Goal: Task Accomplishment & Management: Manage account settings

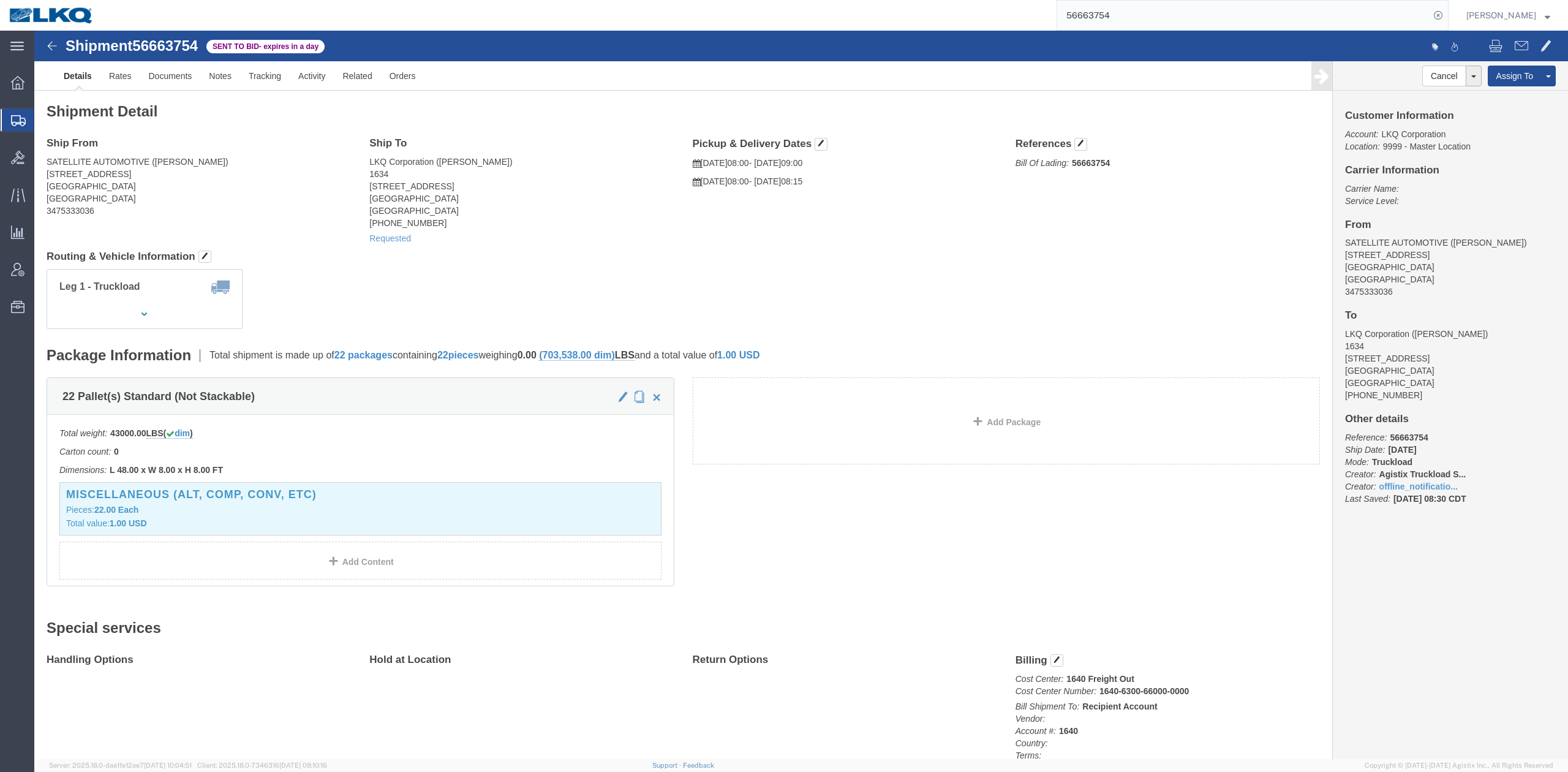
click at [1142, 17] on input "56663754" at bounding box center [1243, 15] width 372 height 29
paste input "431302"
click at [1449, 25] on form "56431302" at bounding box center [1253, 15] width 392 height 31
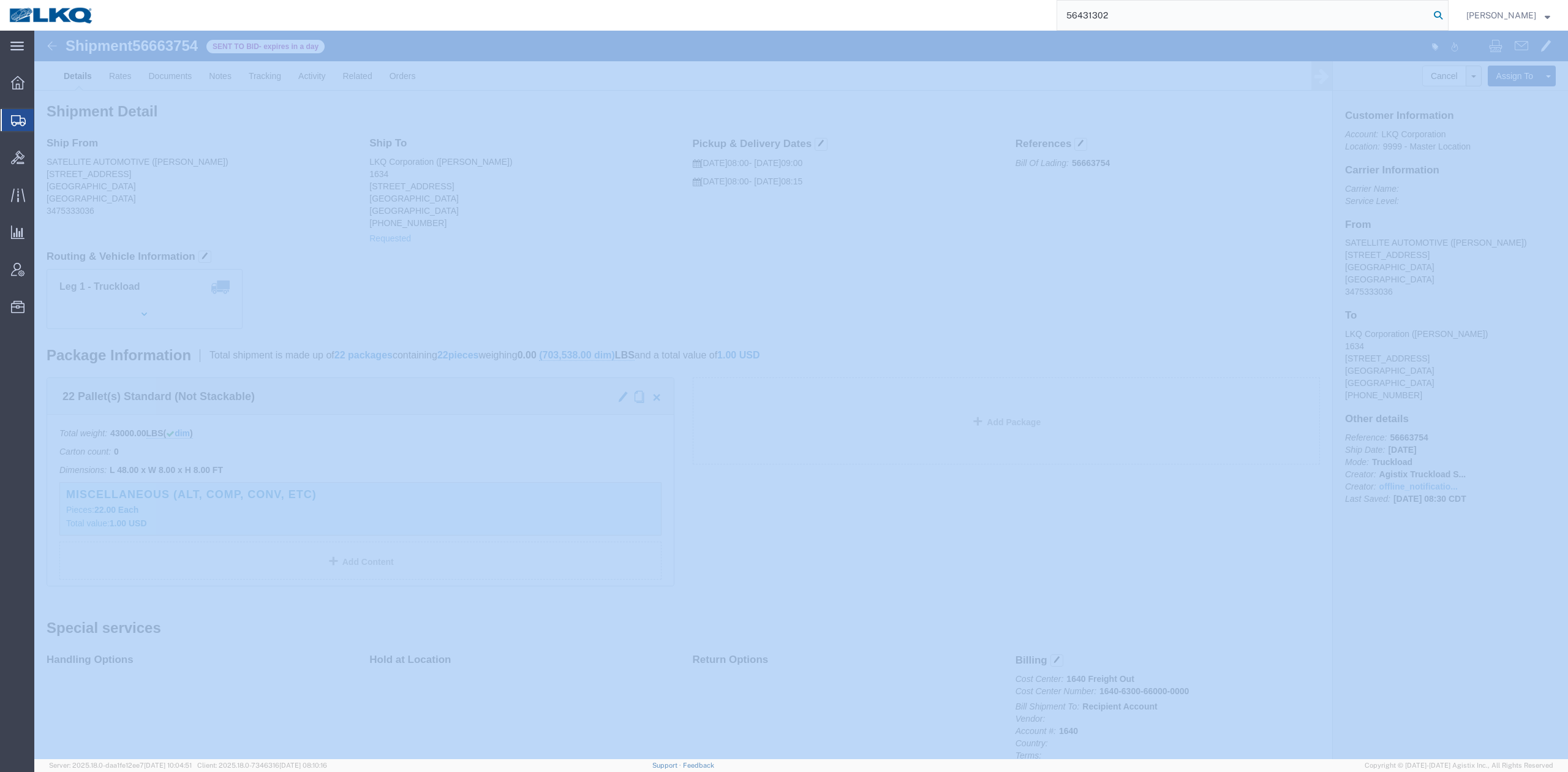
click at [1447, 23] on icon at bounding box center [1438, 15] width 17 height 17
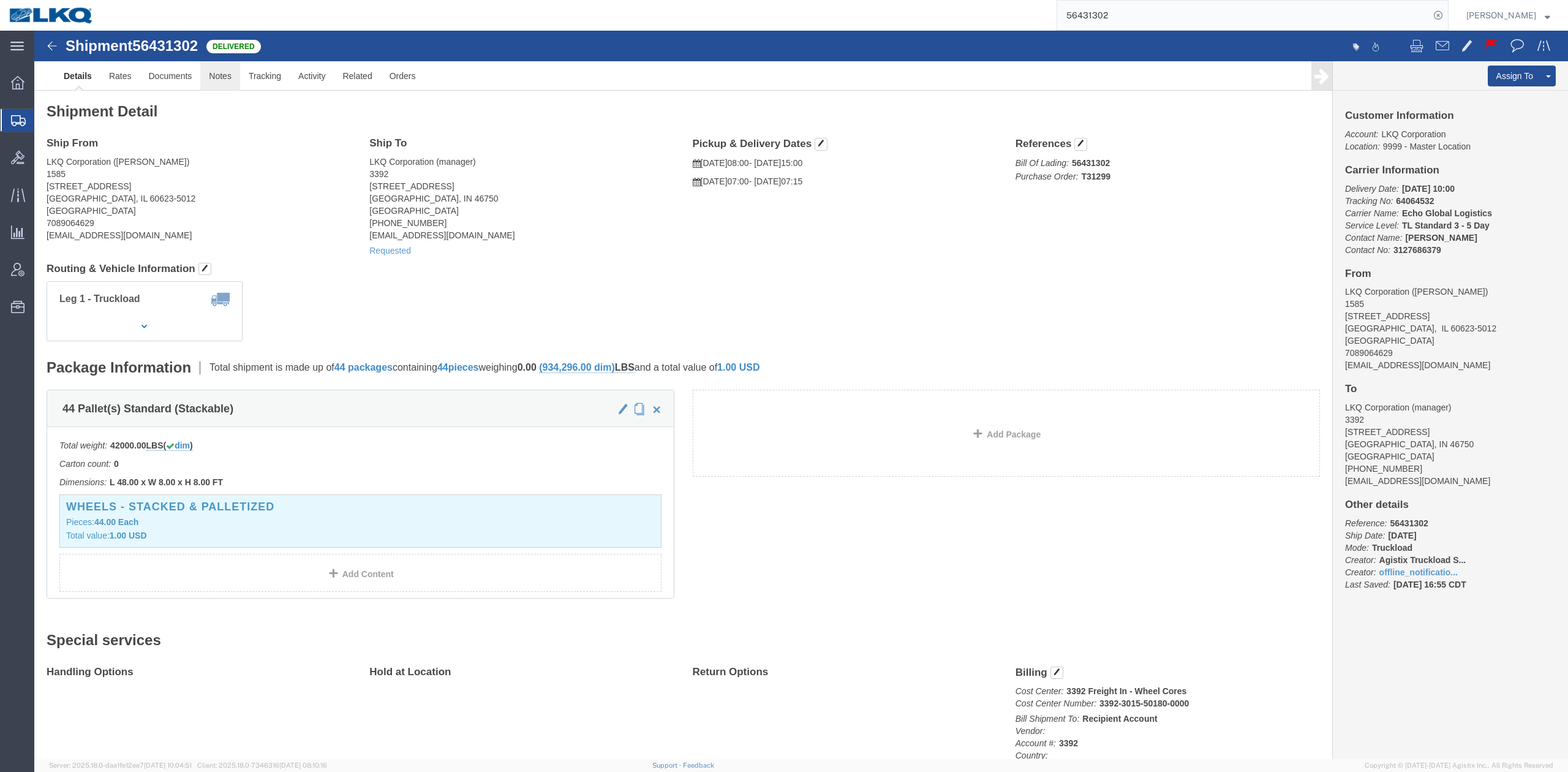
click link "Notes"
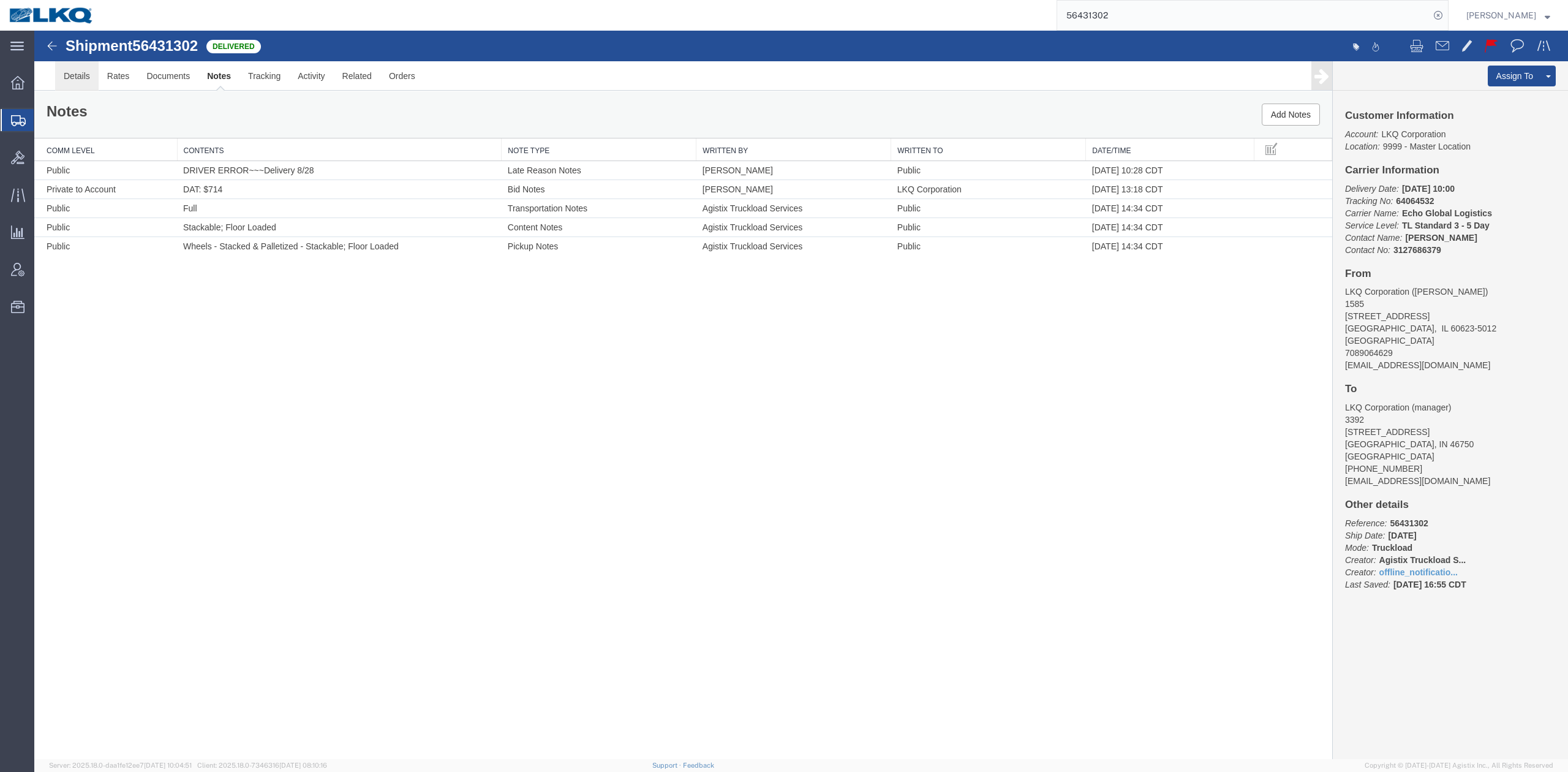
click at [72, 77] on link "Details" at bounding box center [76, 75] width 43 height 29
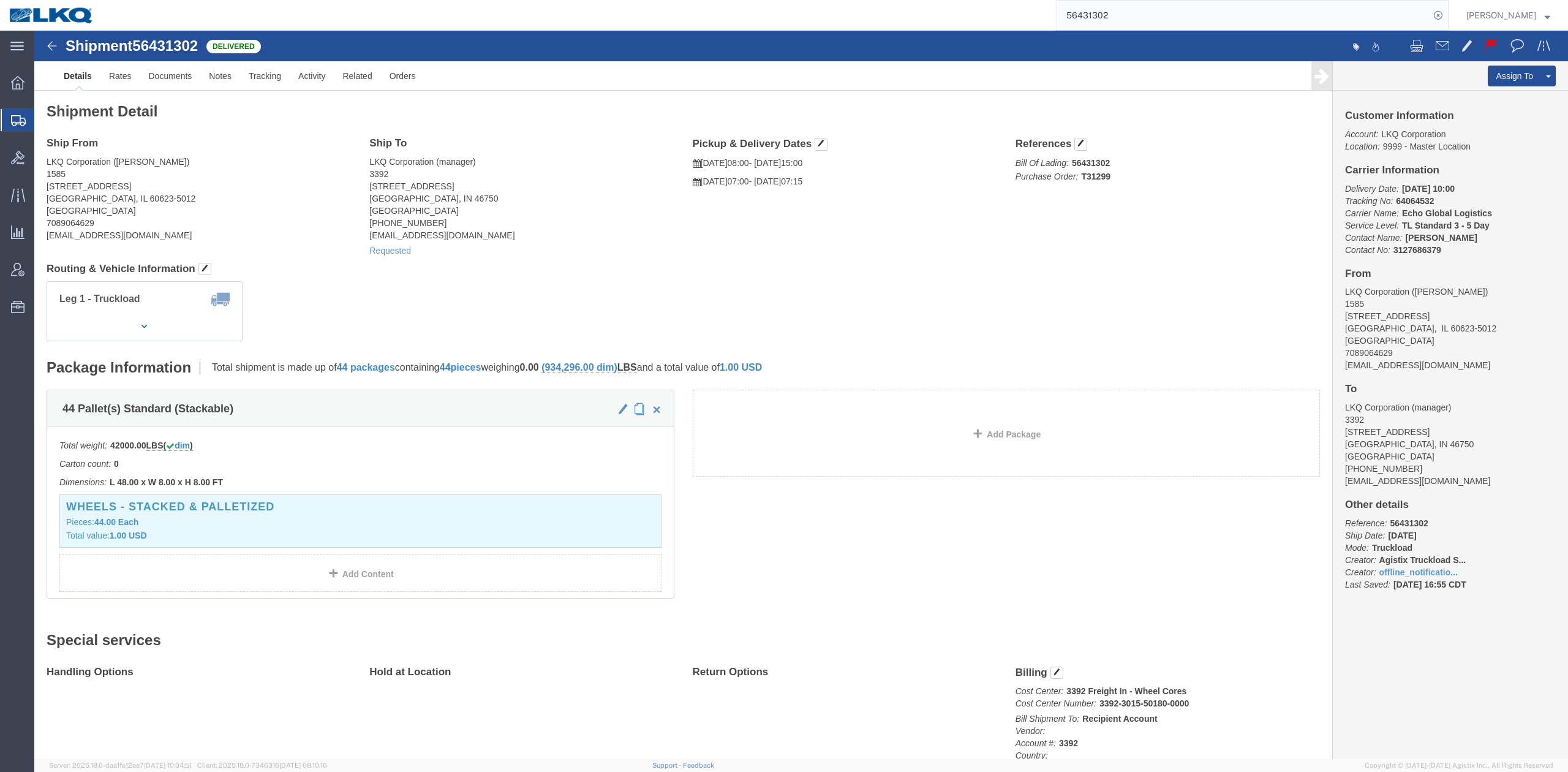
click at [1127, 23] on input "56431302" at bounding box center [1243, 15] width 372 height 29
click at [1447, 12] on icon at bounding box center [1438, 15] width 17 height 17
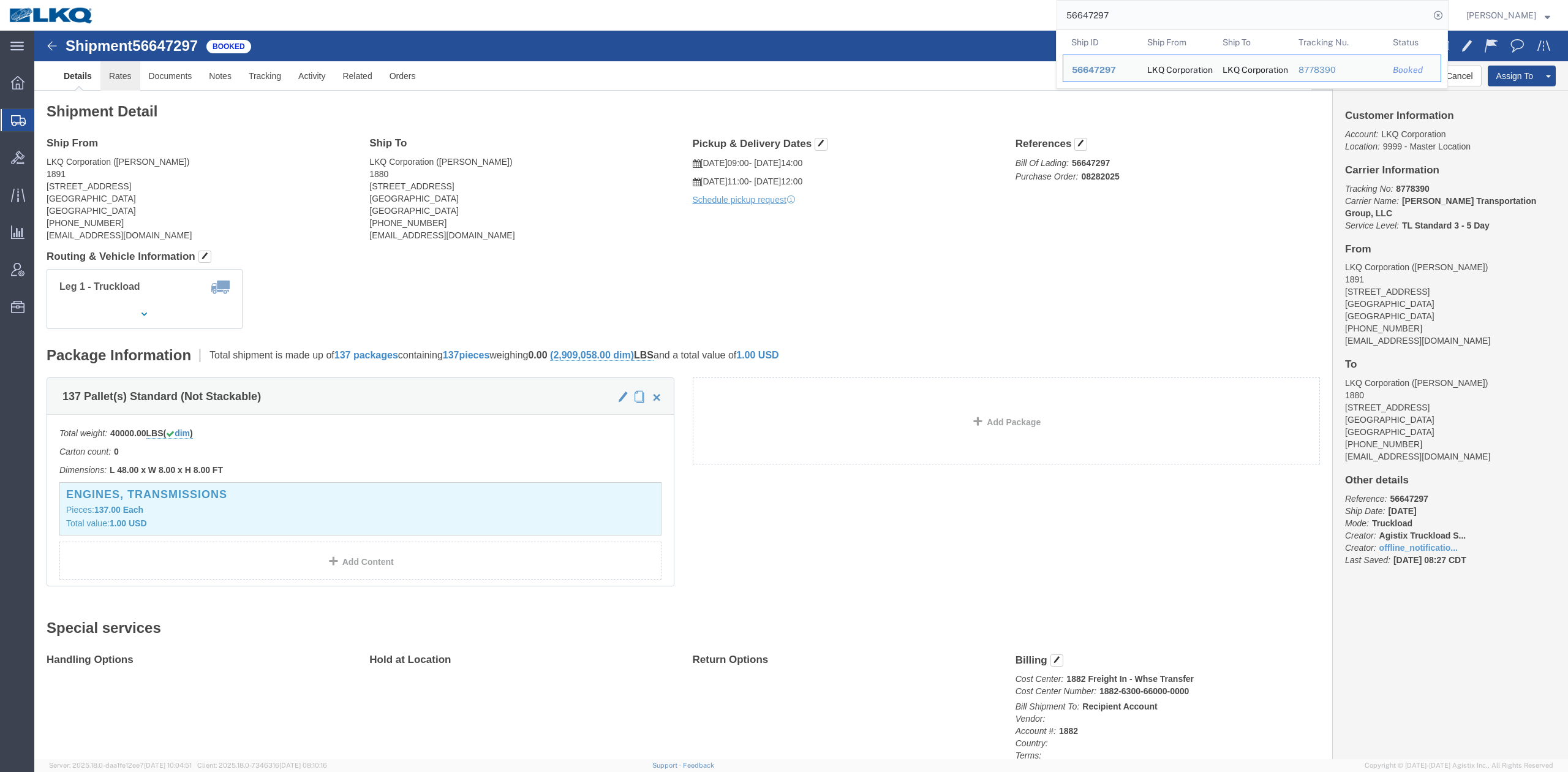
drag, startPoint x: 82, startPoint y: 43, endPoint x: 72, endPoint y: 51, distance: 12.8
click link "Rates"
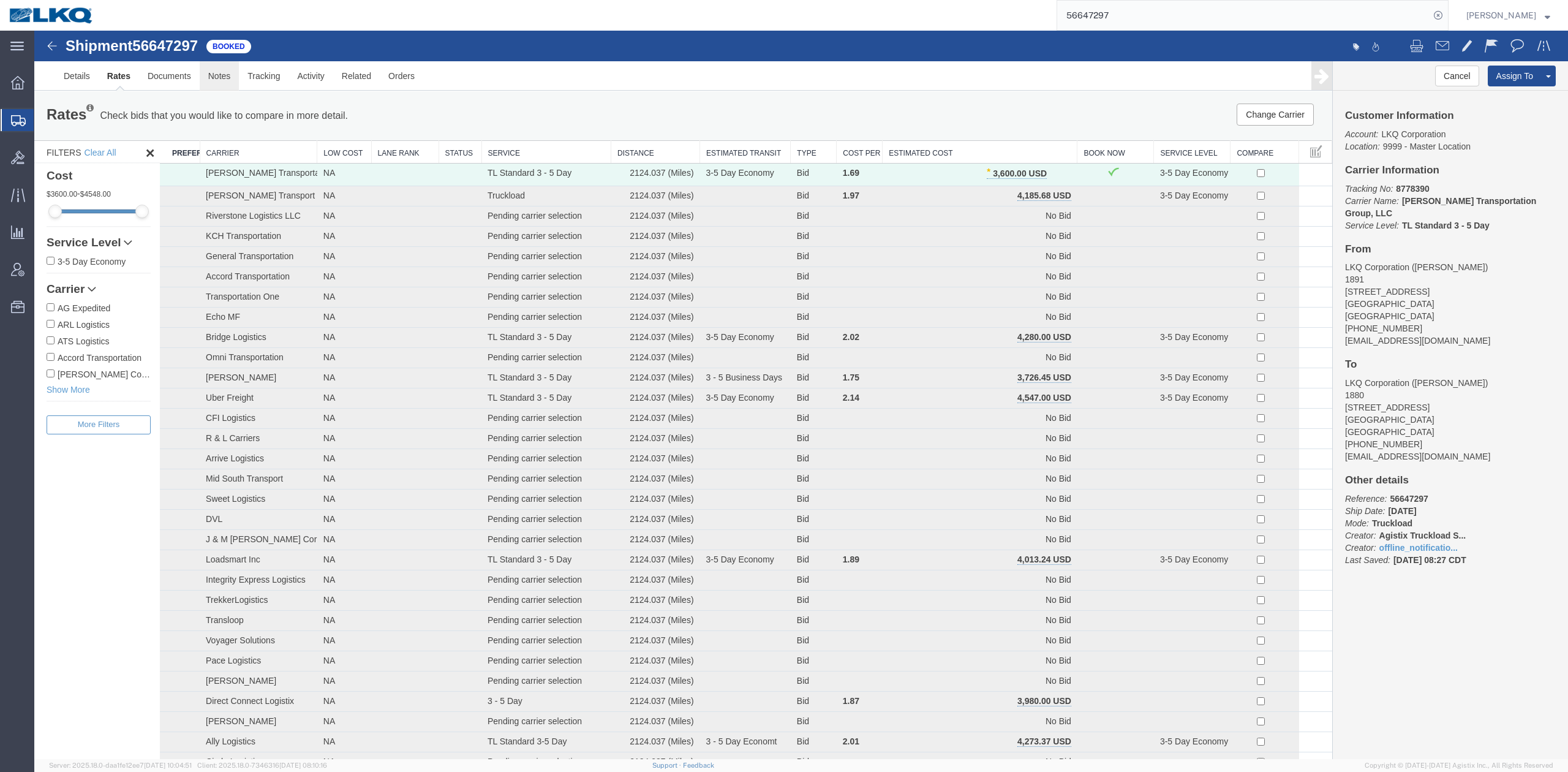
click at [225, 79] on link "Notes" at bounding box center [219, 75] width 40 height 29
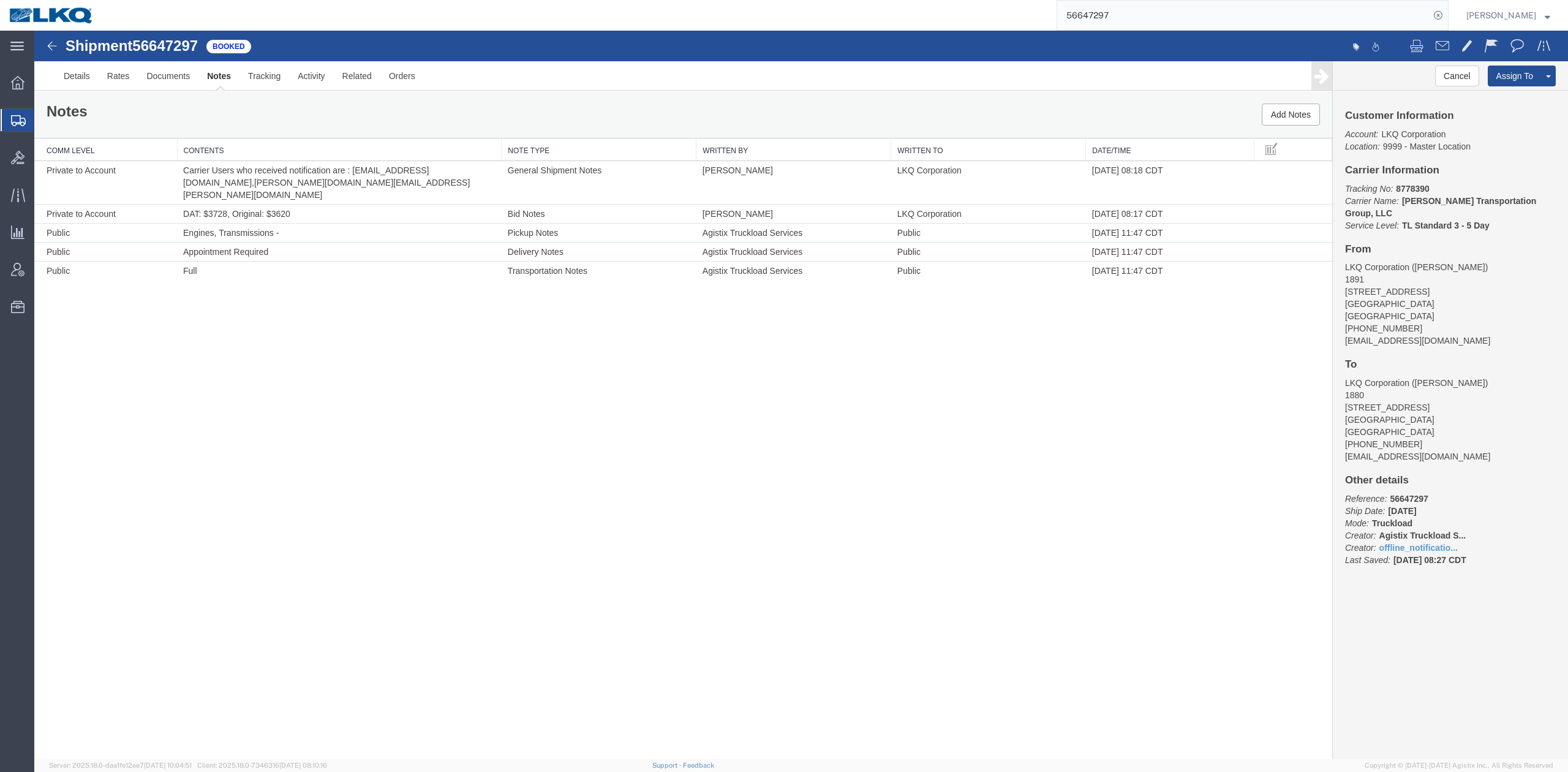
click at [1099, 11] on input "56647297" at bounding box center [1243, 15] width 372 height 29
click at [1099, 10] on input "56647297" at bounding box center [1243, 15] width 372 height 29
type input "56578452"
click at [1447, 14] on icon at bounding box center [1438, 15] width 17 height 17
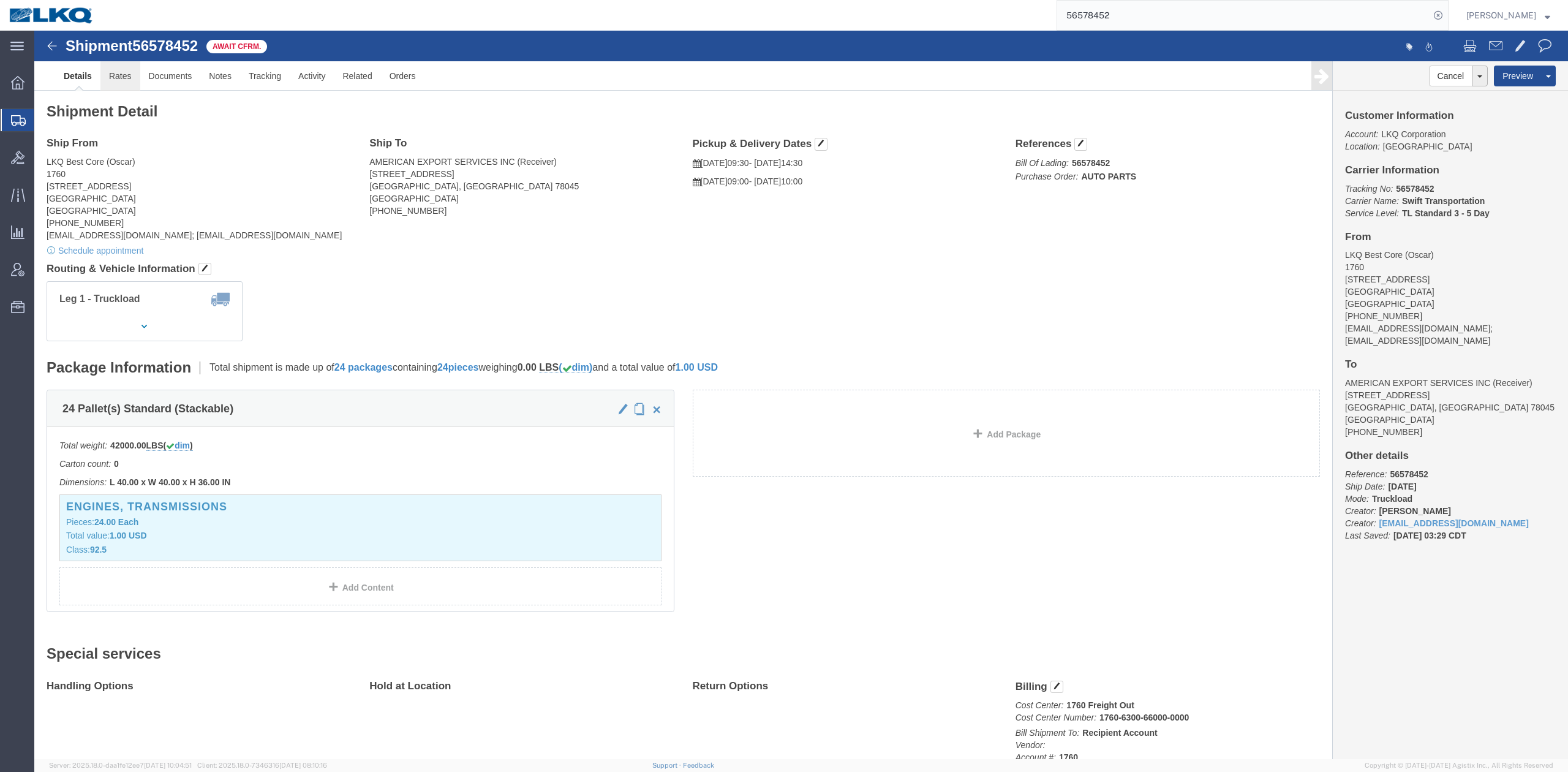
click link "Rates"
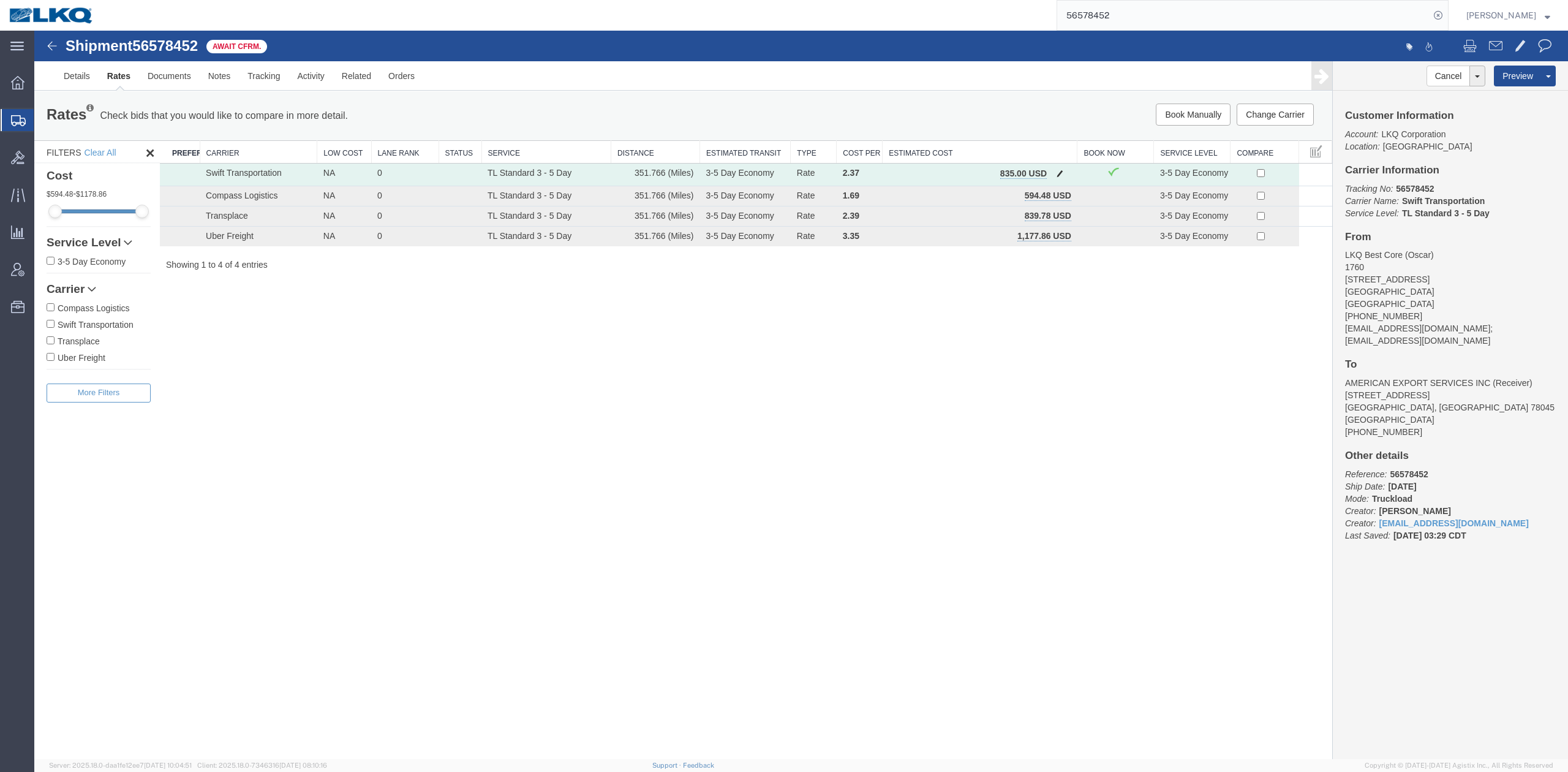
click at [1066, 176] on button "button" at bounding box center [1059, 174] width 16 height 16
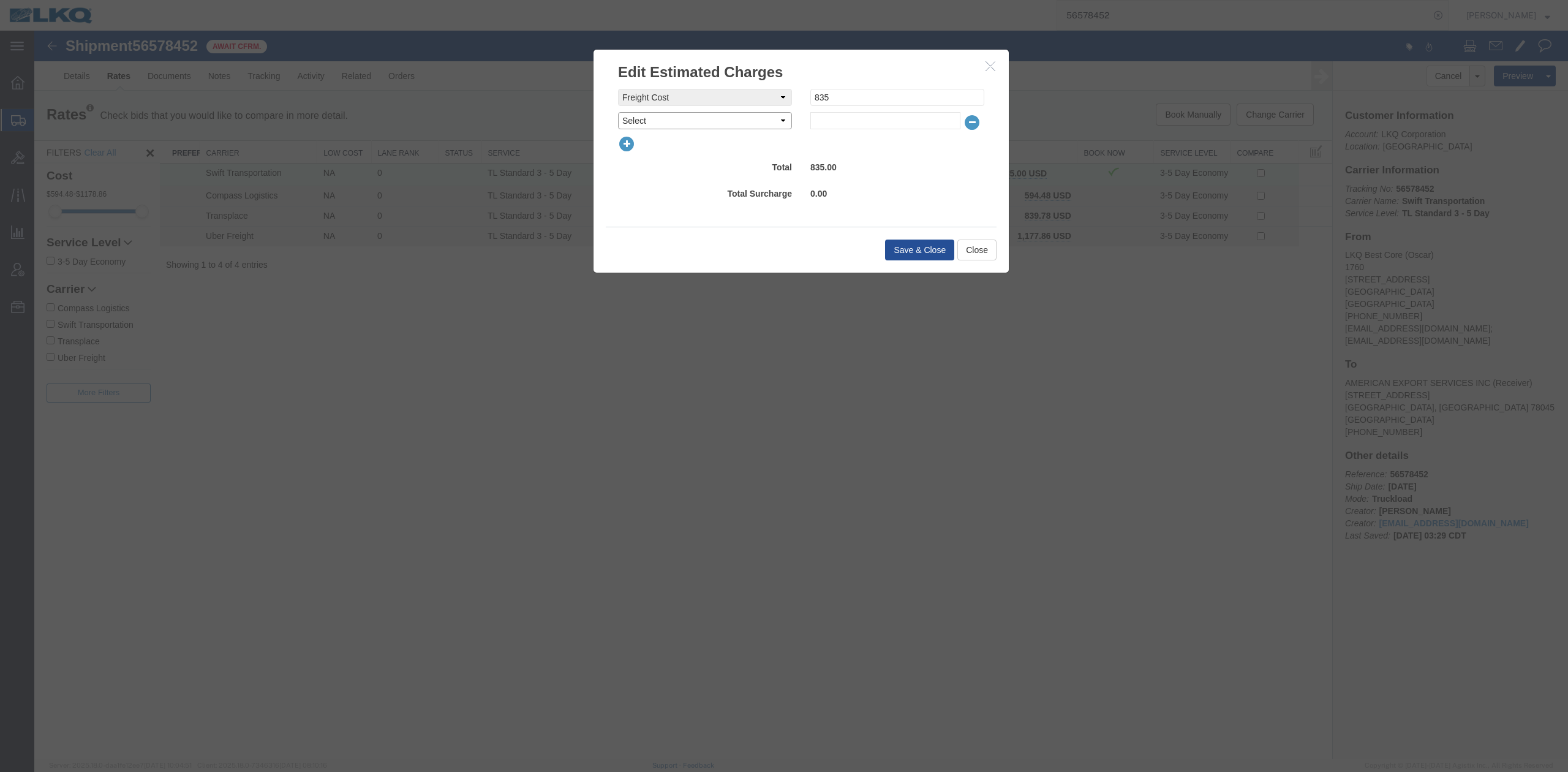
click at [667, 125] on select "Select AES Filing Accessorial Delivery Charge Additional Invoice Details Addres…" at bounding box center [705, 121] width 174 height 17
select select "FUEL_CHARGE"
click at [618, 112] on select "Select AES Filing Accessorial Delivery Charge Additional Invoice Details Addres…" at bounding box center [705, 121] width 174 height 17
type input "136.84"
click at [924, 246] on button "Save & Close" at bounding box center [919, 250] width 69 height 21
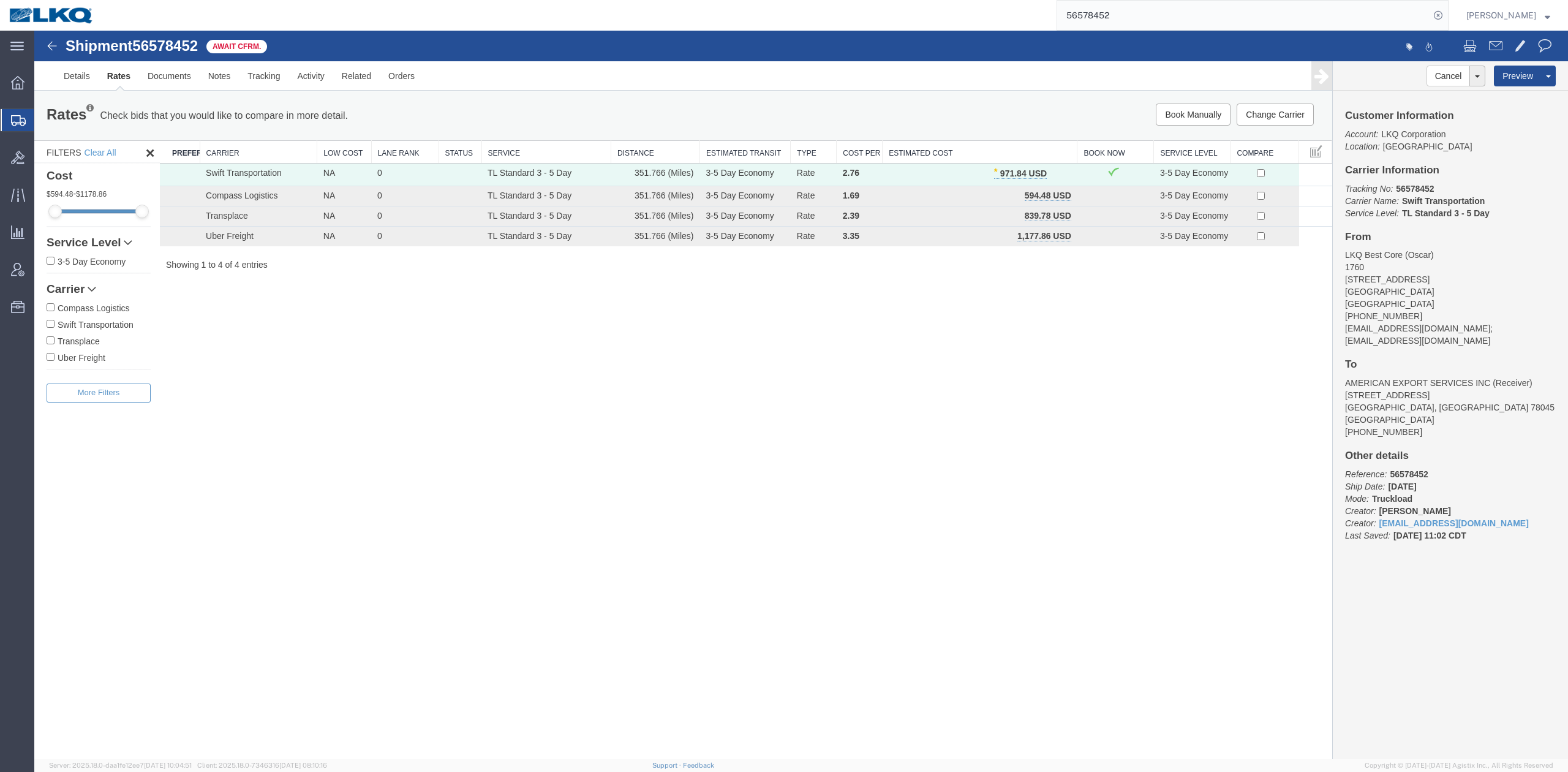
click at [1098, 5] on input "56578452" at bounding box center [1243, 15] width 372 height 29
click at [1098, 5] on input "56578452" at bounding box center [1243, 15] width 372 height 29
paste input "6761"
type input "56567612"
click at [1447, 12] on icon at bounding box center [1438, 15] width 17 height 17
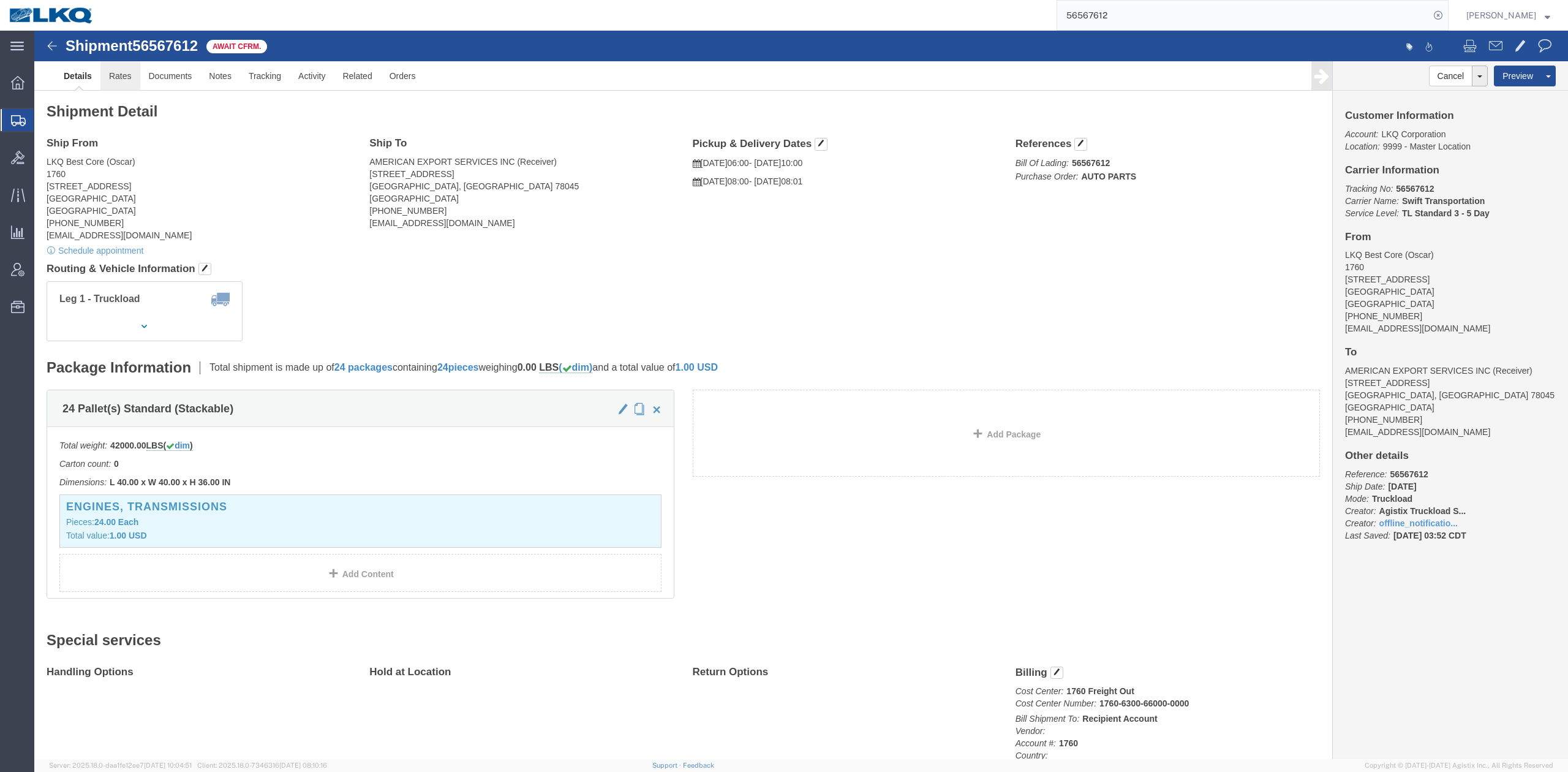
click link "Rates"
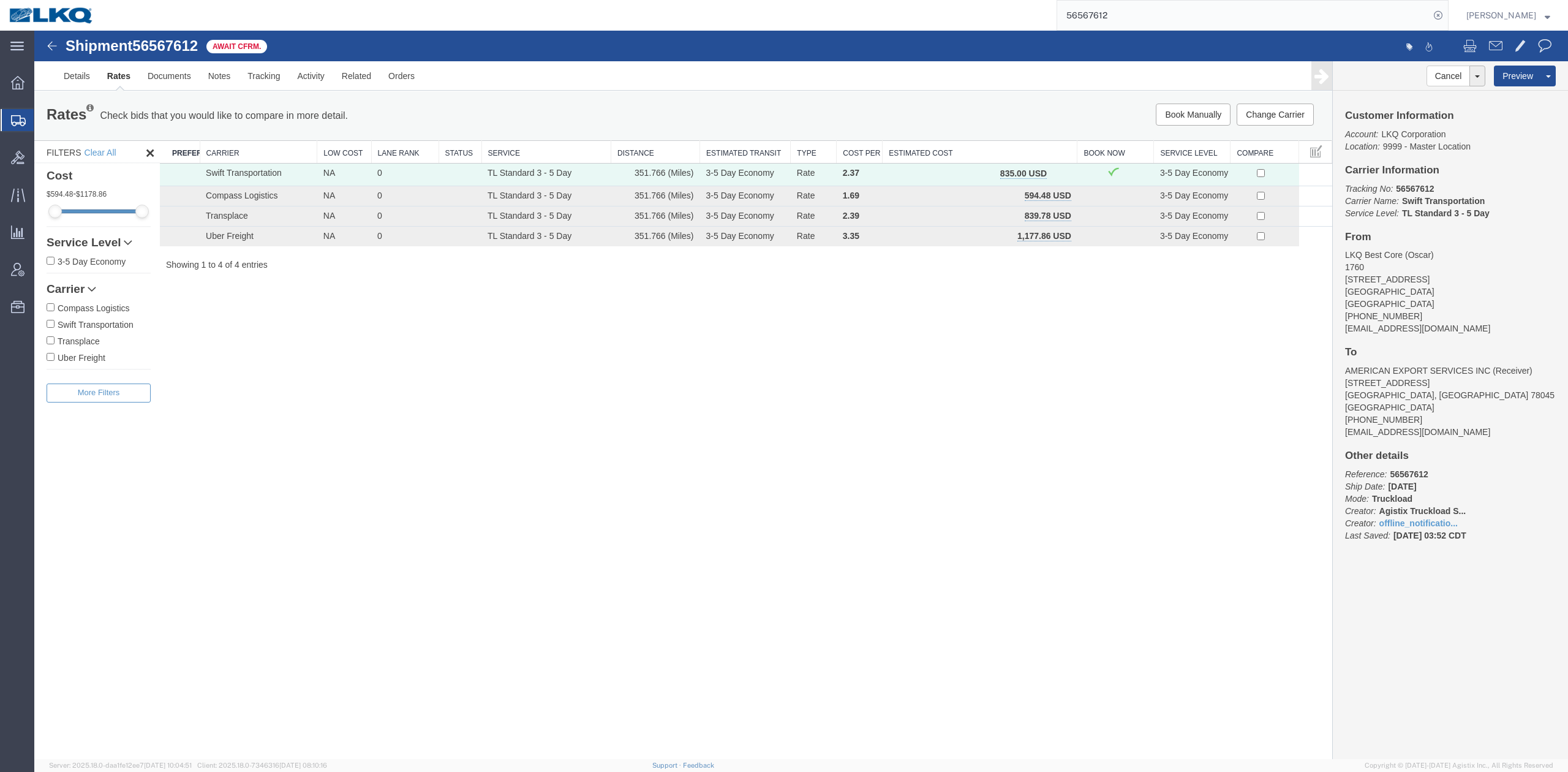
click at [1055, 176] on button "button" at bounding box center [1059, 174] width 16 height 16
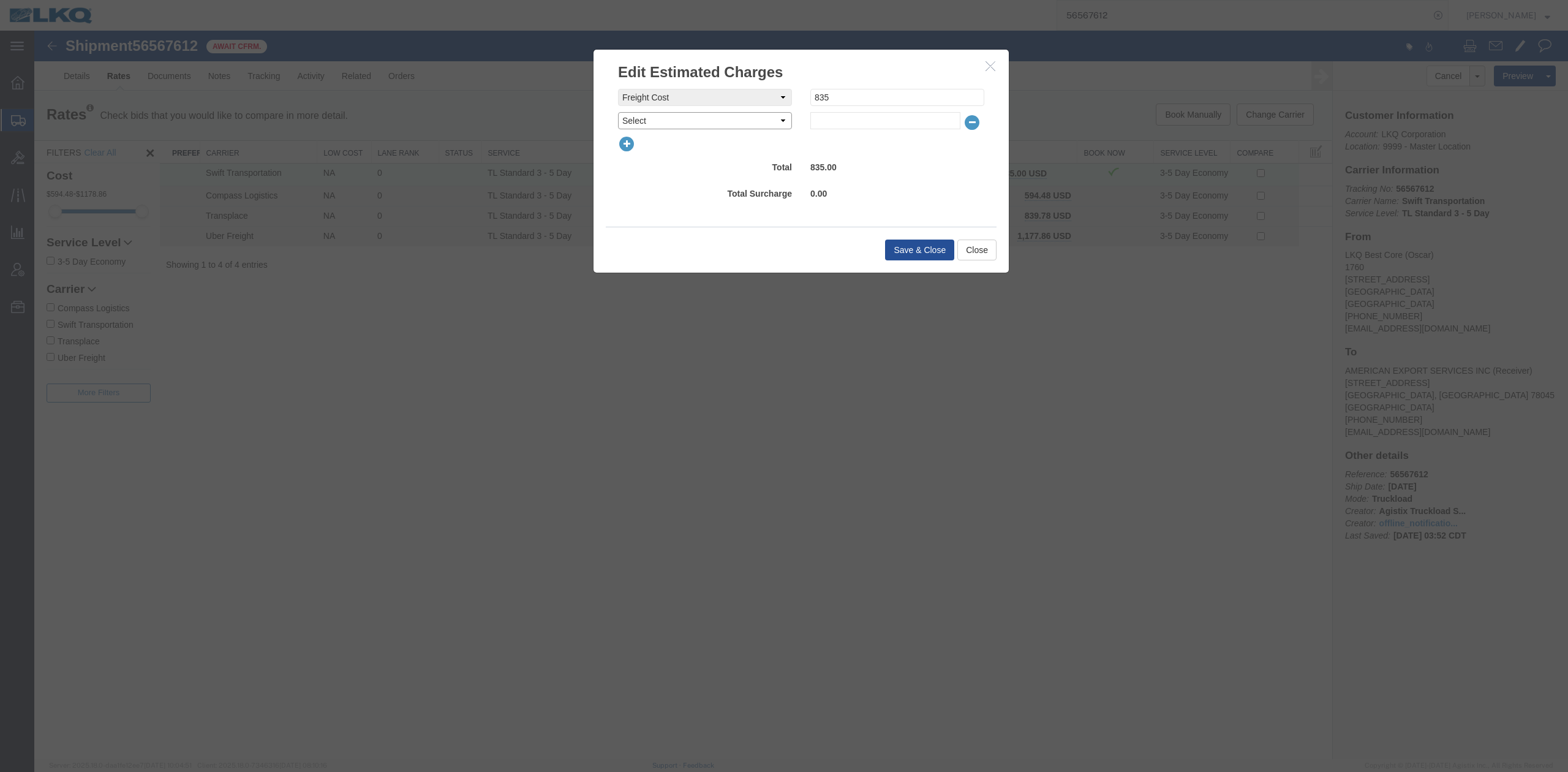
click at [638, 112] on select "Select AES Filing Accessorial Delivery Charge Additional Invoice Details Addres…" at bounding box center [705, 121] width 174 height 17
select select "FUEL_CHARGE"
click at [618, 112] on select "Select AES Filing Accessorial Delivery Charge Additional Invoice Details Addres…" at bounding box center [705, 121] width 174 height 17
click at [858, 119] on input "136.84" at bounding box center [885, 121] width 150 height 17
type input "136.84"
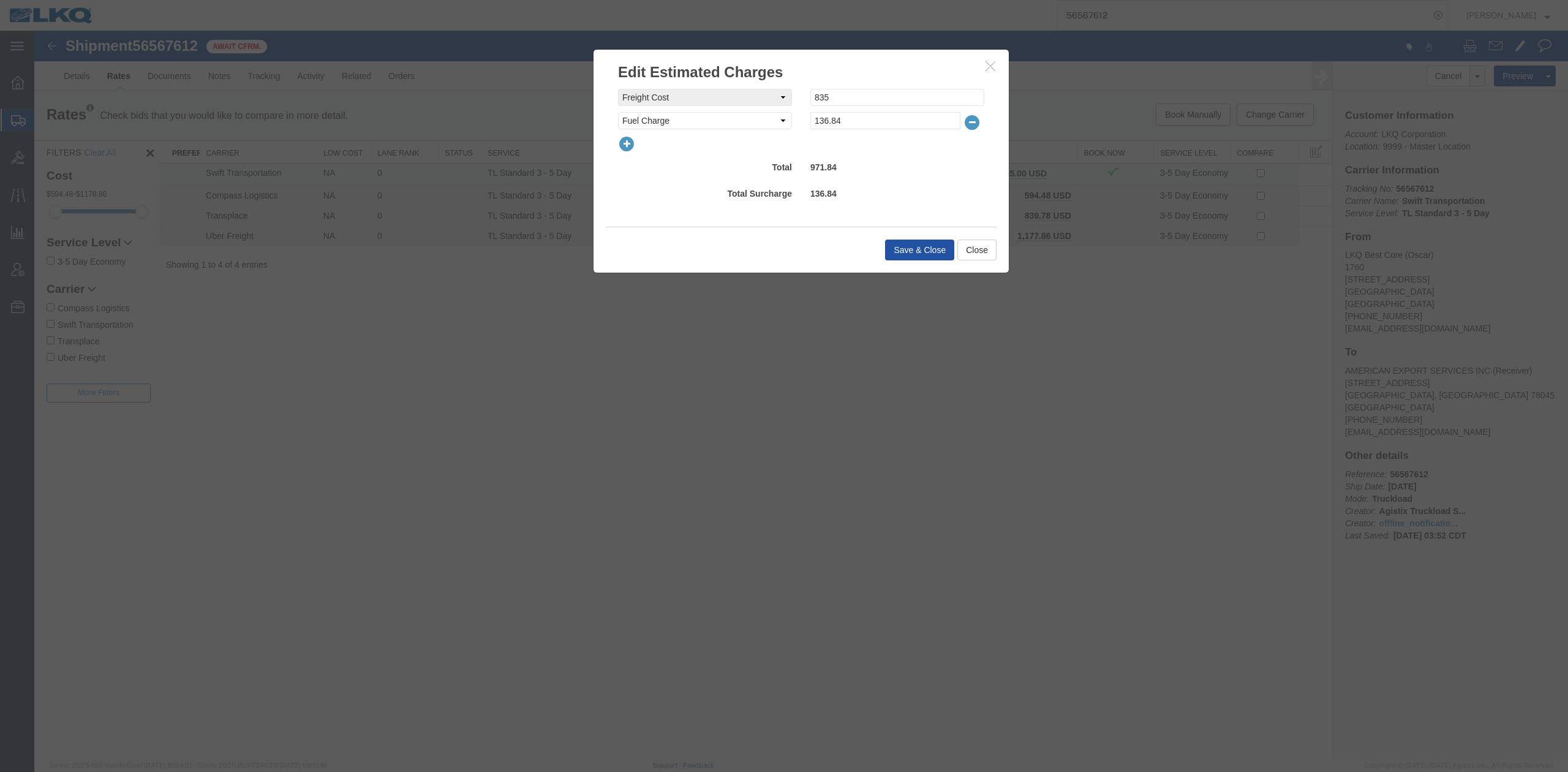
click at [896, 244] on button "Save & Close" at bounding box center [919, 250] width 69 height 21
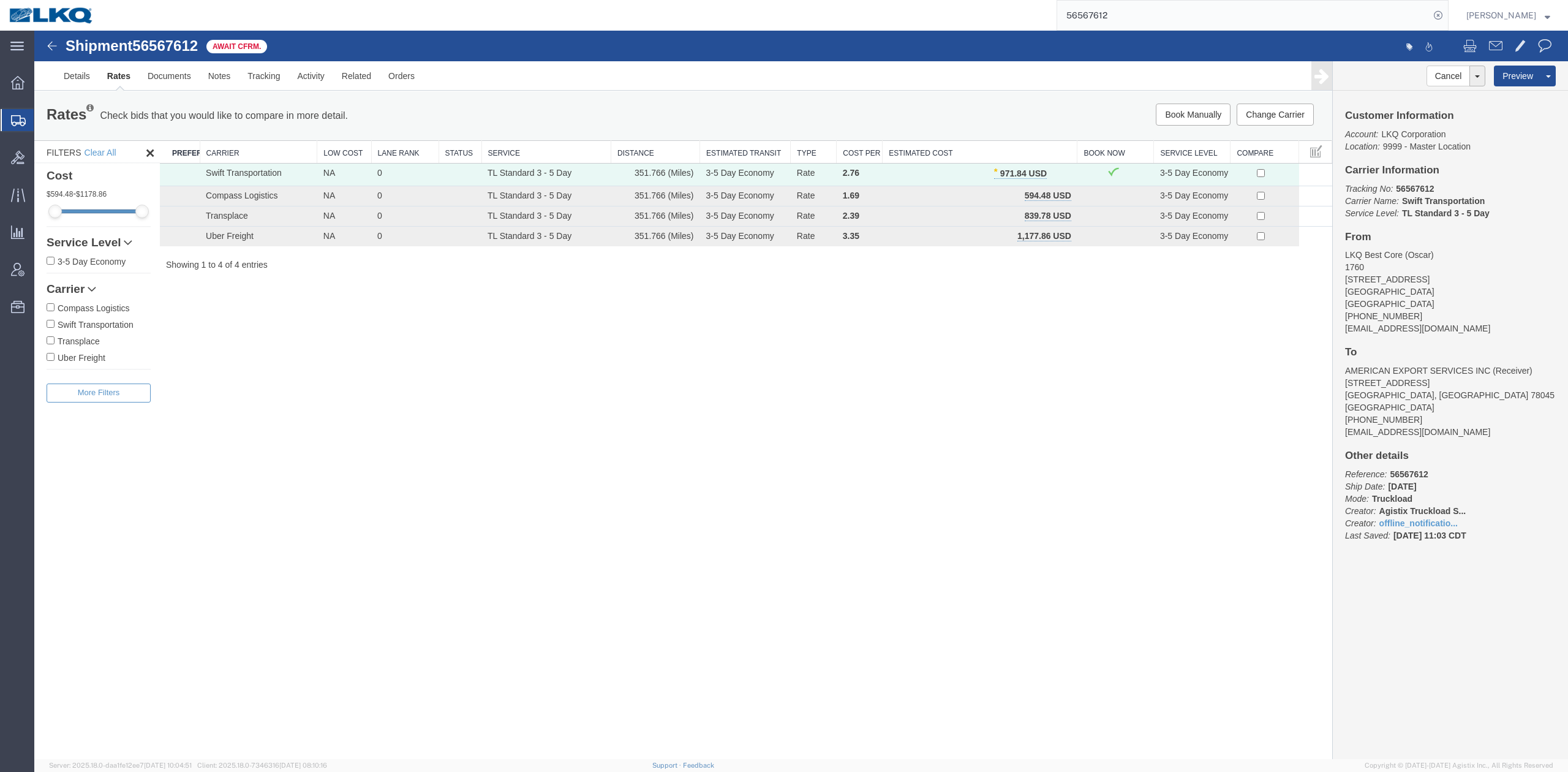
click at [1090, 11] on input "56567612" at bounding box center [1243, 15] width 372 height 29
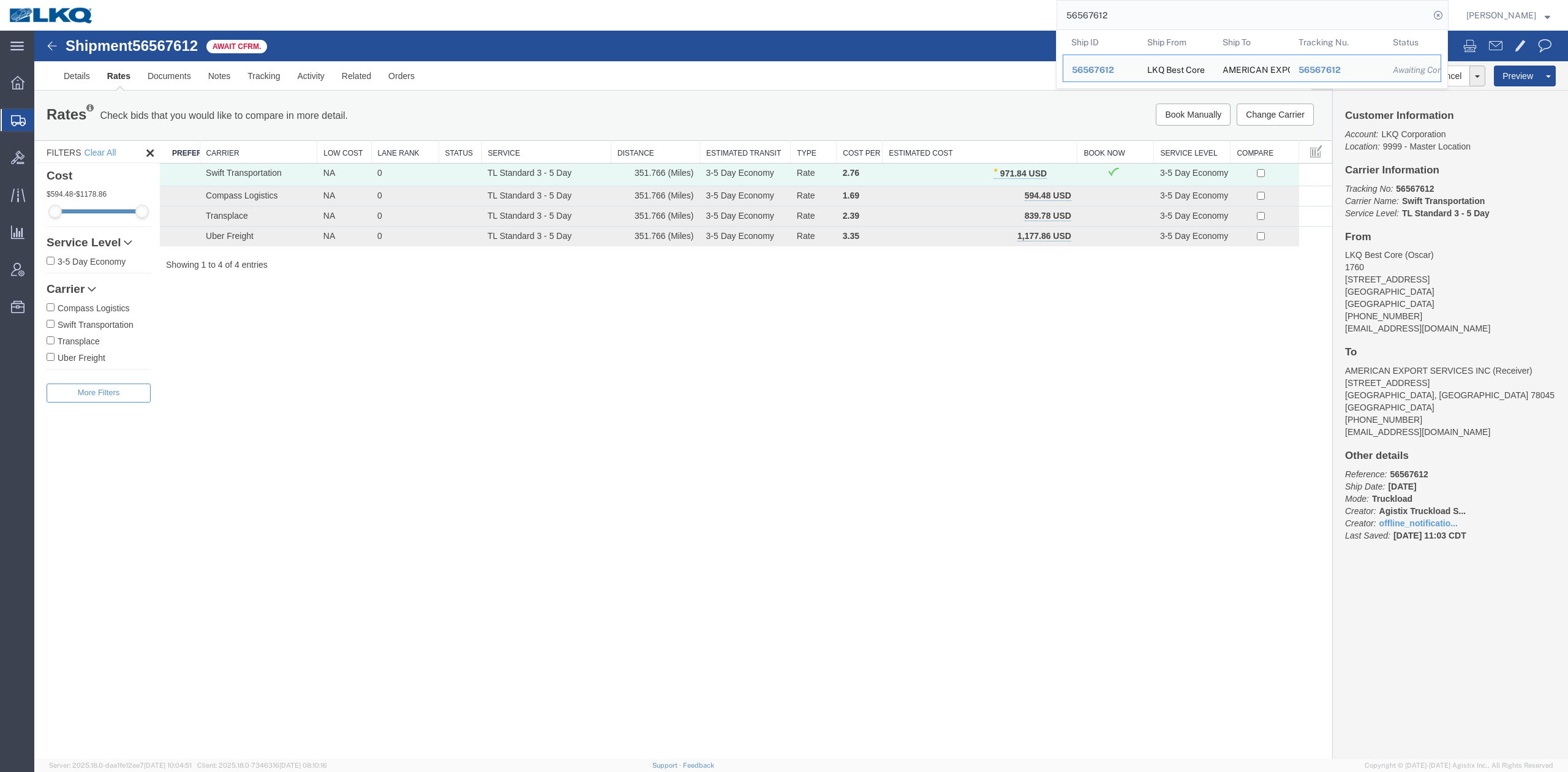
paste input "246870"
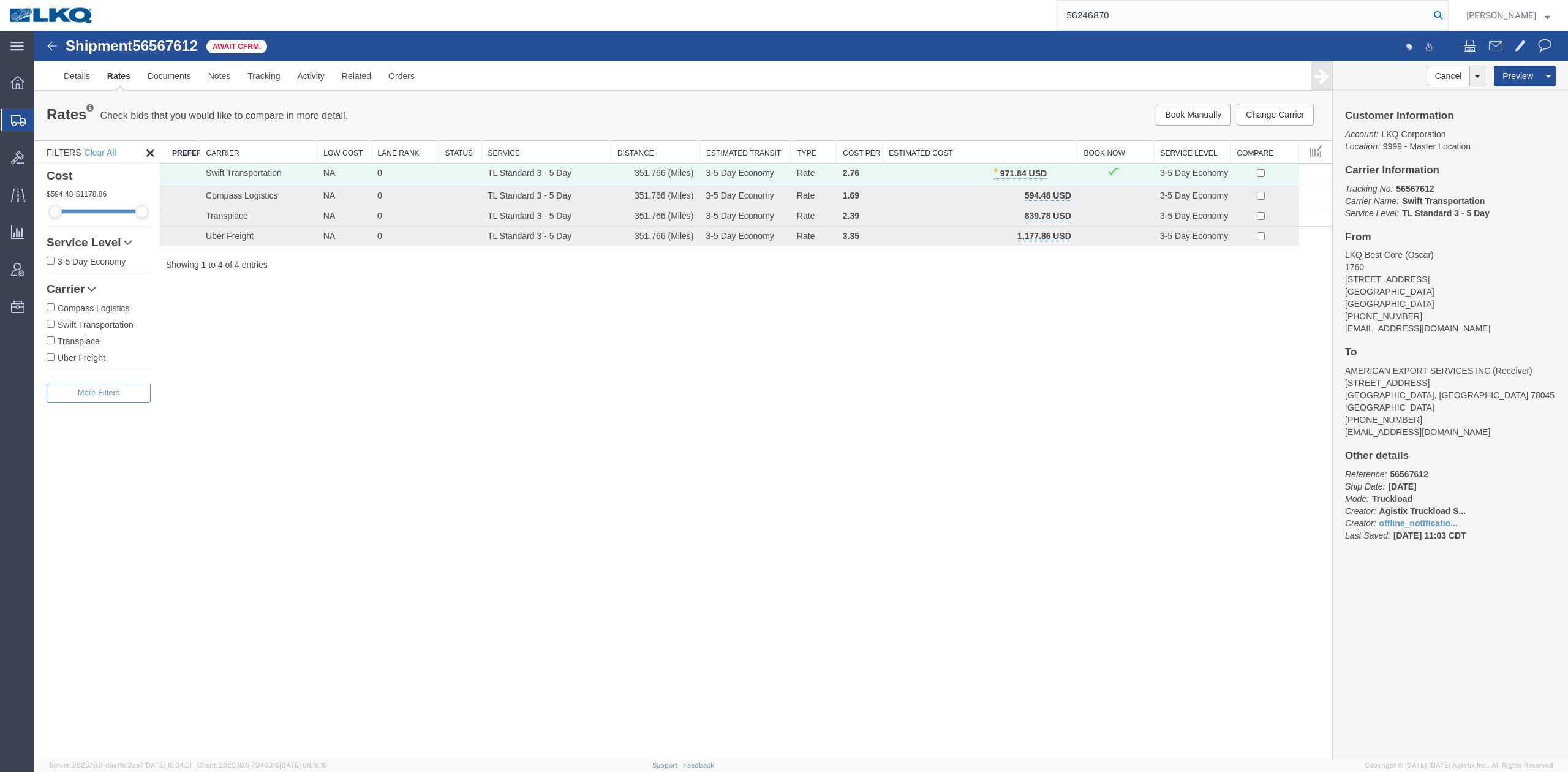
type input "56246870"
click at [1447, 17] on icon at bounding box center [1438, 15] width 17 height 17
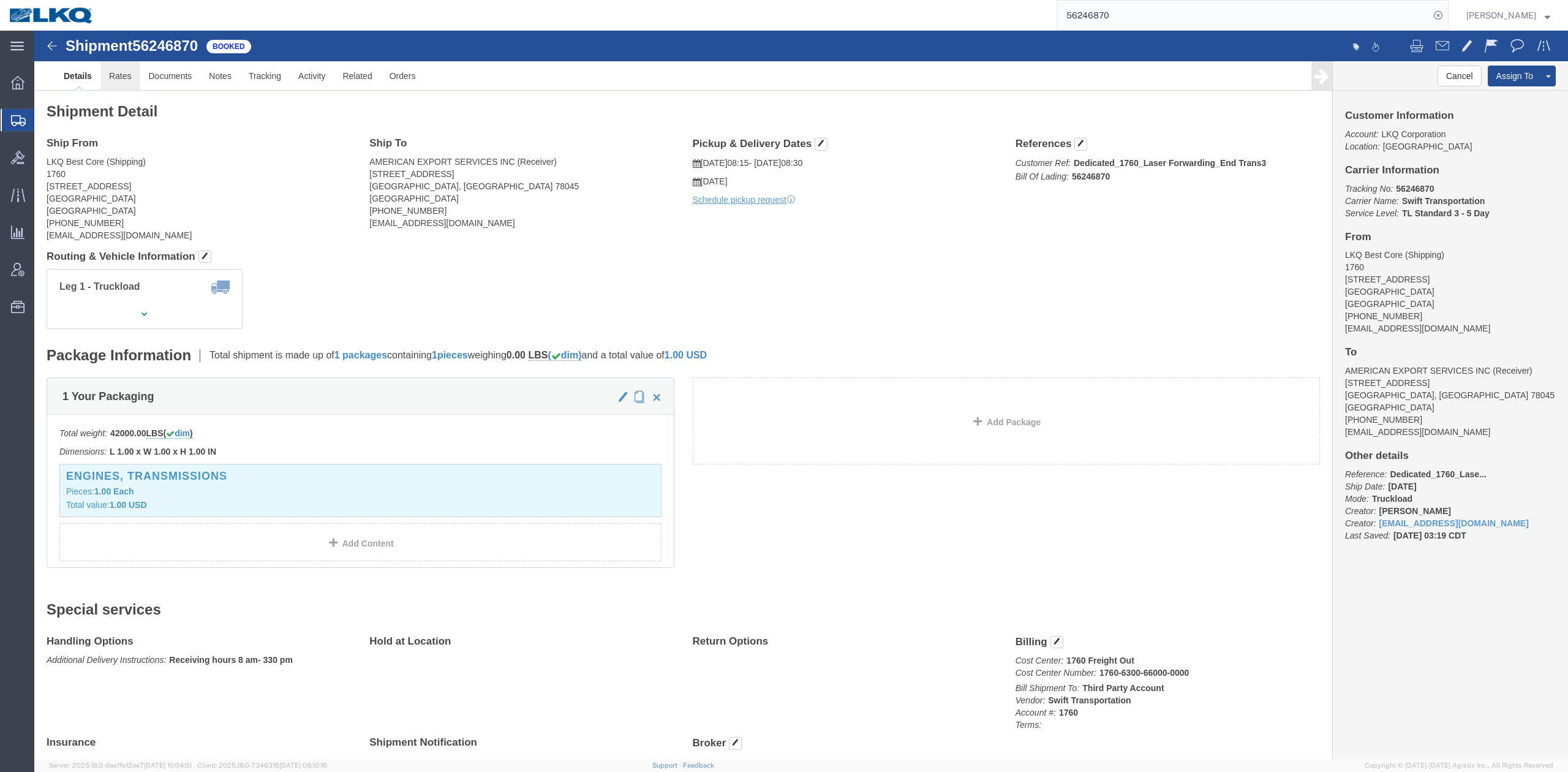
click link "Rates"
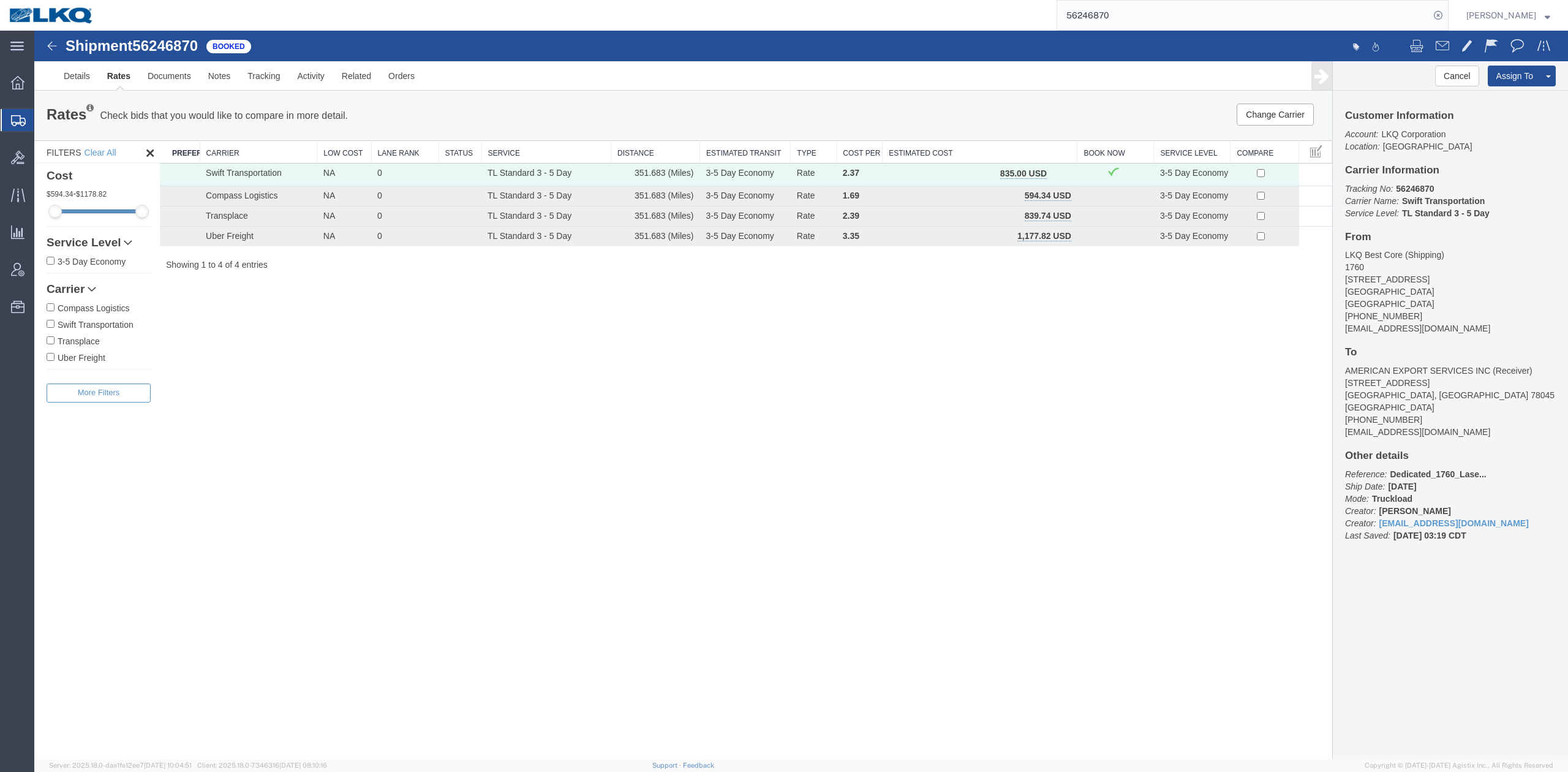
click at [1061, 172] on span "button" at bounding box center [1060, 173] width 7 height 9
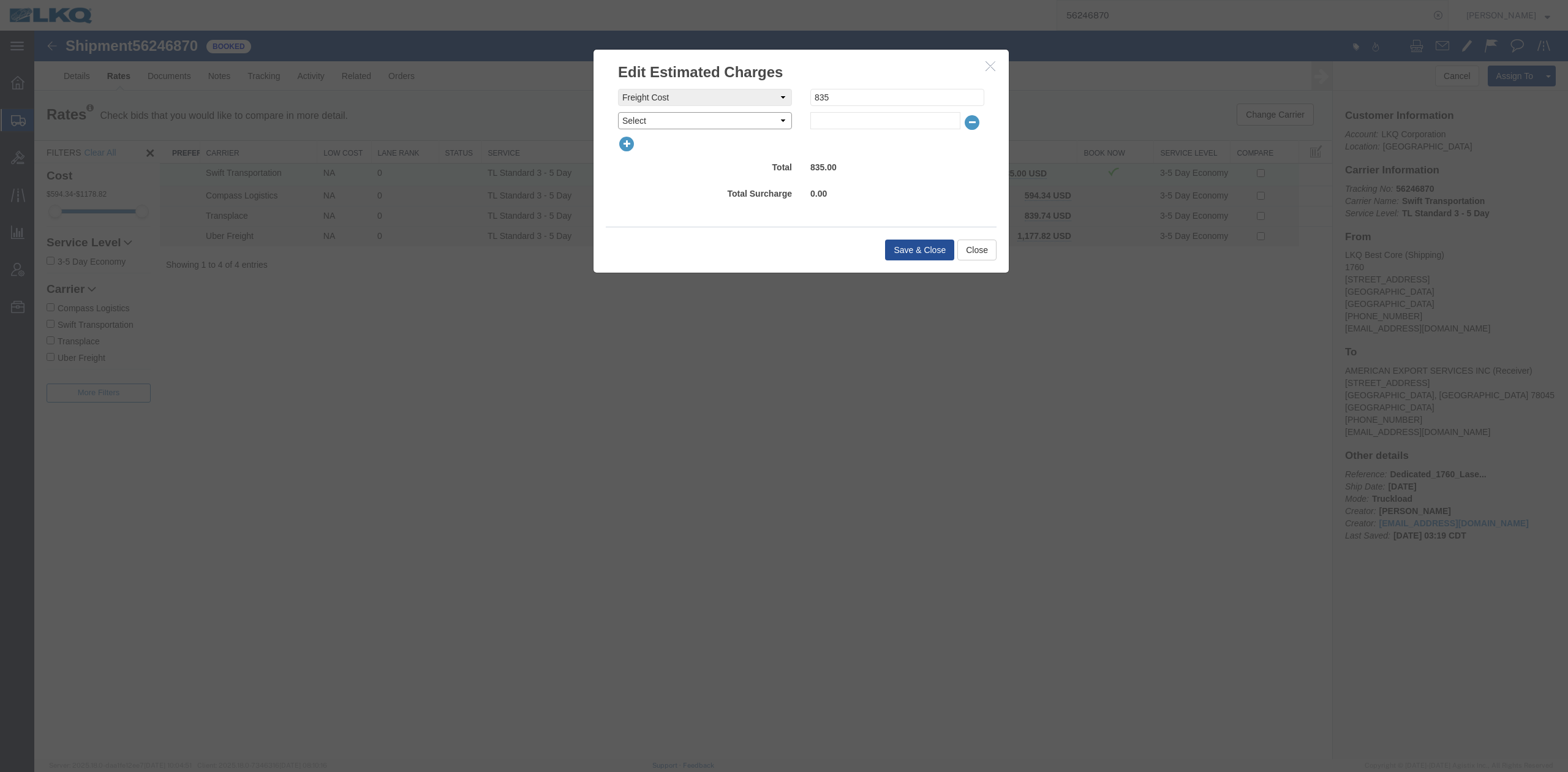
click at [648, 117] on select "Select AES Filing Accessorial Delivery Charge Additional Invoice Details Addres…" at bounding box center [705, 121] width 174 height 17
select select "FUEL_CHARGE"
click at [618, 112] on select "Select AES Filing Accessorial Delivery Charge Additional Invoice Details Addres…" at bounding box center [705, 121] width 174 height 17
type input "136.84"
click at [892, 249] on button "Save & Close" at bounding box center [919, 250] width 69 height 21
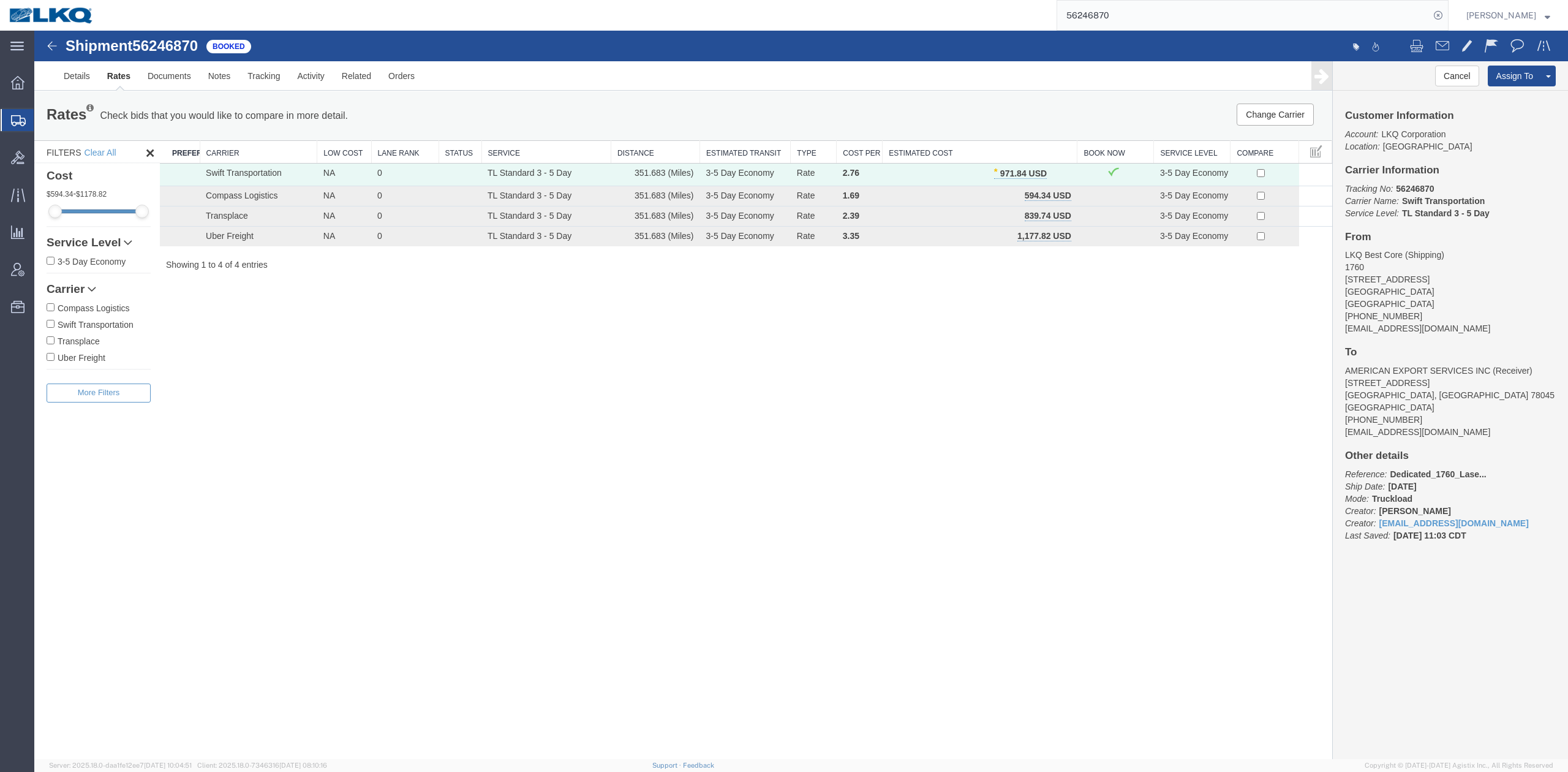
click at [1138, 23] on input "56246870" at bounding box center [1243, 15] width 372 height 29
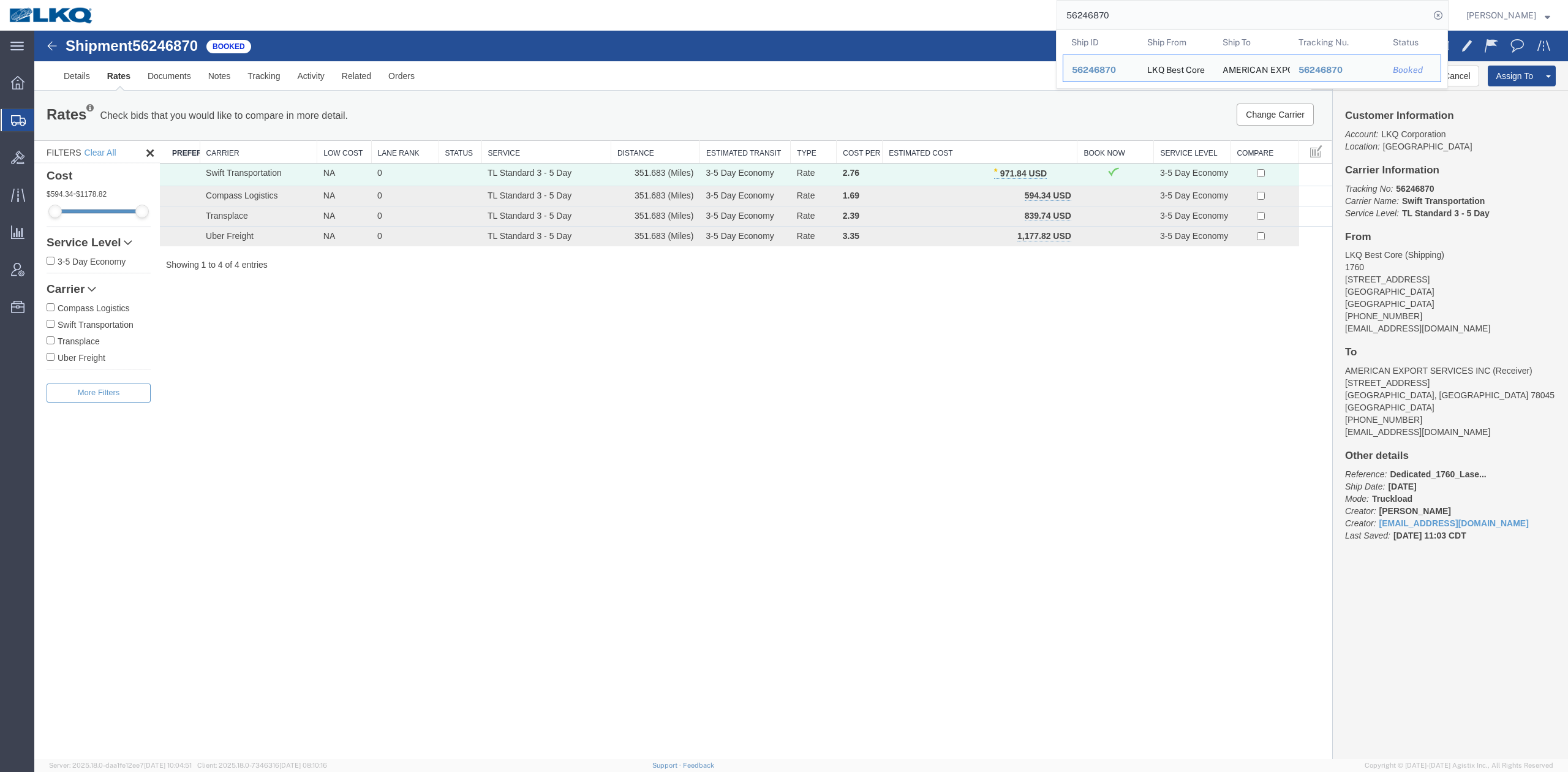
click at [1138, 23] on input "56246870" at bounding box center [1243, 15] width 372 height 29
paste input "571989"
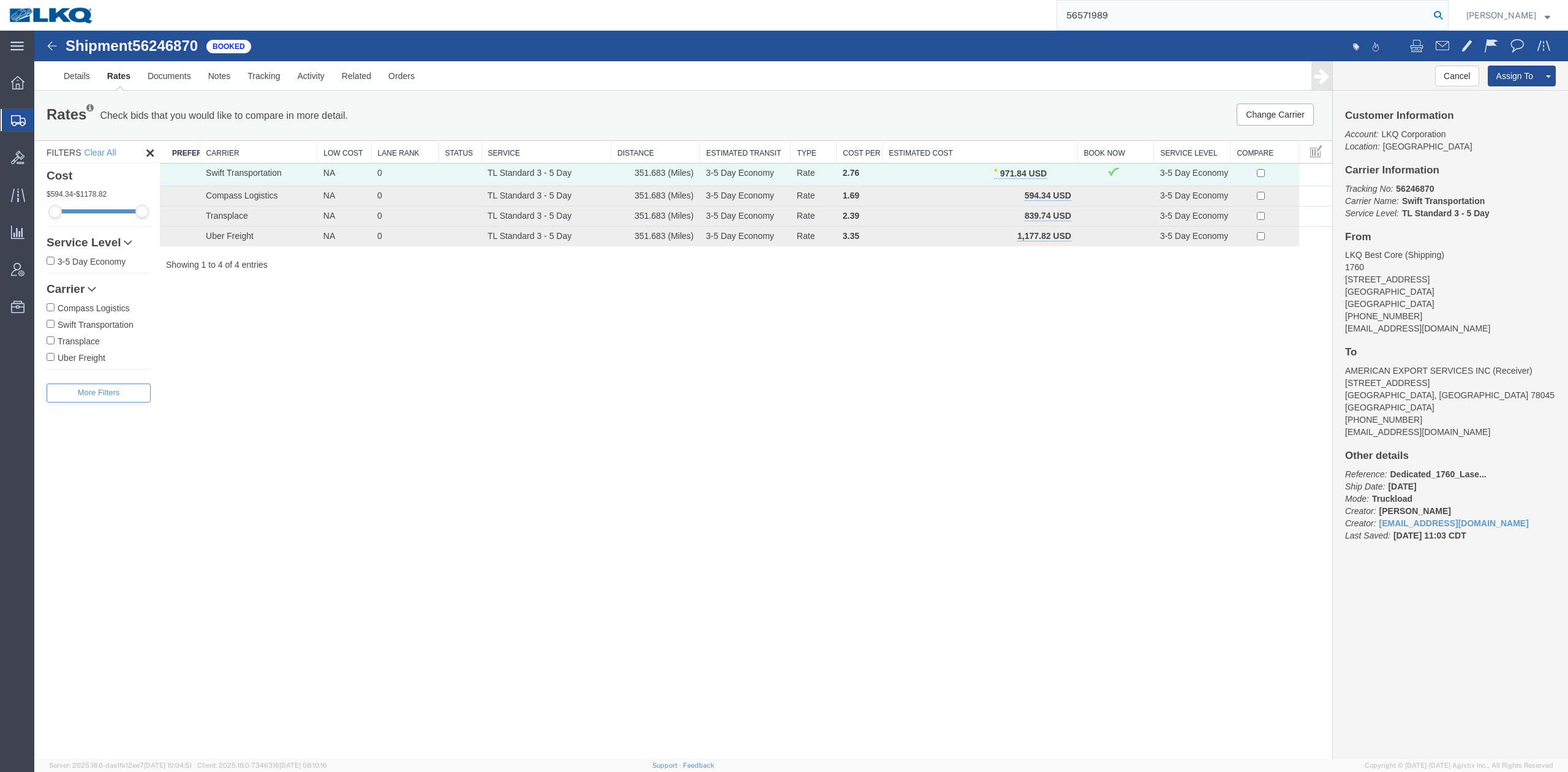
type input "56571989"
click at [1447, 12] on icon at bounding box center [1438, 15] width 17 height 17
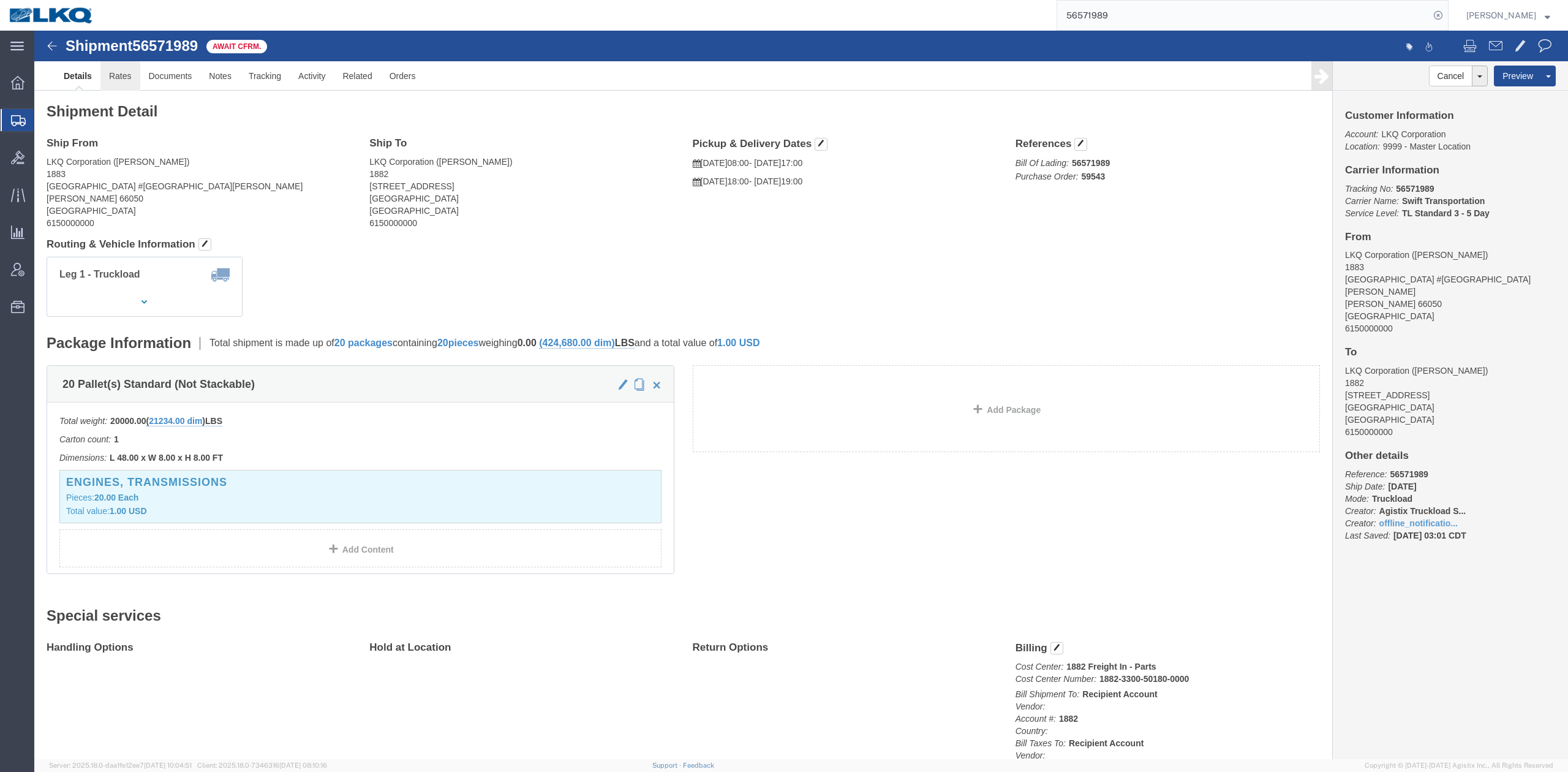
drag, startPoint x: 77, startPoint y: 49, endPoint x: 1, endPoint y: 110, distance: 97.5
click link "Rates"
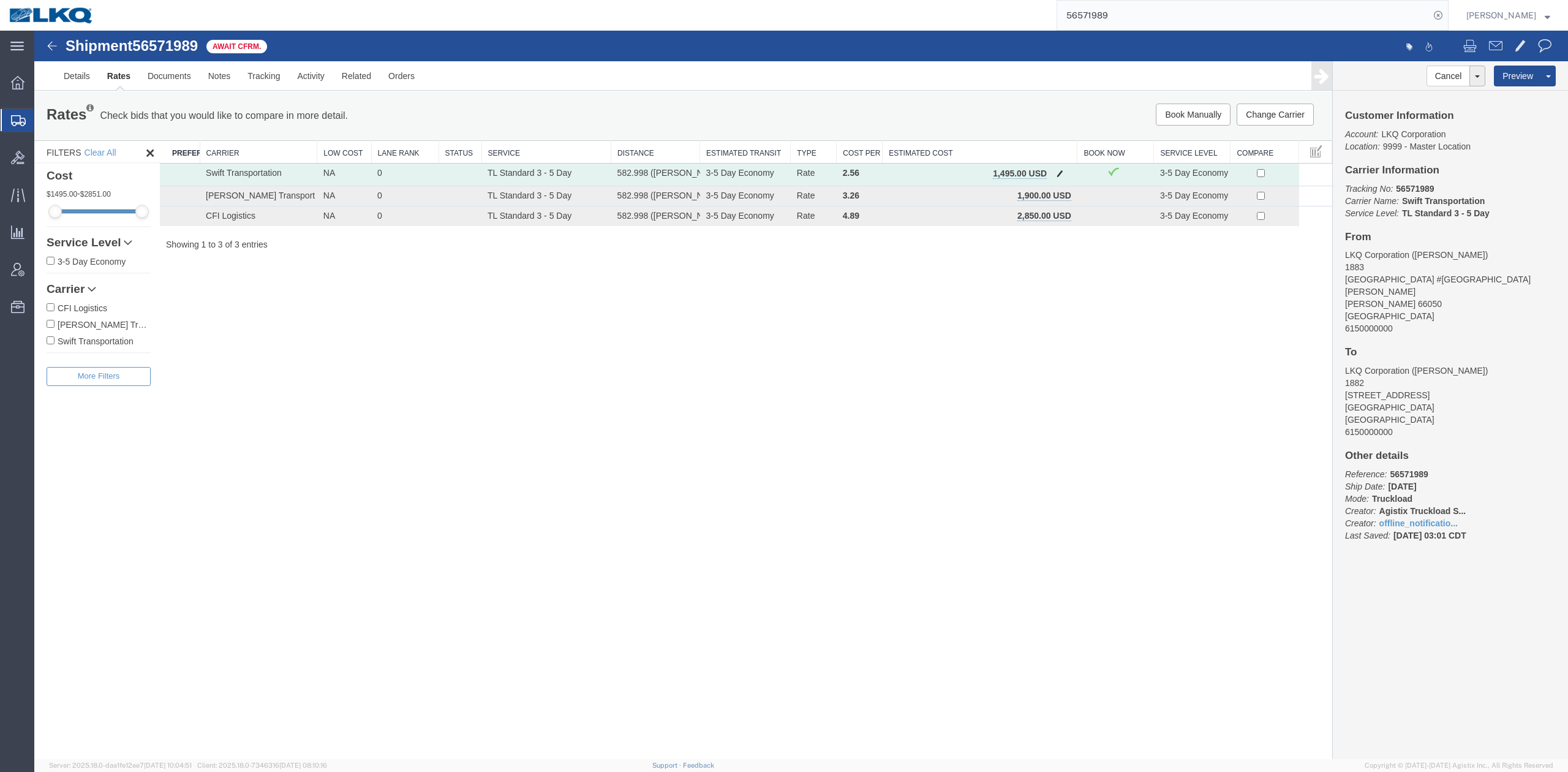
click at [1057, 169] on span "button" at bounding box center [1060, 173] width 7 height 9
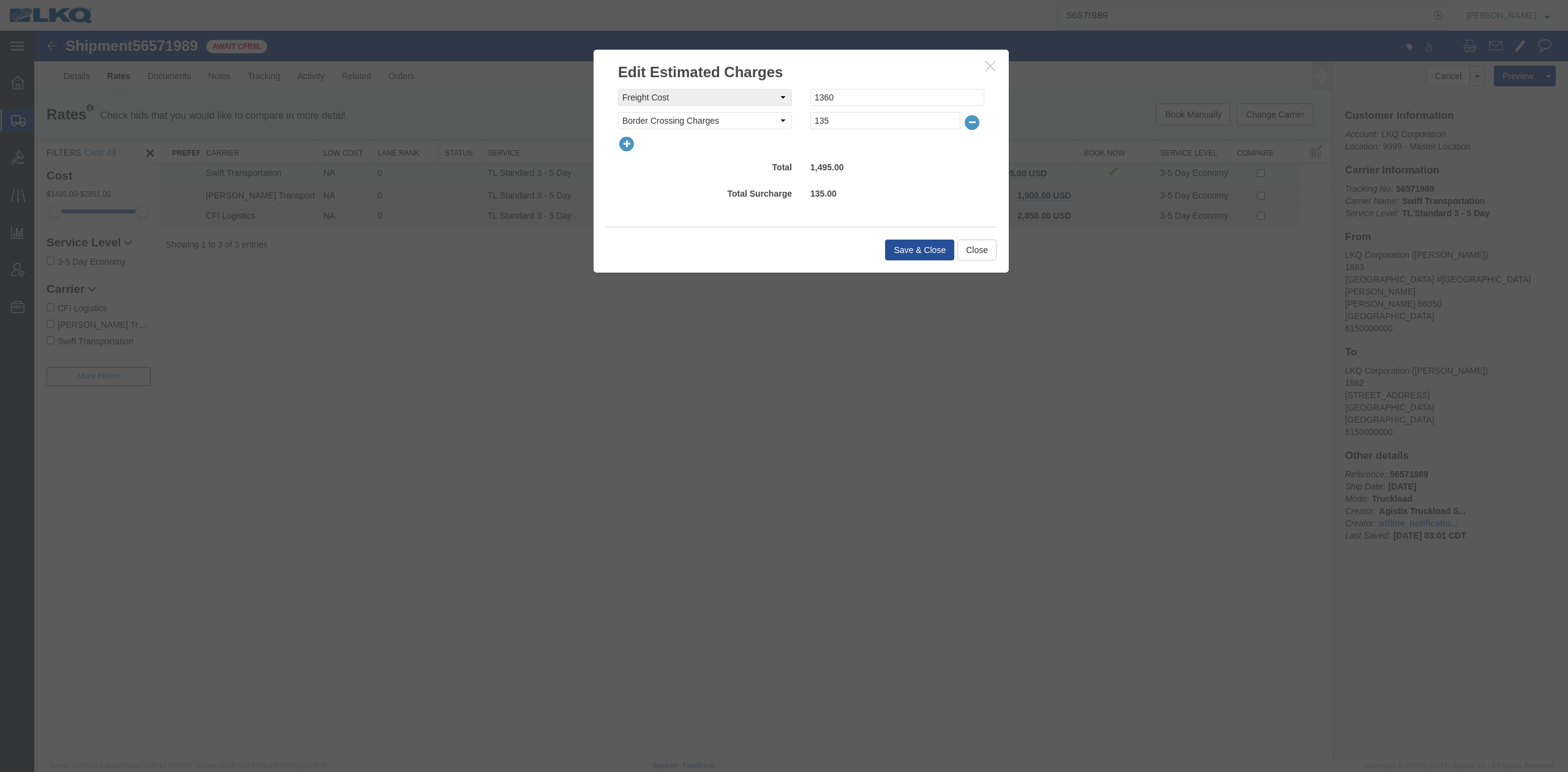
click at [633, 145] on icon "button" at bounding box center [626, 144] width 17 height 17
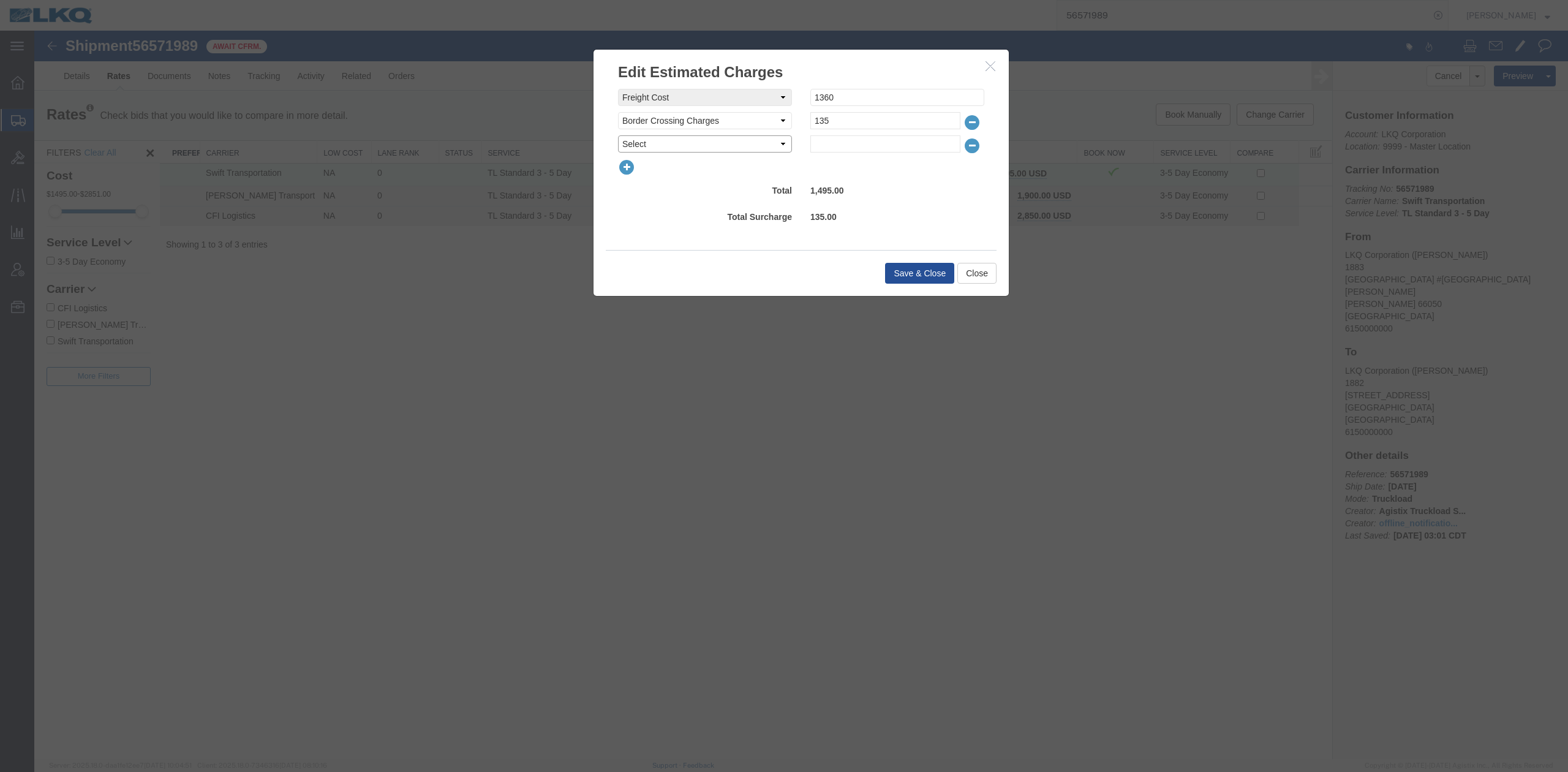
click at [633, 143] on select "Select AES Filing Accessorial Delivery Charge Additional Invoice Details Addres…" at bounding box center [705, 144] width 174 height 17
select select "FUEL_CHARGE"
click at [618, 136] on select "Select AES Filing Accessorial Delivery Charge Additional Invoice Details Addres…" at bounding box center [705, 144] width 174 height 17
type input "191.40"
click at [917, 276] on button "Save & Close" at bounding box center [919, 273] width 69 height 21
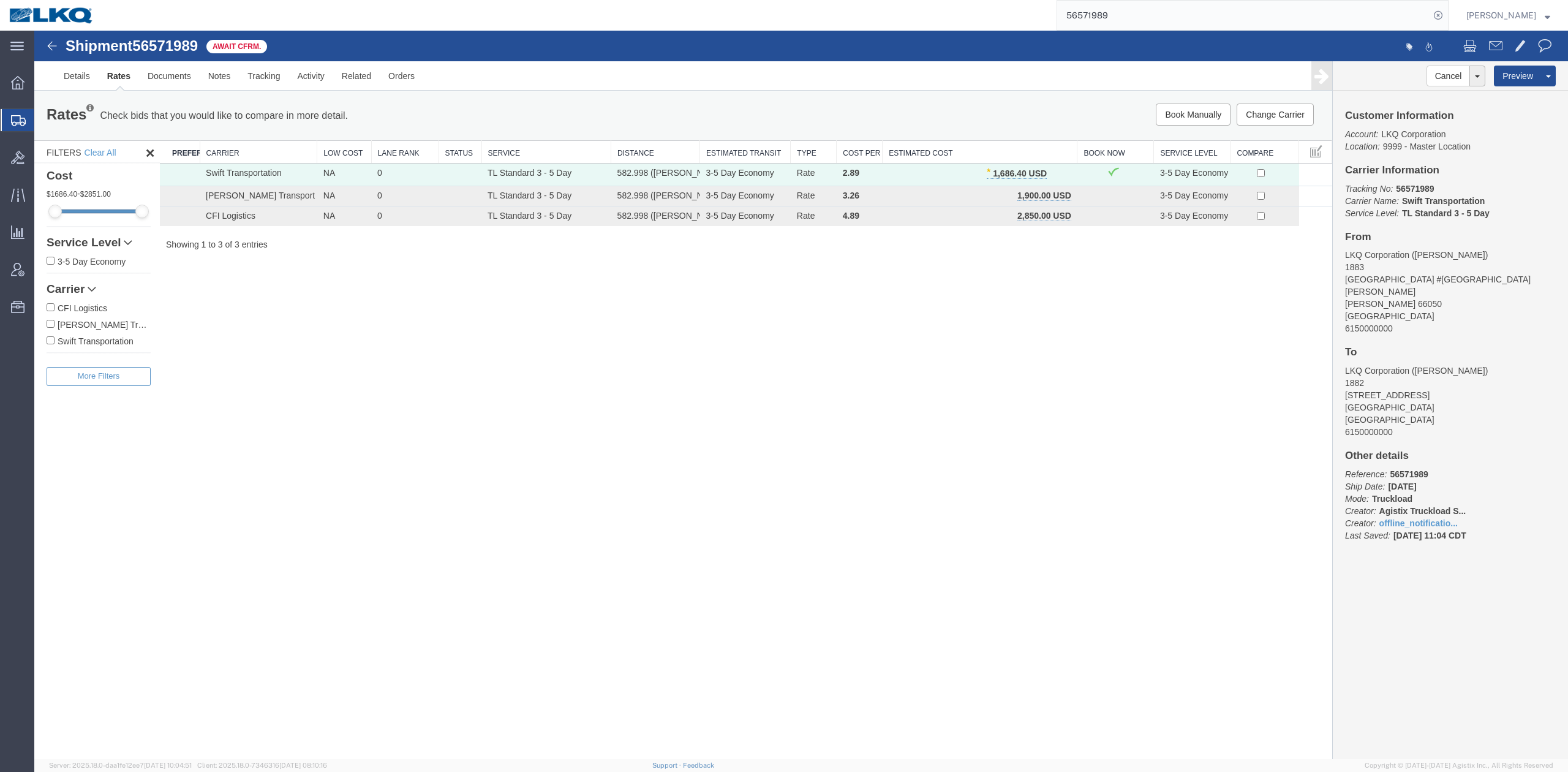
click at [1139, 26] on input "56571989" at bounding box center [1243, 15] width 372 height 29
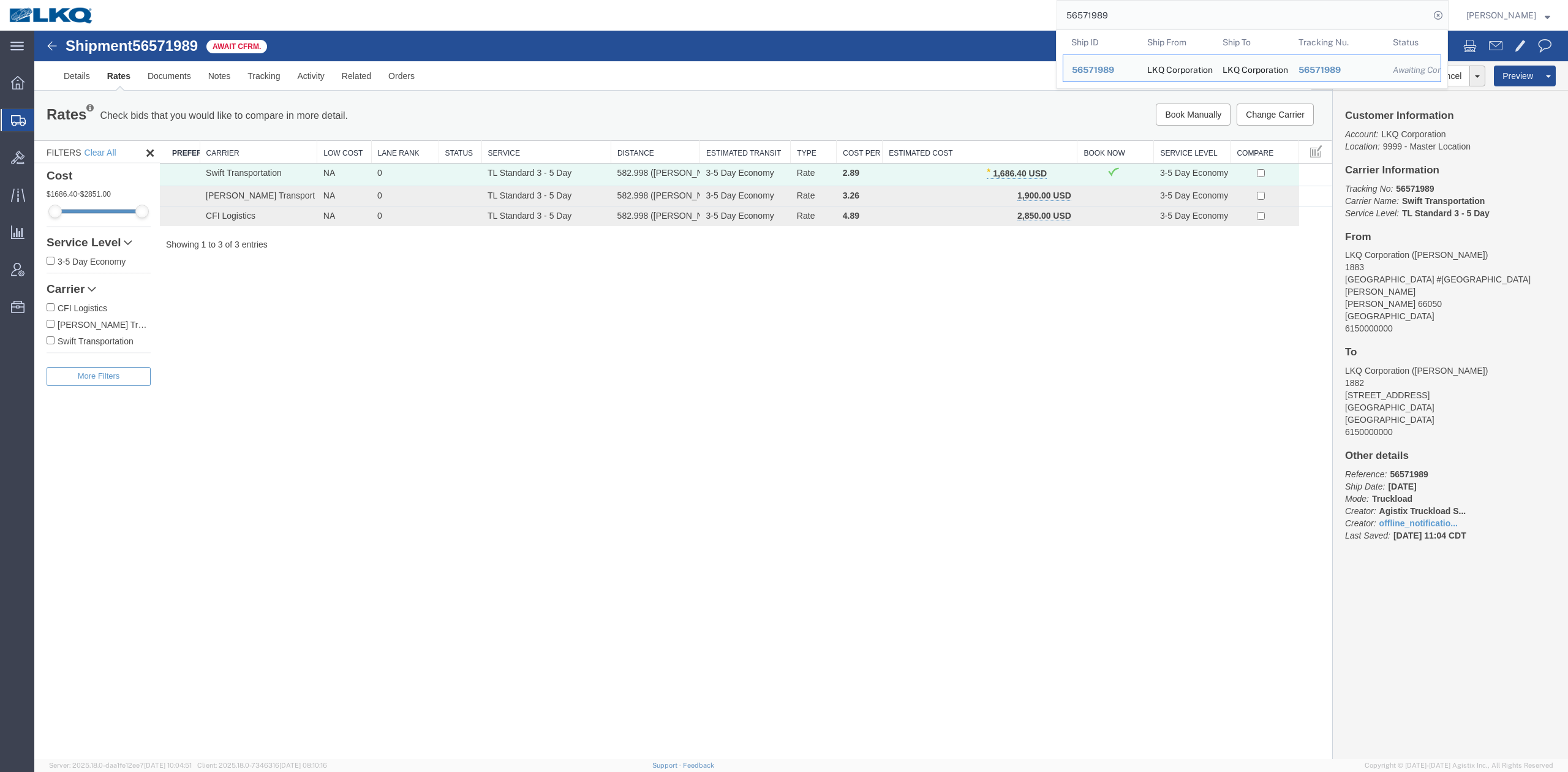
click at [1139, 26] on input "56571989" at bounding box center [1243, 15] width 372 height 29
paste input "37098"
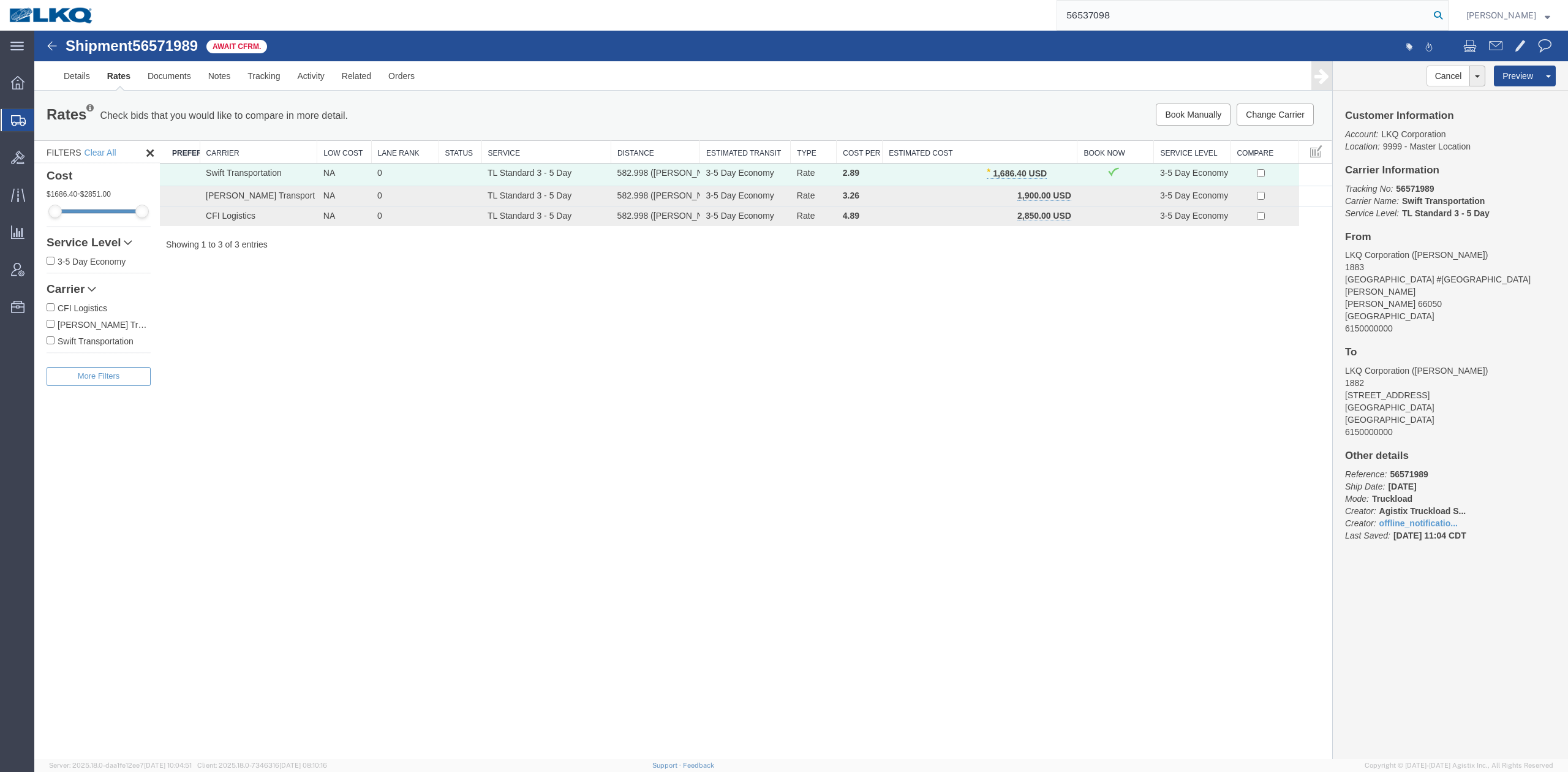
type input "56537098"
click at [1447, 19] on icon at bounding box center [1438, 15] width 17 height 17
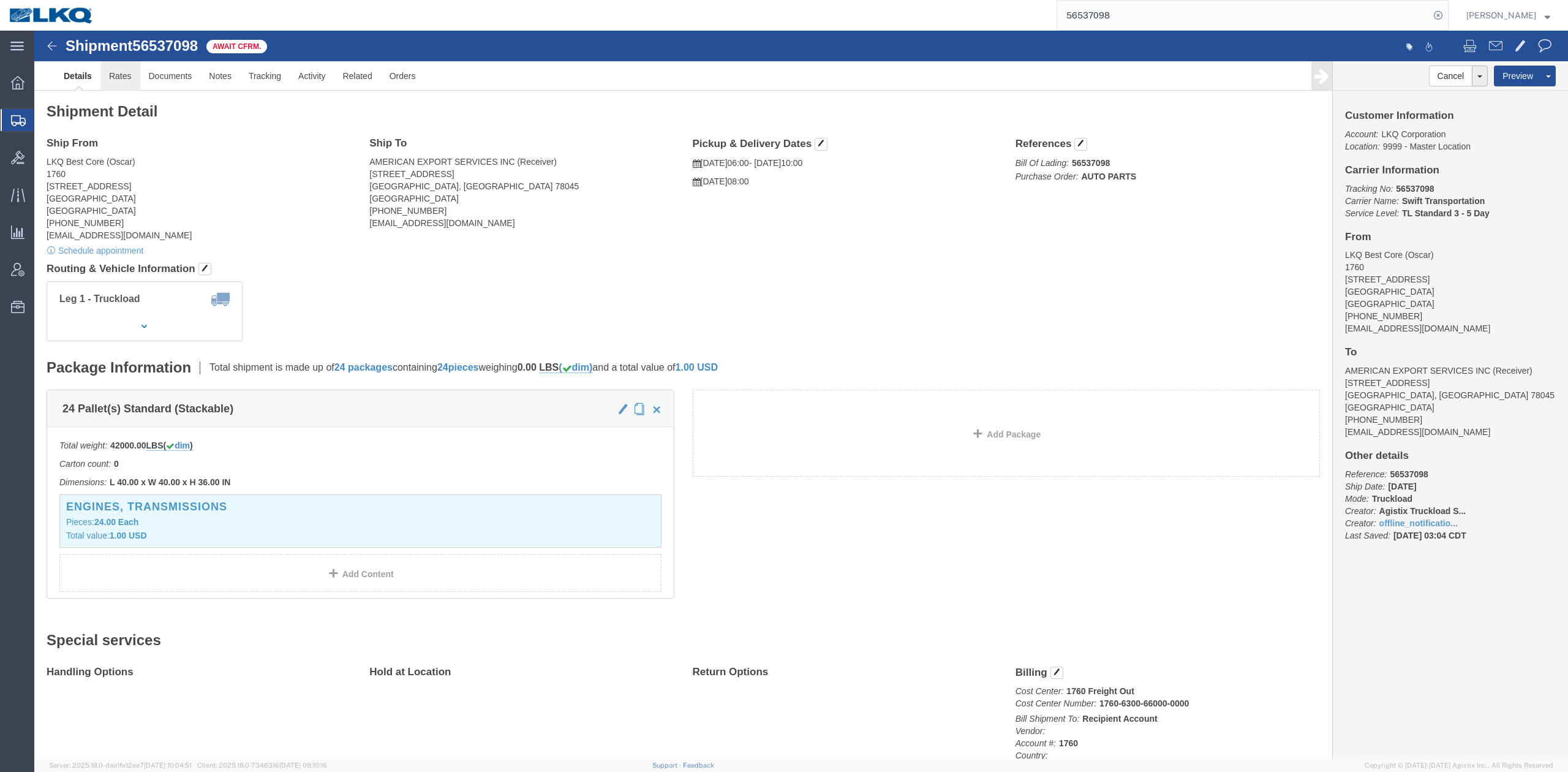
click link "Rates"
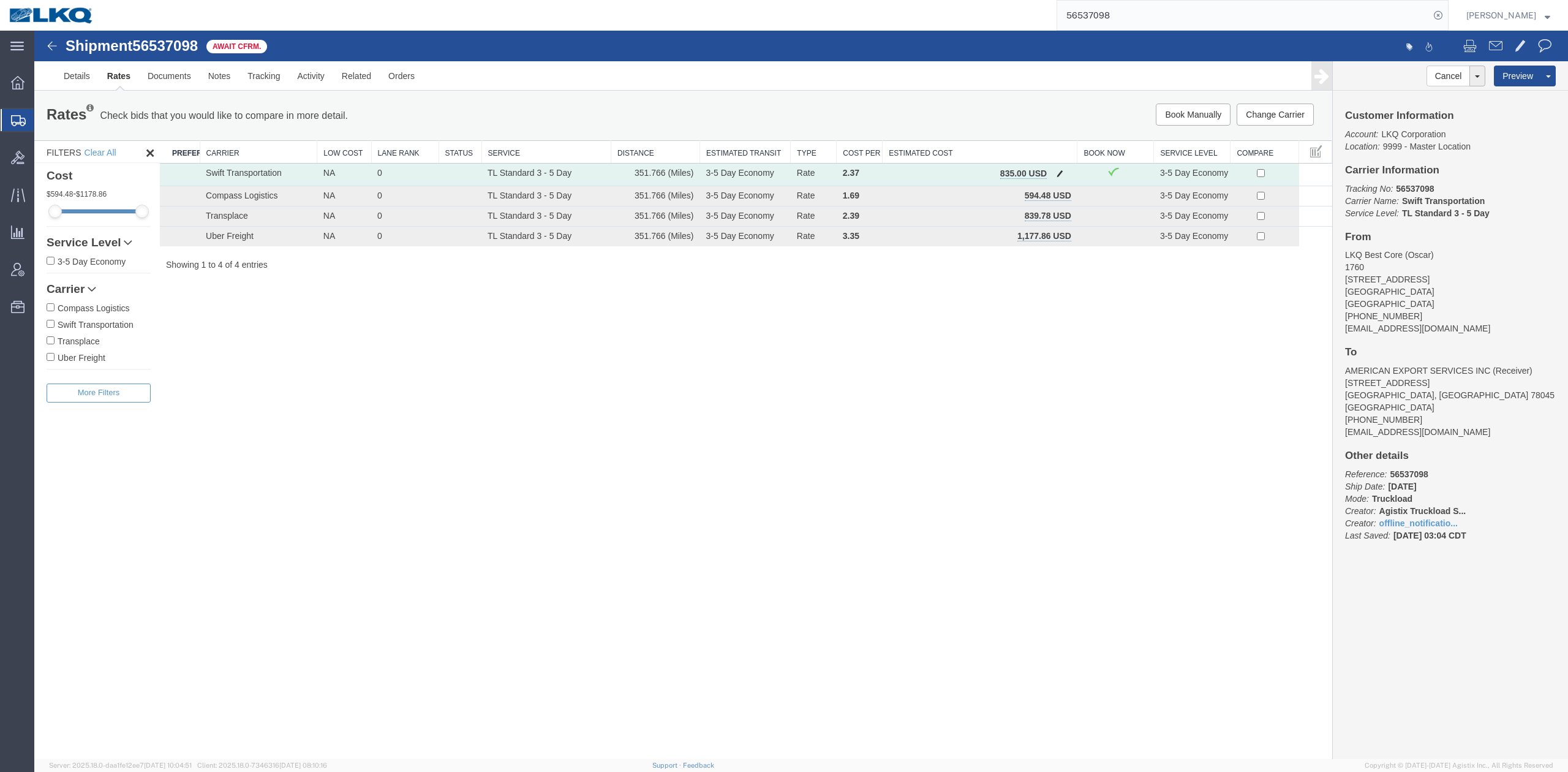
click at [1062, 174] on span "button" at bounding box center [1060, 173] width 7 height 9
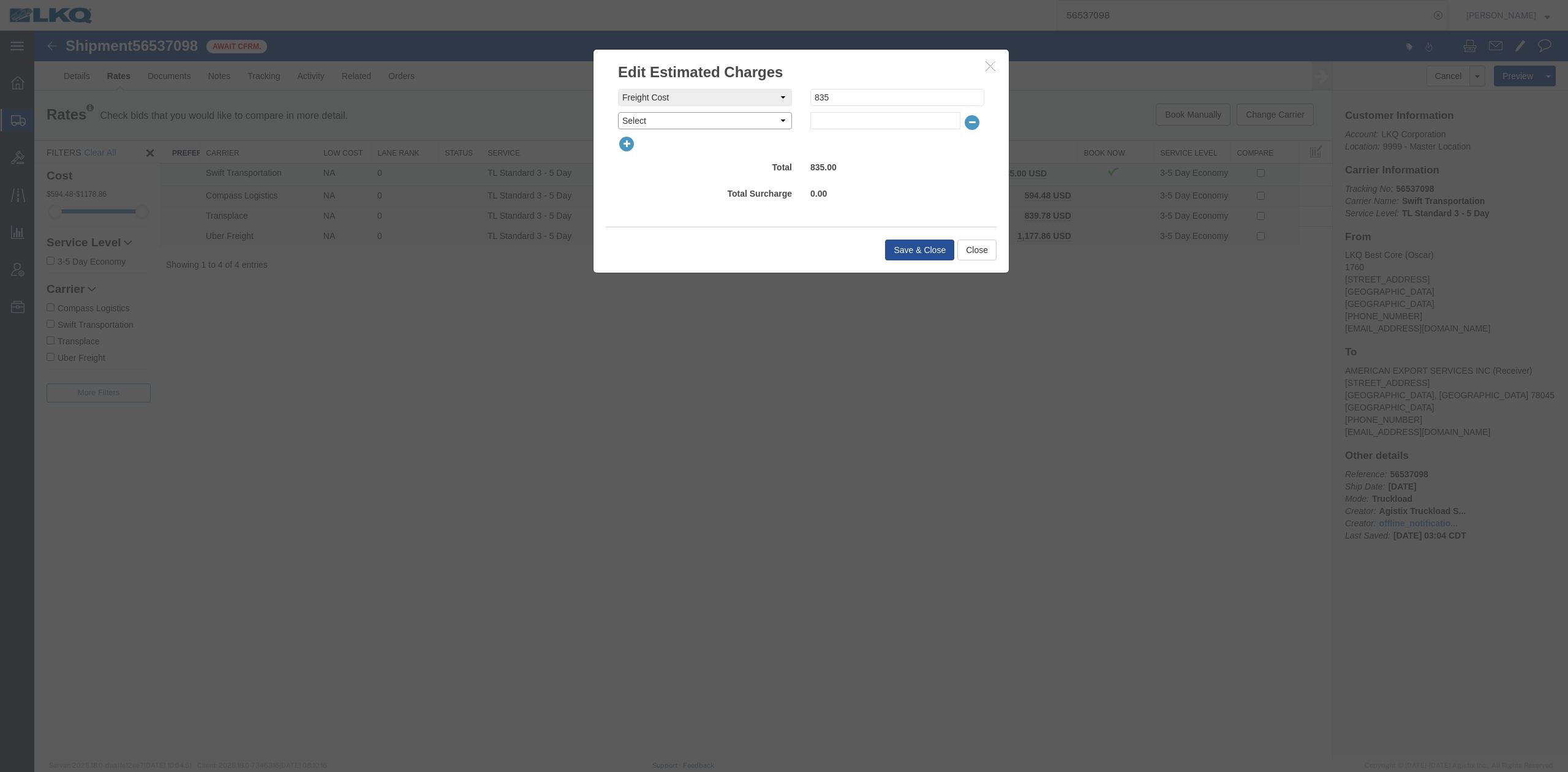
click at [669, 121] on select "Select AES Filing Accessorial Delivery Charge Additional Invoice Details Addres…" at bounding box center [705, 121] width 174 height 17
select select "FUEL_CHARGE"
click at [618, 112] on select "Select AES Filing Accessorial Delivery Charge Additional Invoice Details Addres…" at bounding box center [705, 121] width 174 height 17
type input "136.84"
click at [921, 241] on button "Save & Close" at bounding box center [919, 250] width 69 height 21
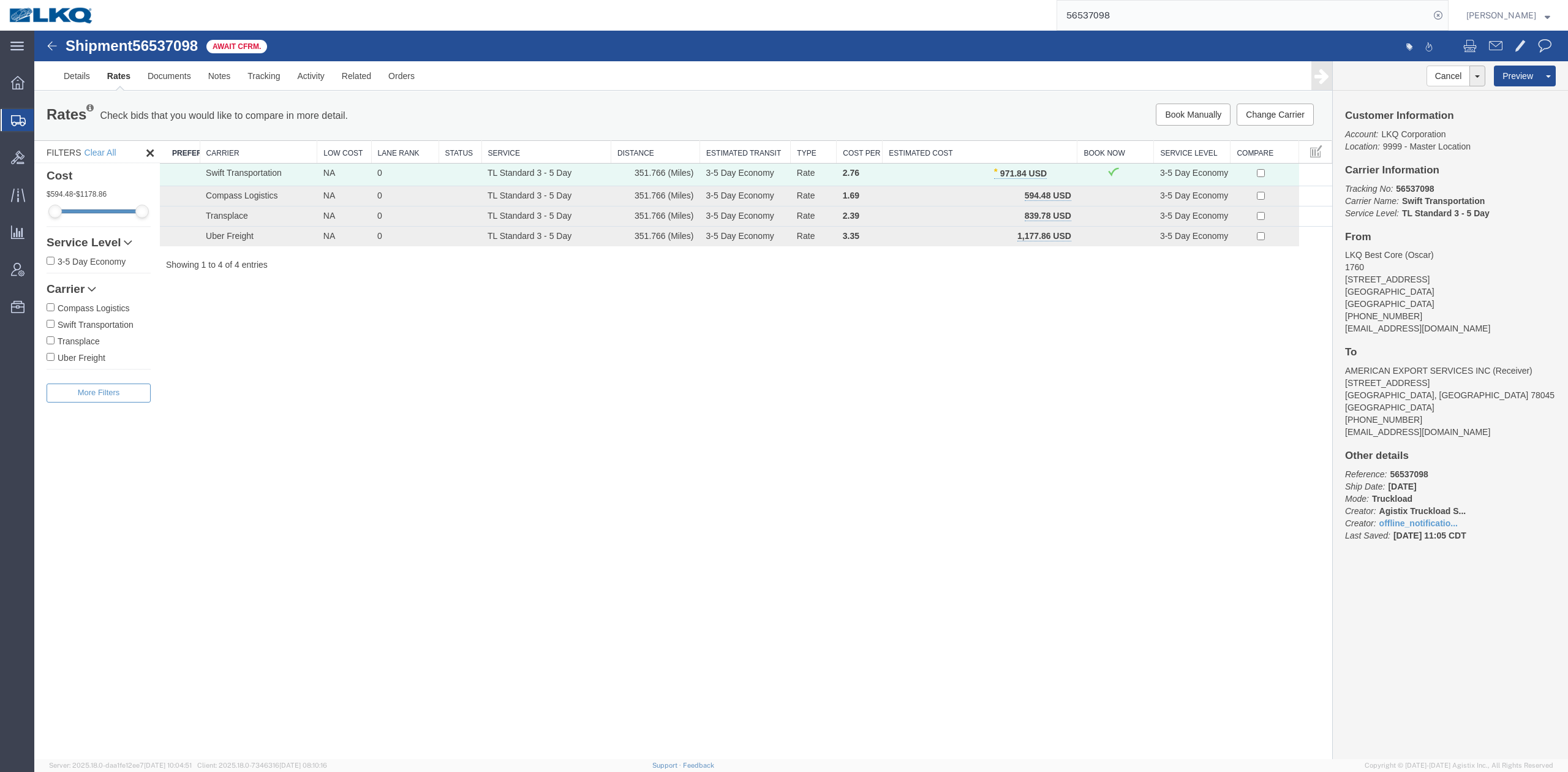
click at [1125, 10] on input "56537098" at bounding box center [1243, 15] width 372 height 29
paste input "79471"
type input "56579471"
click at [1447, 14] on icon at bounding box center [1438, 15] width 17 height 17
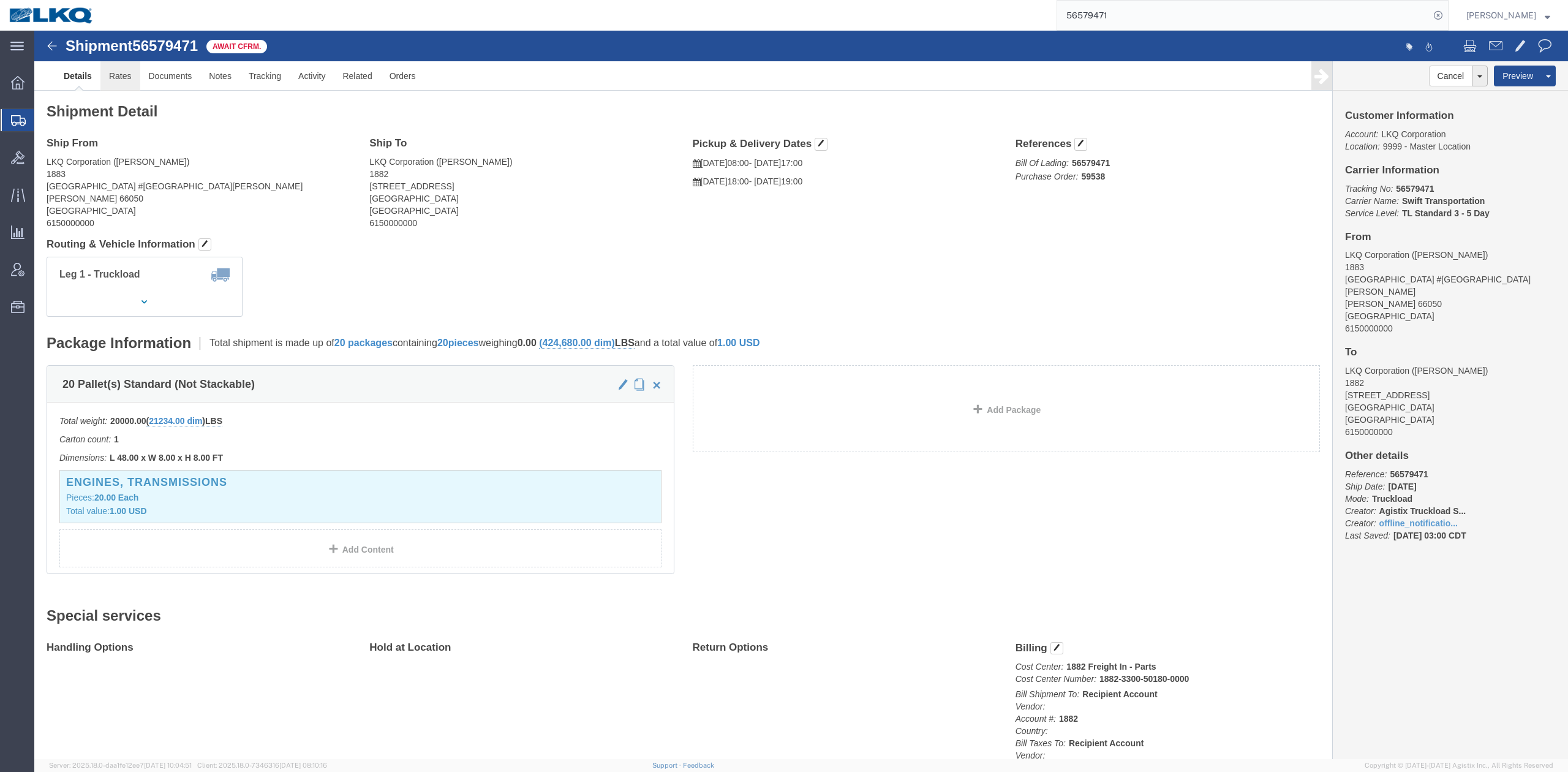
click link "Rates"
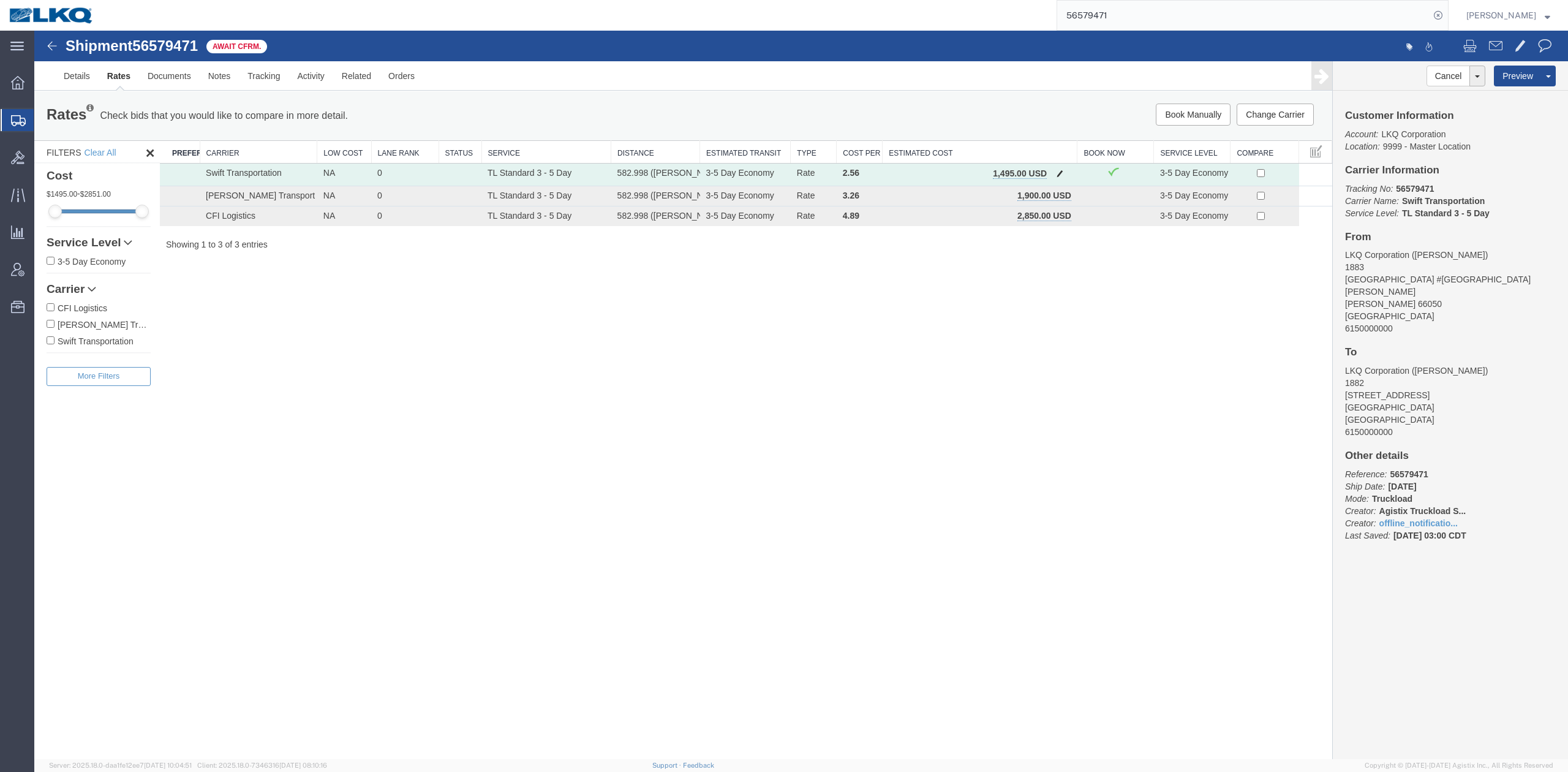
click at [1059, 170] on span "button" at bounding box center [1060, 173] width 7 height 9
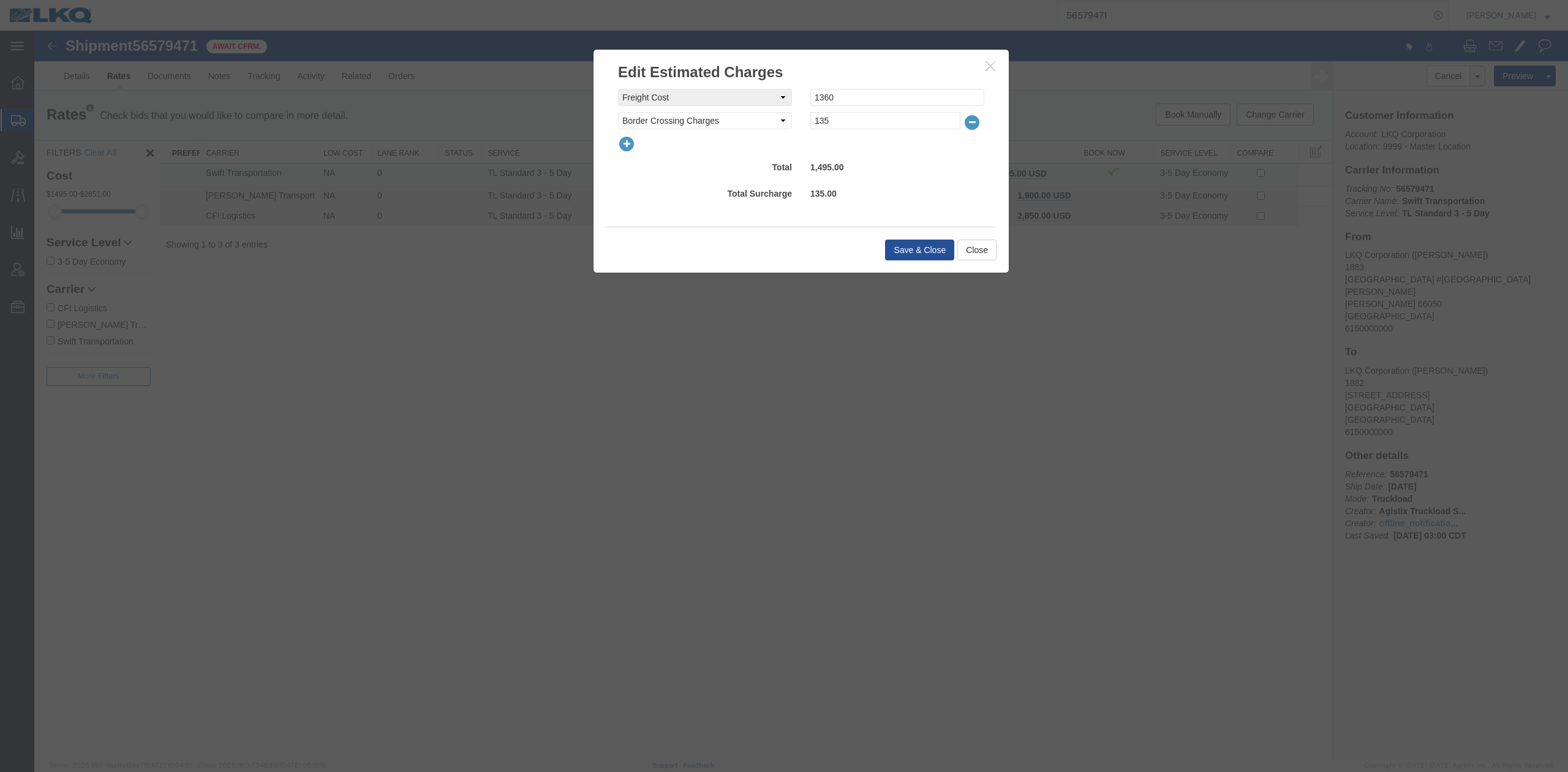
click at [628, 142] on icon "button" at bounding box center [626, 144] width 17 height 17
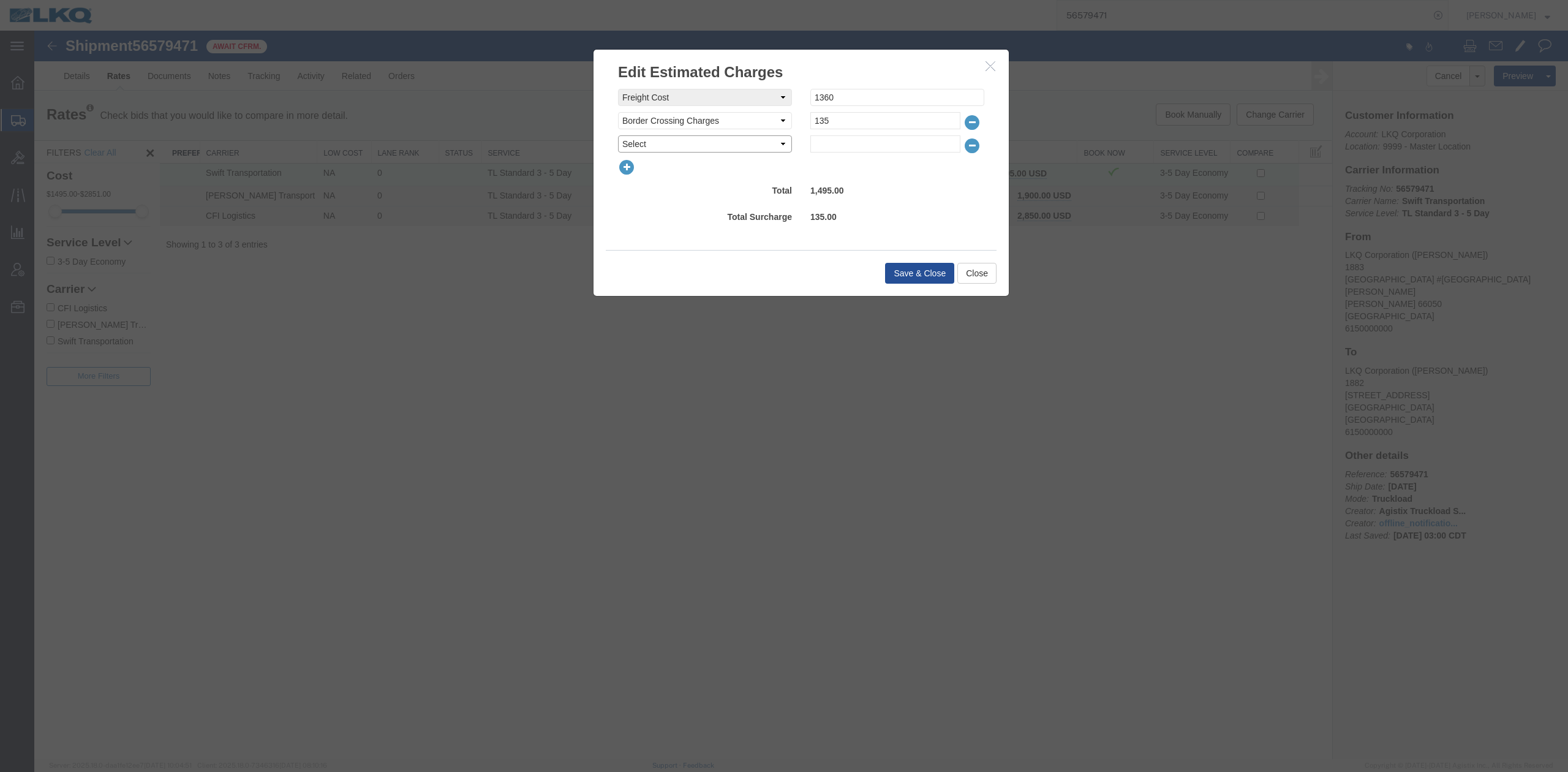
click at [628, 142] on select "Select AES Filing Accessorial Delivery Charge Additional Invoice Details Addres…" at bounding box center [705, 144] width 174 height 17
select select "FUEL_CHARGE"
click at [618, 136] on select "Select AES Filing Accessorial Delivery Charge Additional Invoice Details Addres…" at bounding box center [705, 144] width 174 height 17
type input "190.96"
click at [892, 263] on div "Save & Close Close" at bounding box center [801, 273] width 391 height 46
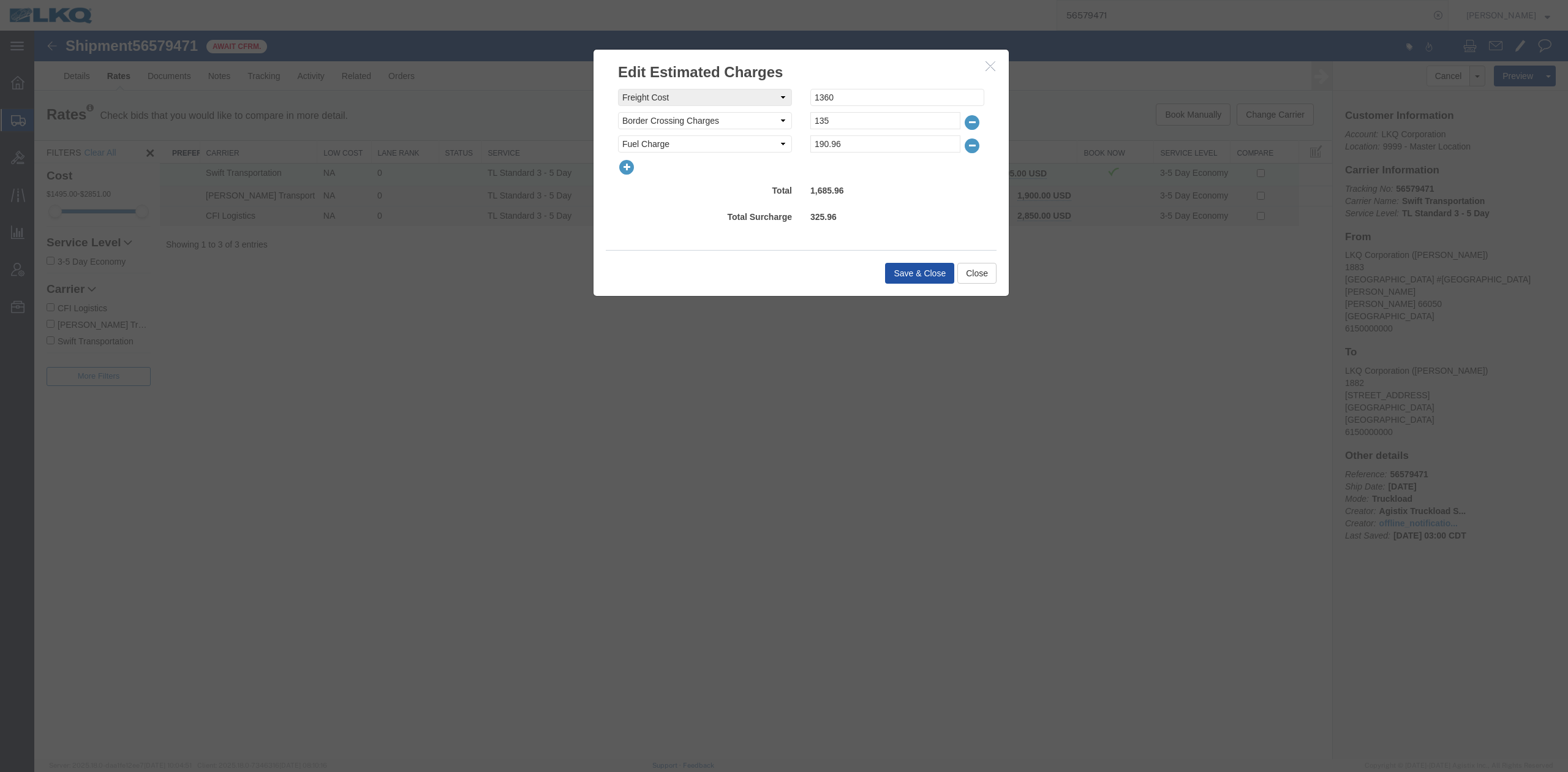
click at [902, 265] on button "Save & Close" at bounding box center [919, 273] width 69 height 21
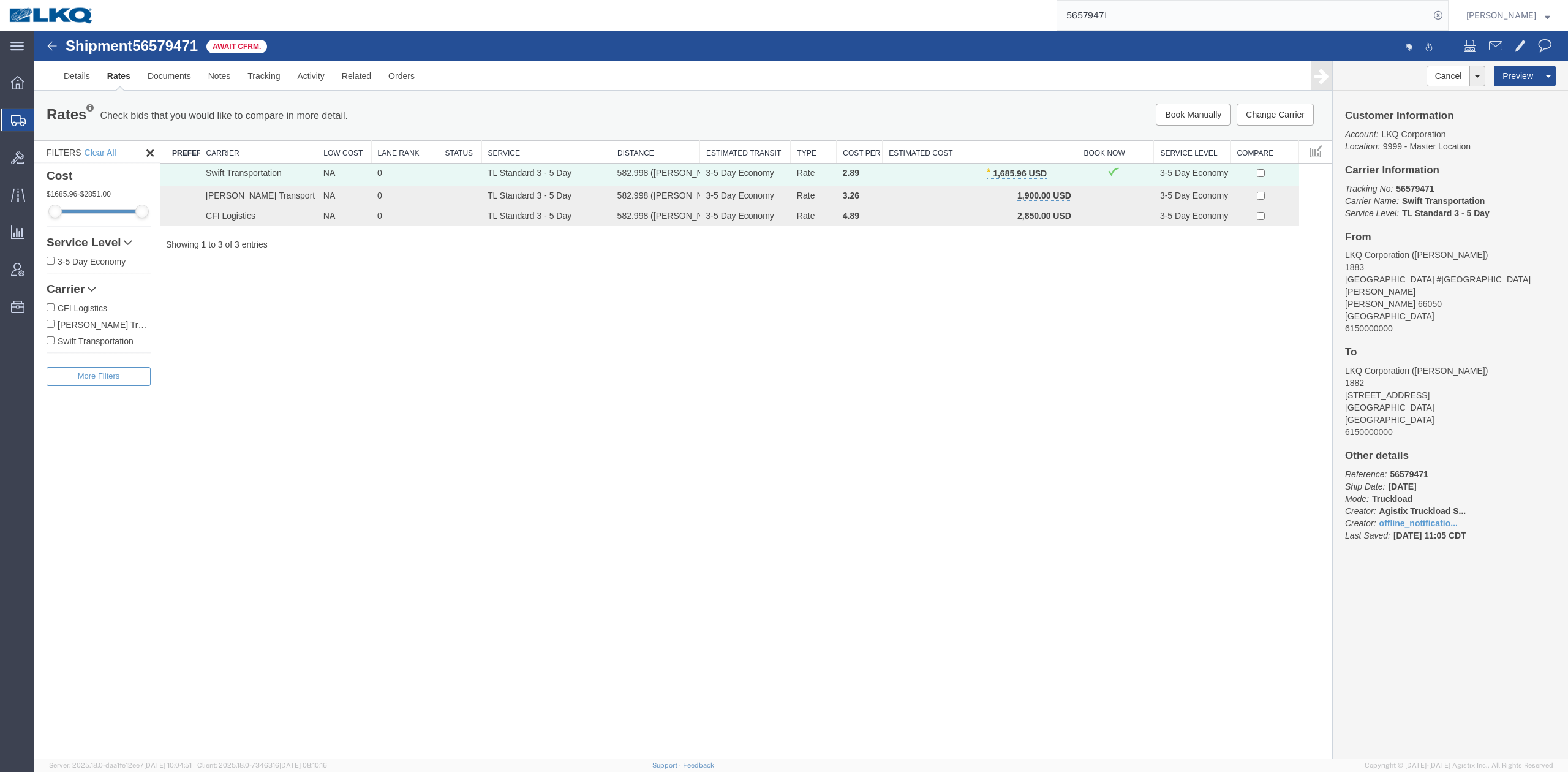
click at [1157, 25] on input "56579471" at bounding box center [1243, 15] width 372 height 29
paste input "50875"
type input "56550875"
click at [1447, 20] on icon at bounding box center [1438, 15] width 17 height 17
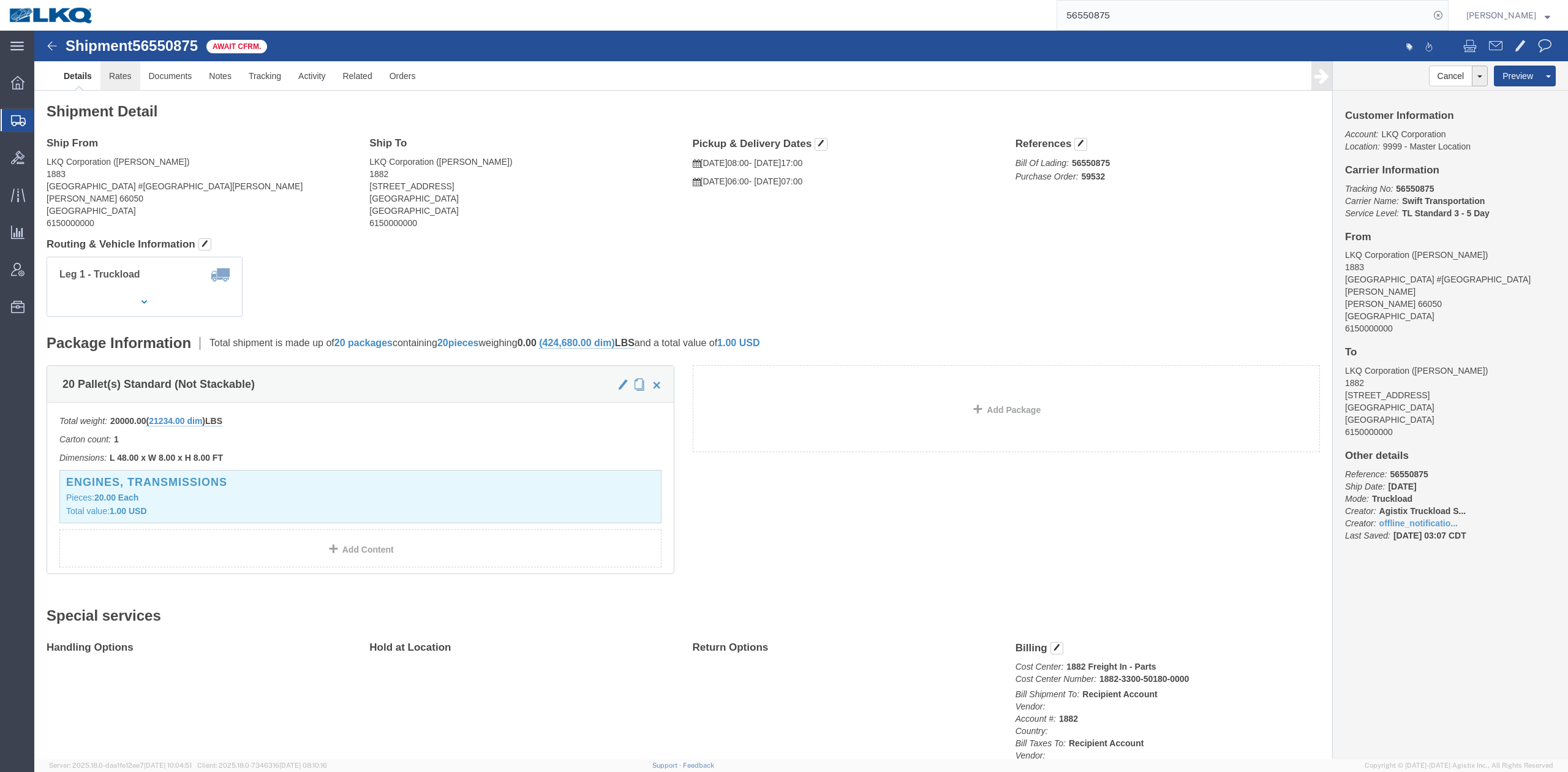
click link "Rates"
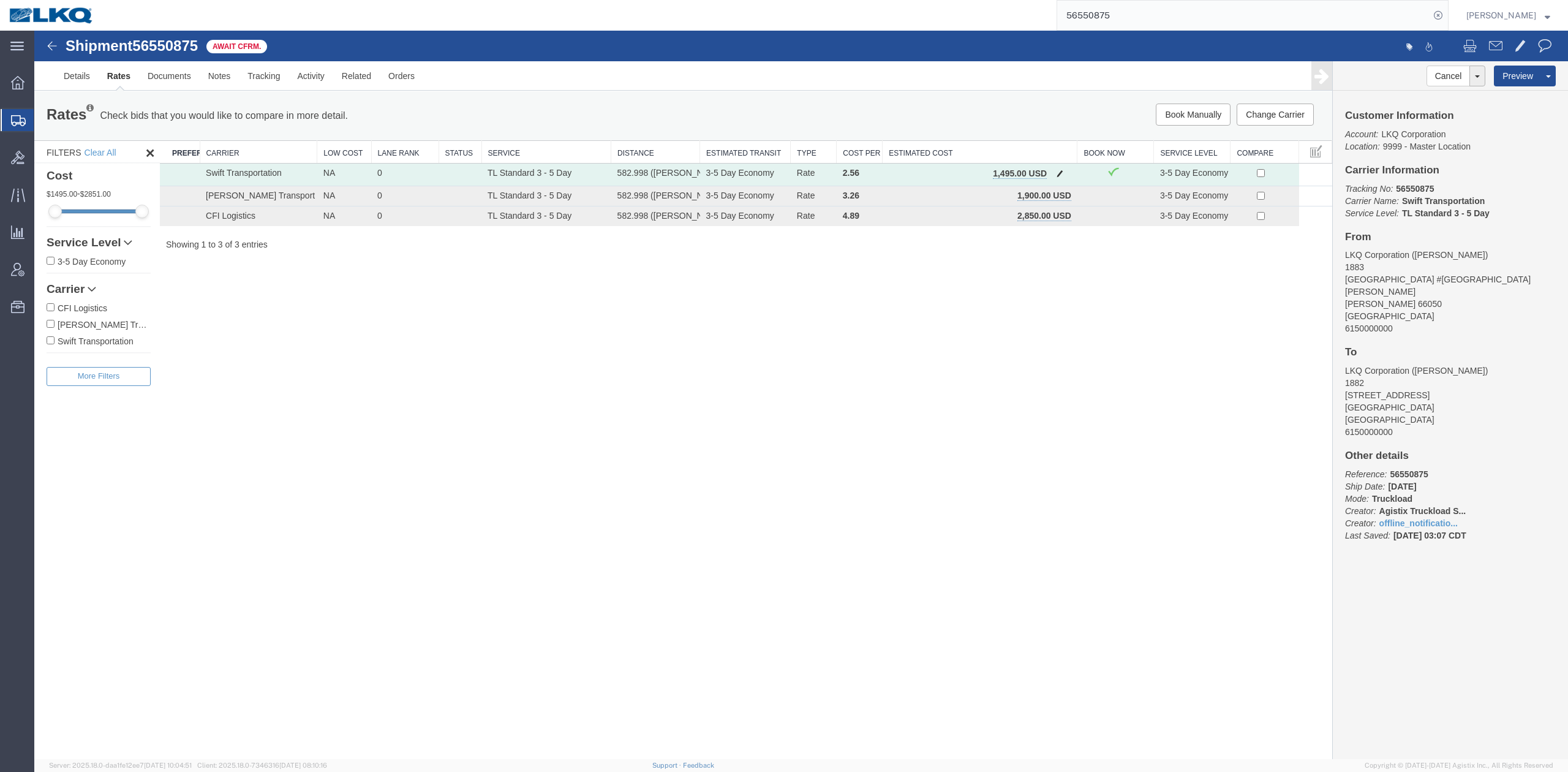
click at [1054, 178] on button "button" at bounding box center [1059, 174] width 16 height 16
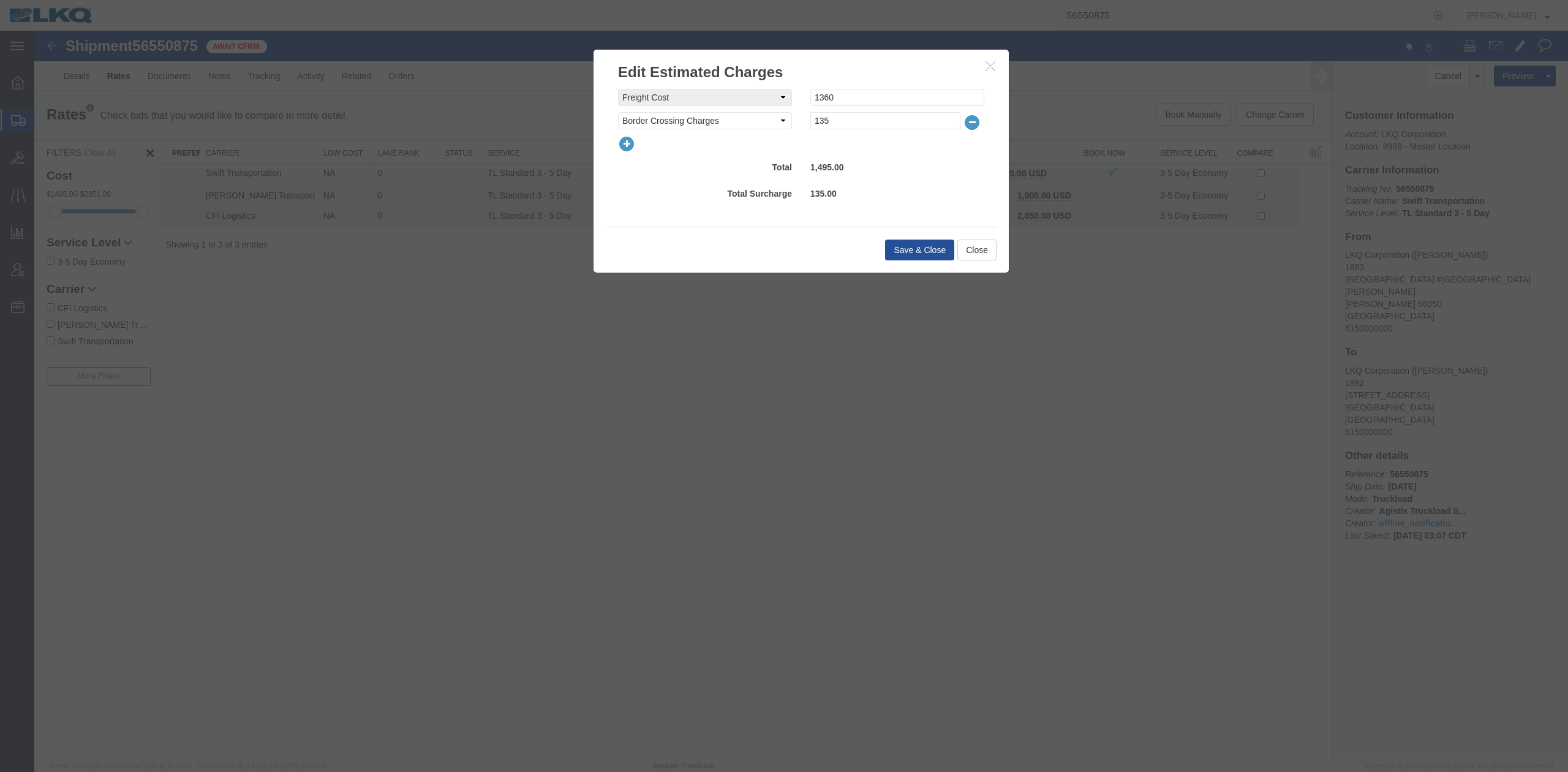
click at [630, 138] on icon "button" at bounding box center [626, 144] width 17 height 17
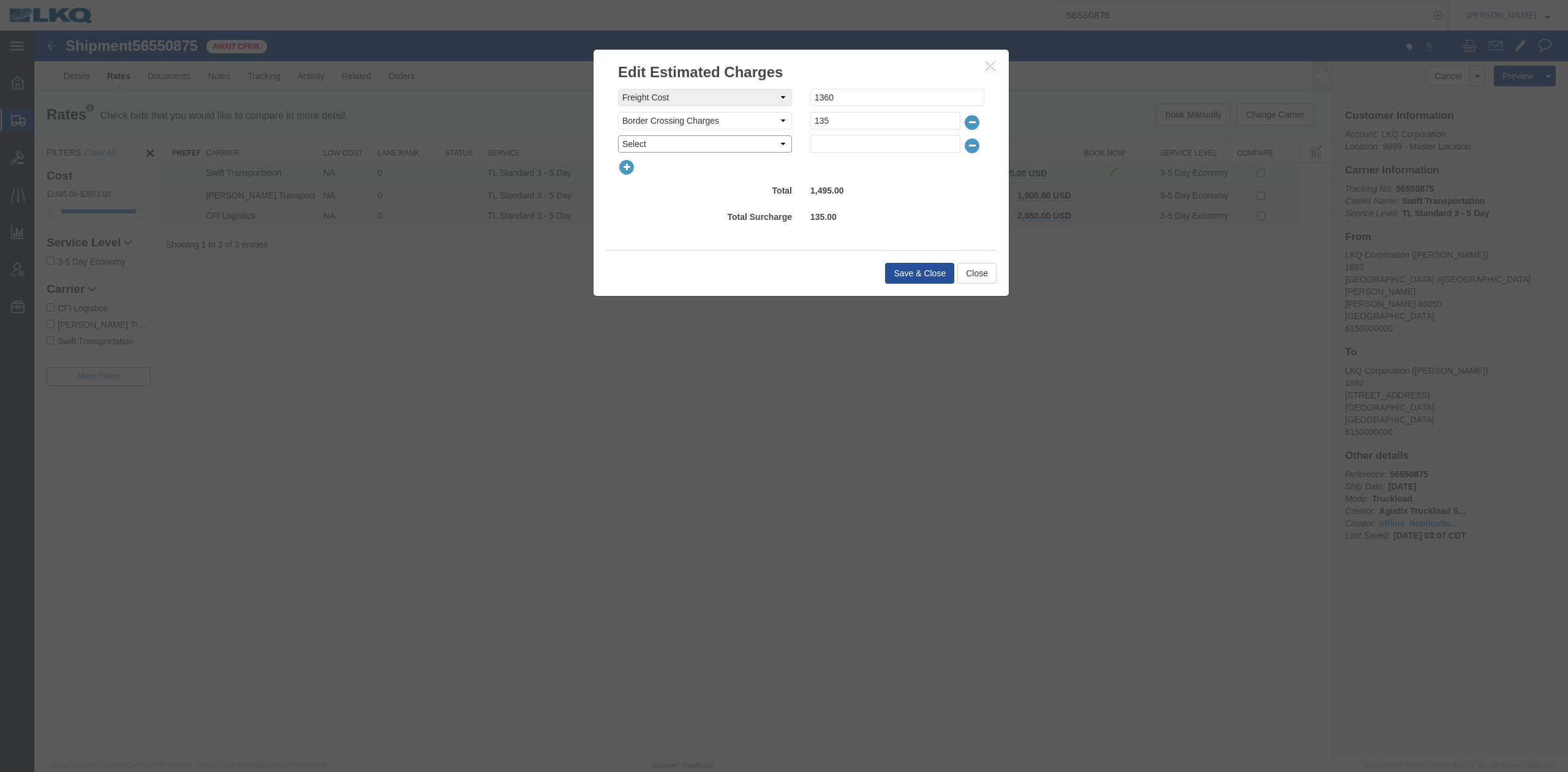
click at [630, 138] on select "Select AES Filing Accessorial Delivery Charge Additional Invoice Details Addres…" at bounding box center [705, 144] width 174 height 17
select select "FUEL_CHARGE"
click at [618, 136] on select "Select AES Filing Accessorial Delivery Charge Additional Invoice Details Addres…" at bounding box center [705, 144] width 174 height 17
type input "191.40"
click at [929, 273] on button "Save & Close" at bounding box center [919, 273] width 69 height 21
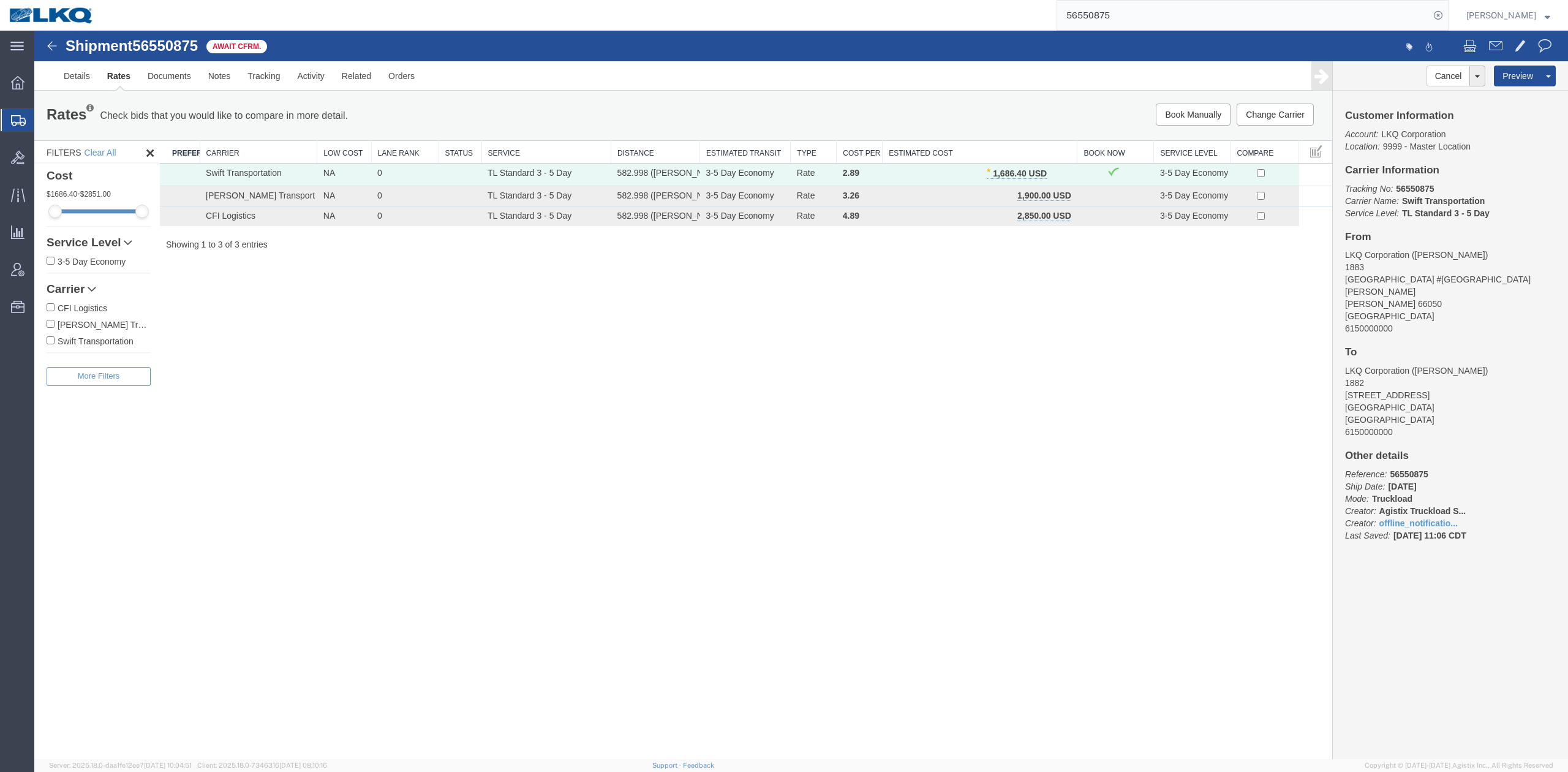
click at [1106, 18] on input "56550875" at bounding box center [1243, 15] width 372 height 29
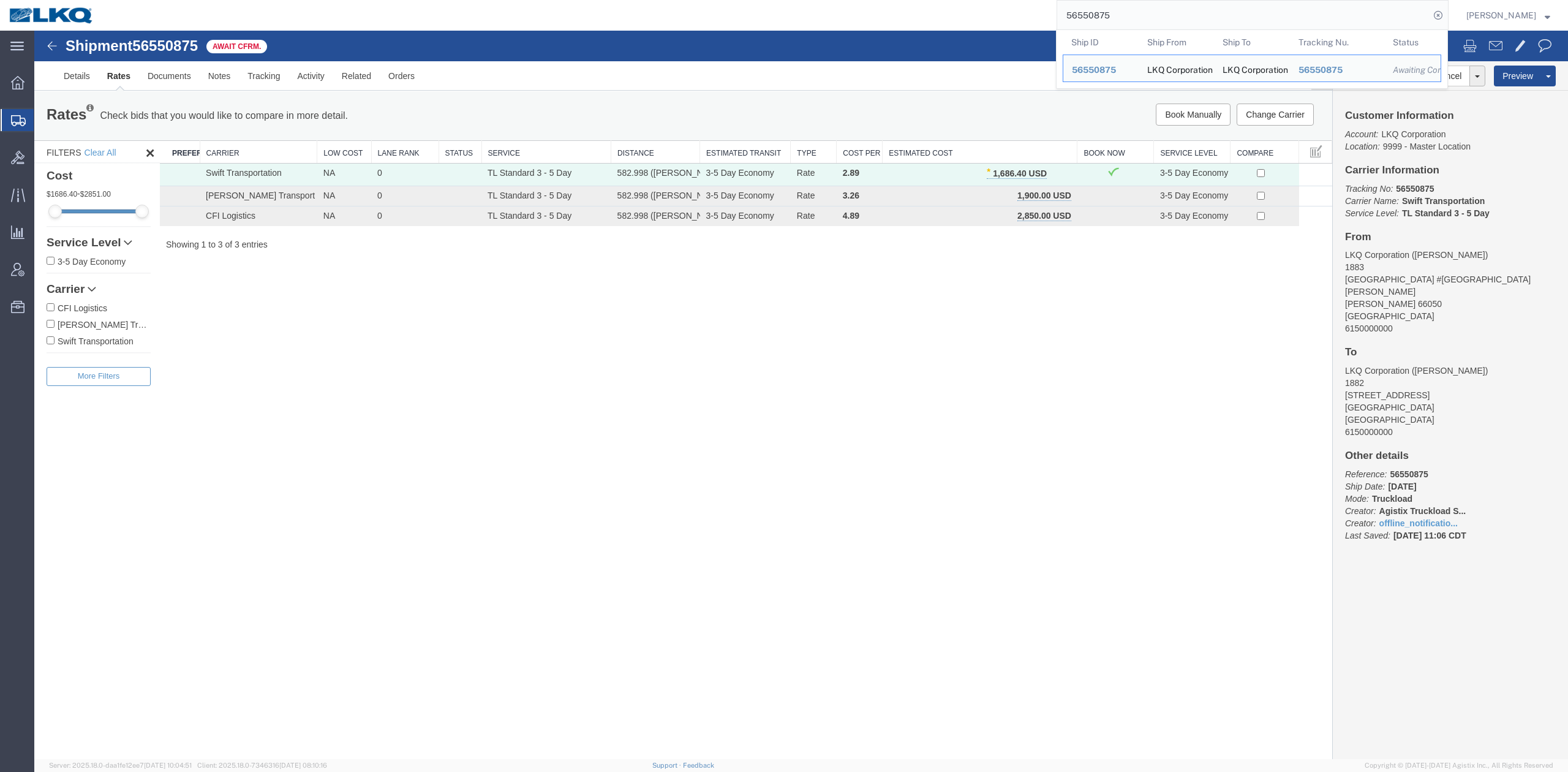
click at [1106, 18] on input "56550875" at bounding box center [1243, 15] width 372 height 29
paste input "647297"
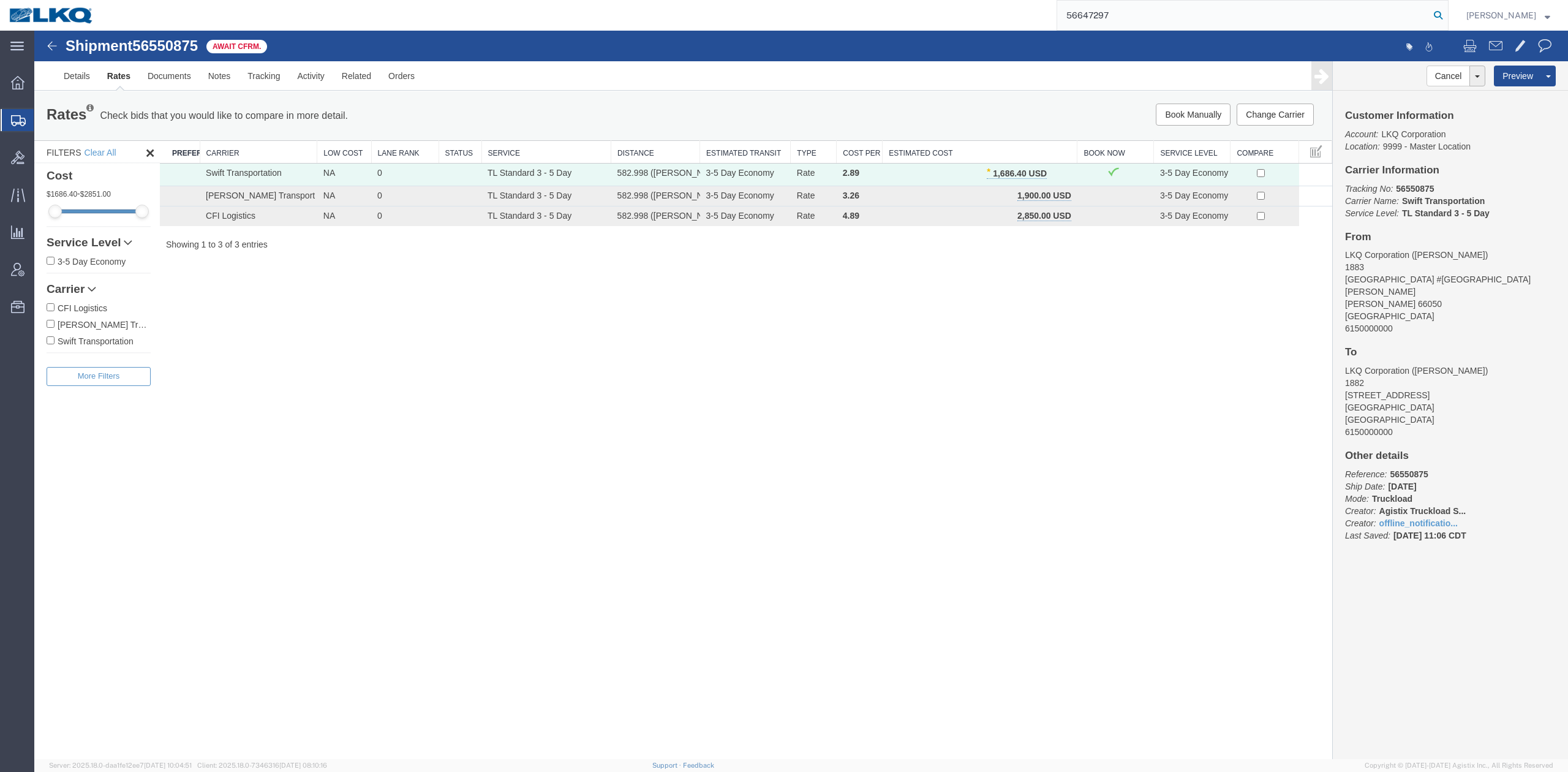
click at [1447, 19] on icon at bounding box center [1438, 15] width 17 height 17
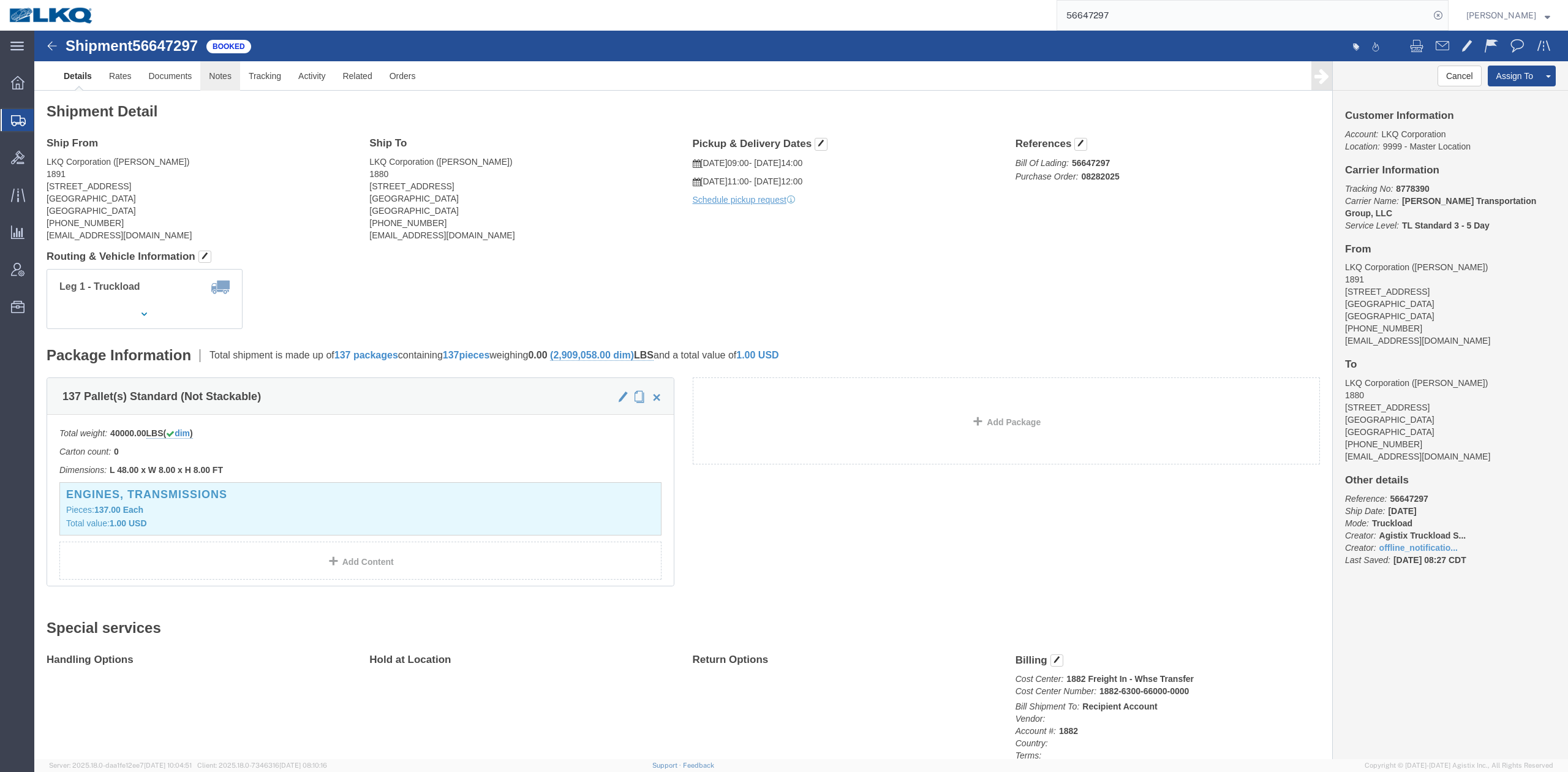
click link "Notes"
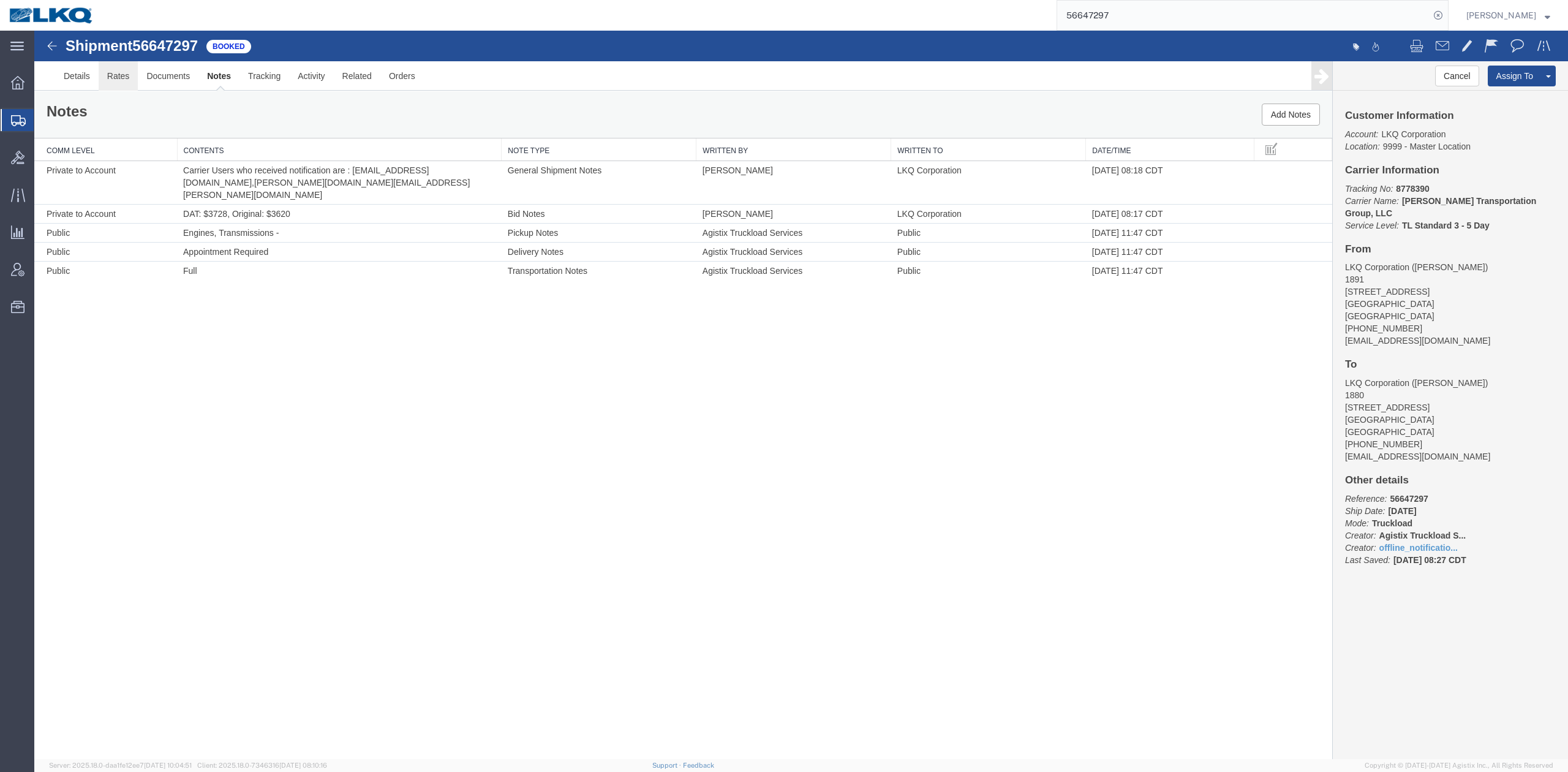
click at [124, 80] on link "Rates" at bounding box center [119, 75] width 40 height 29
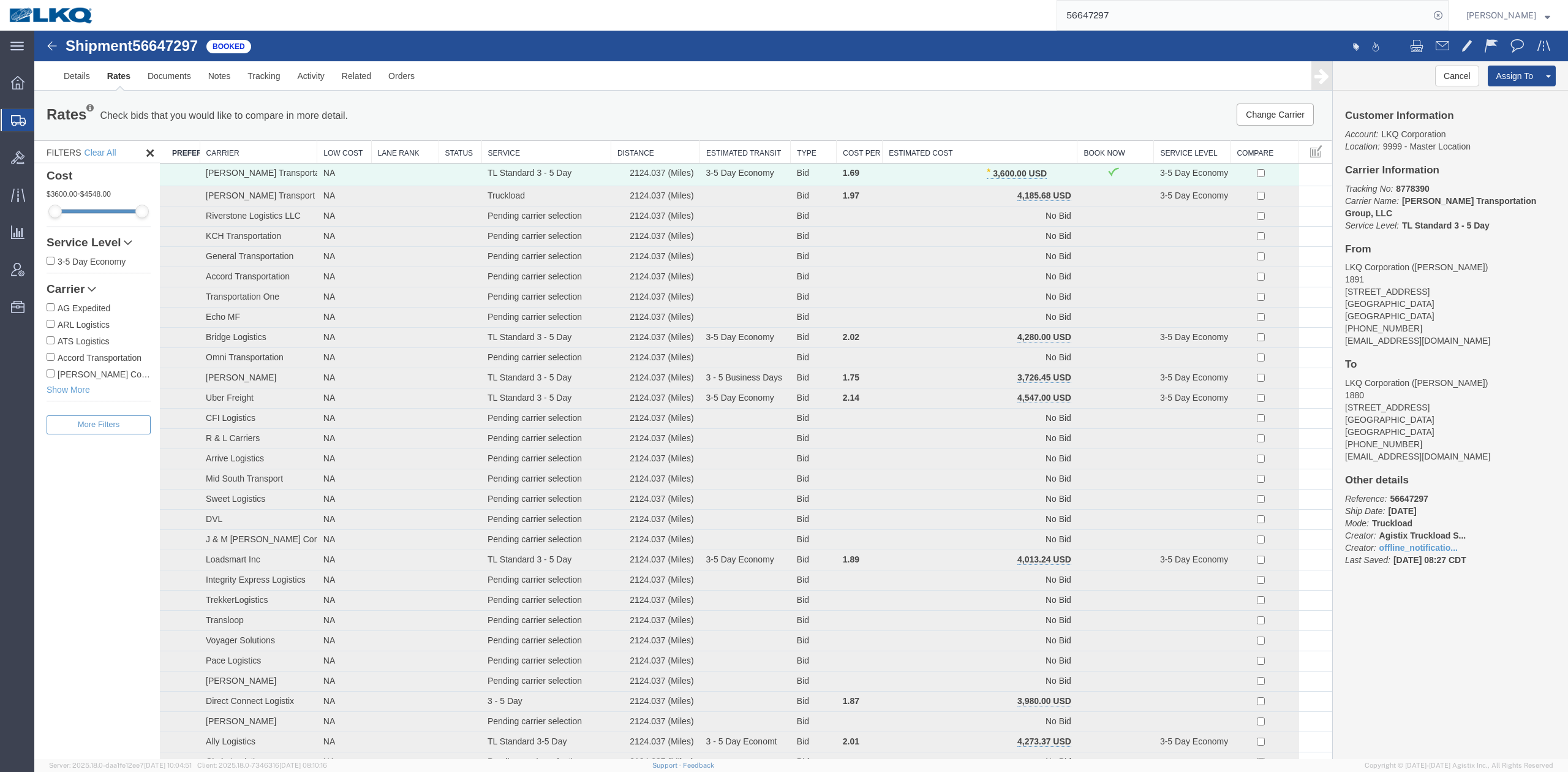
click at [124, 80] on link "Rates" at bounding box center [119, 75] width 40 height 29
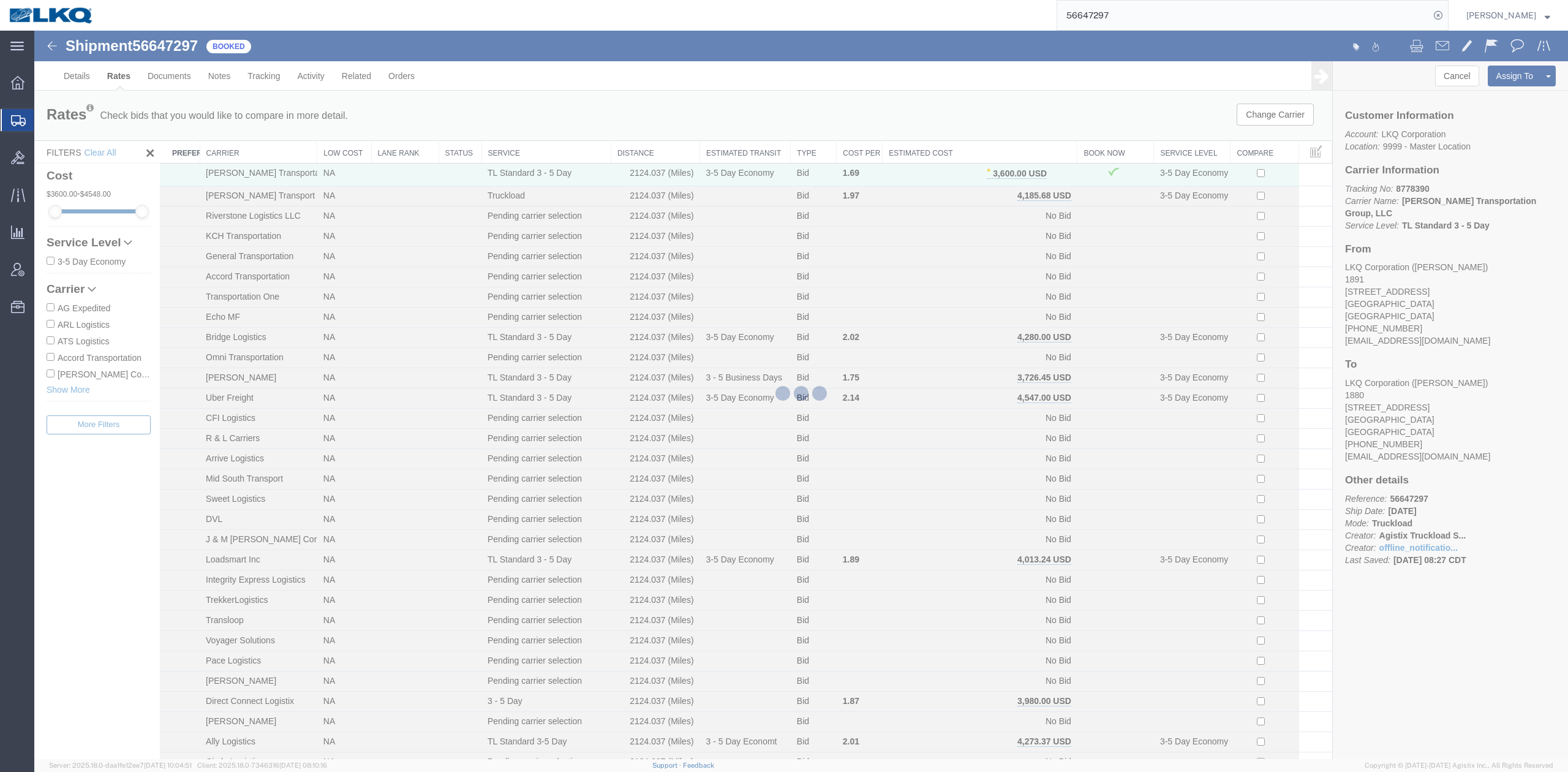
click at [1118, 12] on input "56647297" at bounding box center [1243, 15] width 372 height 29
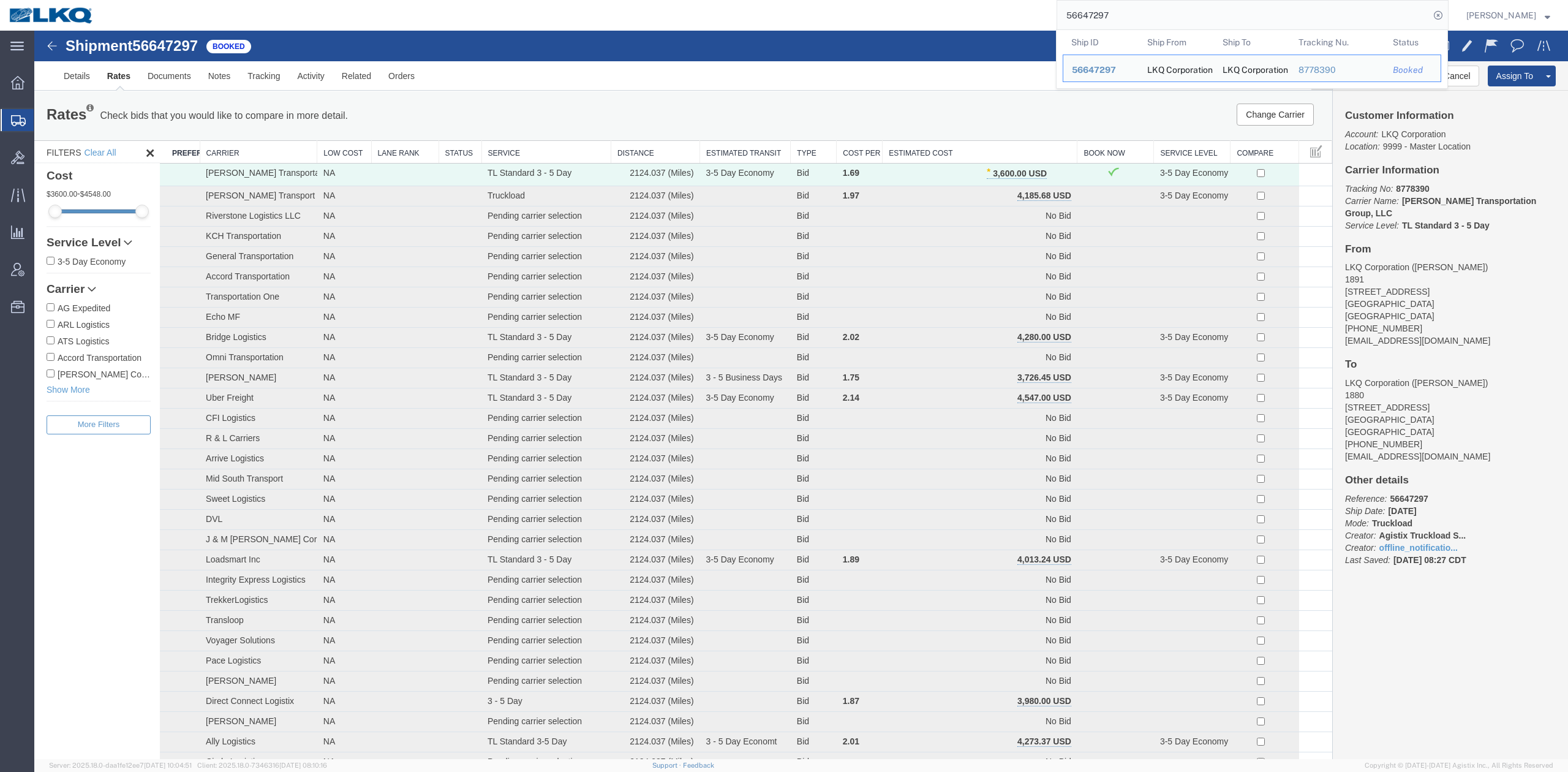
paste input "5956"
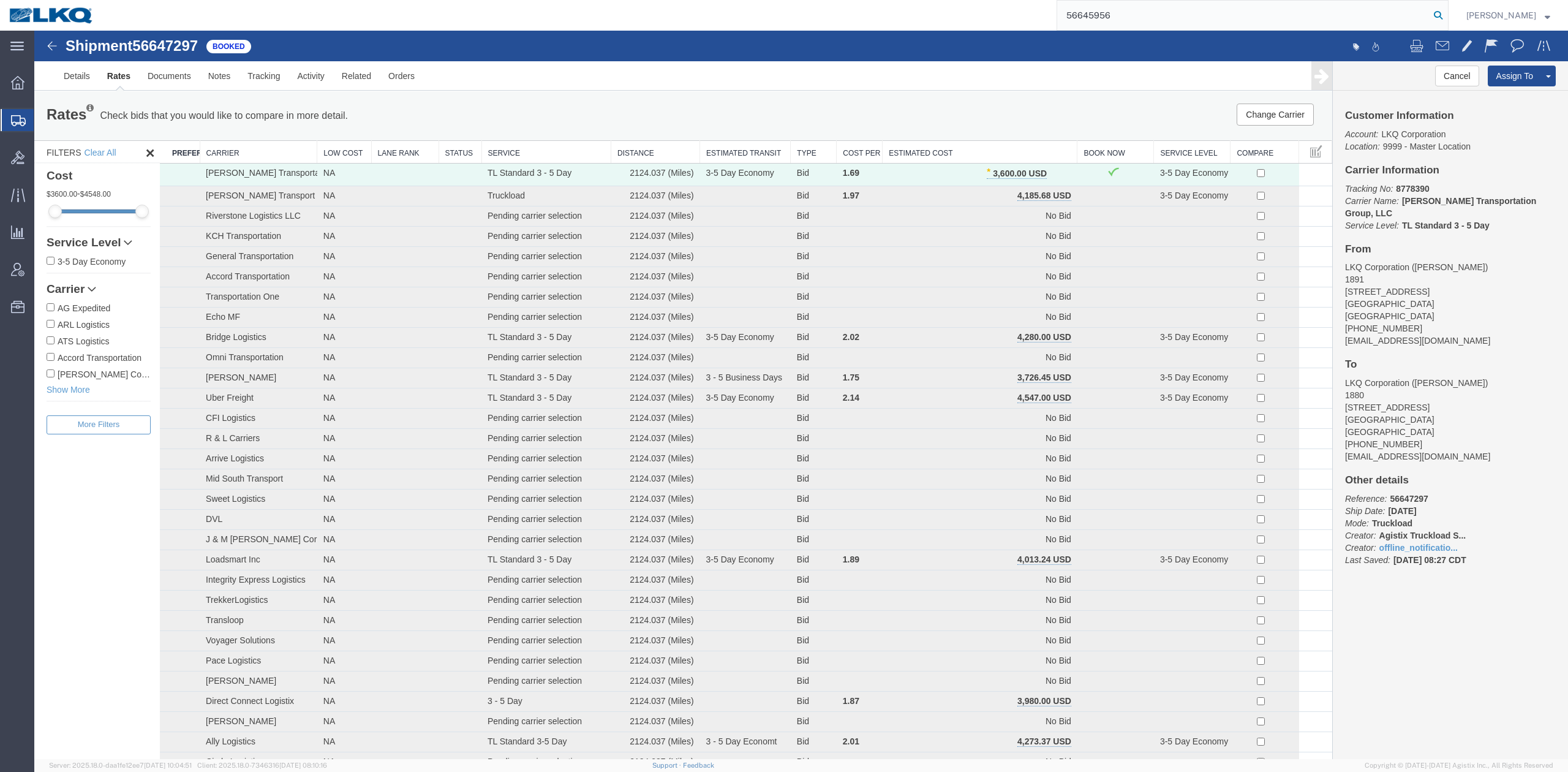
type input "56645956"
click at [1447, 18] on icon at bounding box center [1438, 15] width 17 height 17
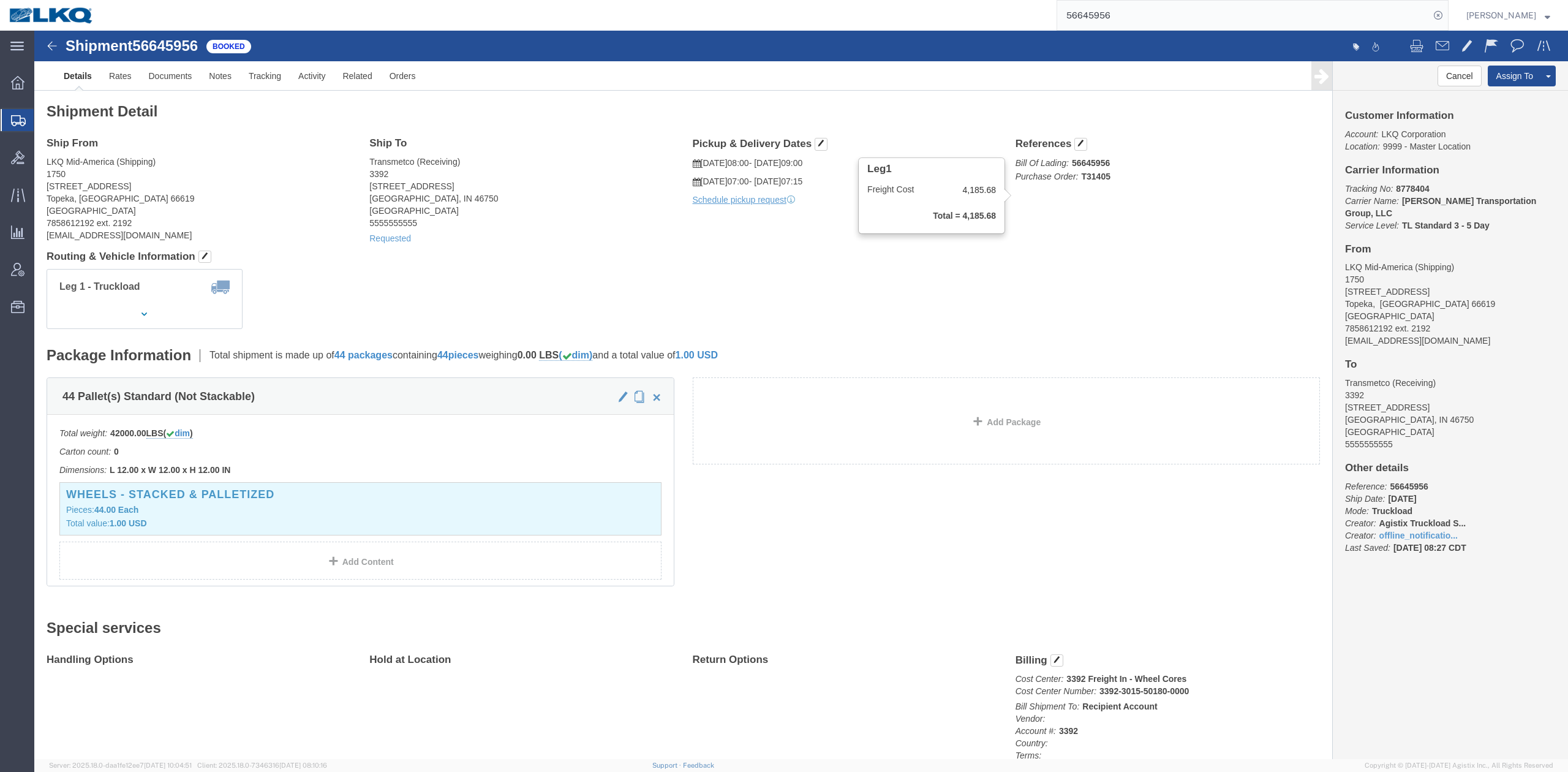
click h4 "Routing & Vehicle Information"
click link "Rates"
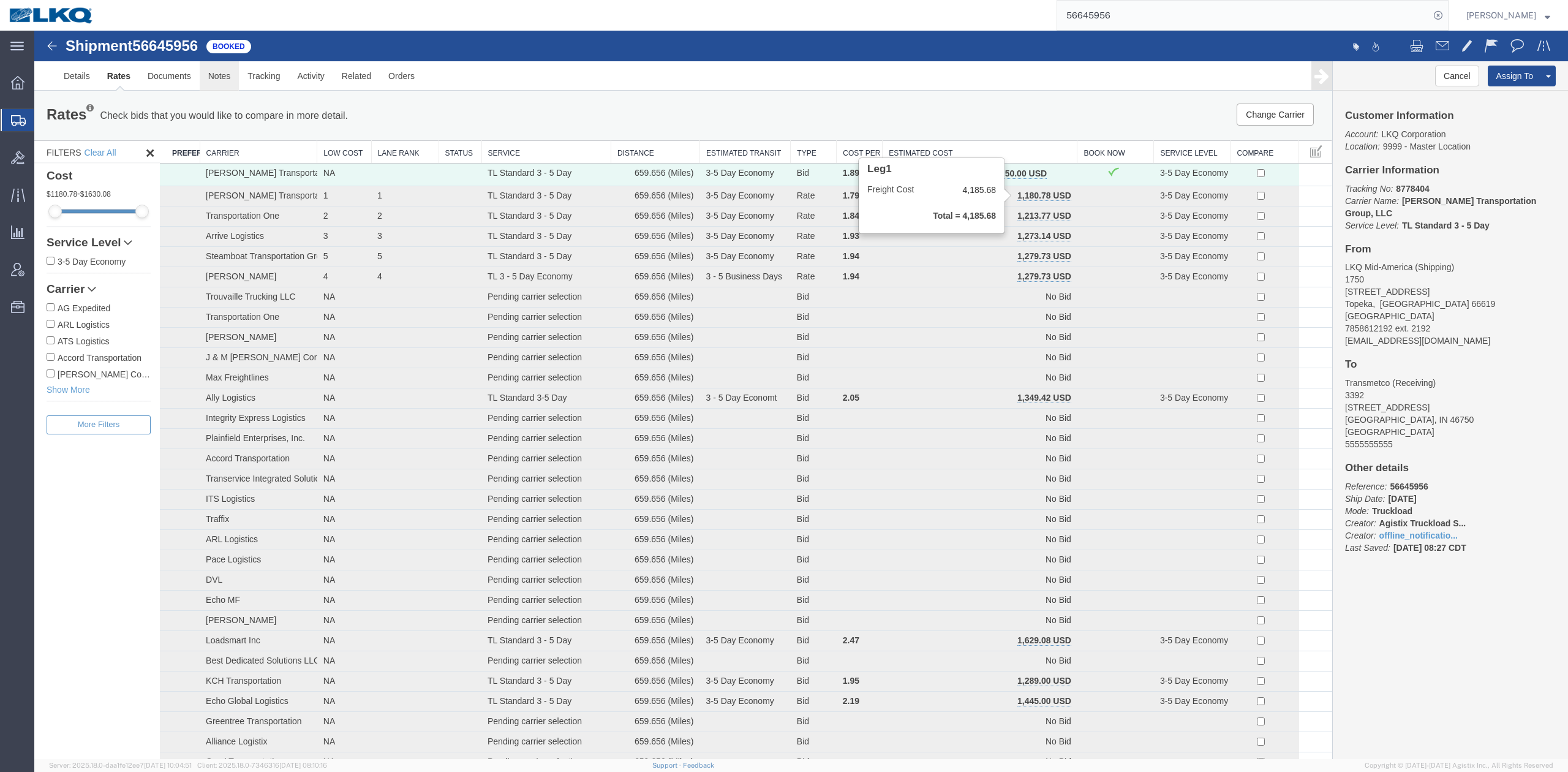
click at [204, 74] on link "Notes" at bounding box center [219, 75] width 40 height 29
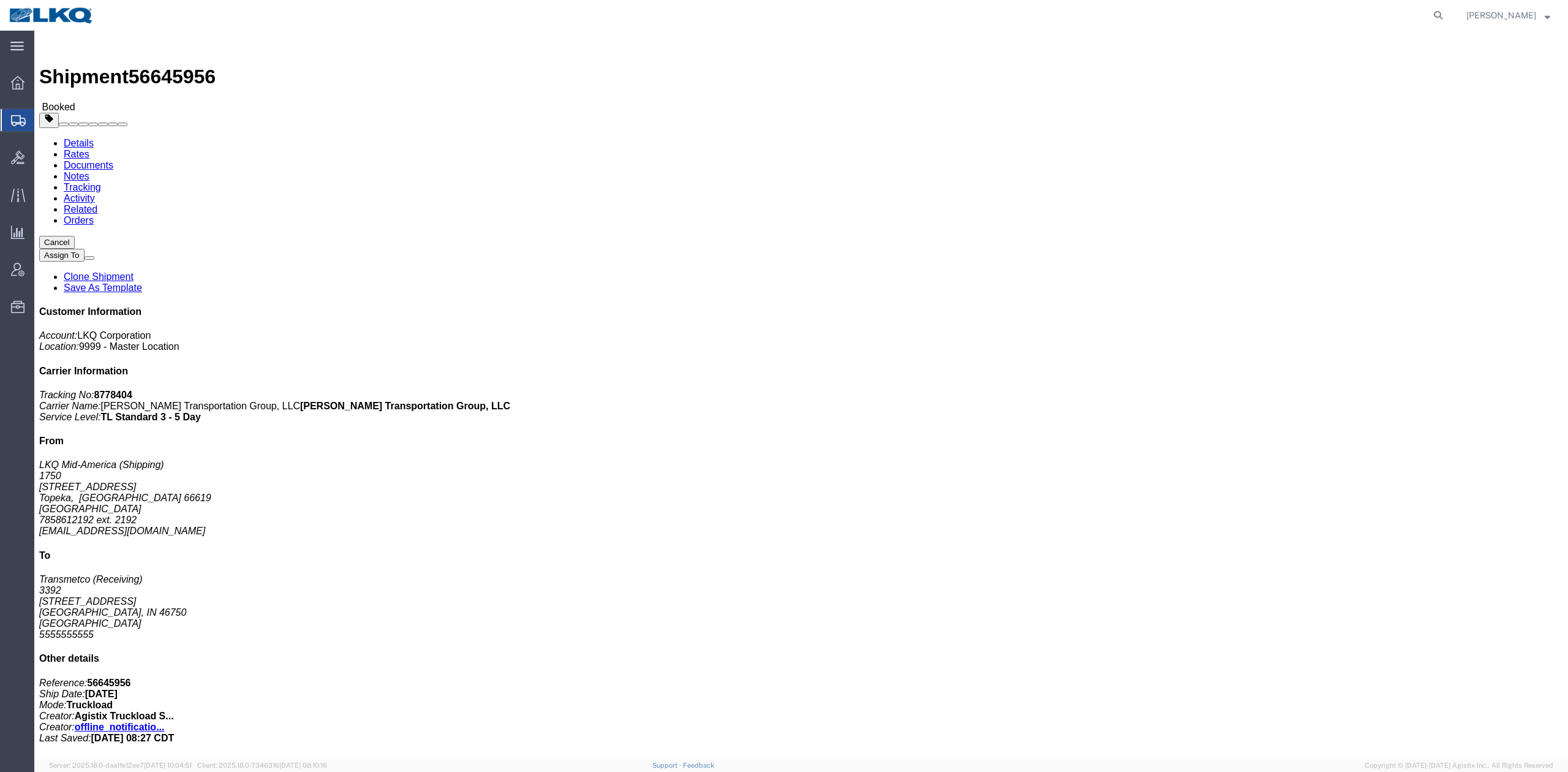
drag, startPoint x: 180, startPoint y: 43, endPoint x: 116, endPoint y: 53, distance: 64.8
click link "Notes"
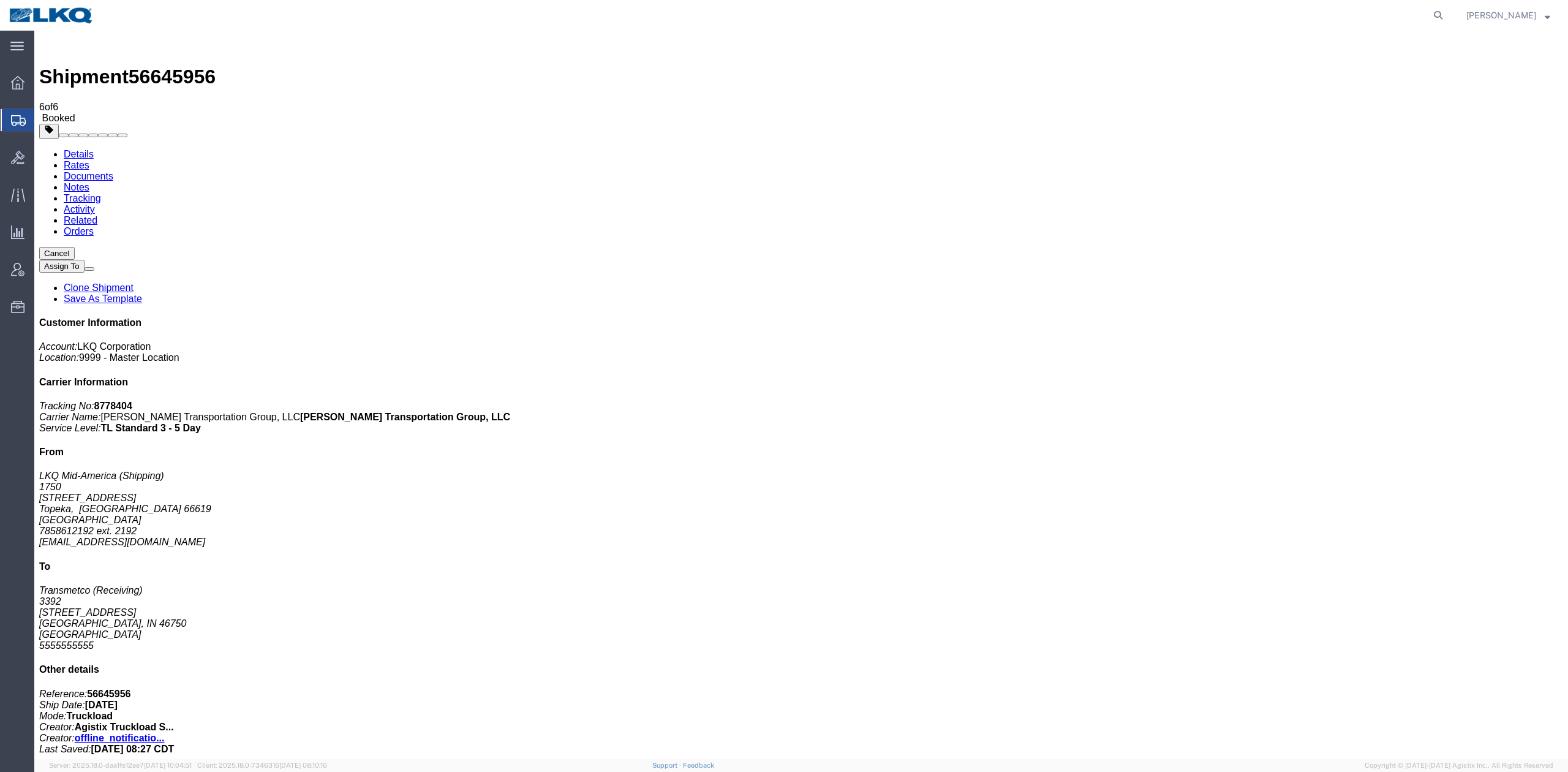
click at [89, 160] on link "Rates" at bounding box center [77, 165] width 26 height 10
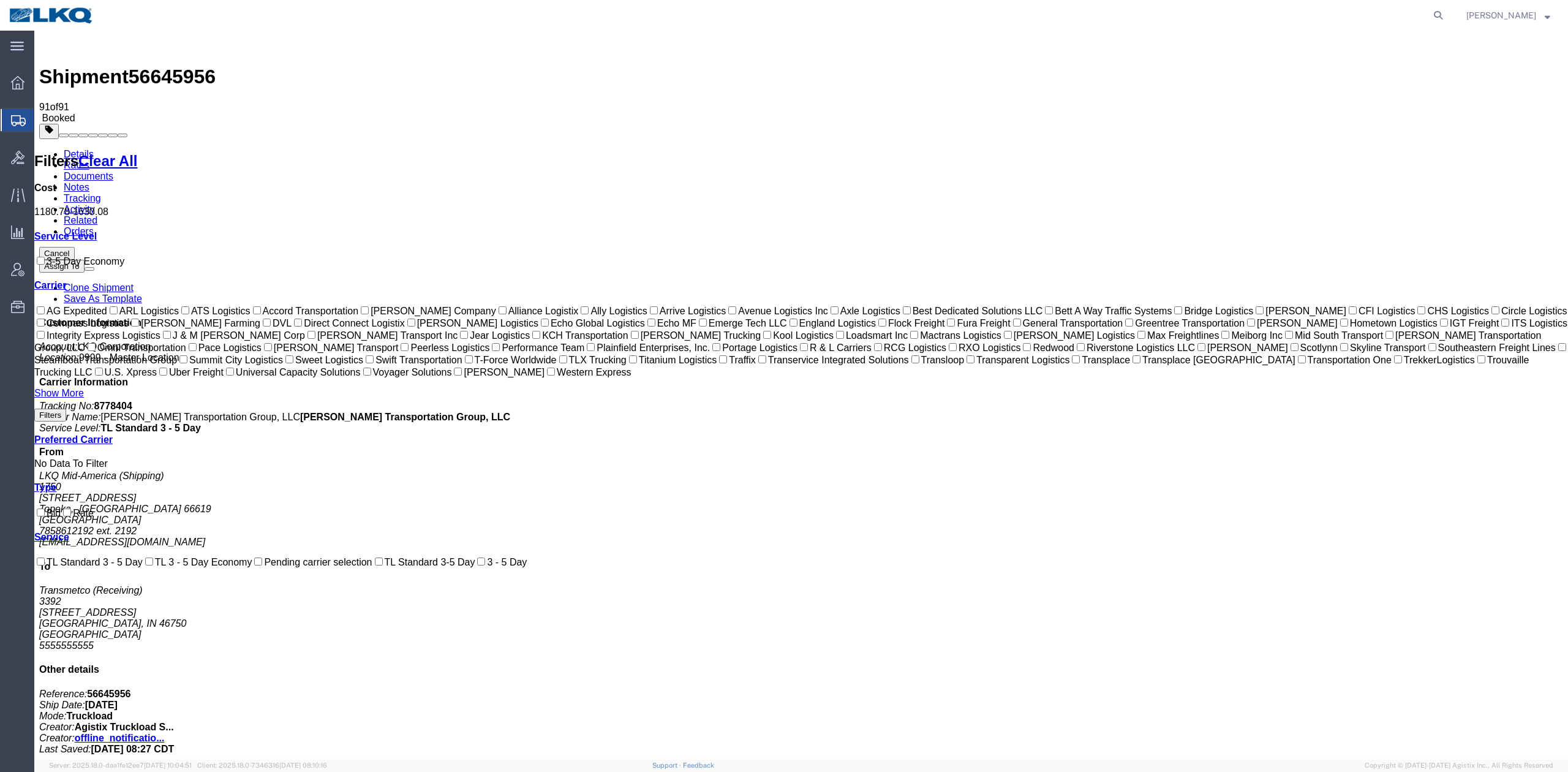
drag, startPoint x: 1454, startPoint y: 14, endPoint x: 1428, endPoint y: 22, distance: 27.2
click at [1447, 13] on icon at bounding box center [1438, 15] width 17 height 17
drag, startPoint x: 1221, startPoint y: 18, endPoint x: 1191, endPoint y: 3, distance: 33.5
paste input "56695326"
type input "56695326"
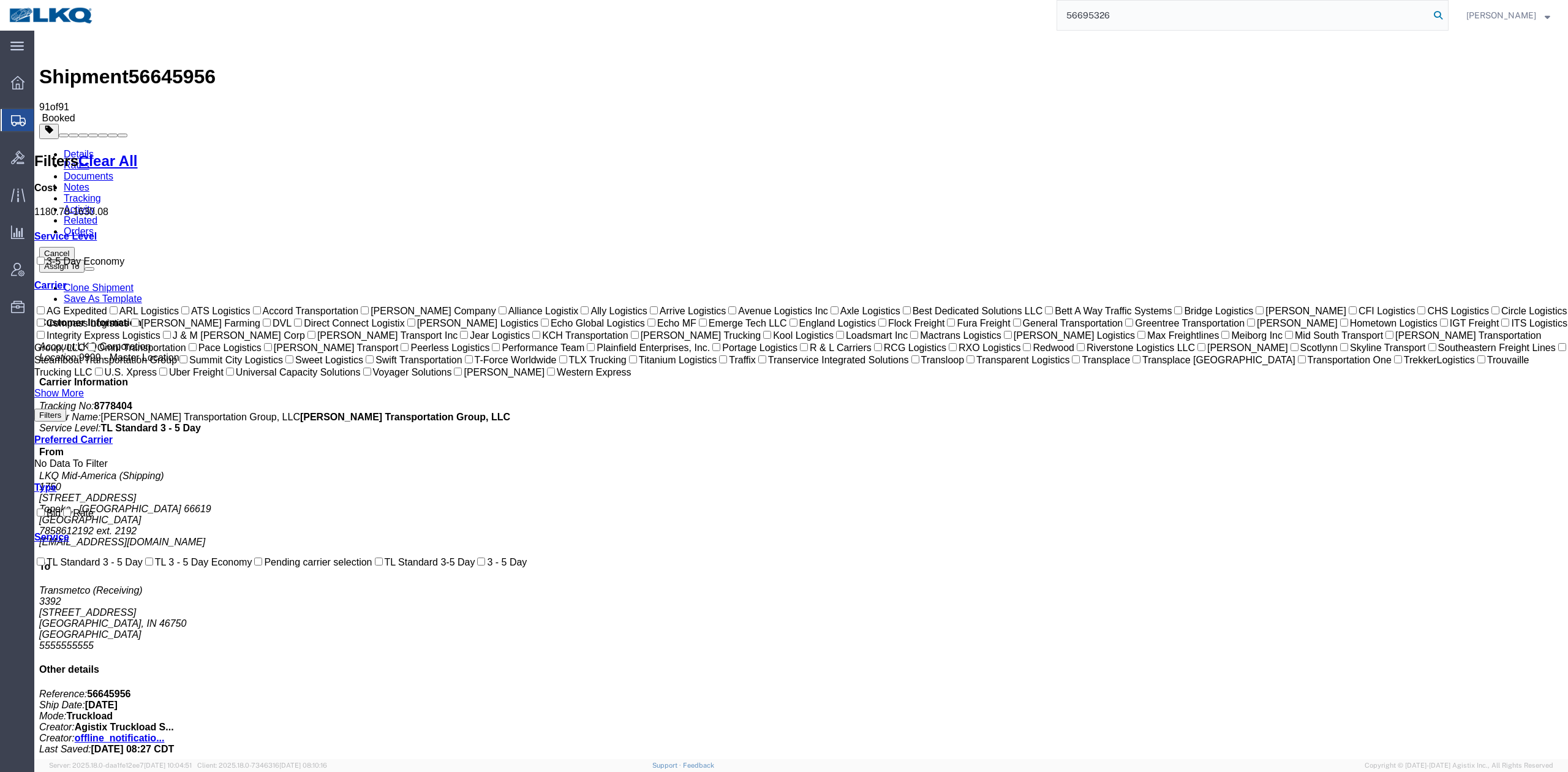
click at [1447, 10] on icon at bounding box center [1438, 15] width 17 height 17
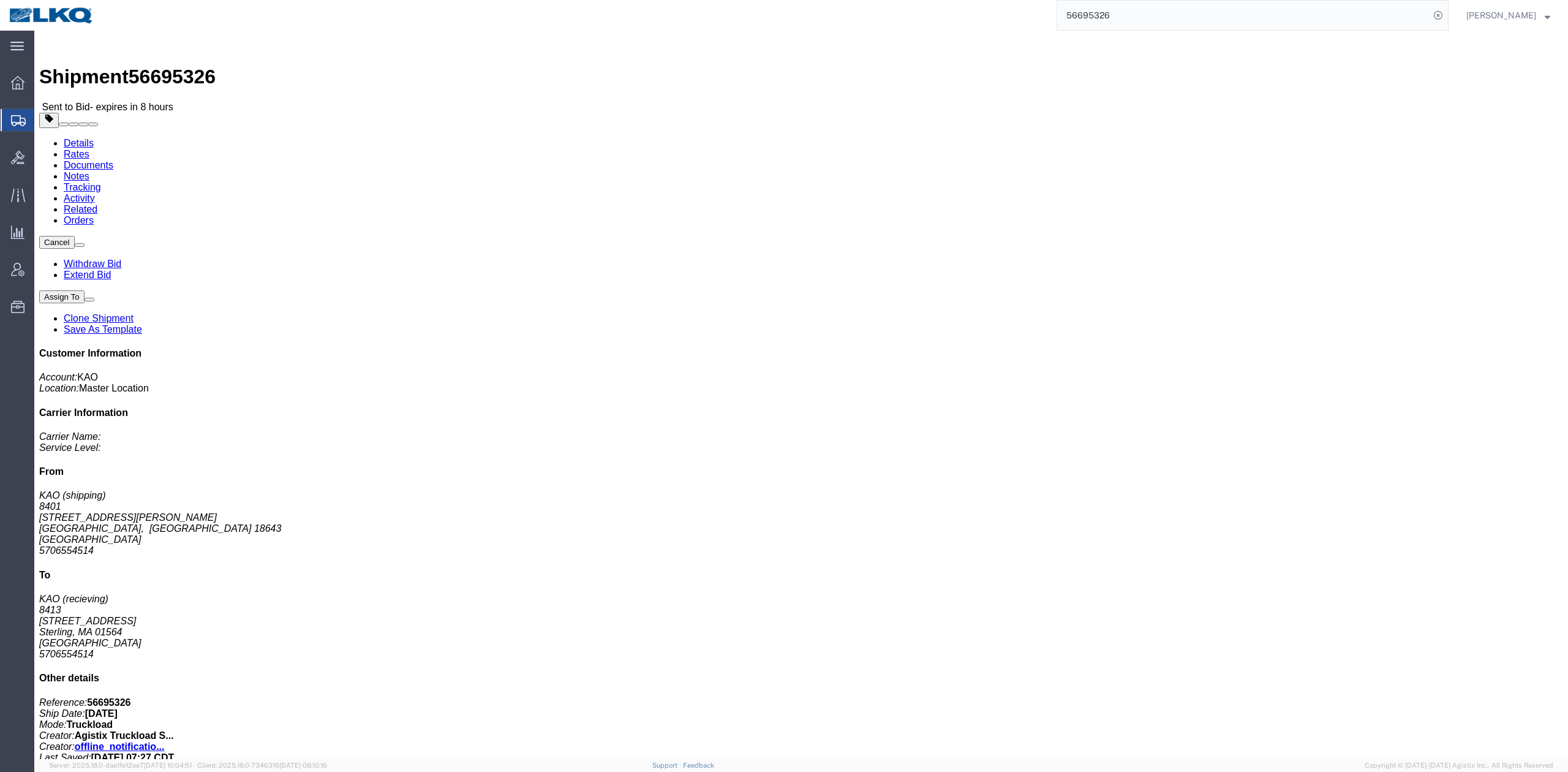
click link "Rates"
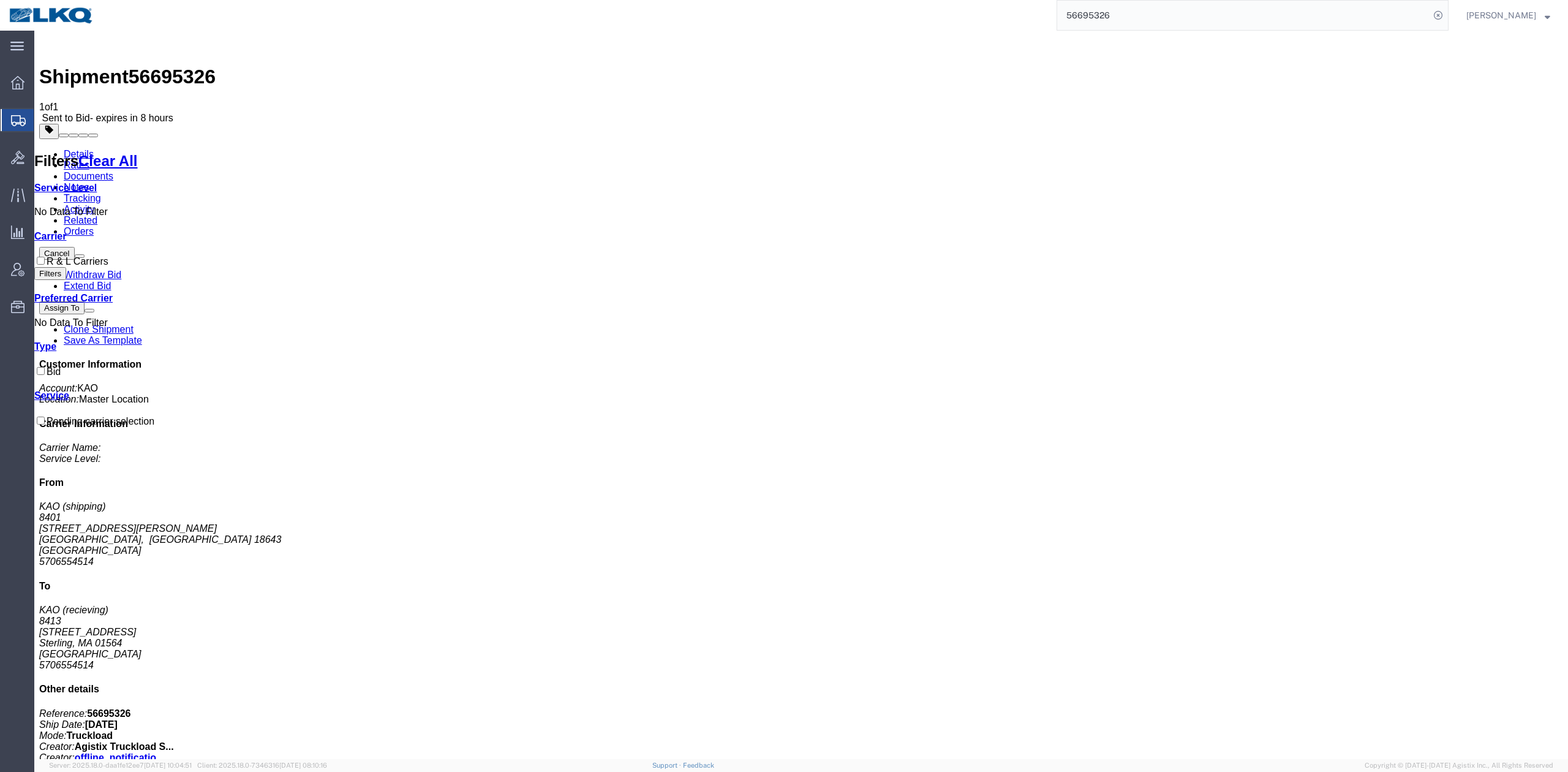
click at [0, 0] on span "Shipment Manager" at bounding box center [0, 0] width 0 height 0
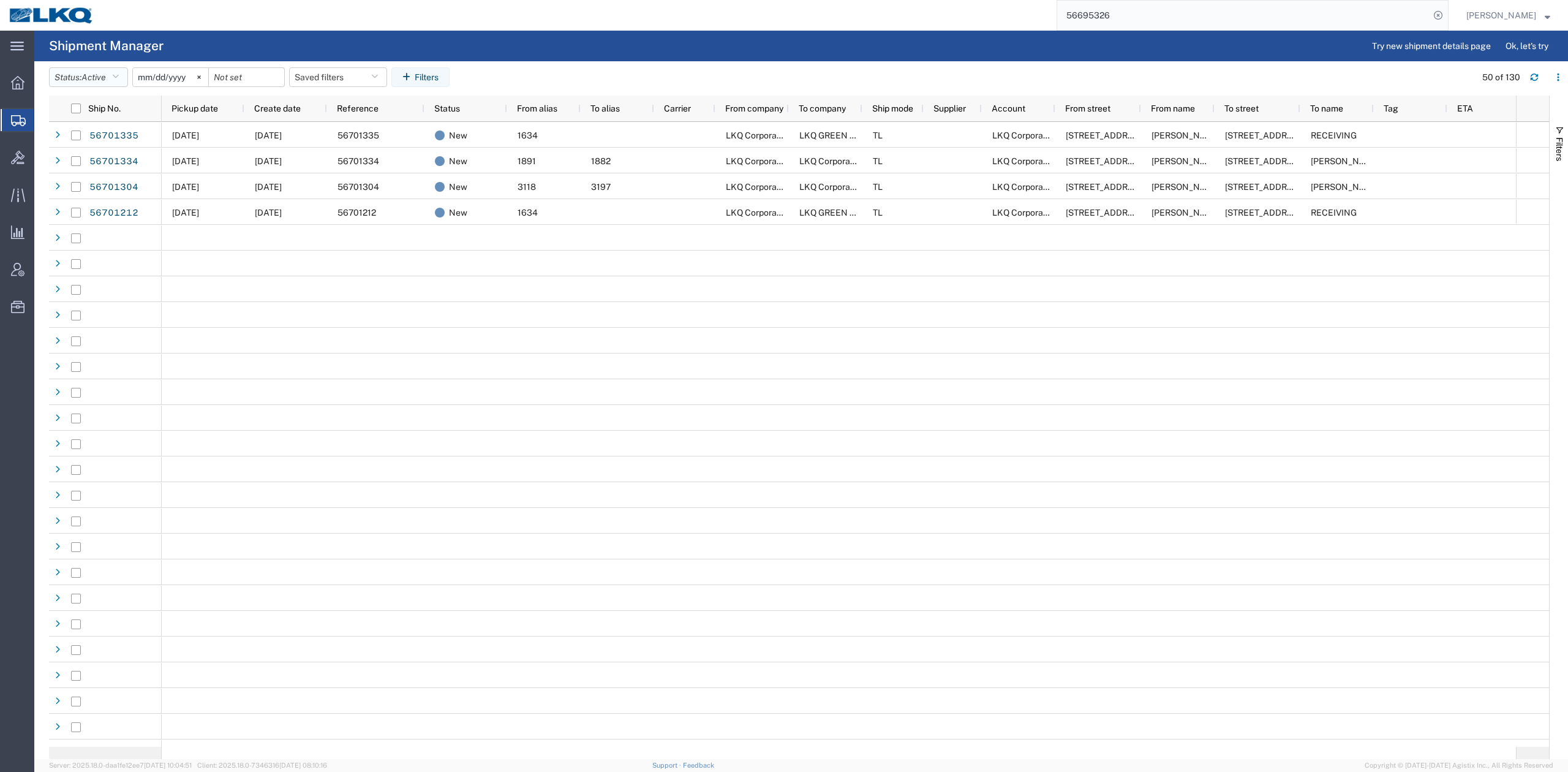
click at [110, 72] on button "Status: Active" at bounding box center [88, 77] width 79 height 20
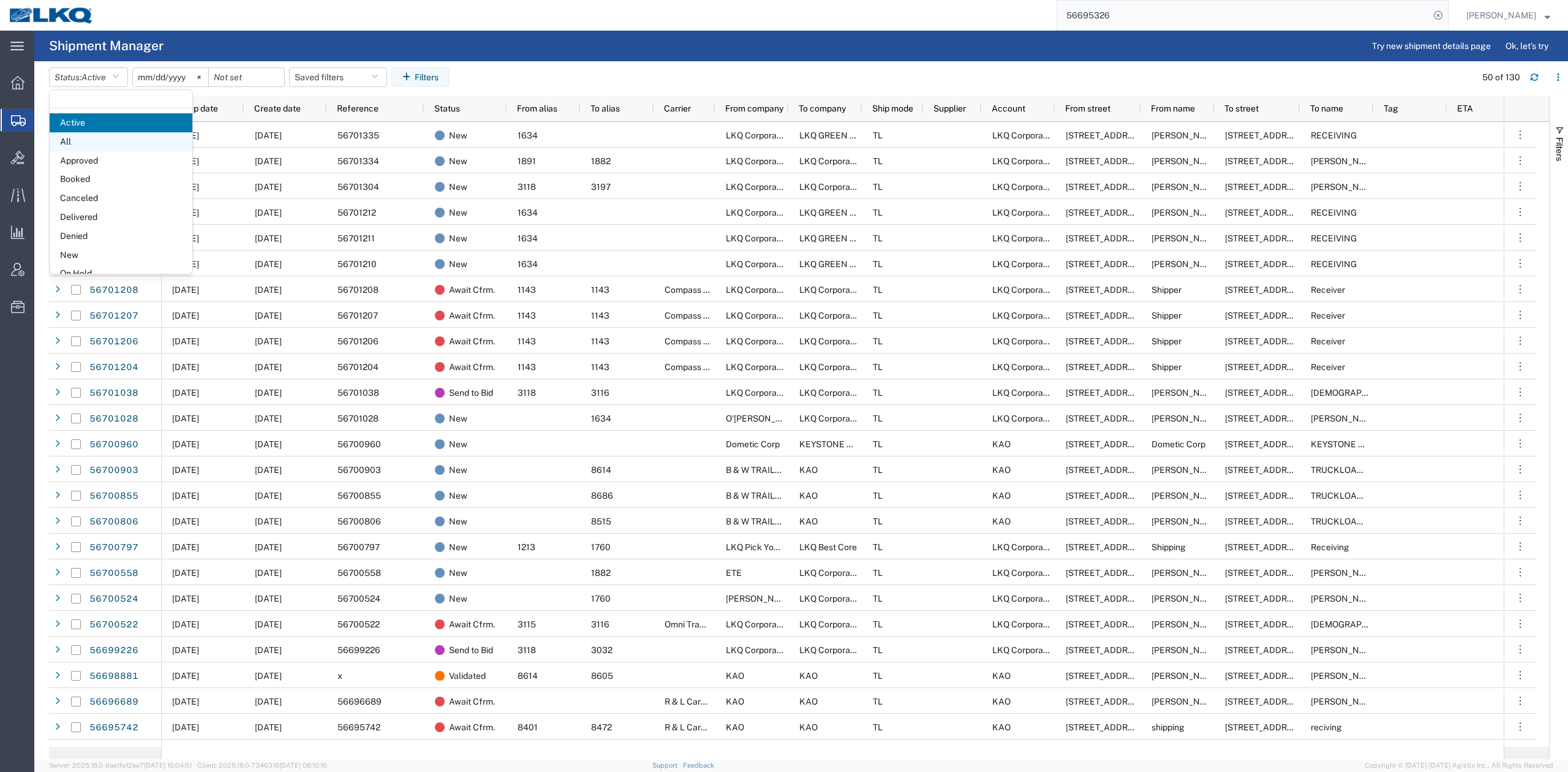
click at [81, 143] on span "All" at bounding box center [121, 142] width 143 height 19
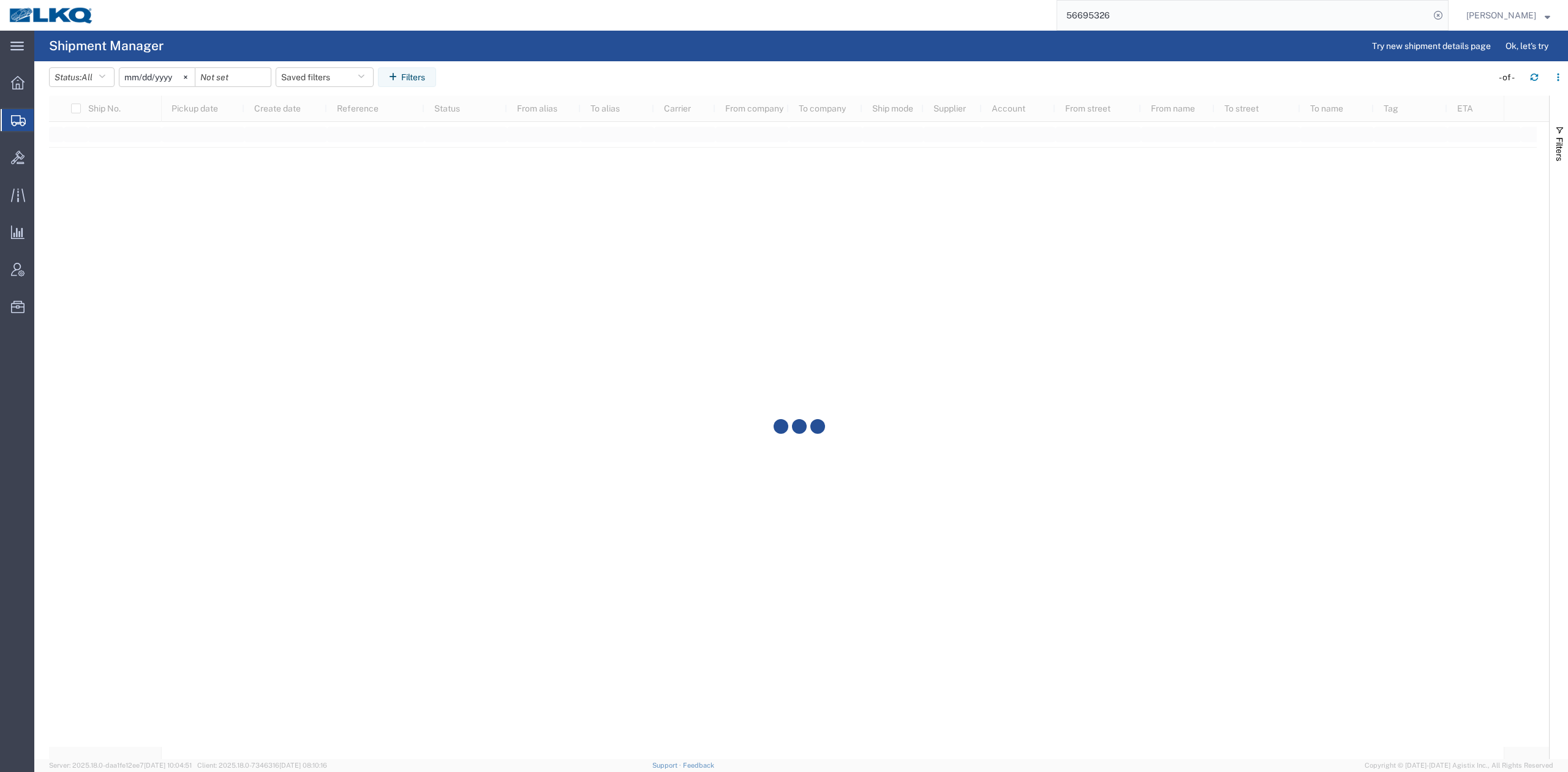
click at [147, 76] on input "2025-08-03" at bounding box center [157, 77] width 75 height 19
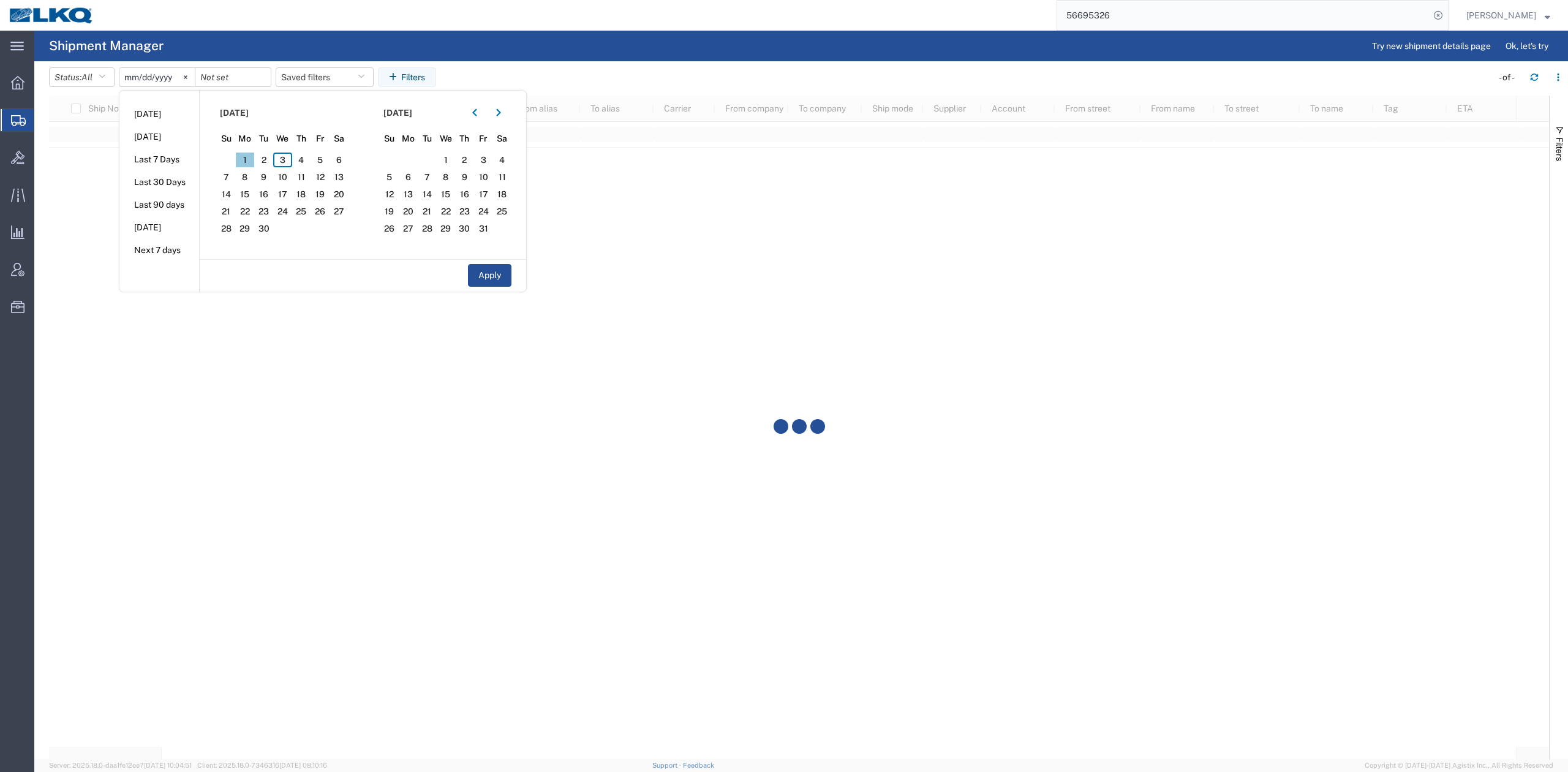
click at [240, 158] on span "1" at bounding box center [245, 160] width 19 height 14
drag, startPoint x: 266, startPoint y: 228, endPoint x: 480, endPoint y: 283, distance: 221.0
click at [267, 228] on span "30" at bounding box center [264, 228] width 19 height 14
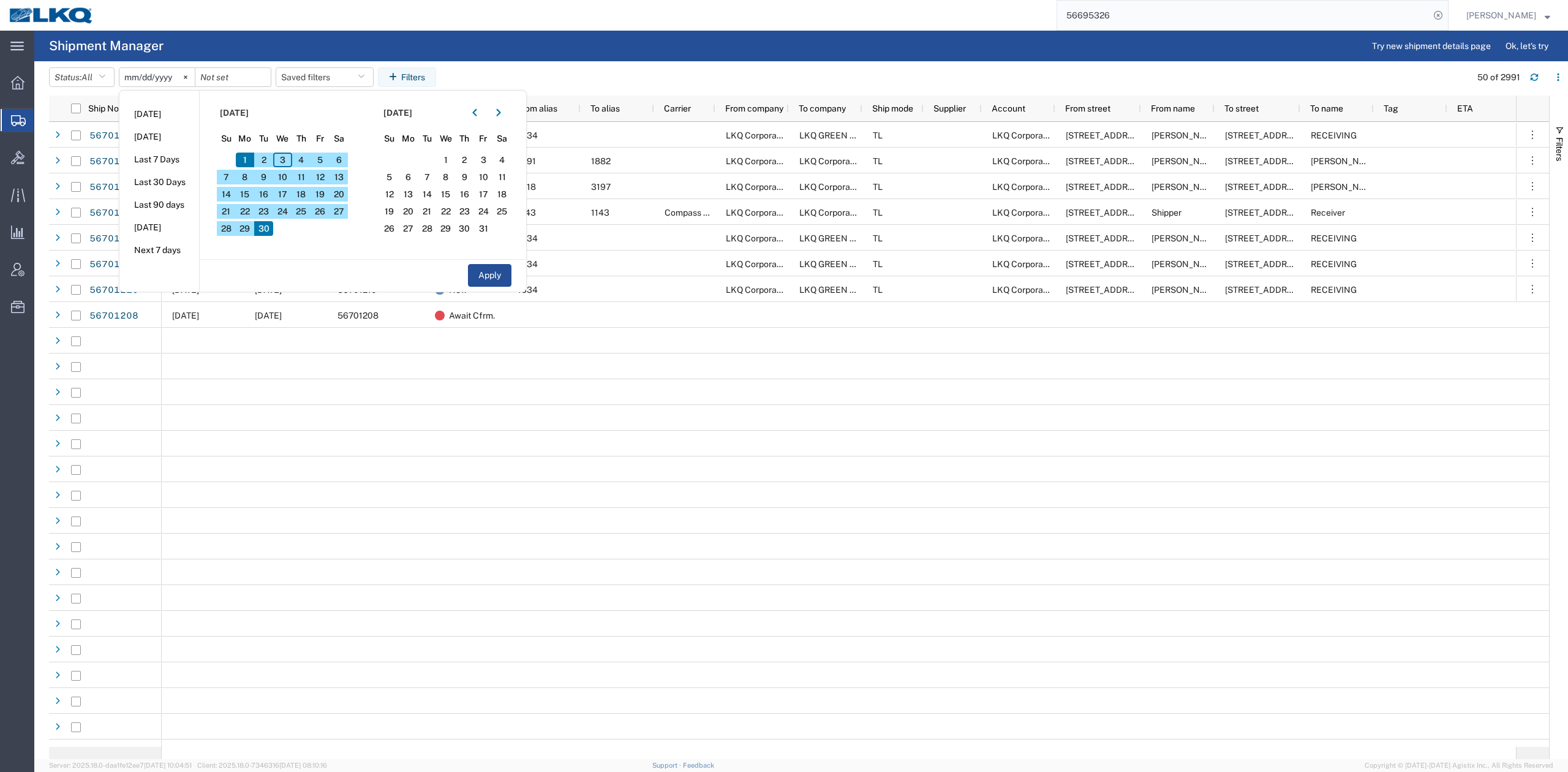
click at [487, 282] on button "Apply" at bounding box center [489, 275] width 43 height 23
type input "2025-09-01"
type input "2025-09-30"
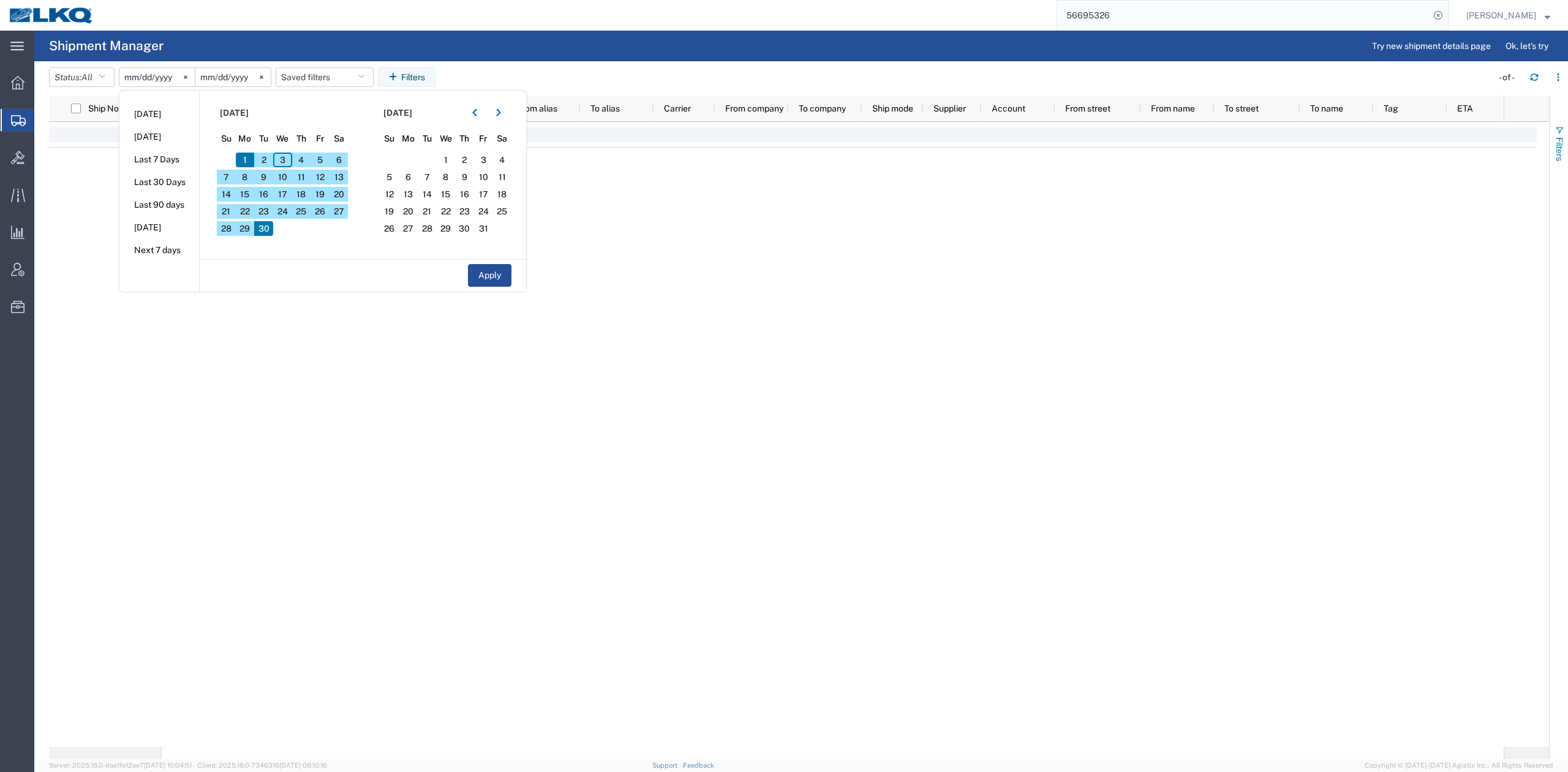
click at [1552, 138] on button "Filters" at bounding box center [1558, 143] width 19 height 67
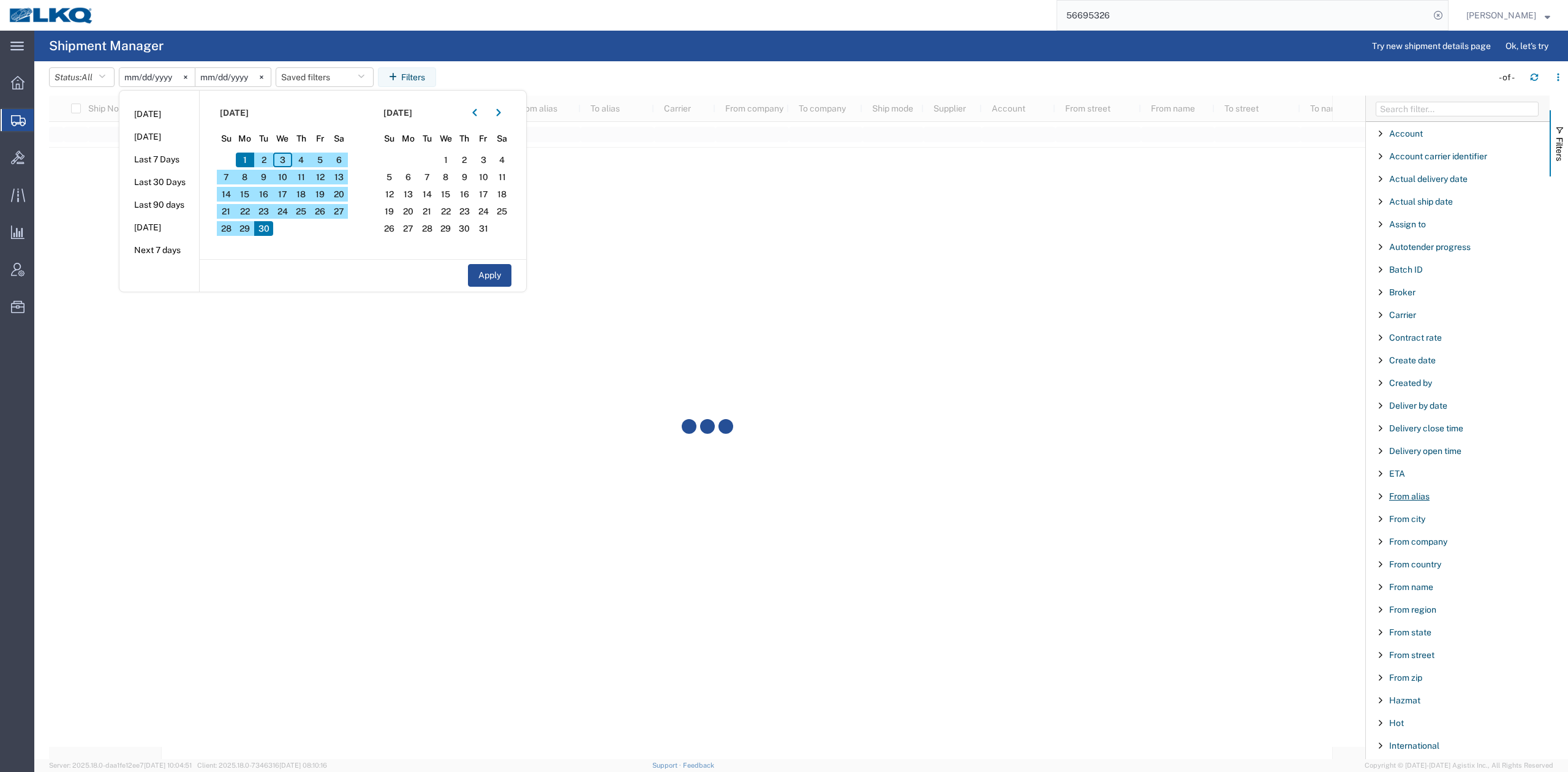
click at [1412, 501] on span "From alias" at bounding box center [1409, 496] width 40 height 10
type input "7"
type input "1710"
click at [1561, 121] on button "Filters" at bounding box center [1558, 143] width 19 height 67
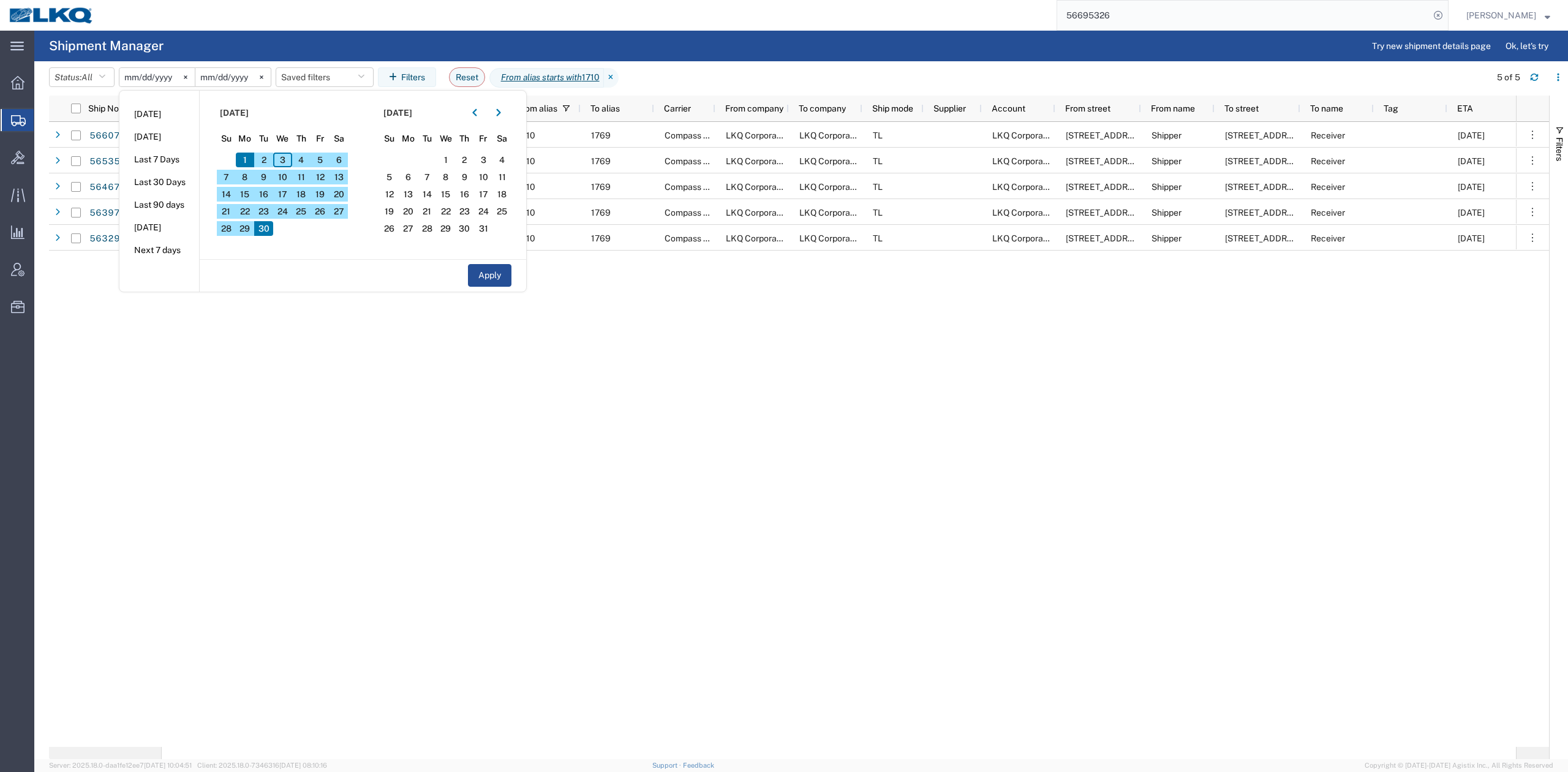
click at [768, 45] on agx-page-header "Shipment Manager Try new shipment details page Ok, let's try" at bounding box center [801, 46] width 1534 height 31
click at [616, 400] on div "09/30/2025 08/26/2025 Dedicated_1710_1769_Eng Trans Booked 1710 1769 Compass Lo…" at bounding box center [839, 435] width 1354 height 625
click at [498, 282] on div "09/30/2025 08/26/2025 Dedicated_1710_1769_Eng Trans Booked 1710 1769 Compass Lo…" at bounding box center [839, 435] width 1354 height 625
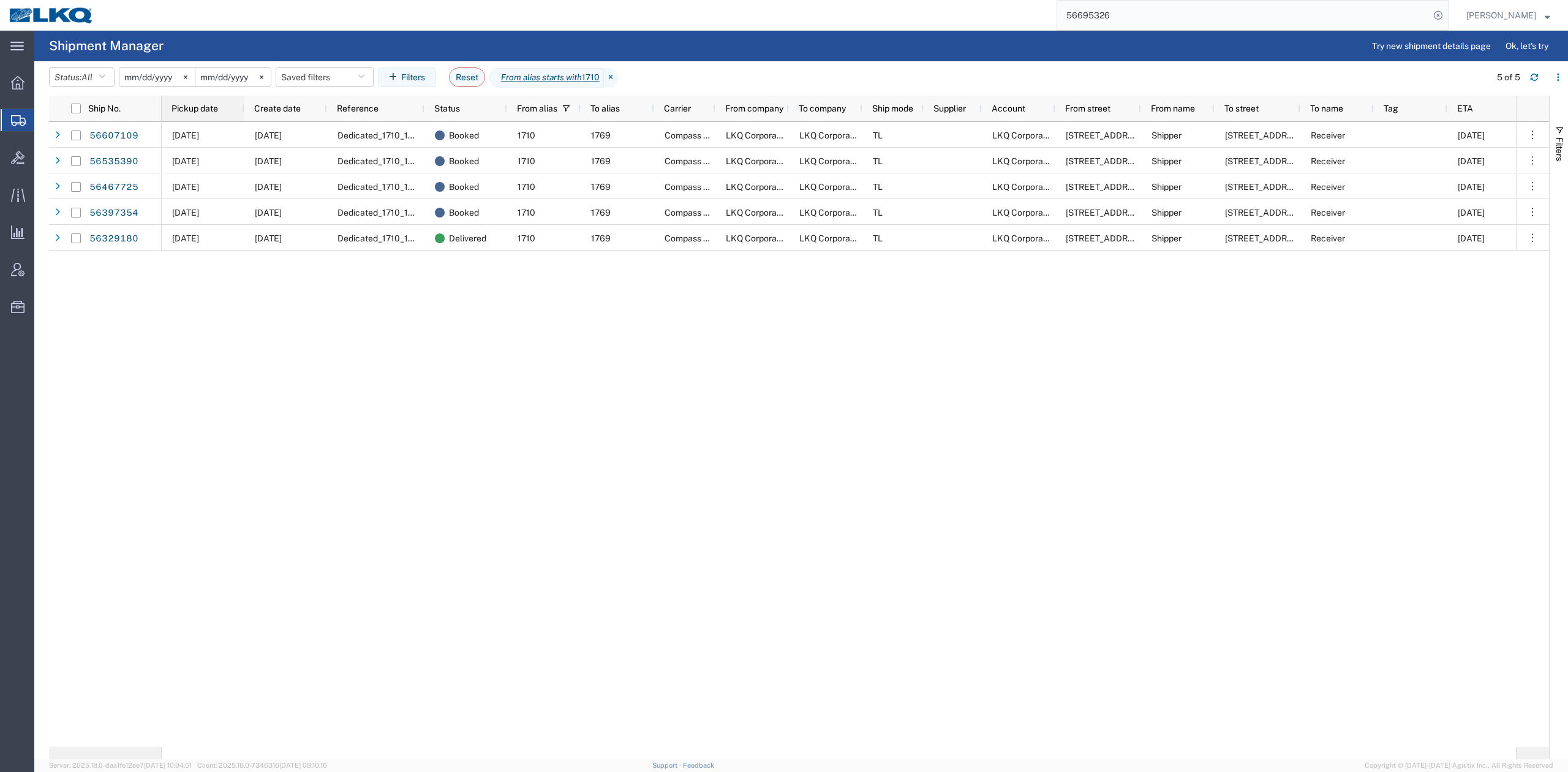
click at [221, 112] on div "Pickup date" at bounding box center [205, 108] width 68 height 20
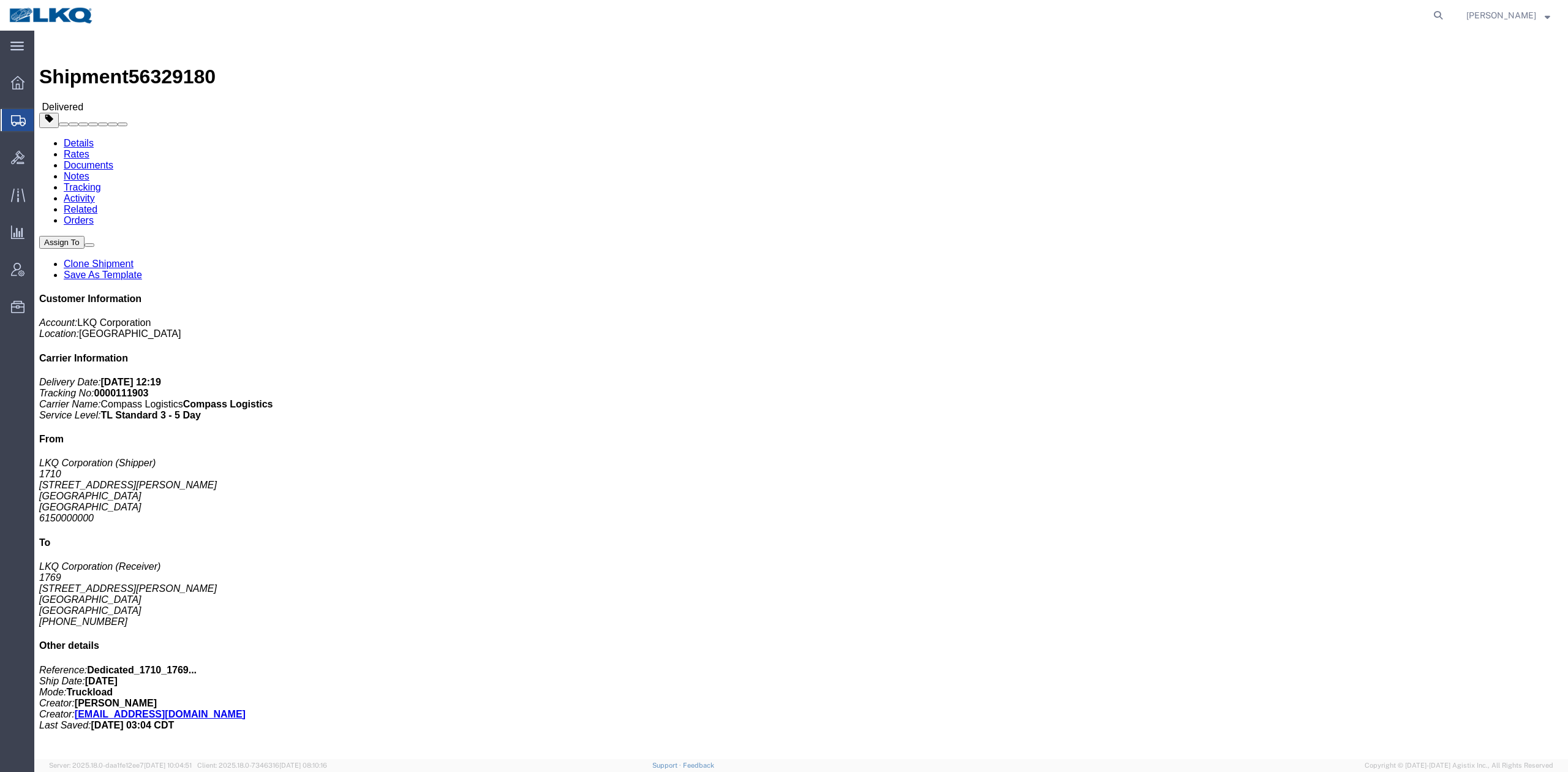
drag, startPoint x: 1454, startPoint y: 62, endPoint x: 961, endPoint y: 215, distance: 516.2
click link "Clone Shipment"
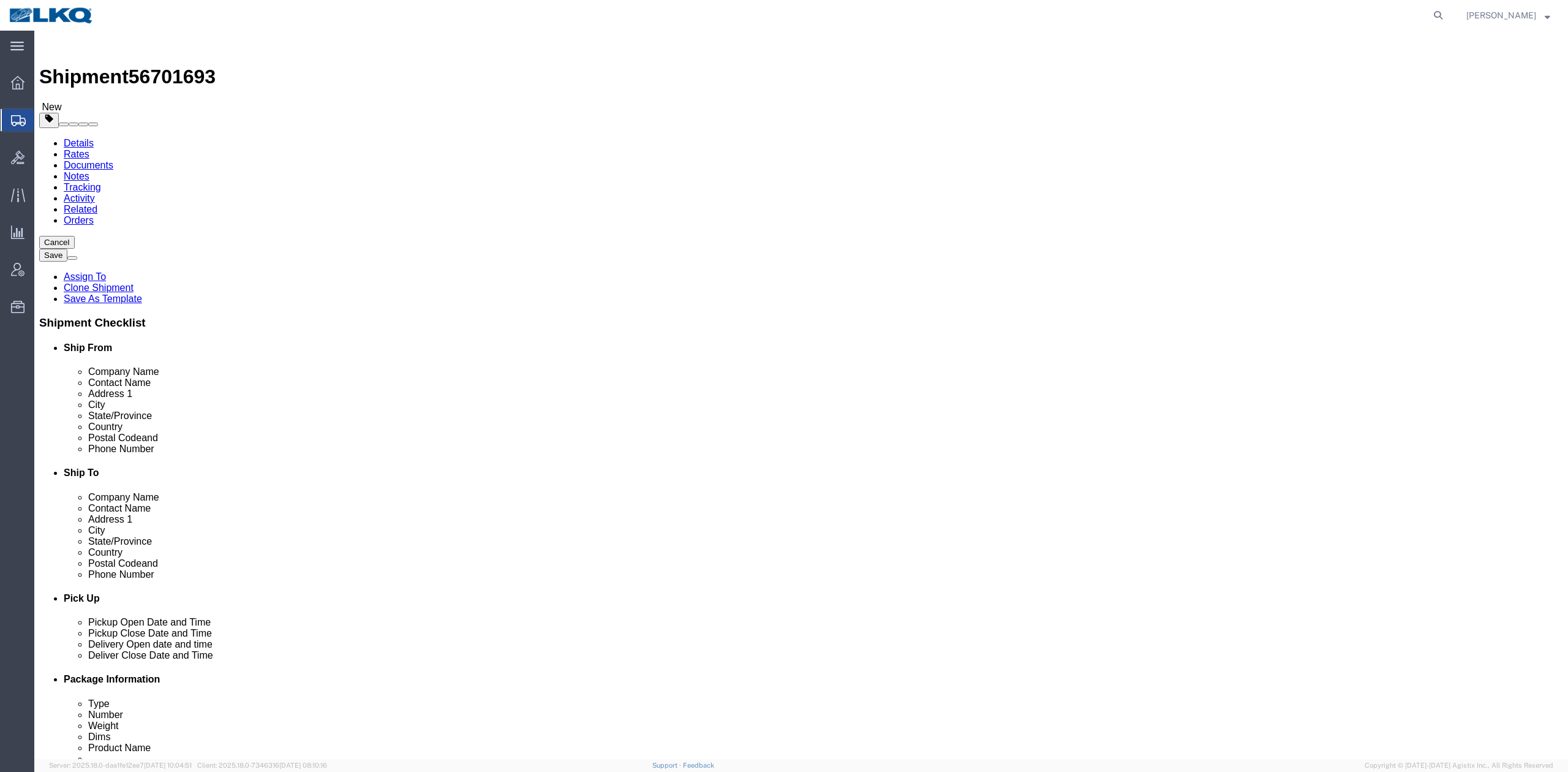
select select "30407"
select select "28716"
click span "56701693"
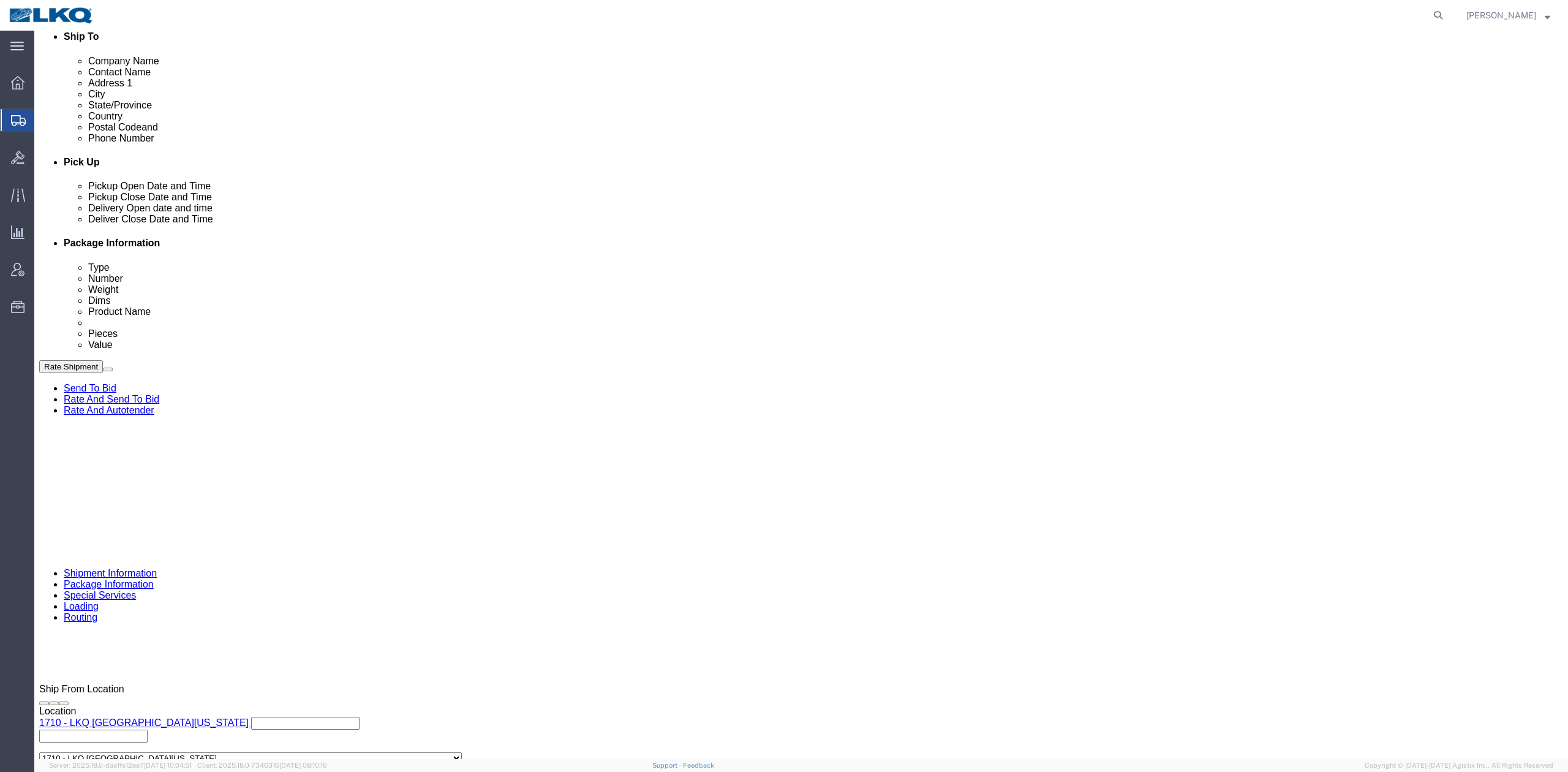
scroll to position [408, 0]
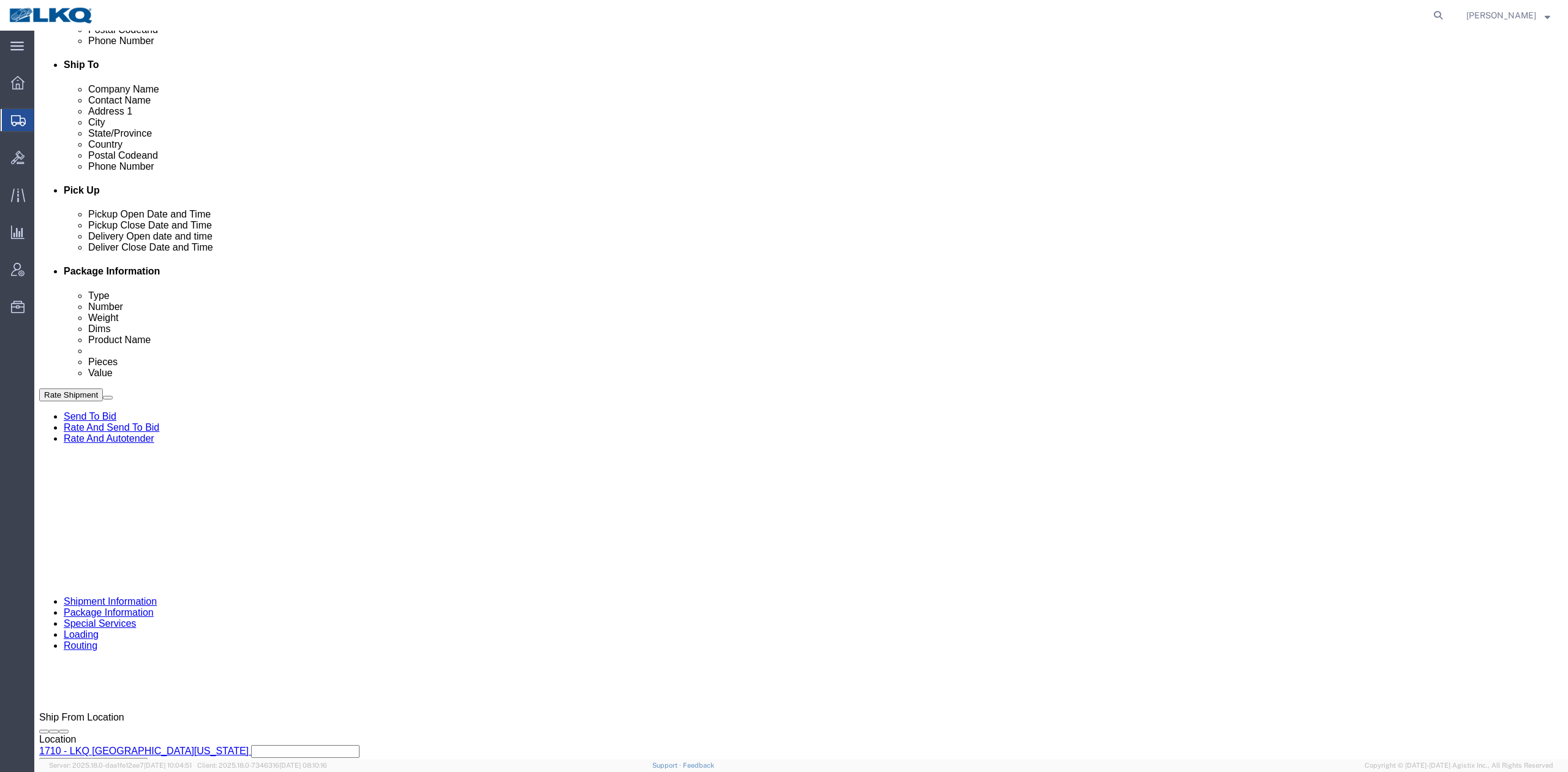
drag, startPoint x: 177, startPoint y: 424, endPoint x: 211, endPoint y: 326, distance: 103.7
click div "[DATE] 12:15 PM"
type input "7:00 AM"
click button "Apply"
click div "Ship From Location Location 1710 - LKQ Southern California My Profile Location …"
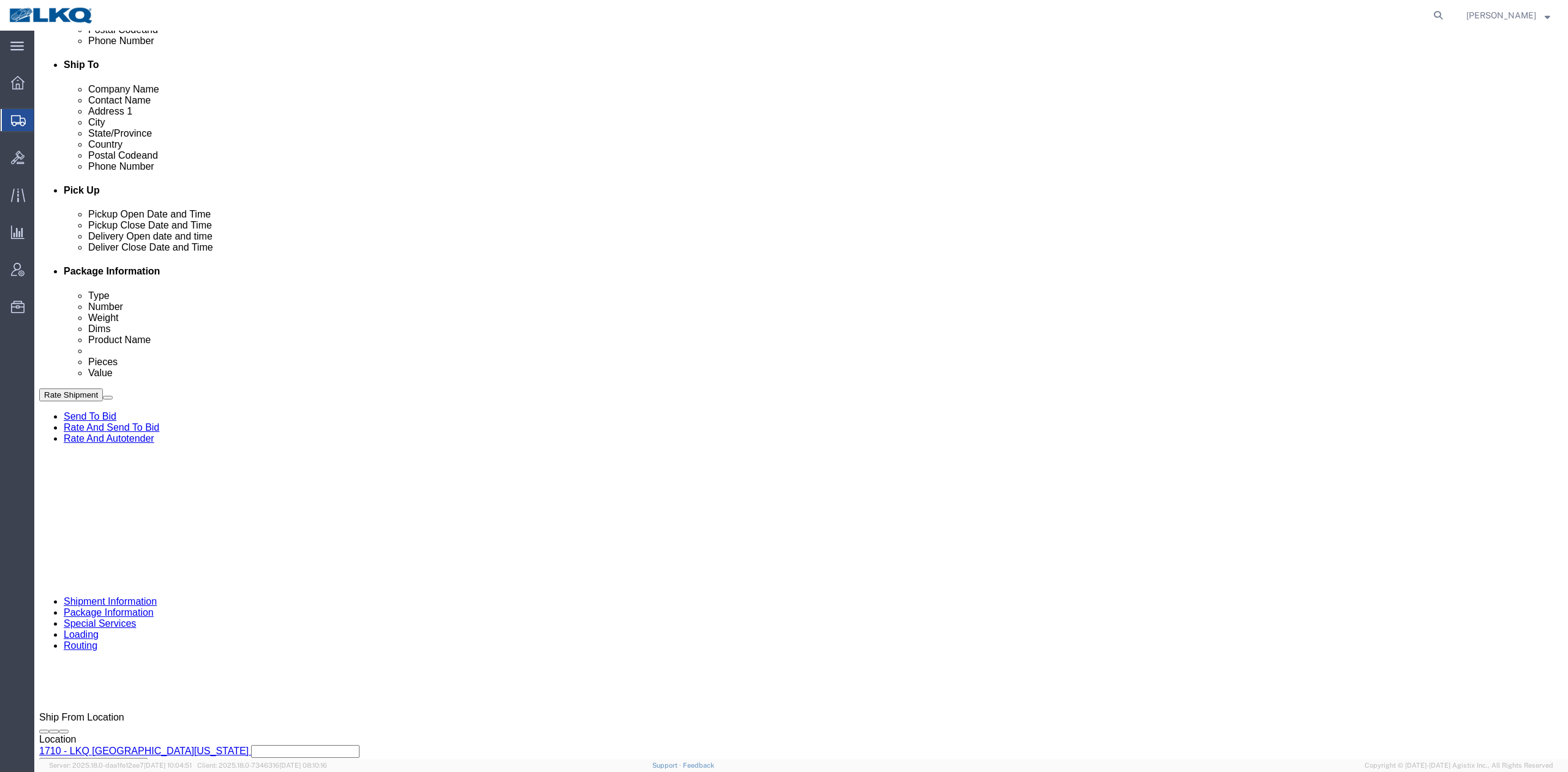
click select "Select Account Type Activity ID Airline Appointment Number ASN Batch Request # …"
select select "BOL"
click select "Select Account Type Activity ID Airline Appointment Number ASN Batch Request # …"
paste input "56701693"
type input "56701693"
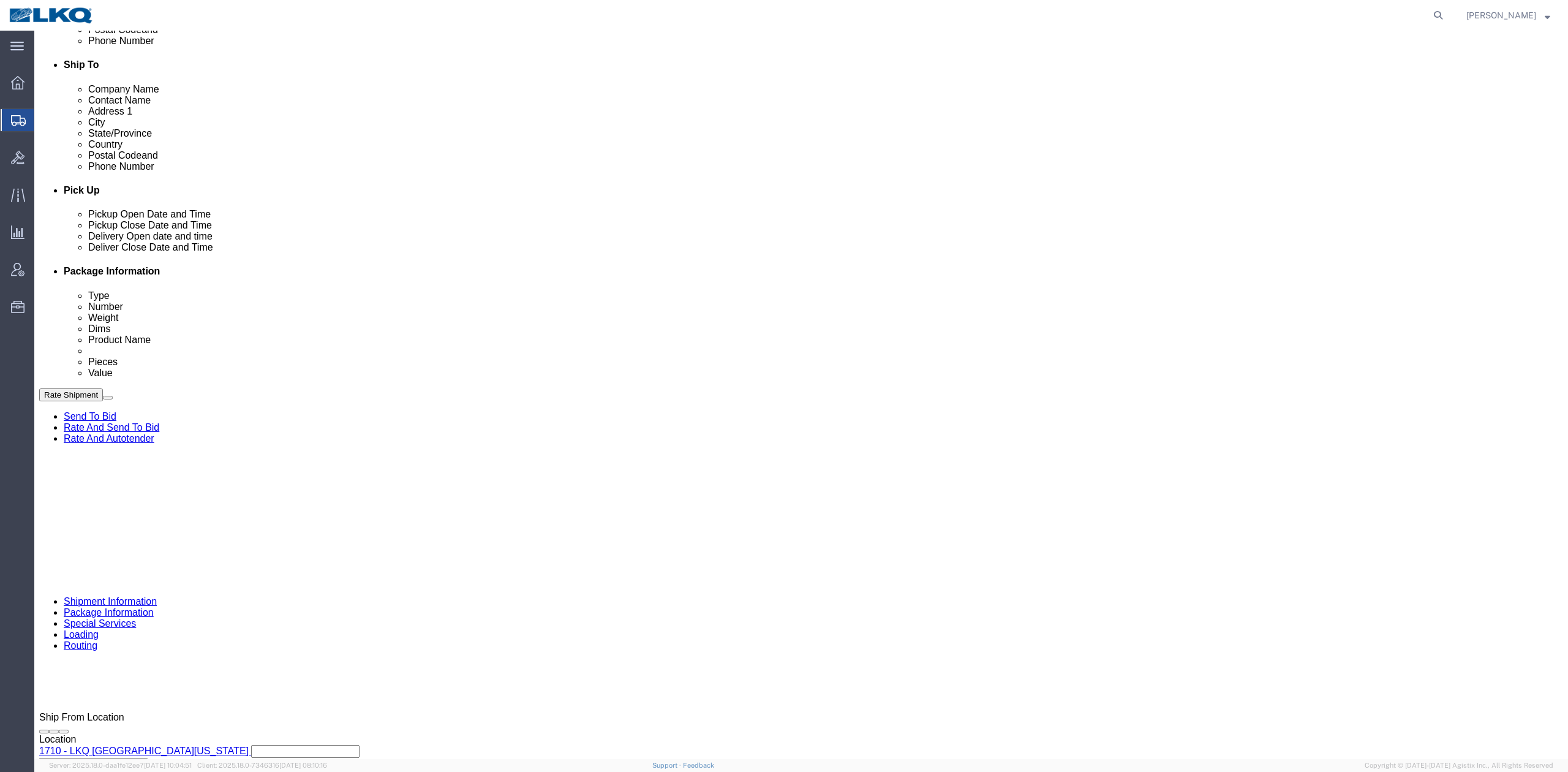
click icon "button"
click button "Save"
type button "Save"
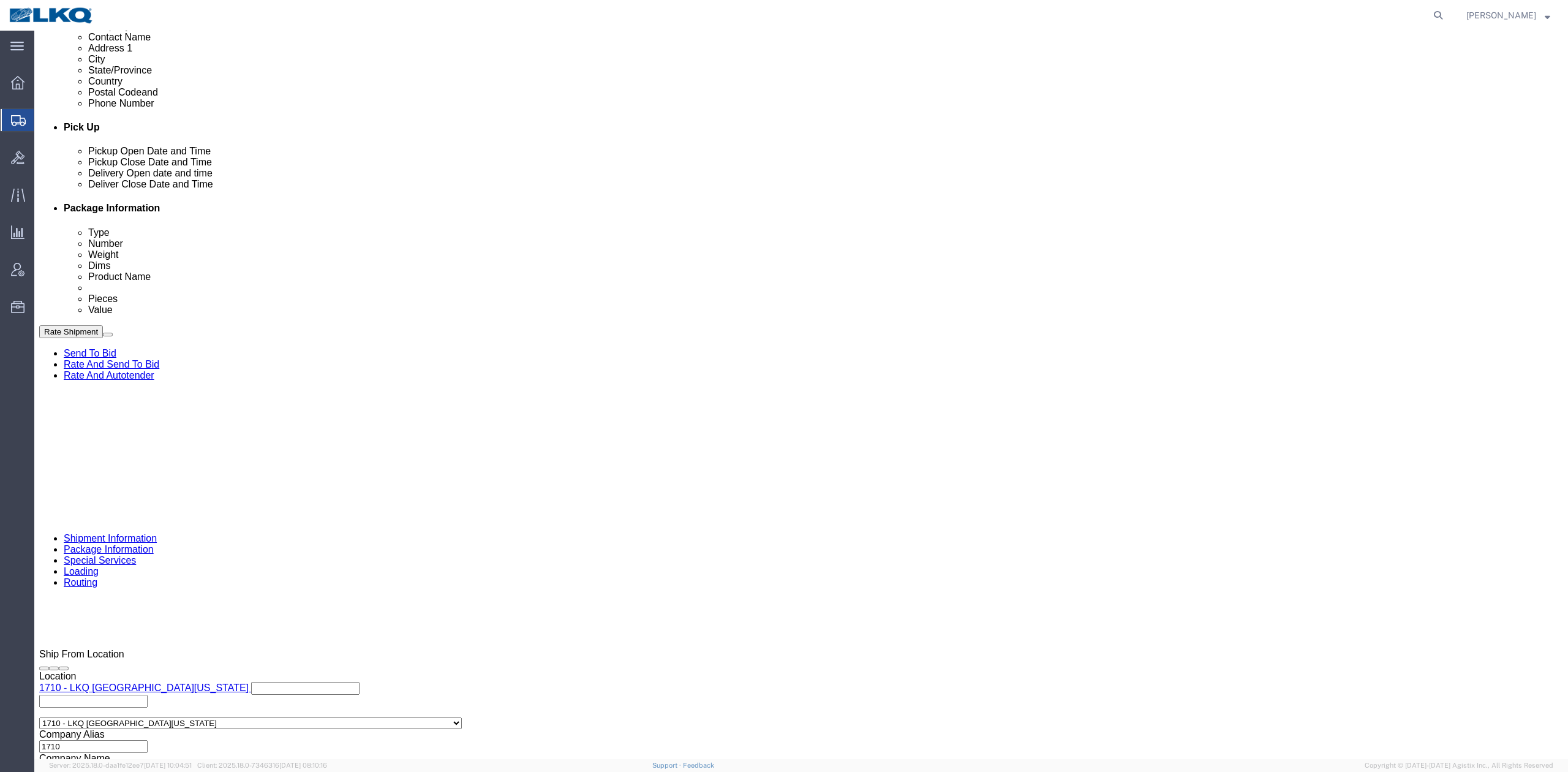
scroll to position [523, 0]
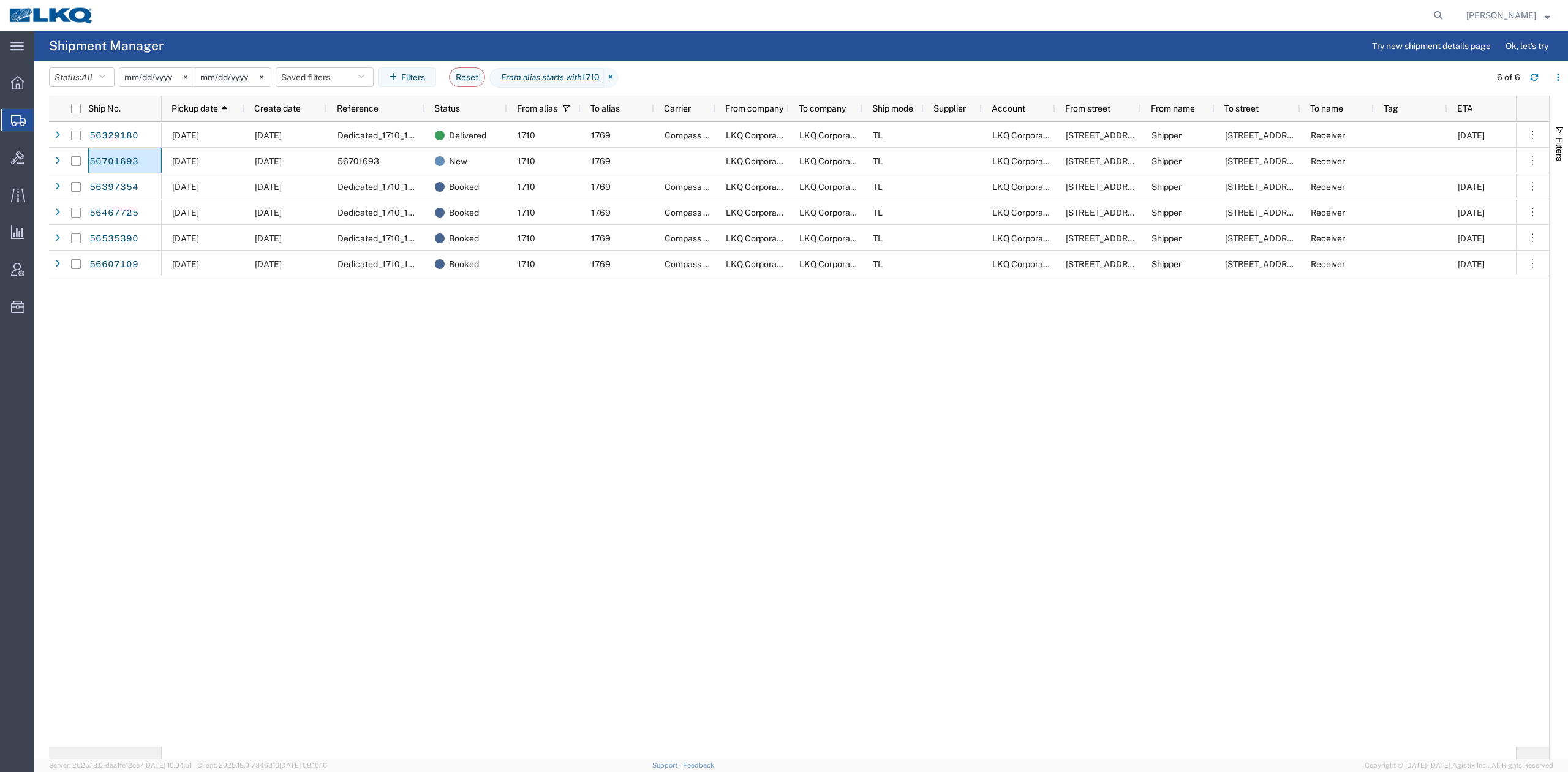
click at [522, 374] on div "[DATE] [DATE] Dedicated_1710_1769_Eng Trans Delivered 1710 1769 Compass Logisti…" at bounding box center [839, 435] width 1354 height 625
click at [1447, 17] on icon at bounding box center [1438, 15] width 17 height 17
paste input "56260821"
type input "56260821"
click at [1447, 17] on icon at bounding box center [1438, 15] width 17 height 17
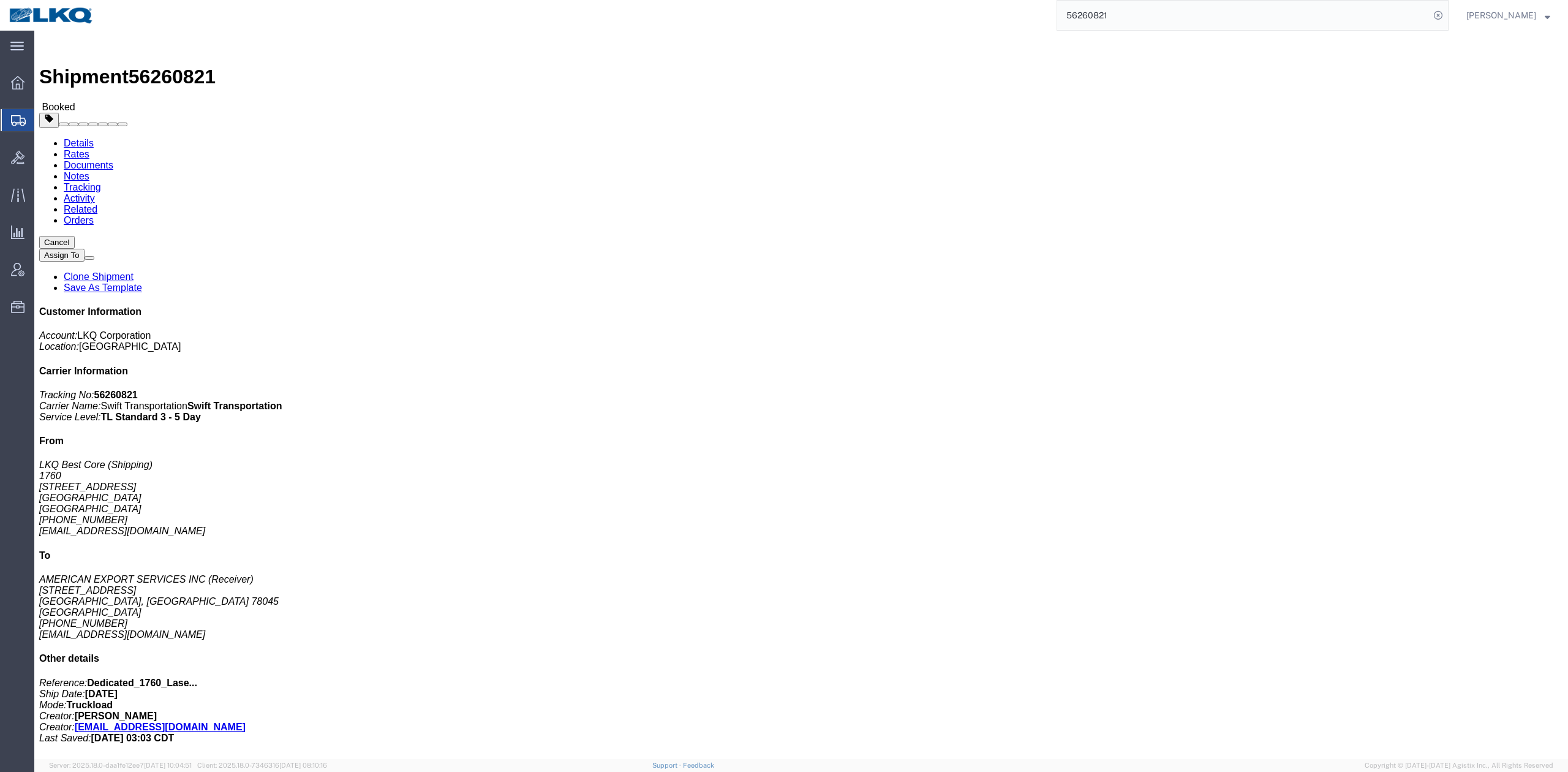
click link "Rates"
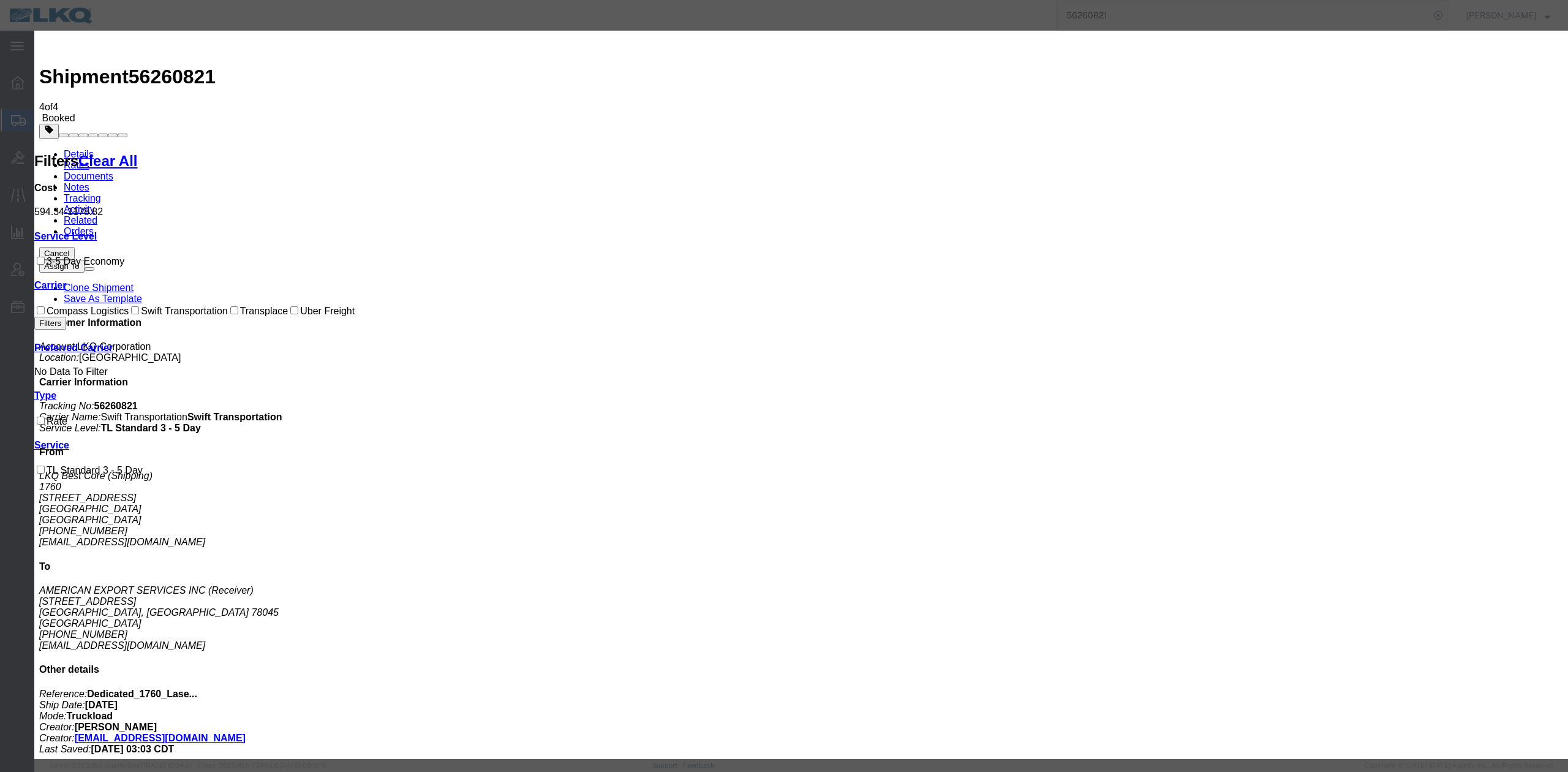
select select "FUEL_CHARGE"
type input "136.84"
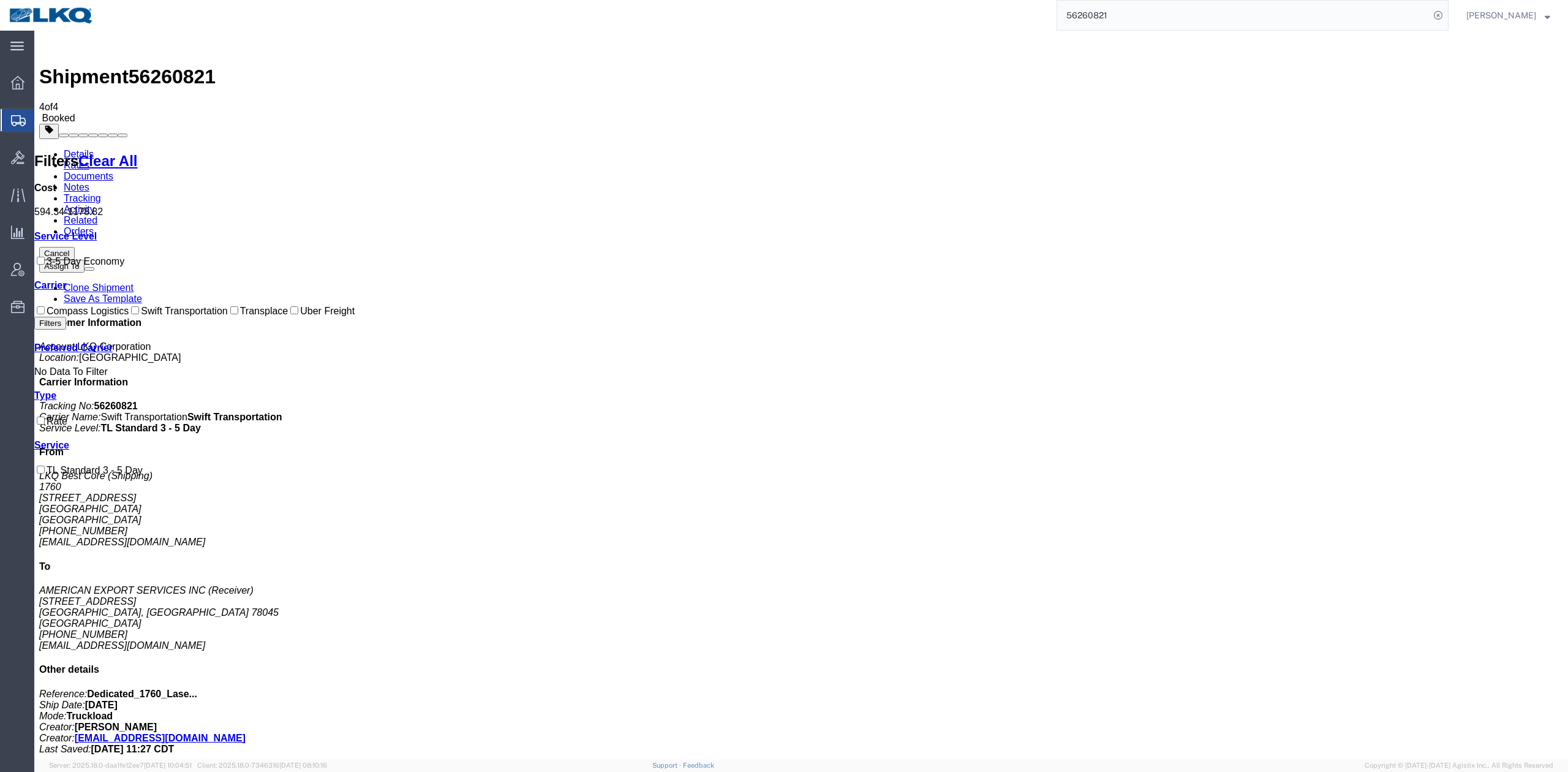
click at [1126, 25] on input "56260821" at bounding box center [1243, 15] width 372 height 29
click at [1126, 25] on input "56260821" at bounding box center [1243, 15] width 372 height 29
paste input "597"
type input "56597821"
click at [1449, 10] on form "56597821" at bounding box center [1253, 15] width 392 height 31
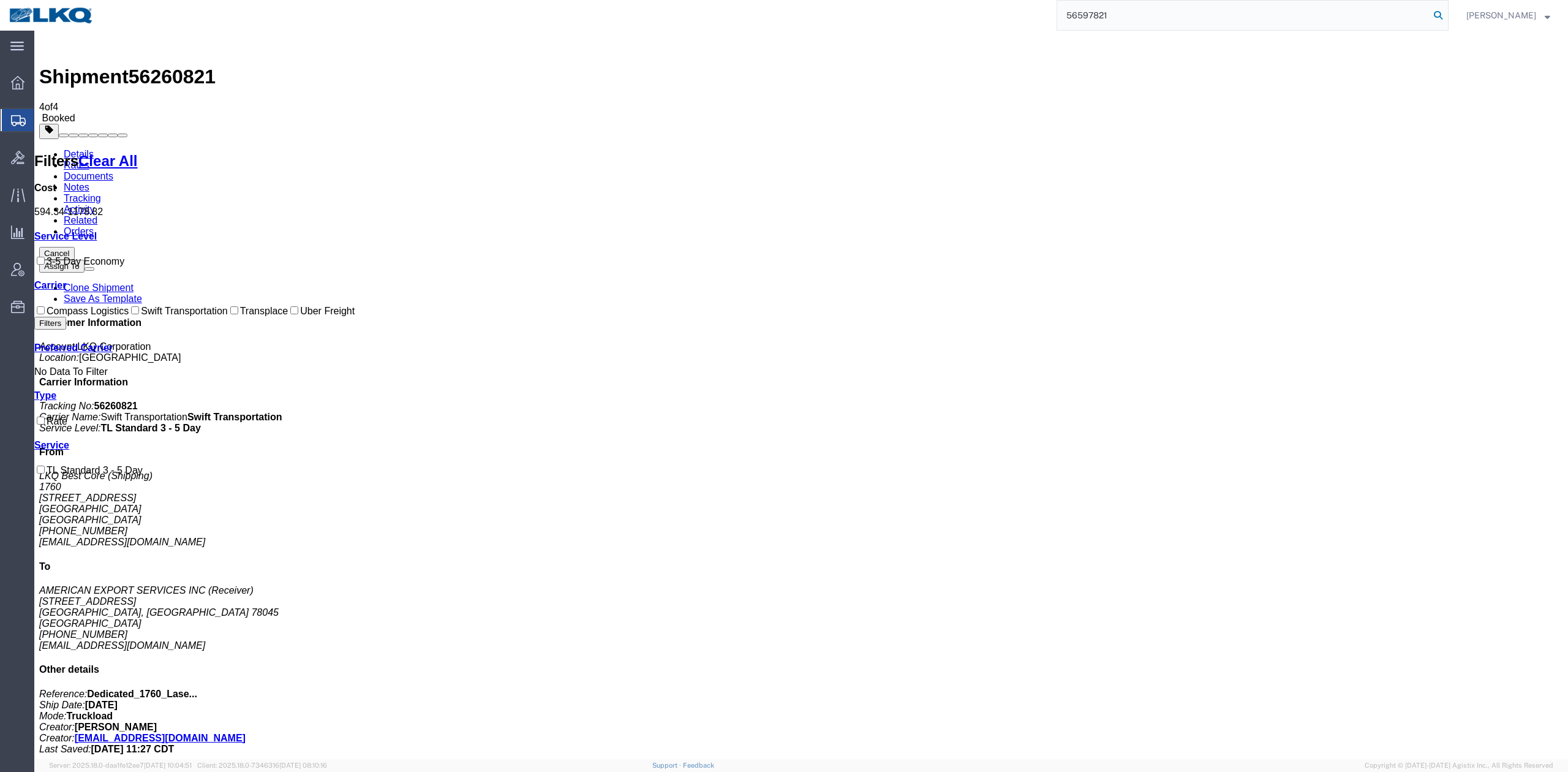
click at [1447, 14] on icon at bounding box center [1438, 15] width 17 height 17
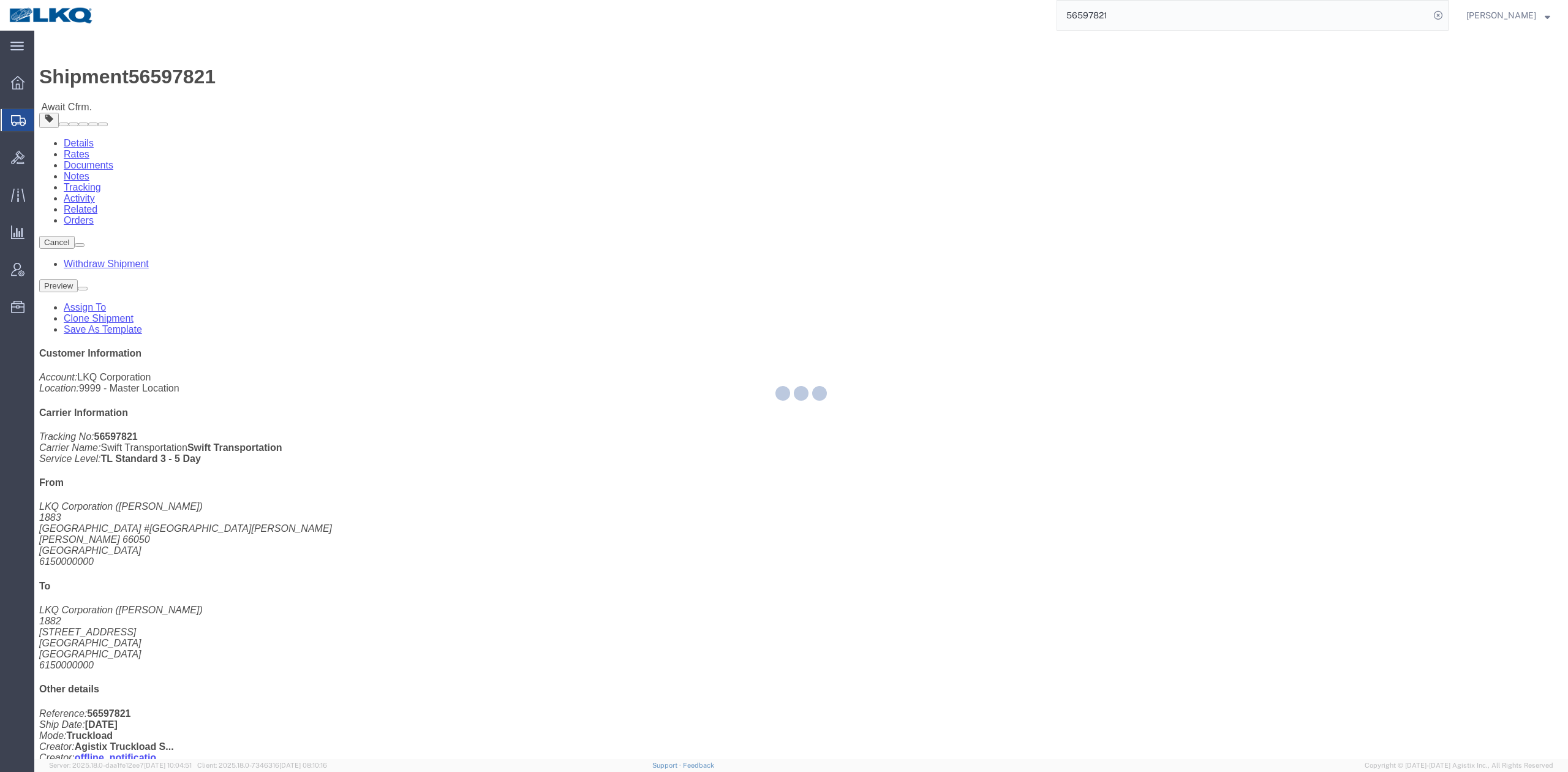
drag, startPoint x: 90, startPoint y: 47, endPoint x: 125, endPoint y: 77, distance: 46.1
click at [125, 77] on div at bounding box center [801, 395] width 1534 height 729
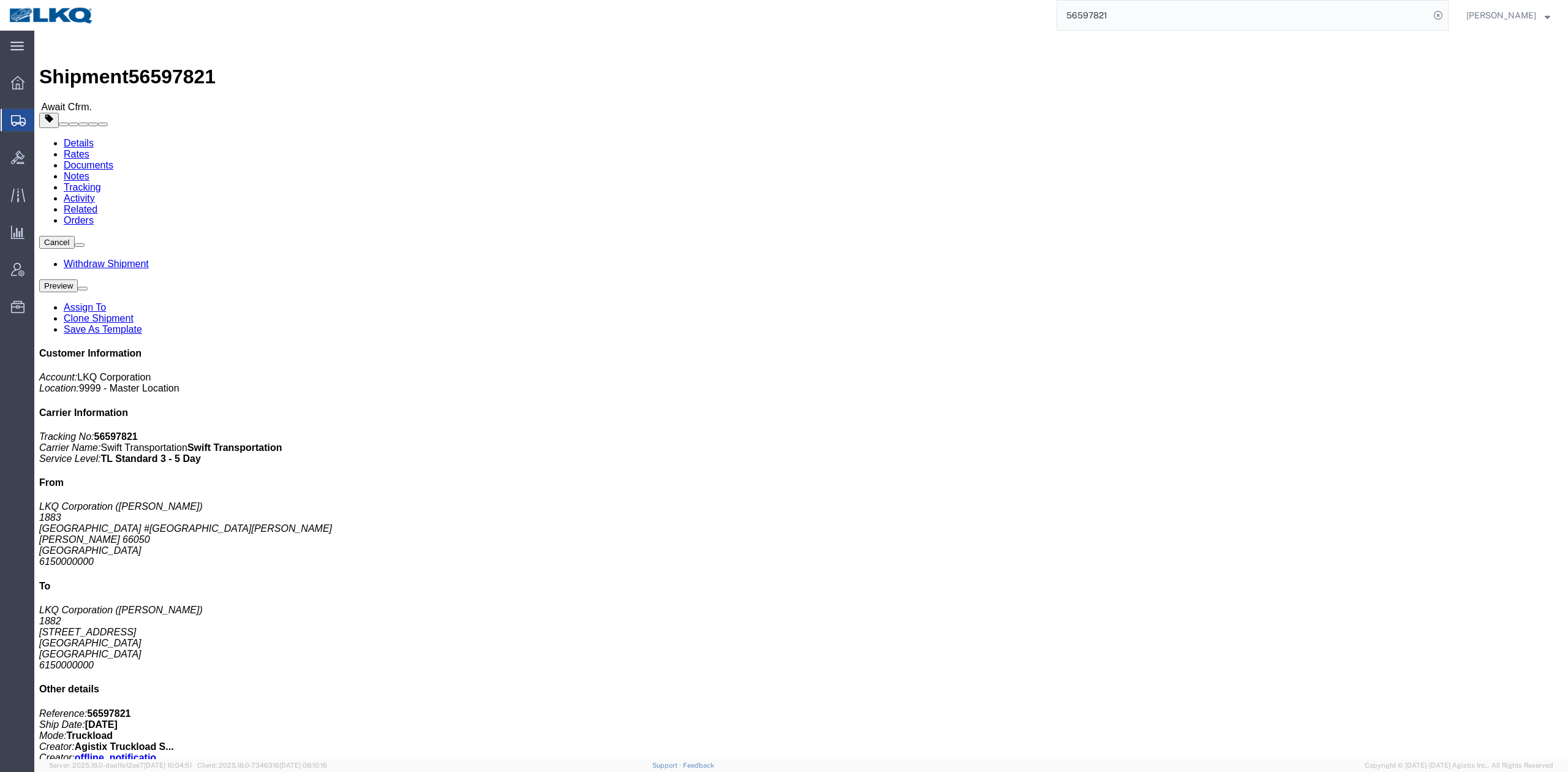
drag, startPoint x: 125, startPoint y: 77, endPoint x: 90, endPoint y: 45, distance: 47.4
click link "Rates"
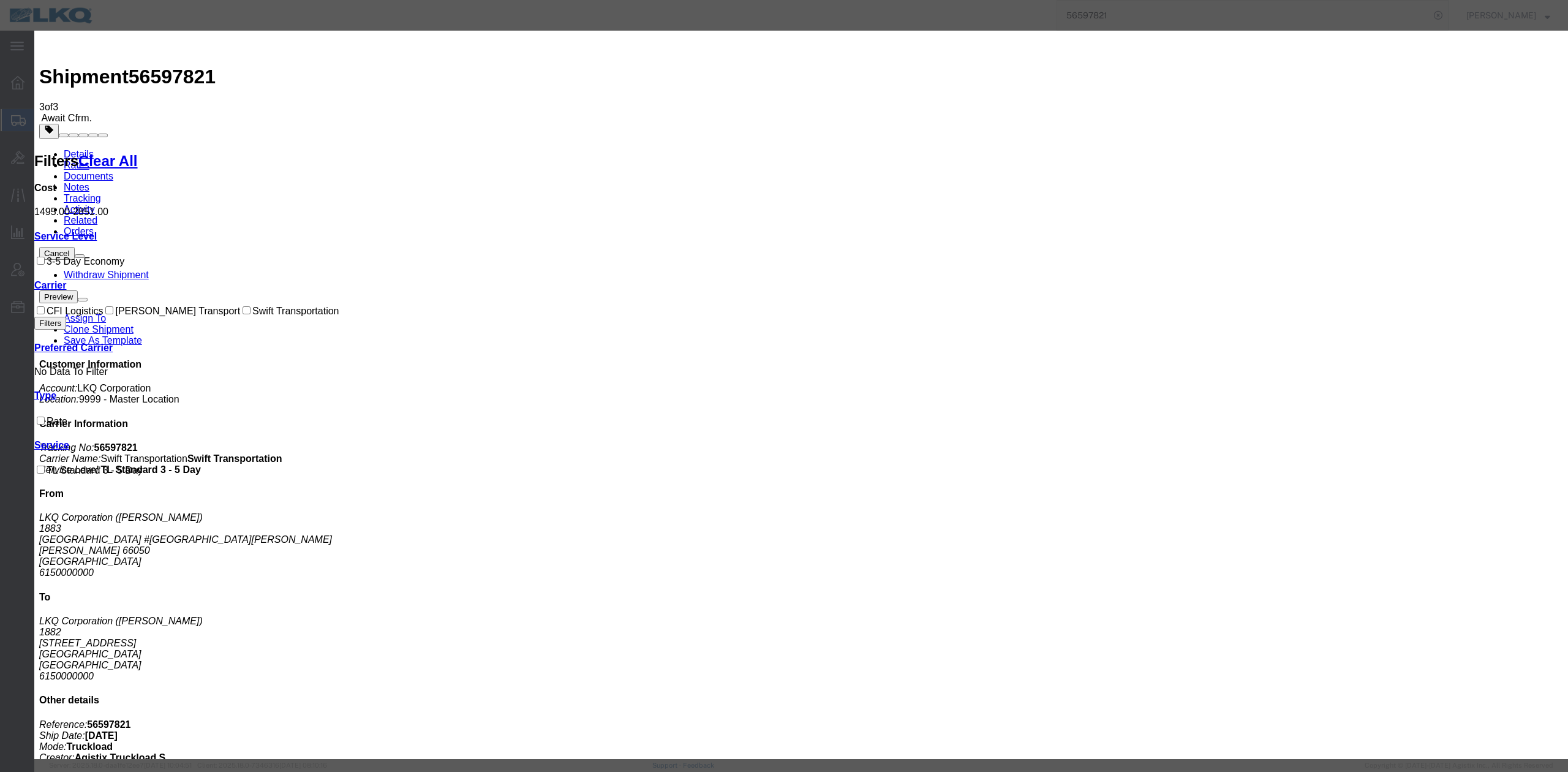
select select "FUEL_CHARGE"
type input "191.40"
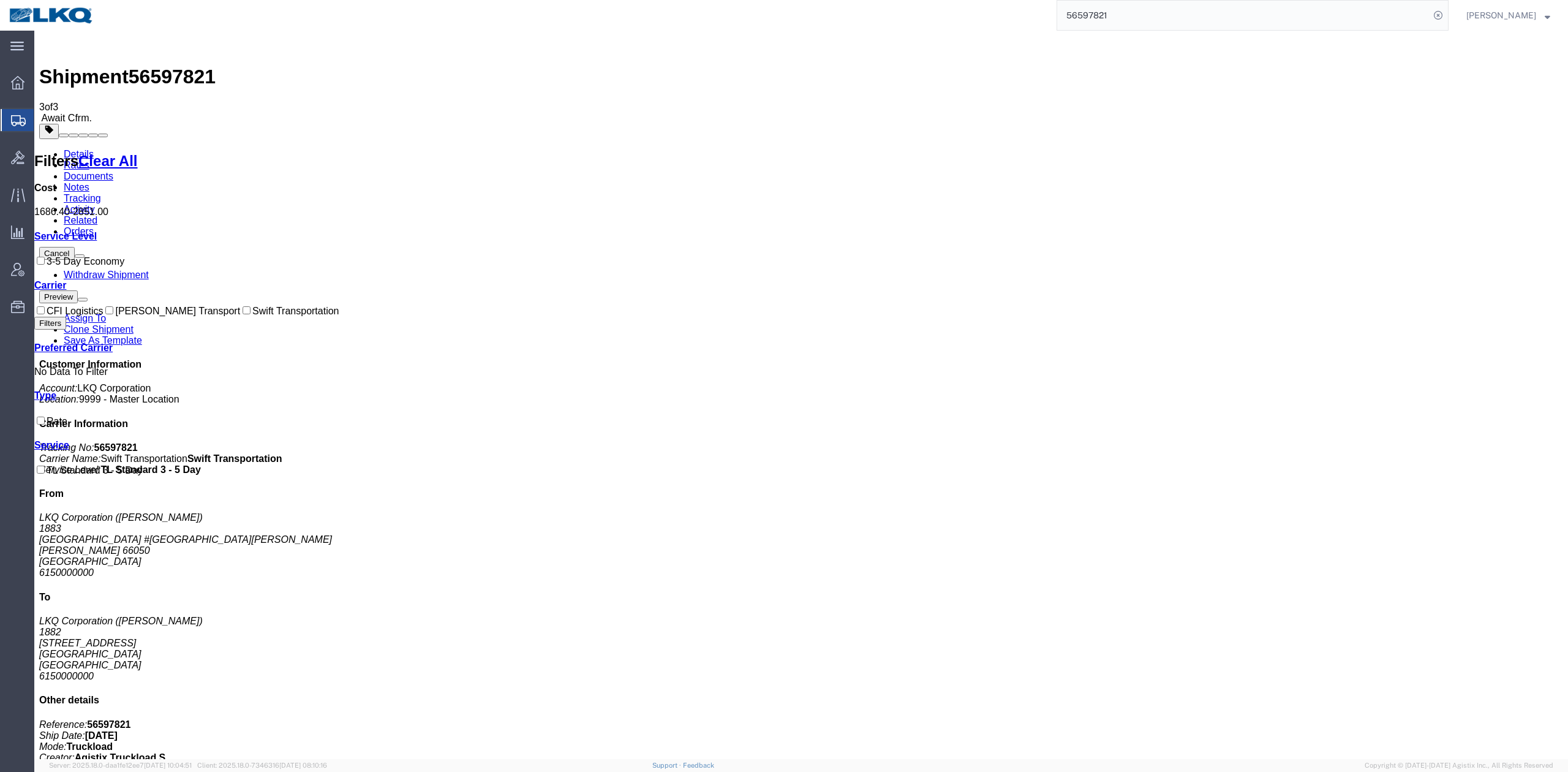
click at [1101, 16] on input "56597821" at bounding box center [1243, 15] width 372 height 29
paste input "274835"
type input "56274835"
click at [1447, 20] on icon at bounding box center [1438, 15] width 17 height 17
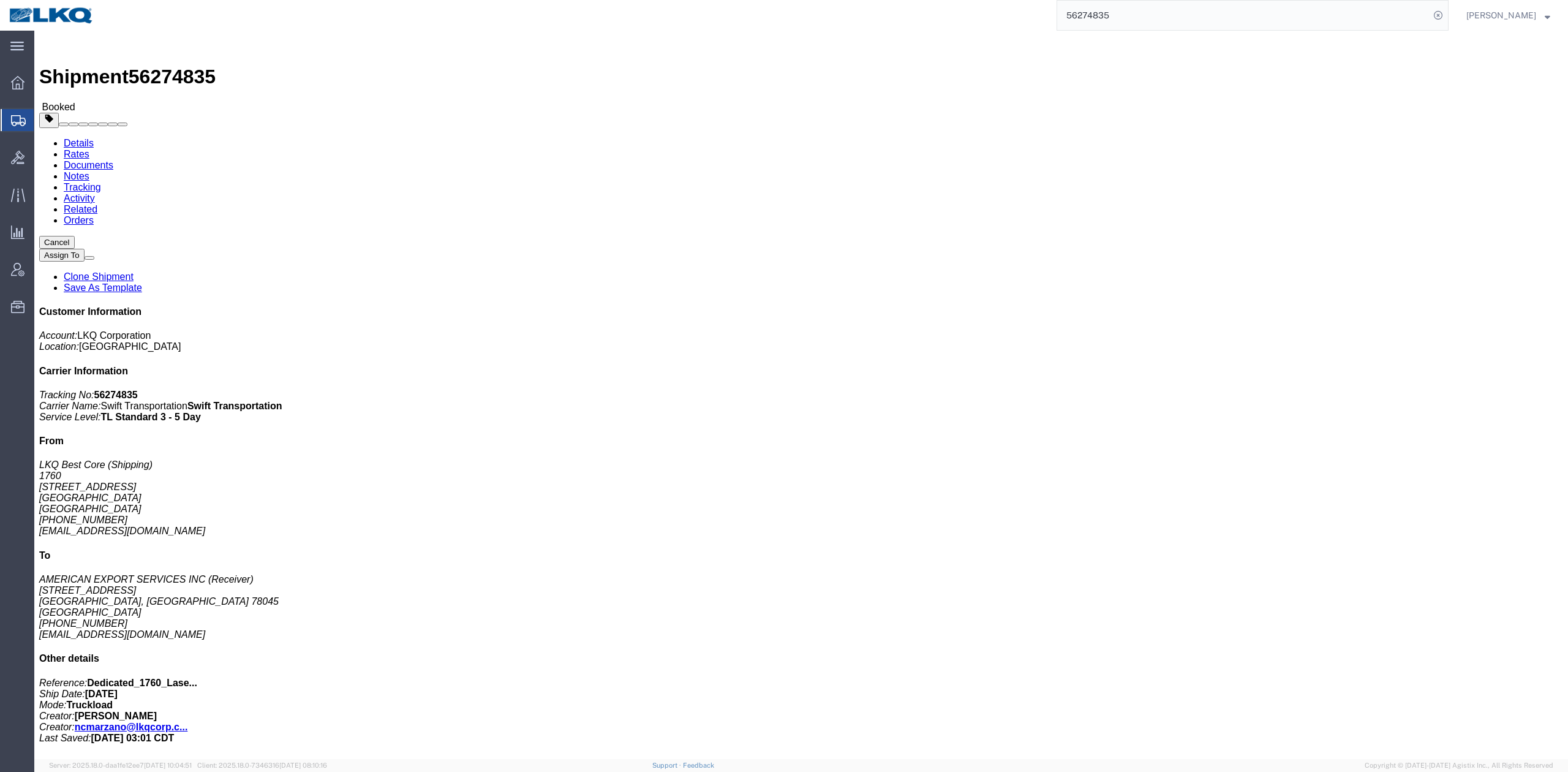
click link "Rates"
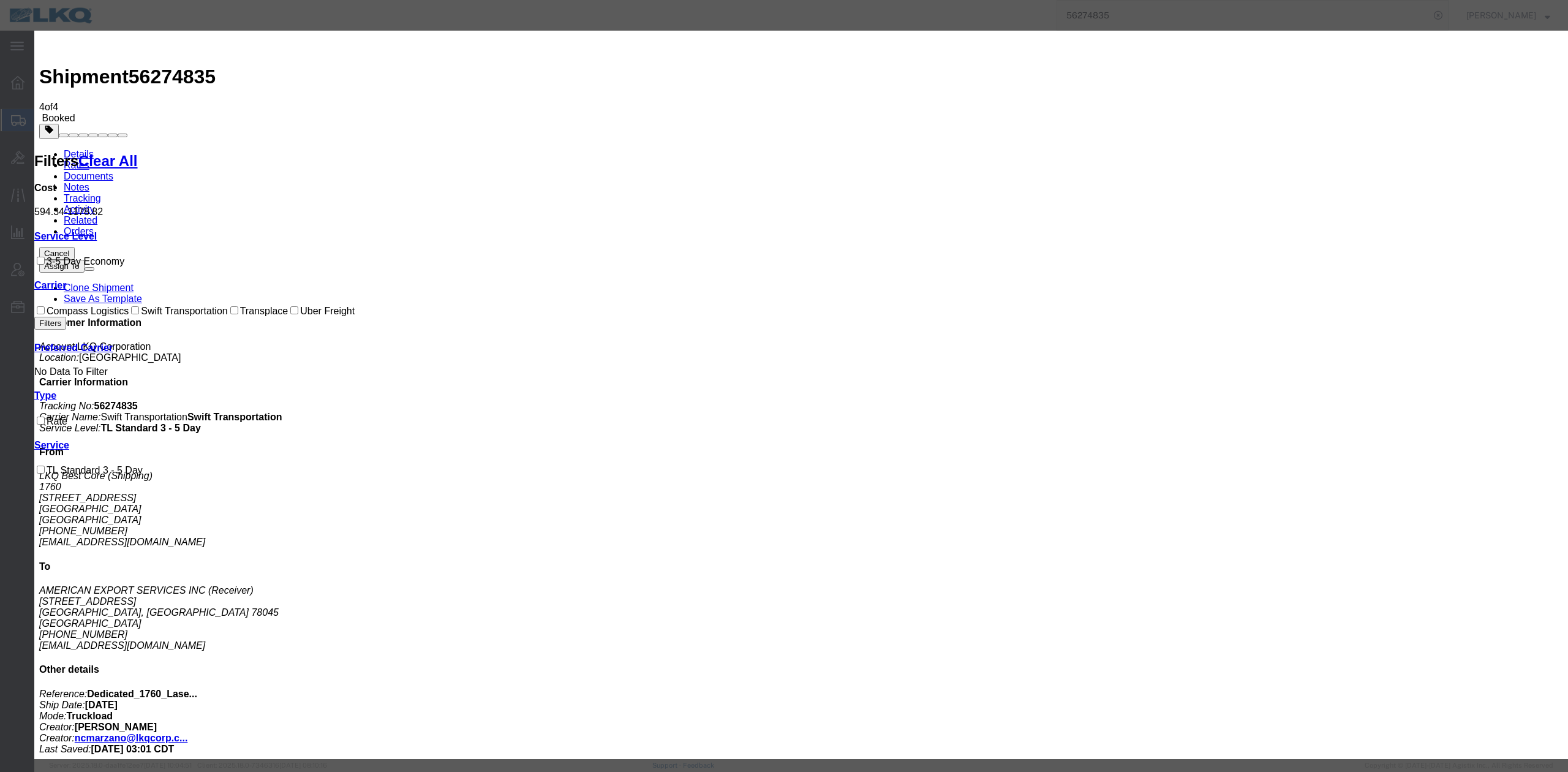
select select "FUEL_CHARGE"
type input "136.40"
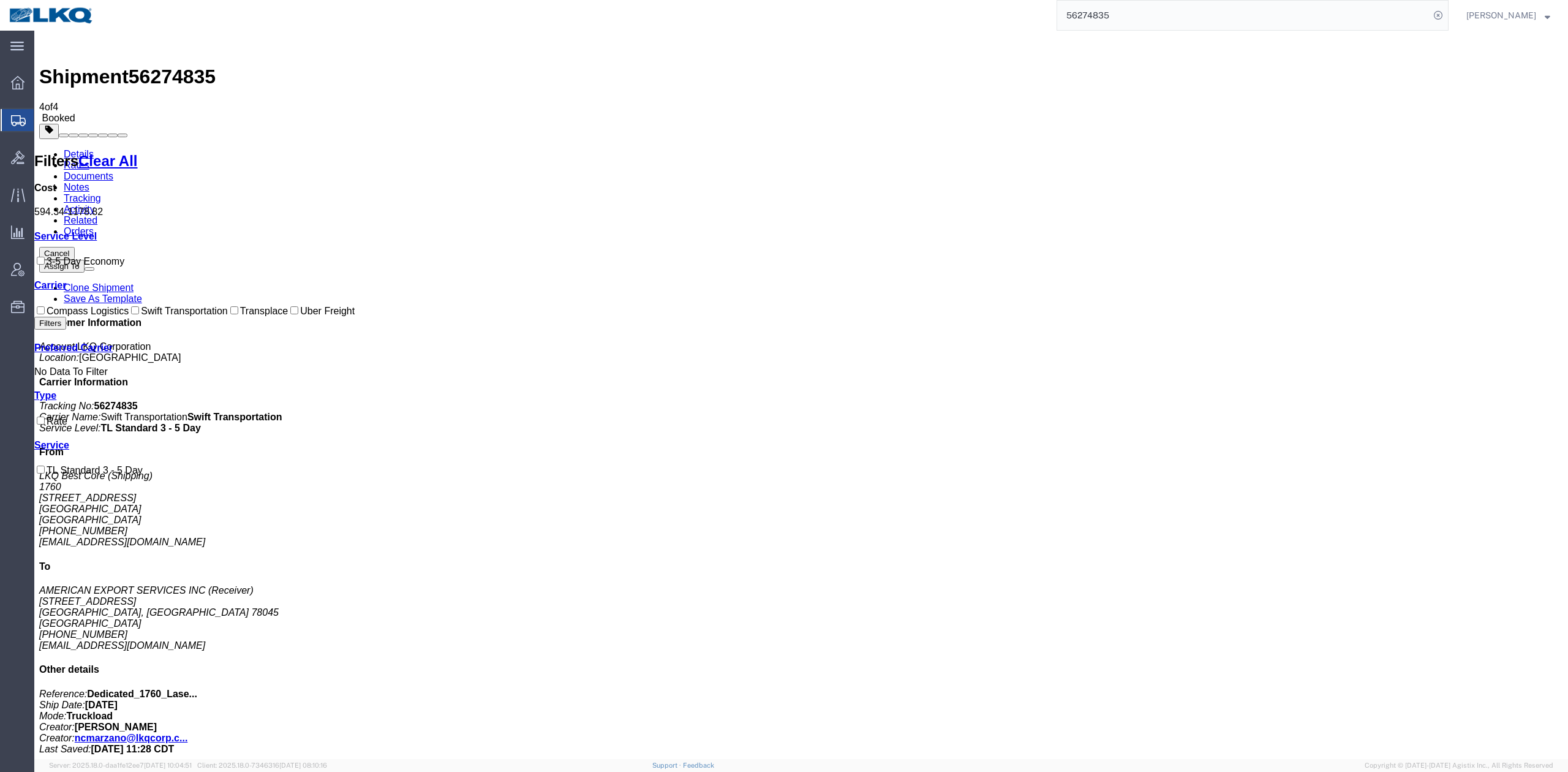
click at [1128, 14] on input "56274835" at bounding box center [1243, 15] width 372 height 29
click at [1128, 13] on input "56274835" at bounding box center [1243, 15] width 372 height 29
paste input "691151"
type input "56691151"
click at [1447, 11] on icon at bounding box center [1438, 15] width 17 height 17
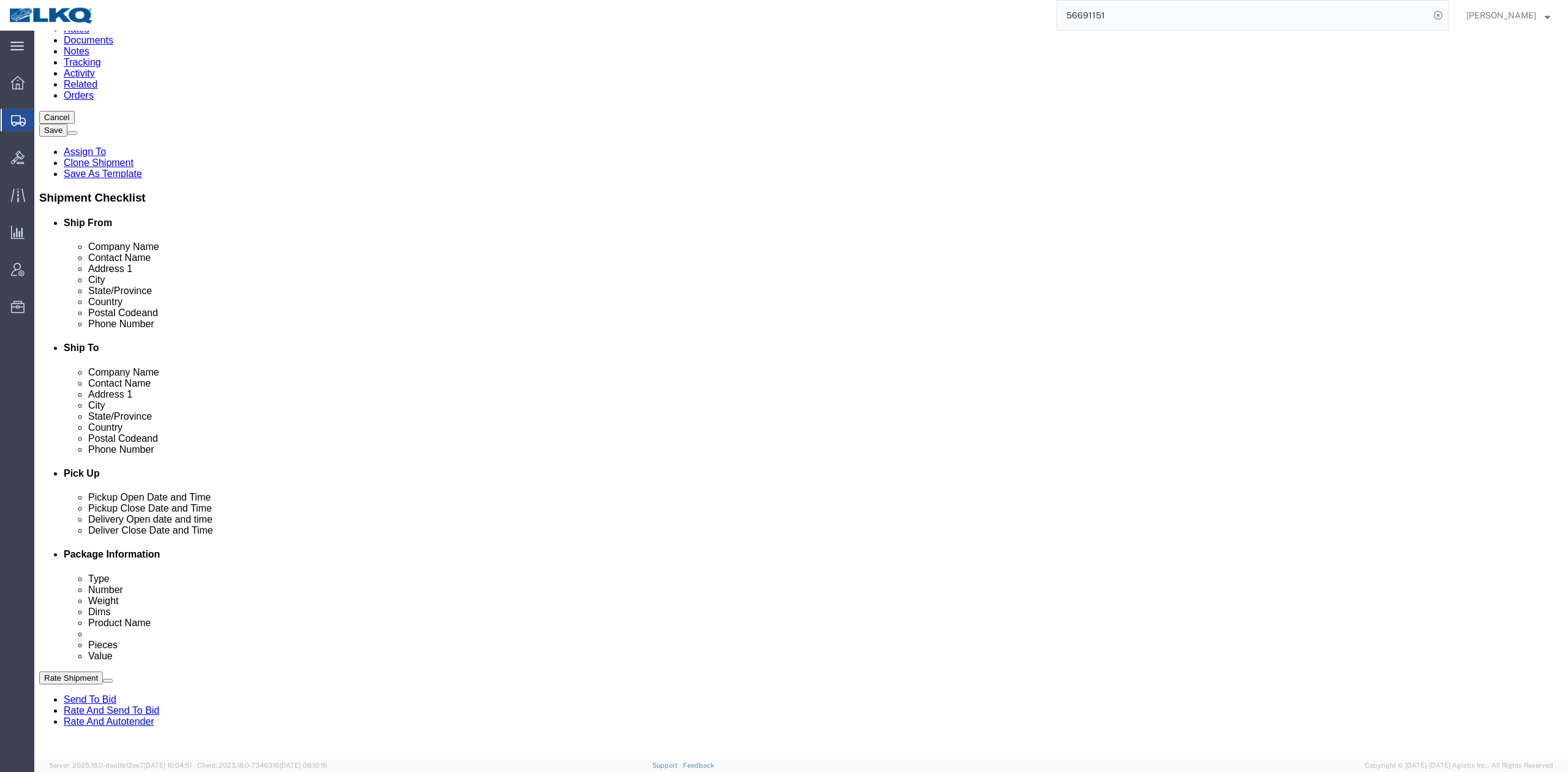
scroll to position [408, 0]
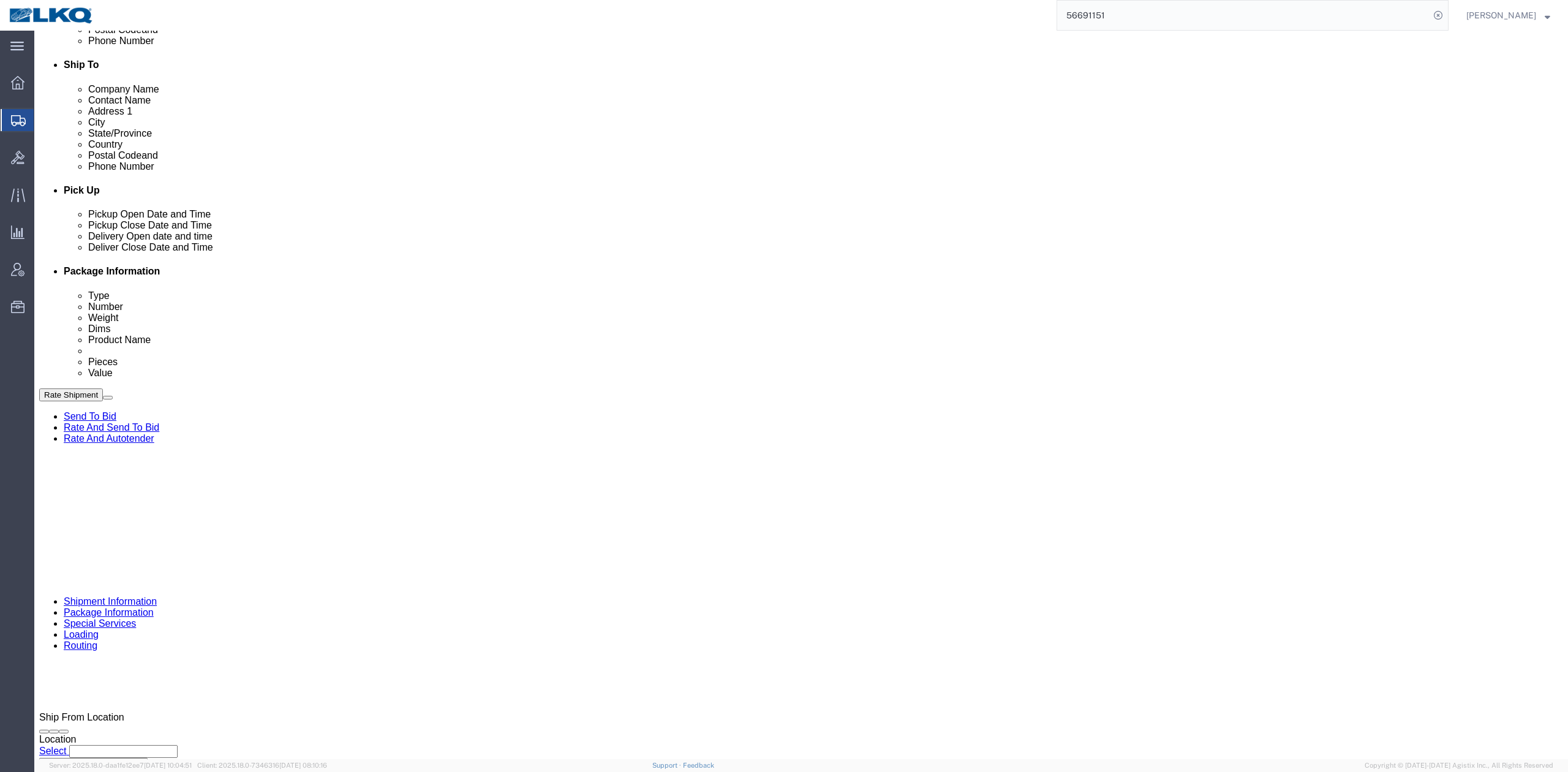
select select
select select "30522"
drag, startPoint x: 942, startPoint y: 420, endPoint x: 1203, endPoint y: 444, distance: 262.1
click icon
click button
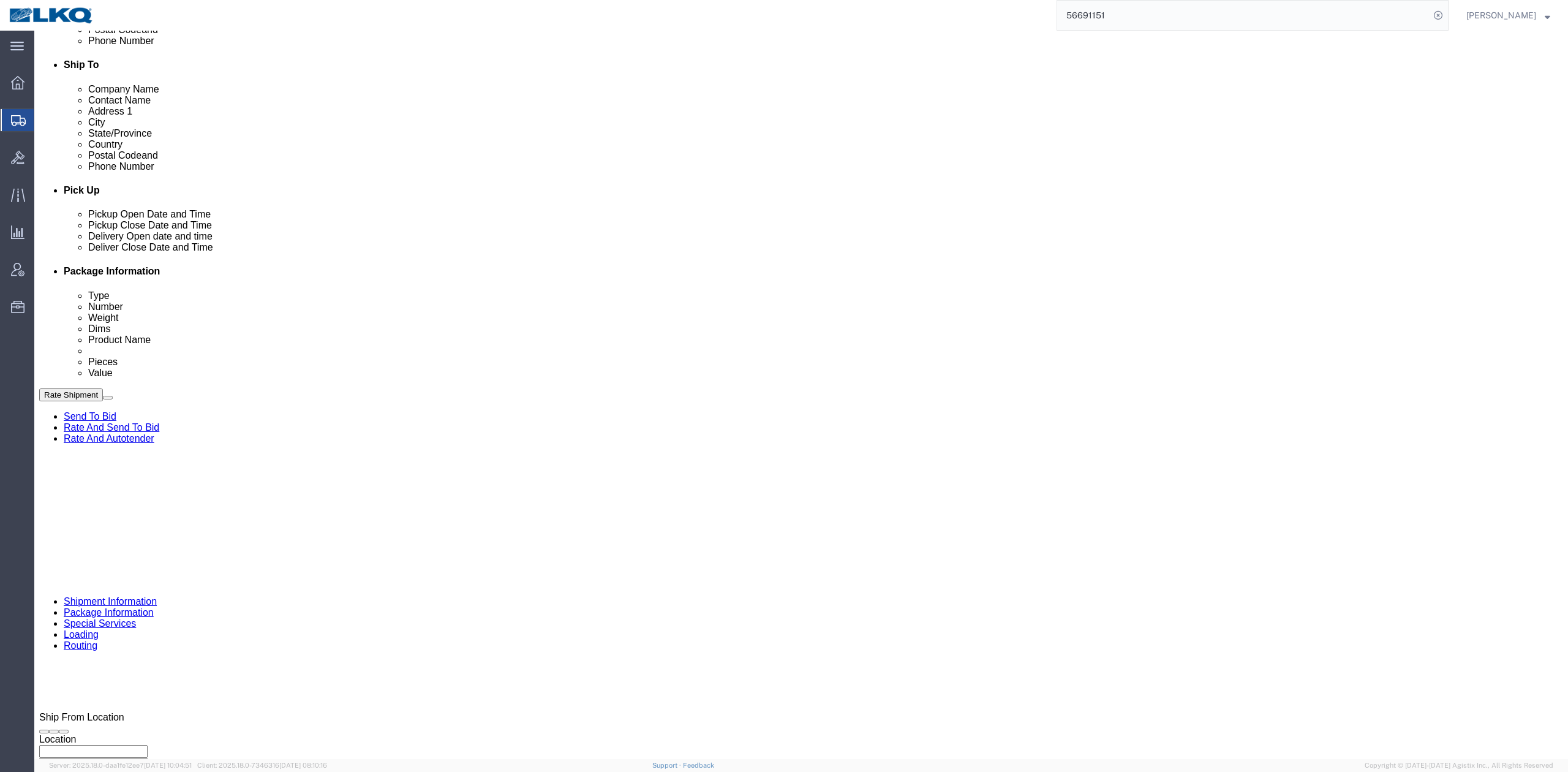
click div "Sep 03 2025 12:14 PM"
type input "8:00 AM"
click div "Ship From Location Location My Profile Location 1100 - LKQ Crystal River 1103 -…"
click button "Save"
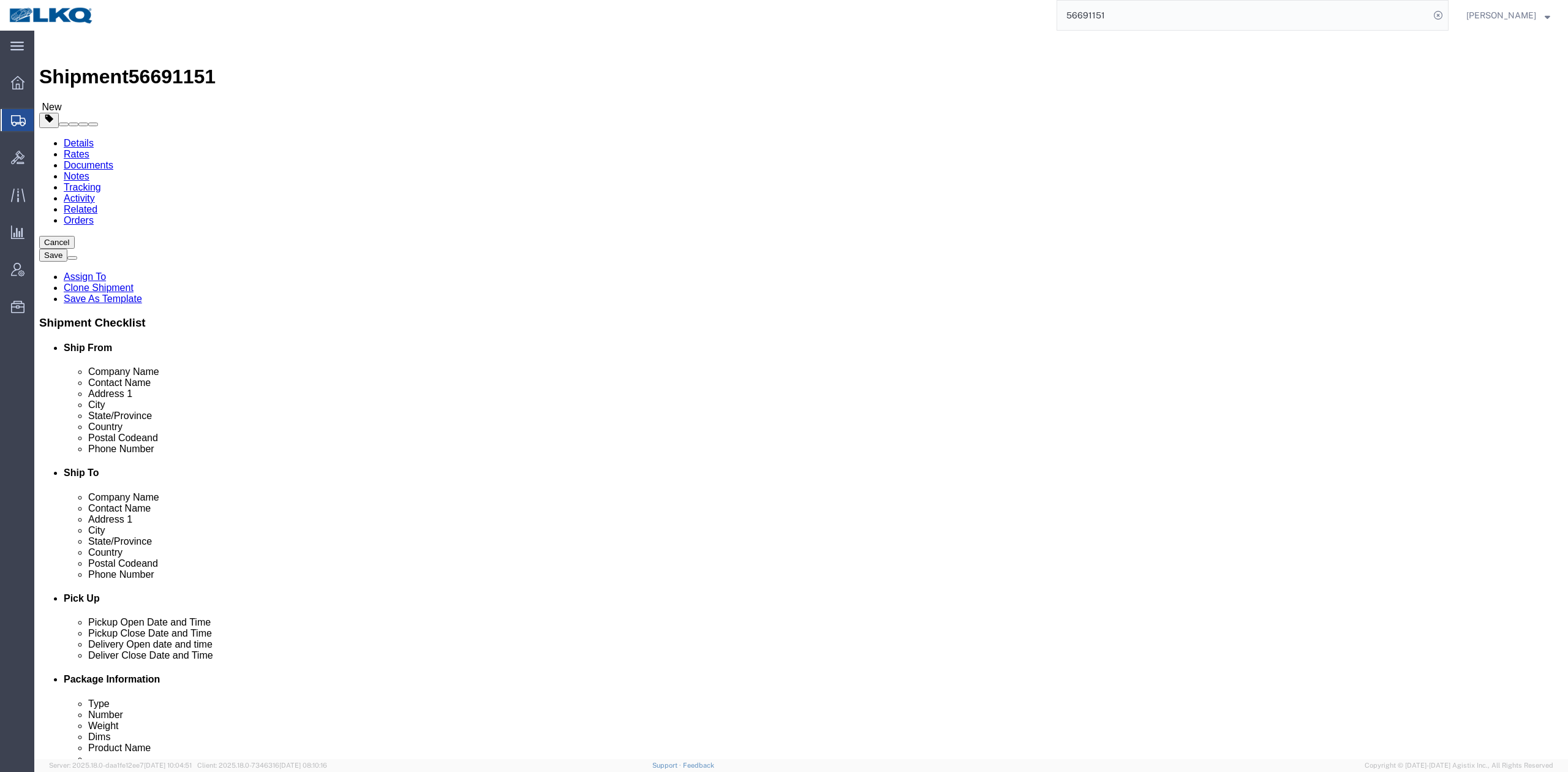
click at [1156, 20] on input "56691151" at bounding box center [1243, 15] width 372 height 29
paste input "429978"
click at [1447, 14] on icon at bounding box center [1438, 15] width 17 height 17
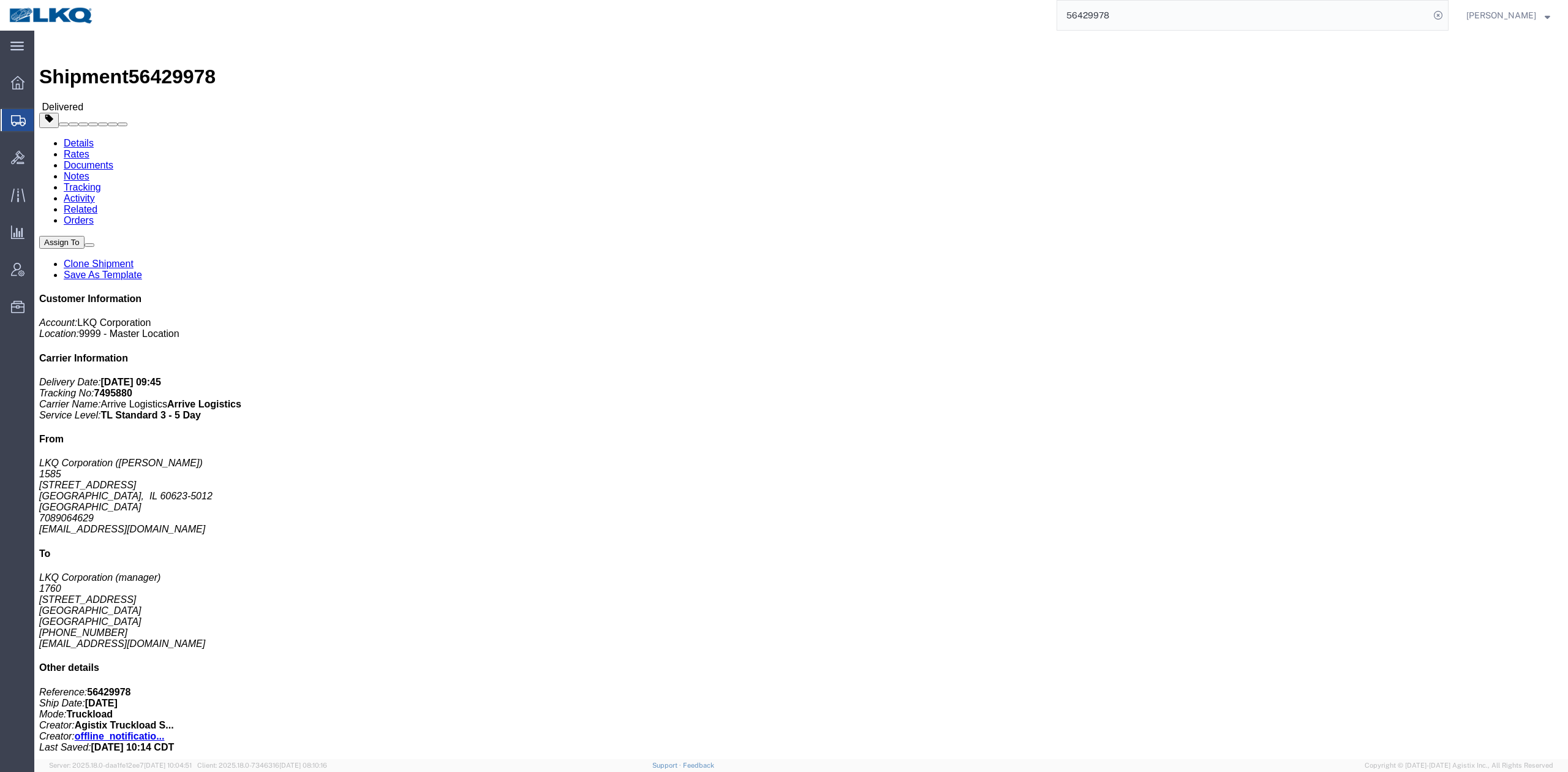
click at [1093, 20] on input "56429978" at bounding box center [1243, 15] width 372 height 29
paste input "601712"
click at [1447, 18] on icon at bounding box center [1438, 15] width 17 height 17
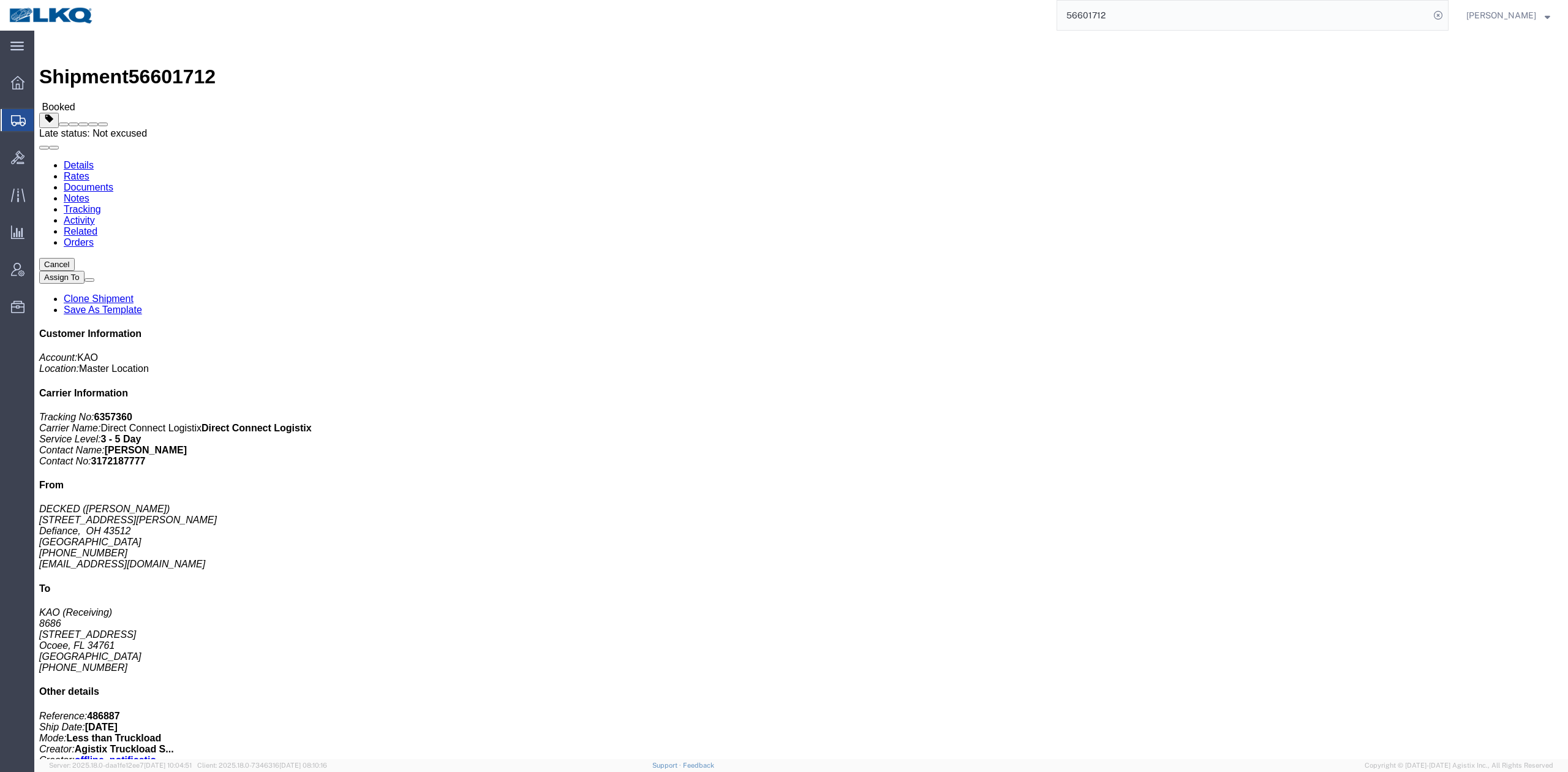
drag, startPoint x: 1443, startPoint y: 22, endPoint x: 1103, endPoint y: 188, distance: 378.4
click span
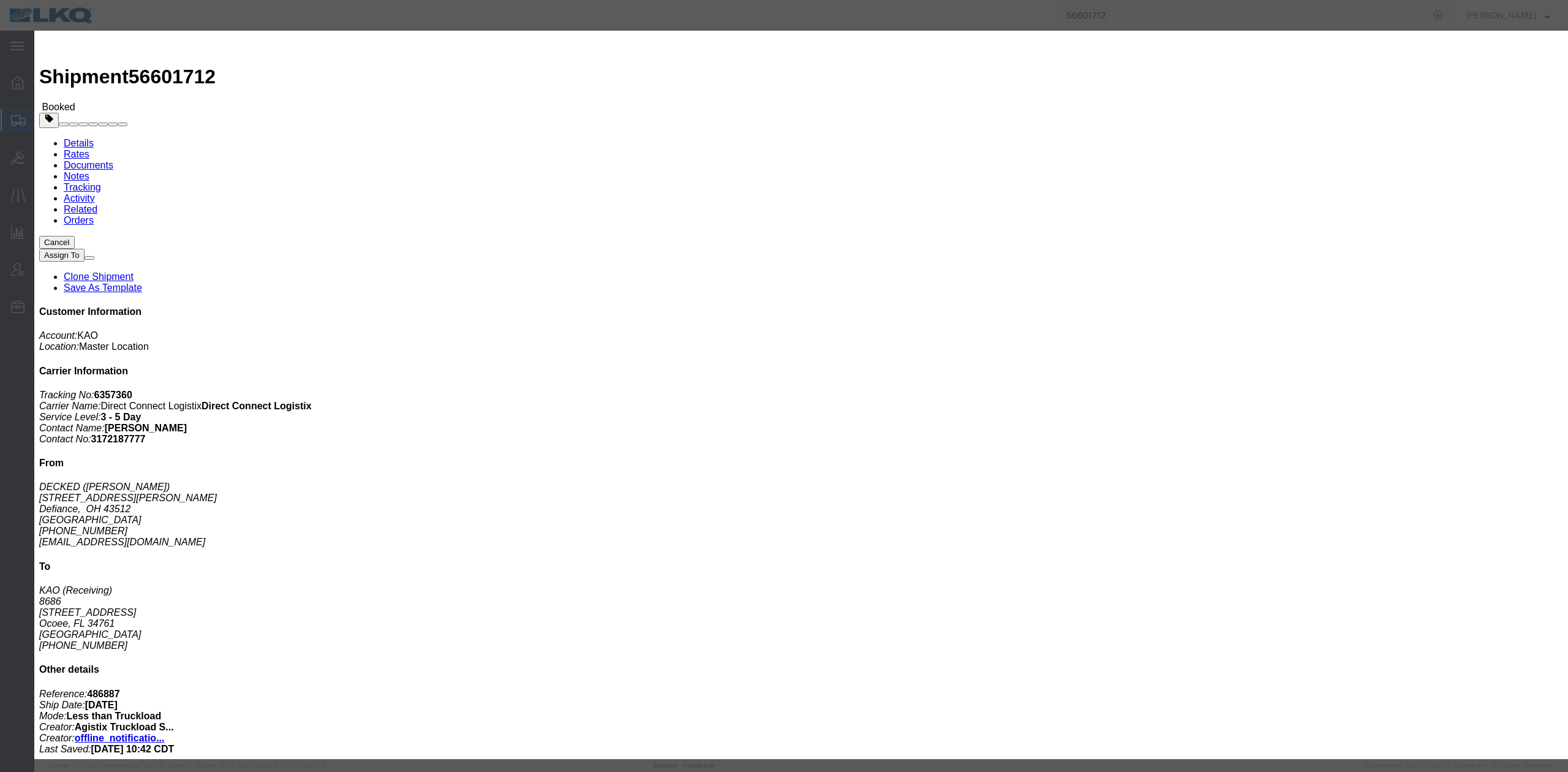
click h3 "56601712 - Late Reason"
drag, startPoint x: 952, startPoint y: 36, endPoint x: 853, endPoint y: 60, distance: 101.9
click icon "button"
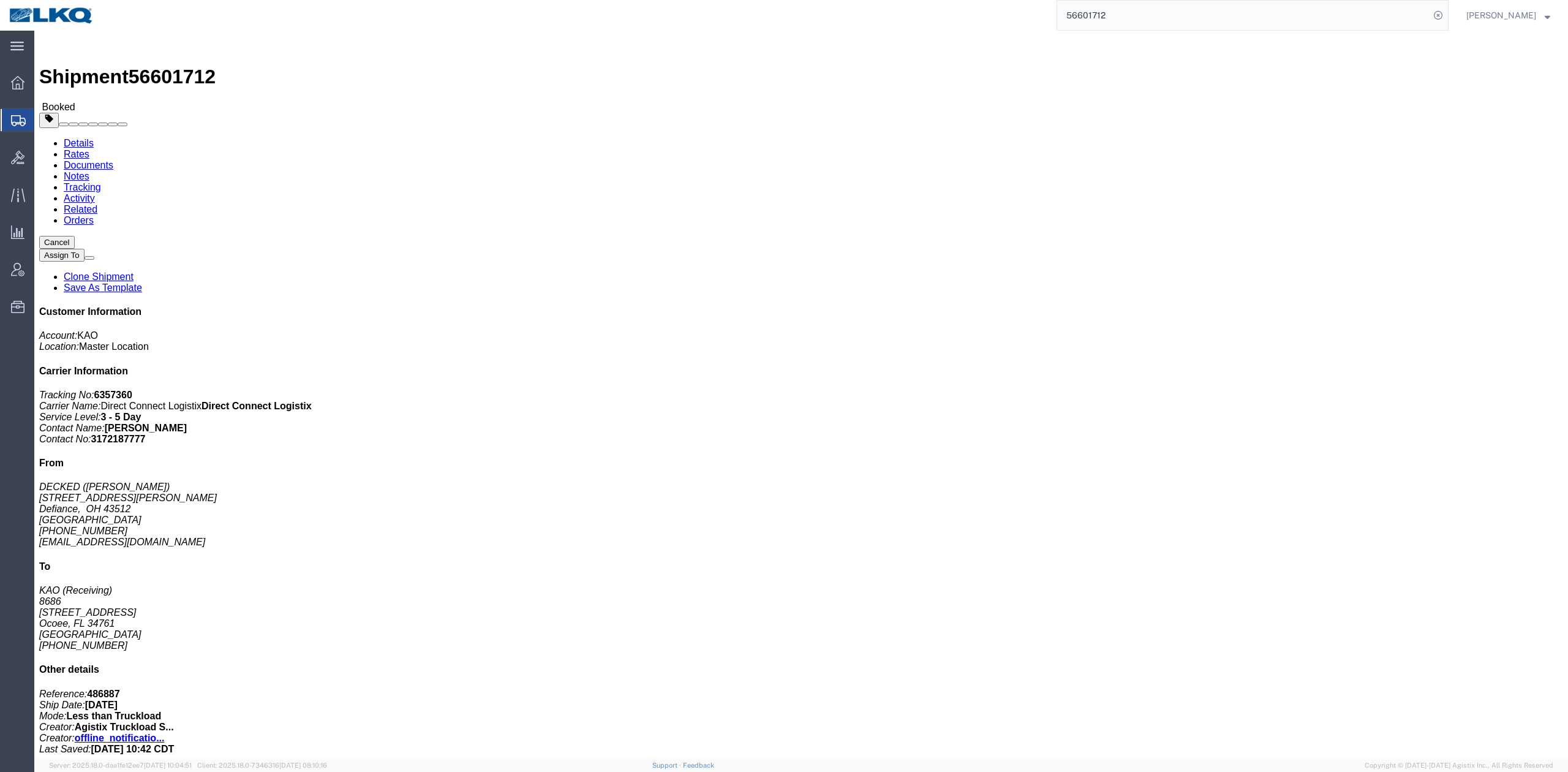
click at [1115, 16] on input "56601712" at bounding box center [1243, 15] width 372 height 29
paste input "8369"
click at [1447, 12] on icon at bounding box center [1438, 15] width 17 height 17
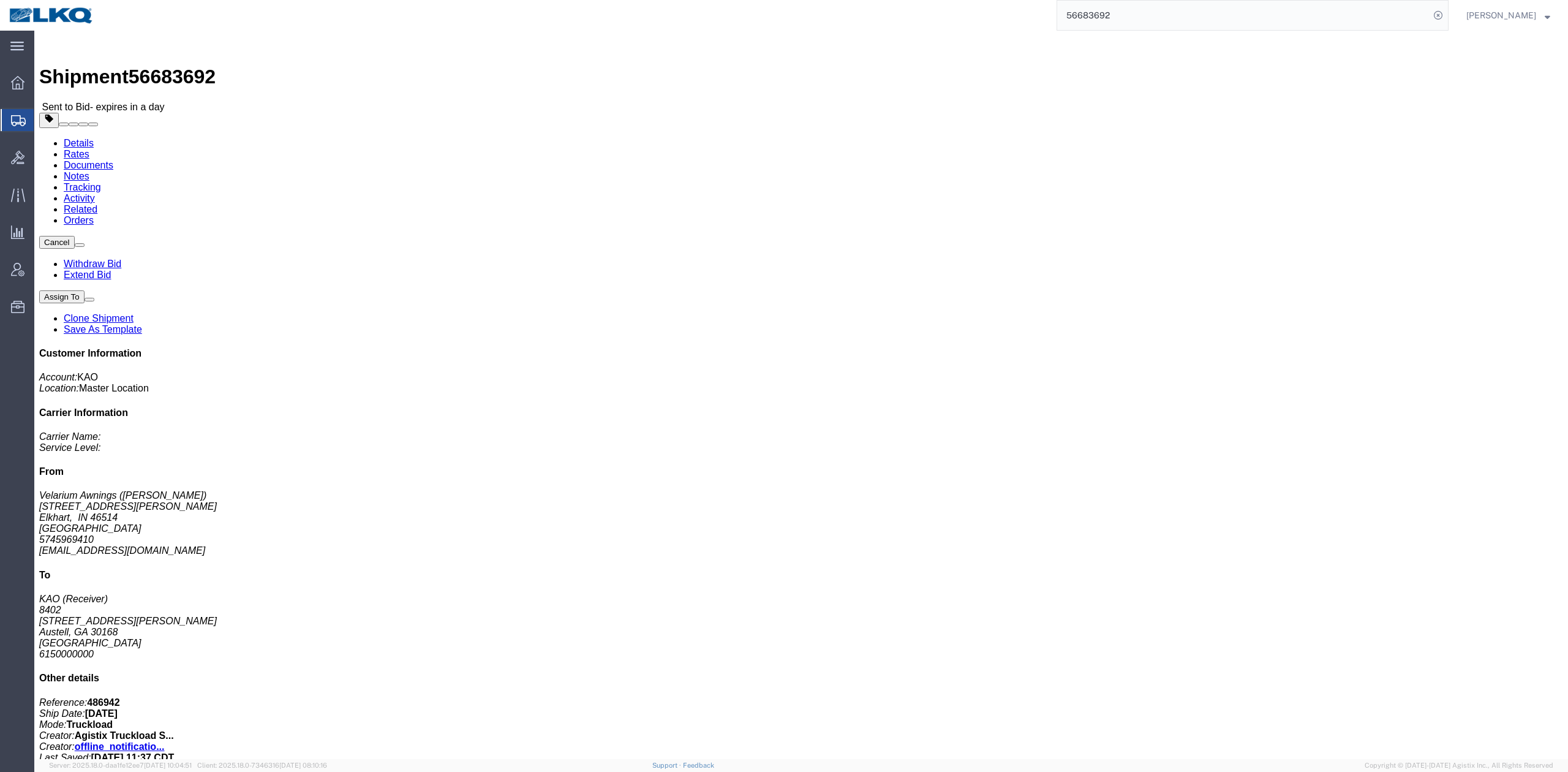
click at [1122, 10] on input "56683692" at bounding box center [1243, 15] width 372 height 29
paste input "From Subject Received Size Categories Brad Brzezniak {External} Re: BOL 5670103…"
click at [1162, 10] on input "From Subject Received Size Categories Brad Brzezniak {External} Re: BOL 5670103…" at bounding box center [1243, 15] width 372 height 29
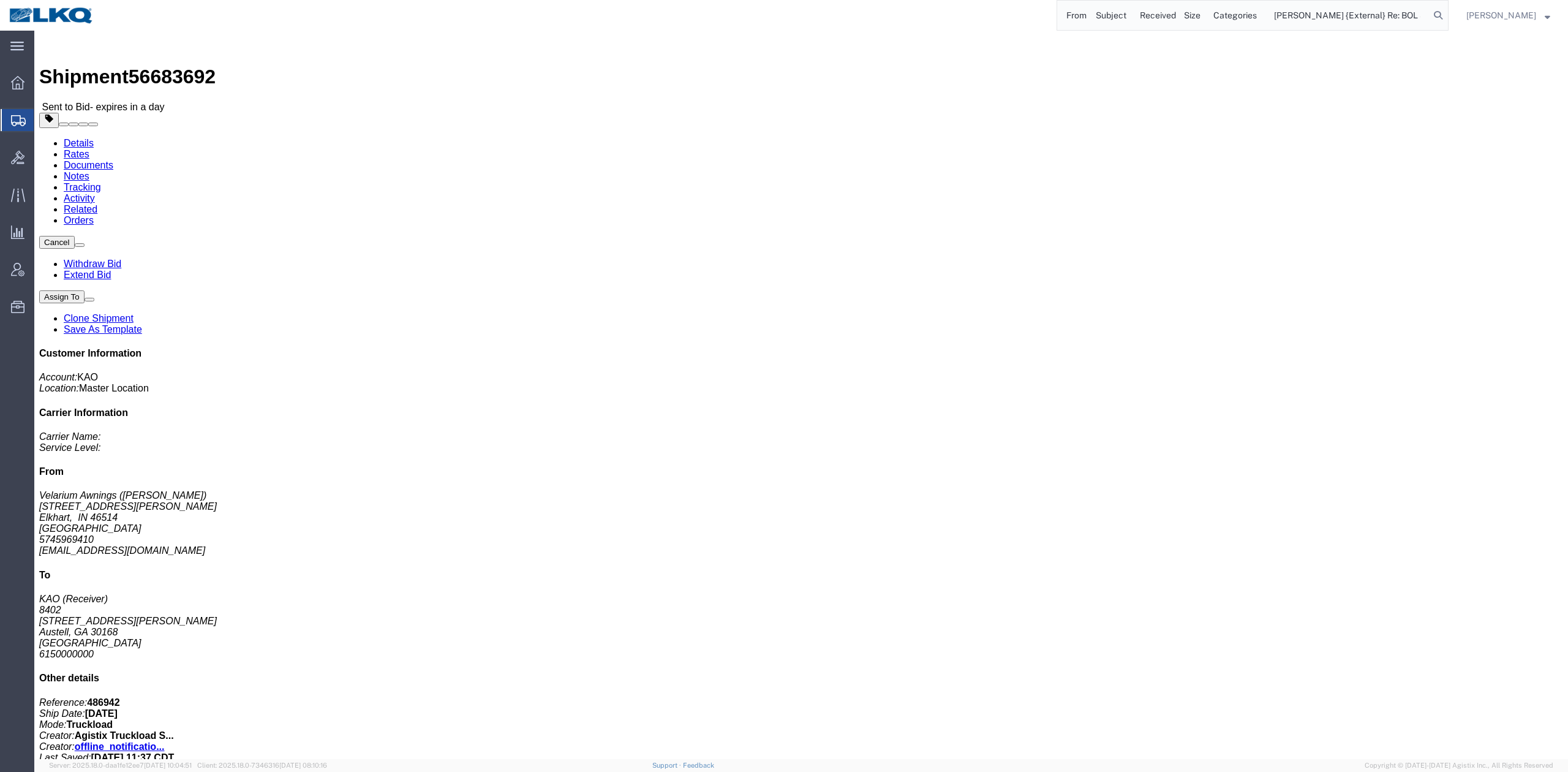
click at [1162, 10] on input "From Subject Received Size Categories Brad Brzezniak {External} Re: BOL 5670103…" at bounding box center [1243, 15] width 372 height 29
paste input "56701038"
click at [1447, 14] on icon at bounding box center [1438, 15] width 17 height 17
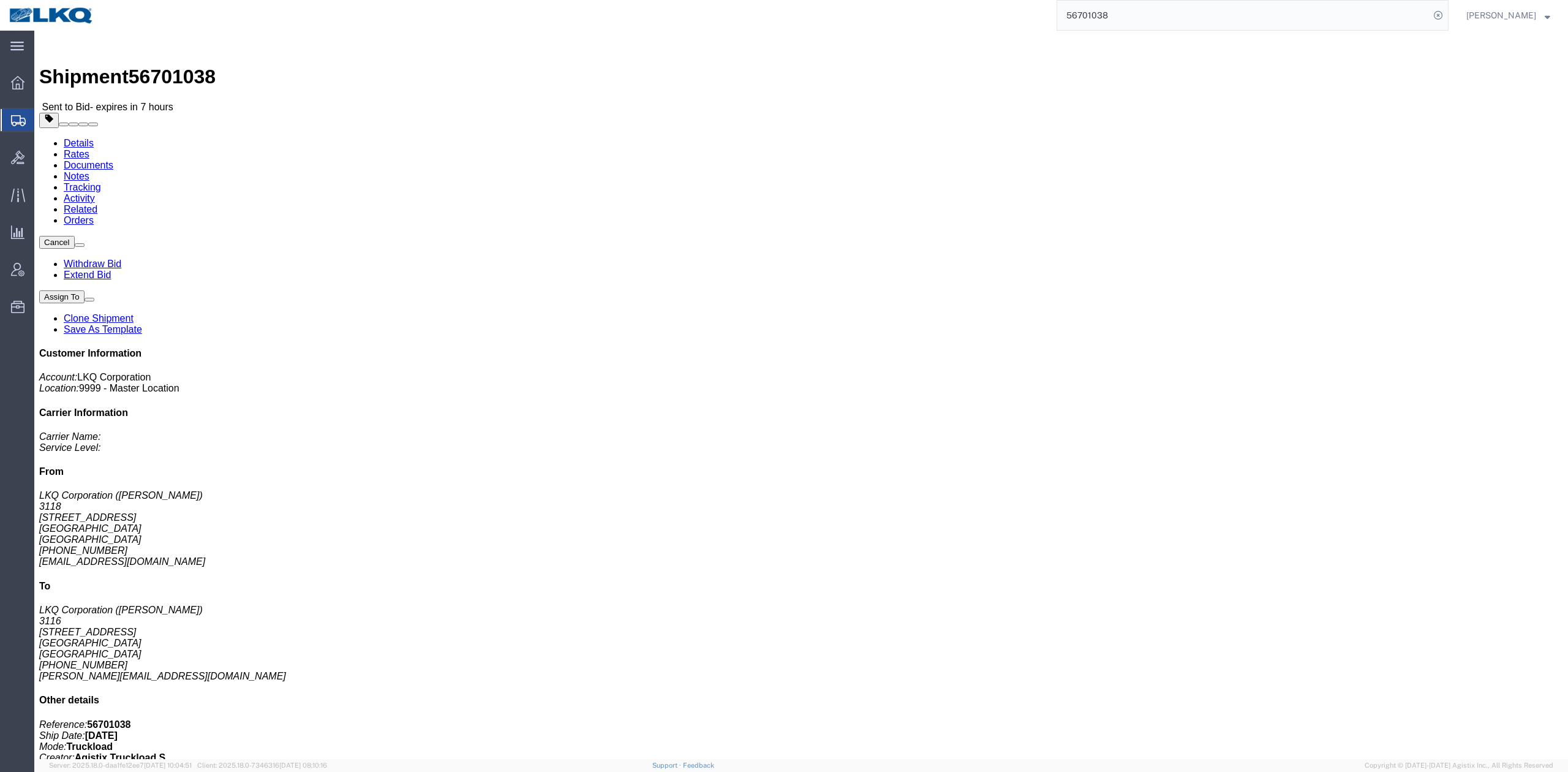
click link "Rates"
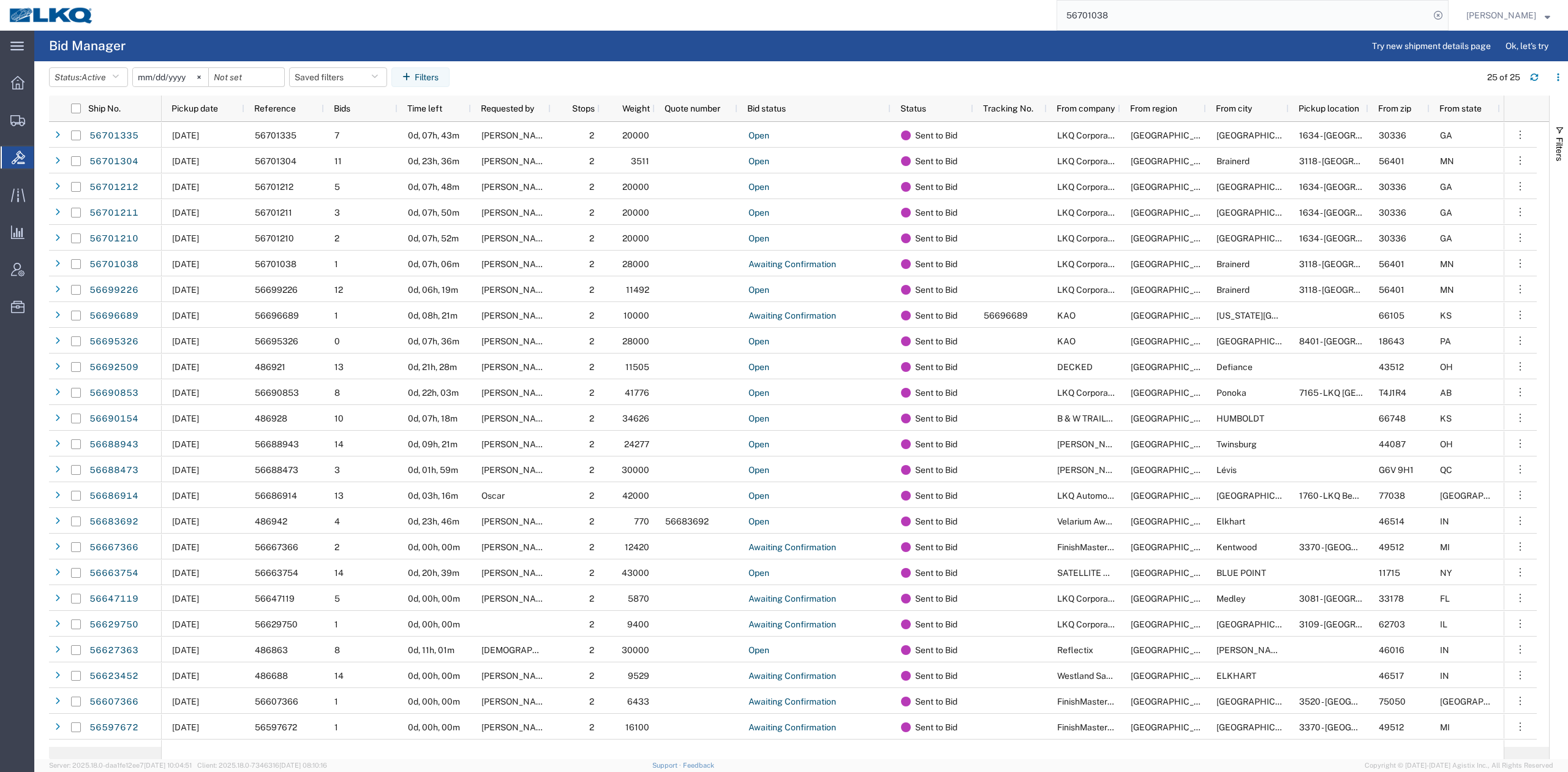
click at [1148, 15] on input "56701038" at bounding box center [1243, 15] width 372 height 29
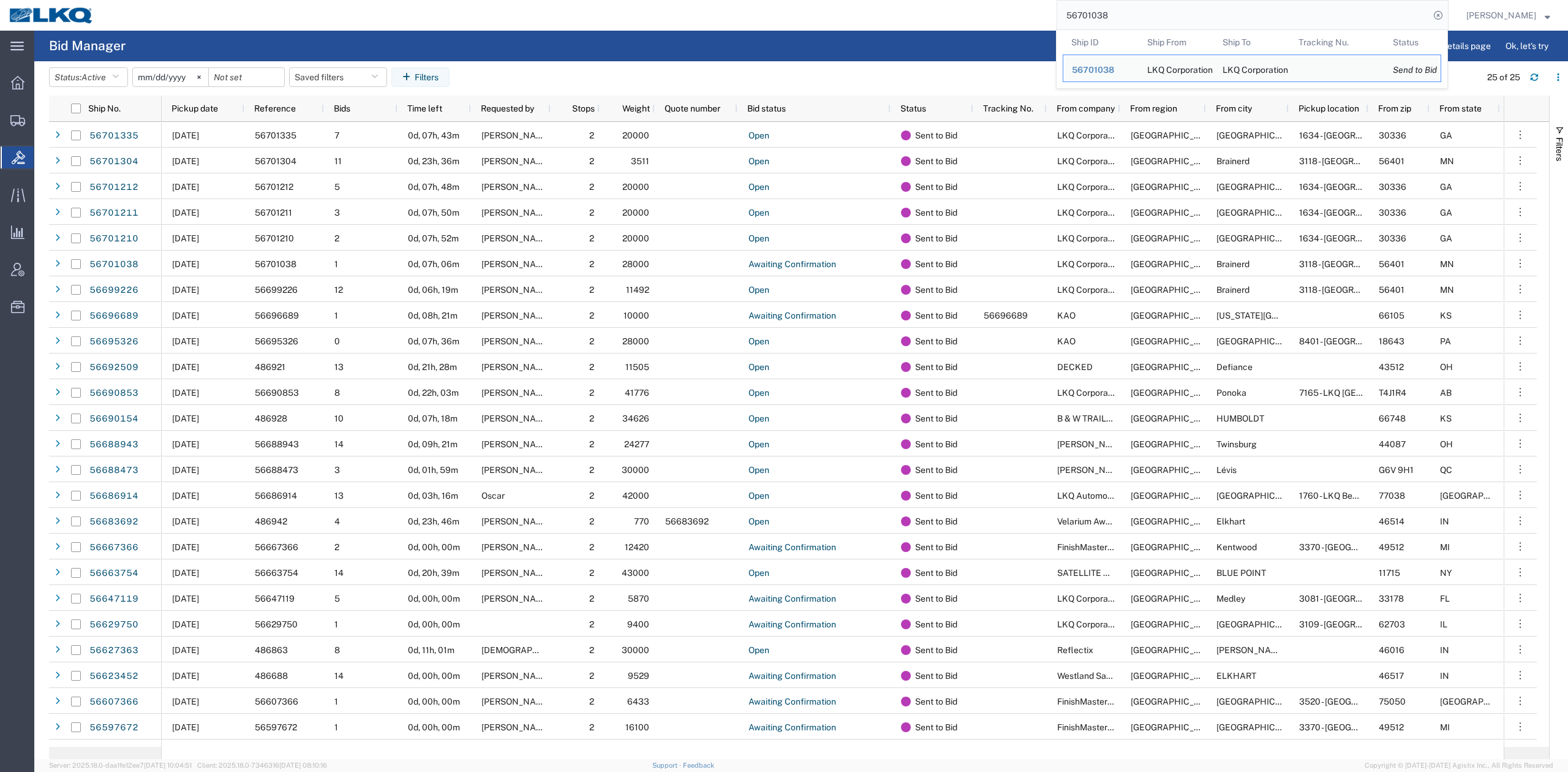
paste input "68998"
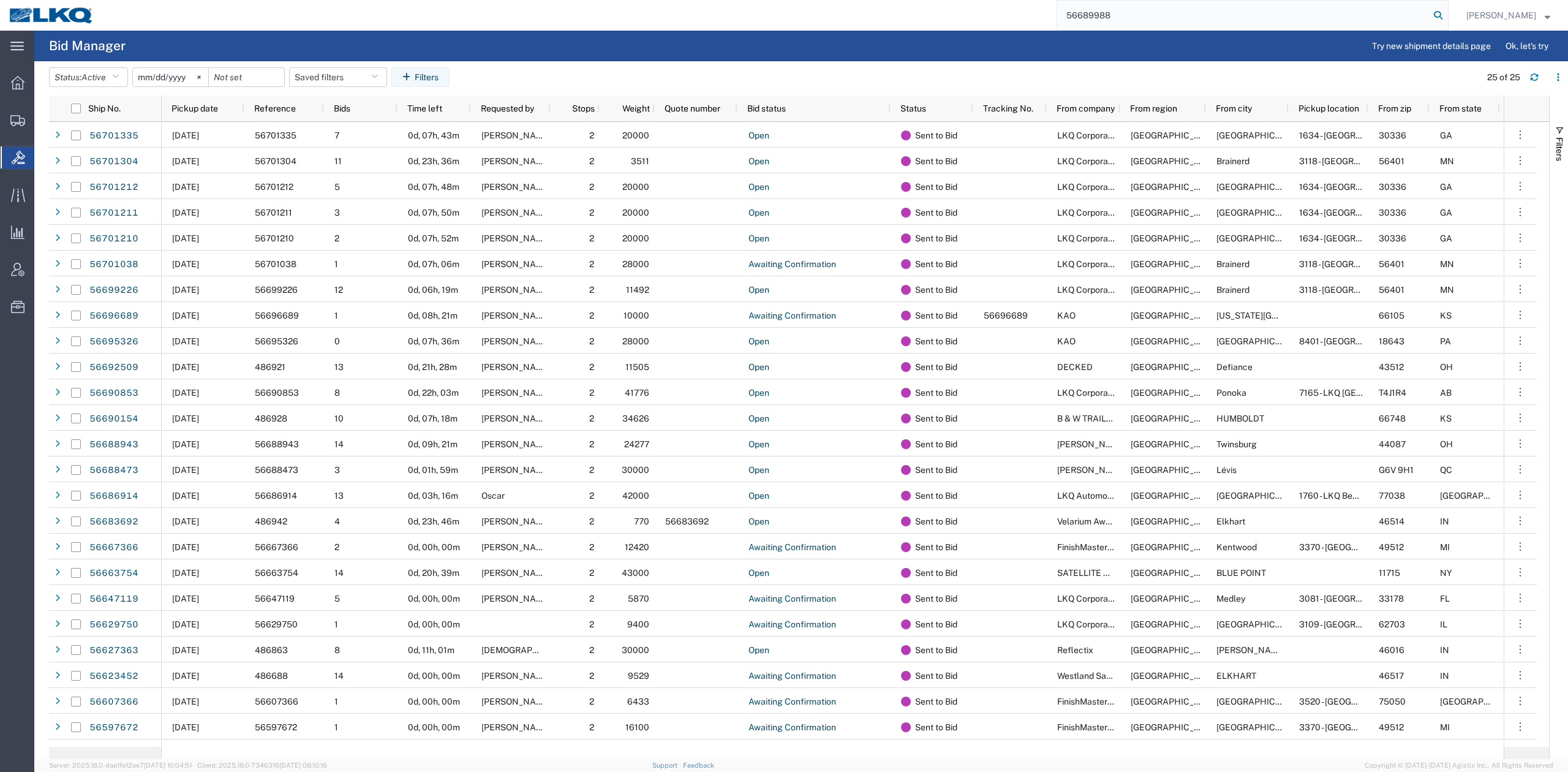
click at [1449, 12] on form "56689988" at bounding box center [1253, 15] width 392 height 31
type input "56689988"
click at [1447, 12] on icon at bounding box center [1438, 15] width 17 height 17
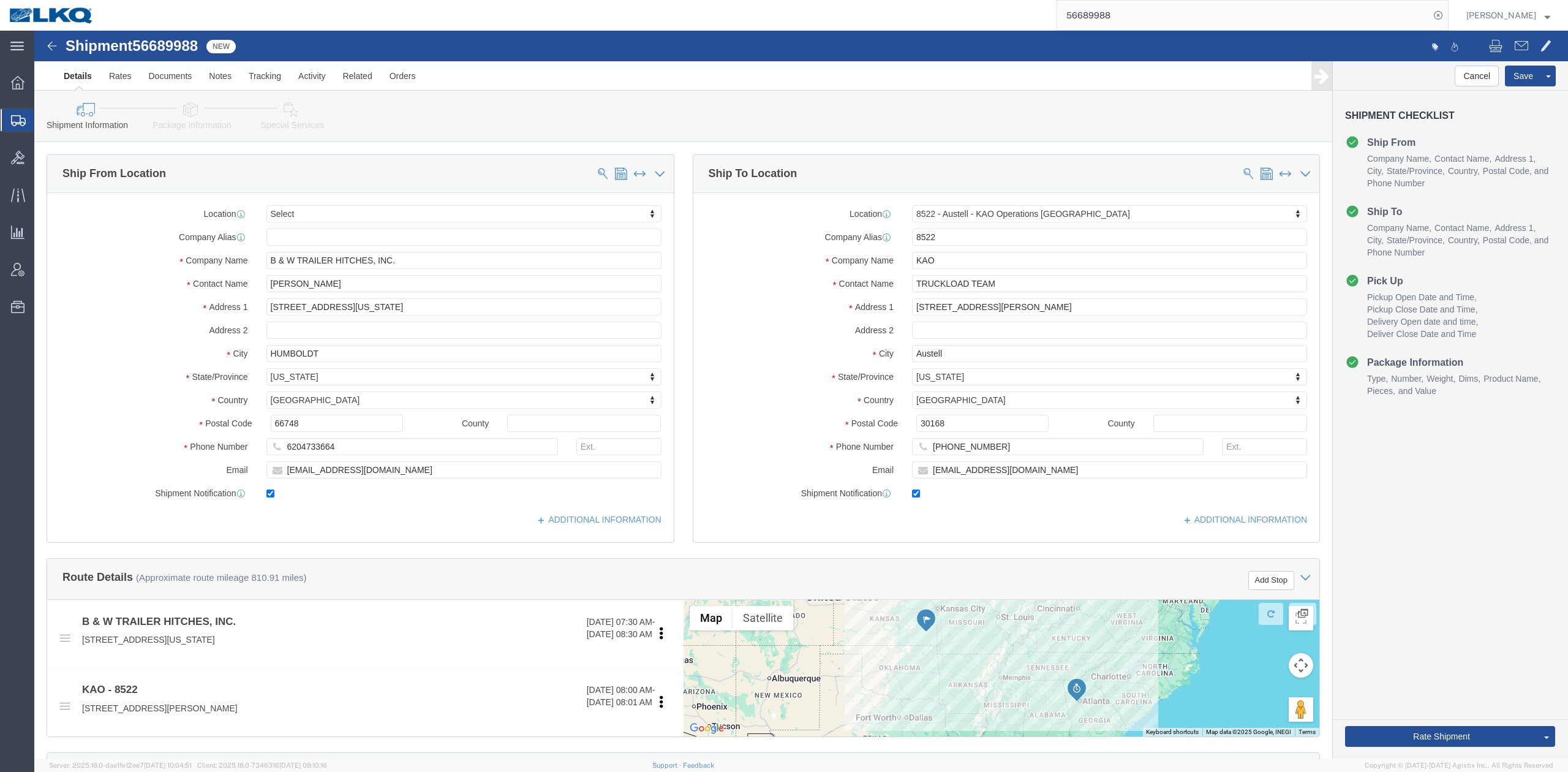
select select
select select "30590"
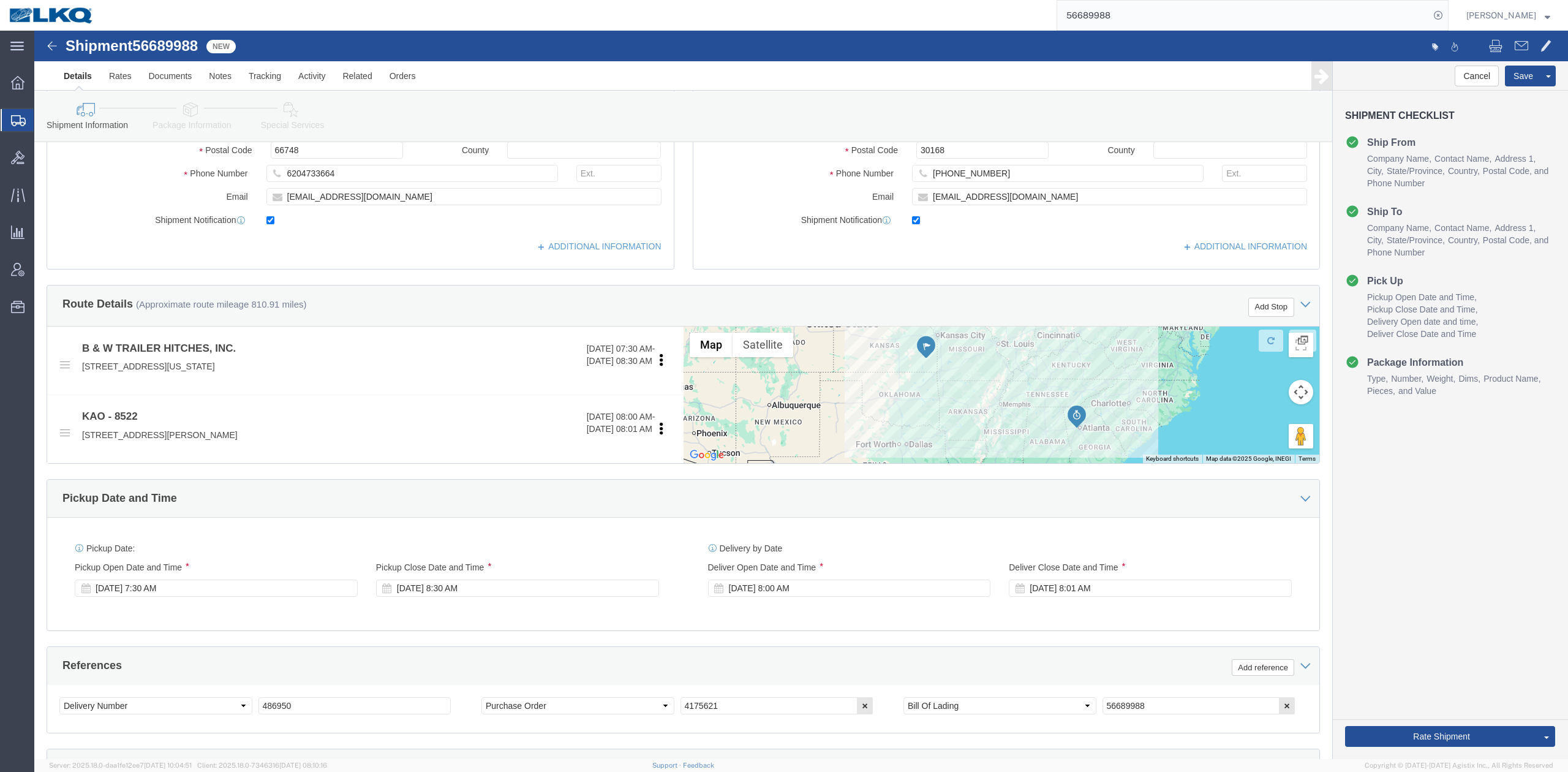
scroll to position [245, 0]
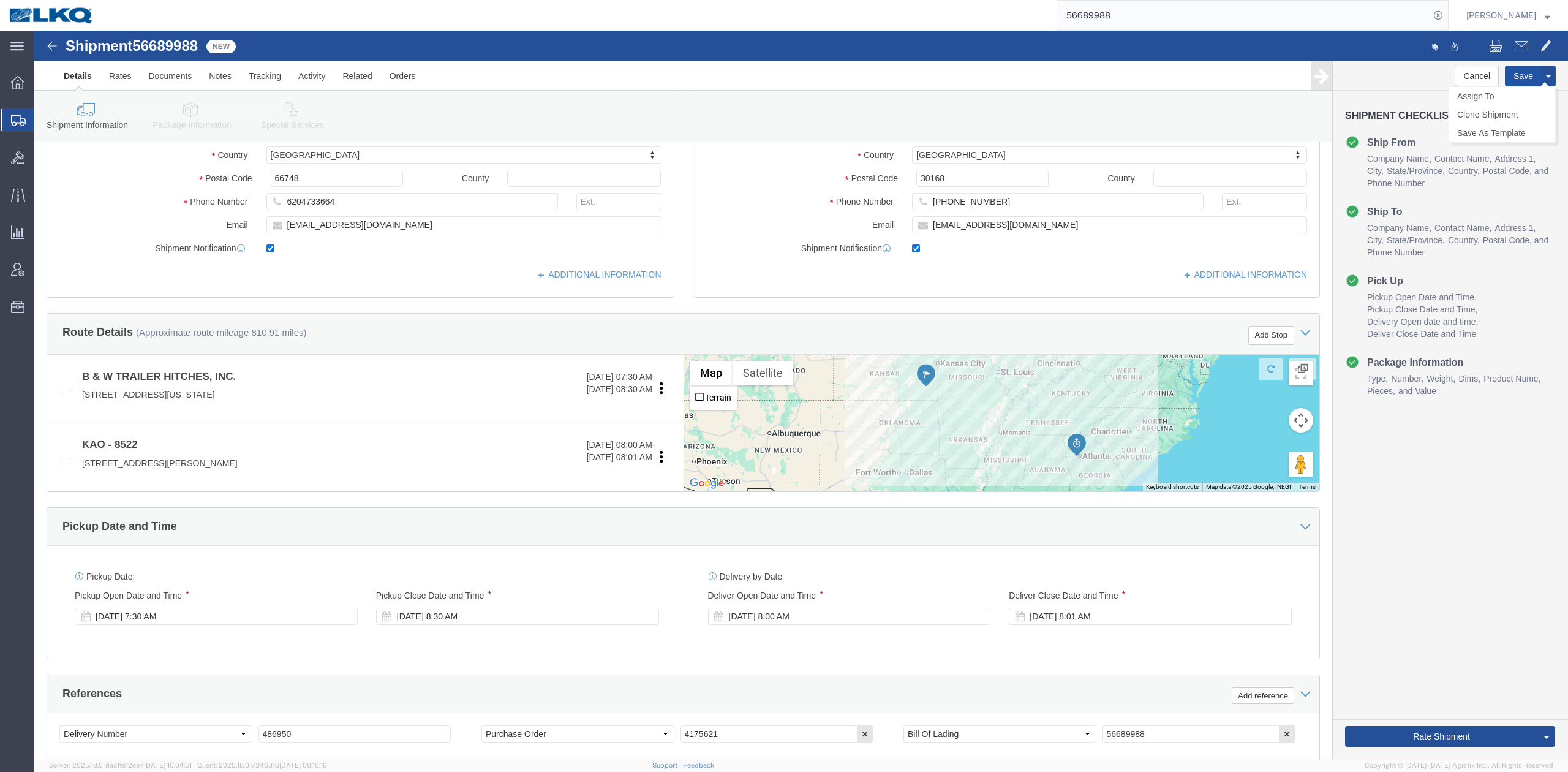
drag, startPoint x: 1251, startPoint y: 9, endPoint x: 1485, endPoint y: 45, distance: 236.8
click button "Save"
click span
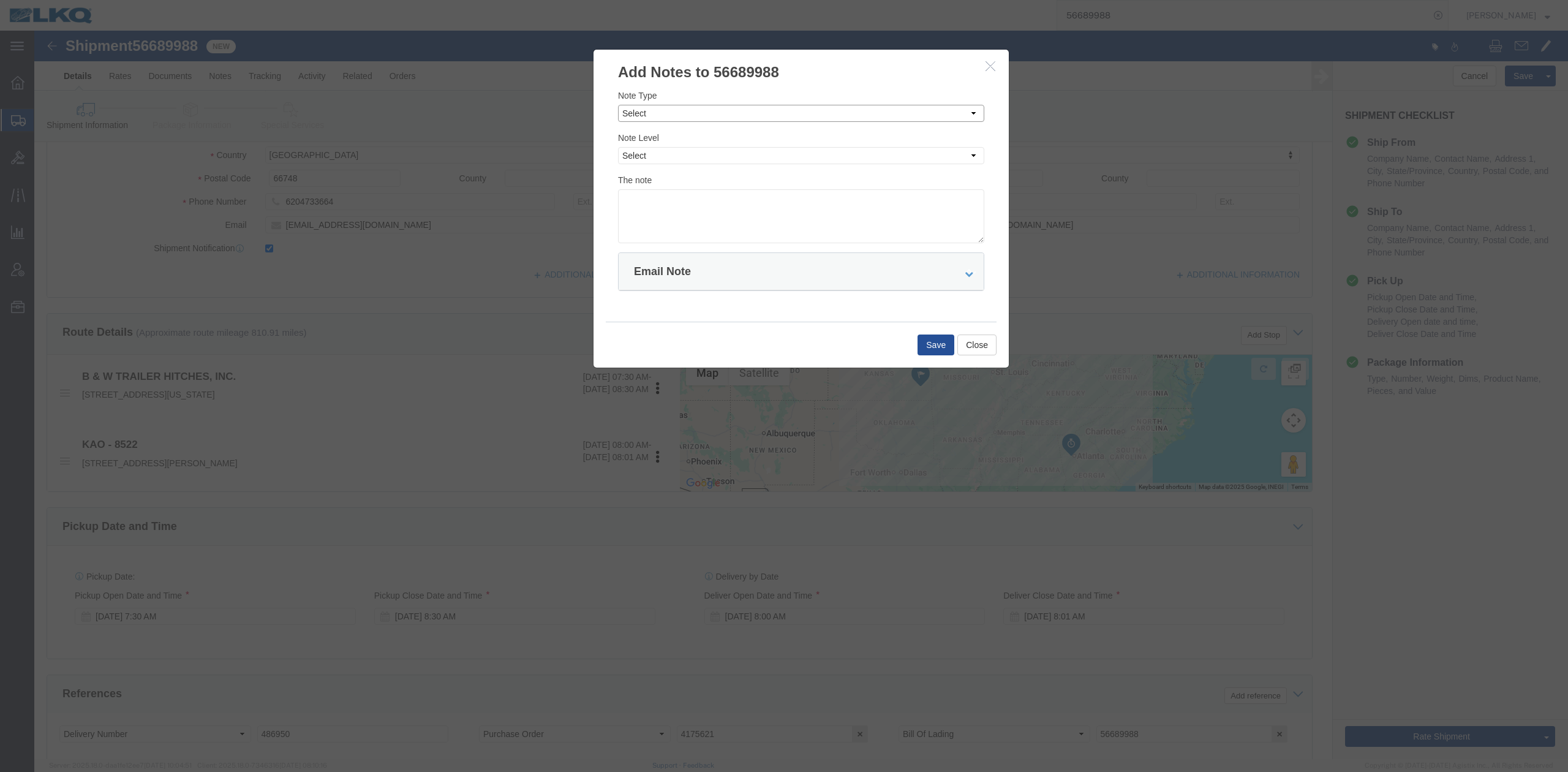
click select "Select Approval Bid Notes Carrier Change Notes Claim Notes Content Hazmat Notes…"
select select "BID_NOTES"
click select "Select Approval Bid Notes Carrier Change Notes Claim Notes Content Hazmat Notes…"
click select "Select Private to Account Private to Vendor Public"
select select "PRIVATE_TO_ACCOUNT"
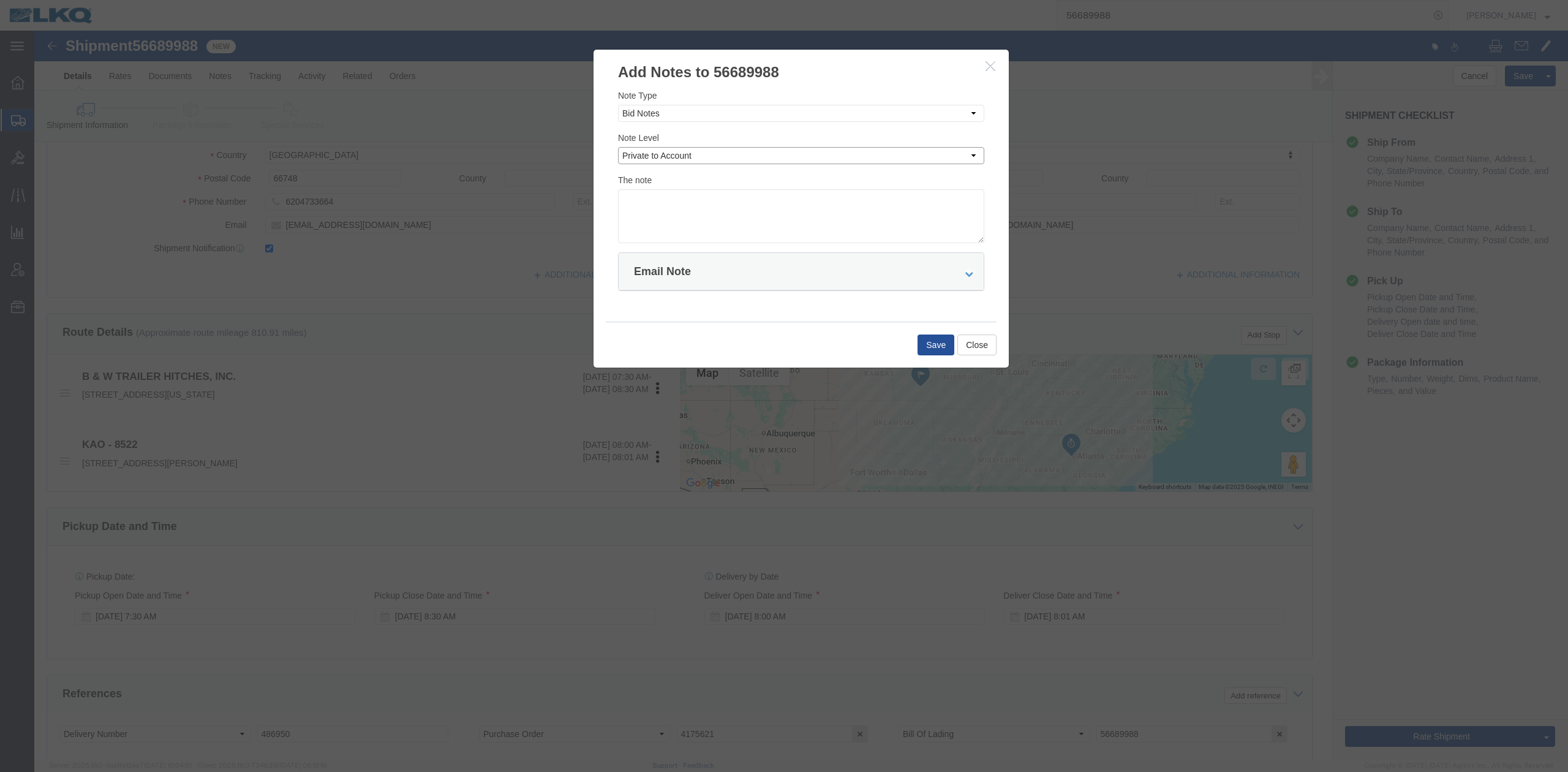
click select "Select Private to Account Private to Vendor Public"
click textarea
type textarea "DAT: $1717"
click button "Save"
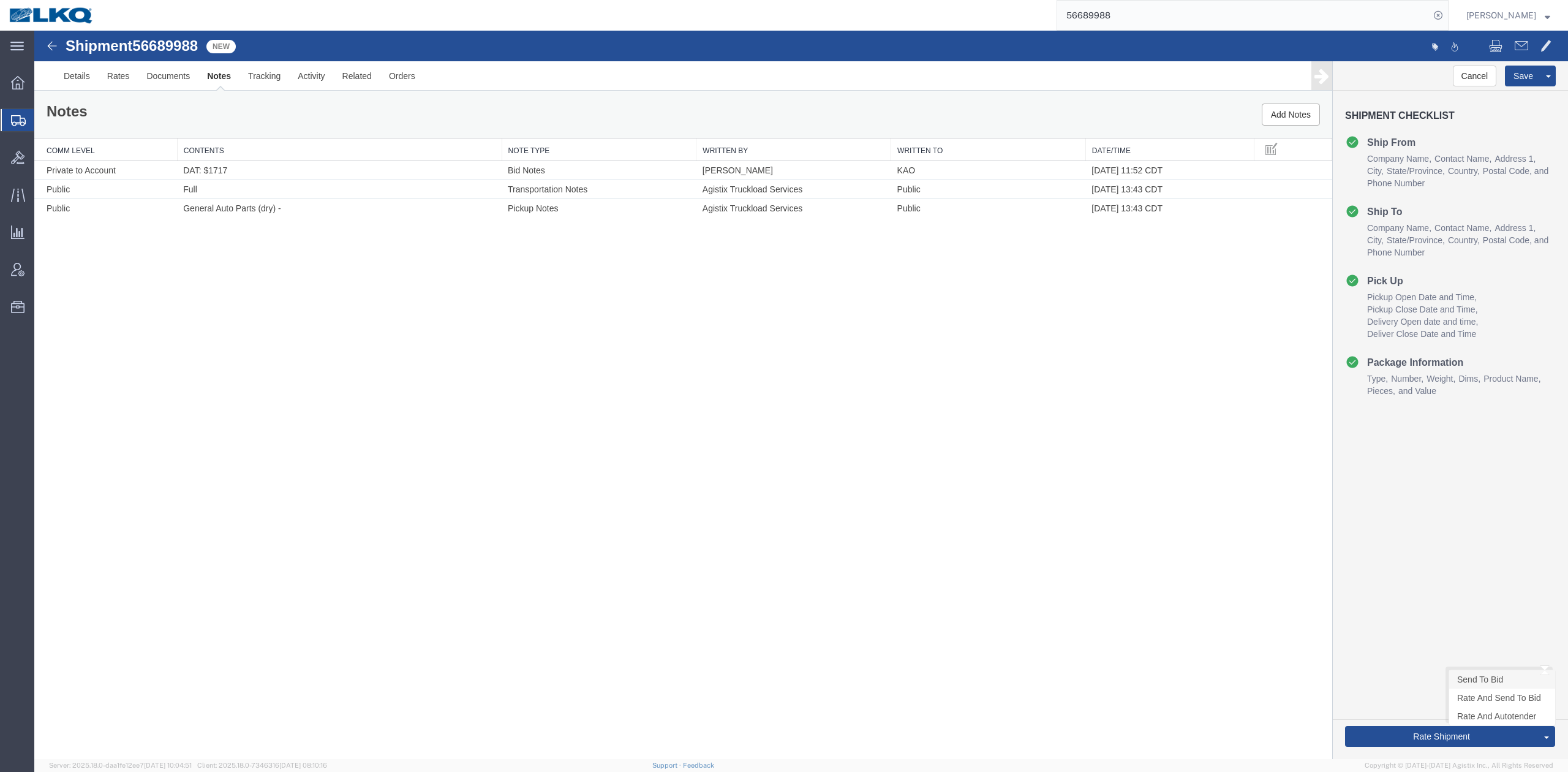
click at [1473, 681] on link "Send To Bid" at bounding box center [1502, 679] width 106 height 19
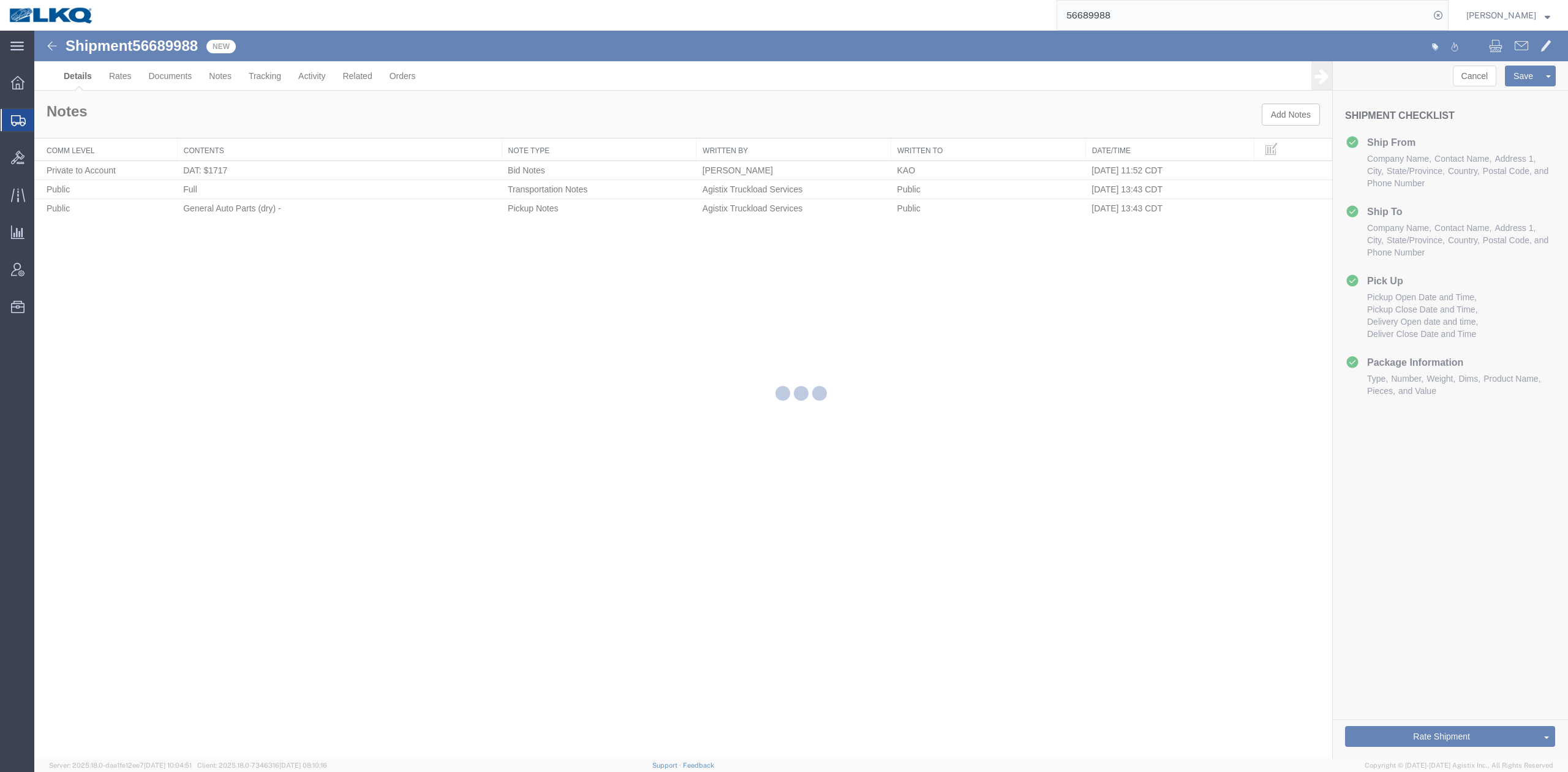
select select "30590"
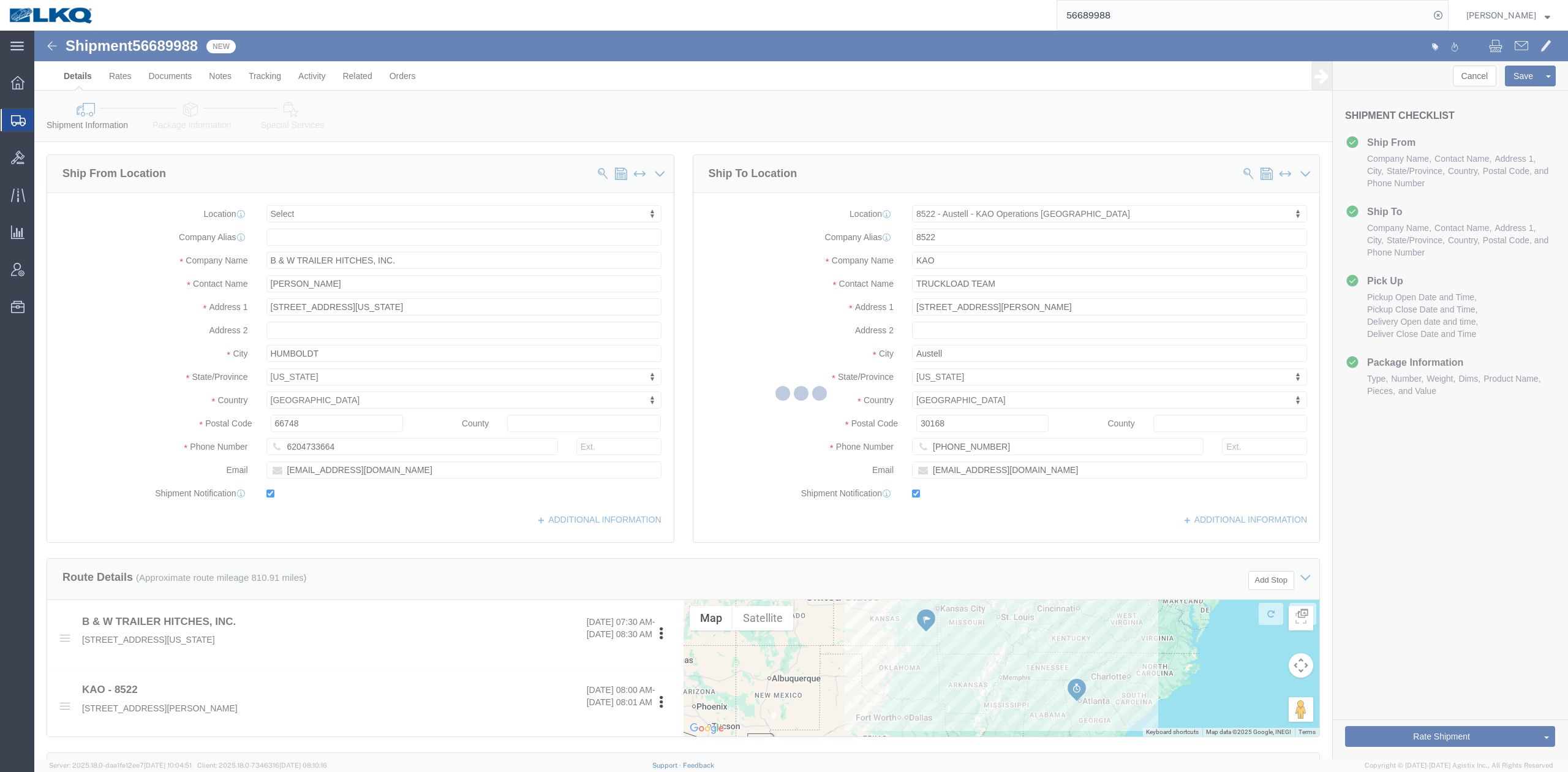
select select "30590"
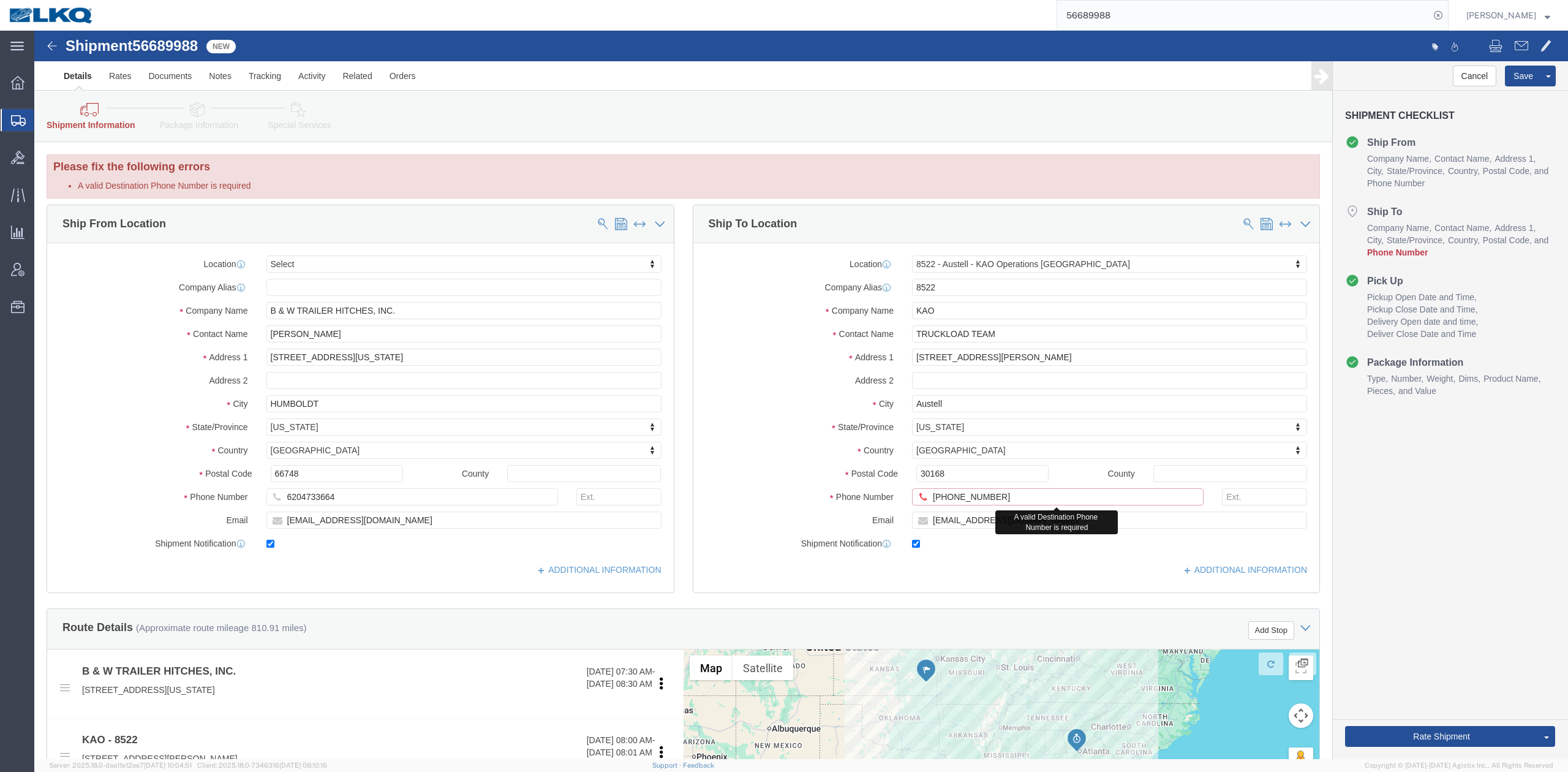
click input "615-000-000"
type input "615-000-0000"
click label "State/Province"
click link "Send To Bid"
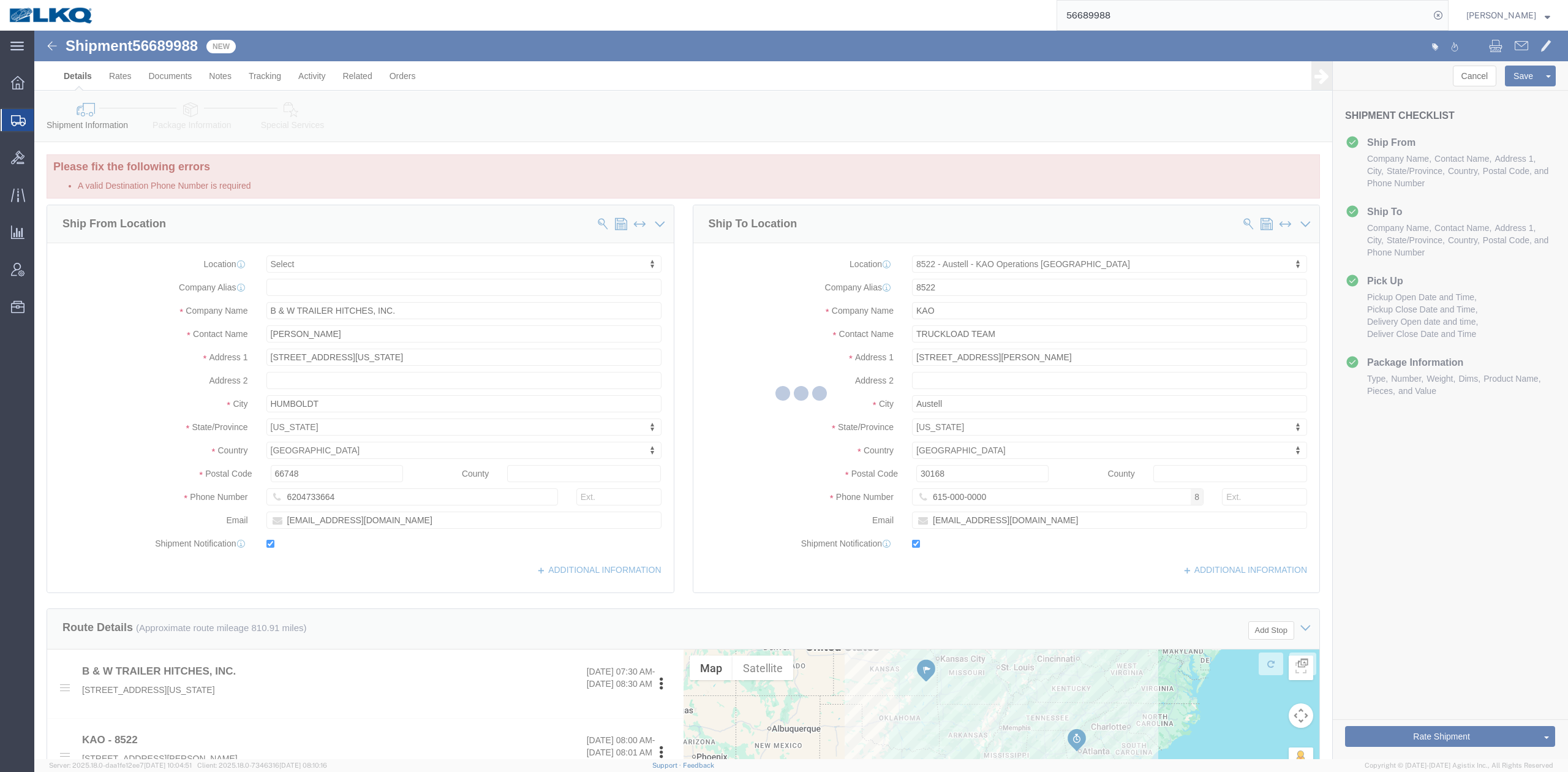
select select "TL"
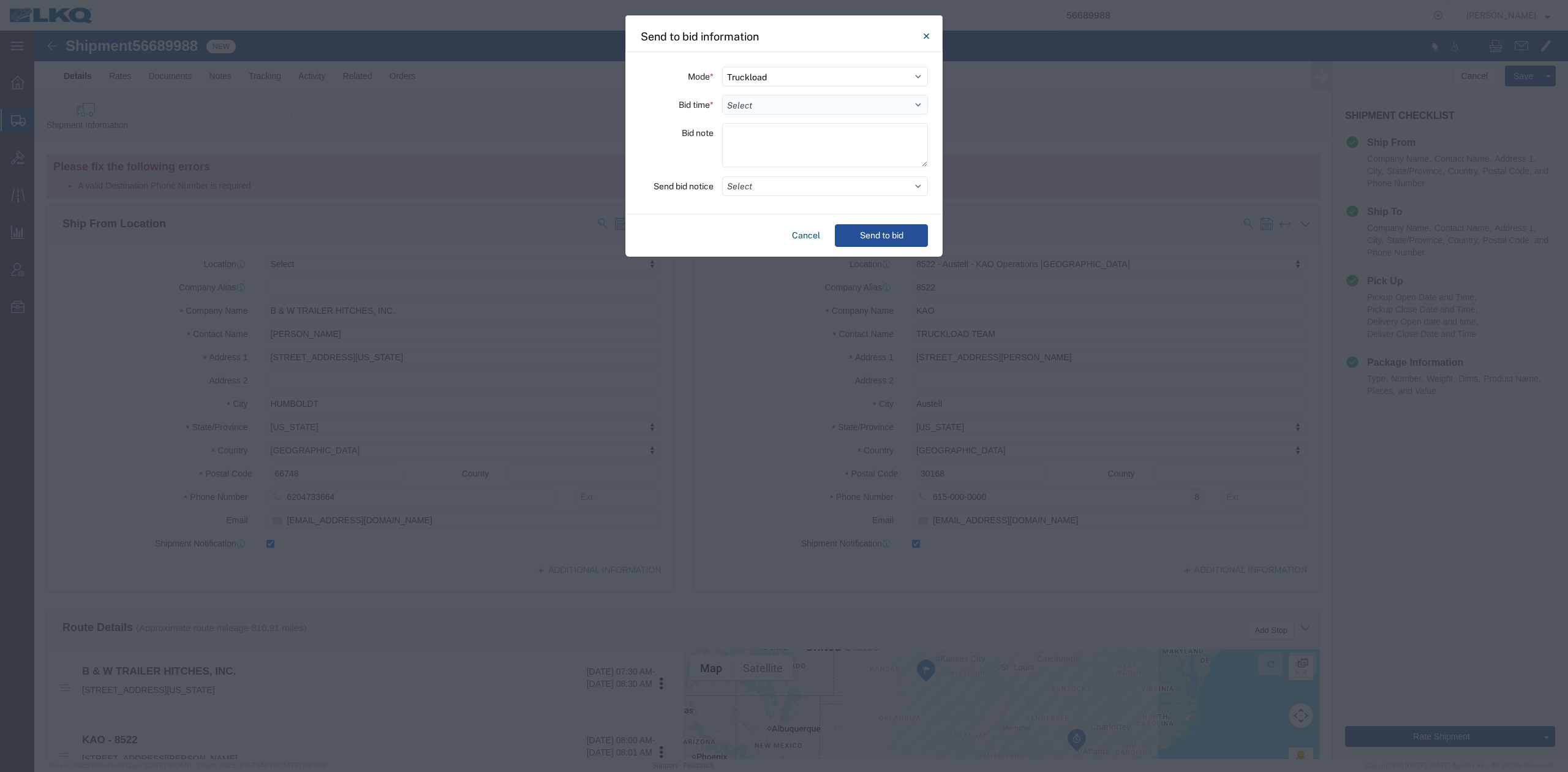
click at [794, 106] on select "Select 30 Min (Rush) 1 Hour (Rush) 2 Hours (Rush) 4 Hours (Rush) 8 Hours (Rush)…" at bounding box center [825, 105] width 206 height 20
select select "24"
click at [722, 95] on select "Select 30 Min (Rush) 1 Hour (Rush) 2 Hours (Rush) 4 Hours (Rush) 8 Hours (Rush)…" at bounding box center [825, 105] width 206 height 20
click at [755, 190] on button "Select" at bounding box center [825, 186] width 206 height 20
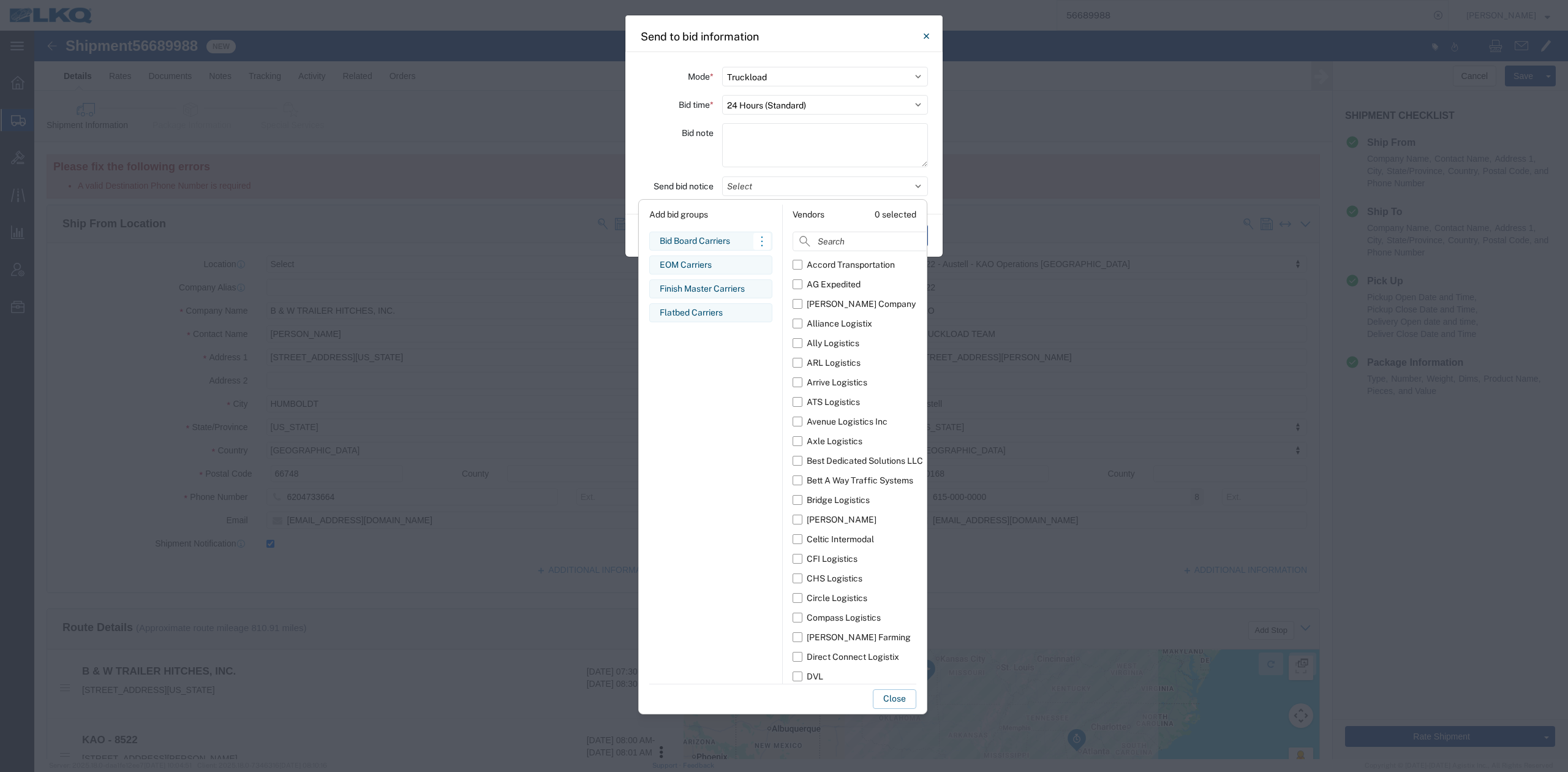
click at [702, 236] on div "Bid Board Carriers" at bounding box center [711, 241] width 102 height 13
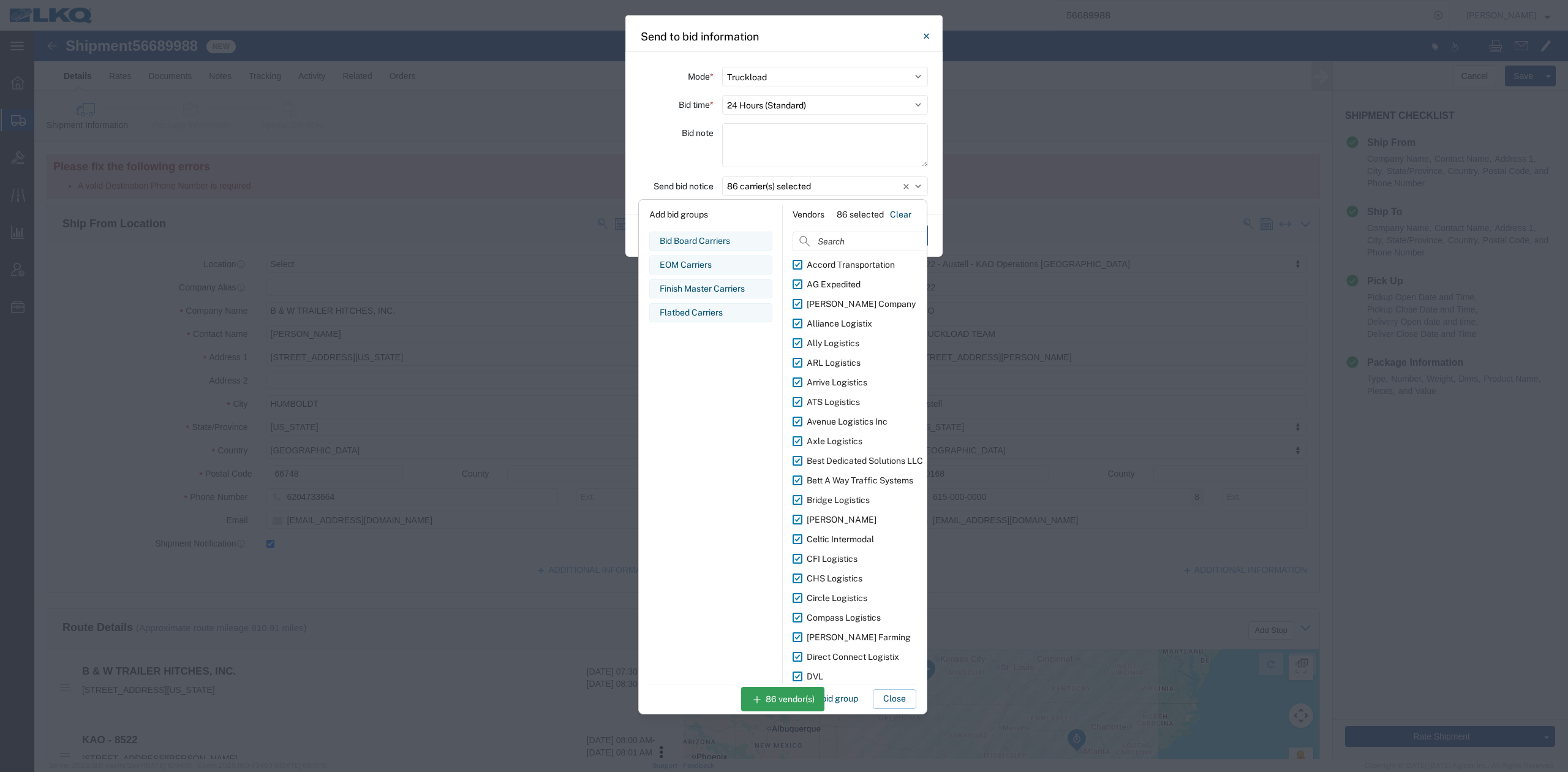
drag, startPoint x: 903, startPoint y: 697, endPoint x: 885, endPoint y: 535, distance: 163.0
click at [902, 697] on button "Close" at bounding box center [894, 699] width 43 height 20
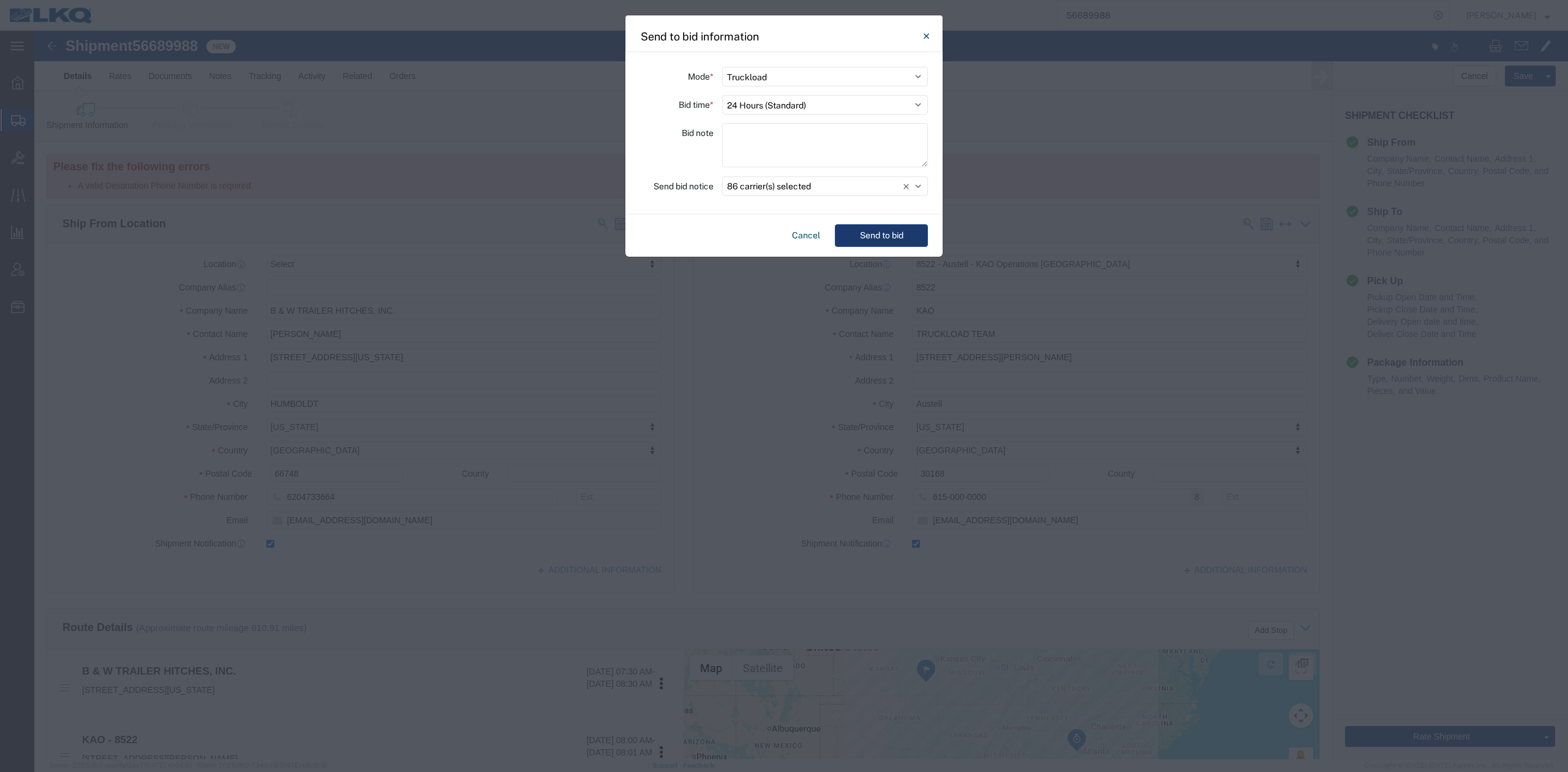
click at [885, 228] on button "Send to bid" at bounding box center [881, 235] width 93 height 23
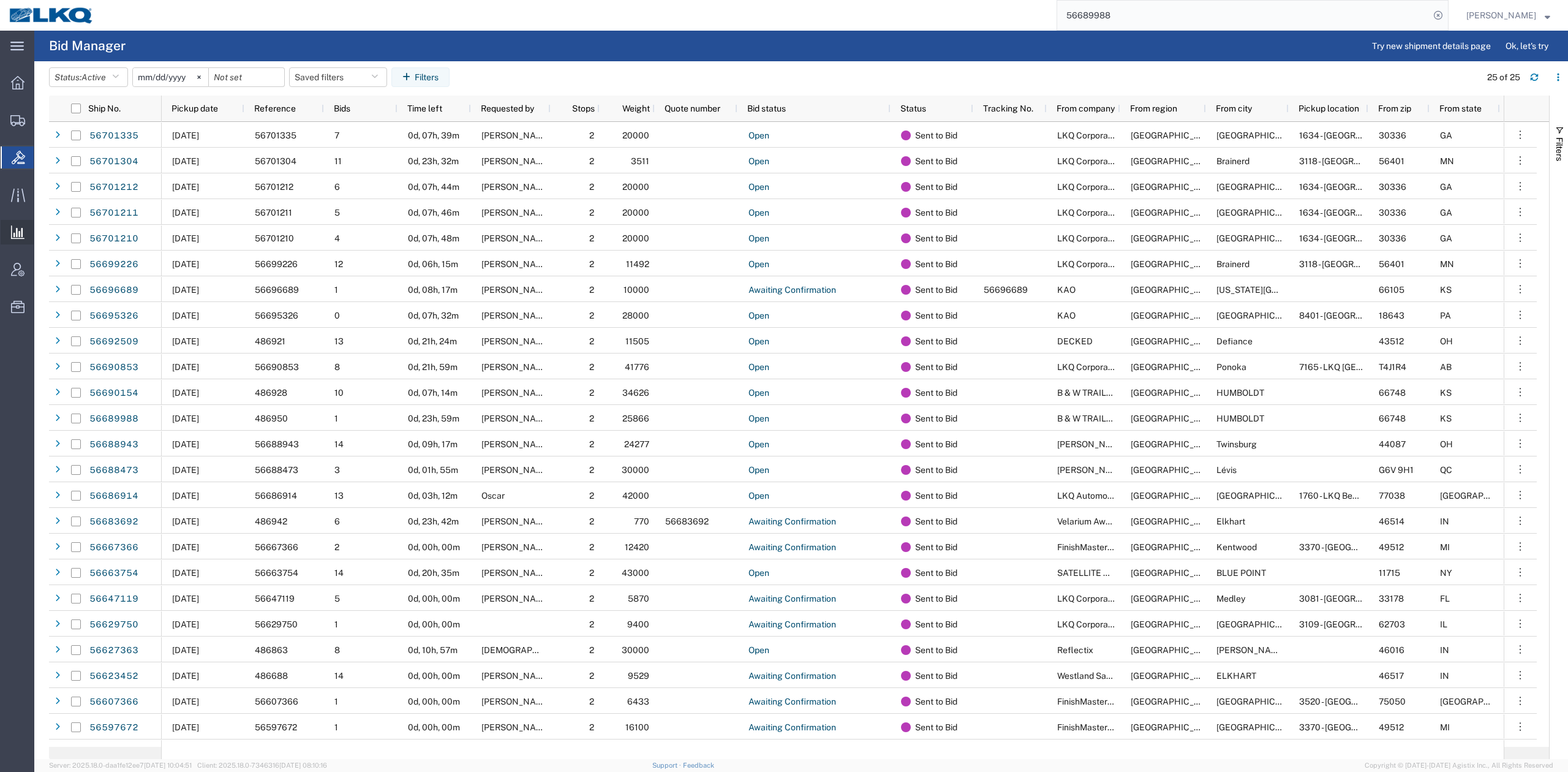
drag, startPoint x: 62, startPoint y: 265, endPoint x: 48, endPoint y: 235, distance: 33.1
click at [0, 0] on span "Saved Reports" at bounding box center [0, 0] width 0 height 0
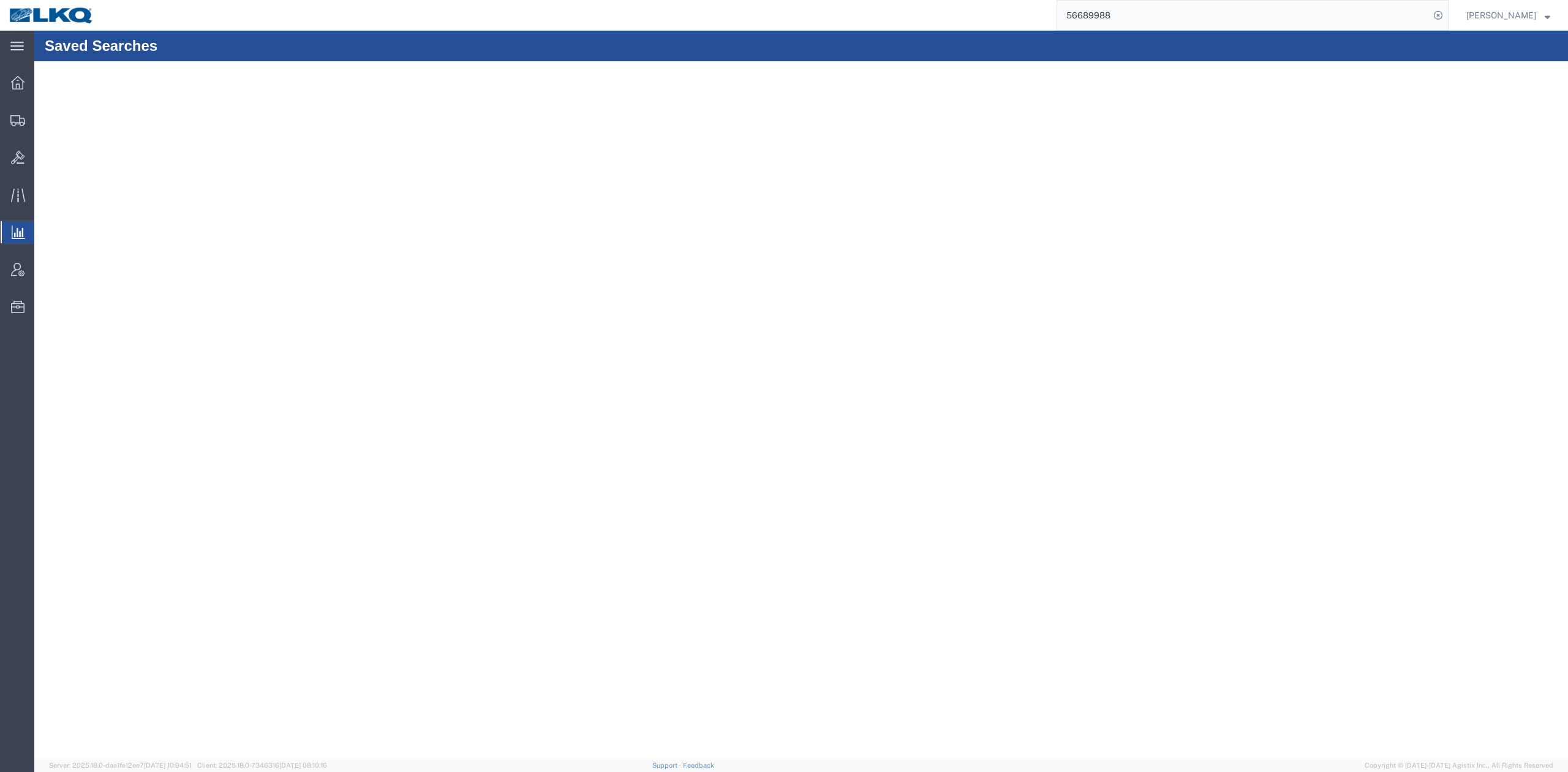
click at [0, 0] on span "Ad Hoc Reports" at bounding box center [0, 0] width 0 height 0
click at [1213, 14] on input "56689988" at bounding box center [1243, 15] width 372 height 29
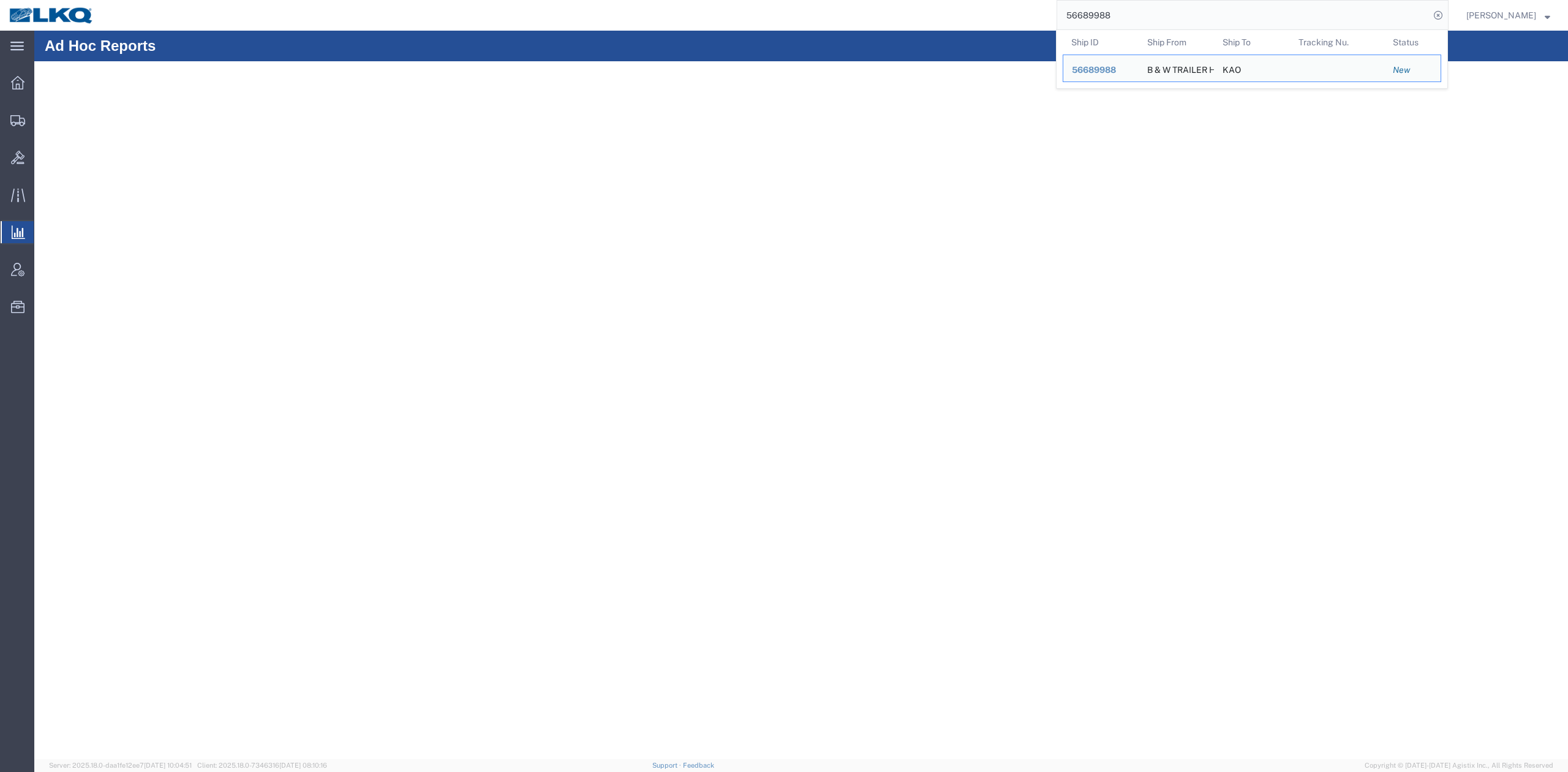
click at [1213, 14] on input "56689988" at bounding box center [1243, 15] width 372 height 29
paste input "43011"
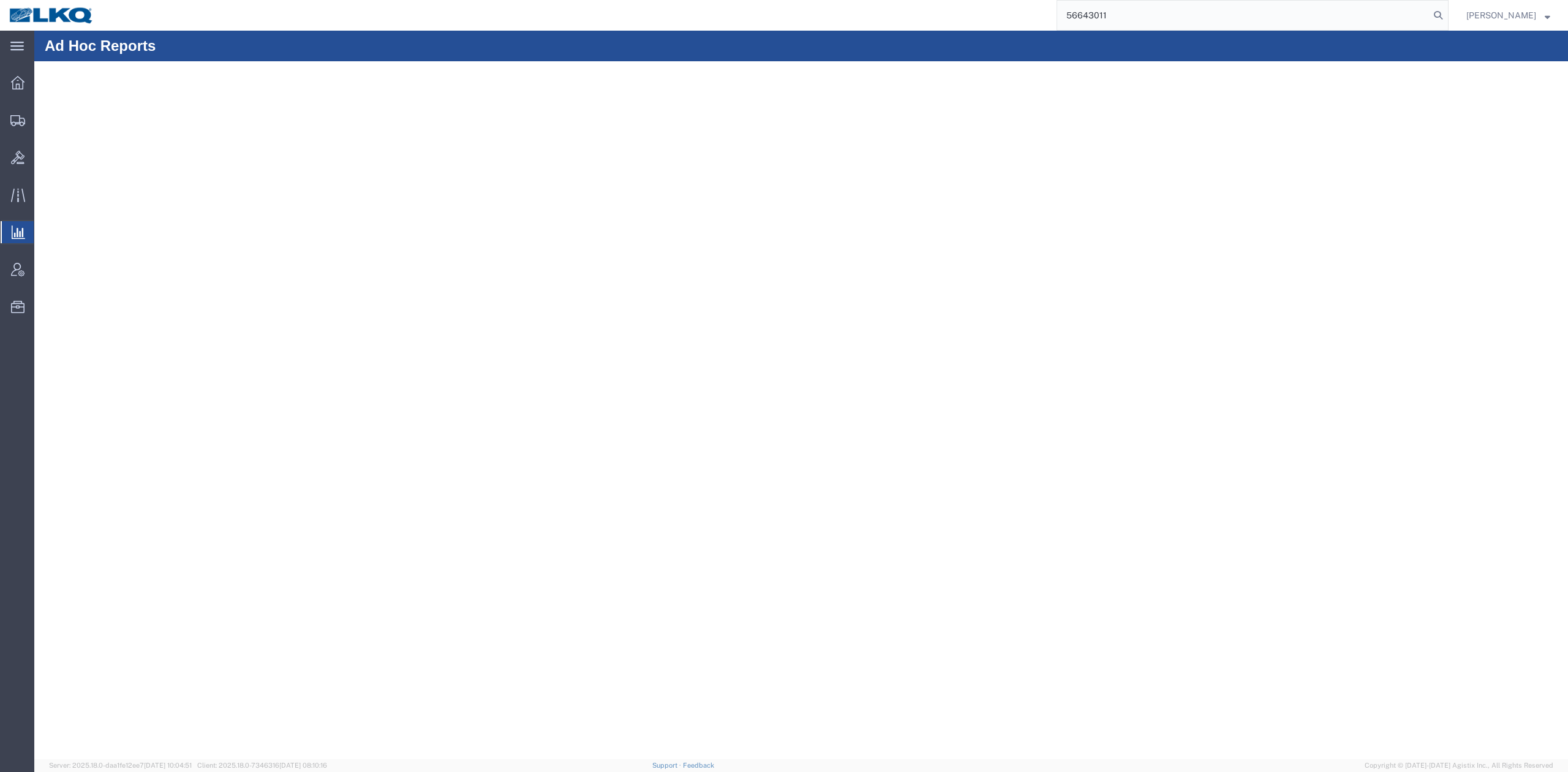
click at [1449, 3] on form "56643011" at bounding box center [1253, 15] width 392 height 31
click at [1449, 5] on form "56643011" at bounding box center [1253, 15] width 392 height 31
click at [1447, 20] on icon at bounding box center [1438, 15] width 17 height 17
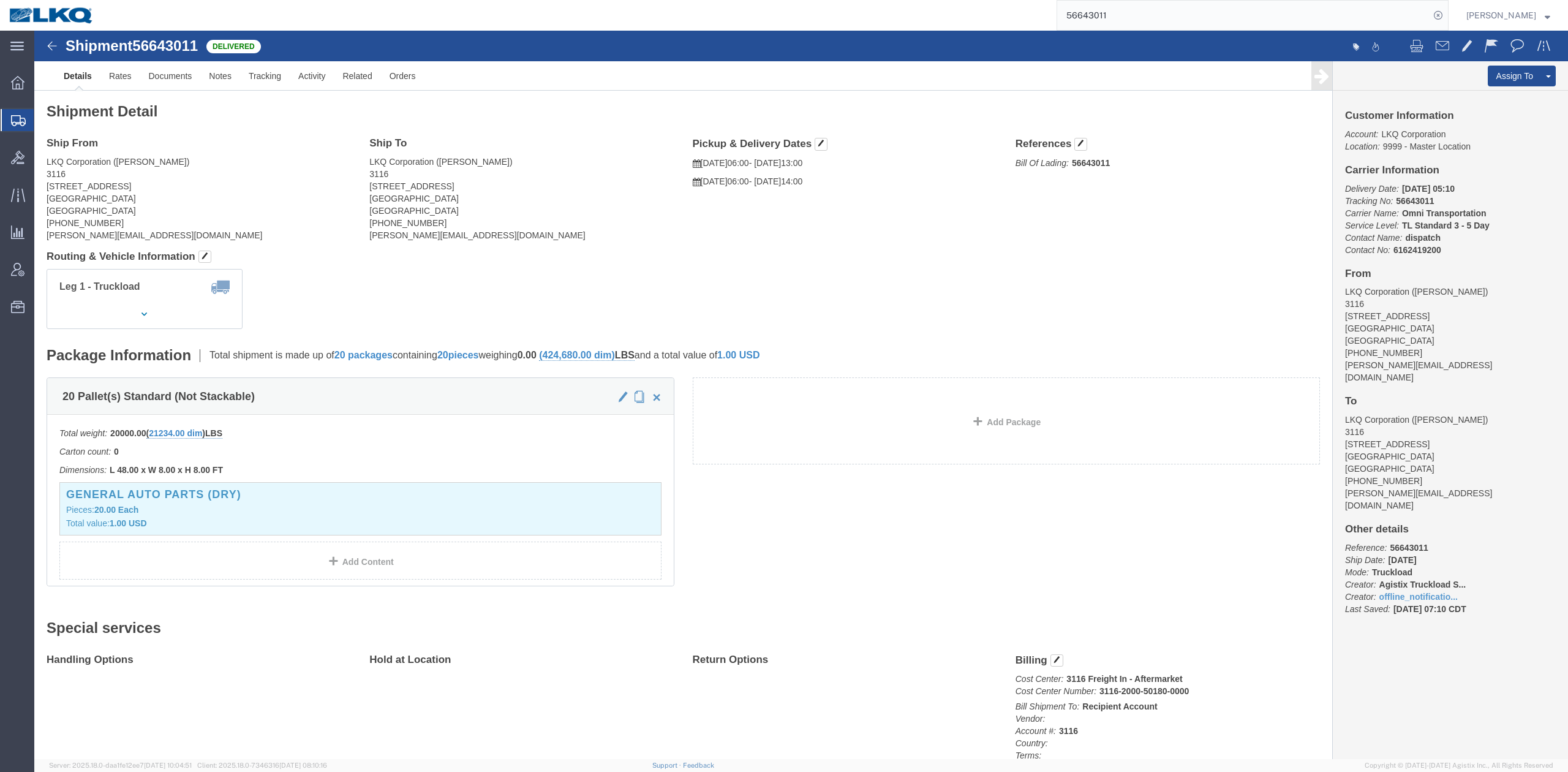
click at [1140, 20] on input "56643011" at bounding box center [1243, 15] width 372 height 29
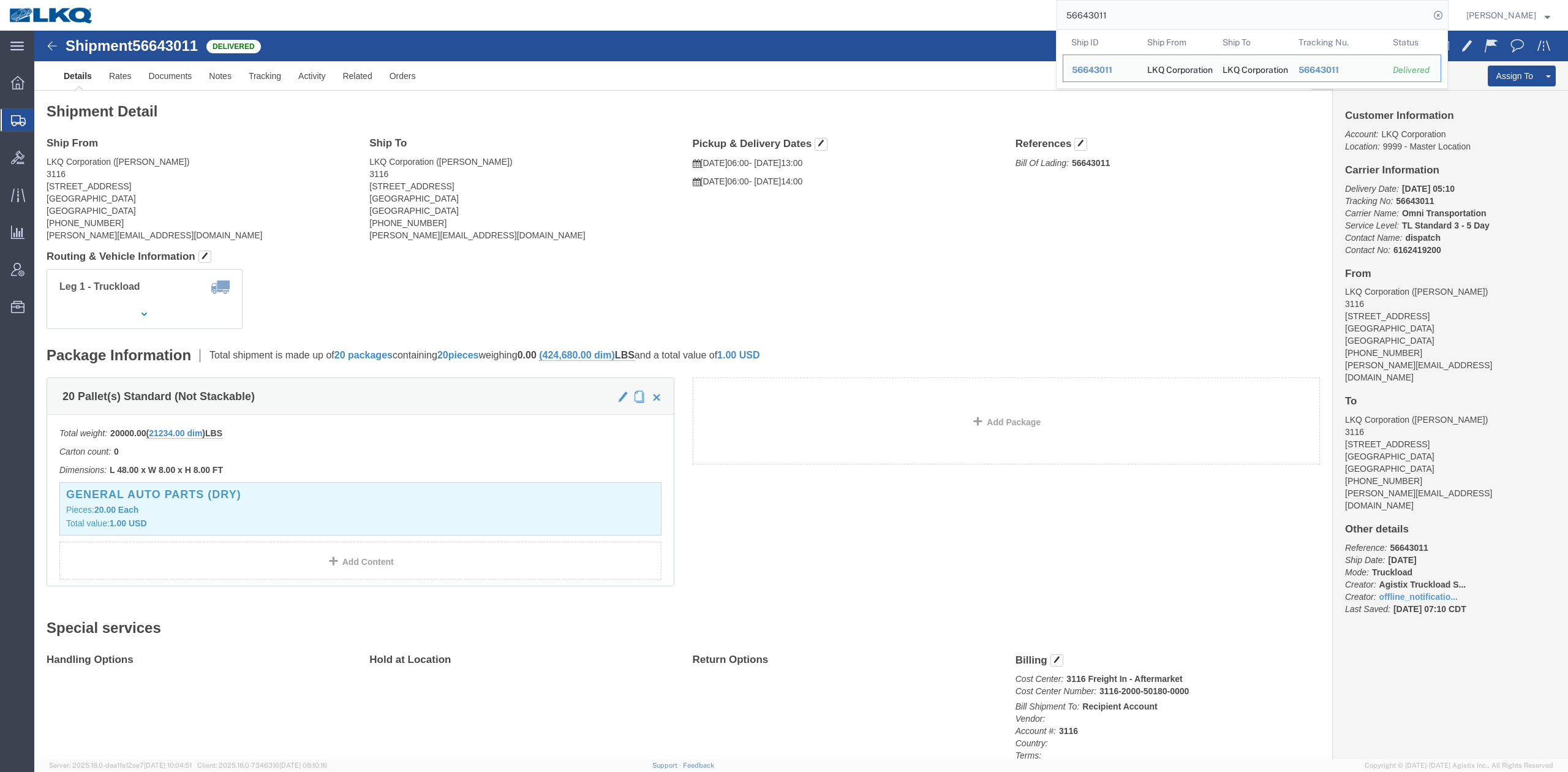
click at [1140, 20] on input "56643011" at bounding box center [1243, 15] width 372 height 29
paste input "9664"
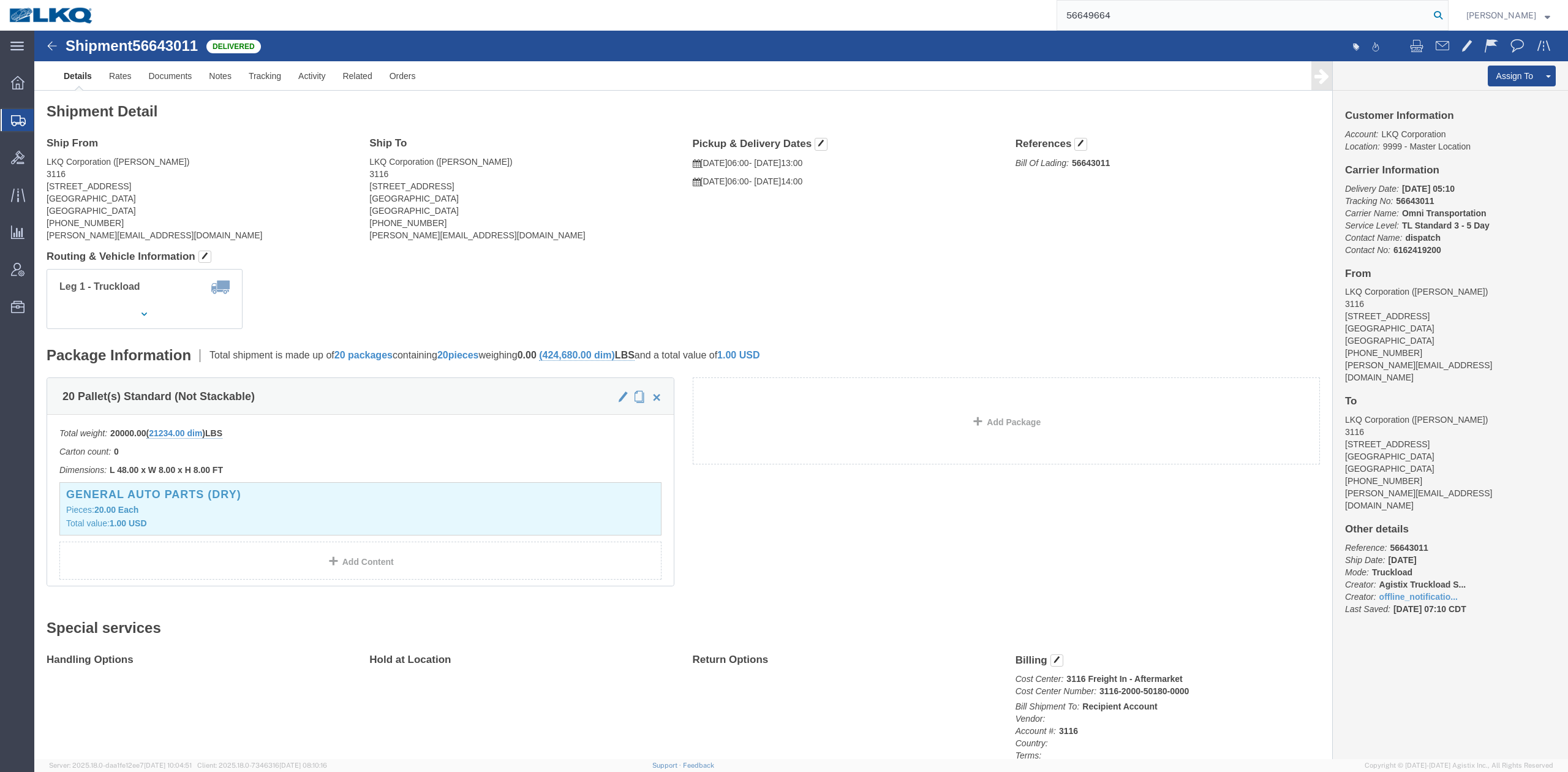
click at [1447, 15] on icon at bounding box center [1438, 15] width 17 height 17
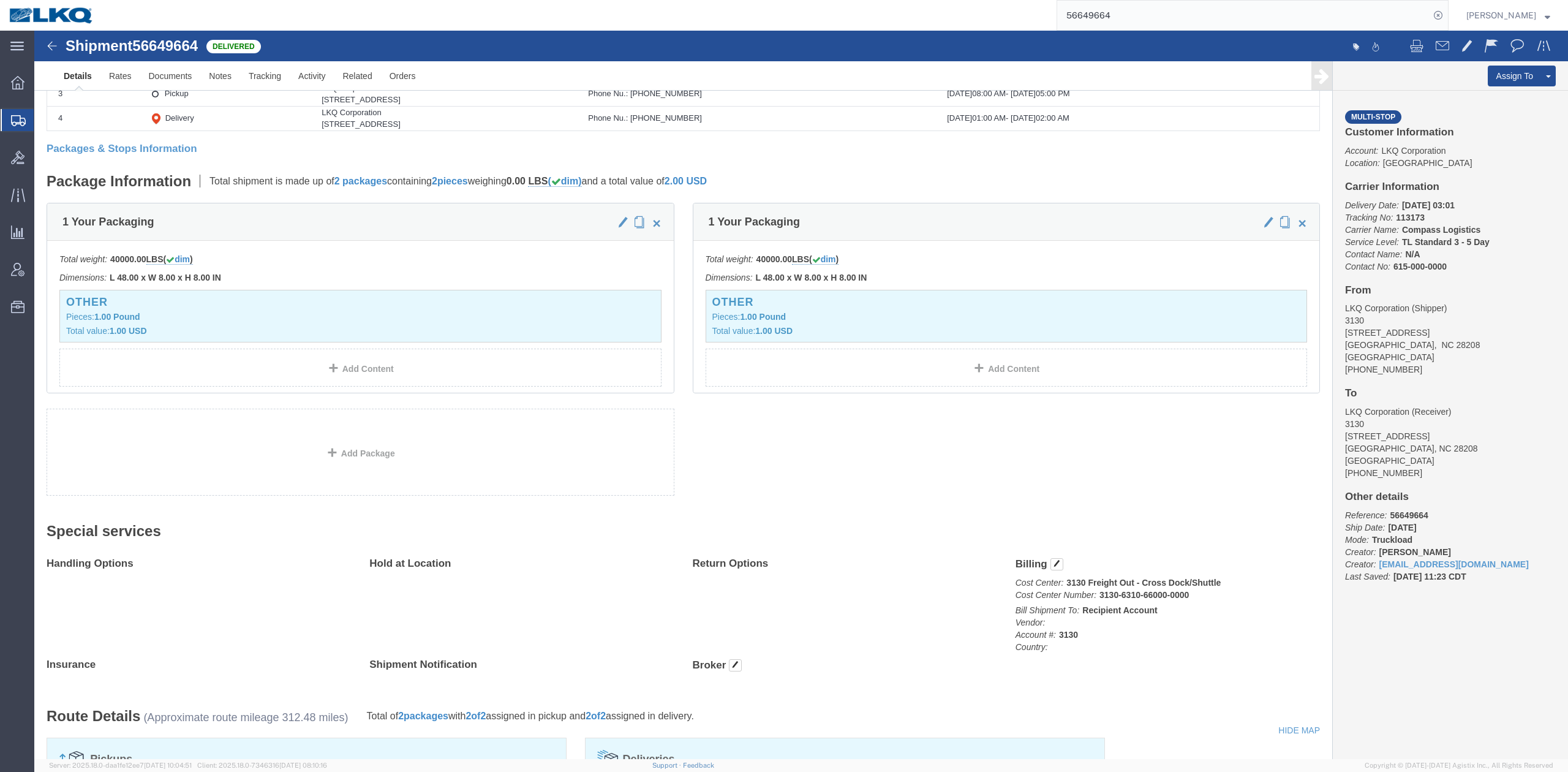
scroll to position [490, 0]
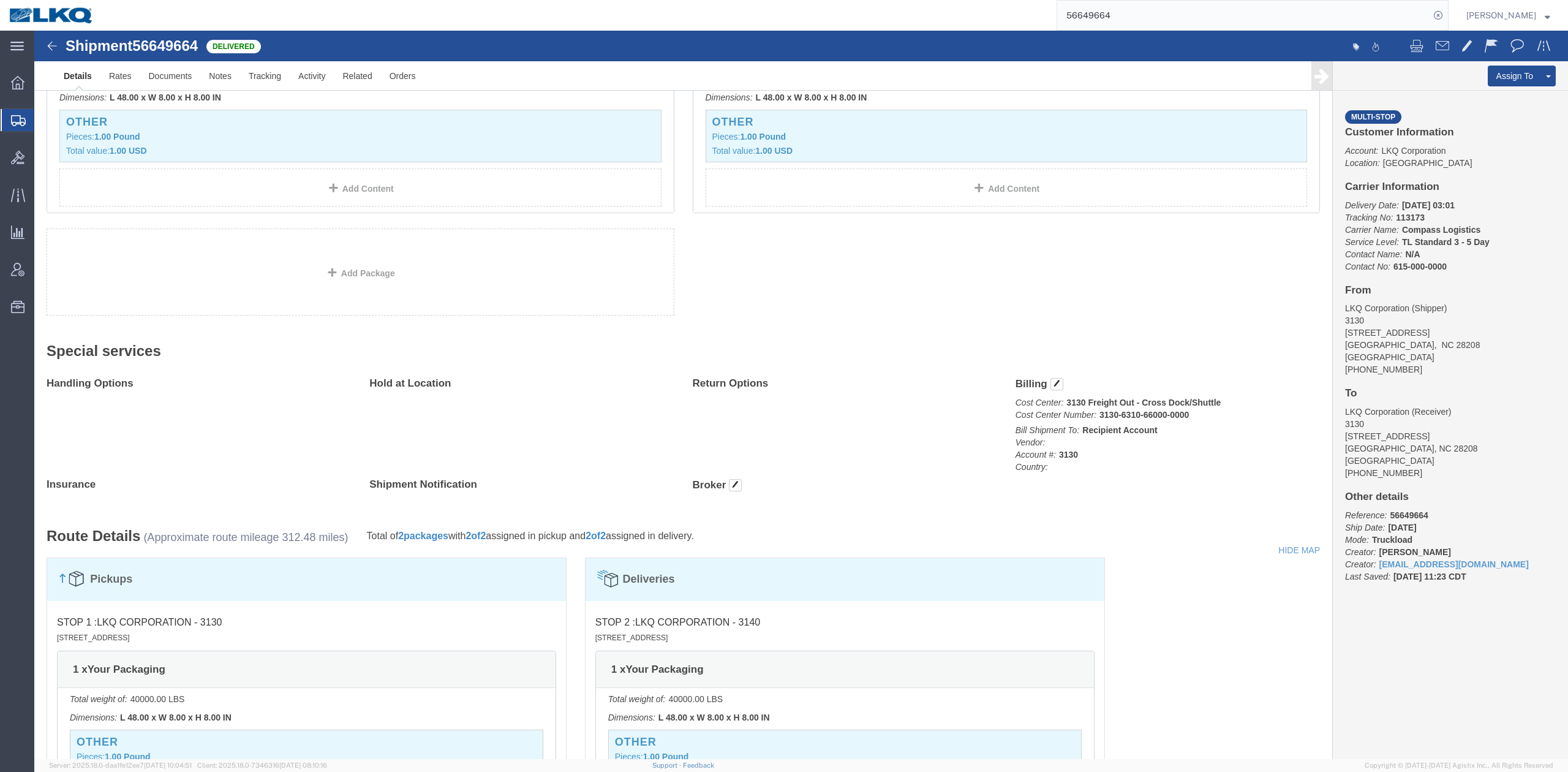
click at [1138, 16] on input "56649664" at bounding box center [1243, 15] width 372 height 29
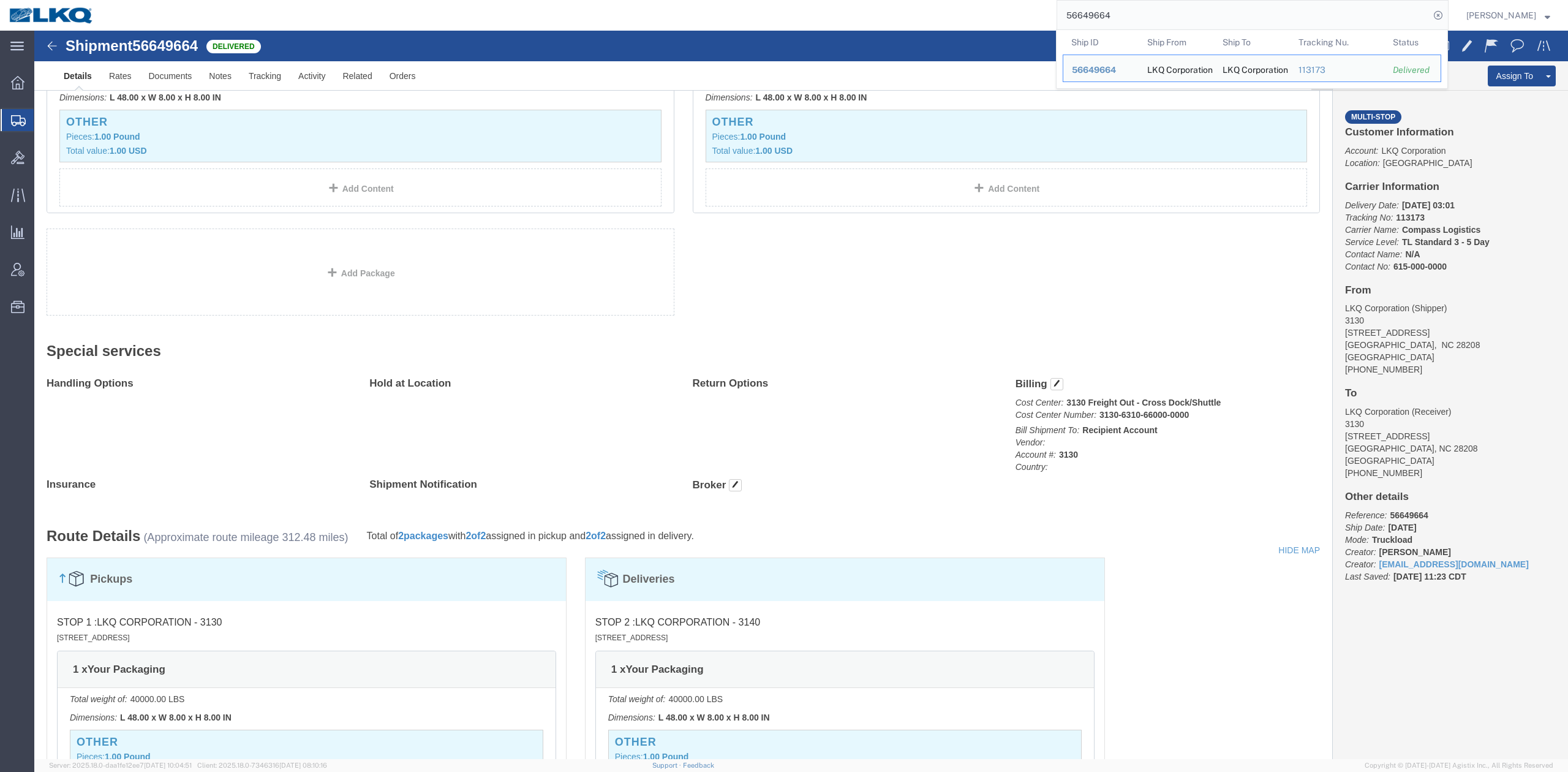
paste input "5136"
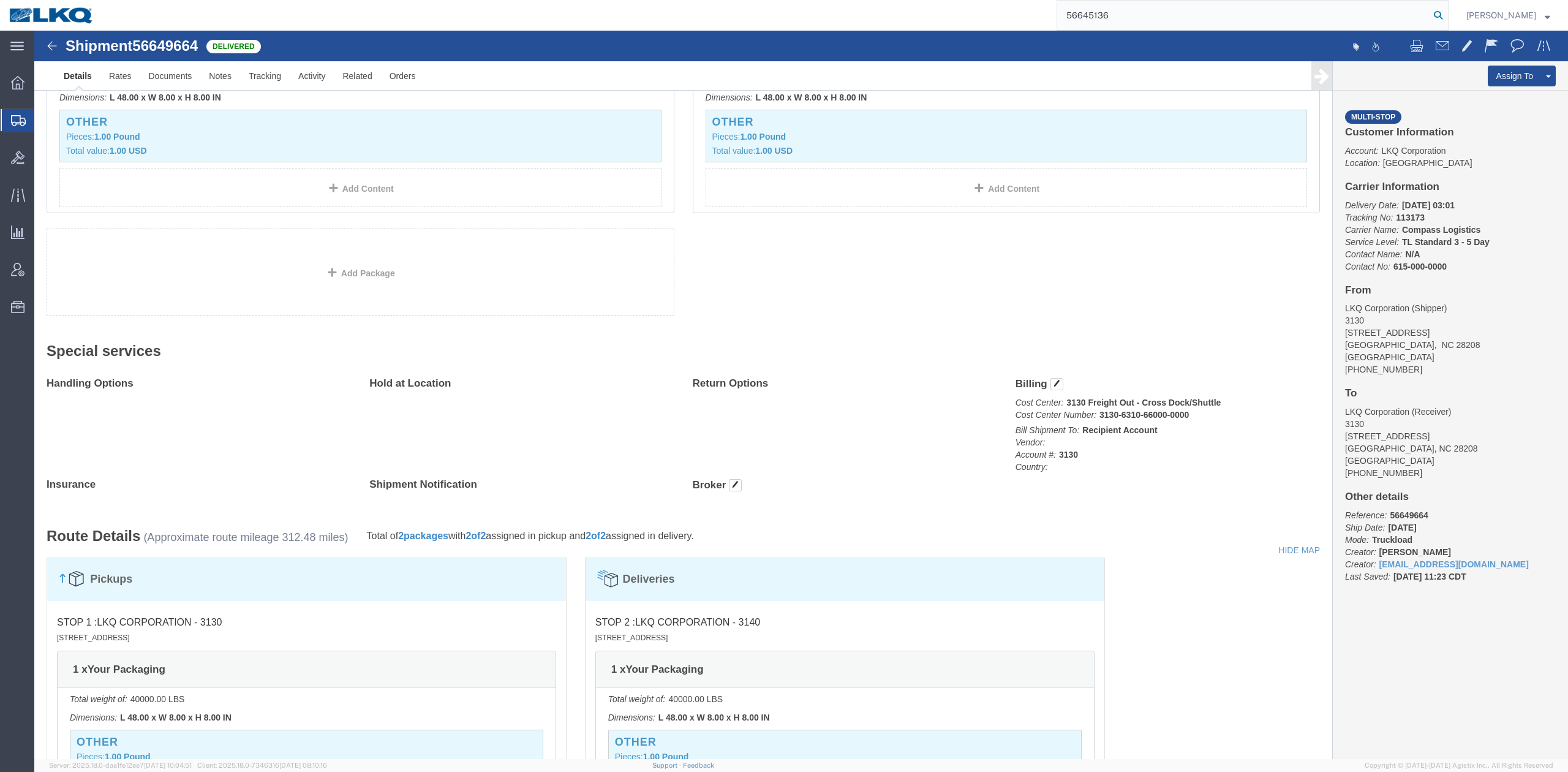
click at [1447, 10] on icon at bounding box center [1438, 15] width 17 height 17
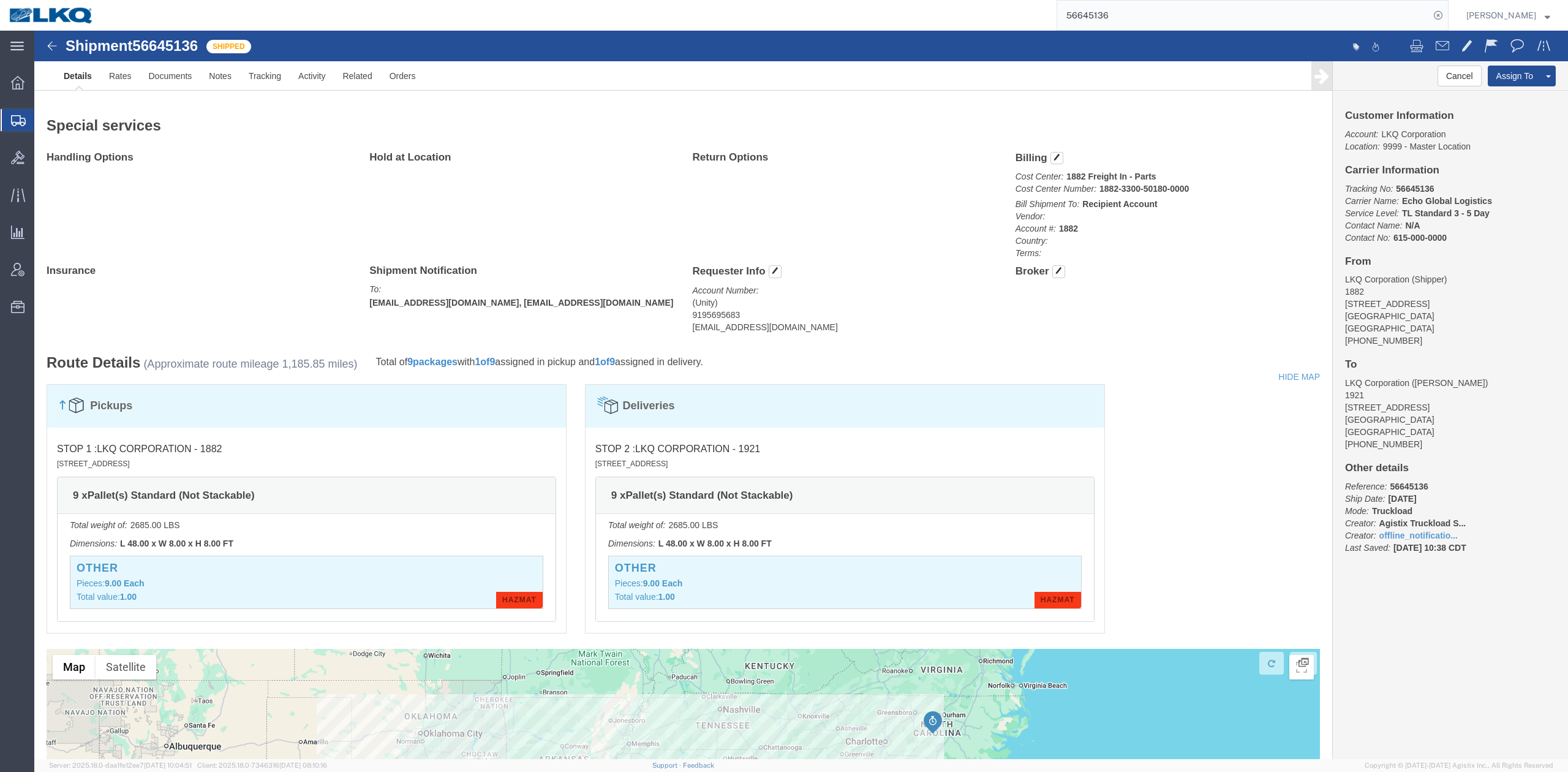
click at [1101, 16] on input "56645136" at bounding box center [1243, 15] width 372 height 29
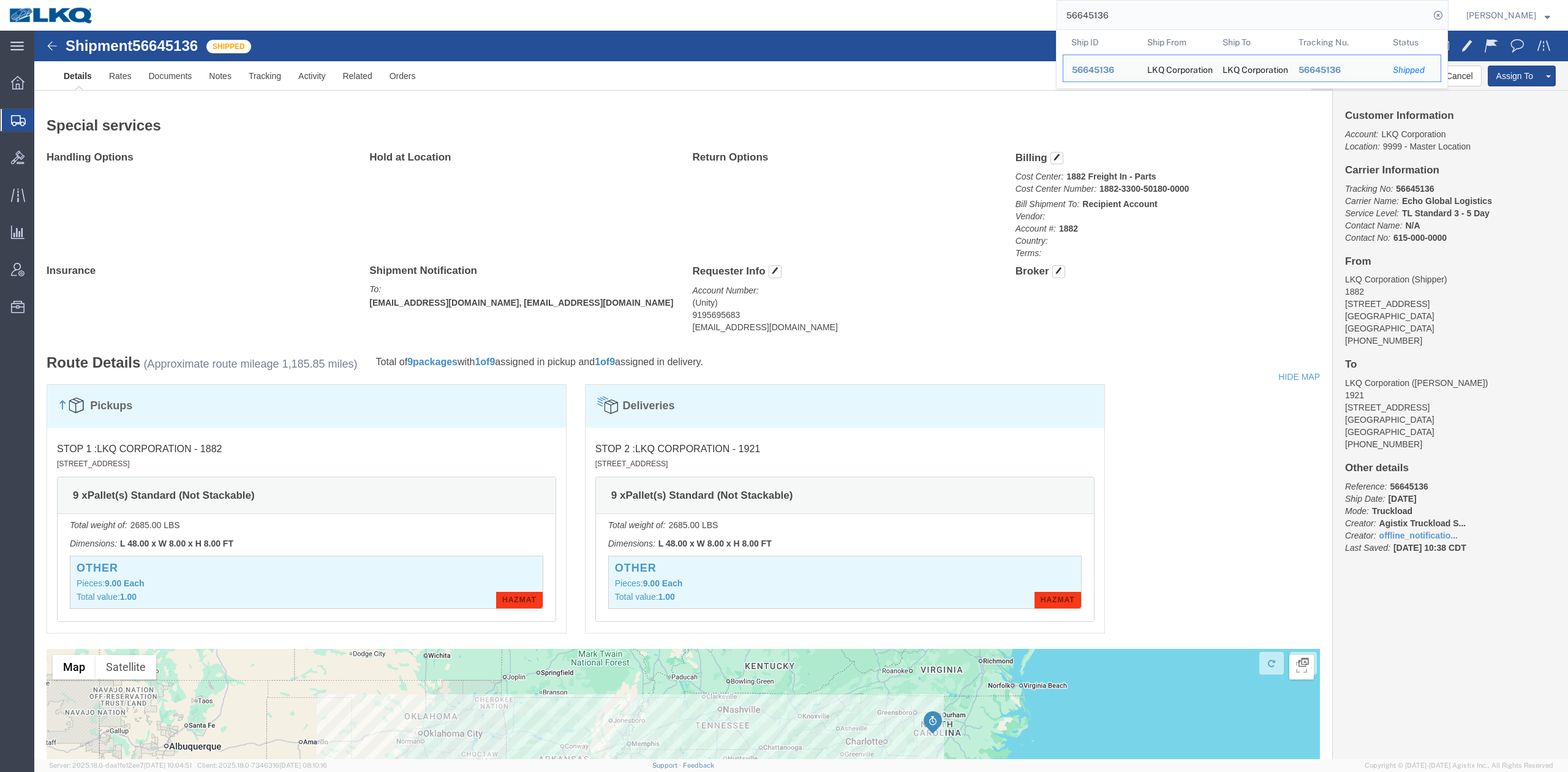
paste input "28311"
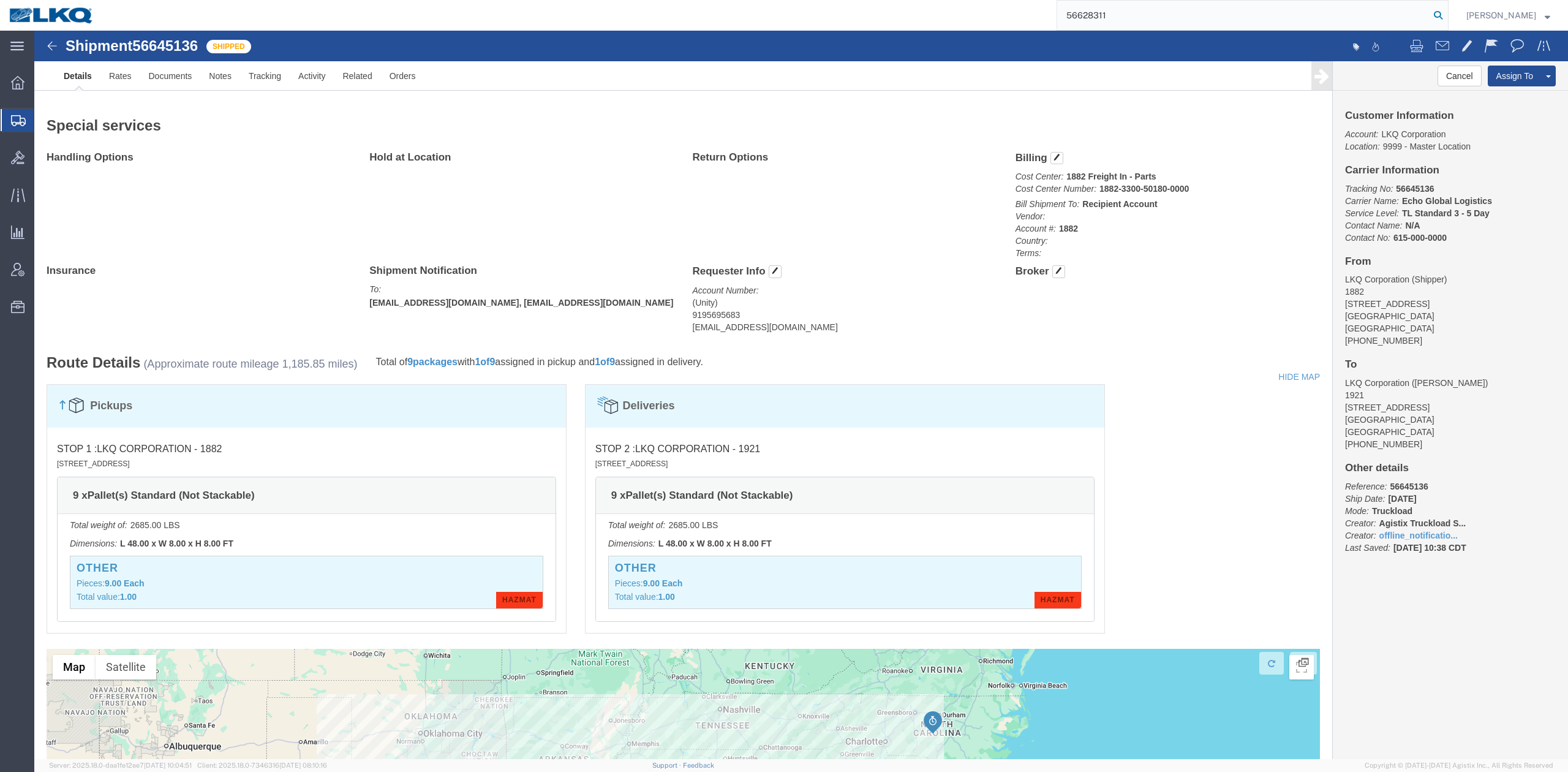
click at [1447, 17] on icon at bounding box center [1438, 15] width 17 height 17
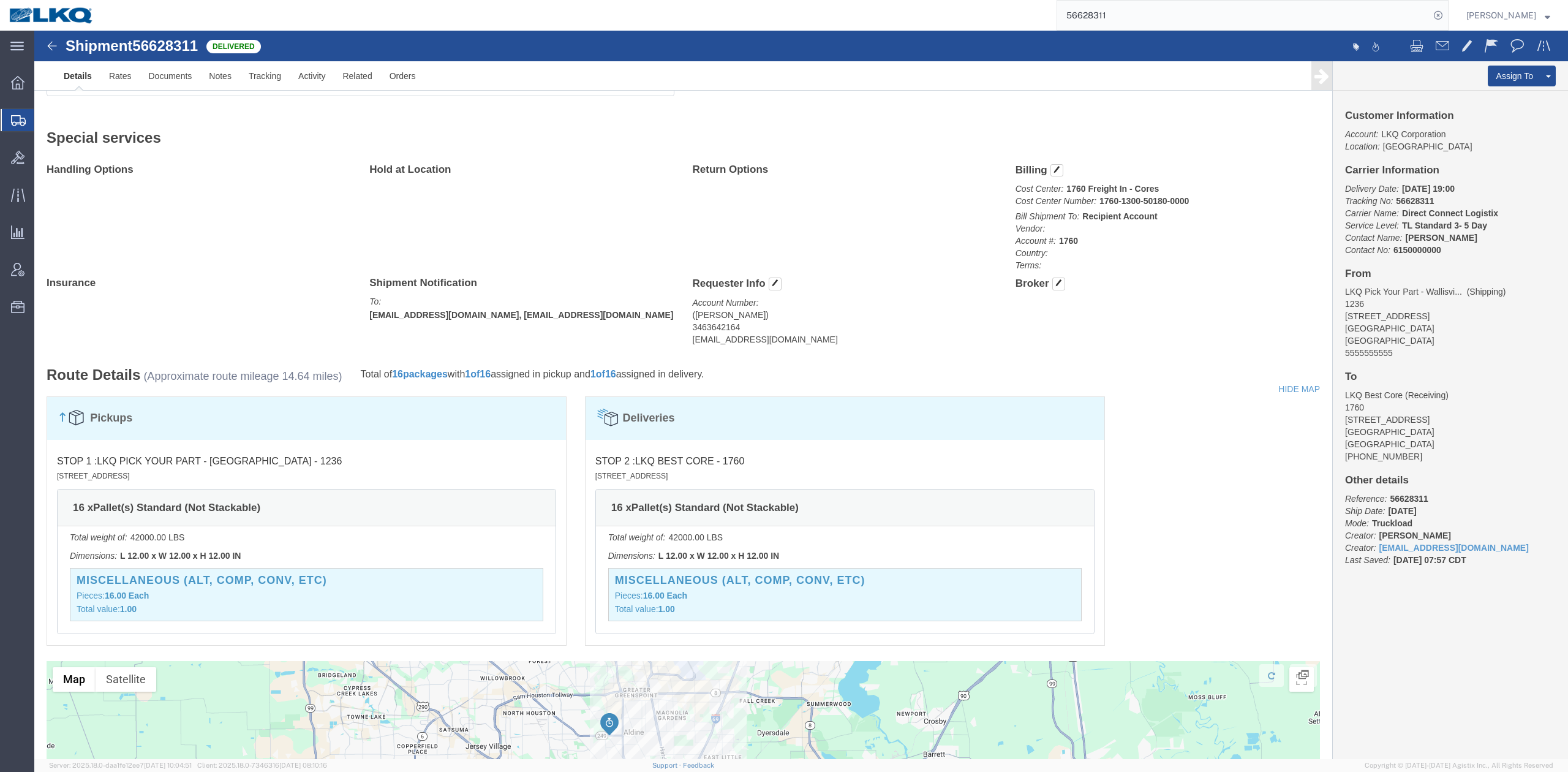
click at [1101, 10] on input "56628311" at bounding box center [1243, 15] width 372 height 29
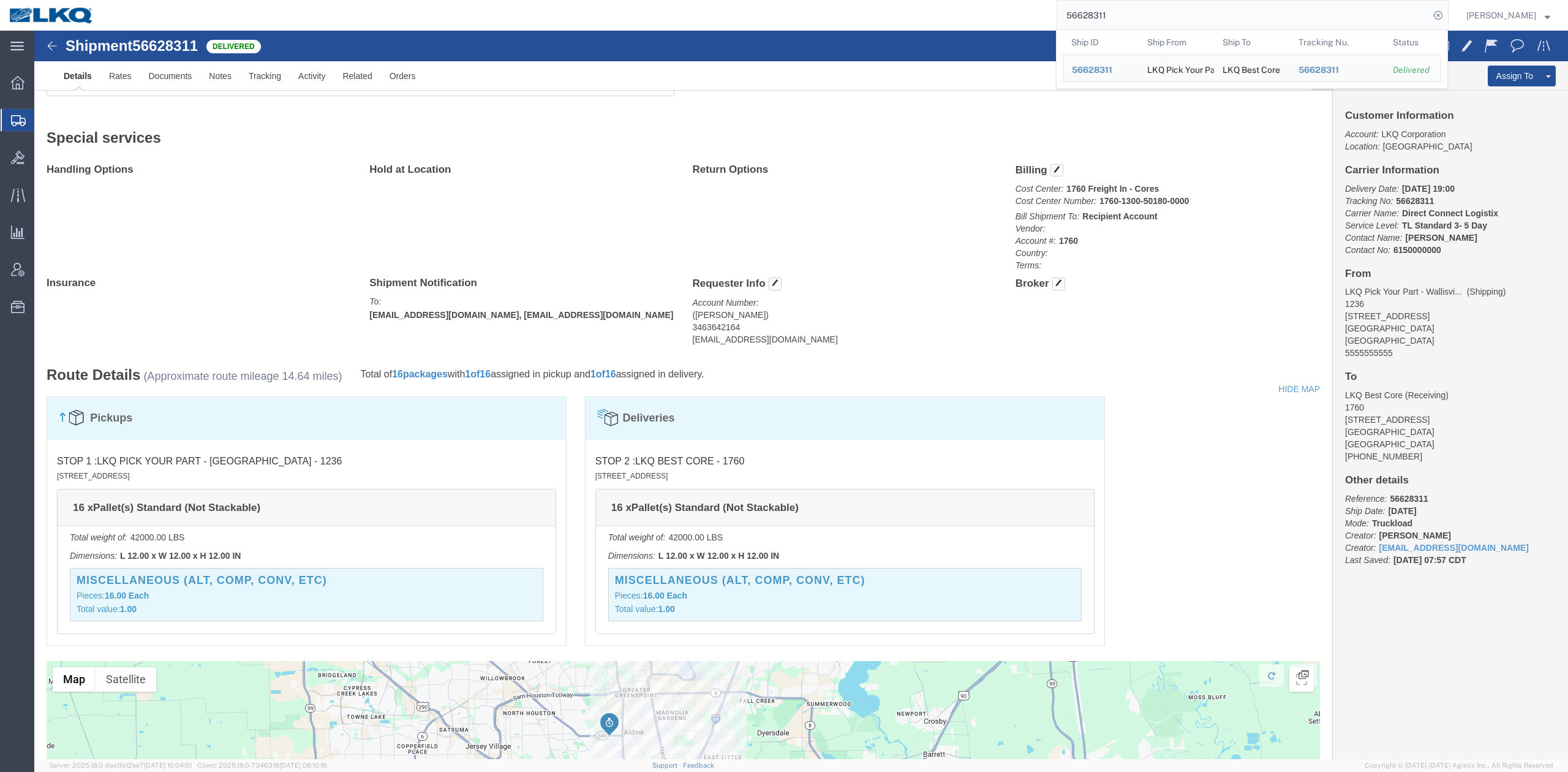
click at [1101, 10] on input "56628311" at bounding box center [1243, 15] width 372 height 29
paste input "08548"
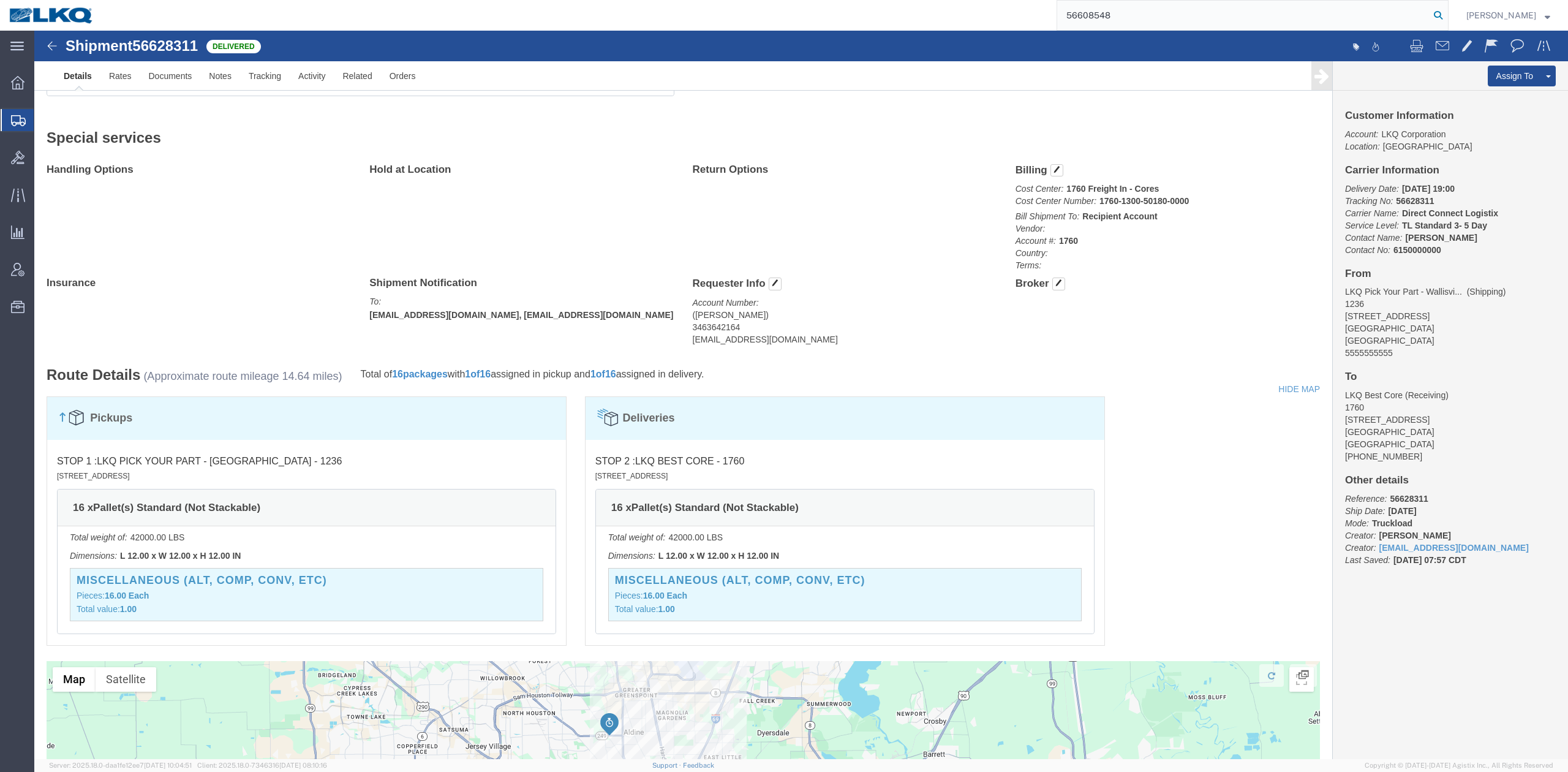
click at [1447, 14] on icon at bounding box center [1438, 15] width 17 height 17
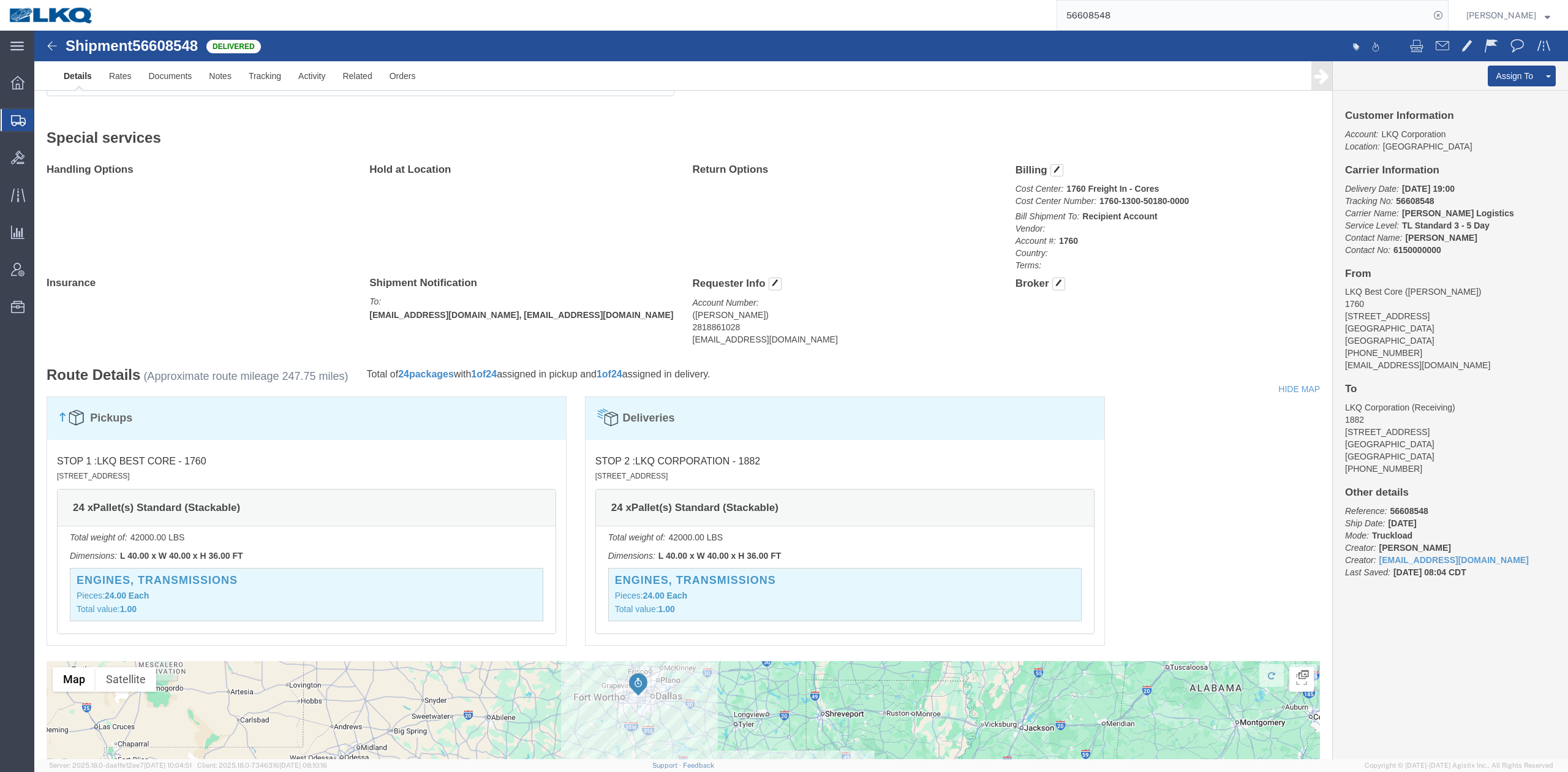
click at [1203, 10] on input "56608548" at bounding box center [1243, 15] width 372 height 29
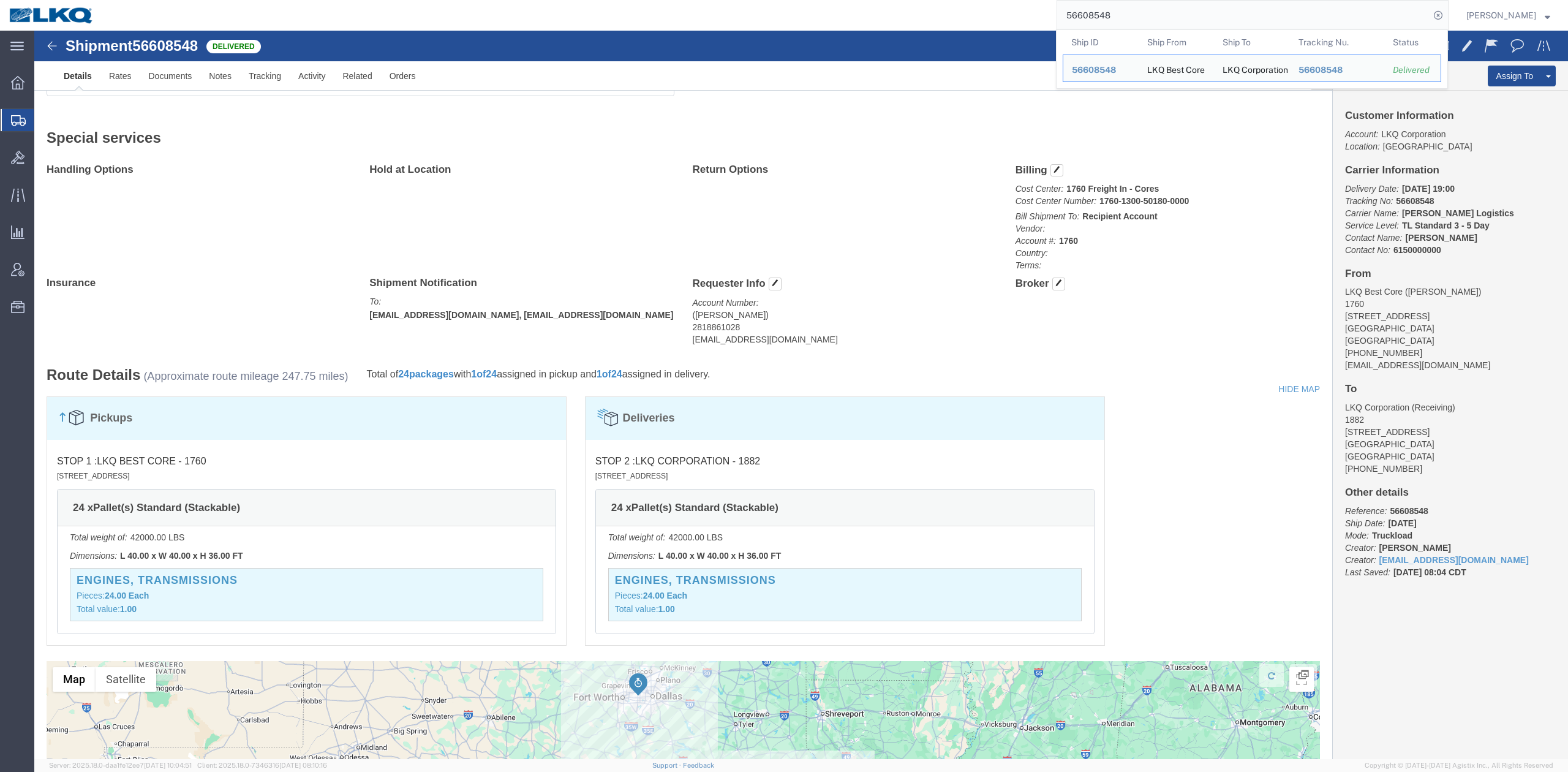
paste input "56609034"
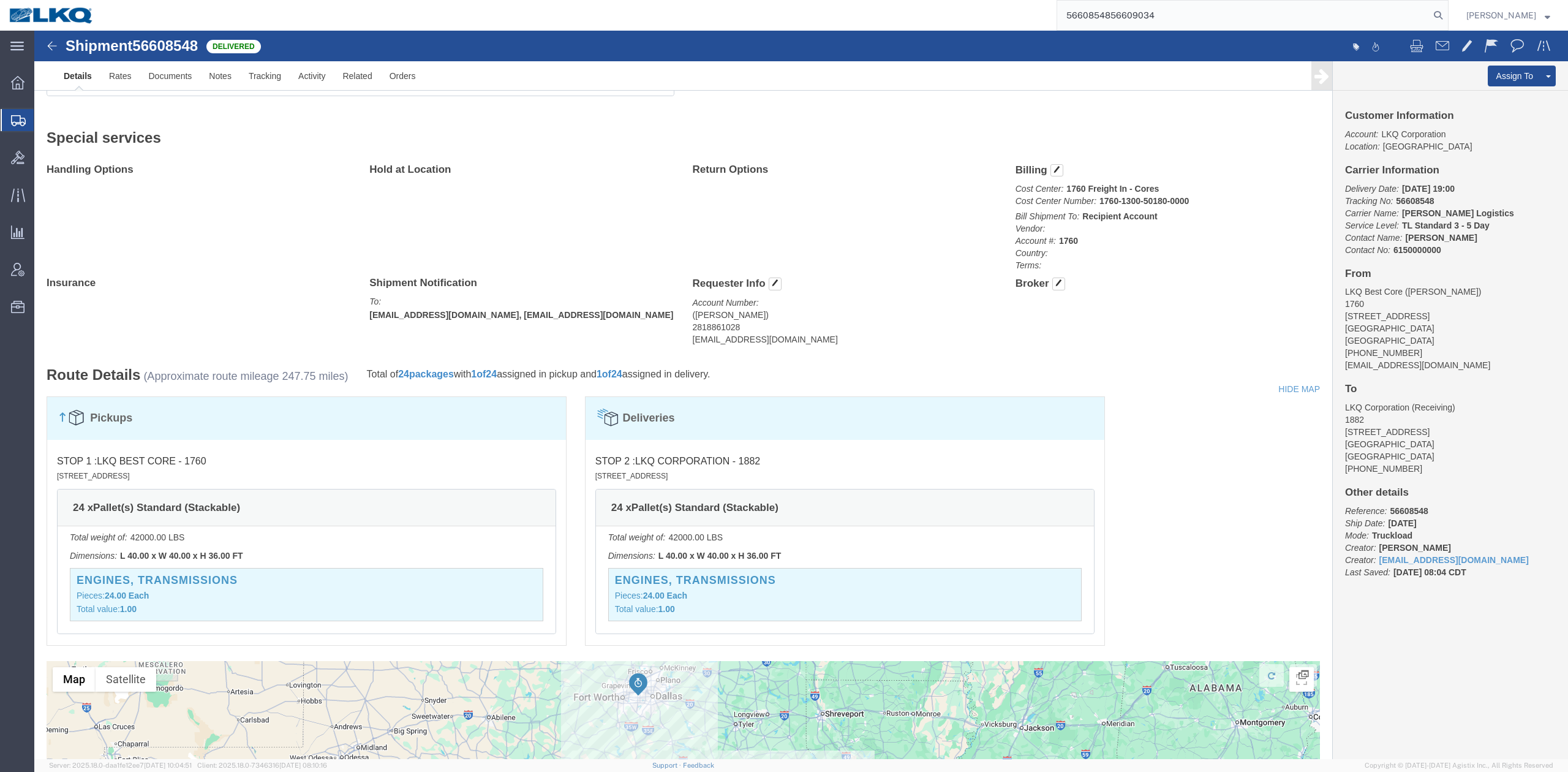
click at [1204, 10] on input "5660854856609034" at bounding box center [1243, 15] width 372 height 29
paste input "search"
click at [1447, 22] on icon at bounding box center [1438, 15] width 17 height 17
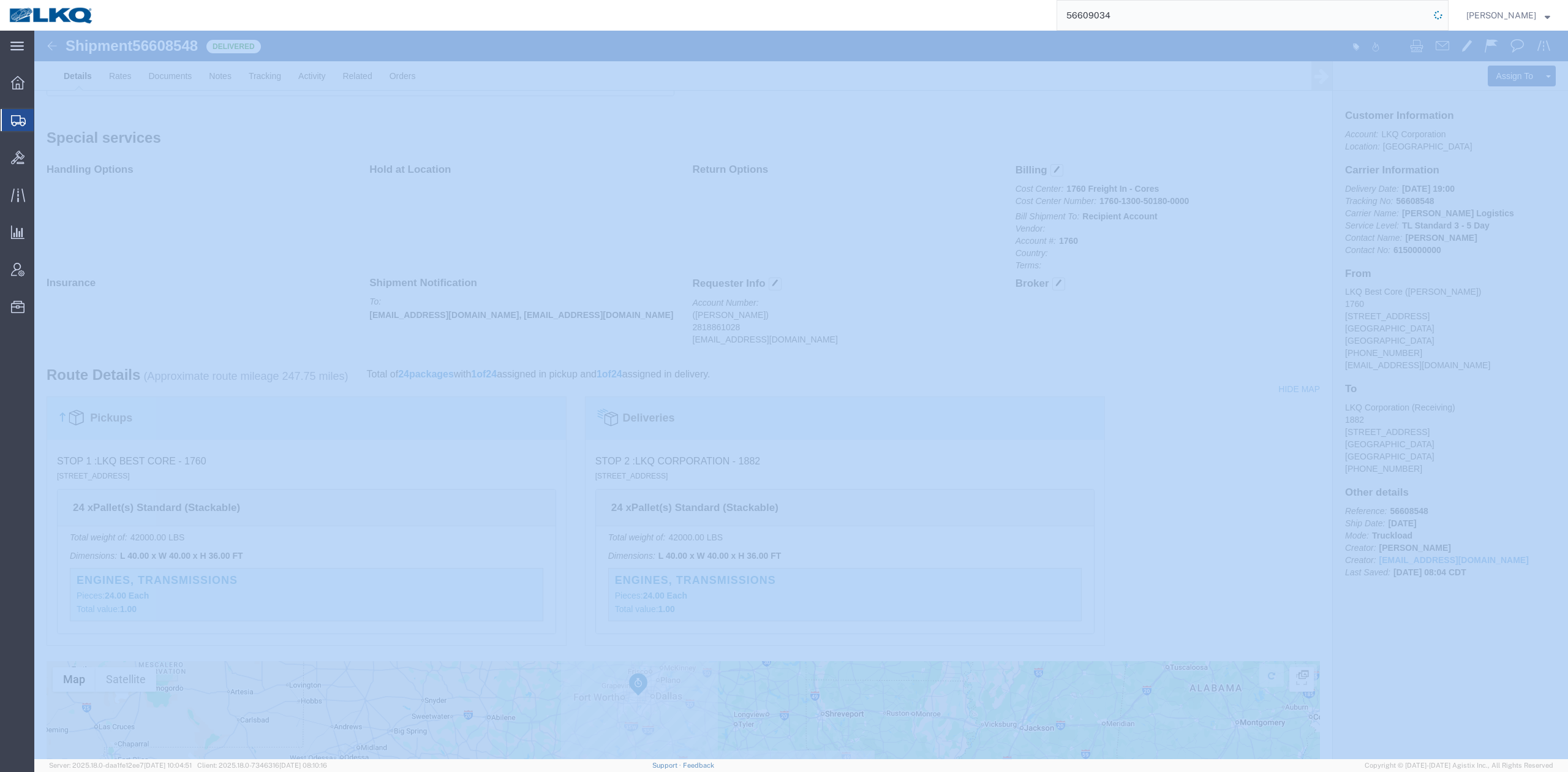
click at [1447, 22] on icon at bounding box center [1438, 15] width 17 height 17
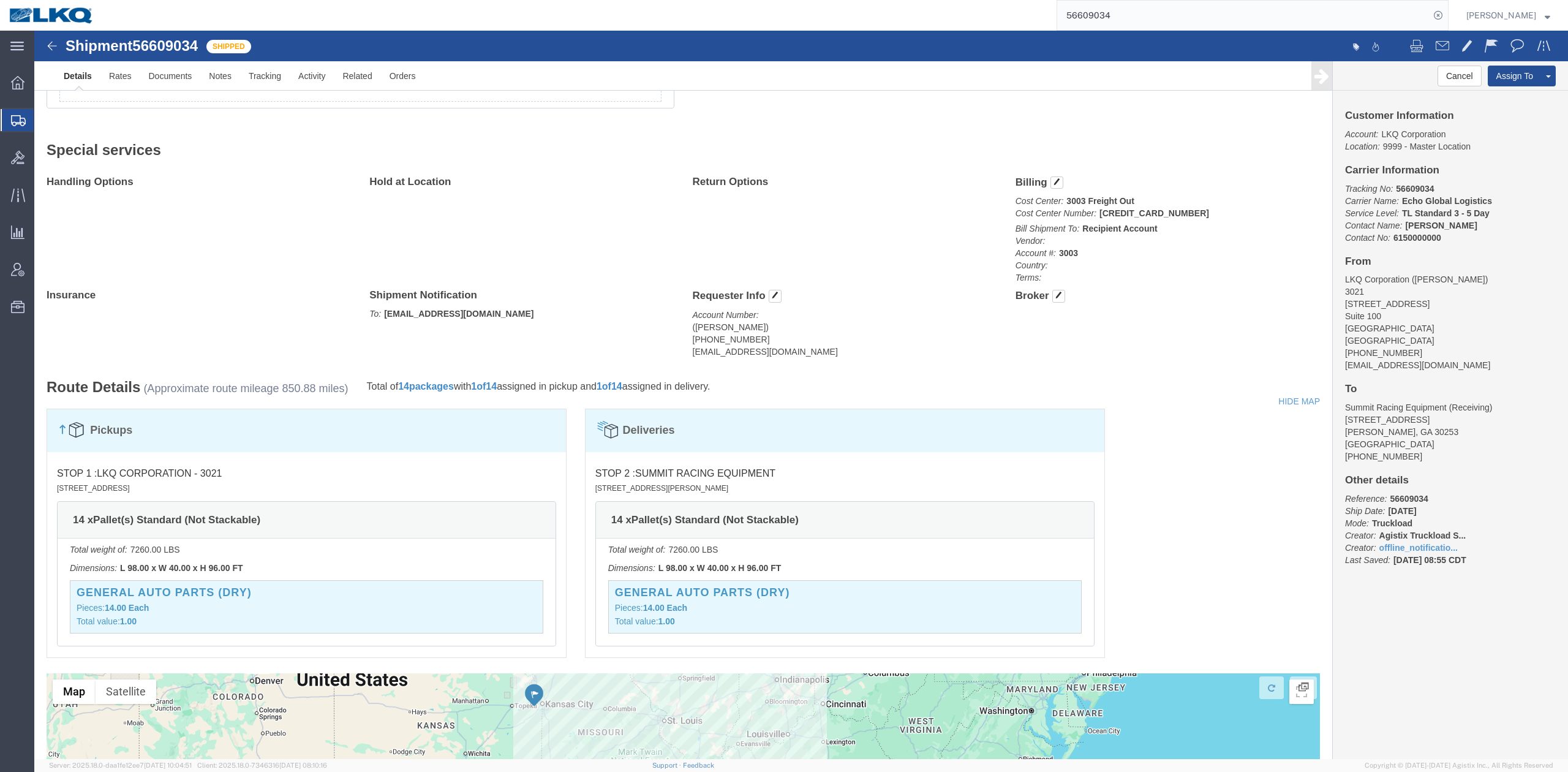
click at [1196, 25] on input "56609034" at bounding box center [1243, 15] width 372 height 29
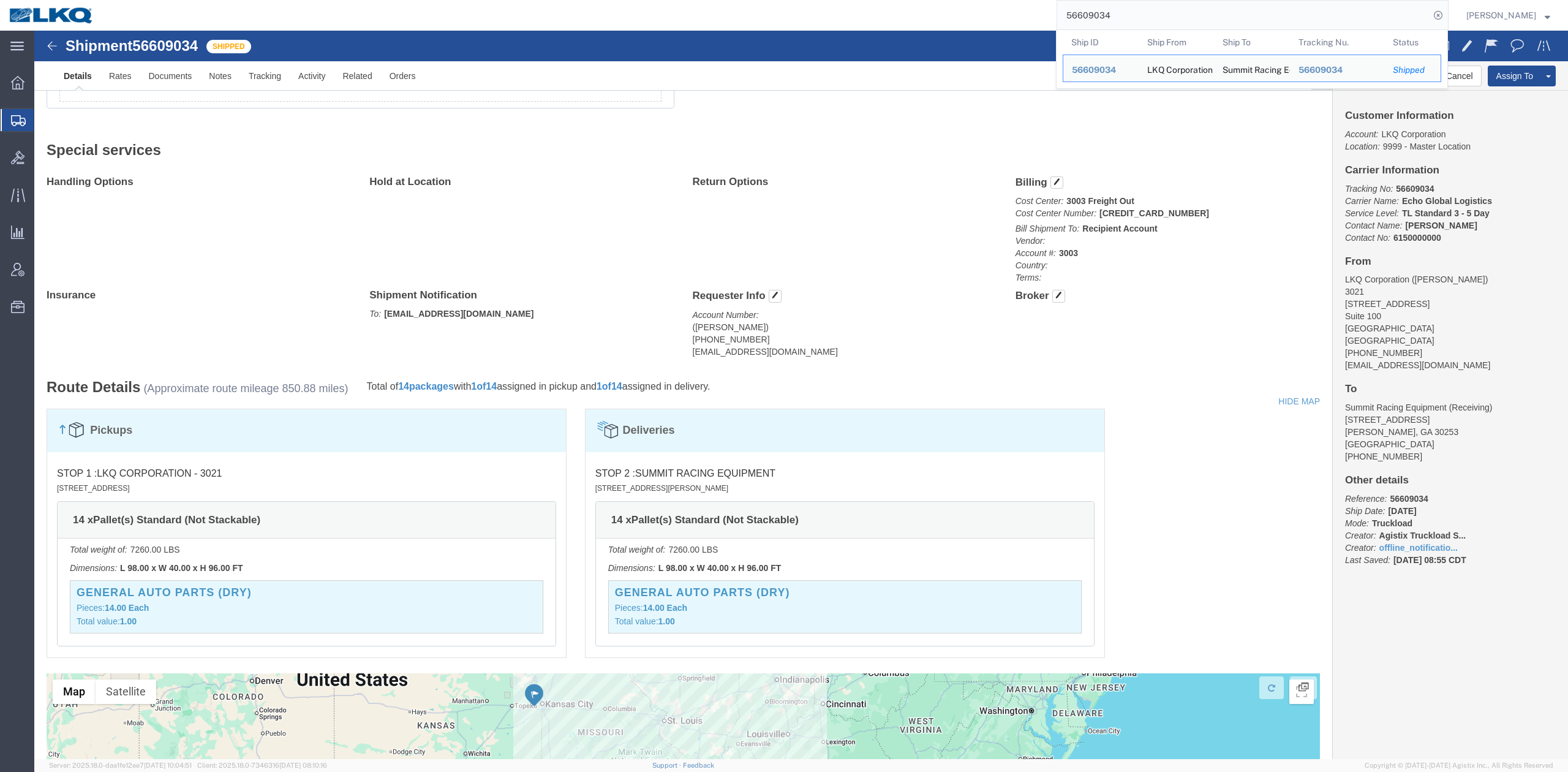
click at [1196, 25] on input "56609034" at bounding box center [1243, 15] width 372 height 29
paste input "598645"
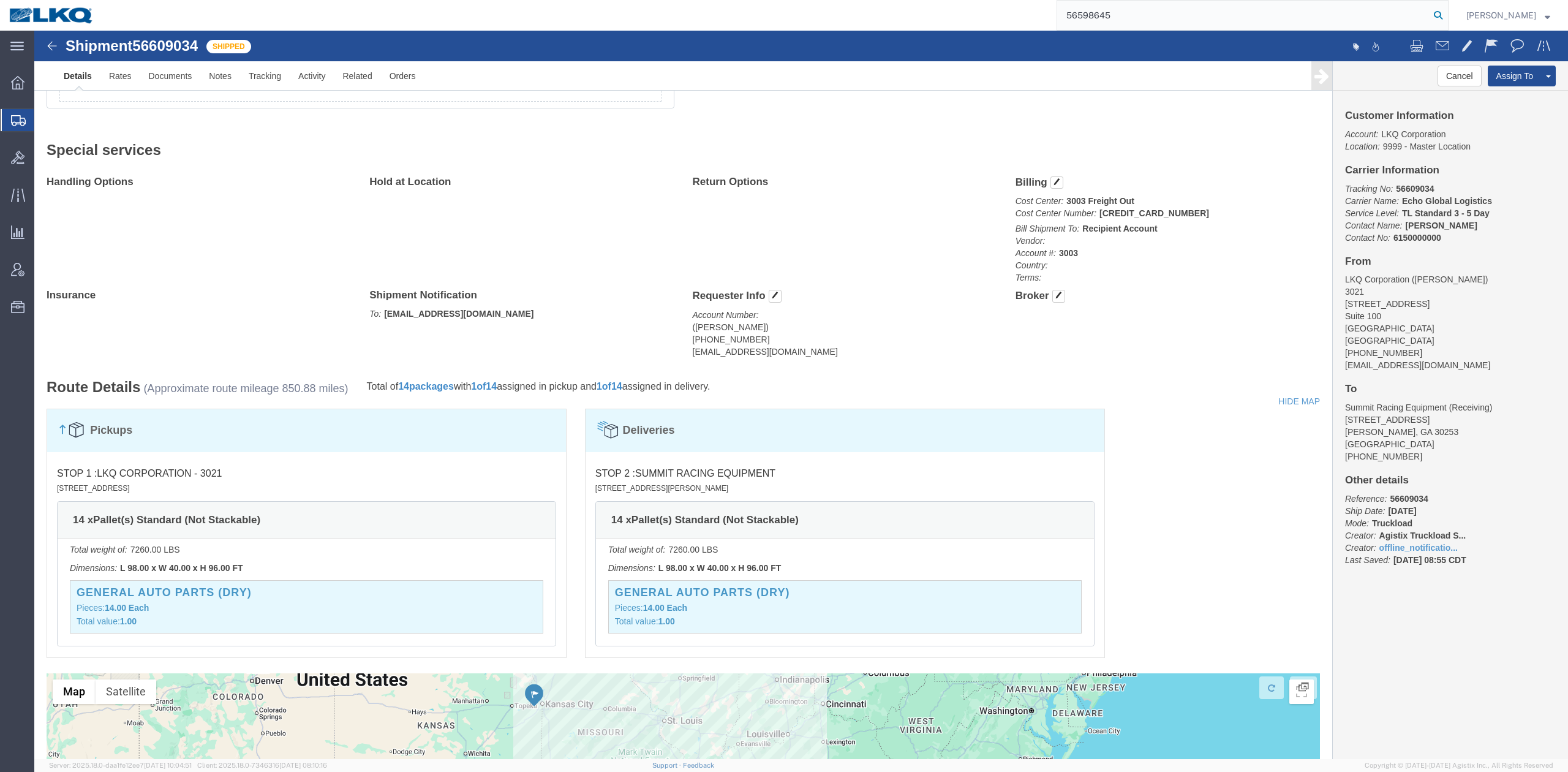
drag, startPoint x: 1460, startPoint y: 27, endPoint x: 1460, endPoint y: 19, distance: 8.0
click at [1449, 26] on form "56598645" at bounding box center [1253, 15] width 392 height 31
drag, startPoint x: 1460, startPoint y: 19, endPoint x: 1442, endPoint y: 25, distance: 19.0
click at [1447, 18] on icon at bounding box center [1438, 15] width 17 height 17
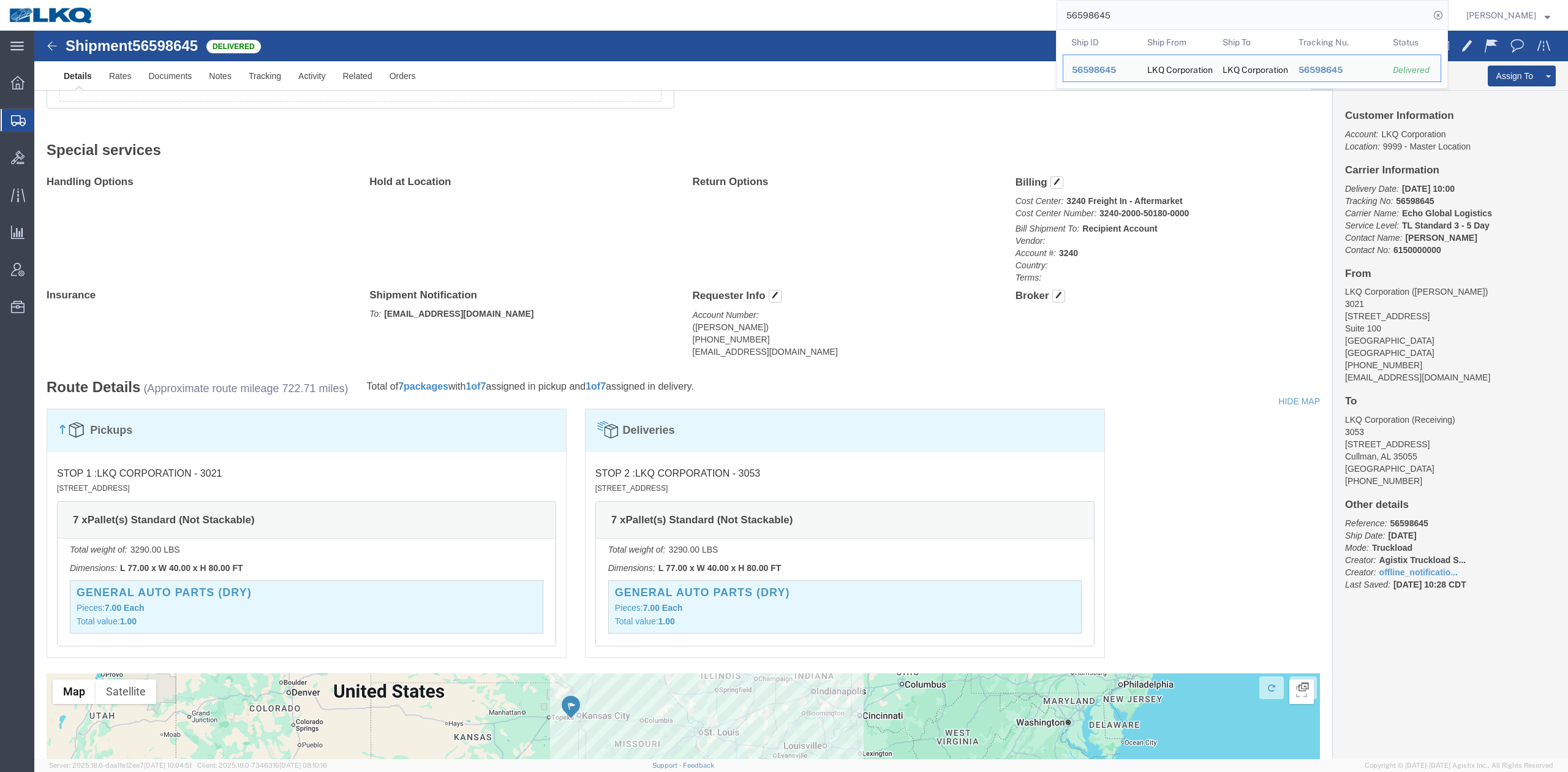
click at [1120, 23] on input "56598645" at bounding box center [1243, 15] width 372 height 29
paste input "37"
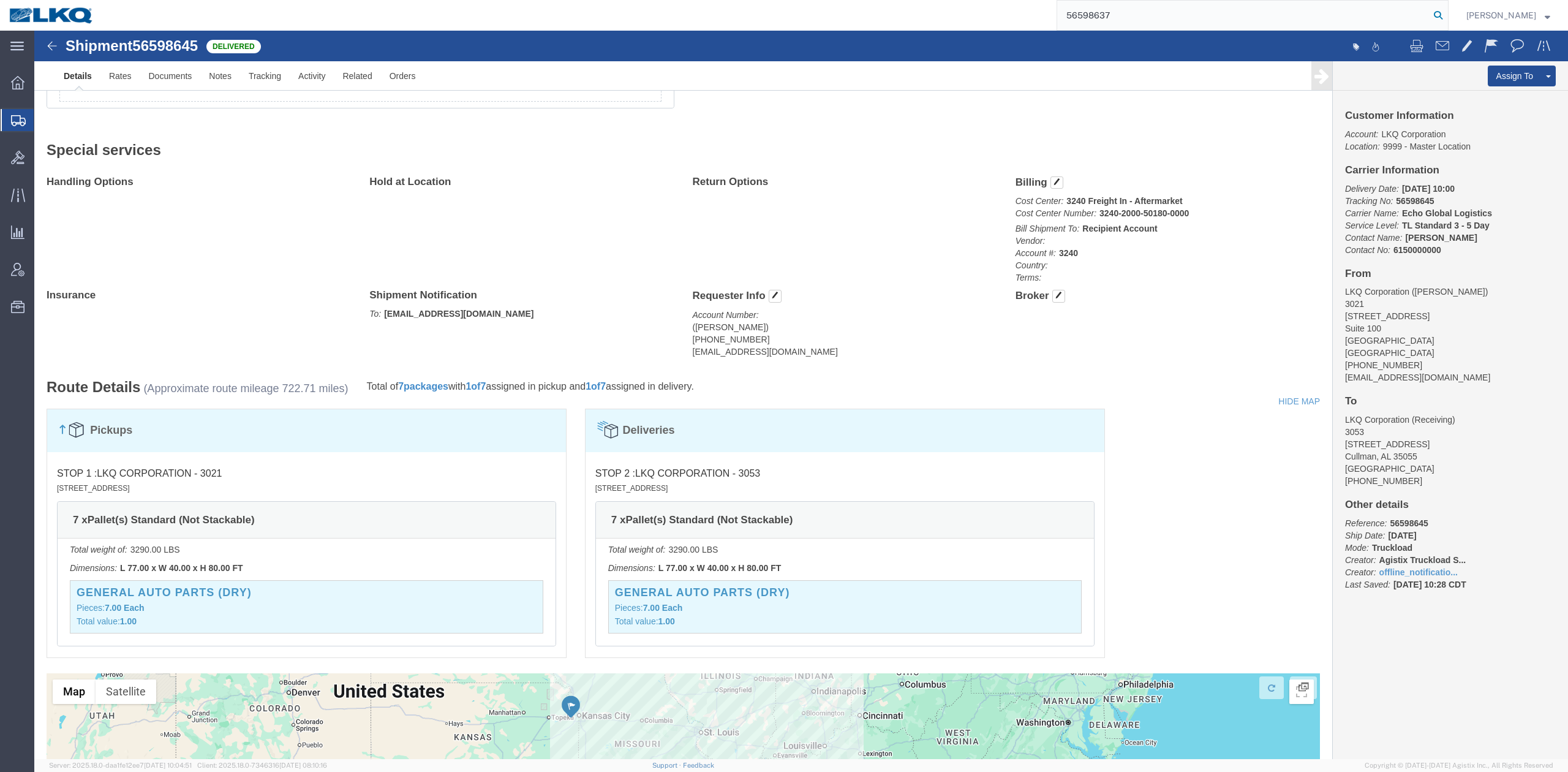
click at [1447, 9] on icon at bounding box center [1438, 15] width 17 height 17
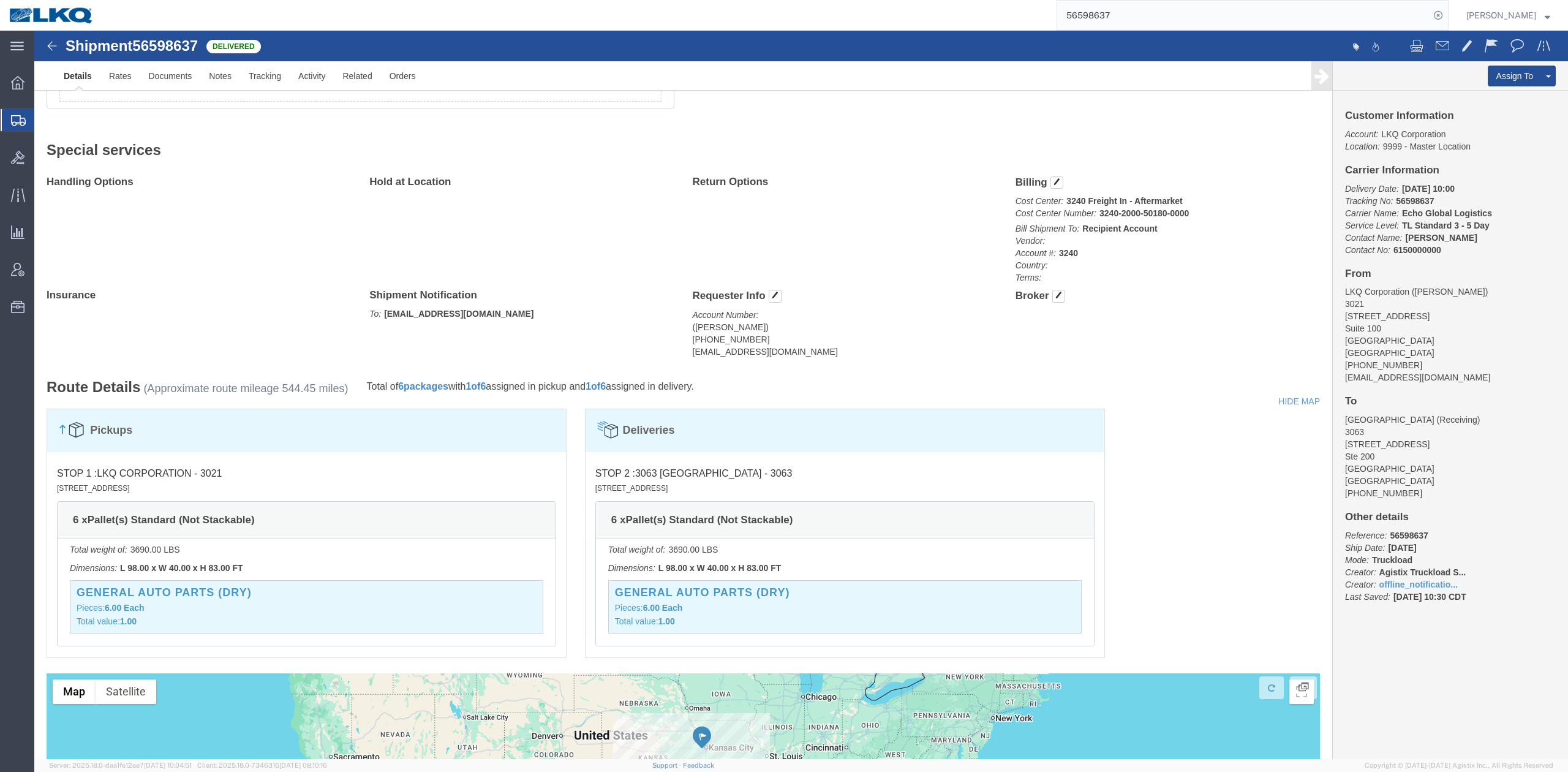
click at [1182, 14] on input "56598637" at bounding box center [1243, 15] width 372 height 29
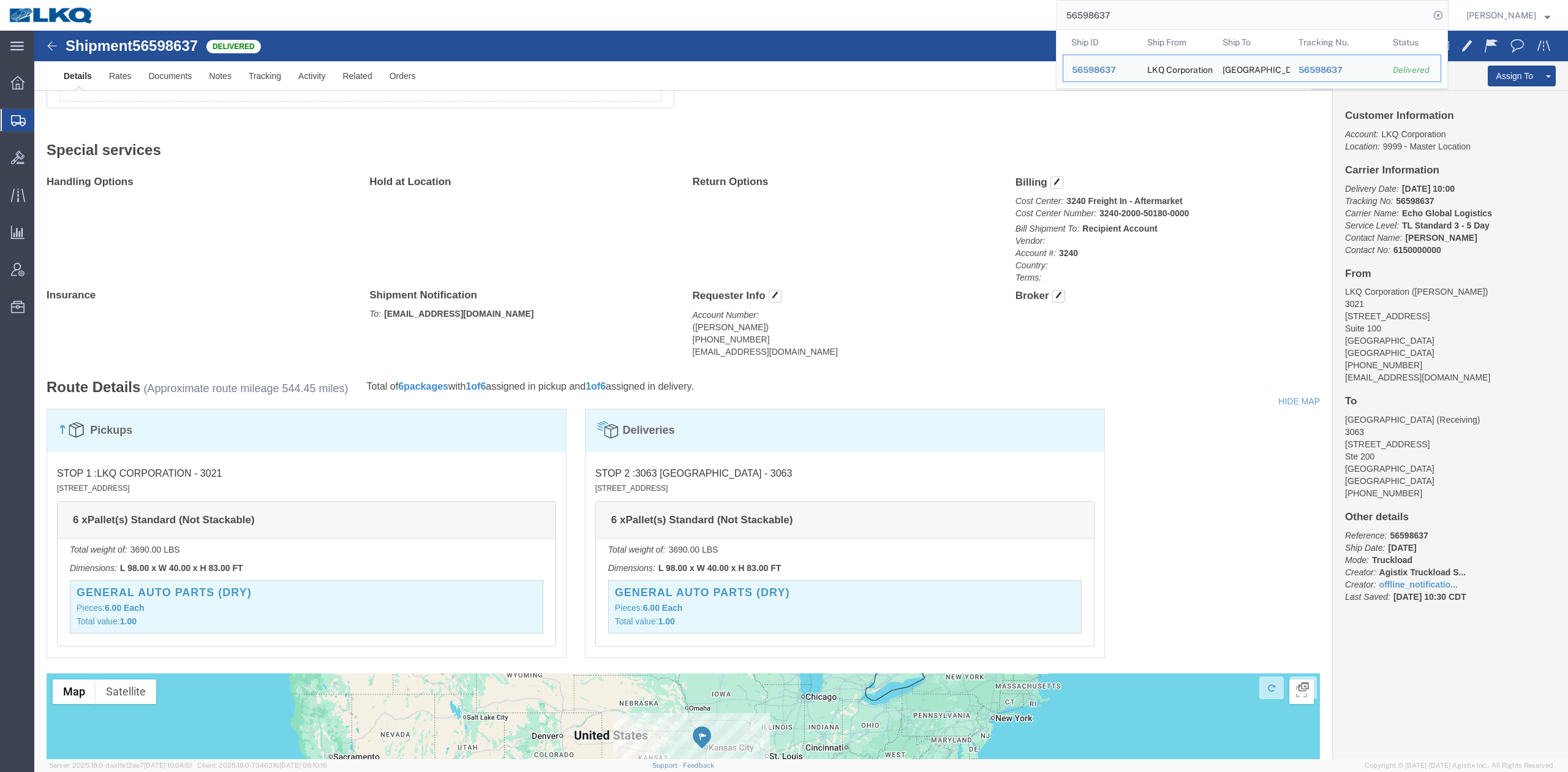
click at [1182, 14] on input "56598637" at bounding box center [1243, 15] width 372 height 29
paste input "622249"
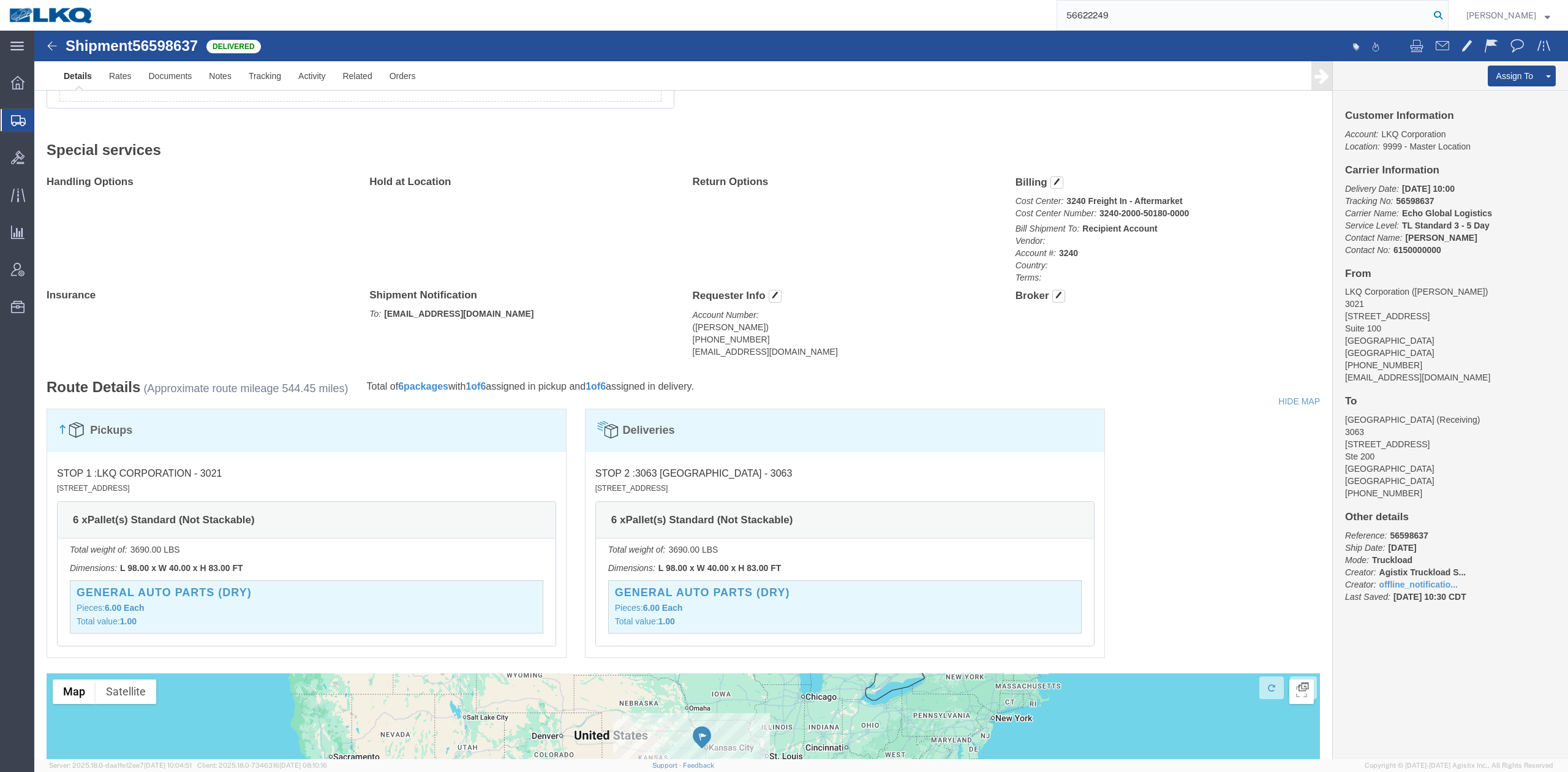
click at [1447, 21] on icon at bounding box center [1438, 15] width 17 height 17
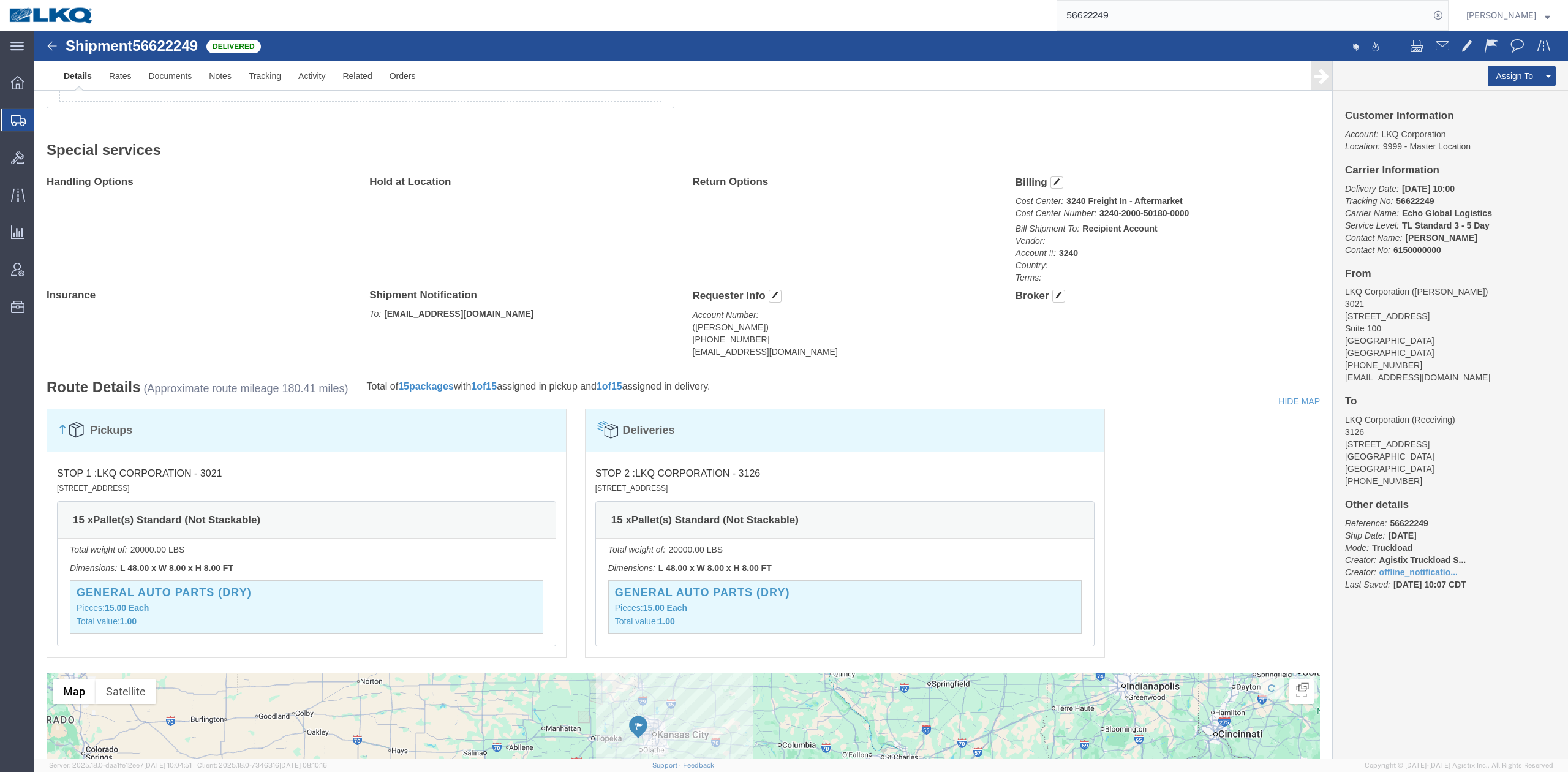
click at [1149, 14] on input "56622249" at bounding box center [1243, 15] width 372 height 29
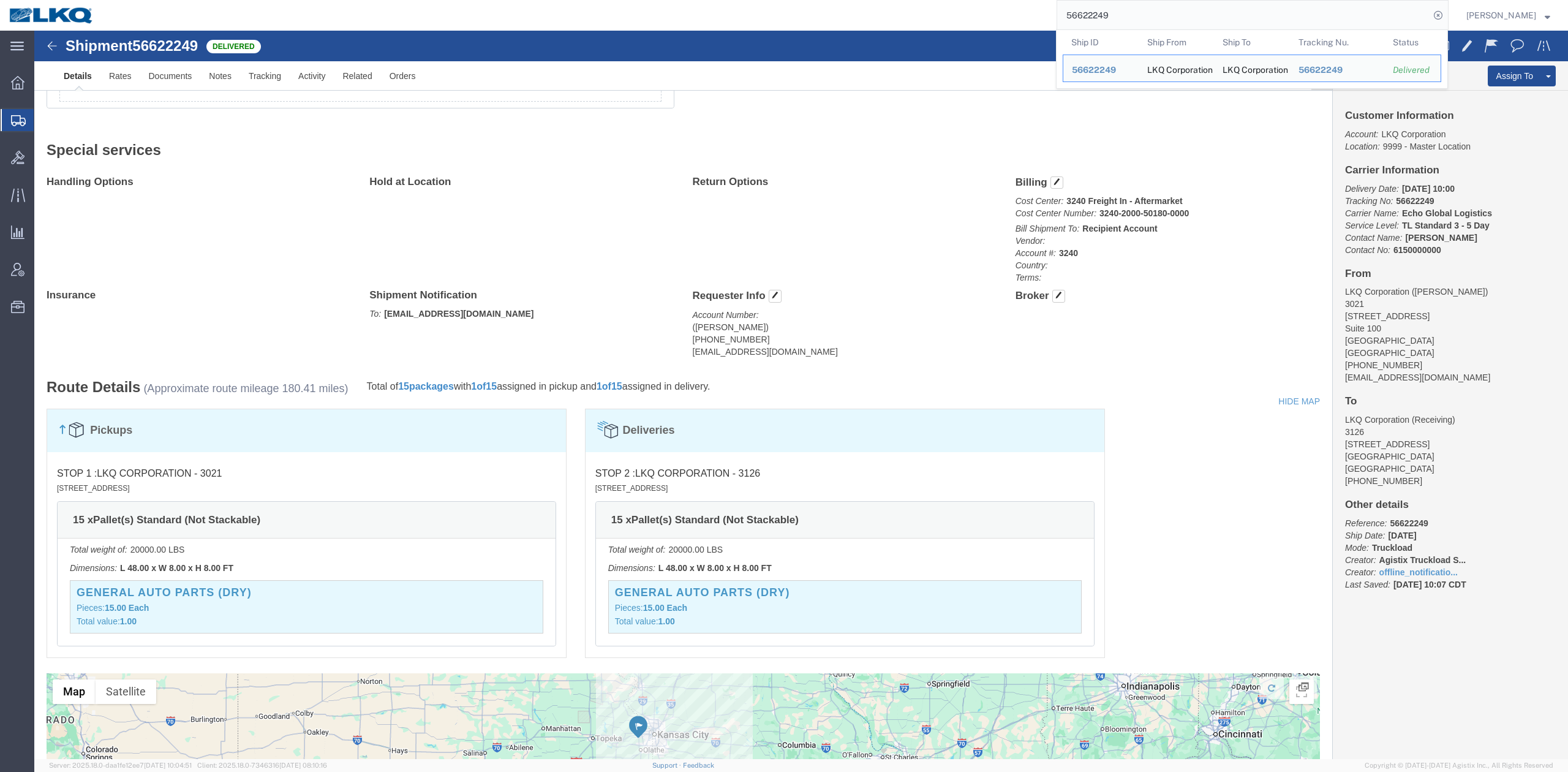
click at [1149, 14] on input "56622249" at bounding box center [1243, 15] width 372 height 29
paste input "593545"
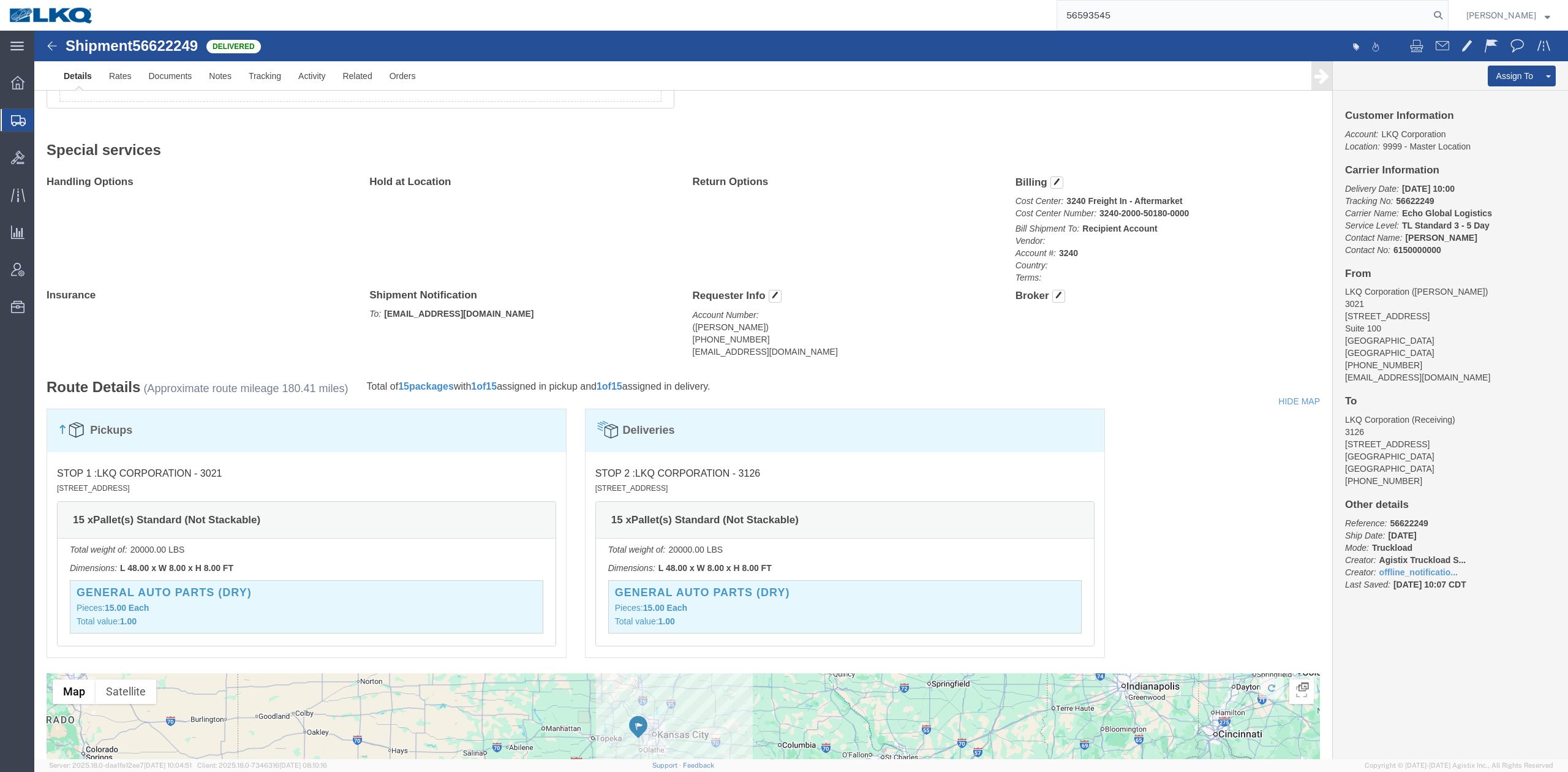
drag, startPoint x: 1454, startPoint y: 14, endPoint x: 1433, endPoint y: 27, distance: 24.7
click at [1447, 15] on icon at bounding box center [1438, 15] width 17 height 17
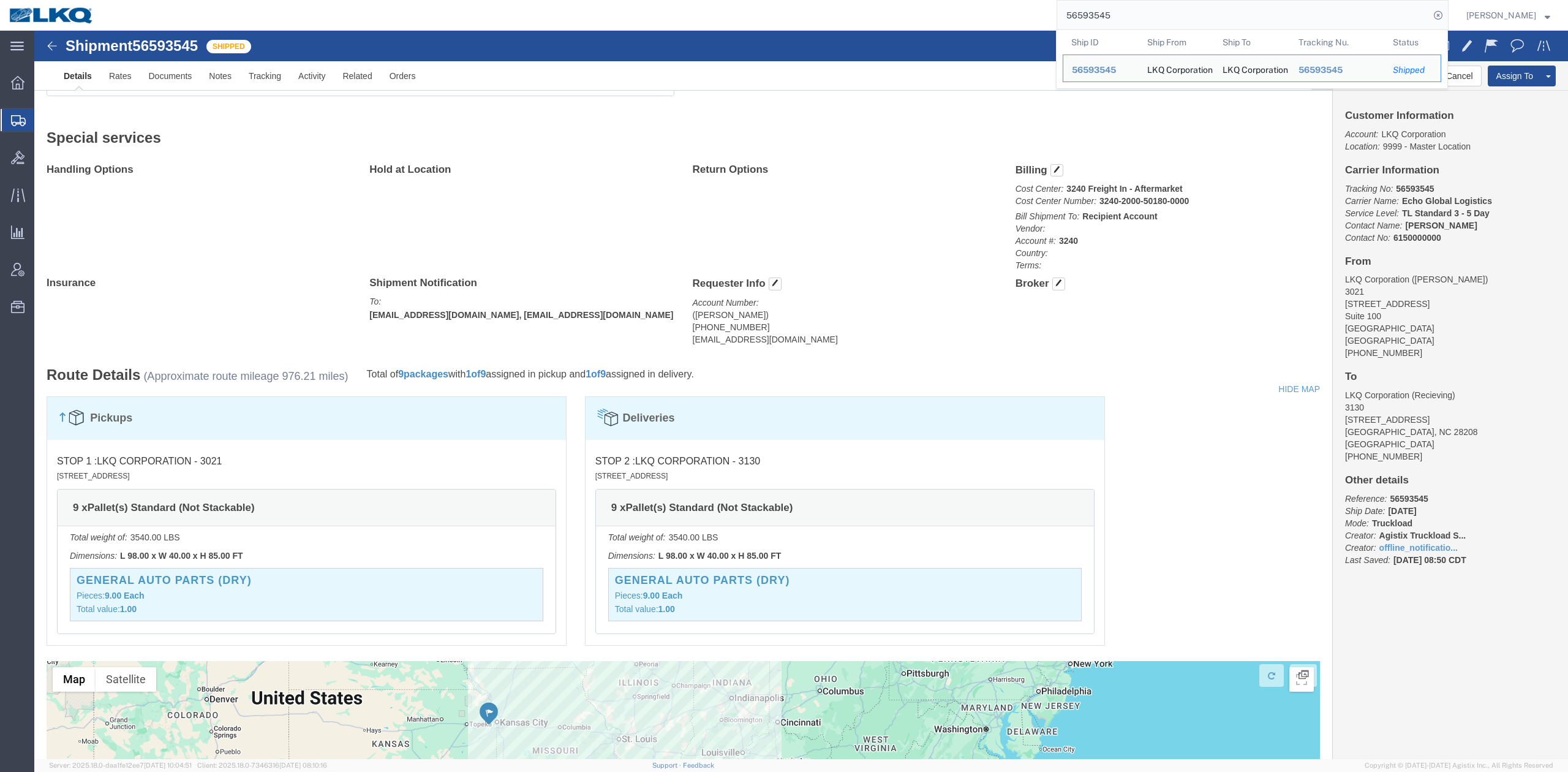
click at [1133, 17] on input "56593545" at bounding box center [1243, 15] width 372 height 29
paste input "5097"
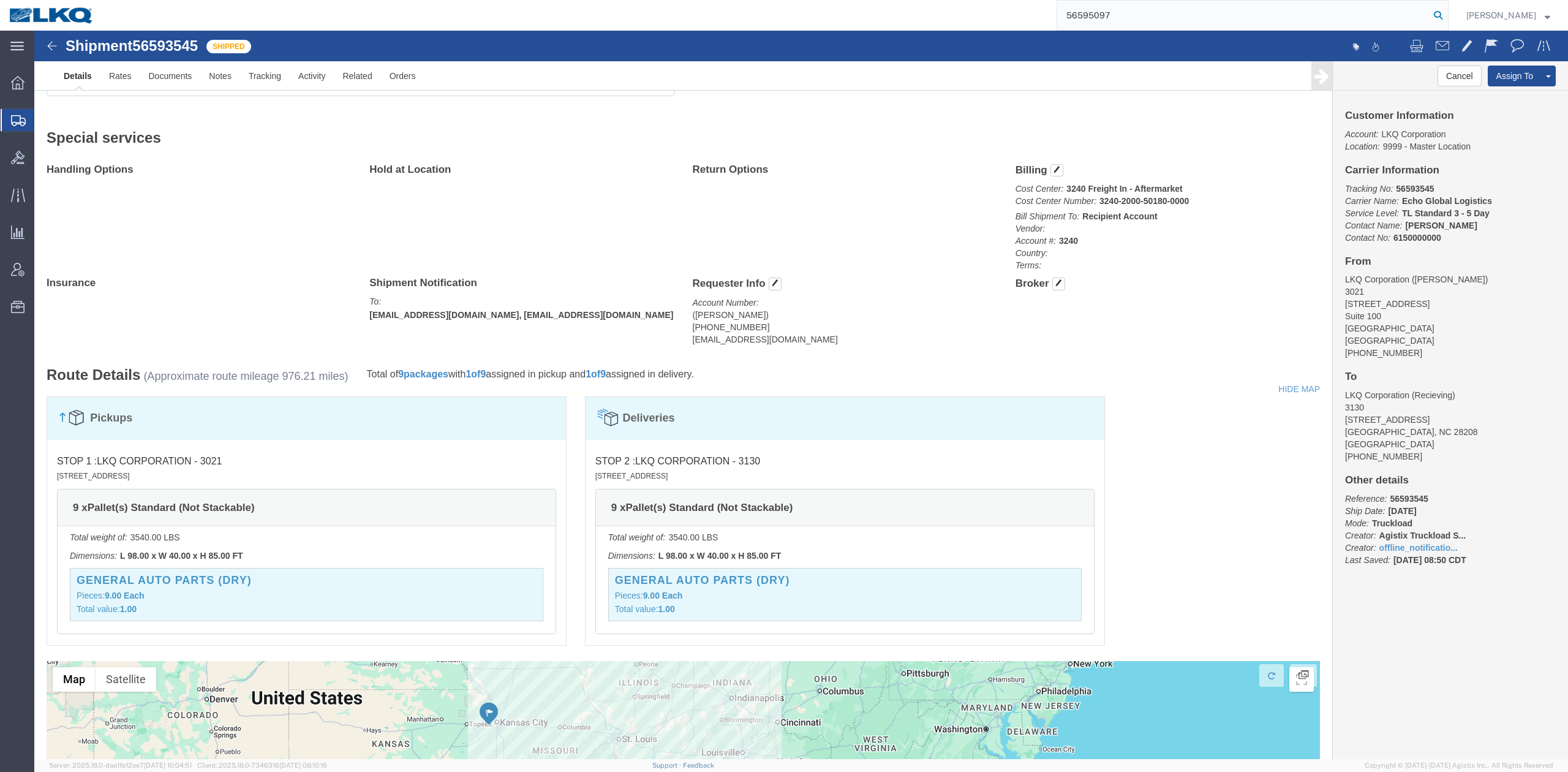
click at [1447, 20] on icon at bounding box center [1438, 15] width 17 height 17
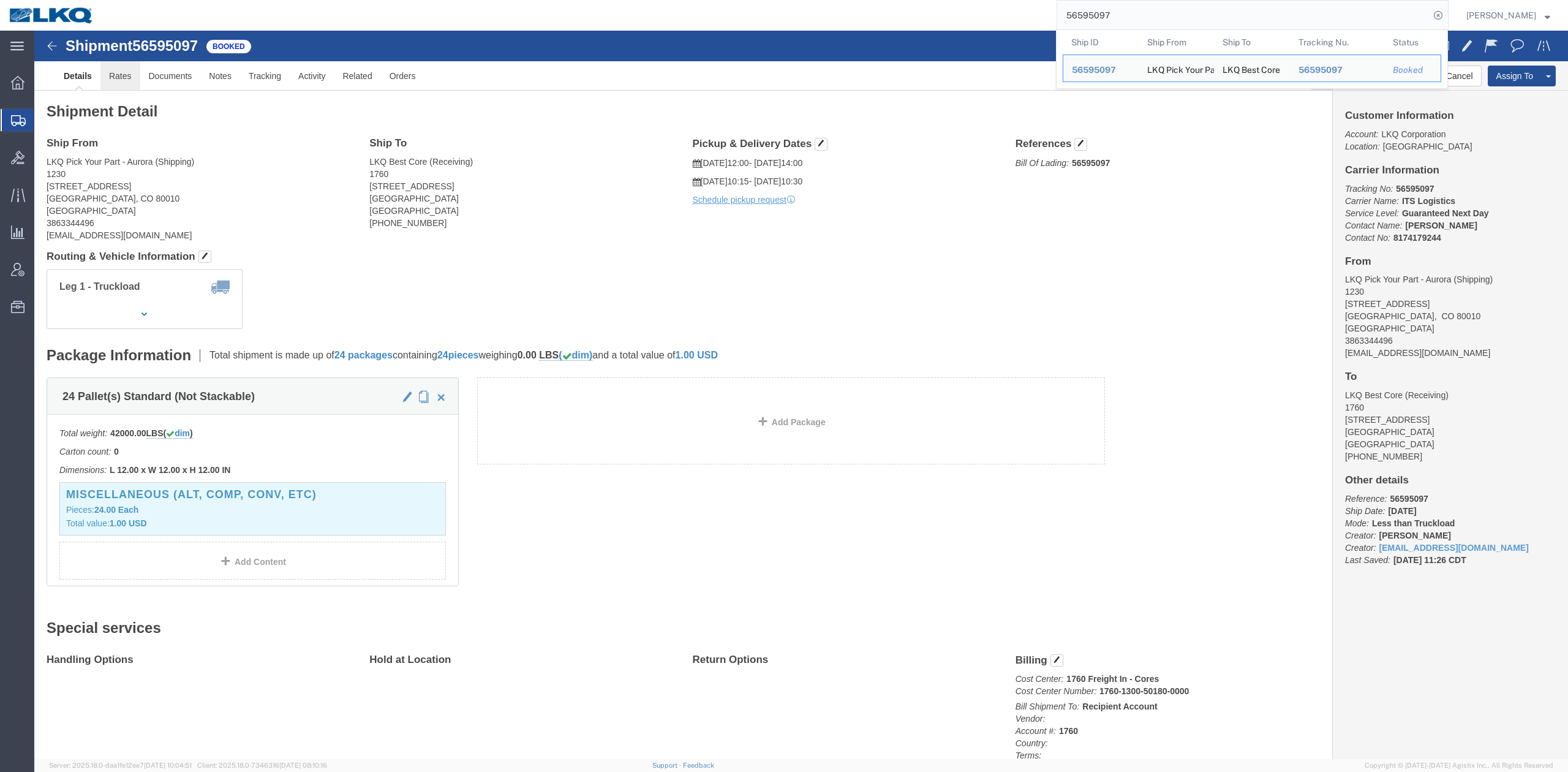
click link "Rates"
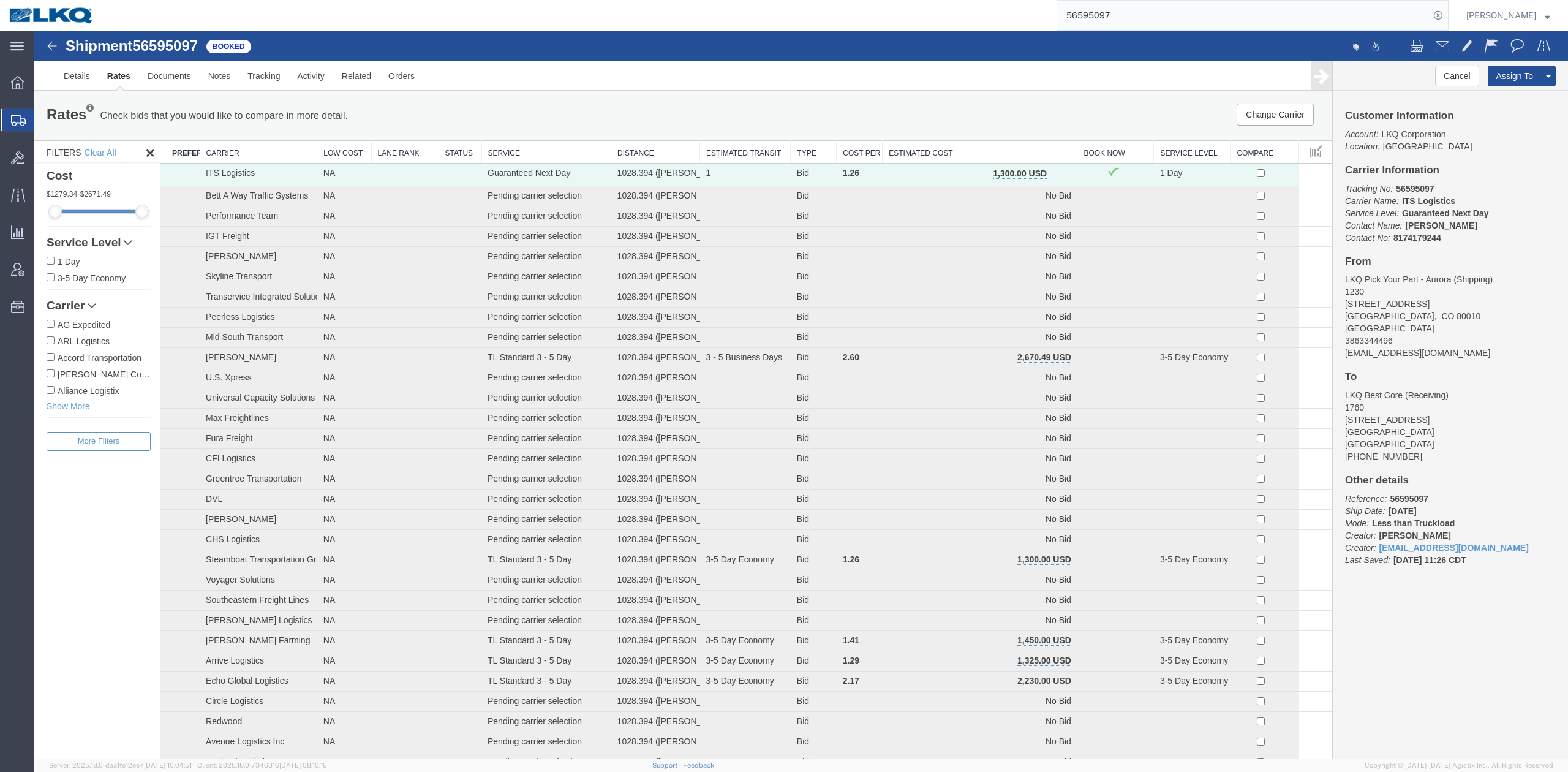
click at [1220, 14] on input "56595097" at bounding box center [1243, 15] width 372 height 29
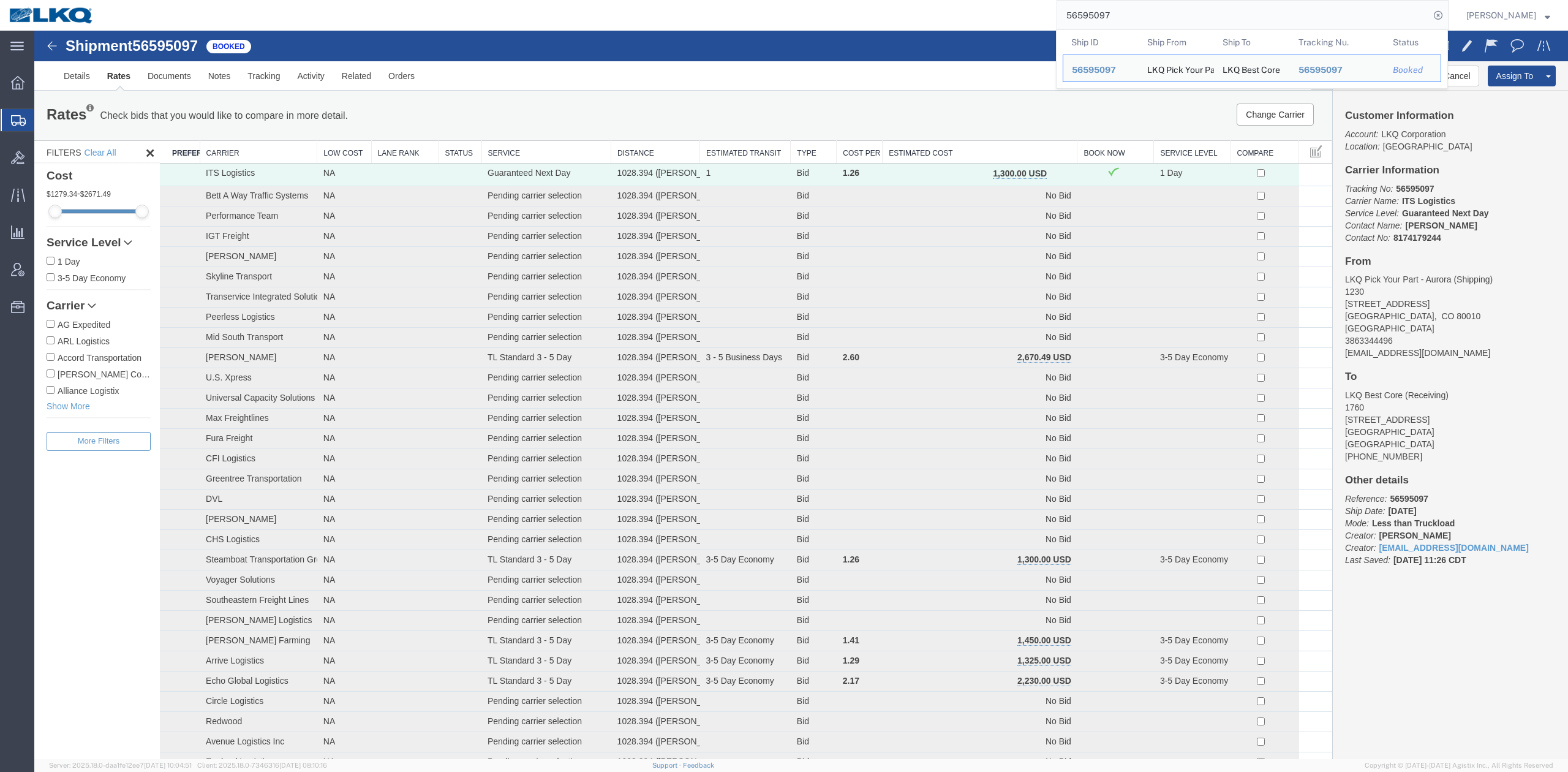
click at [1220, 14] on input "56595097" at bounding box center [1243, 15] width 372 height 29
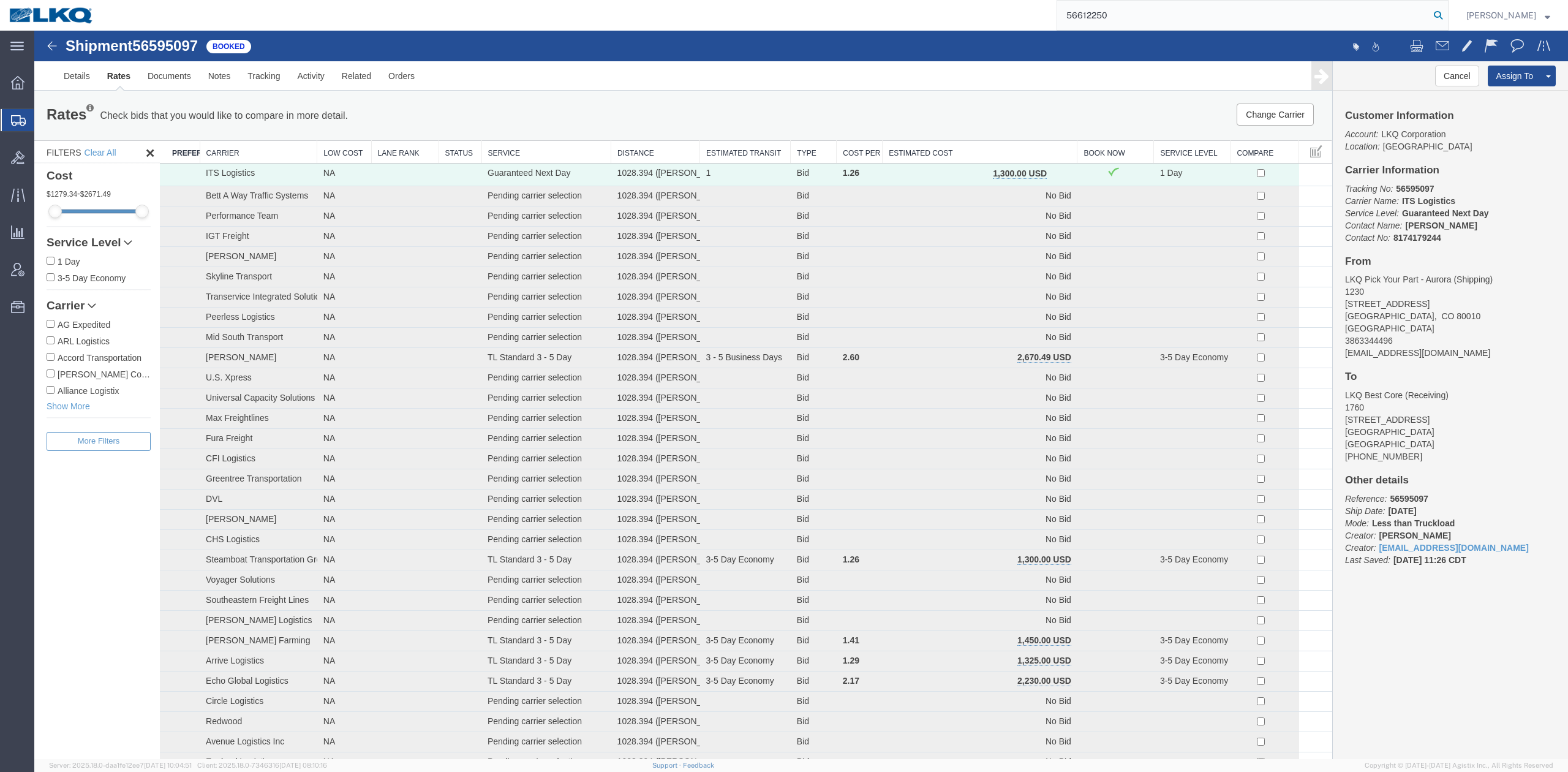
click at [1447, 17] on icon at bounding box center [1438, 15] width 17 height 17
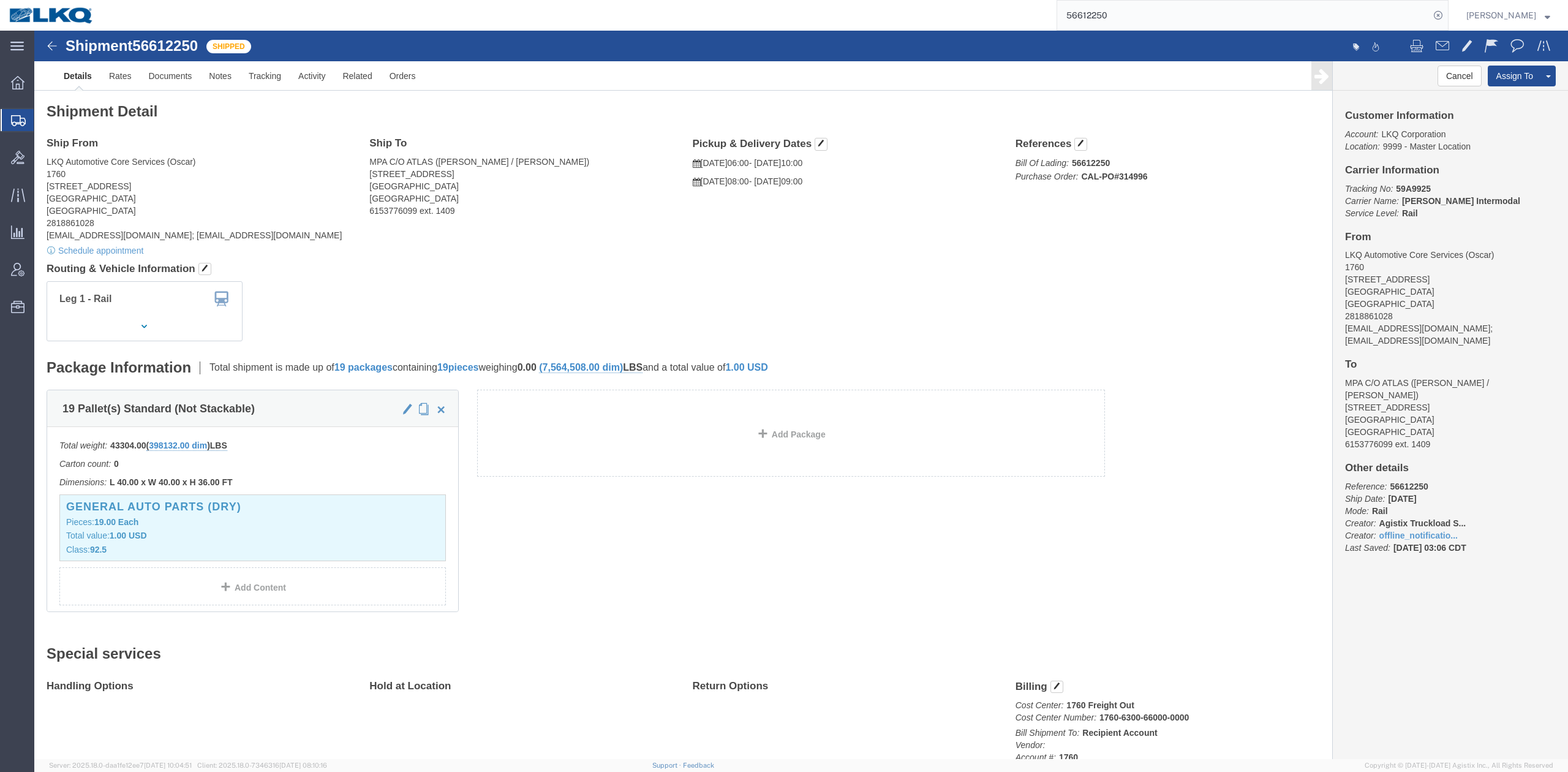
click at [1167, 27] on input "56612250" at bounding box center [1243, 15] width 372 height 29
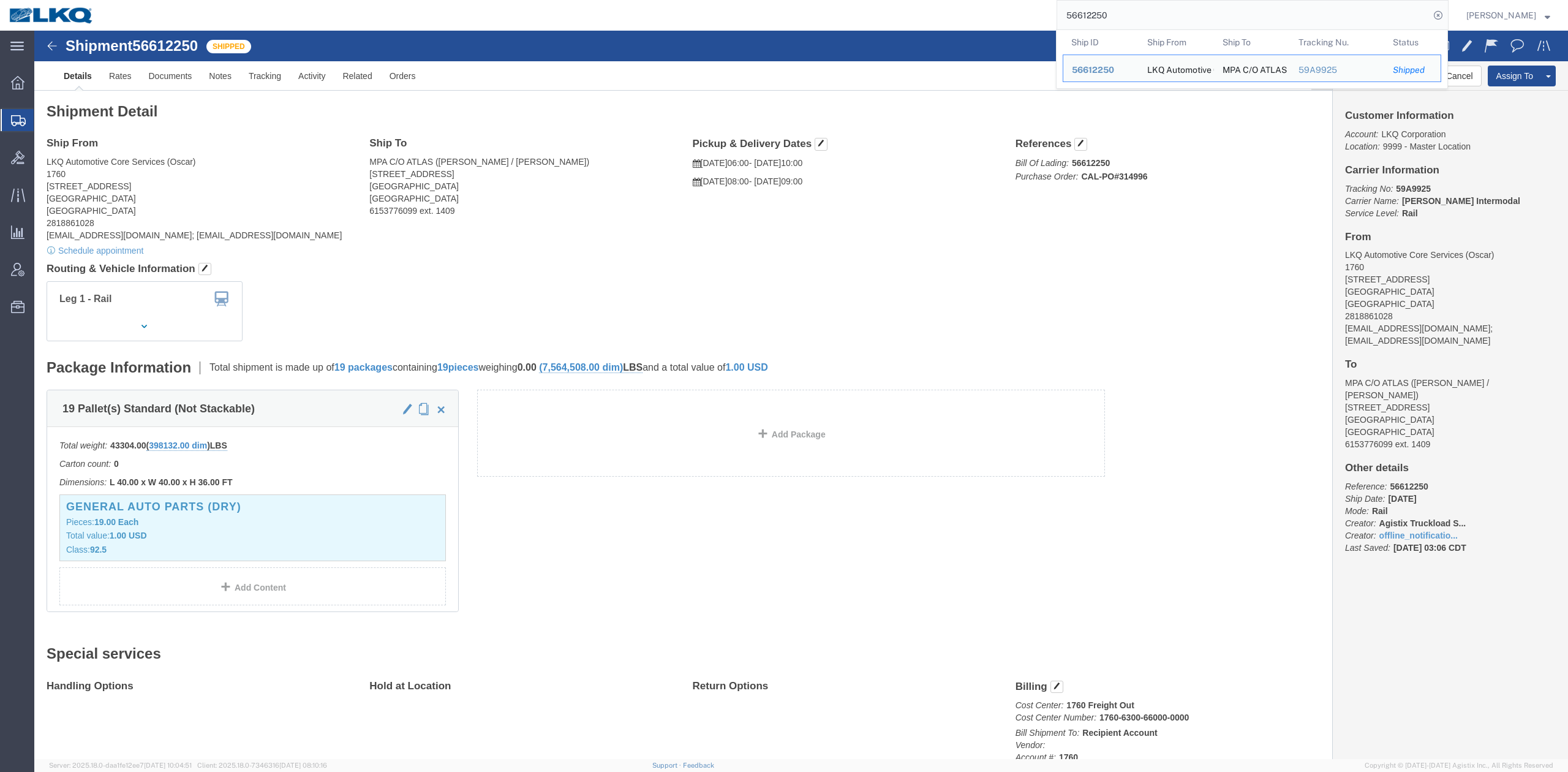
click at [1167, 27] on input "56612250" at bounding box center [1243, 15] width 372 height 29
paste input "45168"
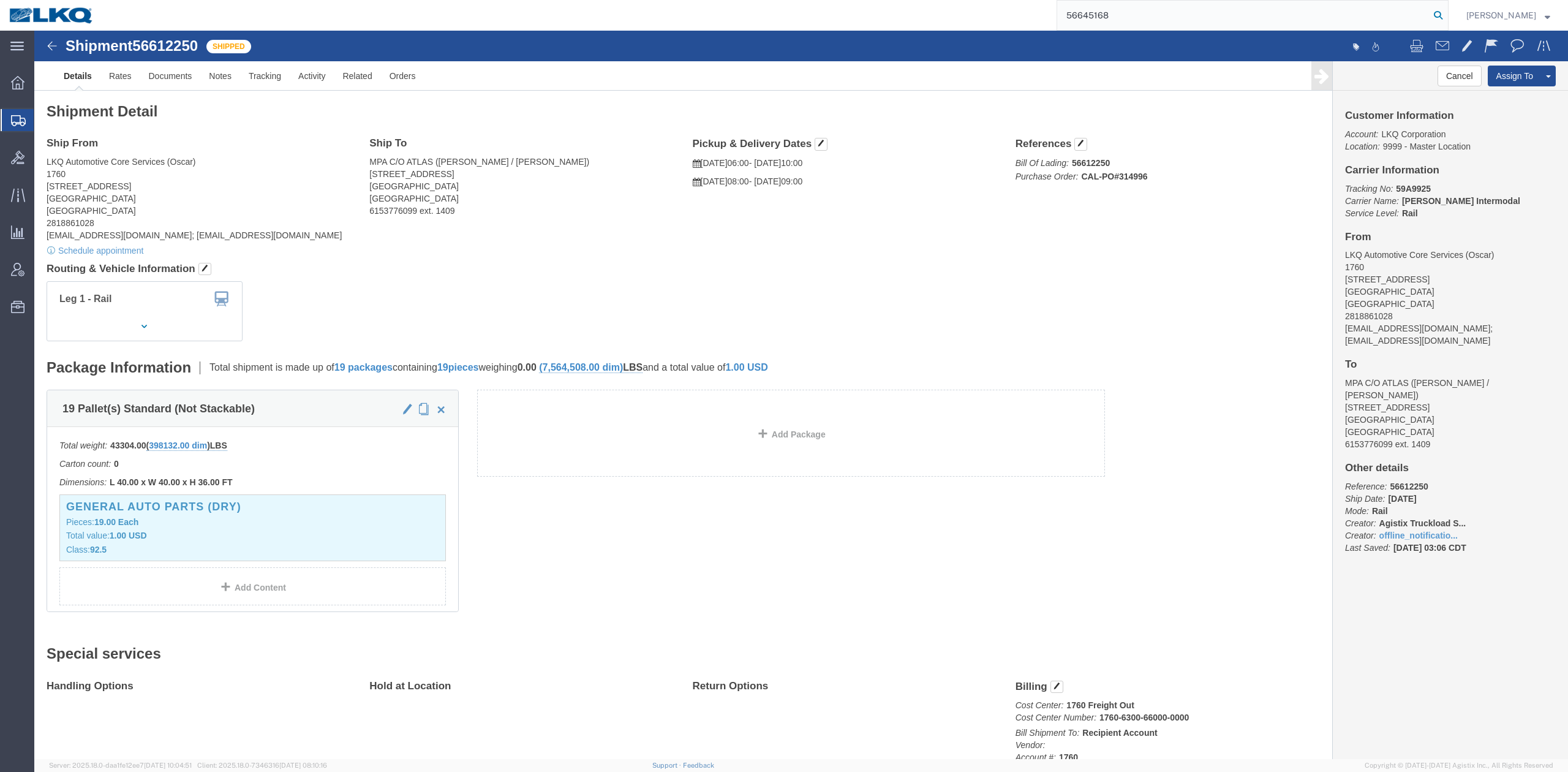
click at [1447, 13] on icon at bounding box center [1438, 15] width 17 height 17
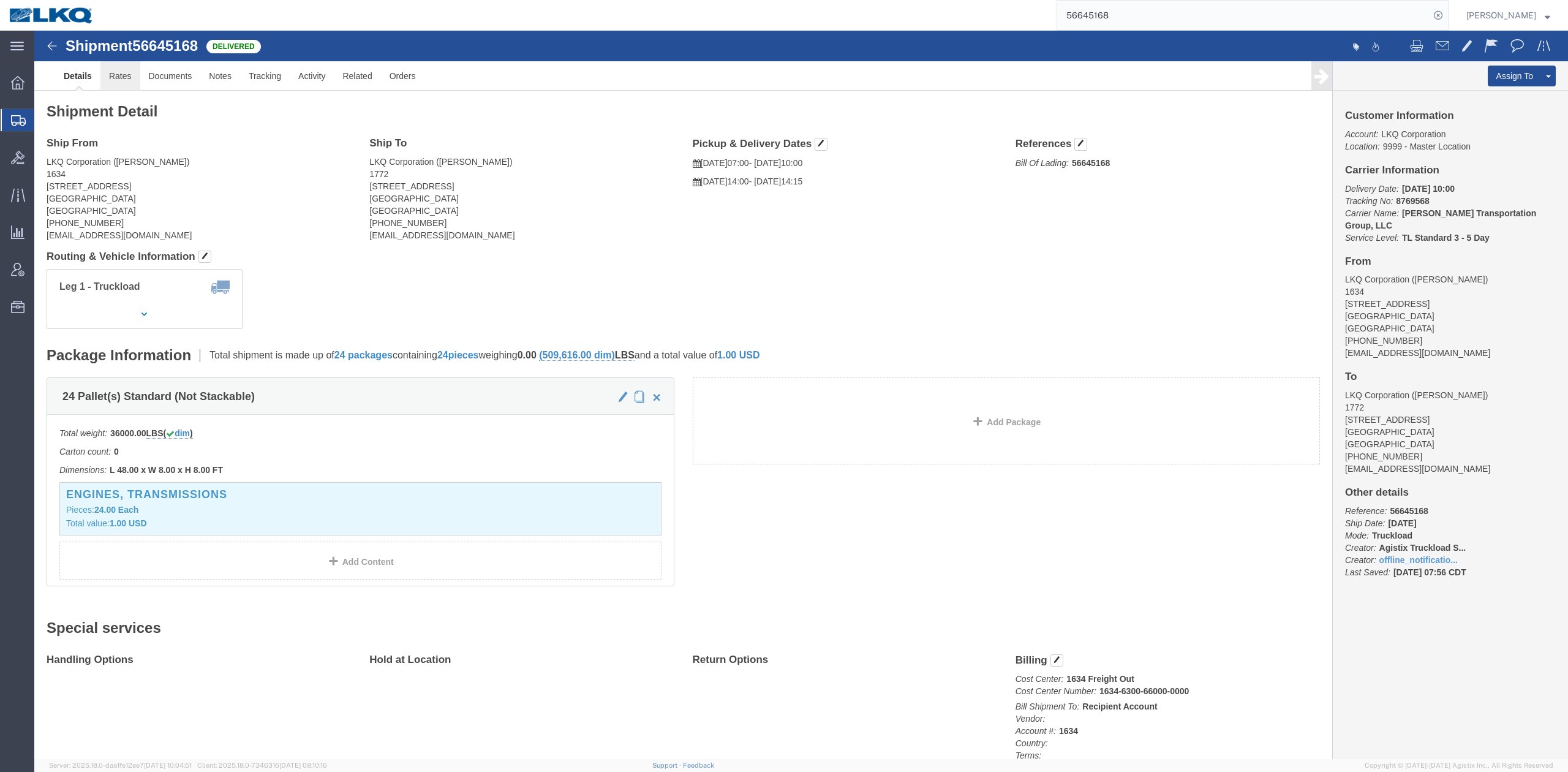
drag, startPoint x: 123, startPoint y: 82, endPoint x: 89, endPoint y: 51, distance: 46.0
click link "Rates"
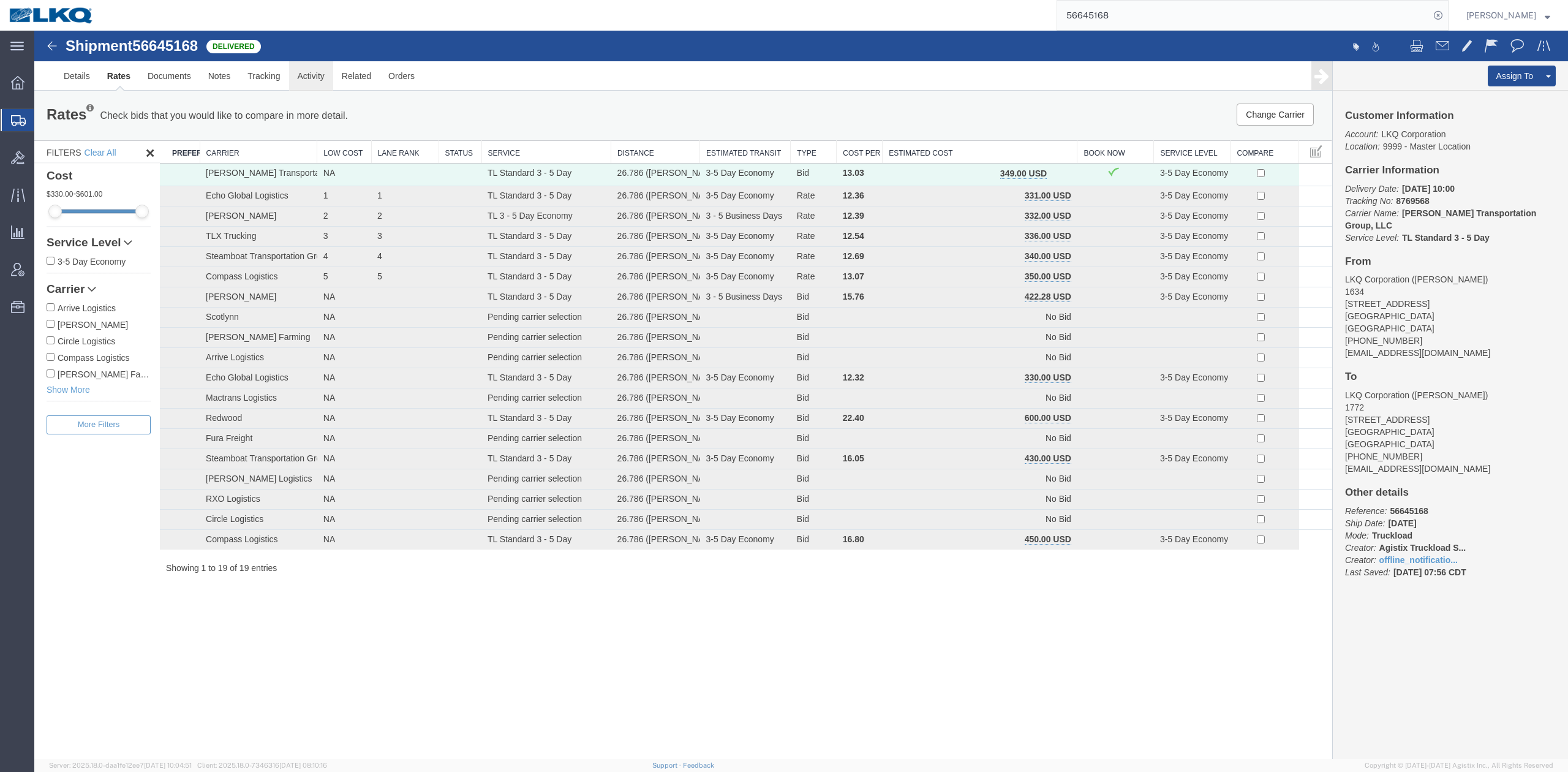
click at [312, 78] on link "Activity" at bounding box center [311, 75] width 44 height 29
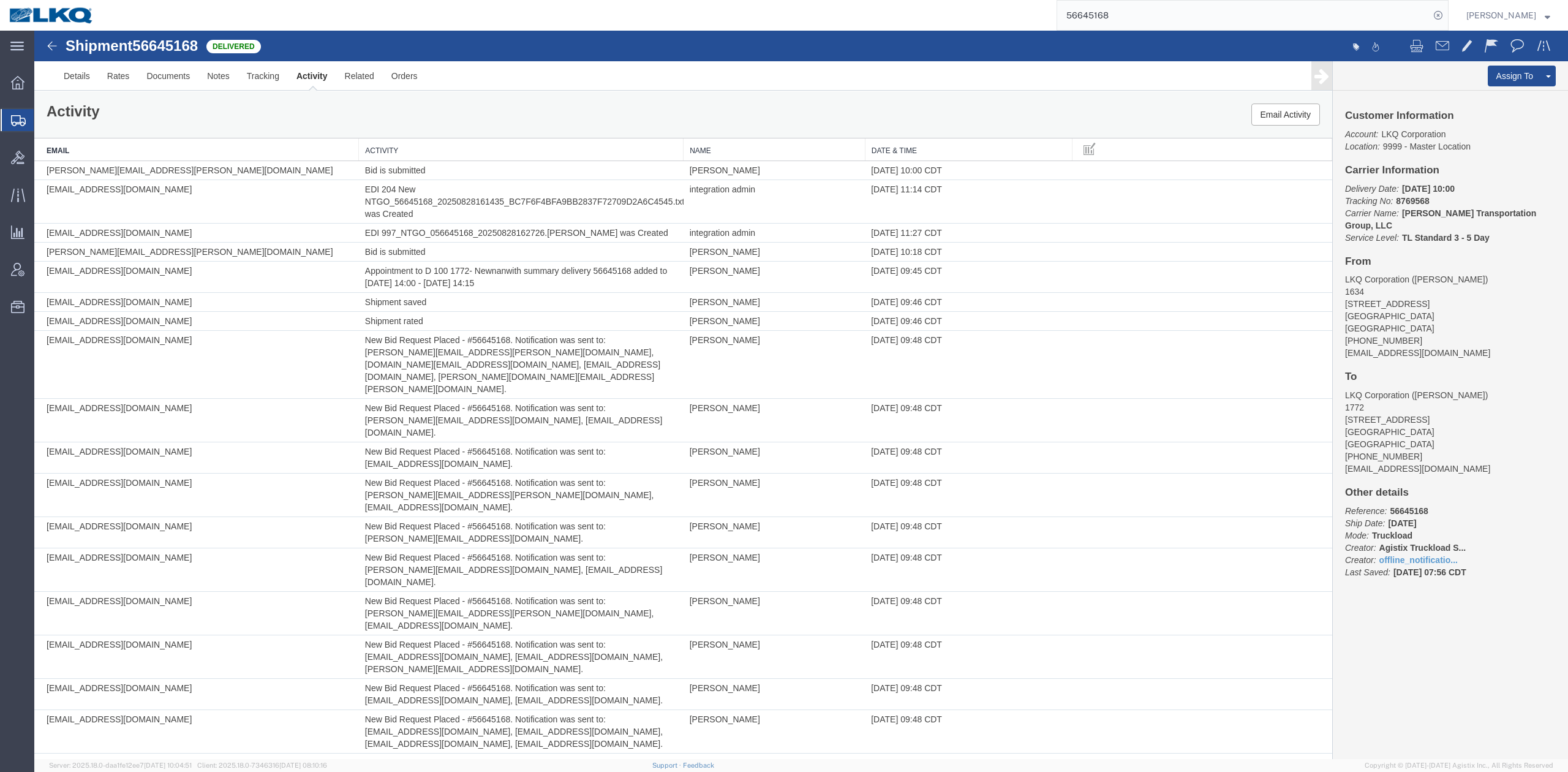
click at [476, 153] on th "Activity" at bounding box center [522, 149] width 325 height 23
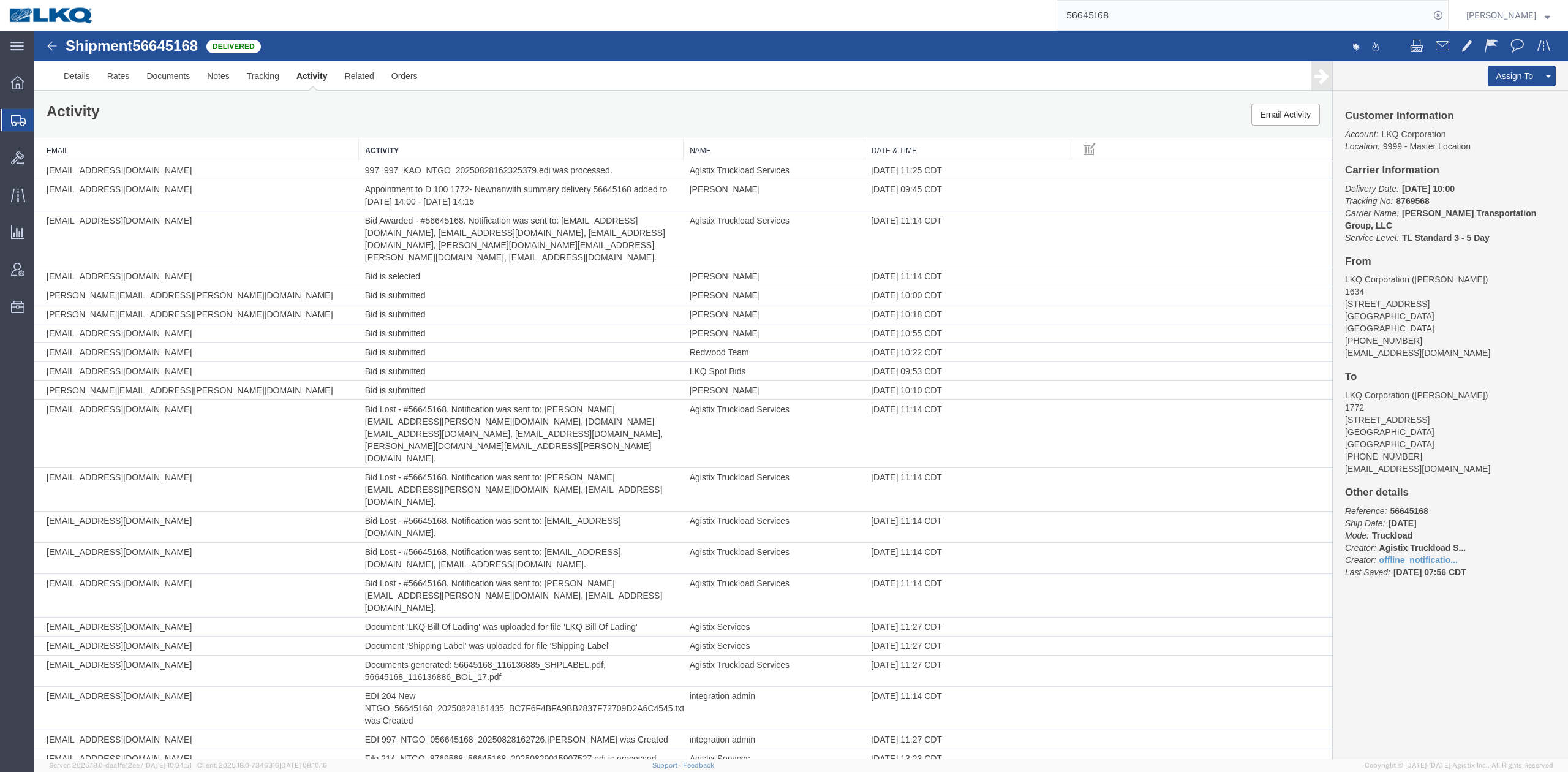
click at [1108, 18] on input "56645168" at bounding box center [1243, 15] width 372 height 29
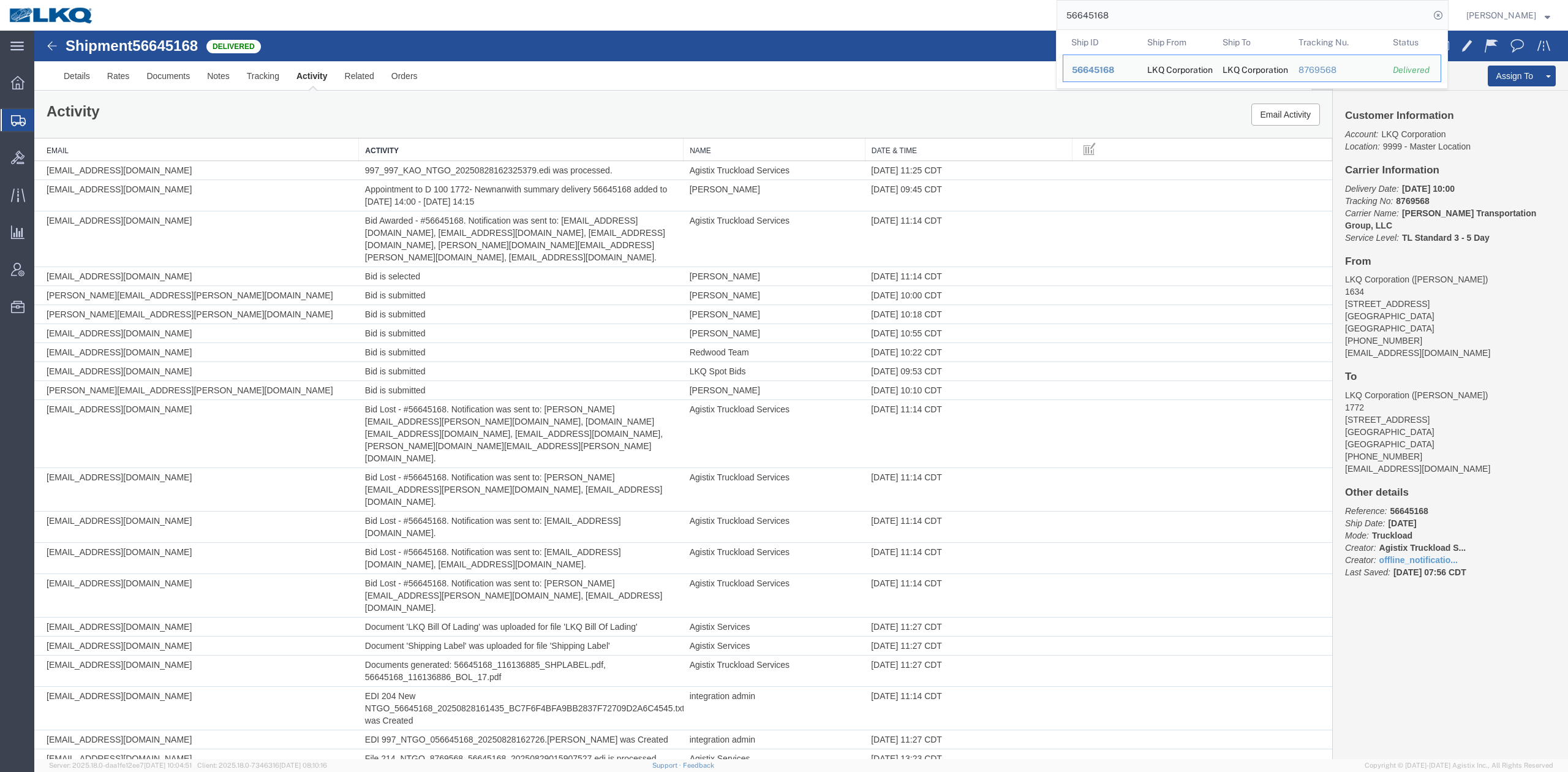
click at [1108, 18] on input "56645168" at bounding box center [1243, 15] width 372 height 29
paste input "12440"
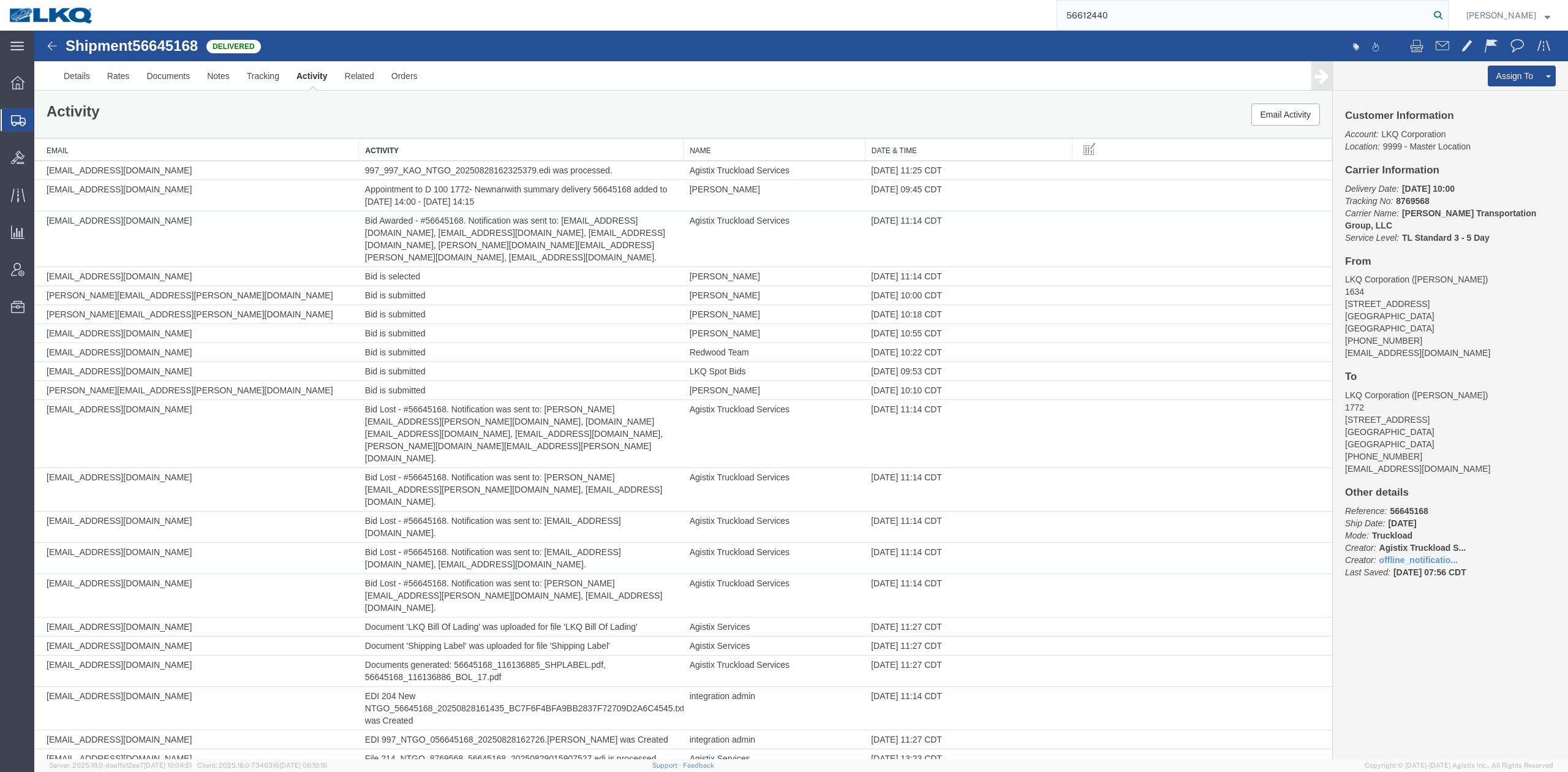
click at [1447, 14] on icon at bounding box center [1438, 15] width 17 height 17
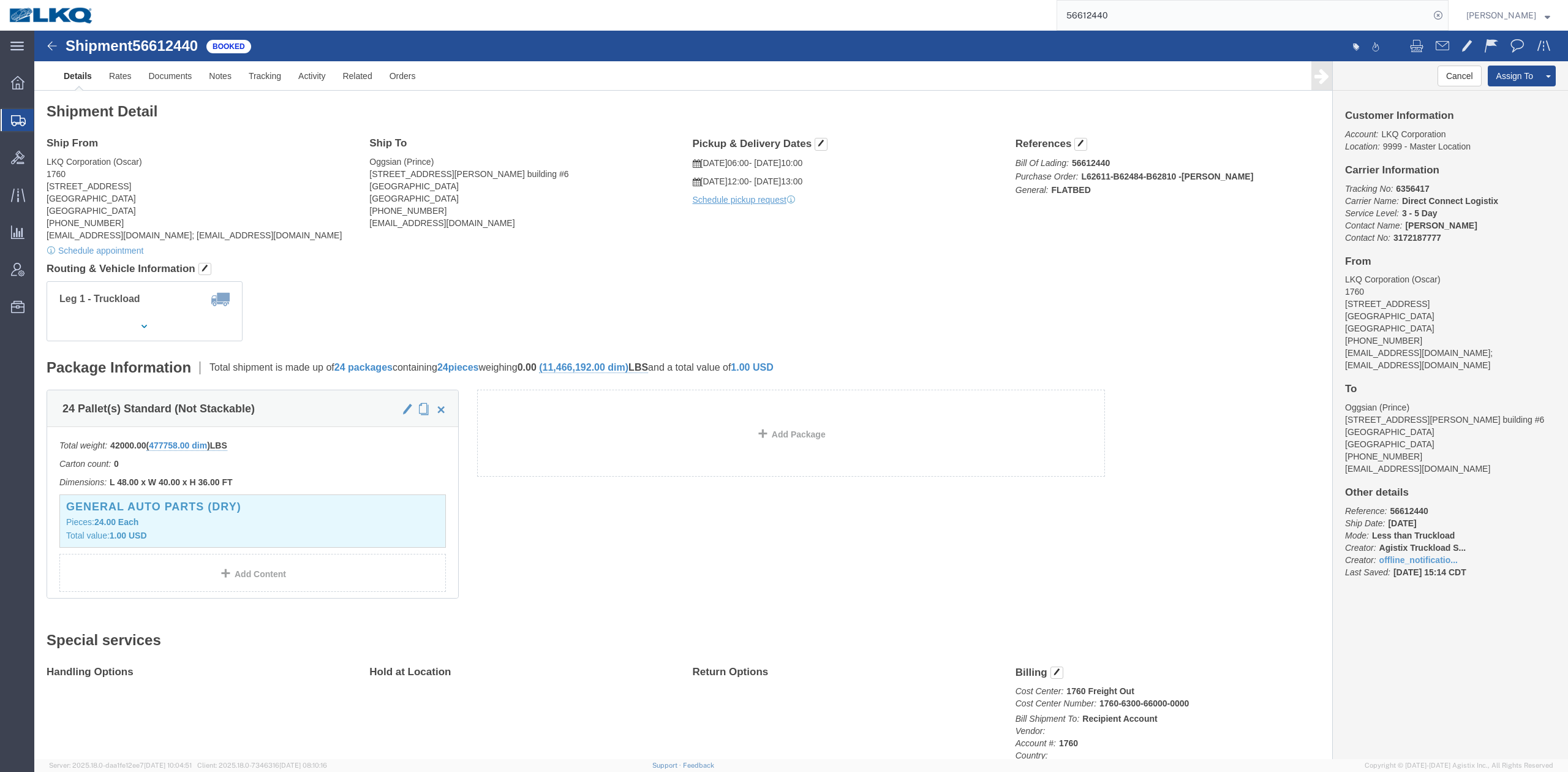
click at [1215, 15] on input "56612440" at bounding box center [1243, 15] width 372 height 29
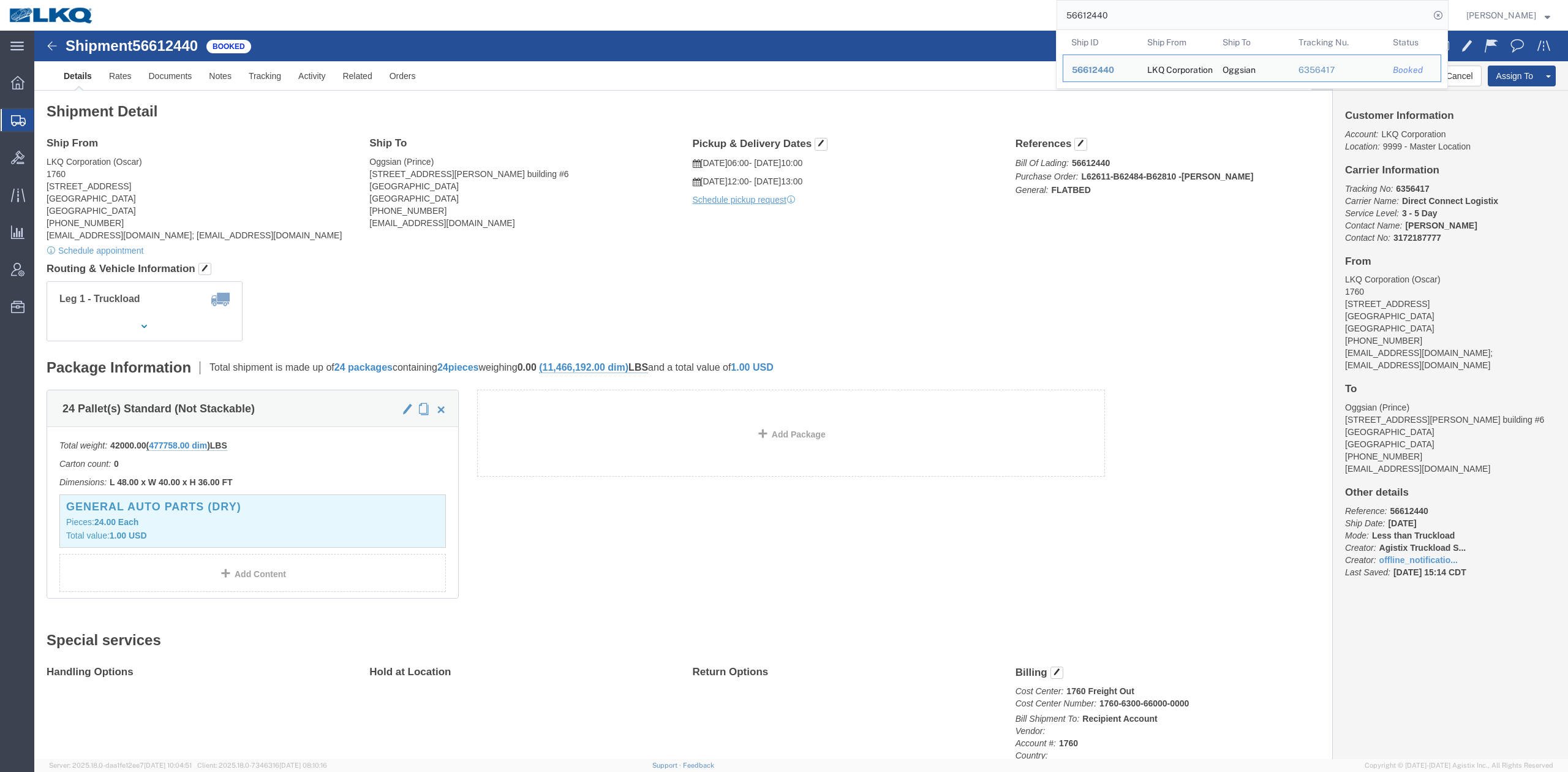
click at [1215, 15] on input "56612440" at bounding box center [1243, 15] width 372 height 29
paste input "260819"
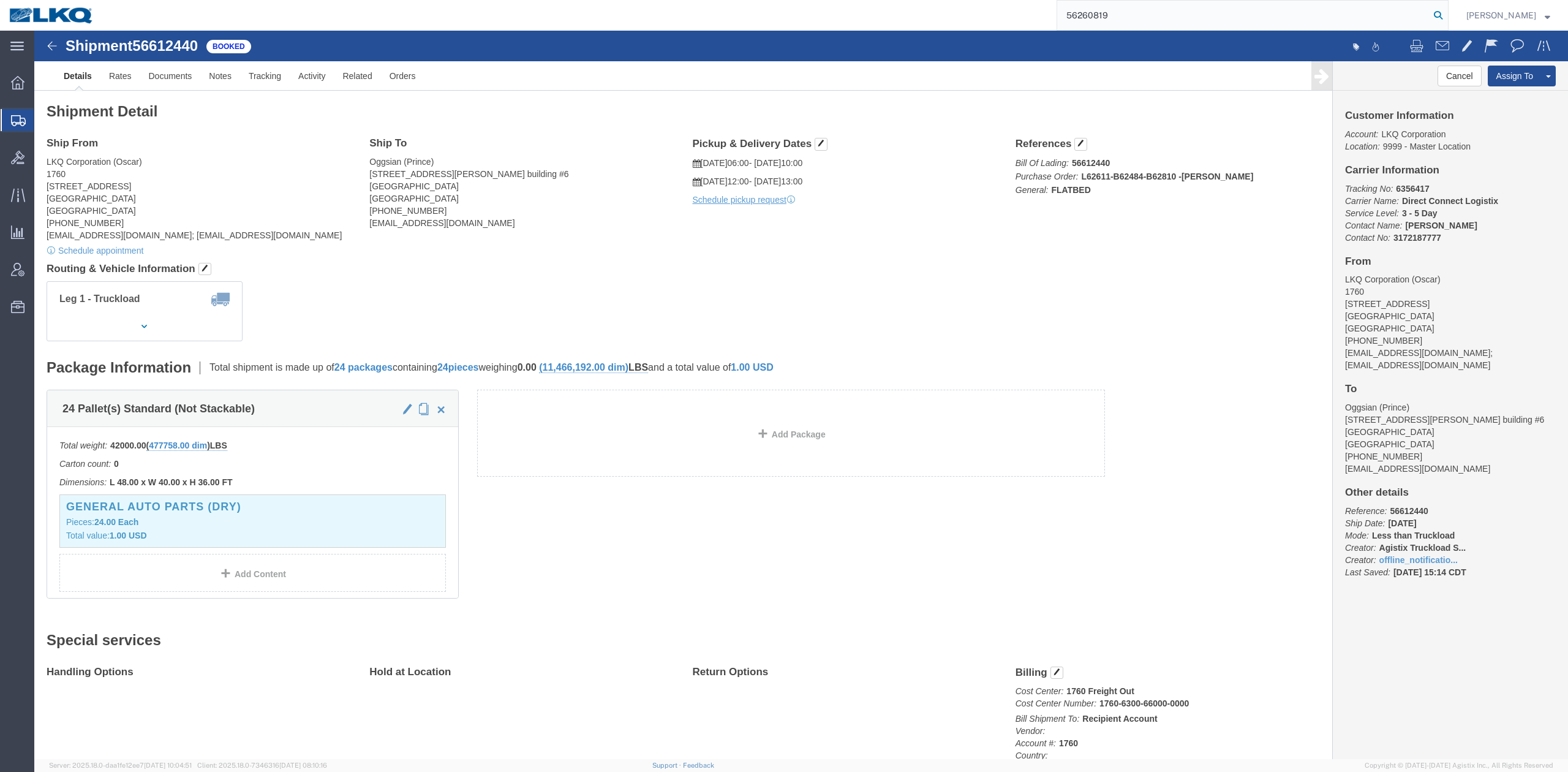
click at [1447, 16] on icon at bounding box center [1438, 15] width 17 height 17
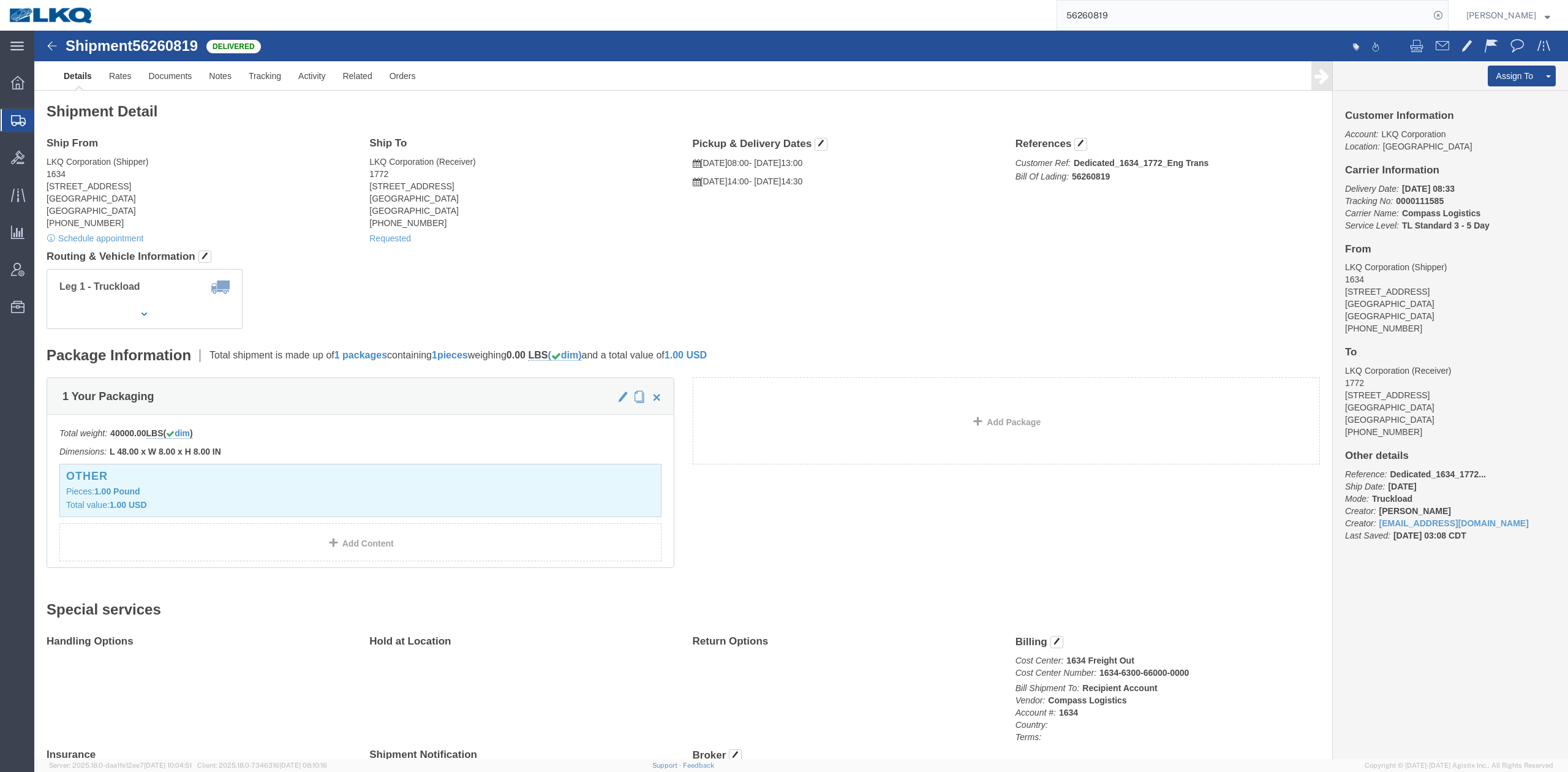
click at [1118, 9] on input "56260819" at bounding box center [1243, 15] width 372 height 29
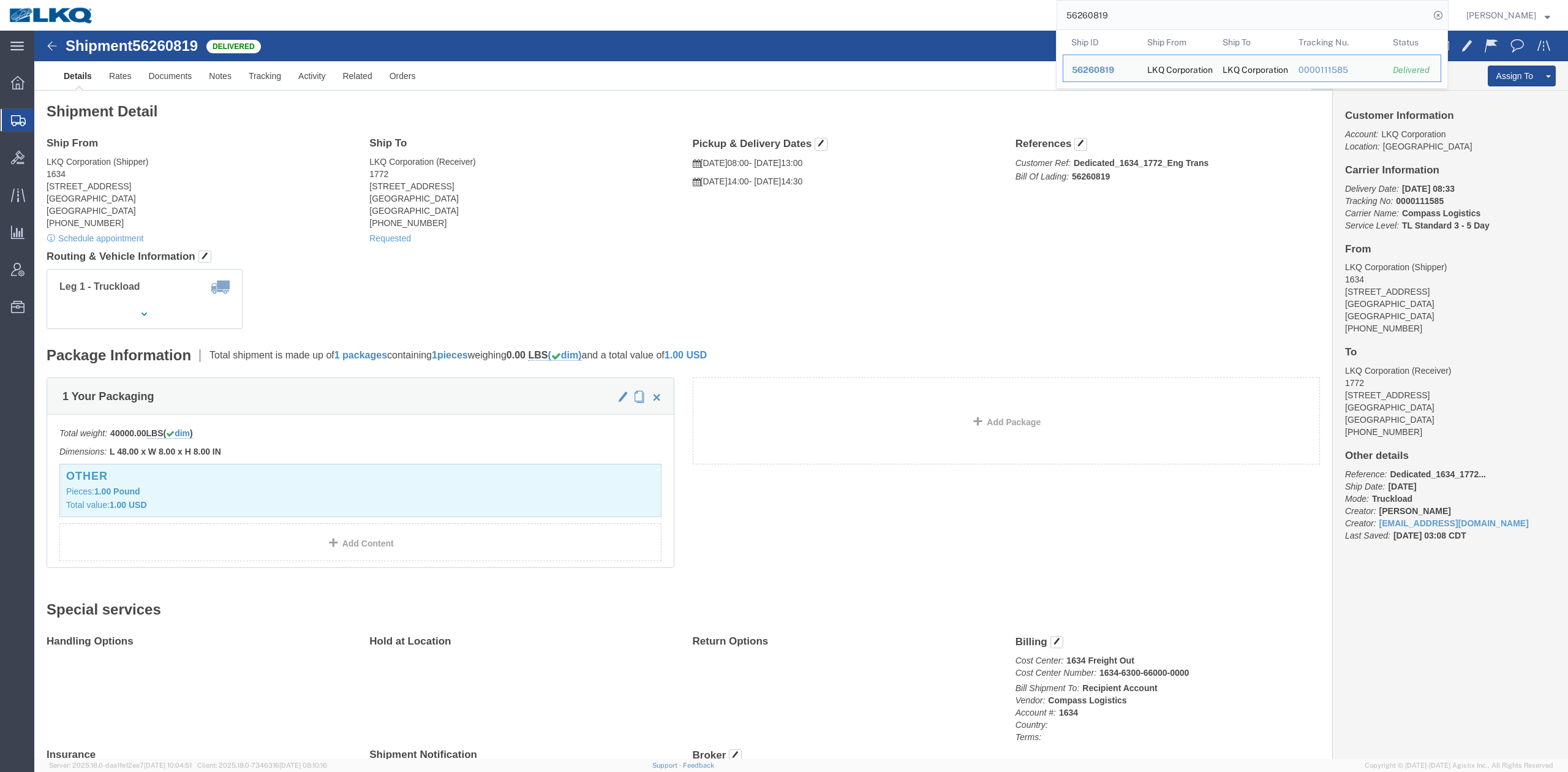
click at [1120, 9] on input "56260819" at bounding box center [1243, 15] width 372 height 29
paste input "580371"
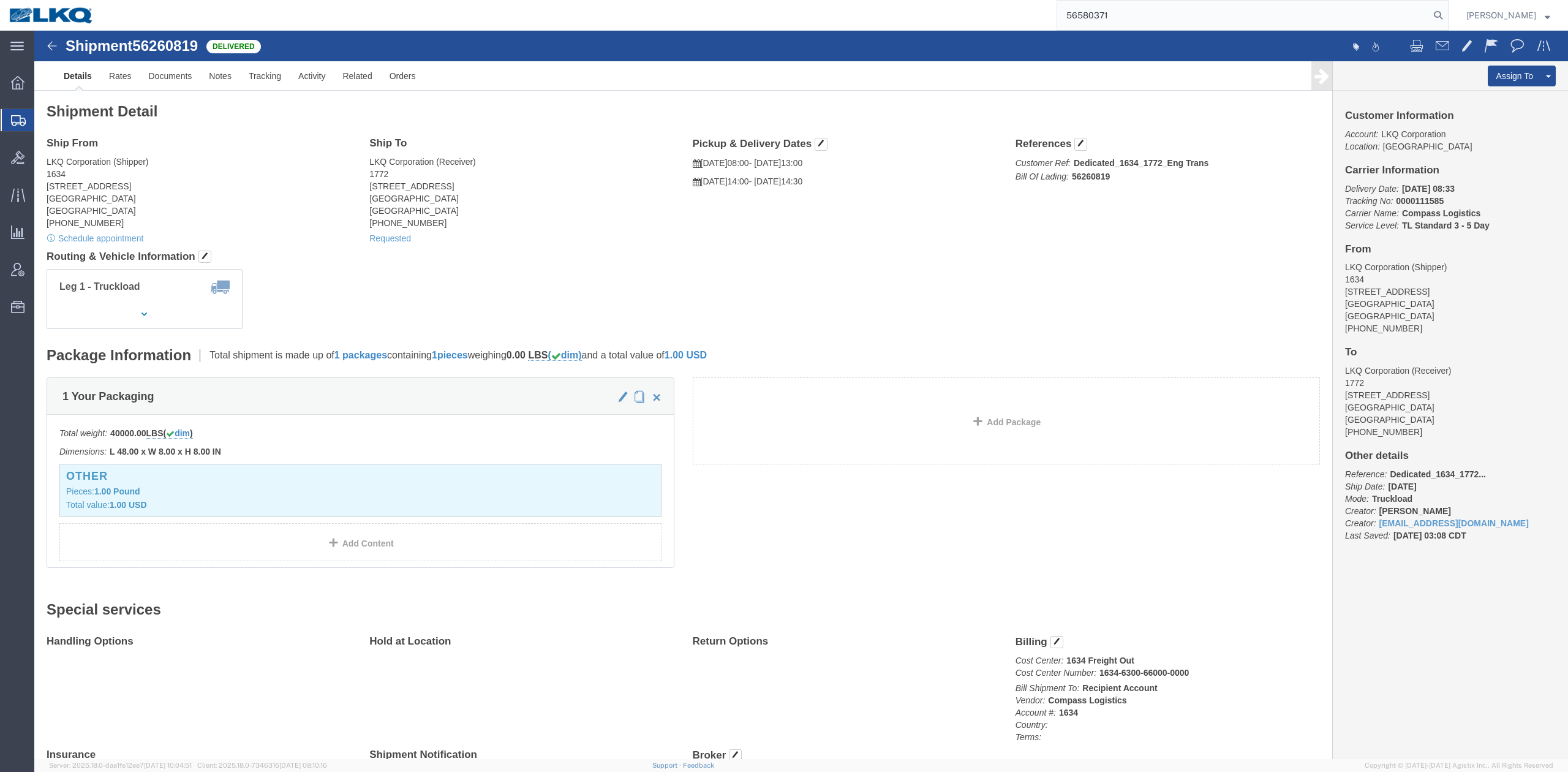
click at [1449, 10] on form "56580371" at bounding box center [1253, 15] width 392 height 31
click at [1447, 11] on icon at bounding box center [1438, 15] width 17 height 17
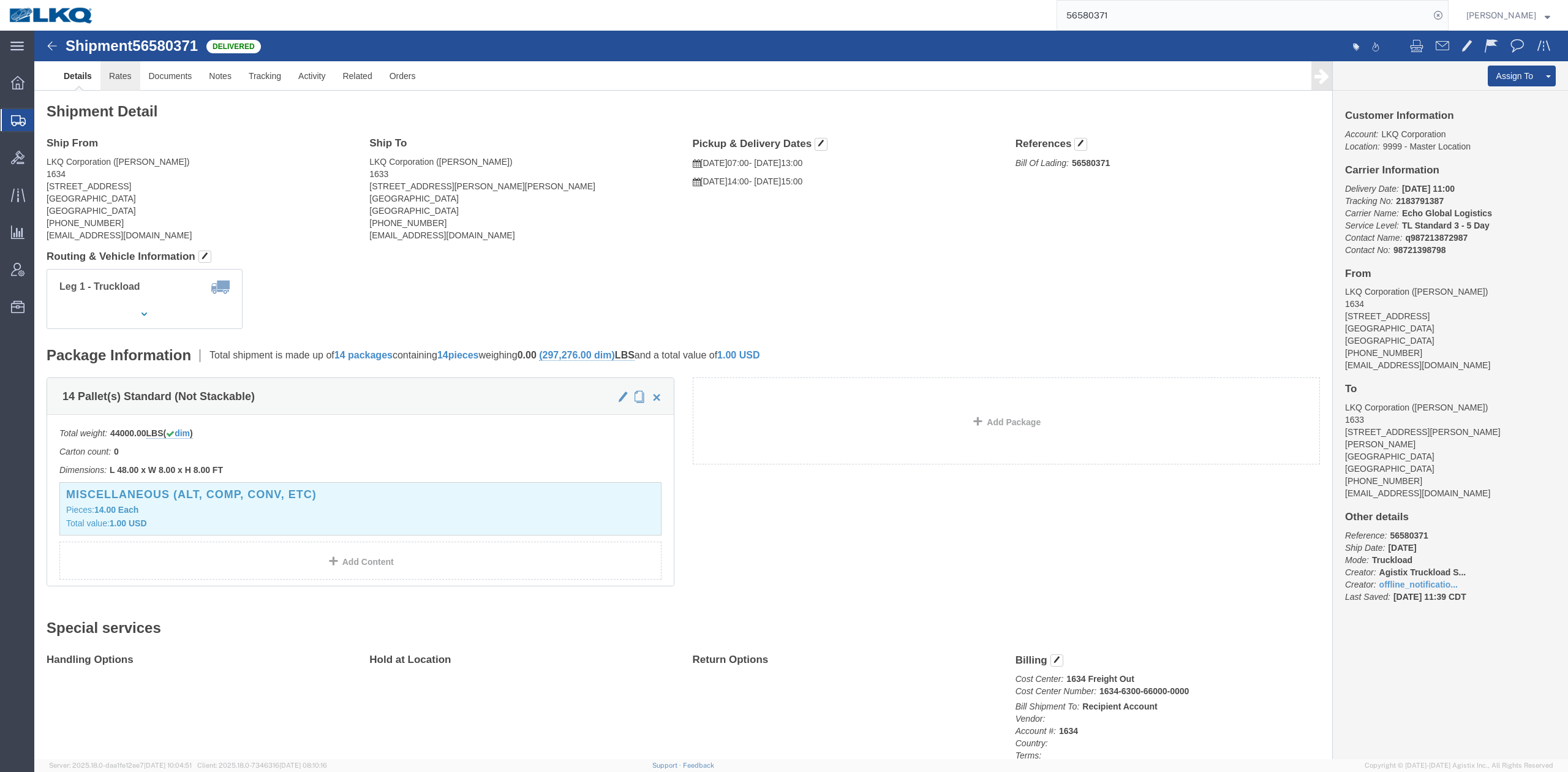
click link "Rates"
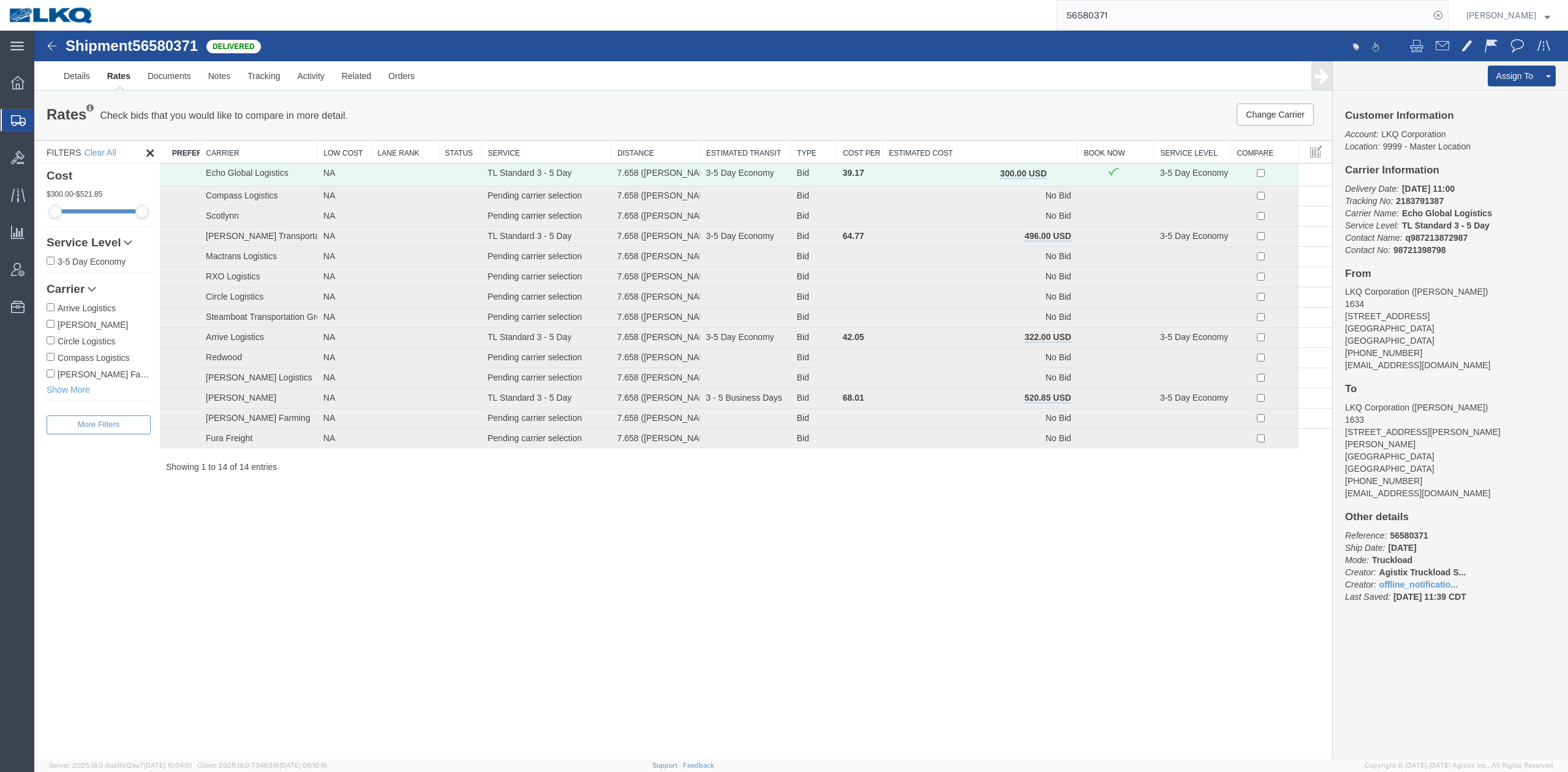
click at [1118, 17] on input "56580371" at bounding box center [1243, 15] width 372 height 29
click at [1118, 17] on input "56580371" at bounding box center [1243, 15] width 372 height 29
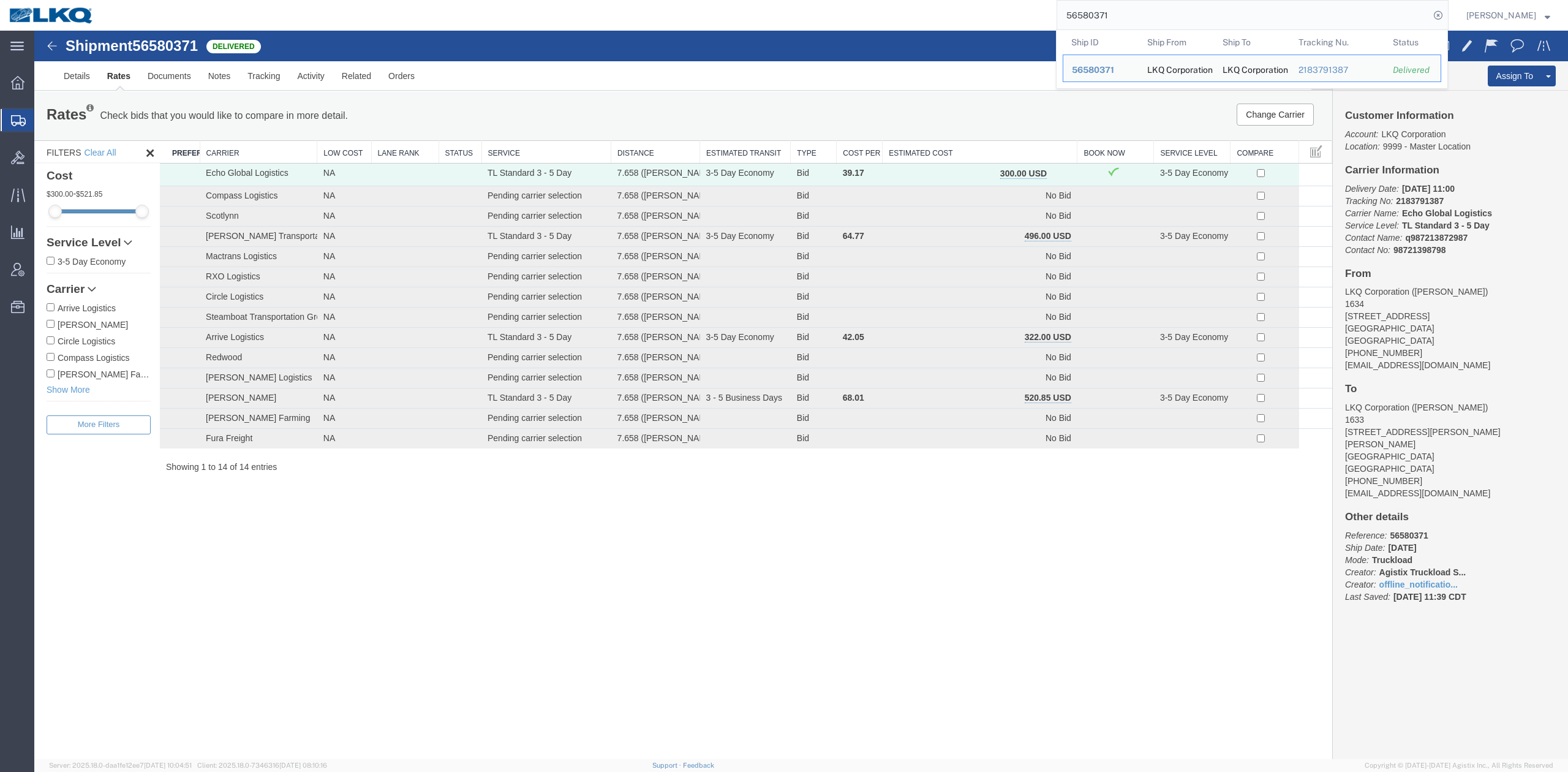
paste input "274855"
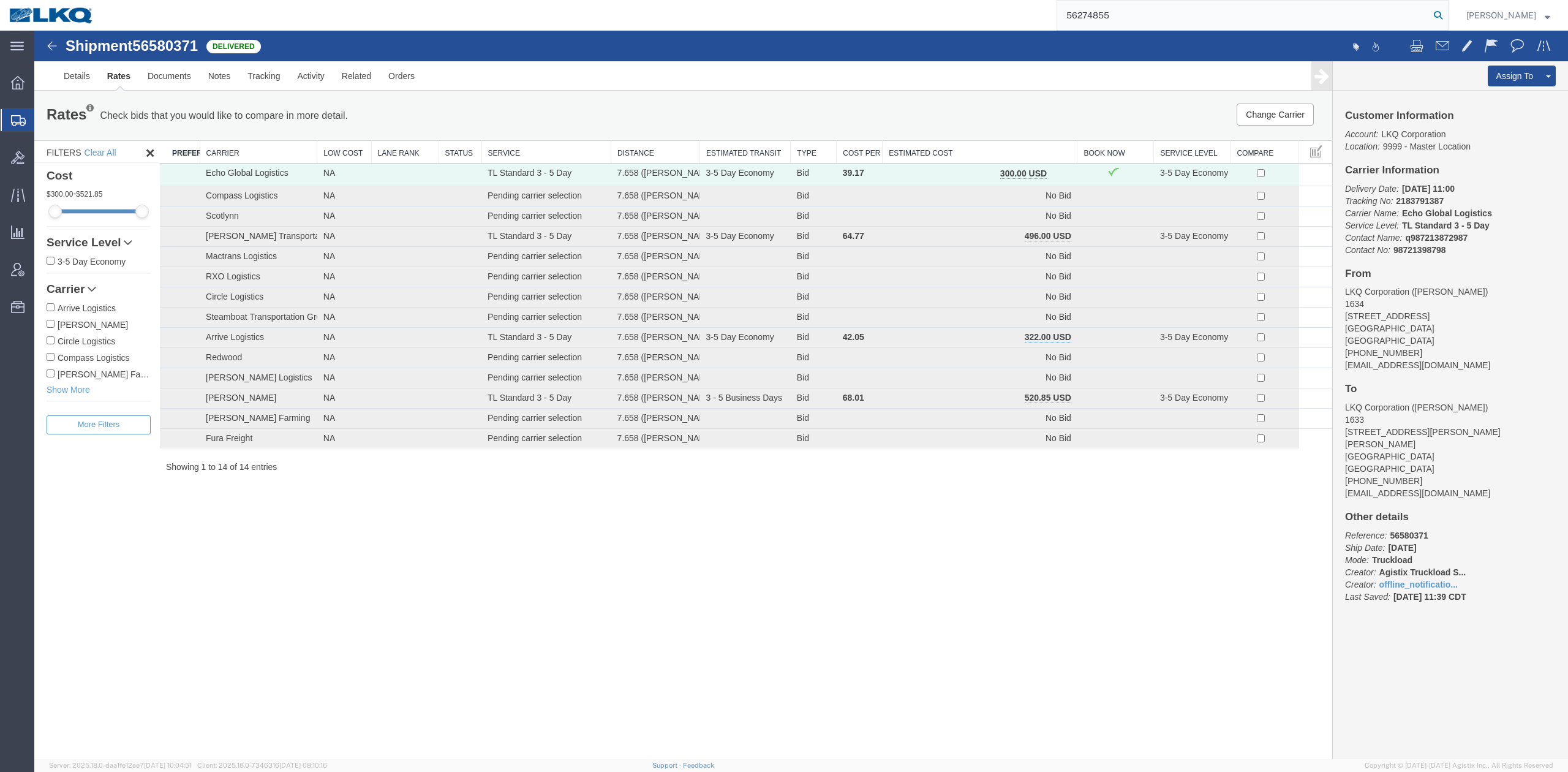
click at [1447, 13] on icon at bounding box center [1438, 15] width 17 height 17
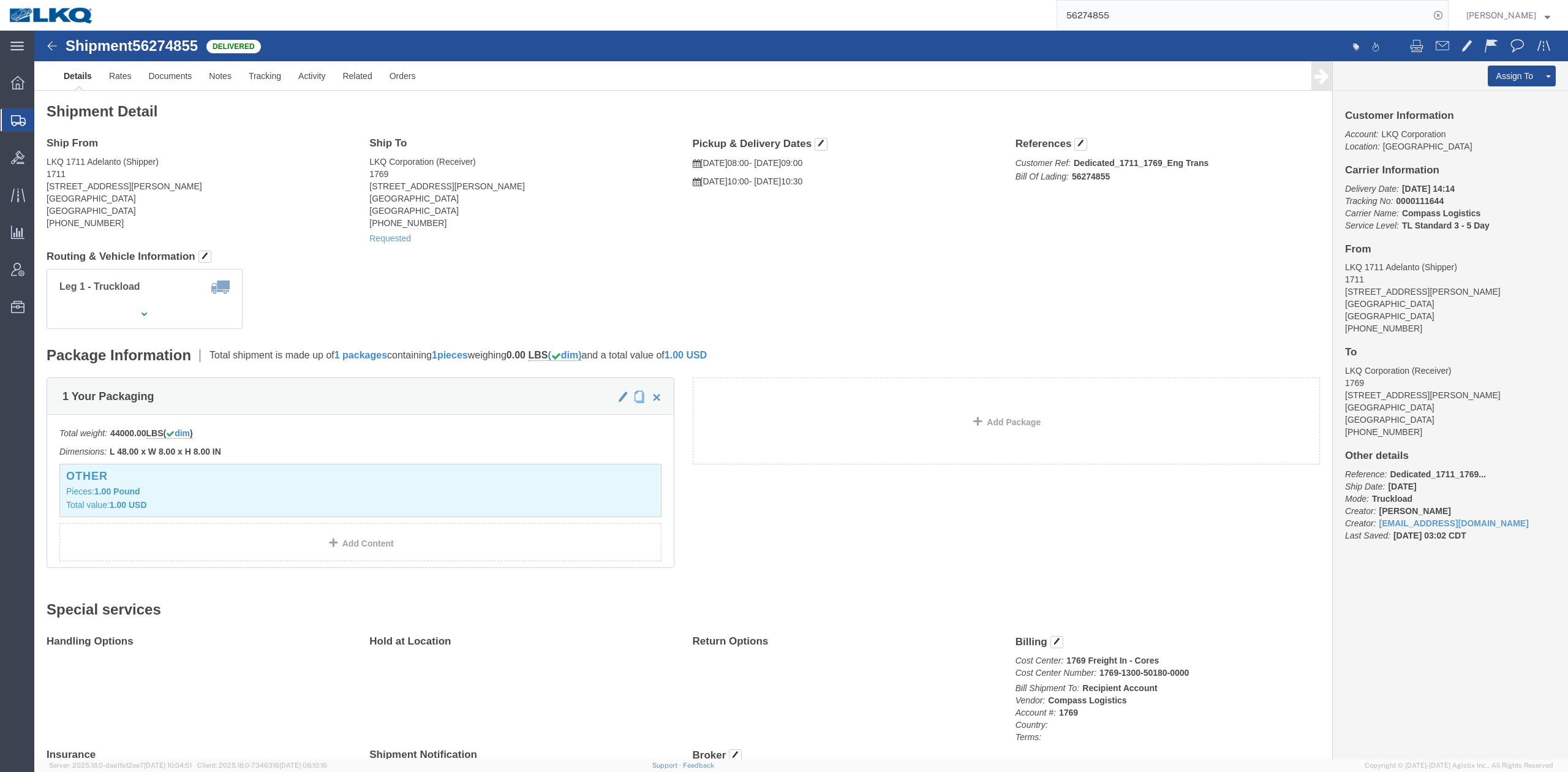
click at [1117, 23] on input "56274855" at bounding box center [1243, 15] width 372 height 29
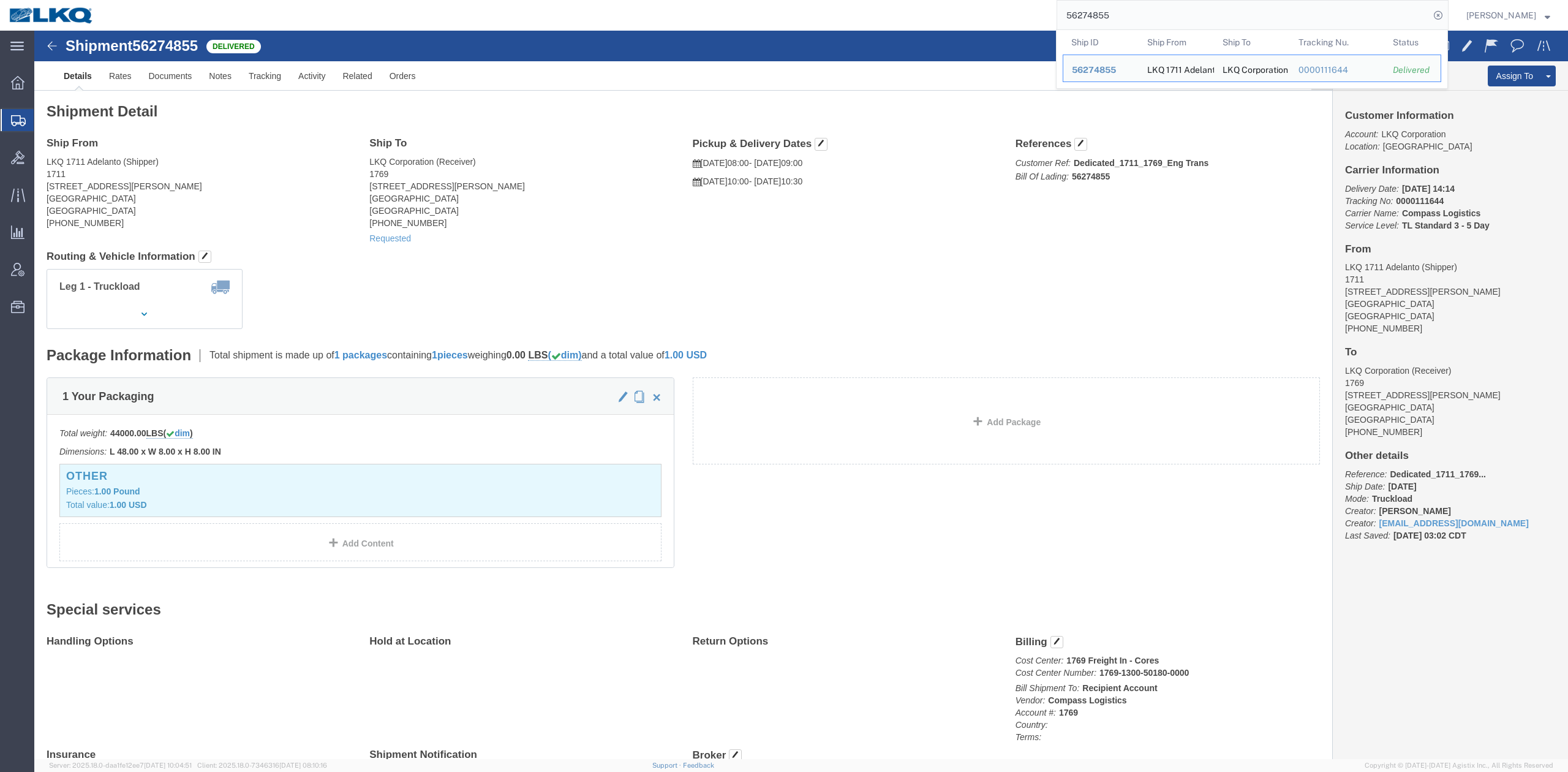
paste input "608548"
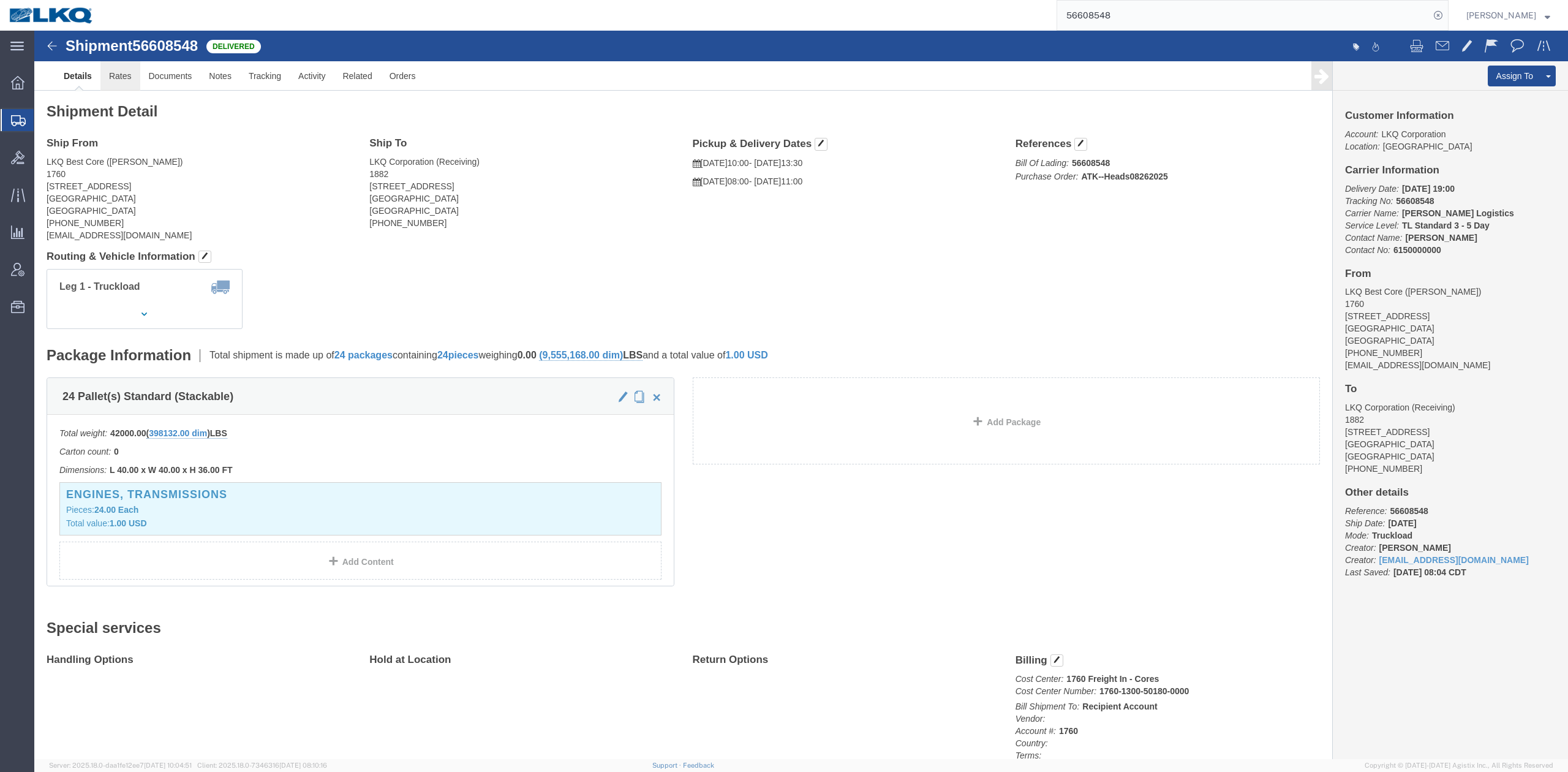
click link "Rates"
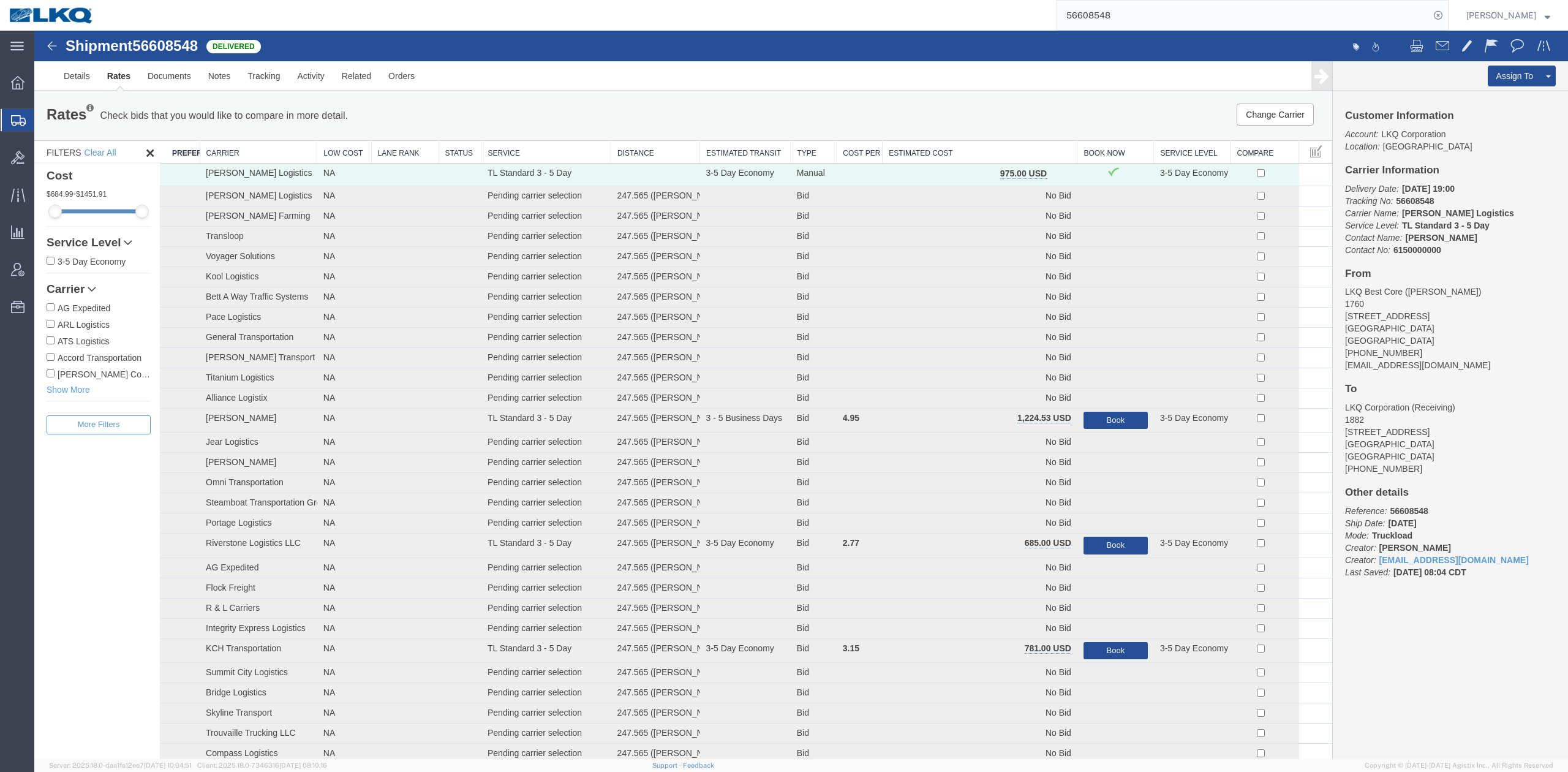
click at [1123, 16] on input "56608548" at bounding box center [1243, 15] width 372 height 29
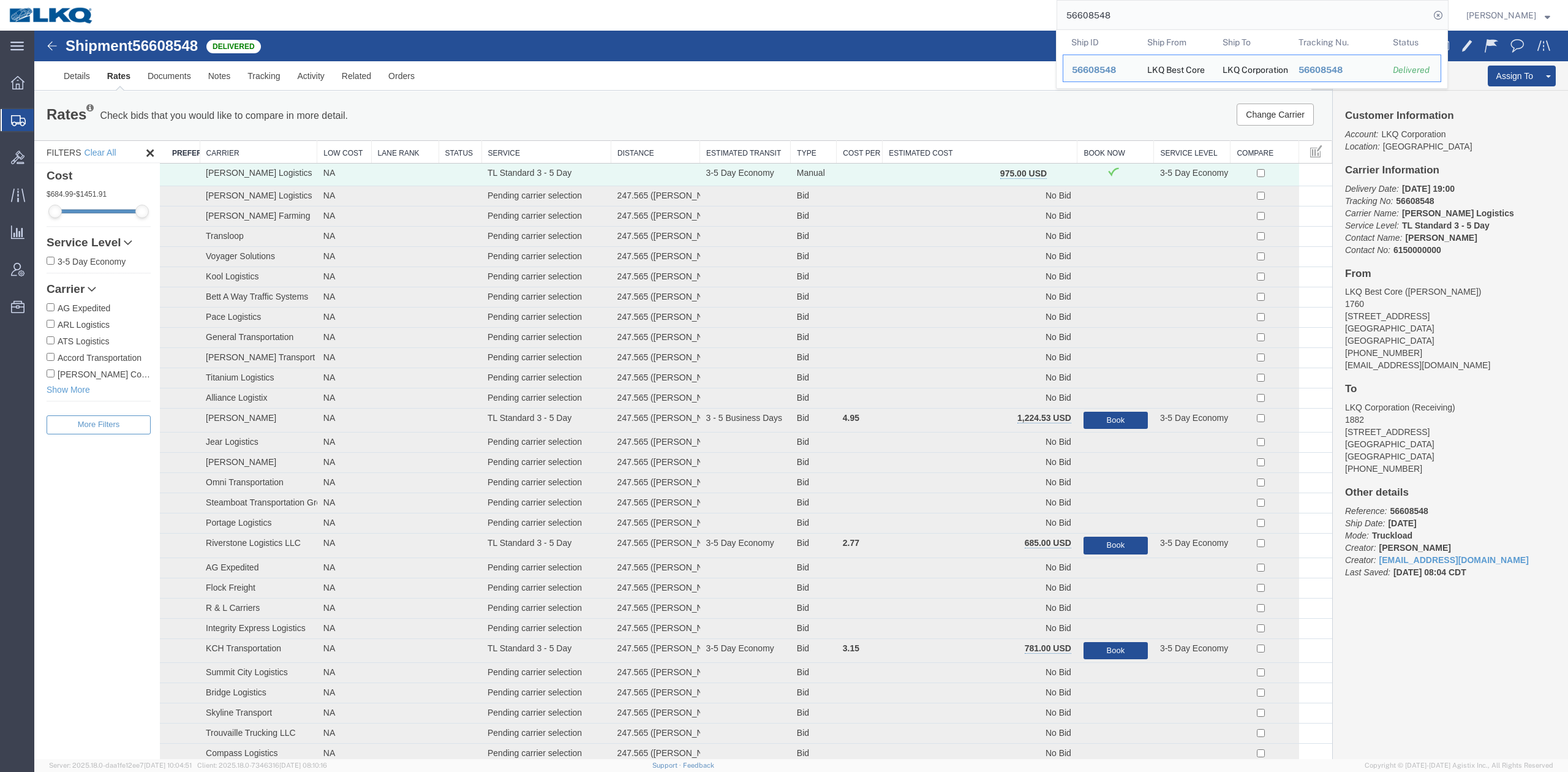
click at [1123, 16] on input "56608548" at bounding box center [1243, 15] width 372 height 29
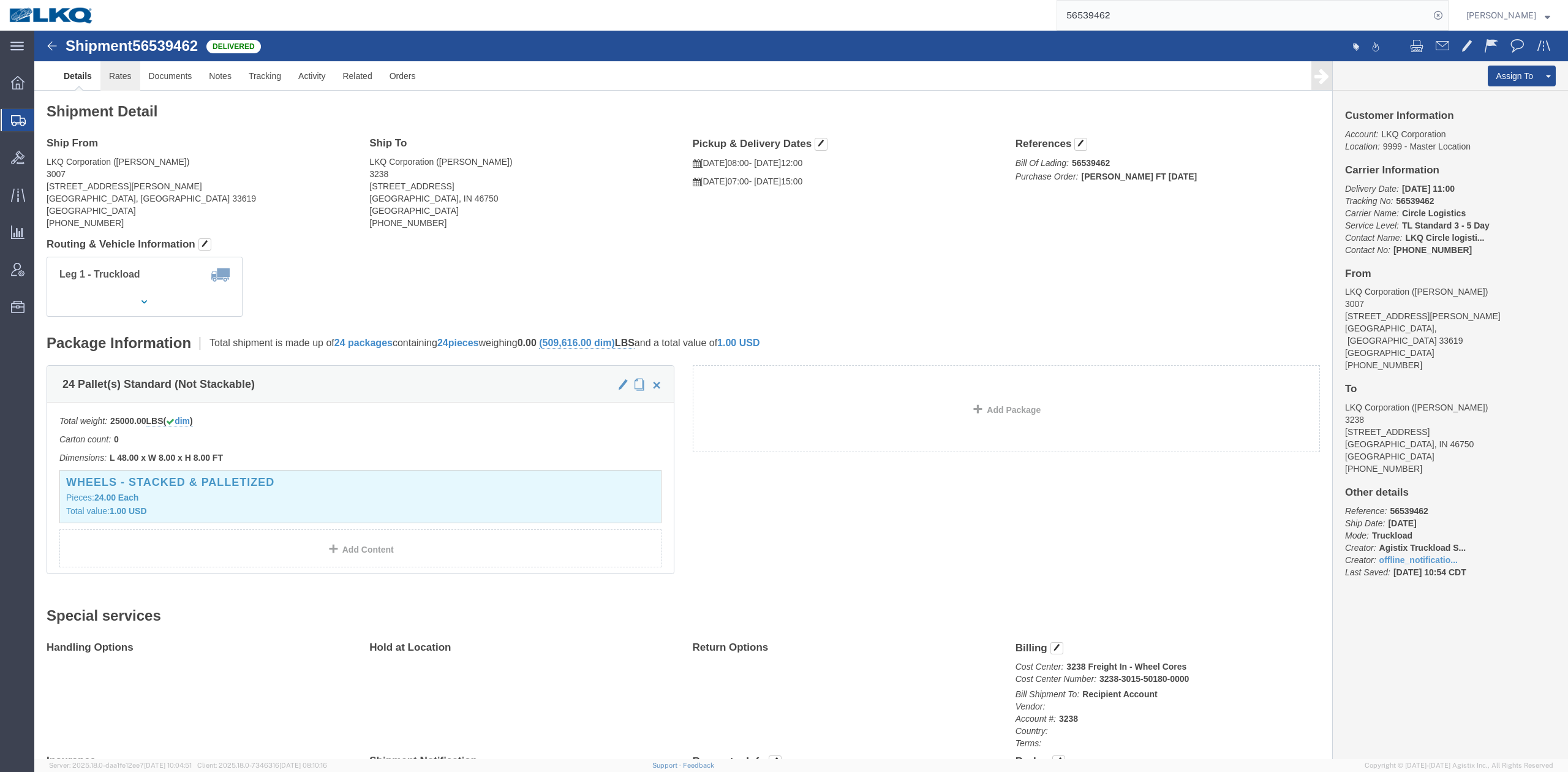
click link "Rates"
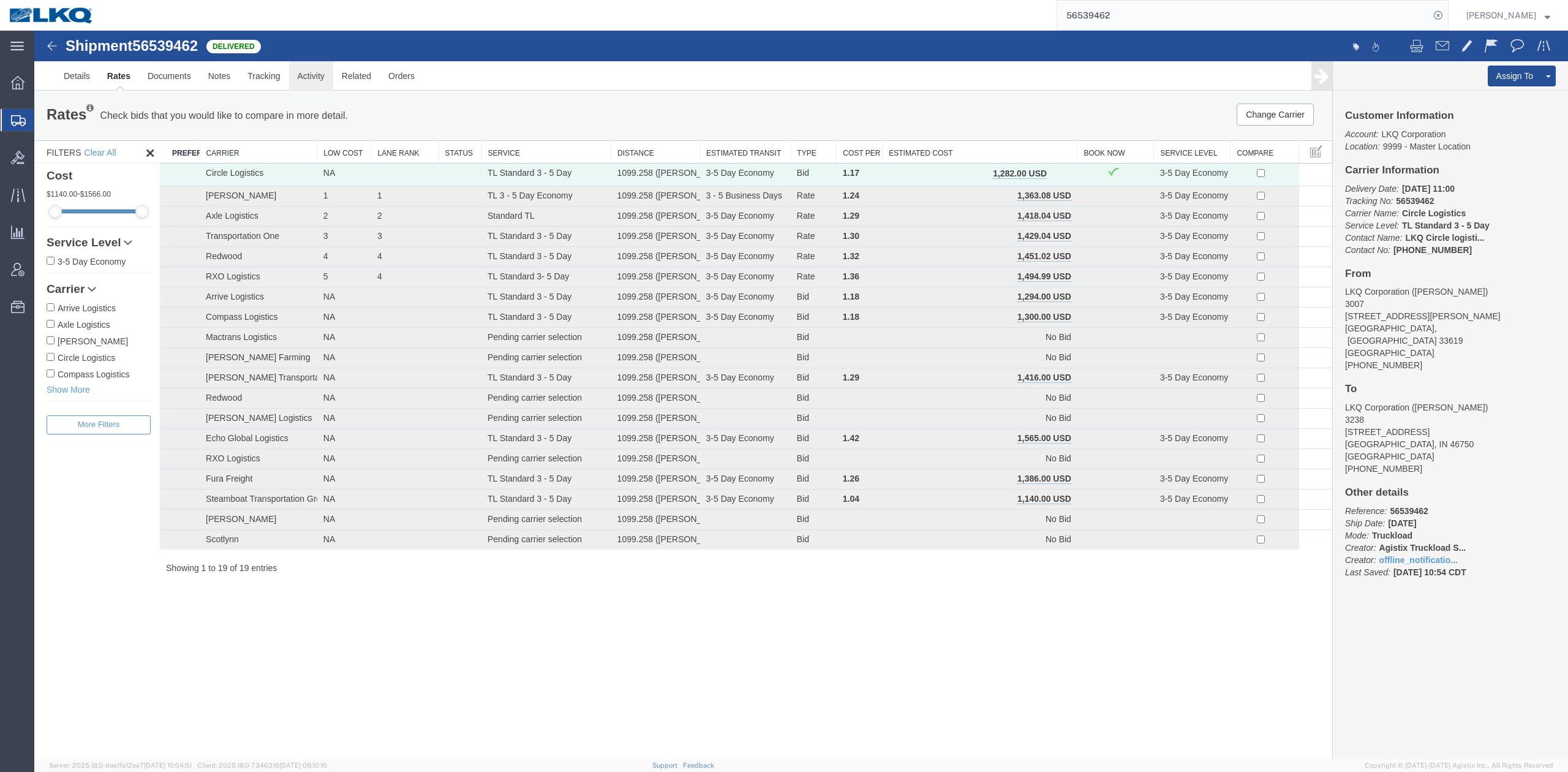
click at [321, 77] on link "Activity" at bounding box center [311, 75] width 44 height 29
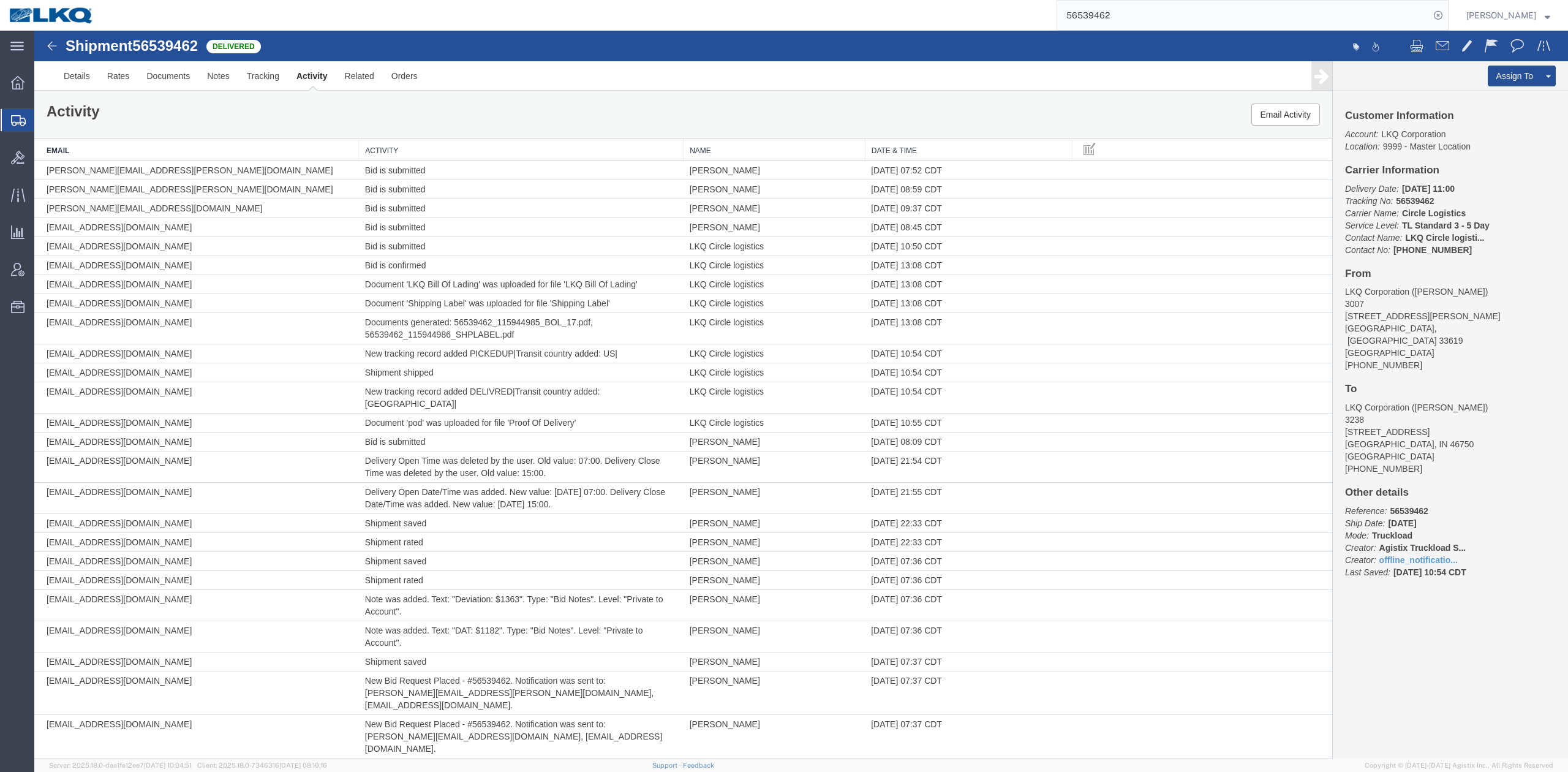
click at [389, 140] on th "Activity" at bounding box center [522, 149] width 325 height 23
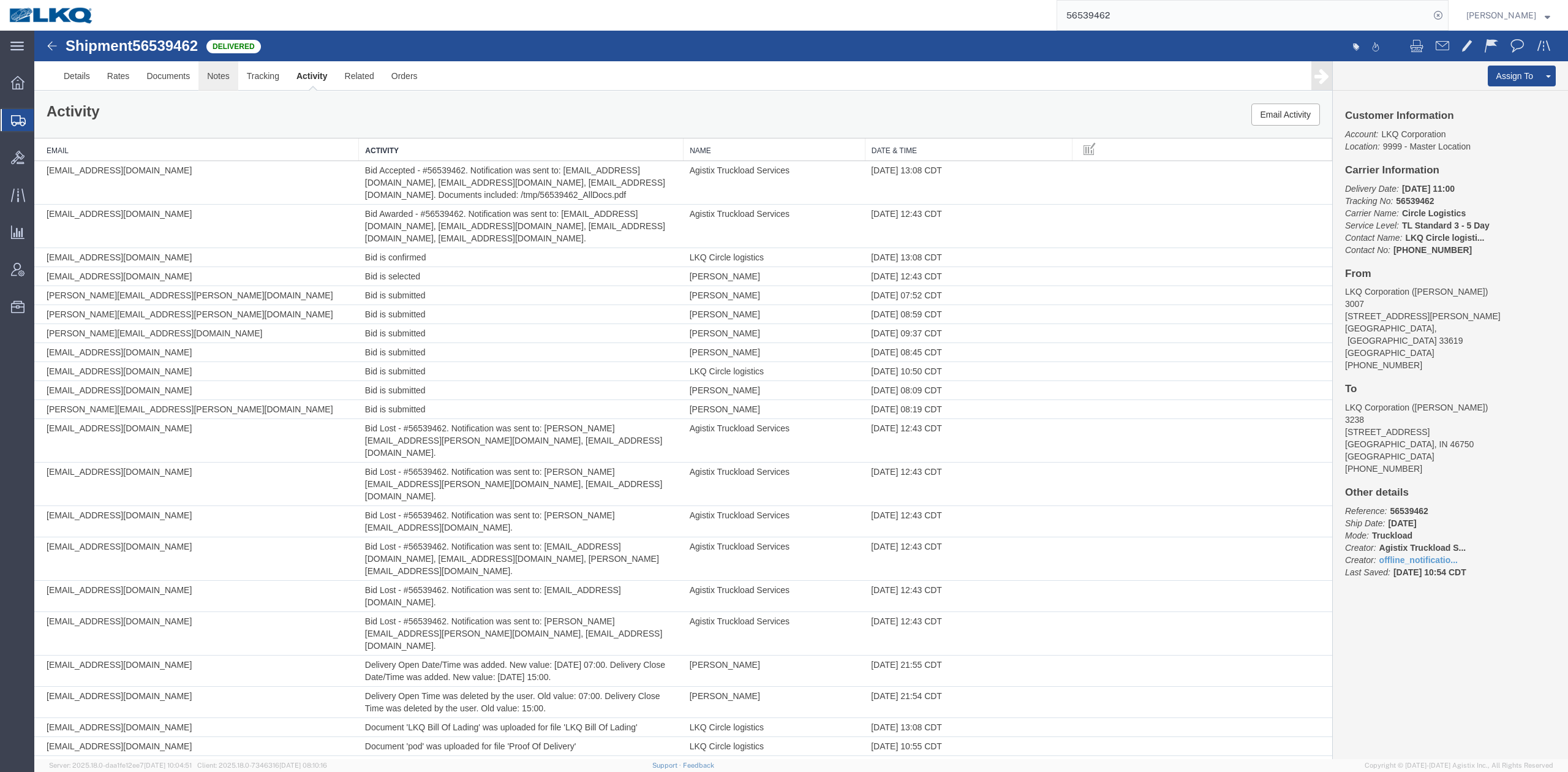
click at [212, 81] on link "Notes" at bounding box center [219, 75] width 40 height 29
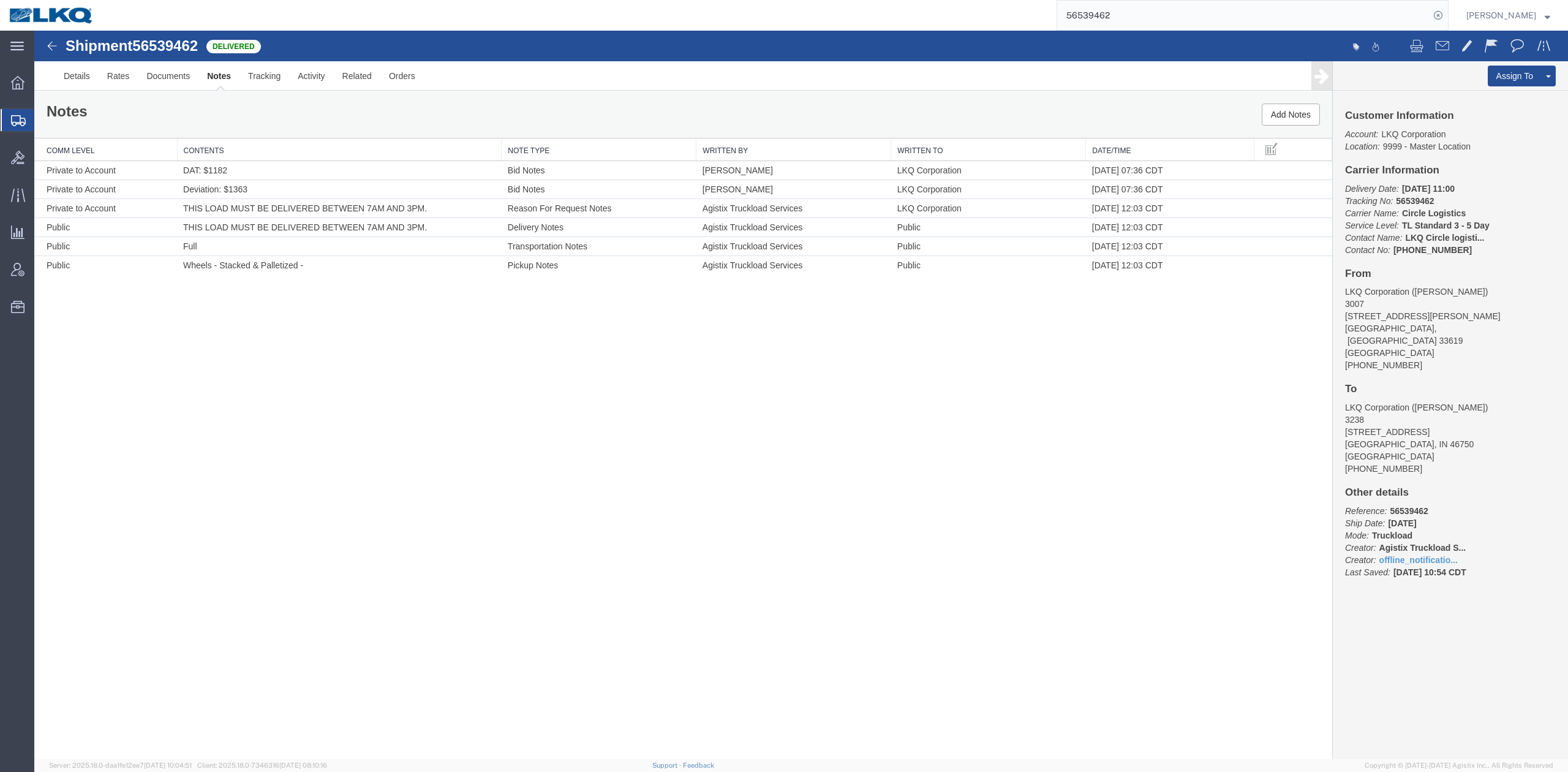
click at [1110, 20] on input "56539462" at bounding box center [1243, 15] width 372 height 29
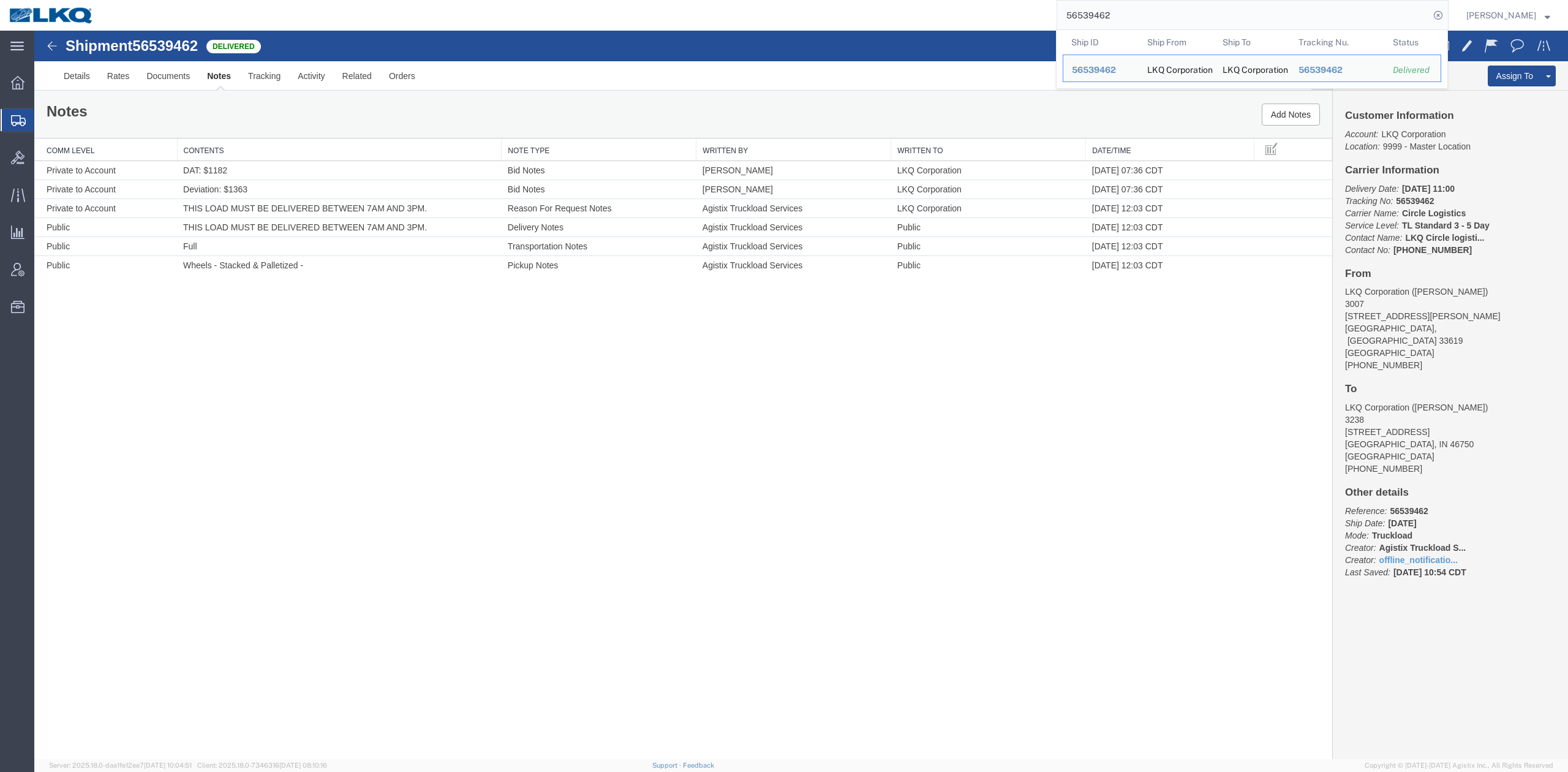
click at [1110, 20] on input "56539462" at bounding box center [1243, 15] width 372 height 29
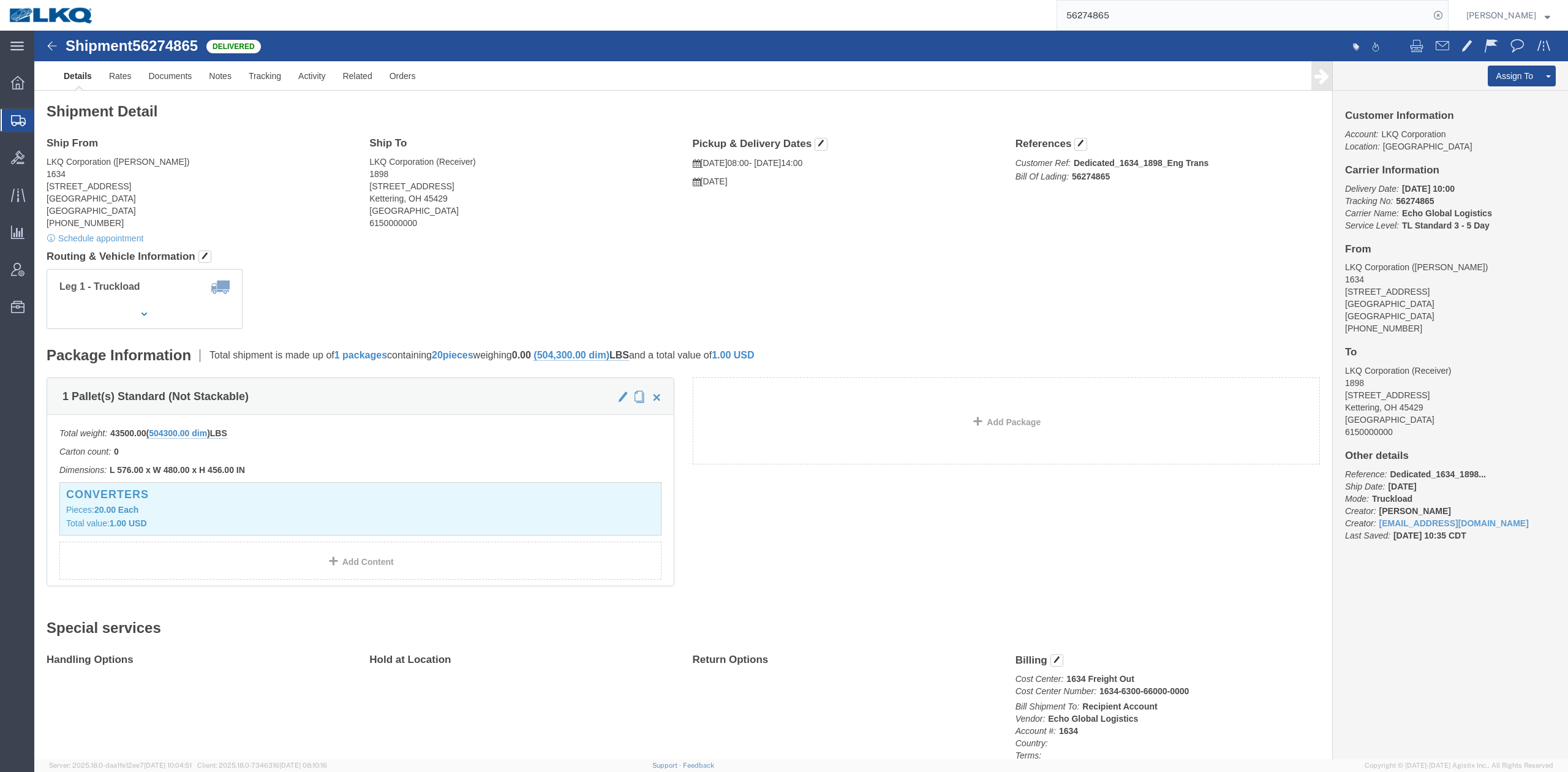
click at [1115, 11] on input "56274865" at bounding box center [1243, 15] width 372 height 29
paste input "471049"
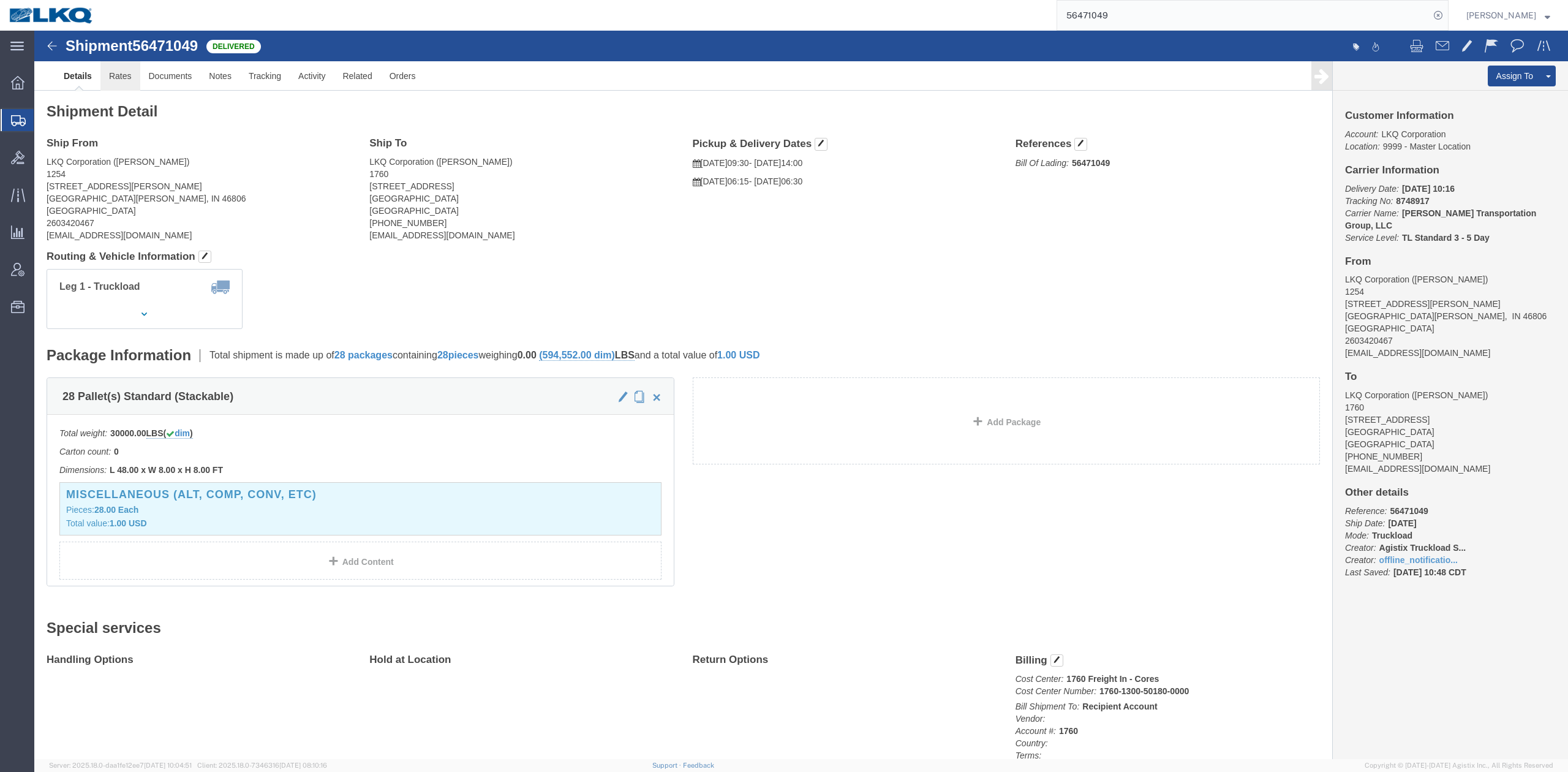
click link "Rates"
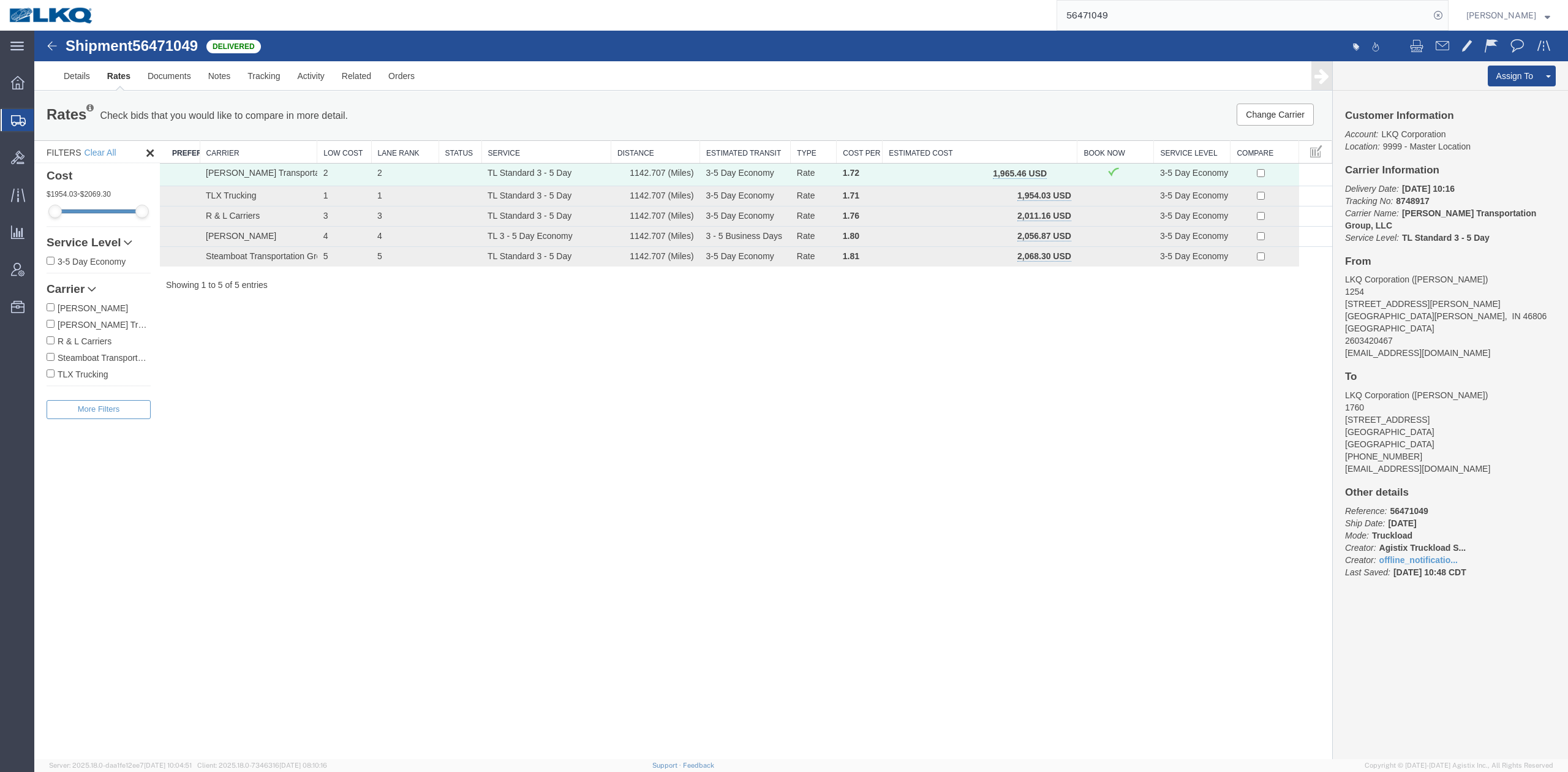
click at [1127, 18] on input "56471049" at bounding box center [1243, 15] width 372 height 29
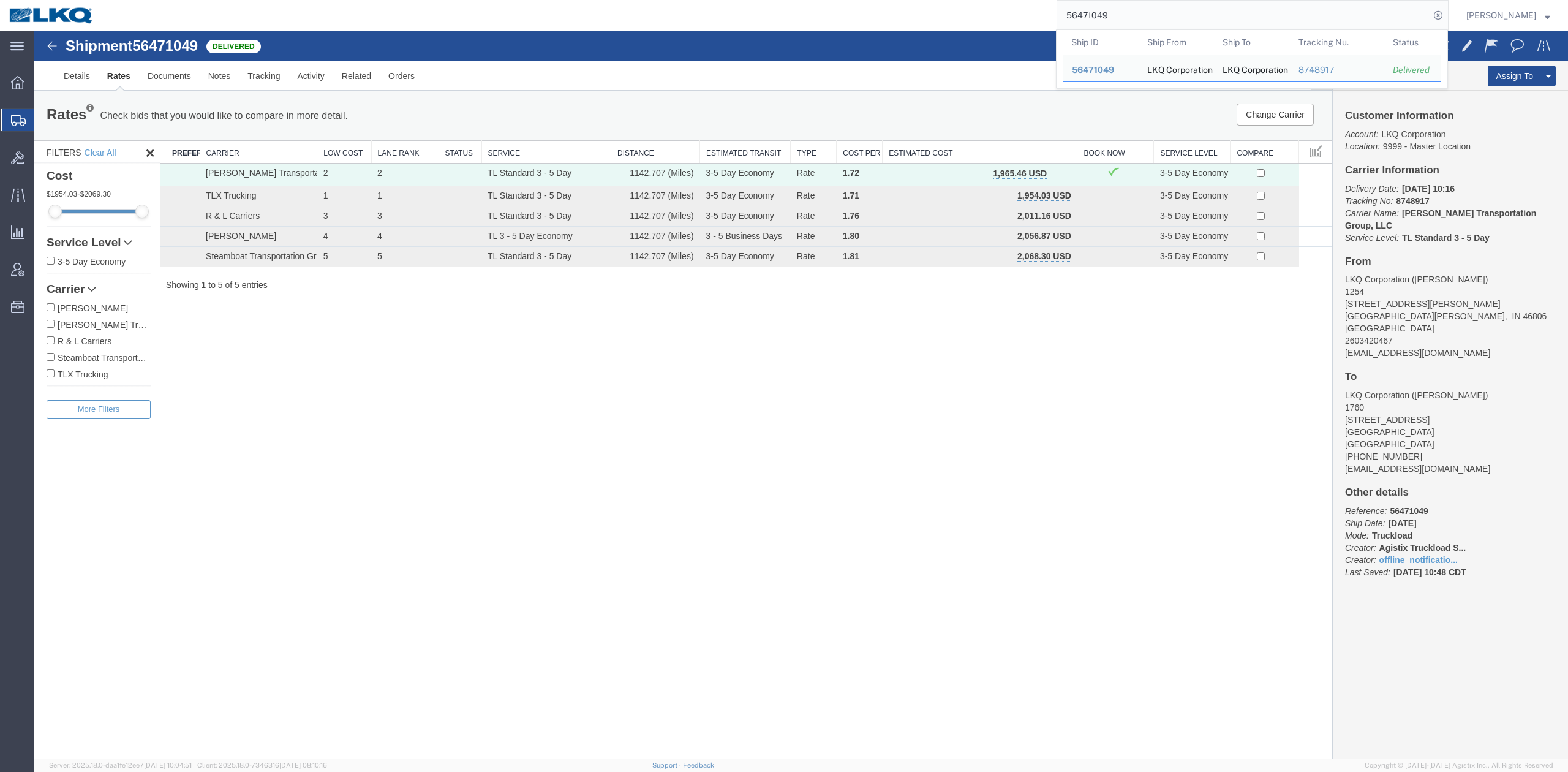
click at [1127, 18] on input "56471049" at bounding box center [1243, 15] width 372 height 29
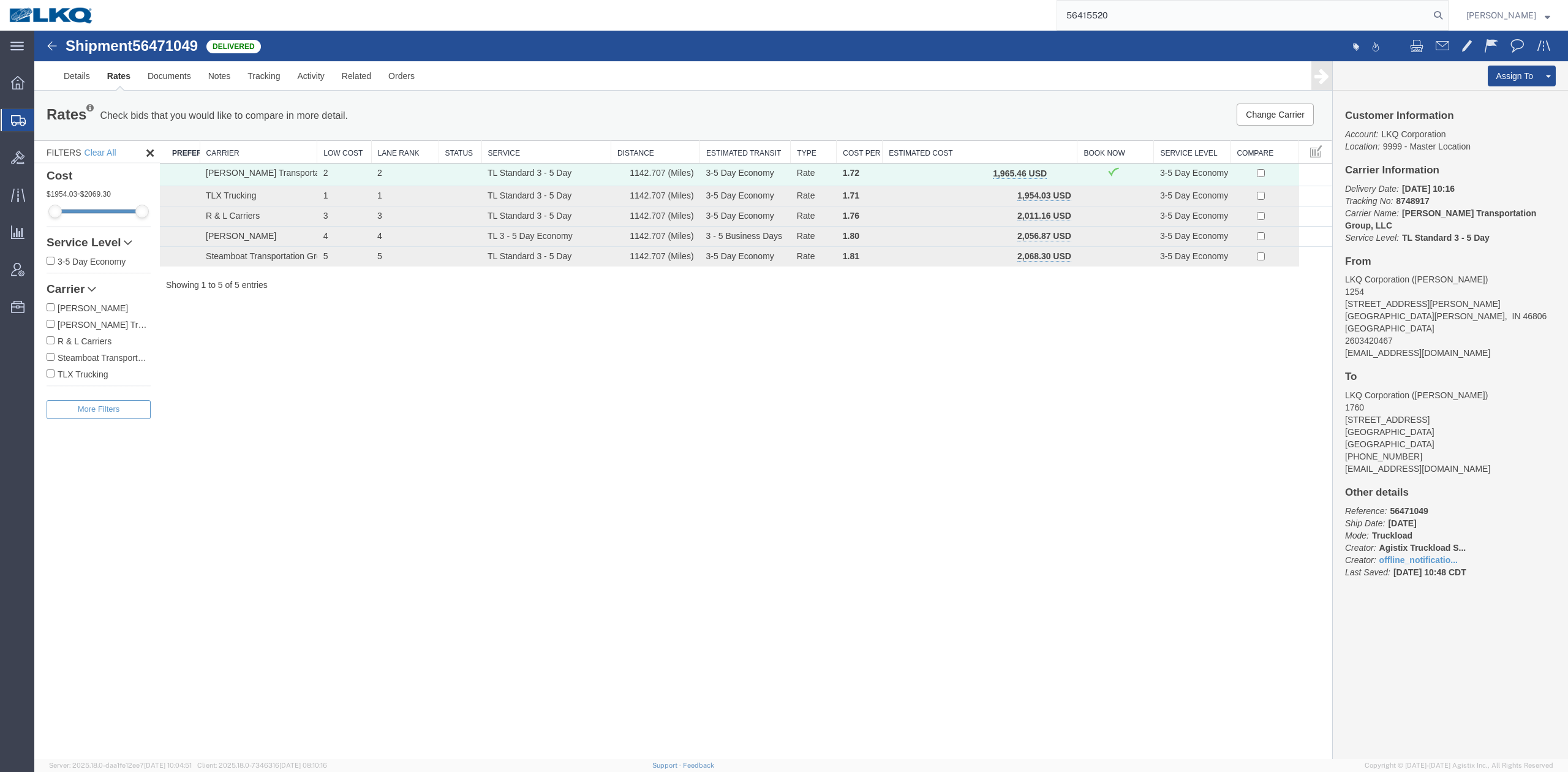
click at [1447, 11] on icon at bounding box center [1438, 15] width 17 height 17
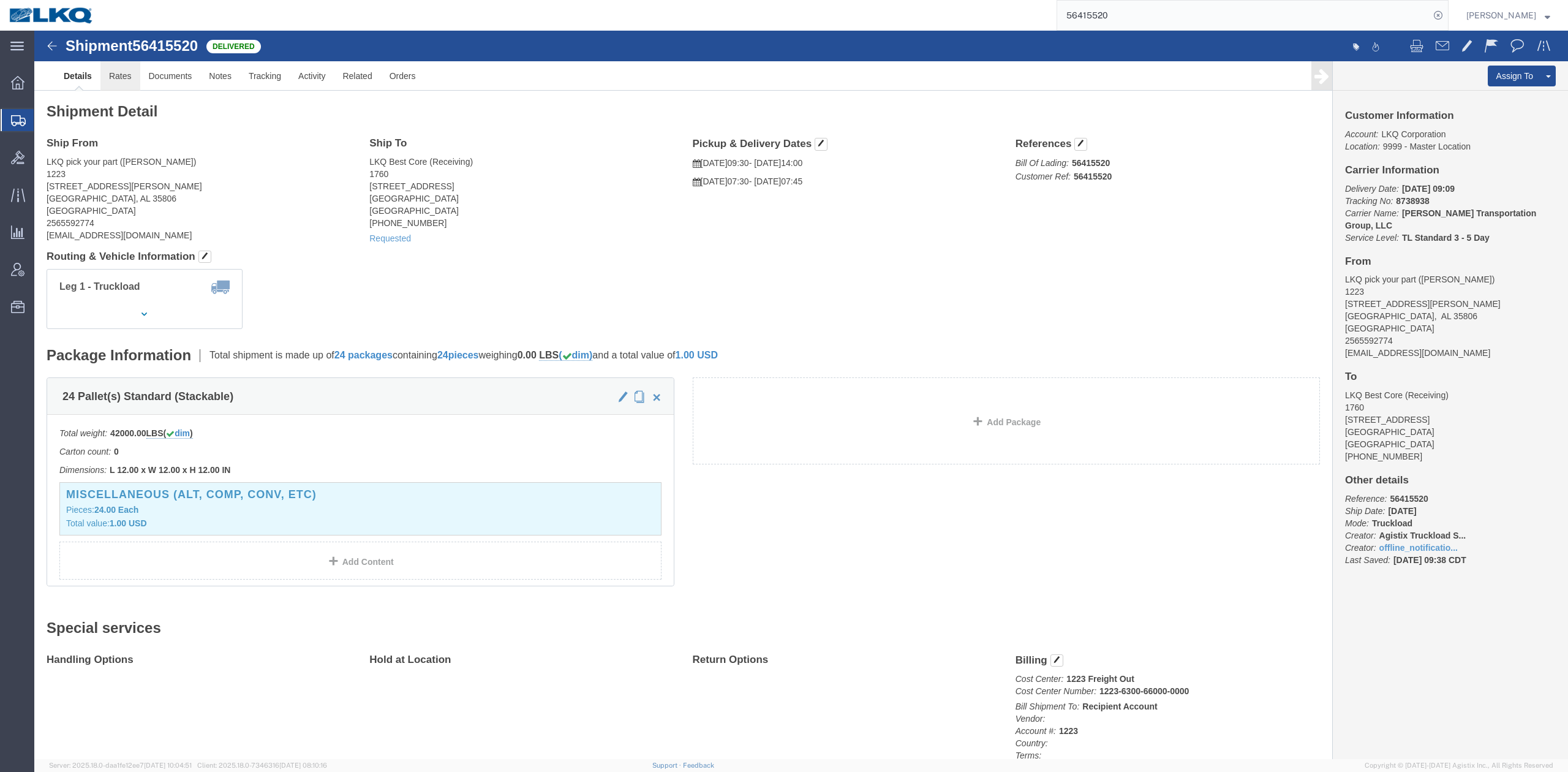
click link "Rates"
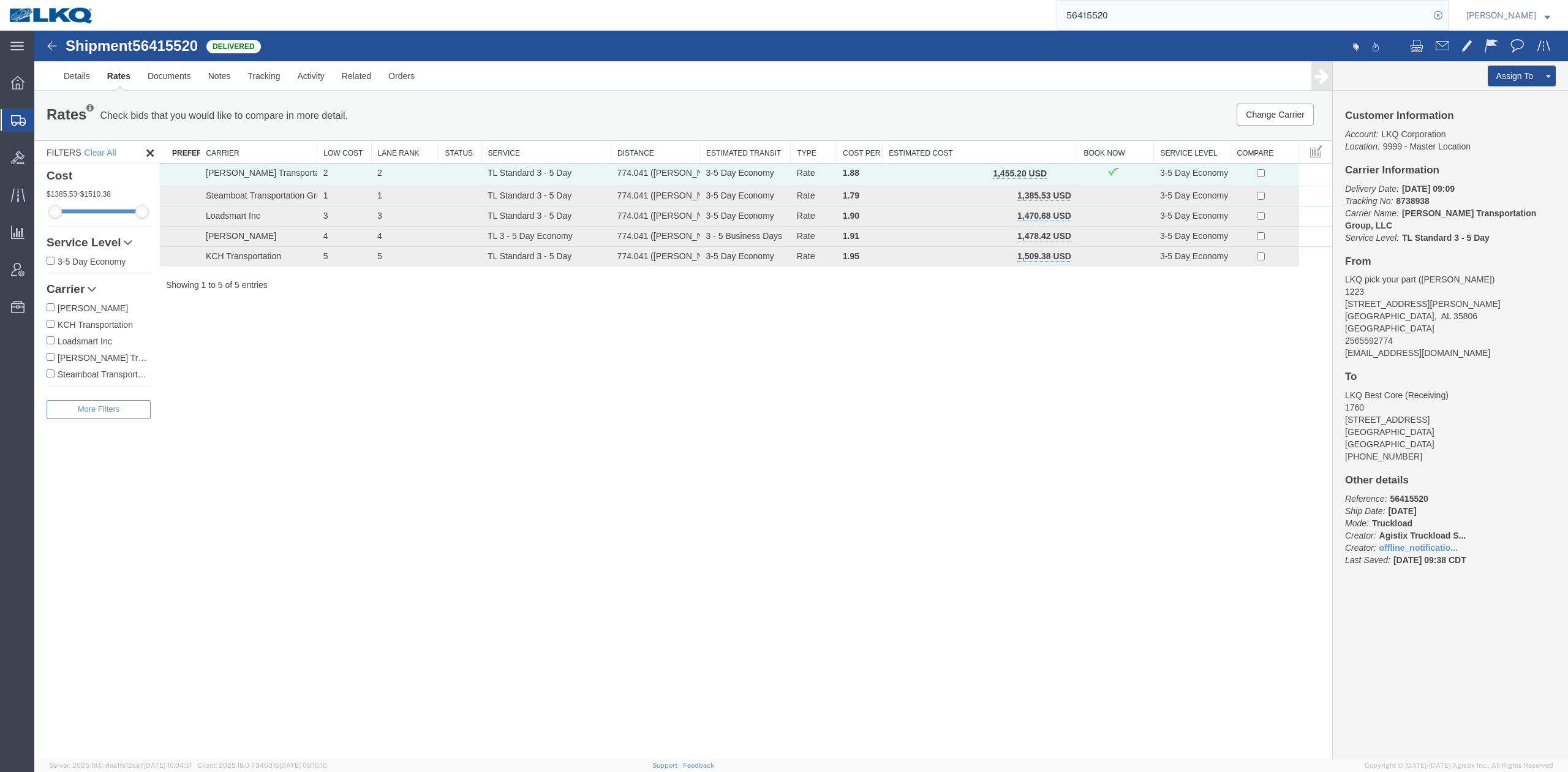
click at [1120, 14] on input "56415520" at bounding box center [1243, 15] width 372 height 29
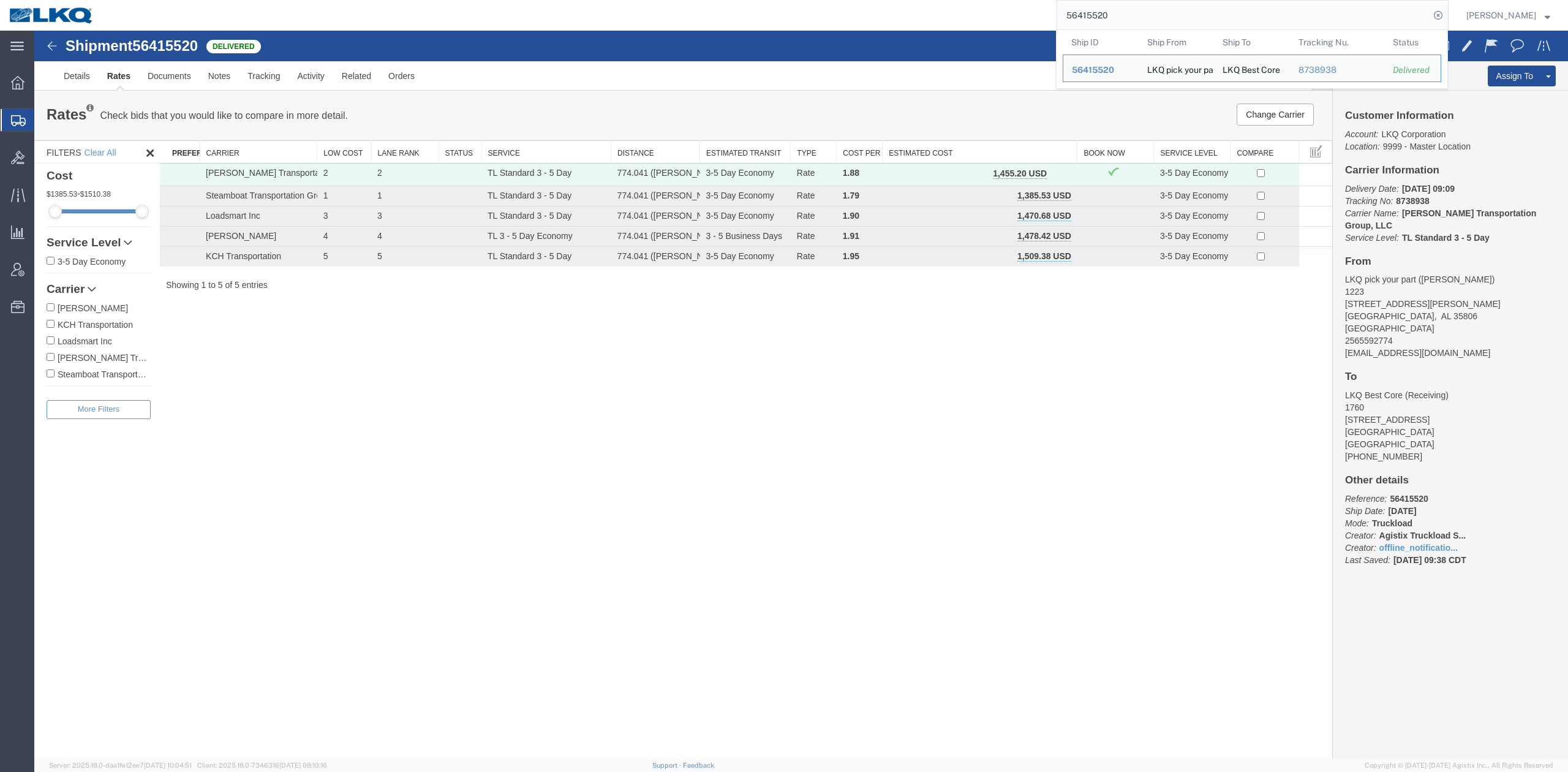
paste input "38841"
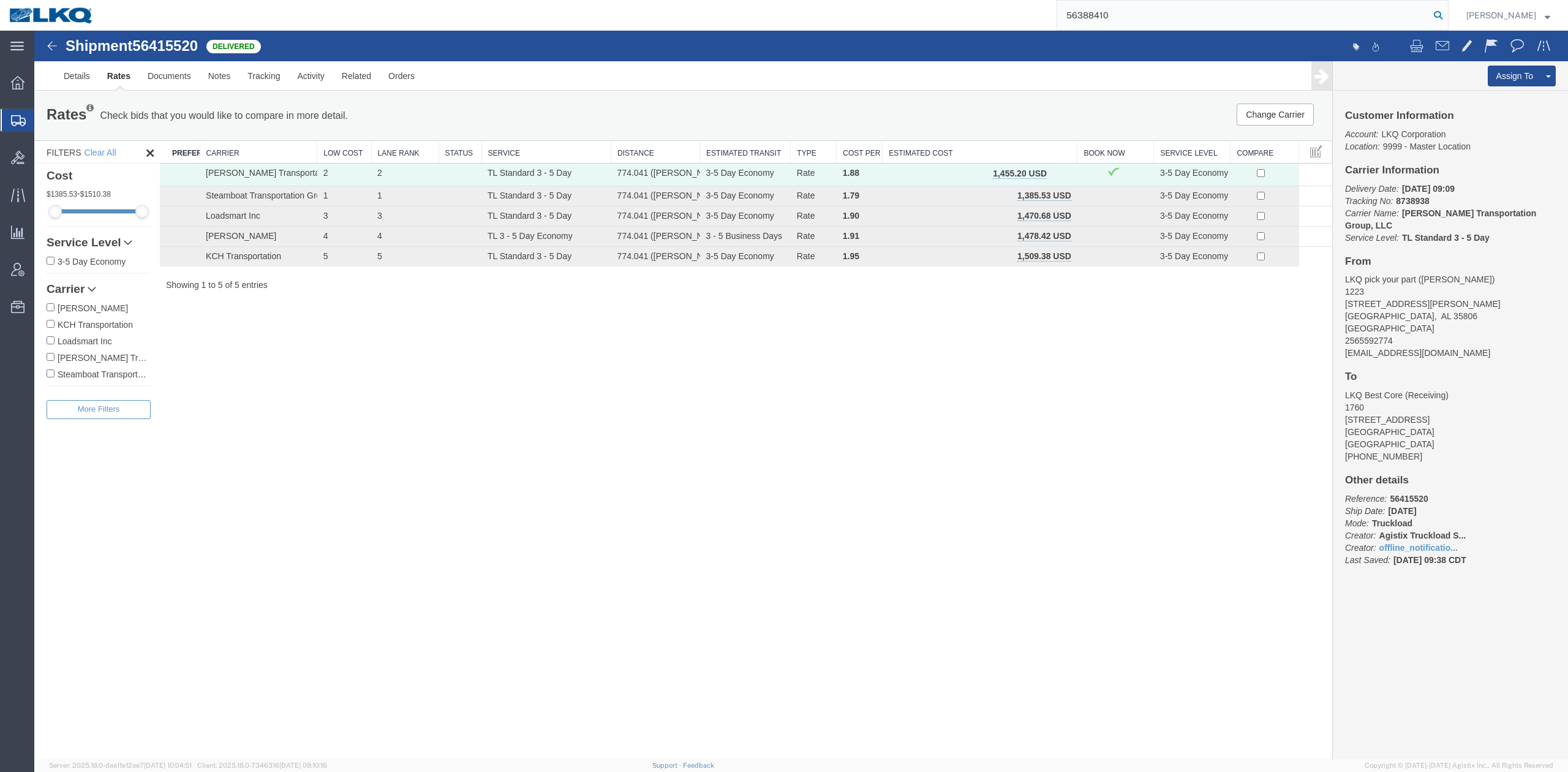
type input "56388410"
click at [1447, 22] on icon at bounding box center [1438, 15] width 17 height 17
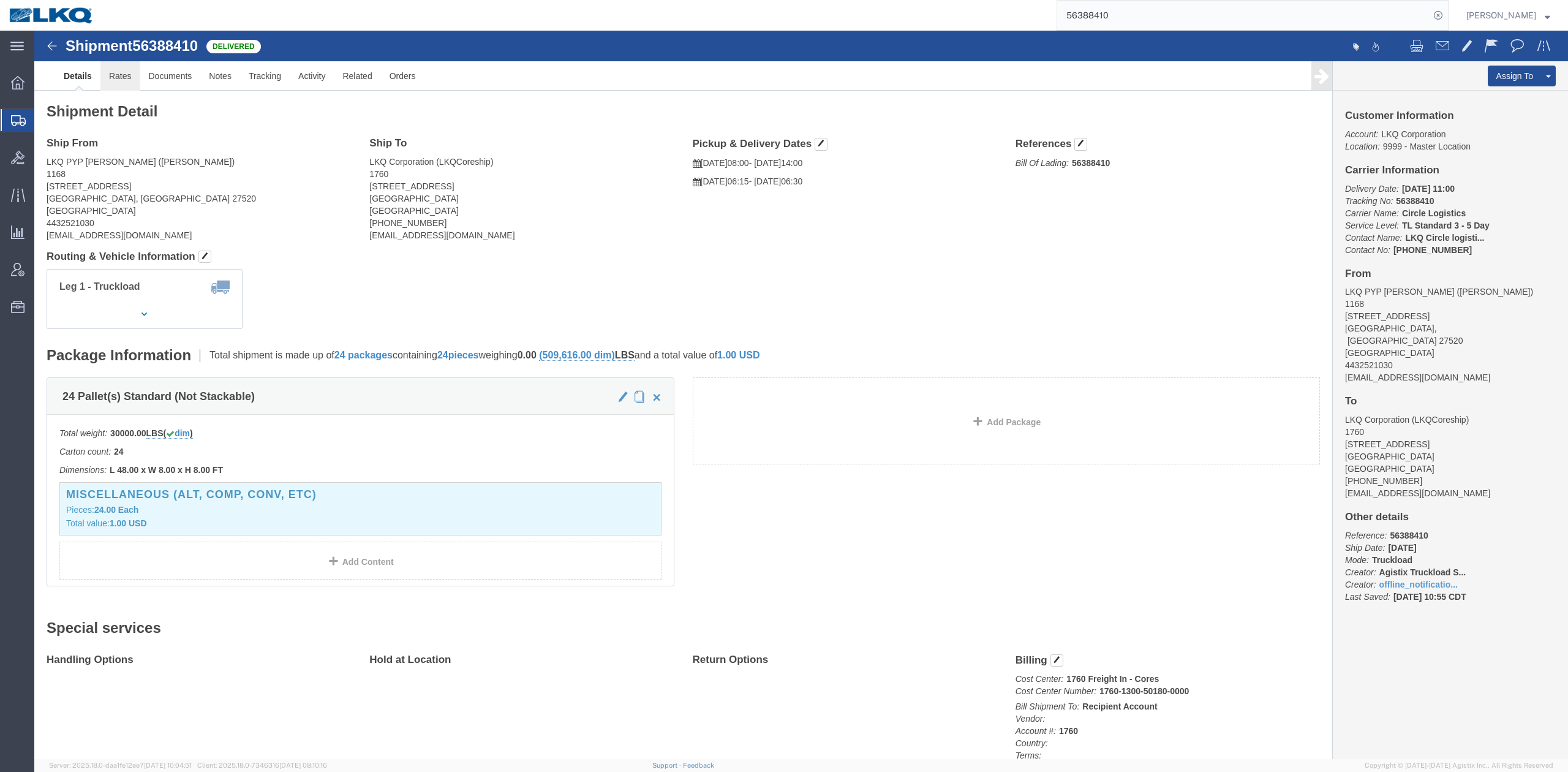
drag, startPoint x: 86, startPoint y: 45, endPoint x: 22, endPoint y: 51, distance: 64.3
click link "Rates"
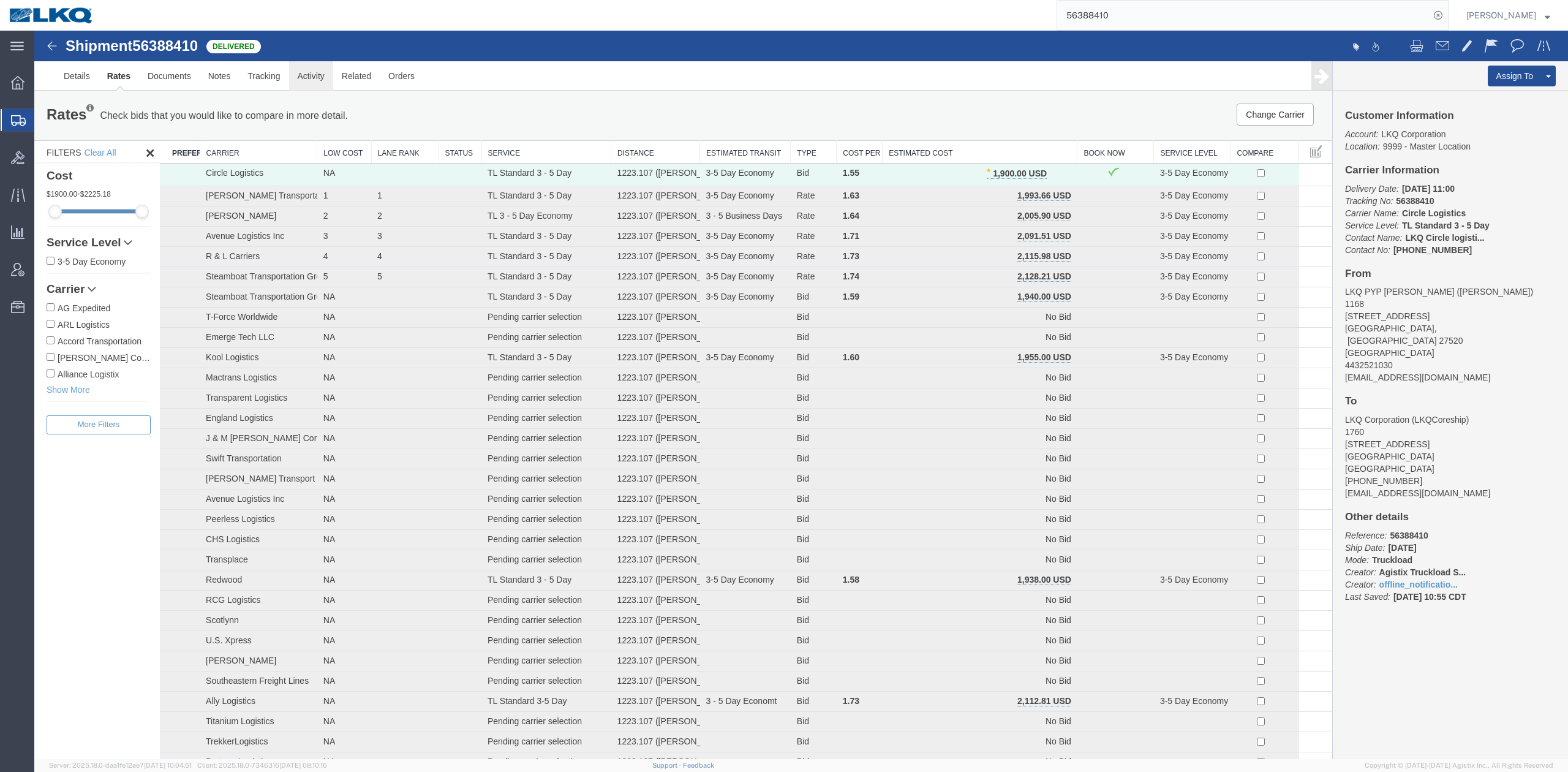
click at [326, 73] on link "Activity" at bounding box center [311, 75] width 44 height 29
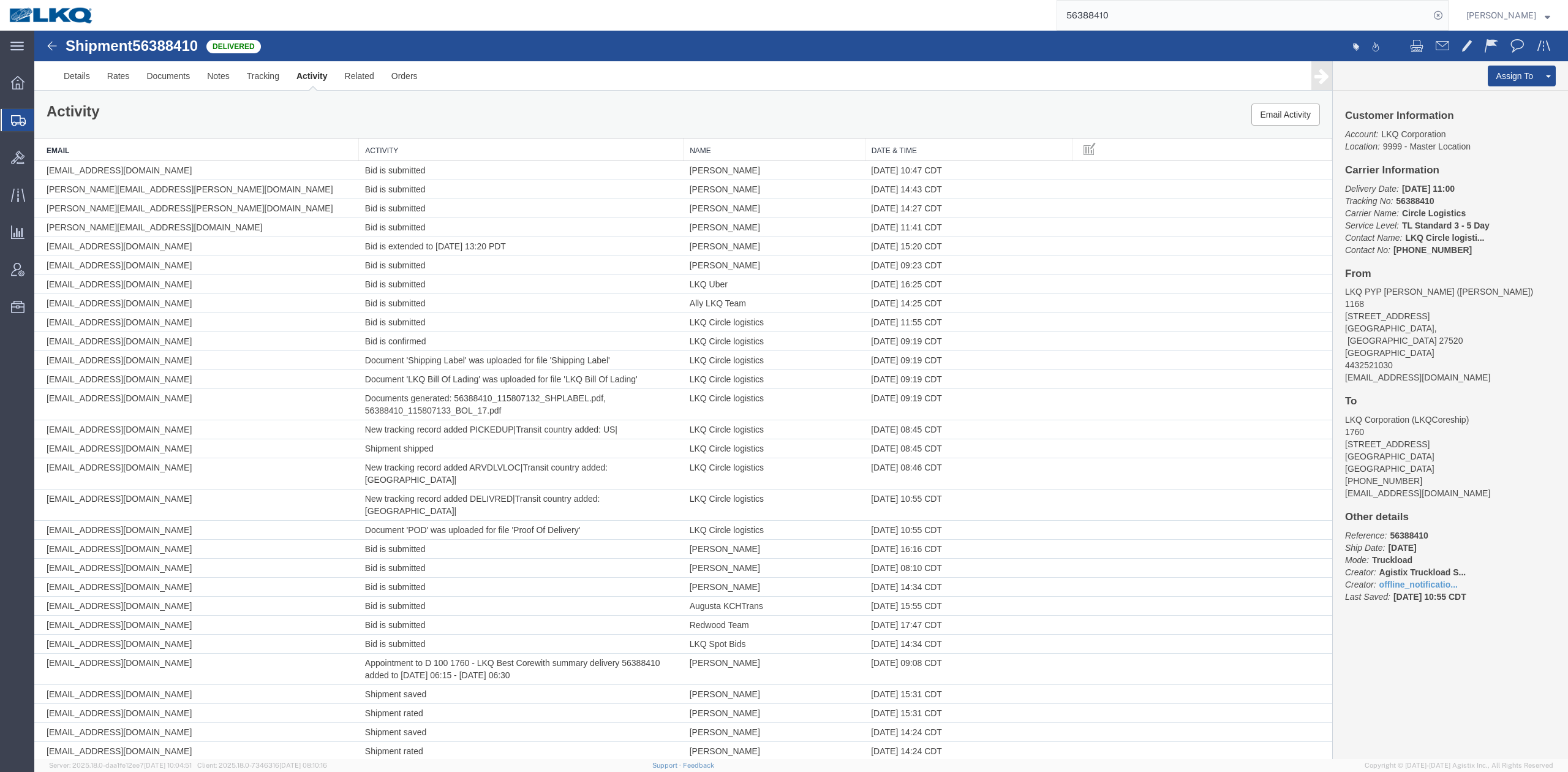
click at [538, 150] on th "Activity" at bounding box center [522, 149] width 325 height 23
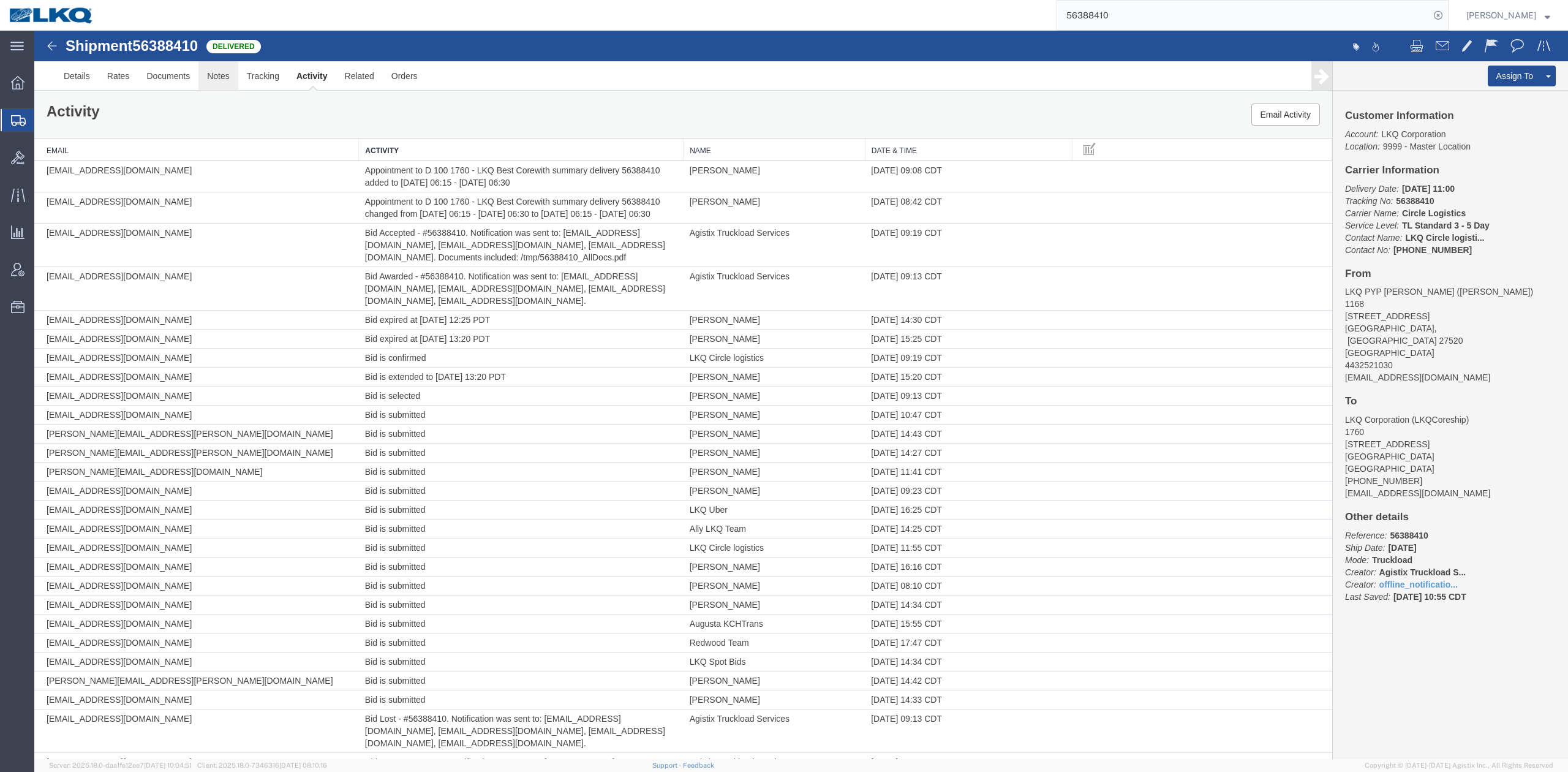
click at [230, 72] on link "Notes" at bounding box center [219, 75] width 40 height 29
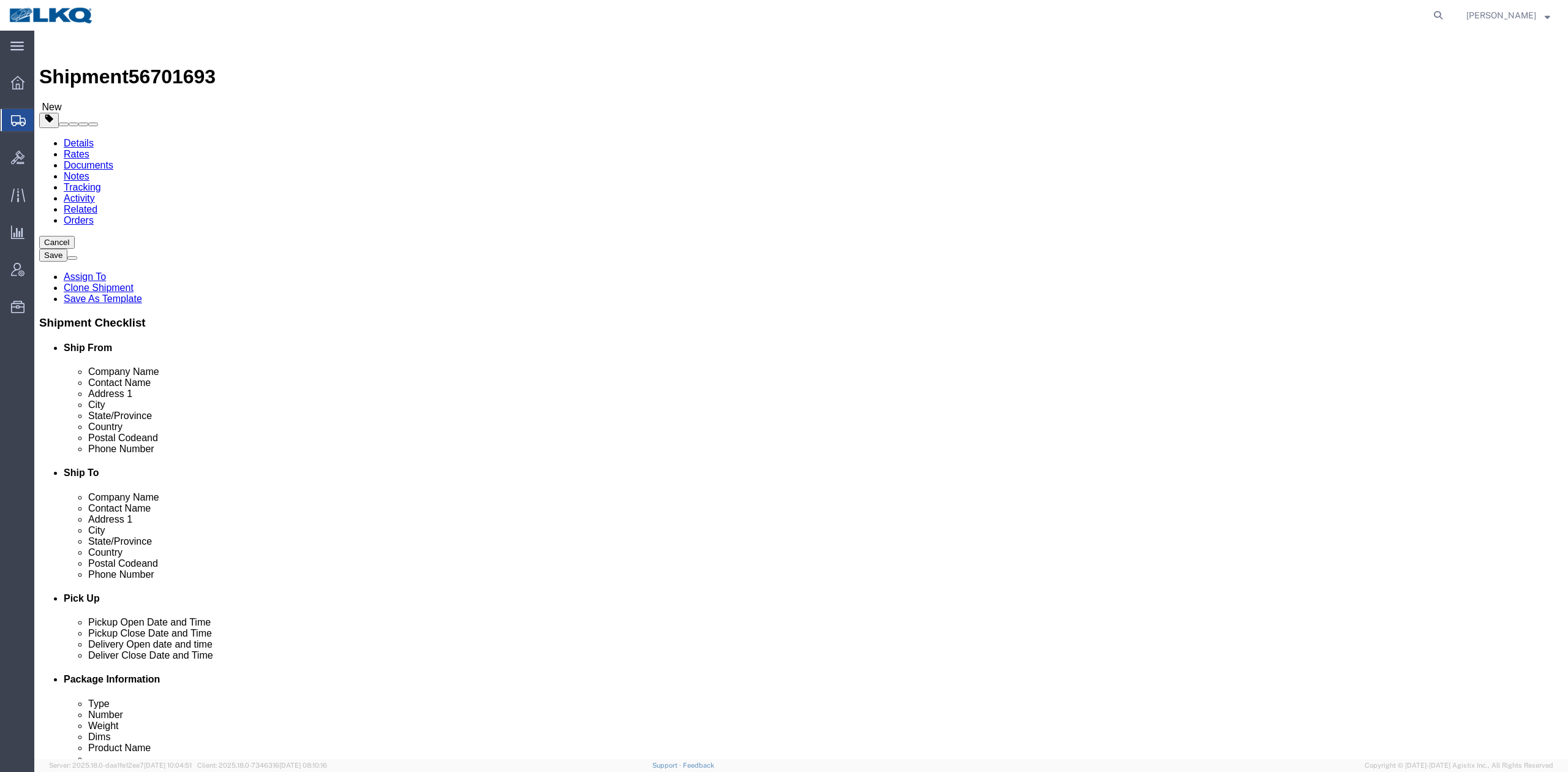
select select "30407"
select select "28716"
drag, startPoint x: 142, startPoint y: 19, endPoint x: 123, endPoint y: 34, distance: 24.2
click span "56701693"
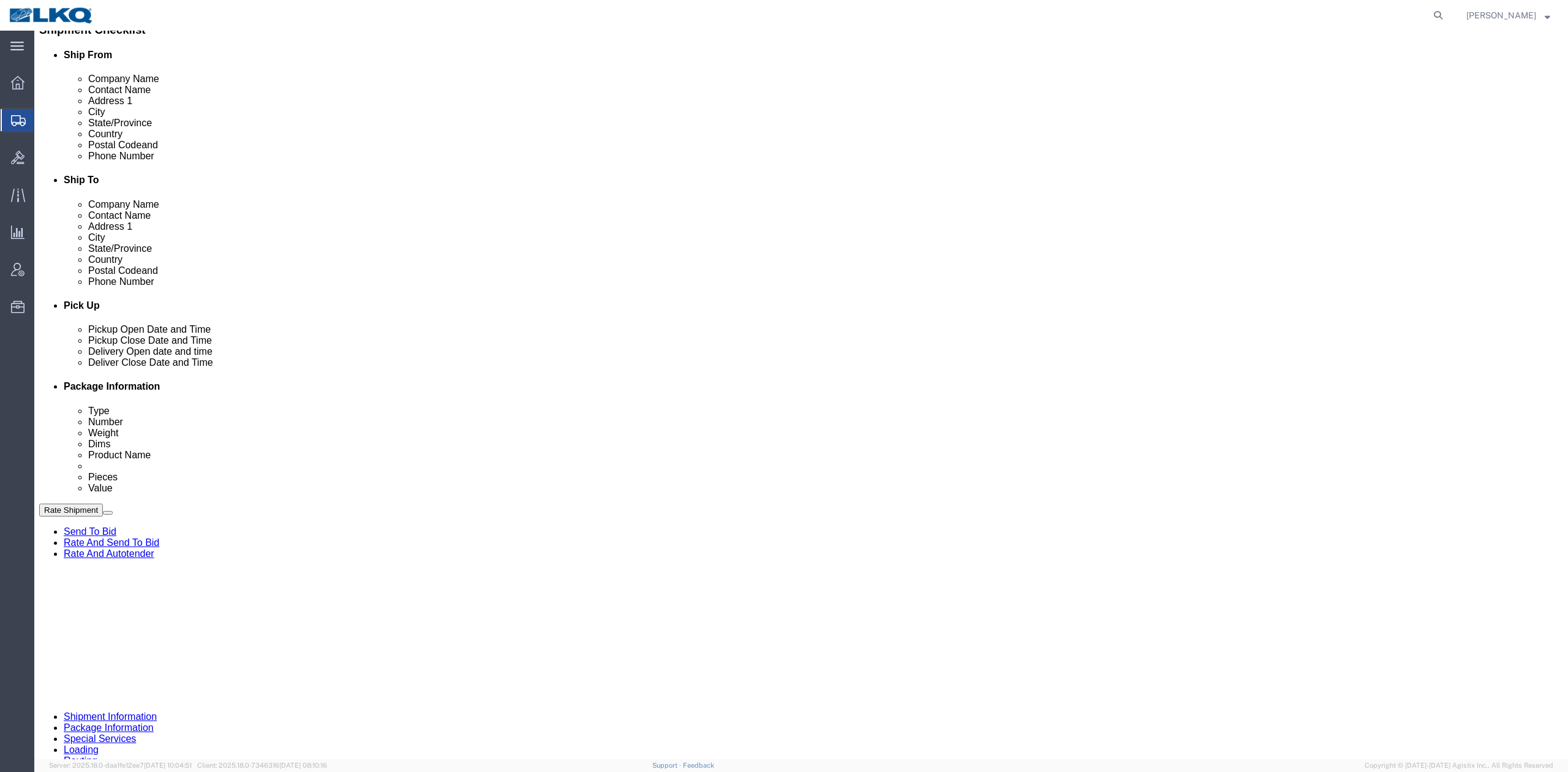
scroll to position [408, 0]
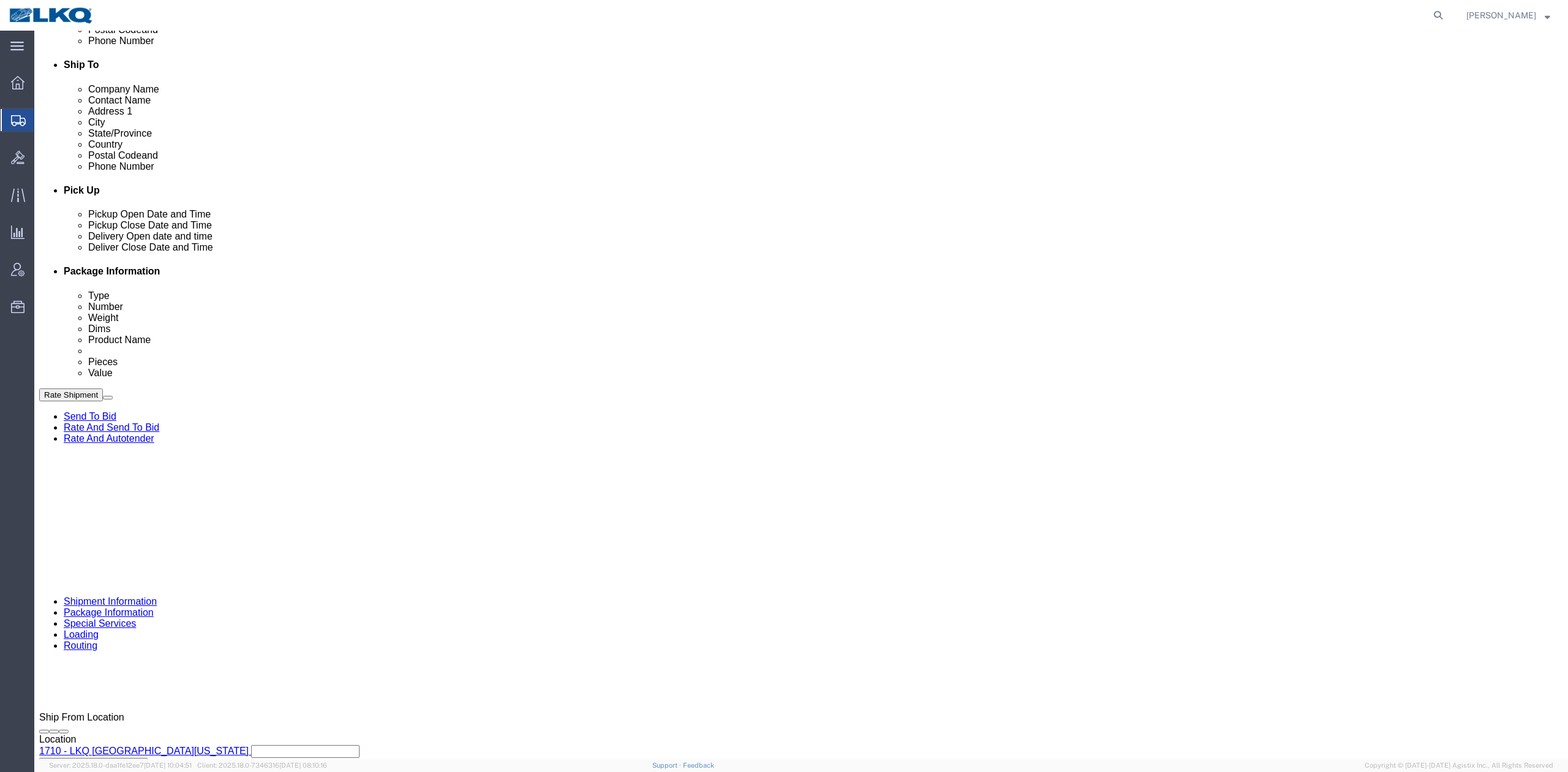
click link "Schedule appointment"
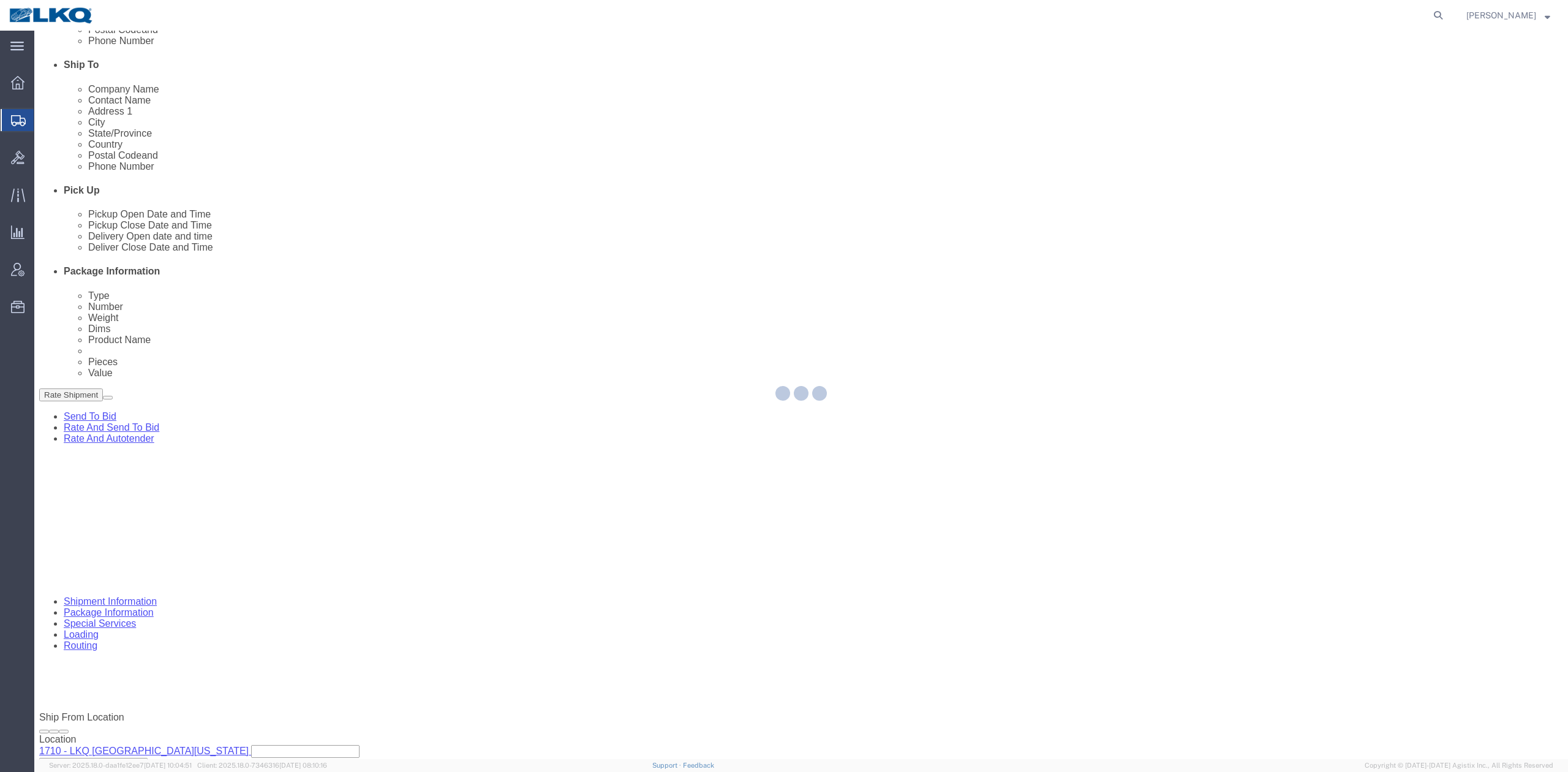
select select
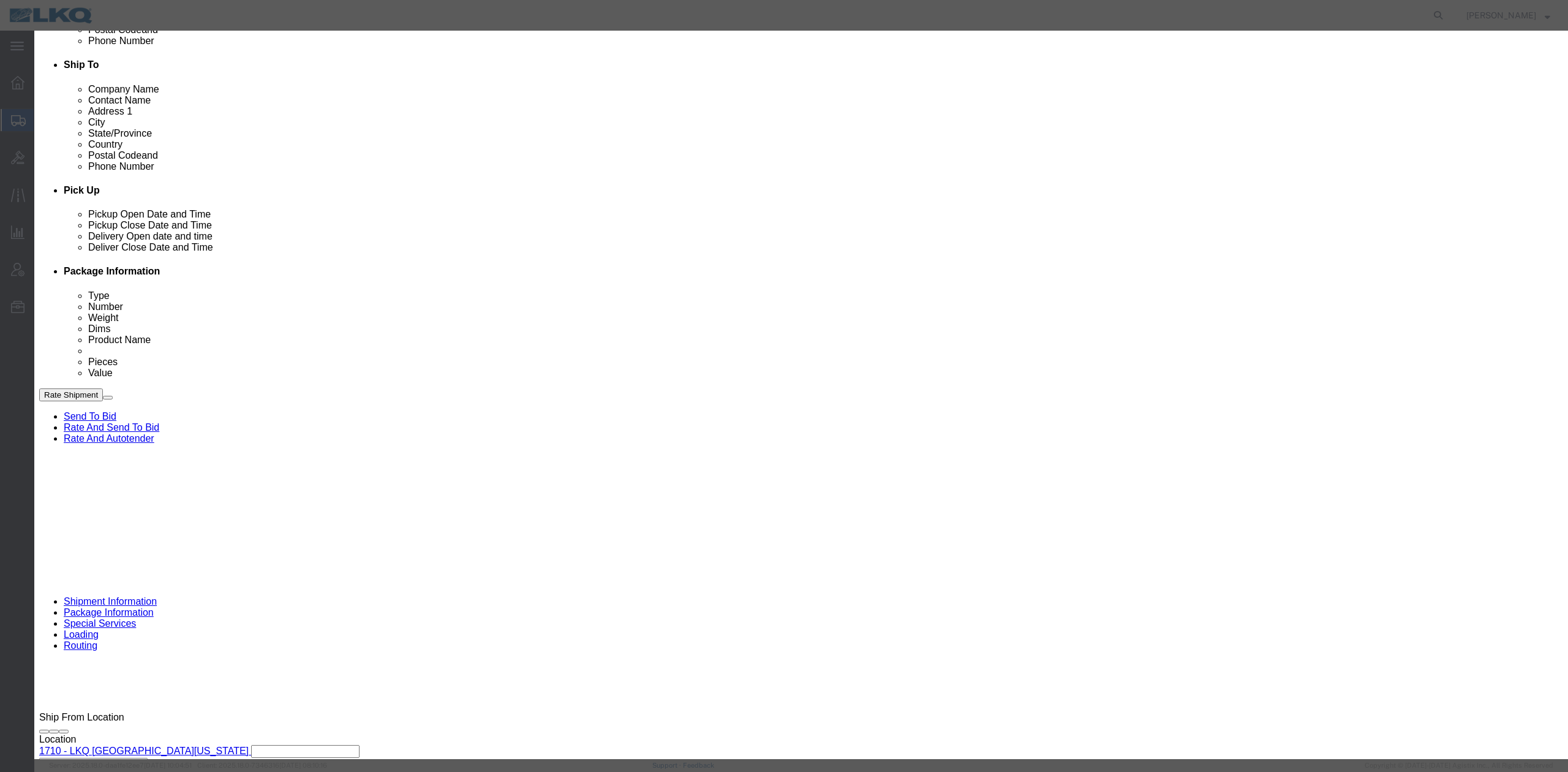
click input "9:00 AM"
type input "9:30 AM"
drag, startPoint x: 862, startPoint y: 167, endPoint x: 861, endPoint y: 176, distance: 9.1
click select "Select 15 min 30 min 45 min 1 hr 2 hr 3 hr 4 hr"
select select "15"
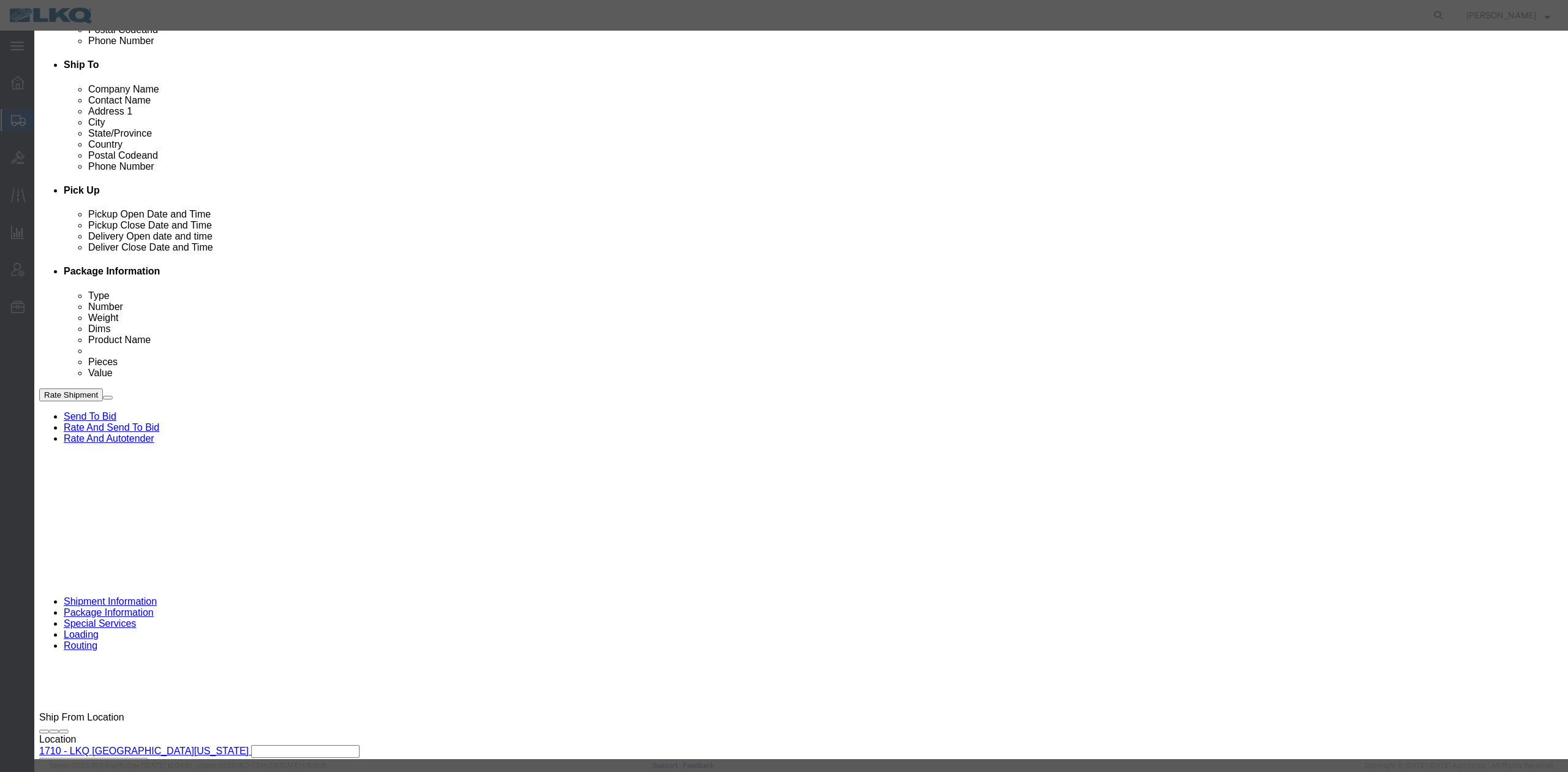
click select "Select 15 min 30 min 45 min 1 hr 2 hr 3 hr 4 hr"
click button "Save"
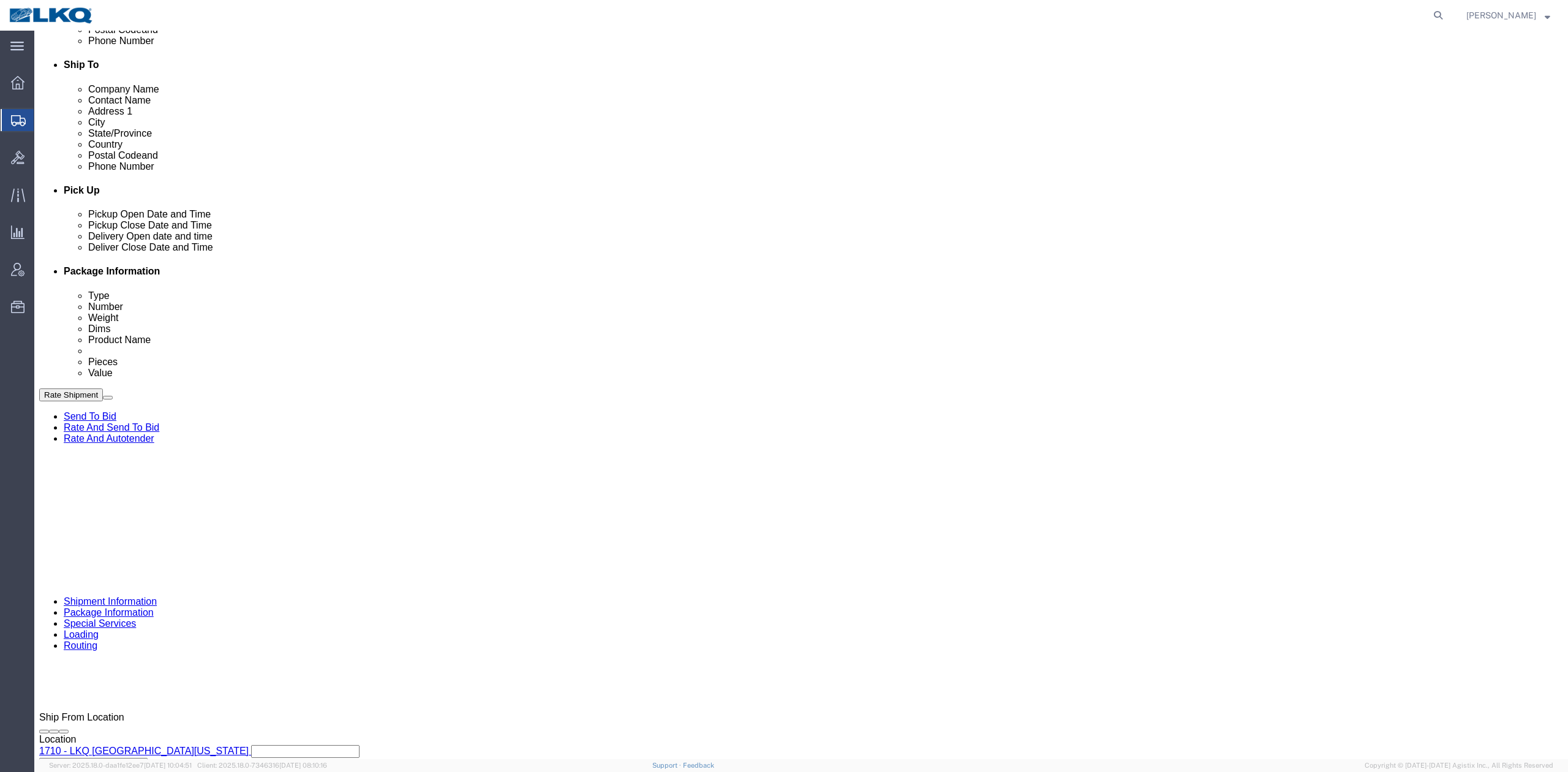
click button "Rate Shipment"
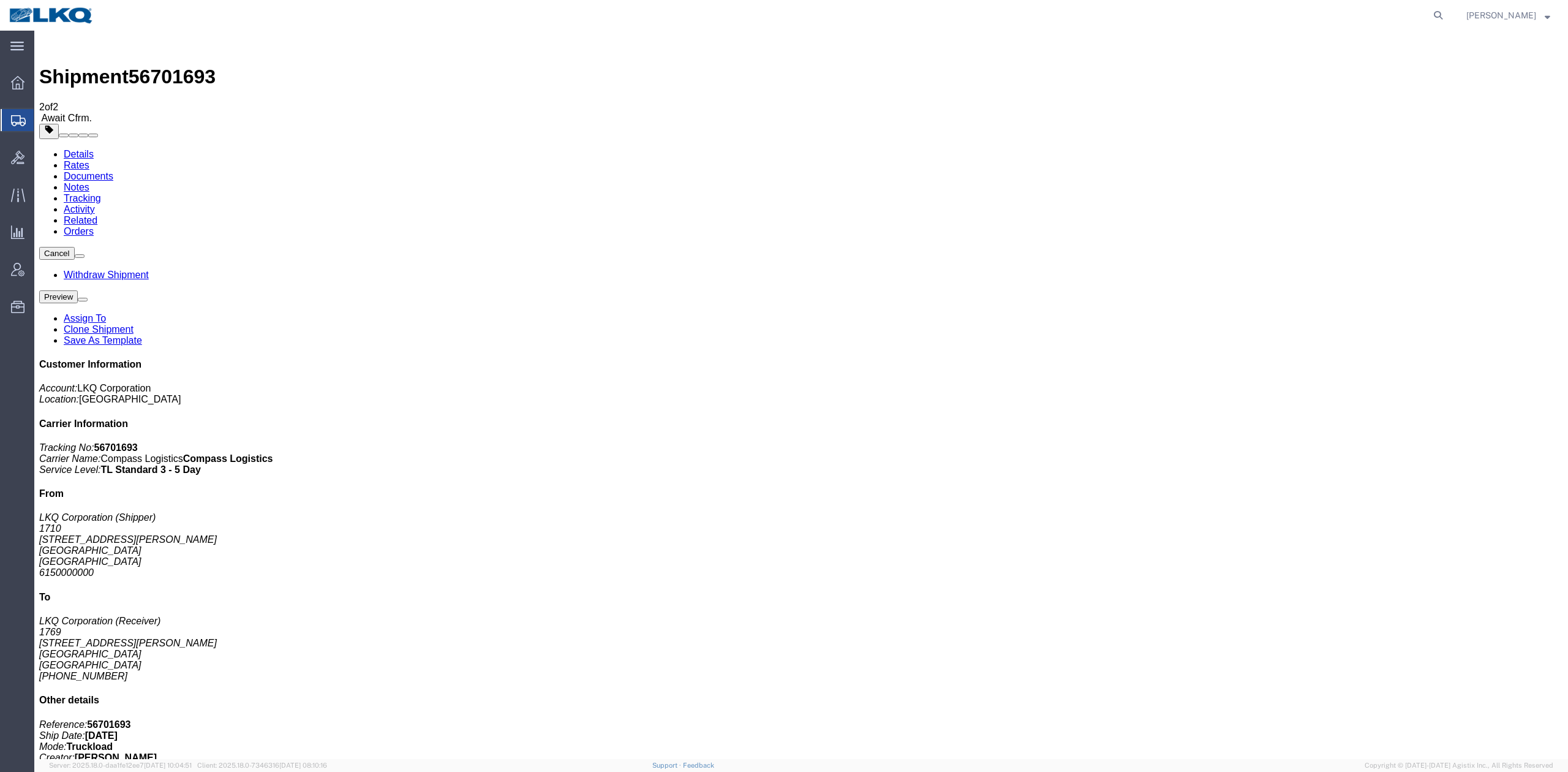
click at [134, 324] on link "Clone Shipment" at bounding box center [99, 329] width 70 height 10
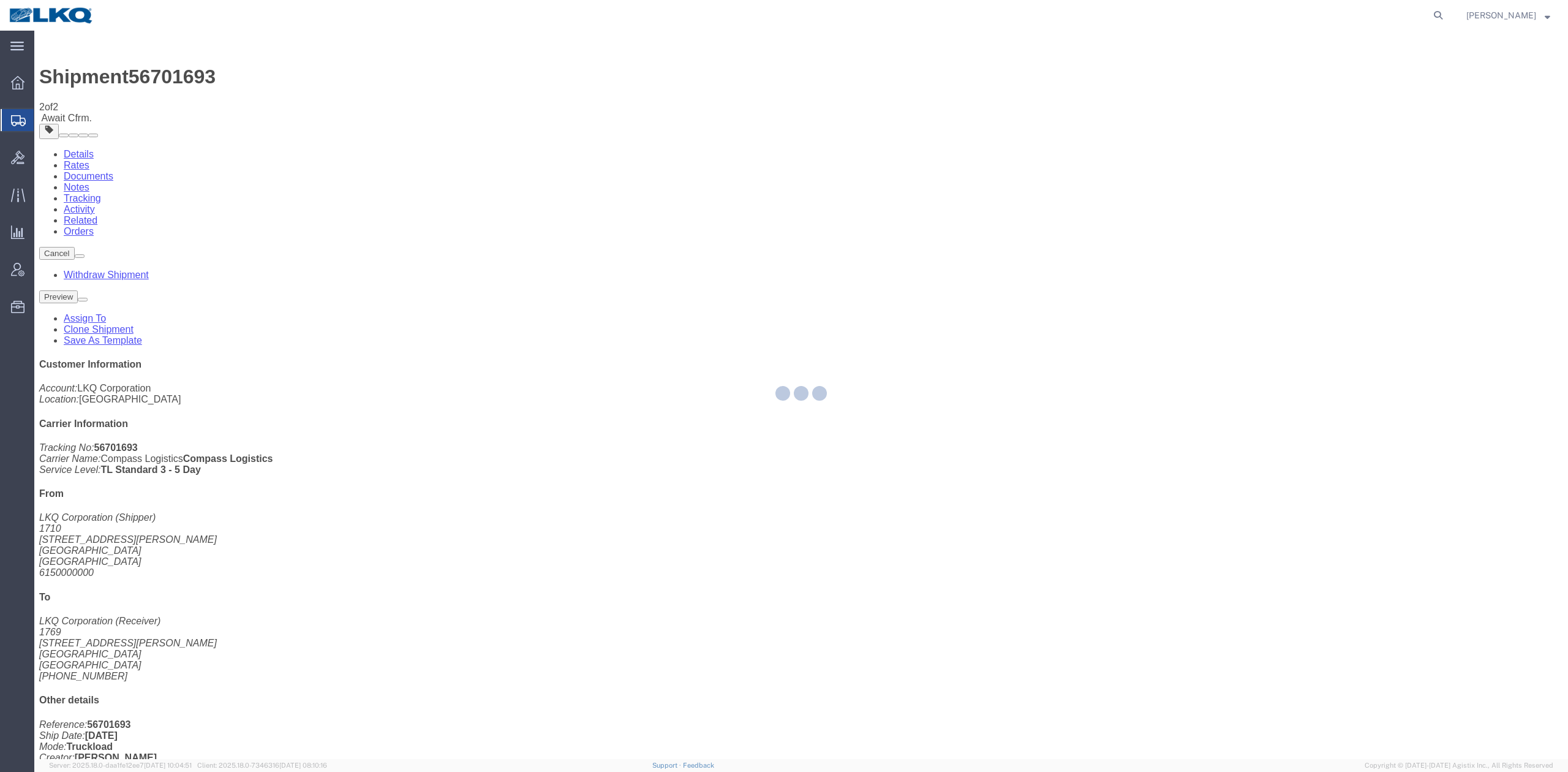
select select "30407"
select select "28716"
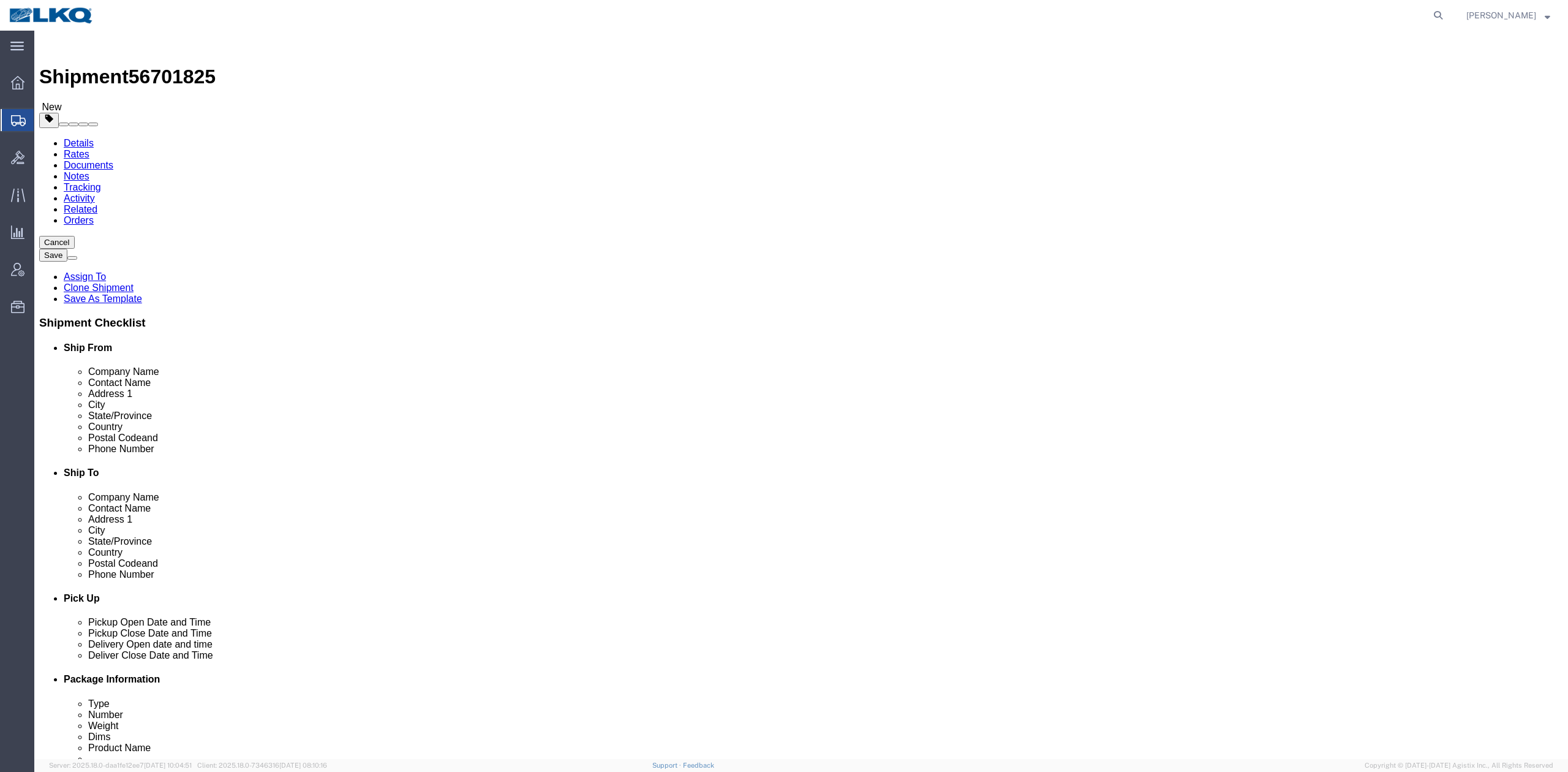
click span "56701825"
copy span "56701825"
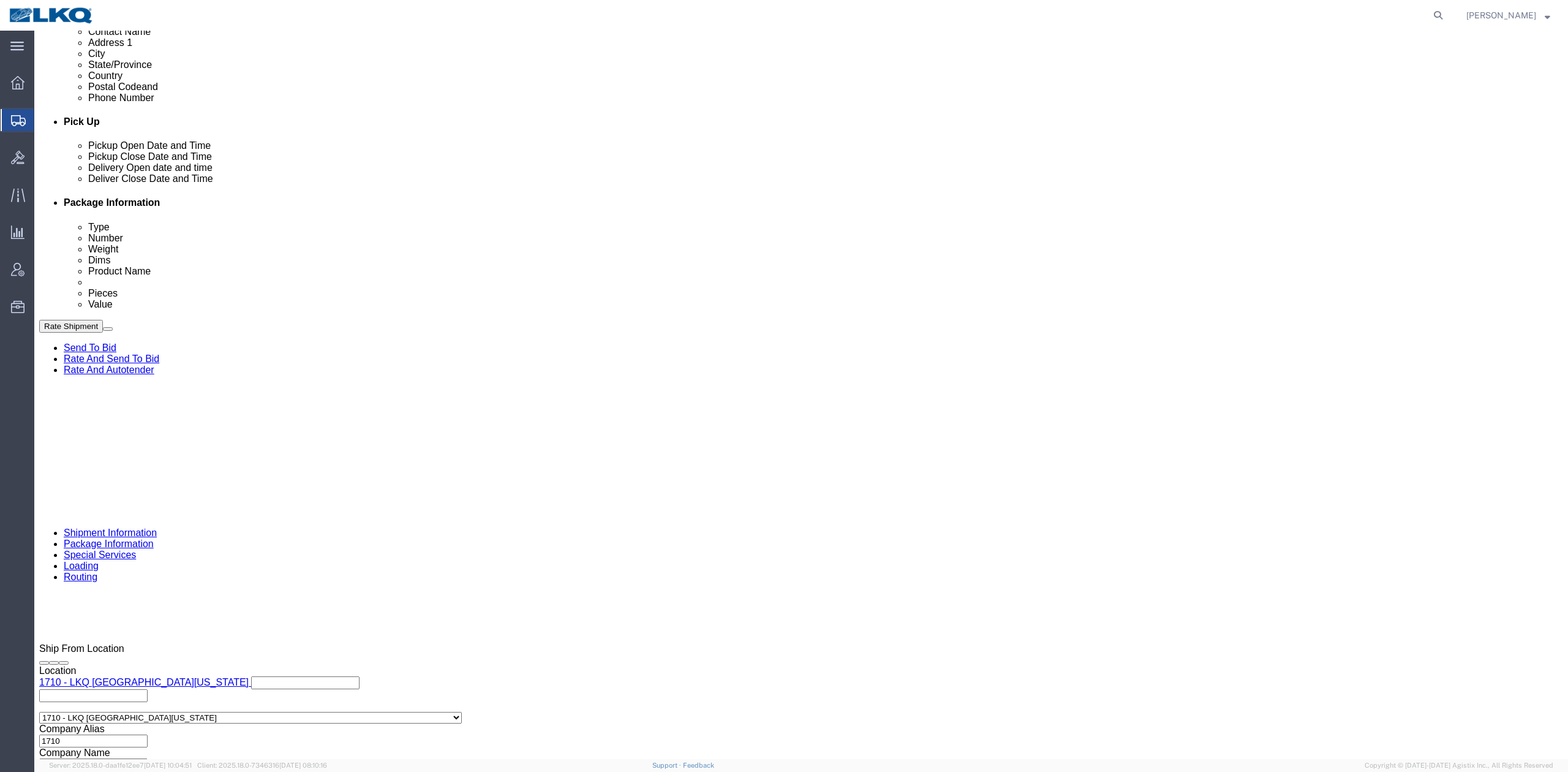
scroll to position [490, 0]
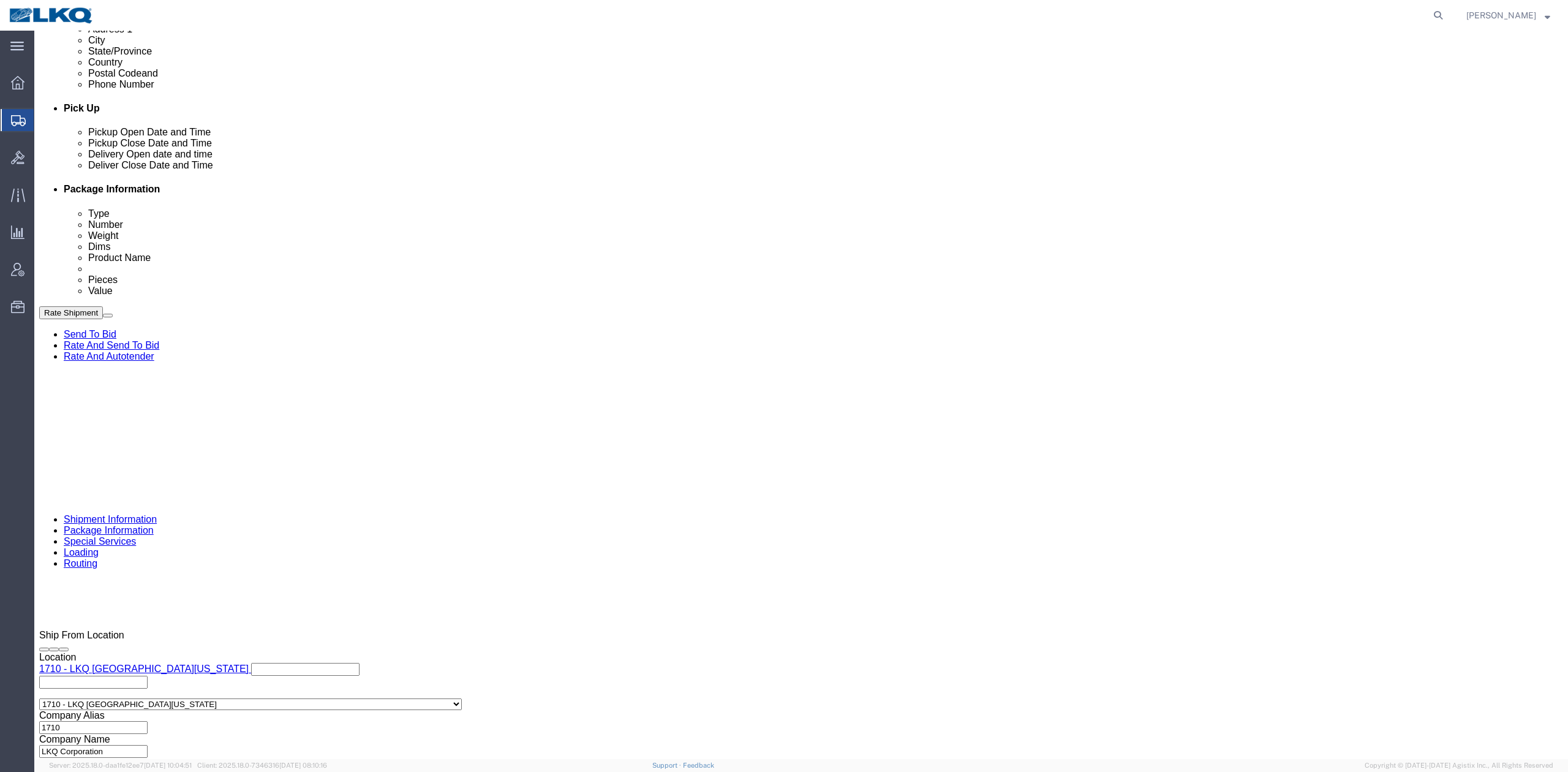
click input "56701693"
paste input "825"
type input "56701825"
click div "[DATE] 7:00 AM"
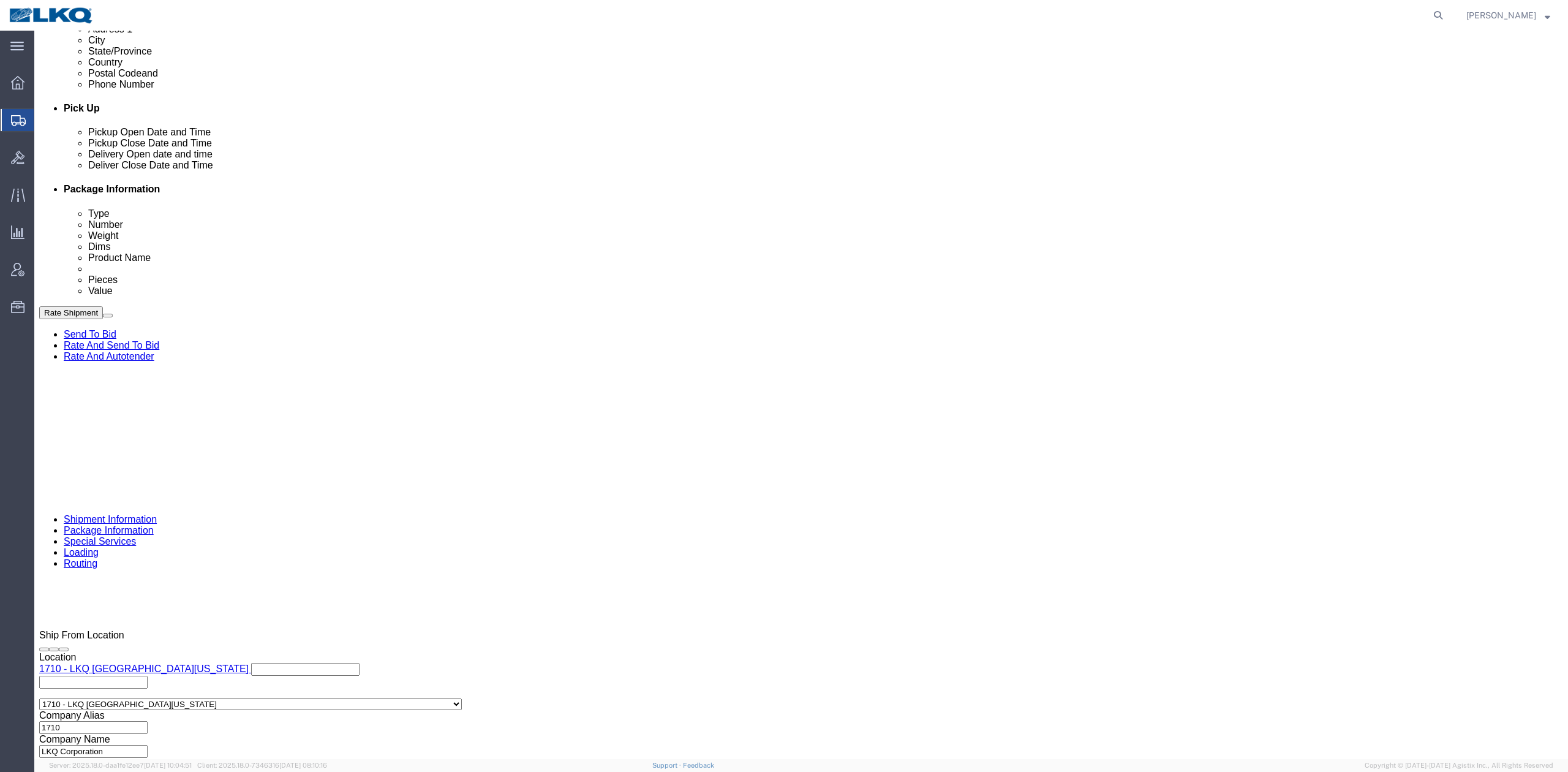
drag, startPoint x: 468, startPoint y: 387, endPoint x: 508, endPoint y: 319, distance: 78.9
click div "Ship From Location Location 1710 - LKQ [GEOGRAPHIC_DATA][US_STATE] Select My Pr…"
click link "Schedule appointment"
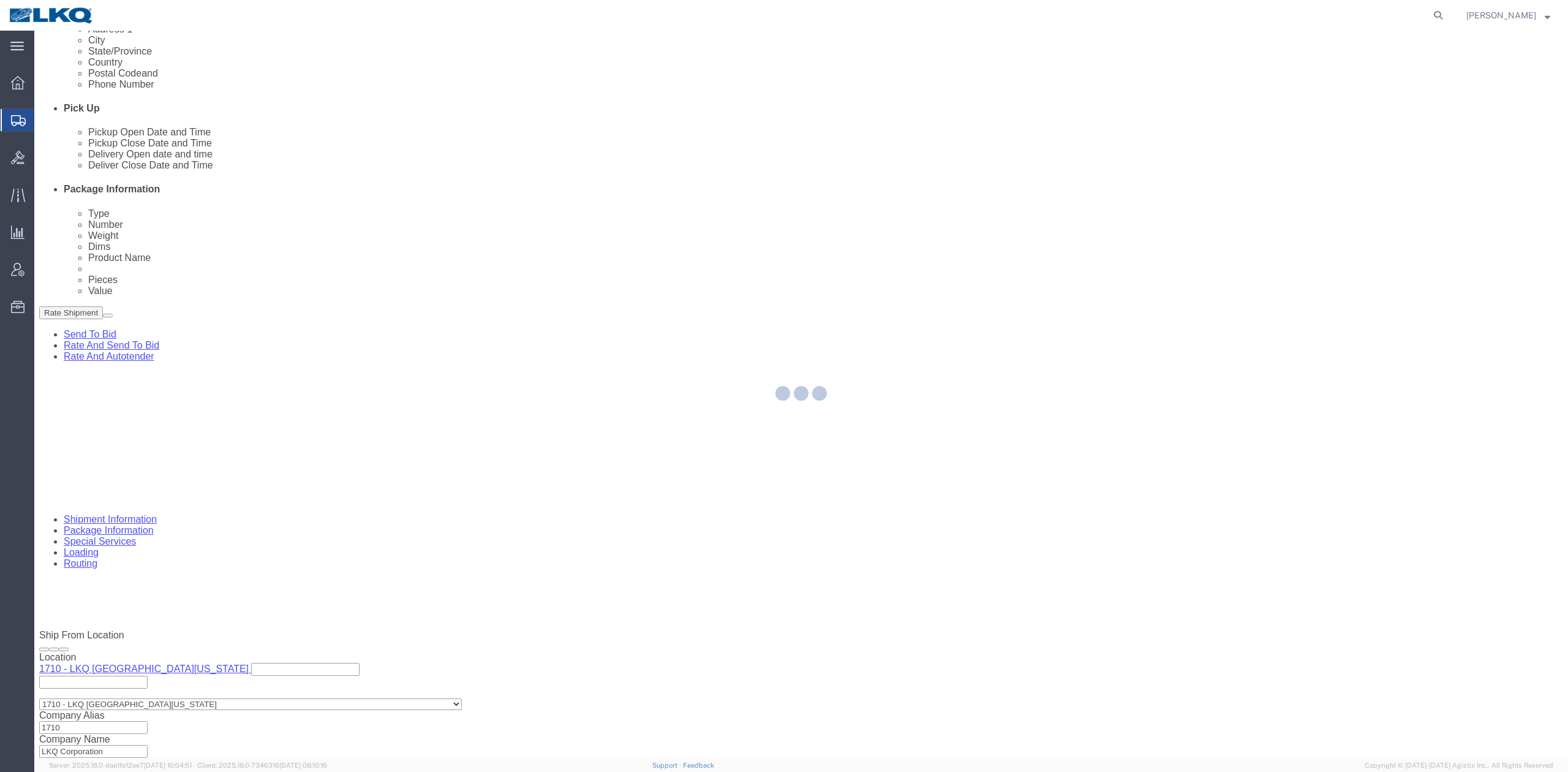
select select
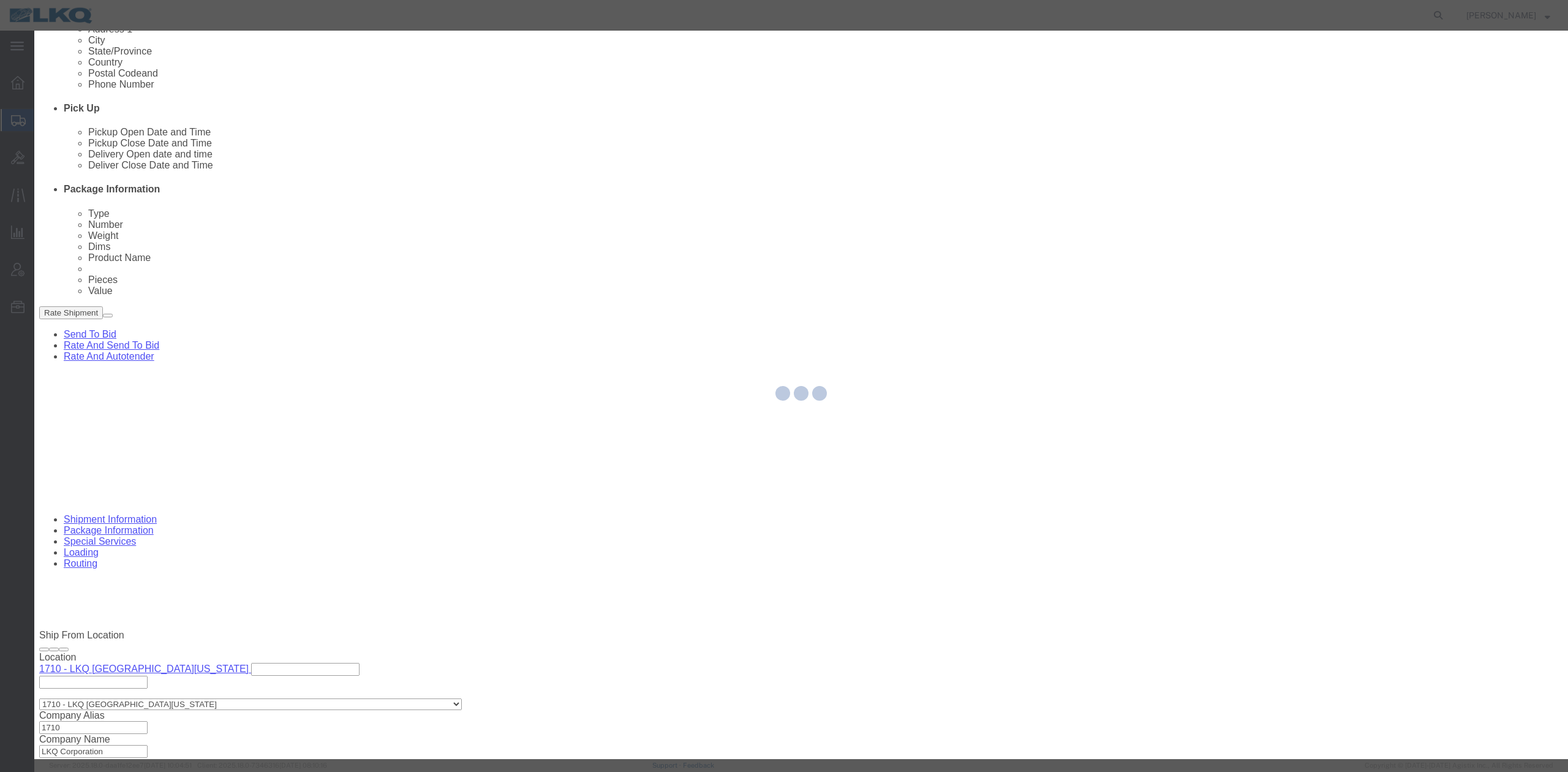
click at [783, 197] on div at bounding box center [801, 395] width 1534 height 729
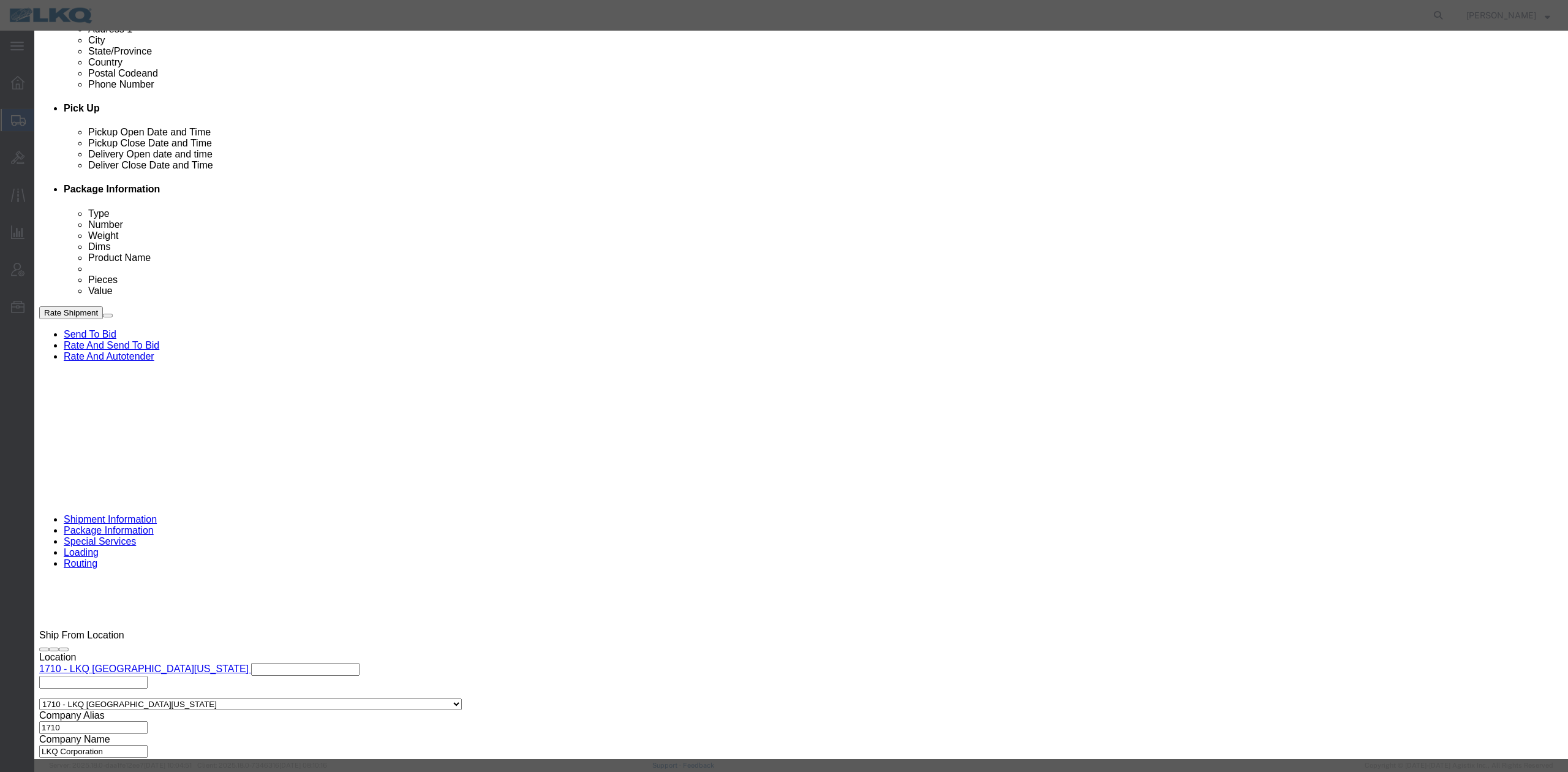
click input "9:00 AM"
type input "9:30 AM"
drag, startPoint x: 867, startPoint y: 169, endPoint x: 867, endPoint y: 176, distance: 7.0
click select "Select 15 min 30 min 45 min 1 hr 2 hr 3 hr 4 hr"
select select "15"
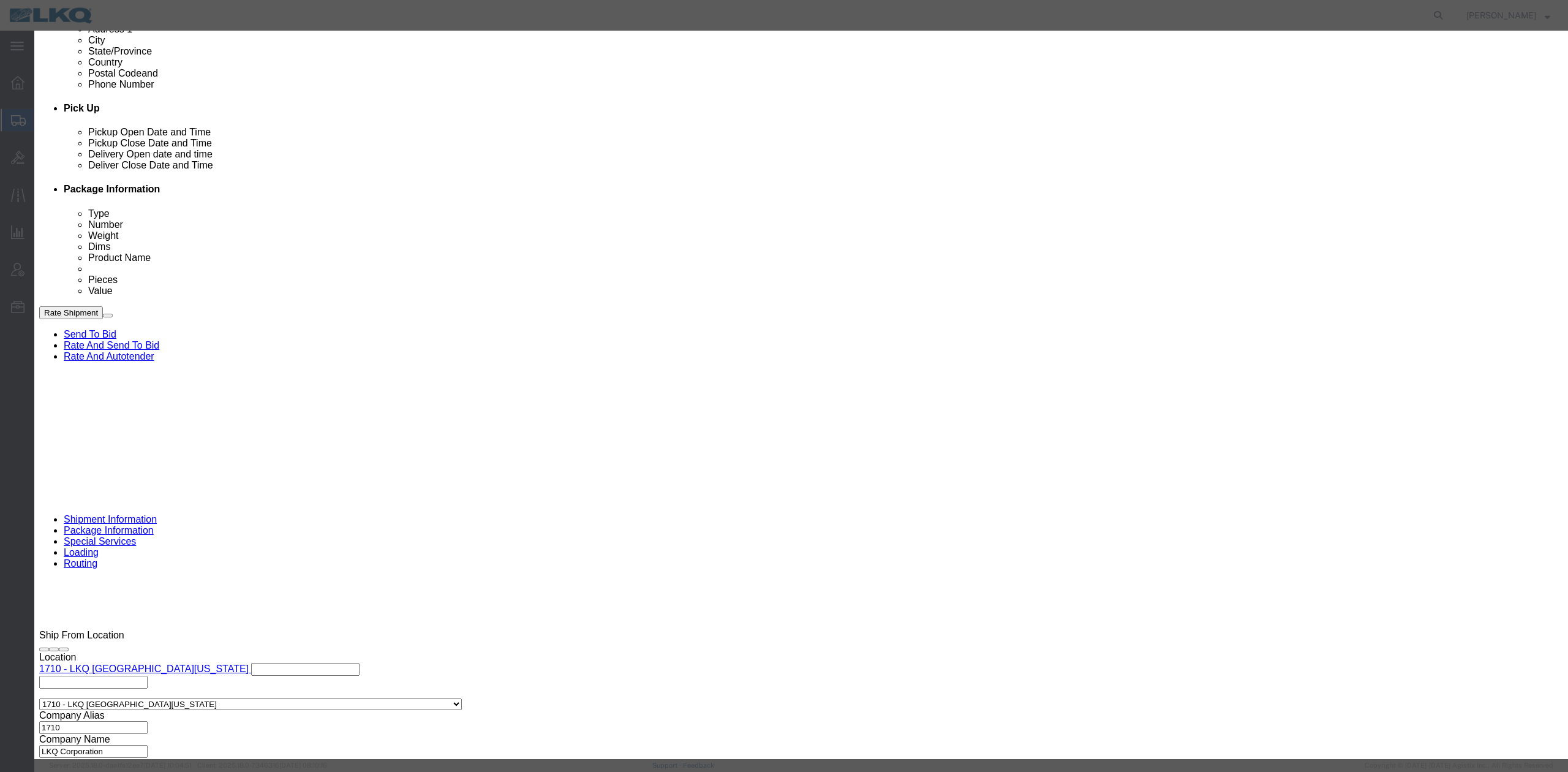
click select "Select 15 min 30 min 45 min 1 hr 2 hr 3 hr 4 hr"
click button "Save"
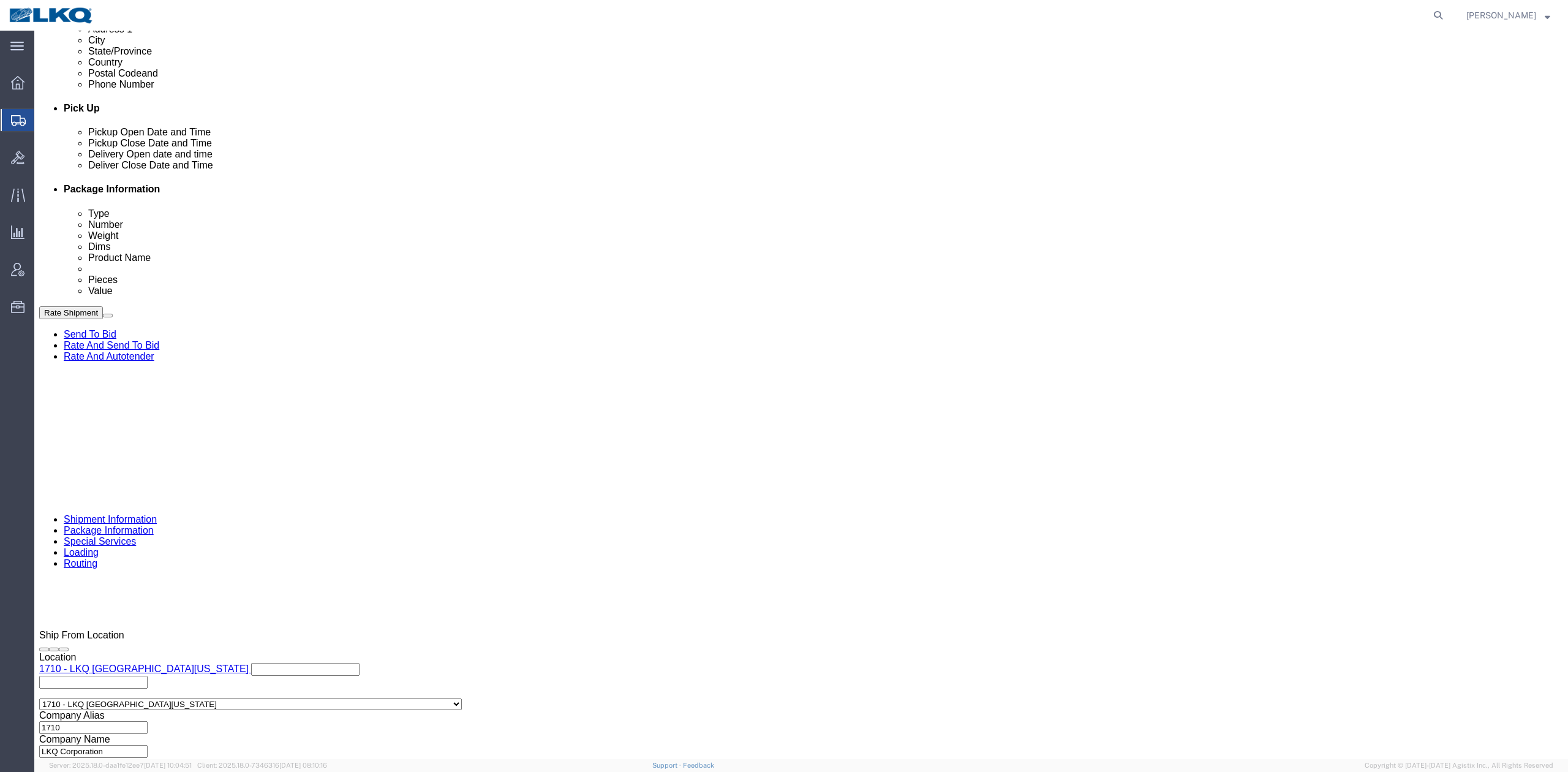
drag, startPoint x: 1391, startPoint y: 706, endPoint x: 1099, endPoint y: 443, distance: 393.0
click button "Rate Shipment"
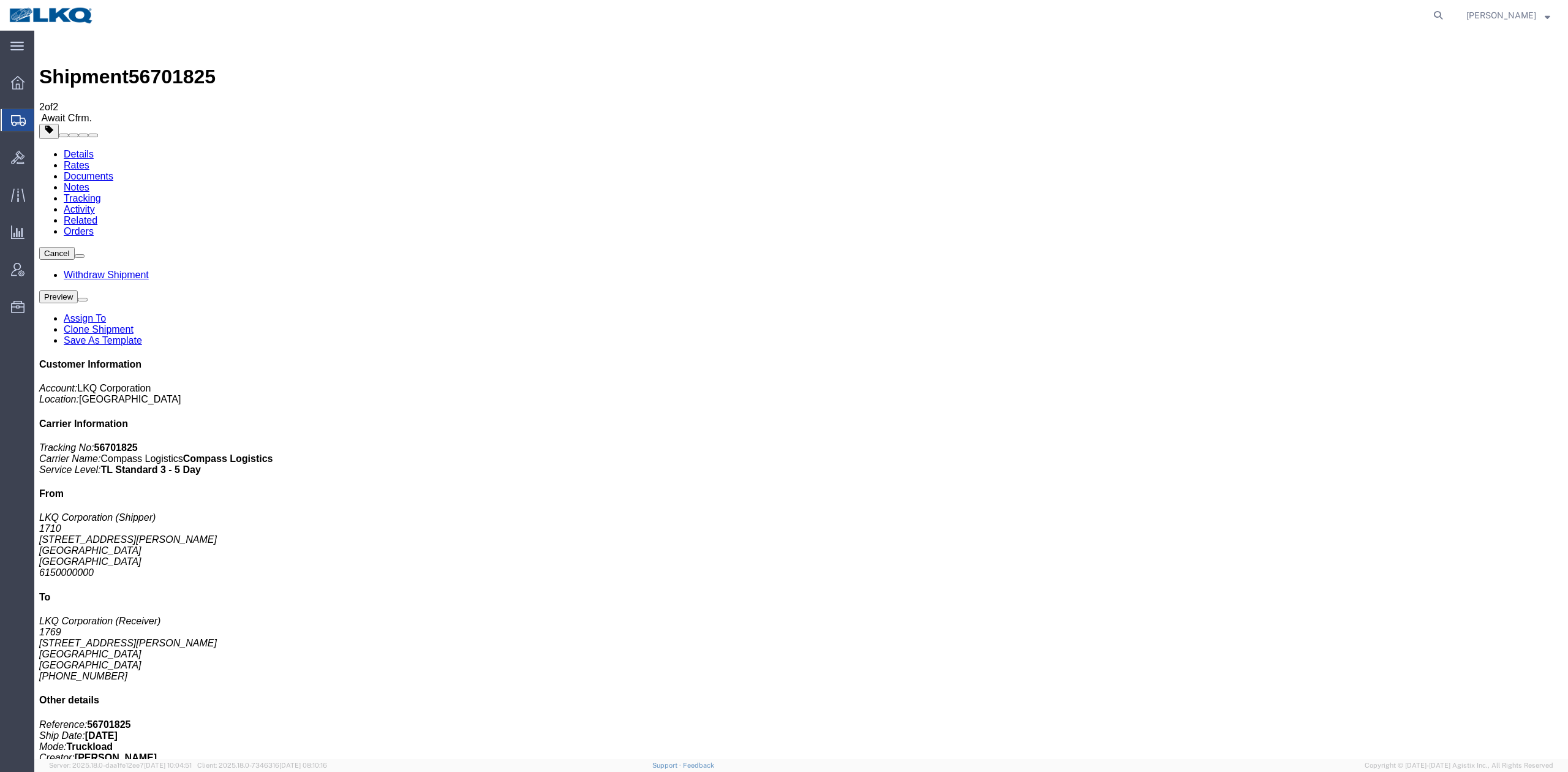
click at [134, 324] on link "Clone Shipment" at bounding box center [99, 329] width 70 height 10
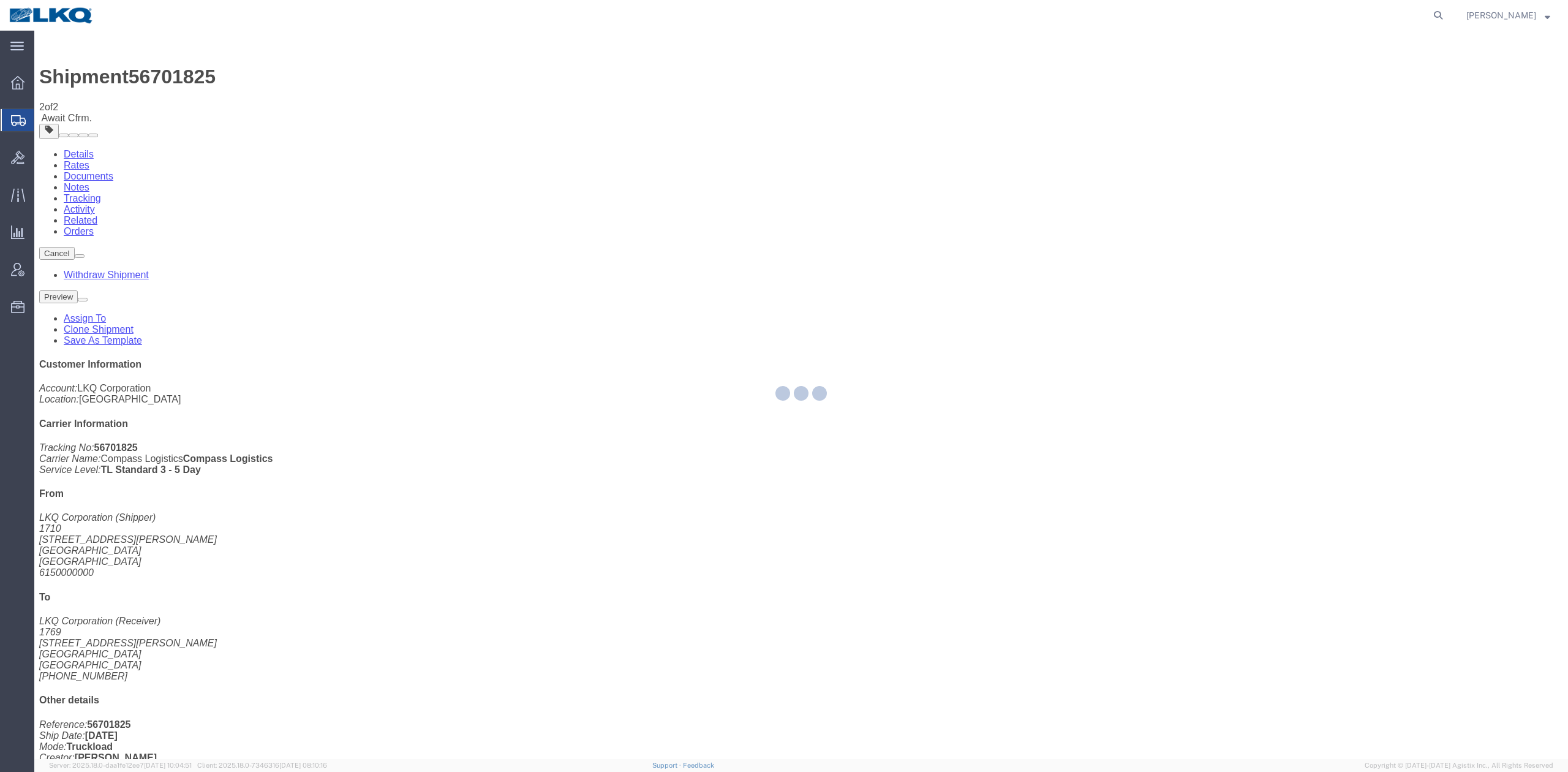
select select "30407"
select select "28716"
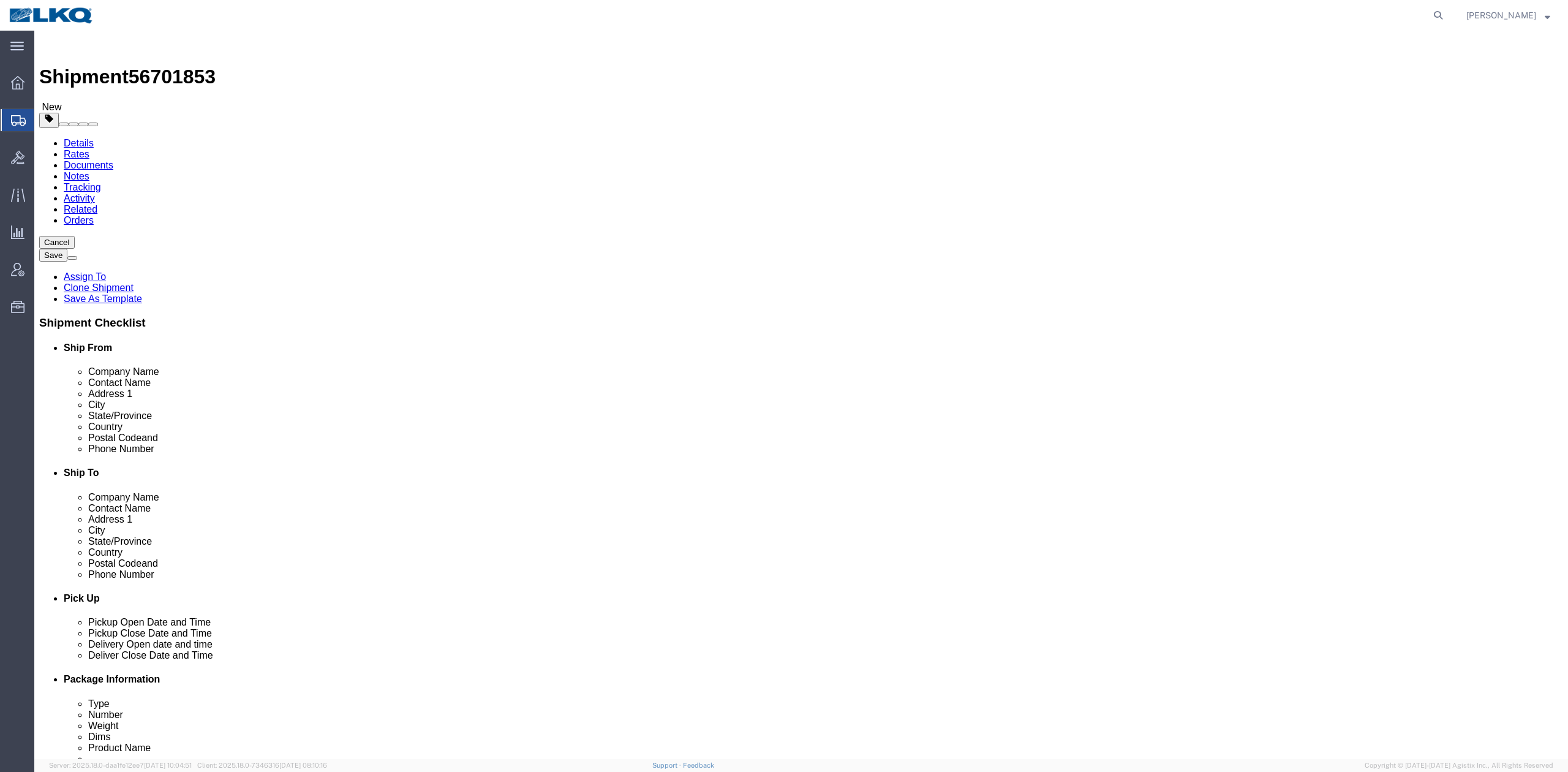
click span "56701853"
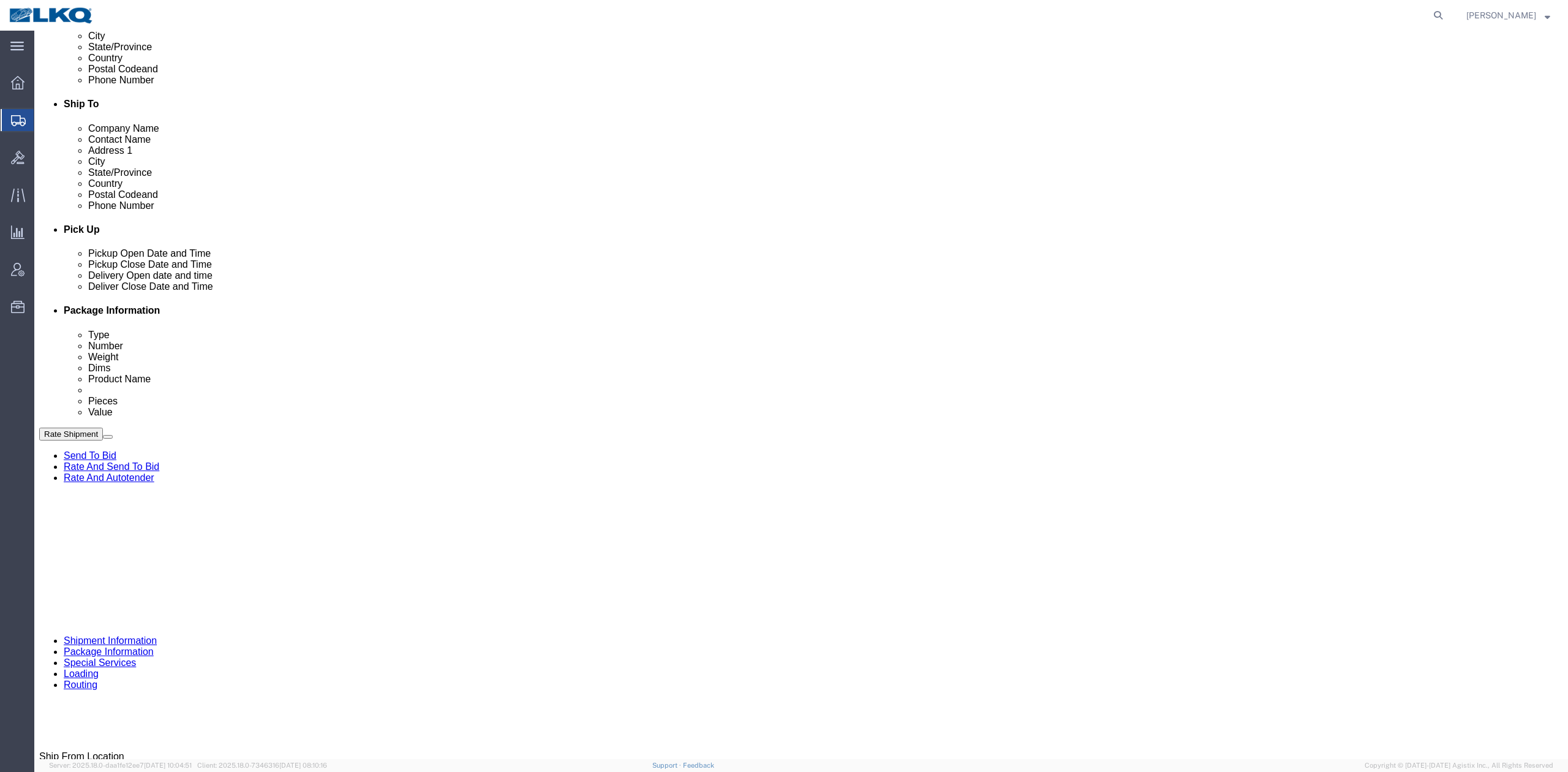
scroll to position [490, 0]
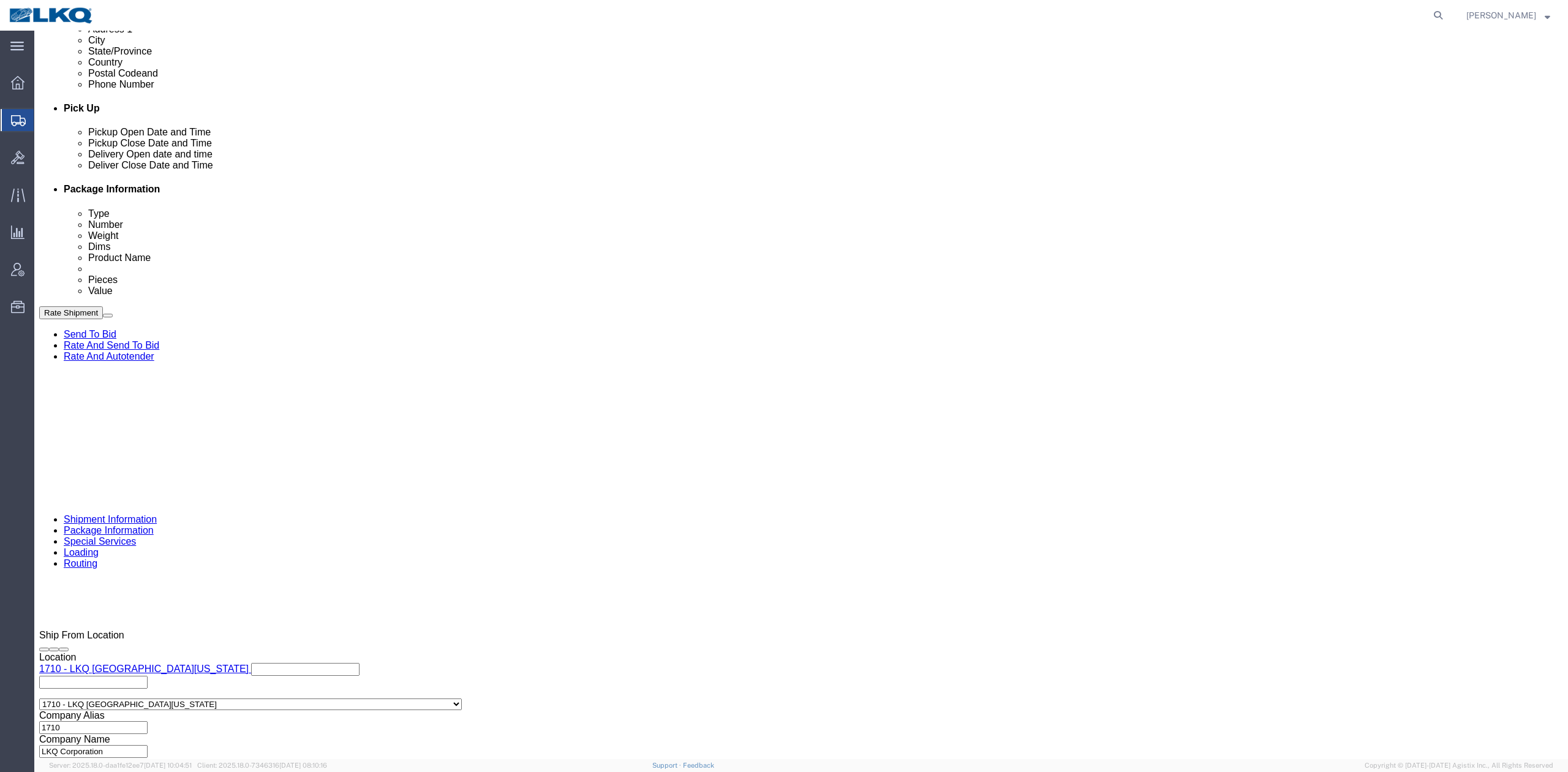
click input "56701825"
paste input "53"
type input "56701853"
click div "[DATE] 7:00 AM"
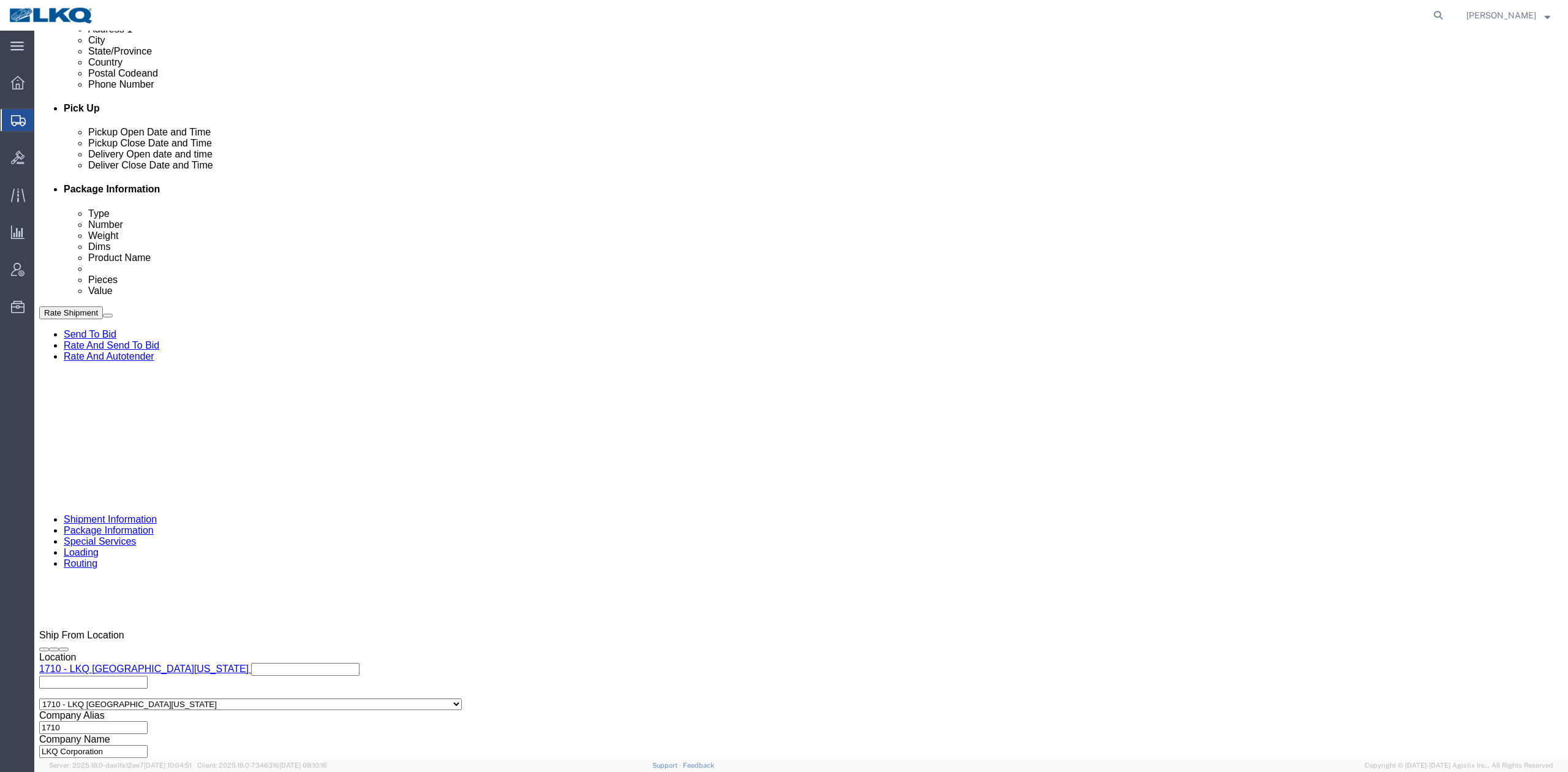
click div "References Add reference"
click link "Schedule appointment"
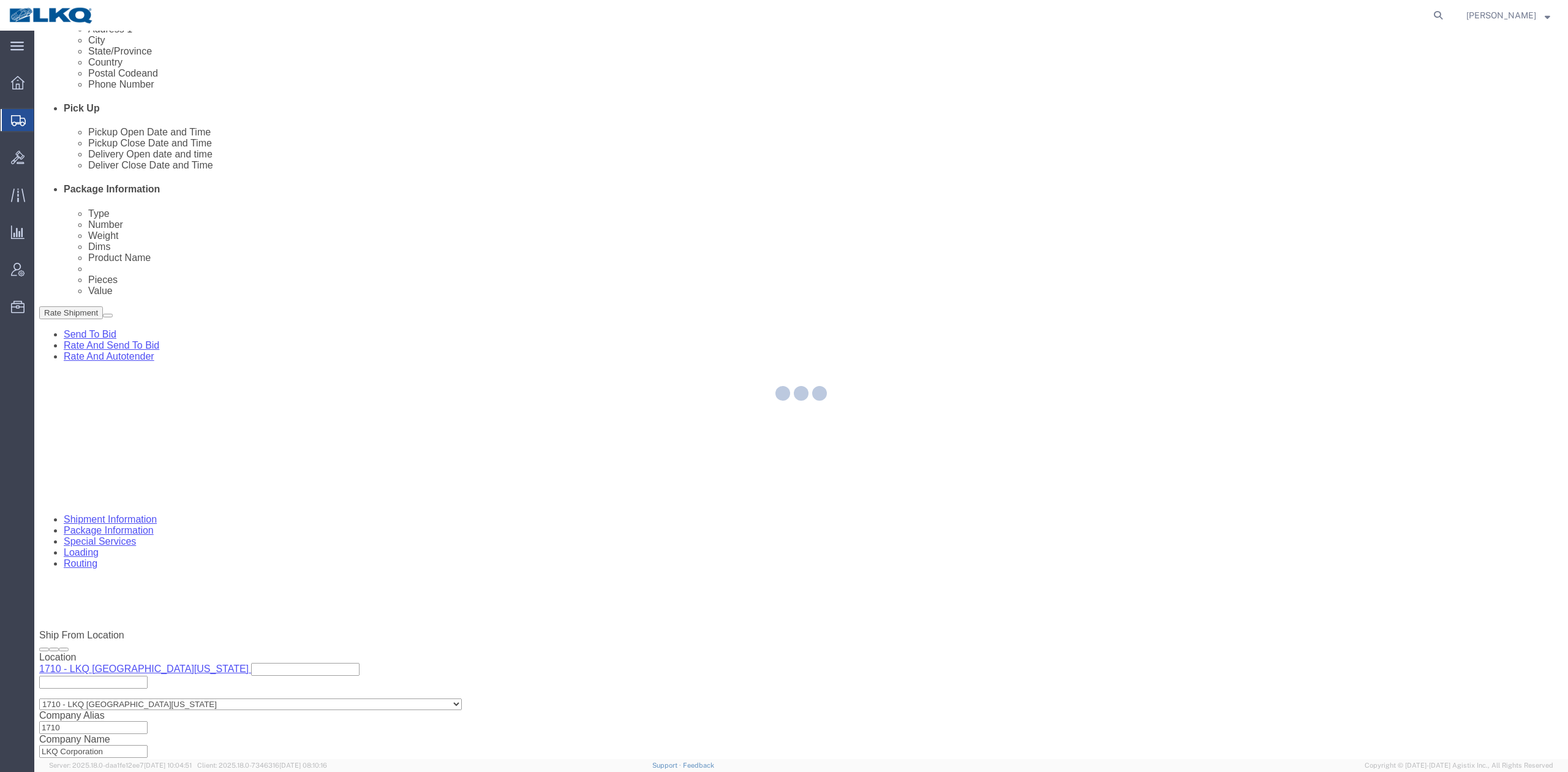
select select
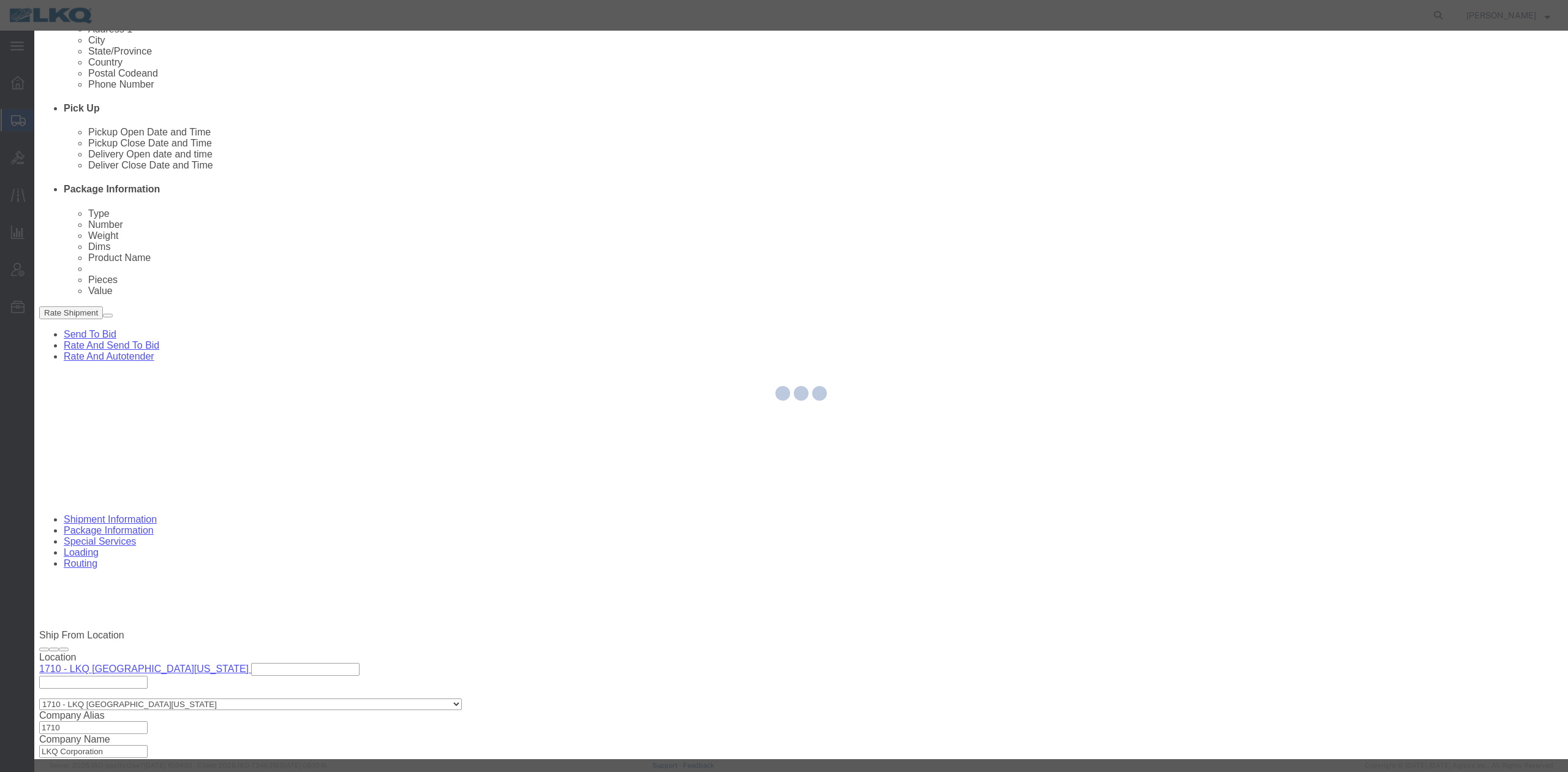
click at [804, 197] on div at bounding box center [801, 395] width 1534 height 729
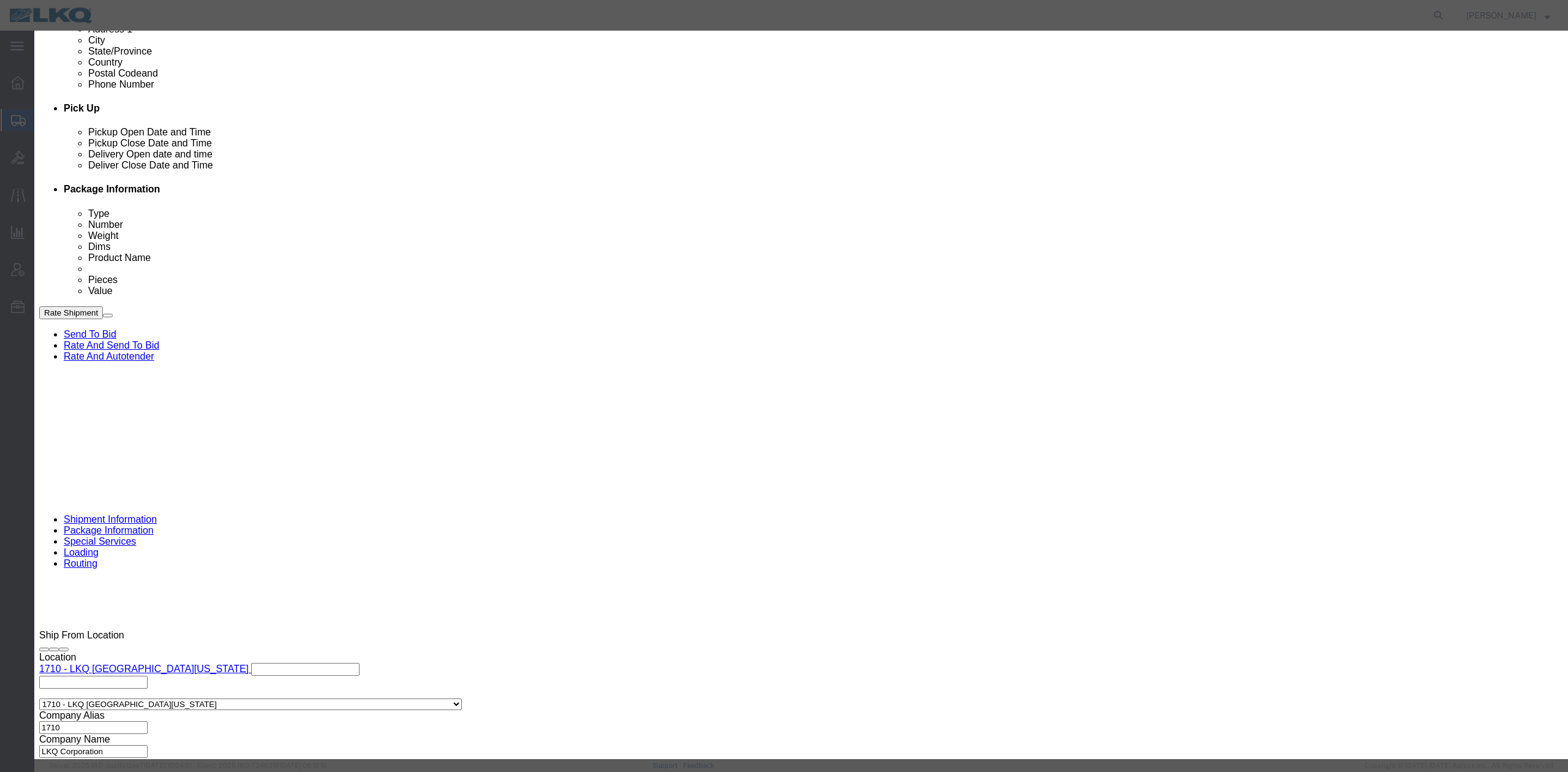
click input "9:00 AM"
type input "9:30 AM"
click select "Select 15 min 30 min 45 min 1 hr 2 hr 3 hr 4 hr"
select select "15"
click select "Select 15 min 30 min 45 min 1 hr 2 hr 3 hr 4 hr"
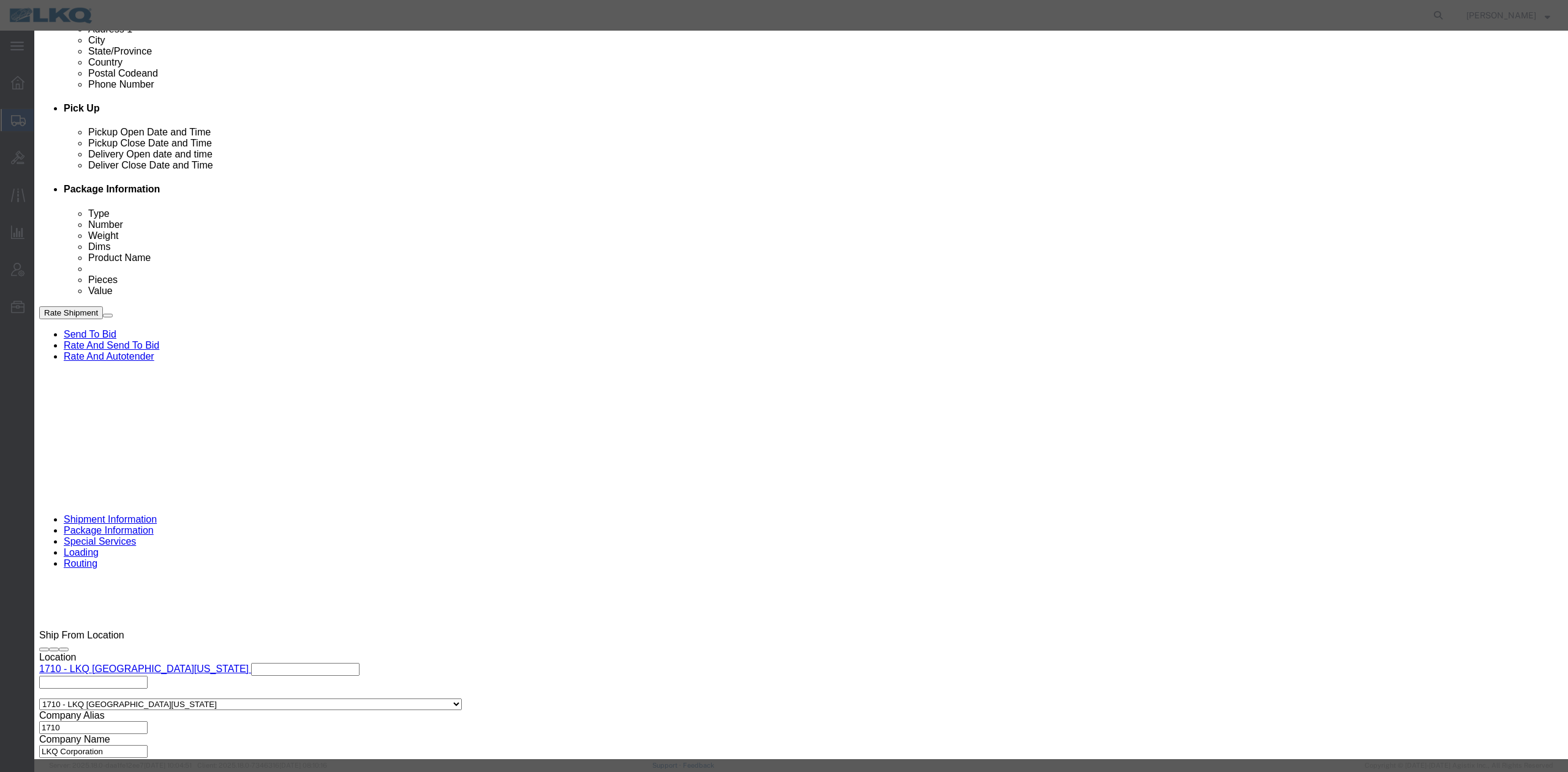
click button "Save"
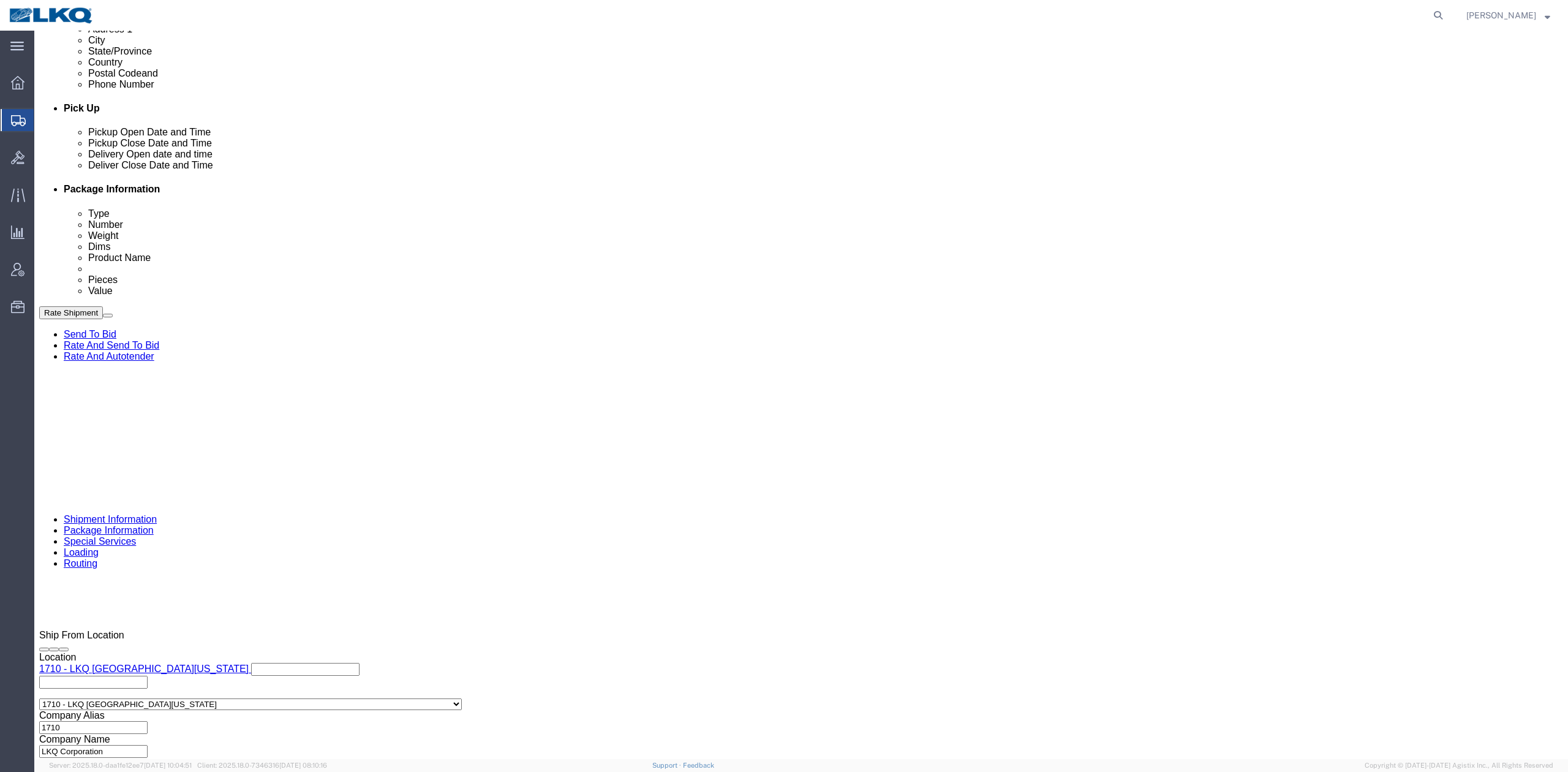
drag, startPoint x: 1371, startPoint y: 700, endPoint x: 1033, endPoint y: 435, distance: 429.5
click button "Rate Shipment"
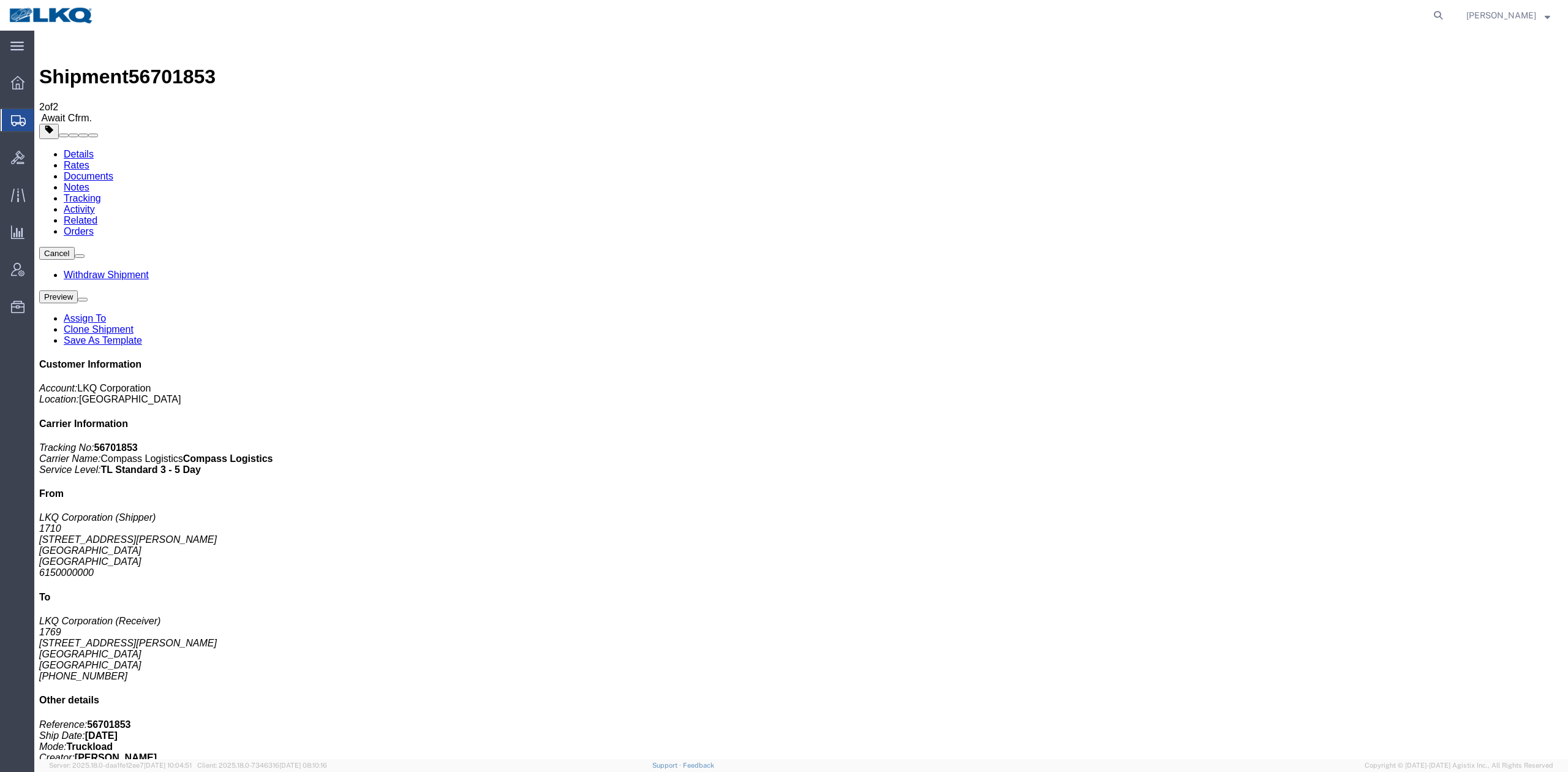
click at [134, 324] on link "Clone Shipment" at bounding box center [99, 329] width 70 height 10
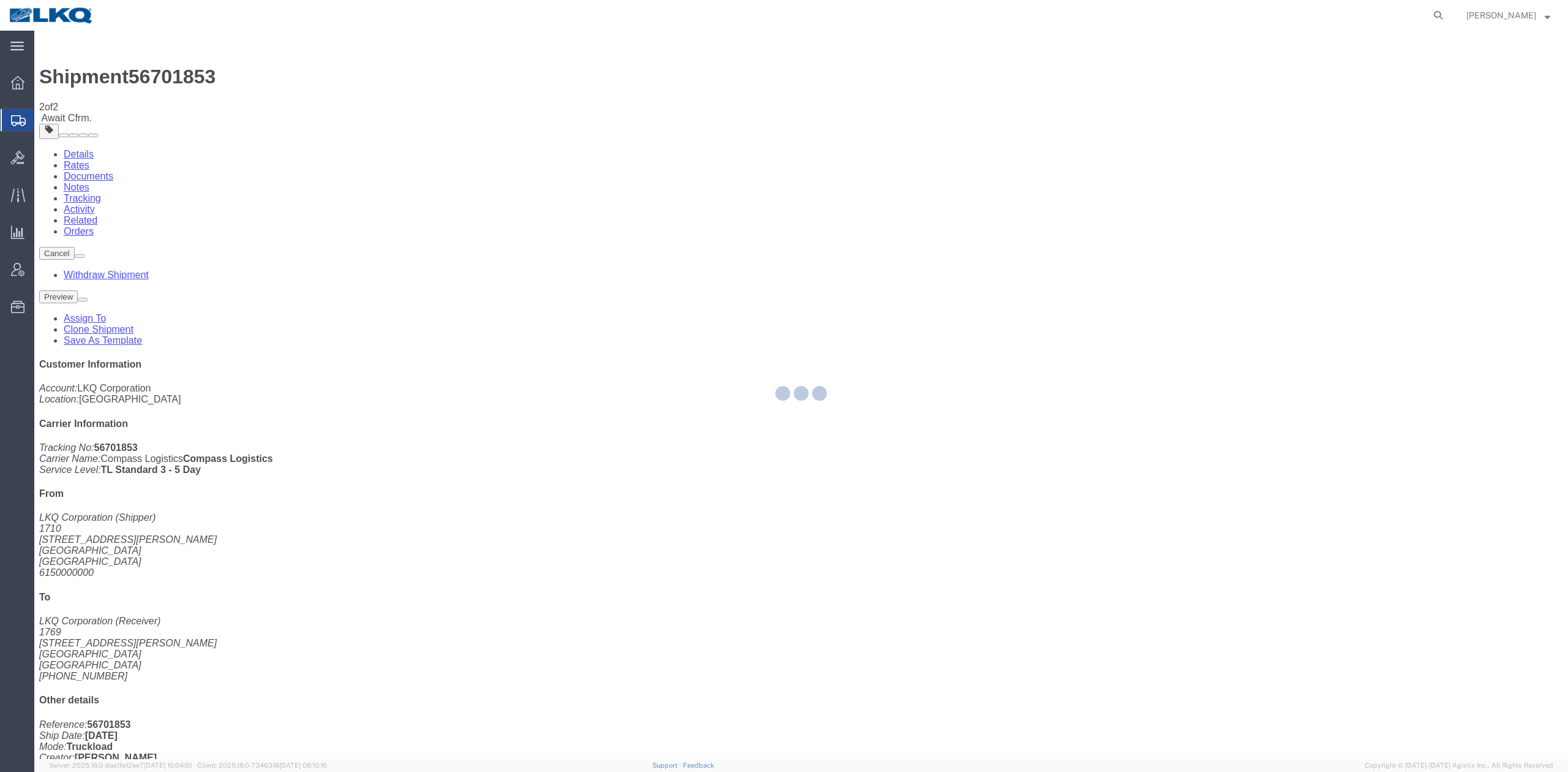
select select "30407"
select select "28716"
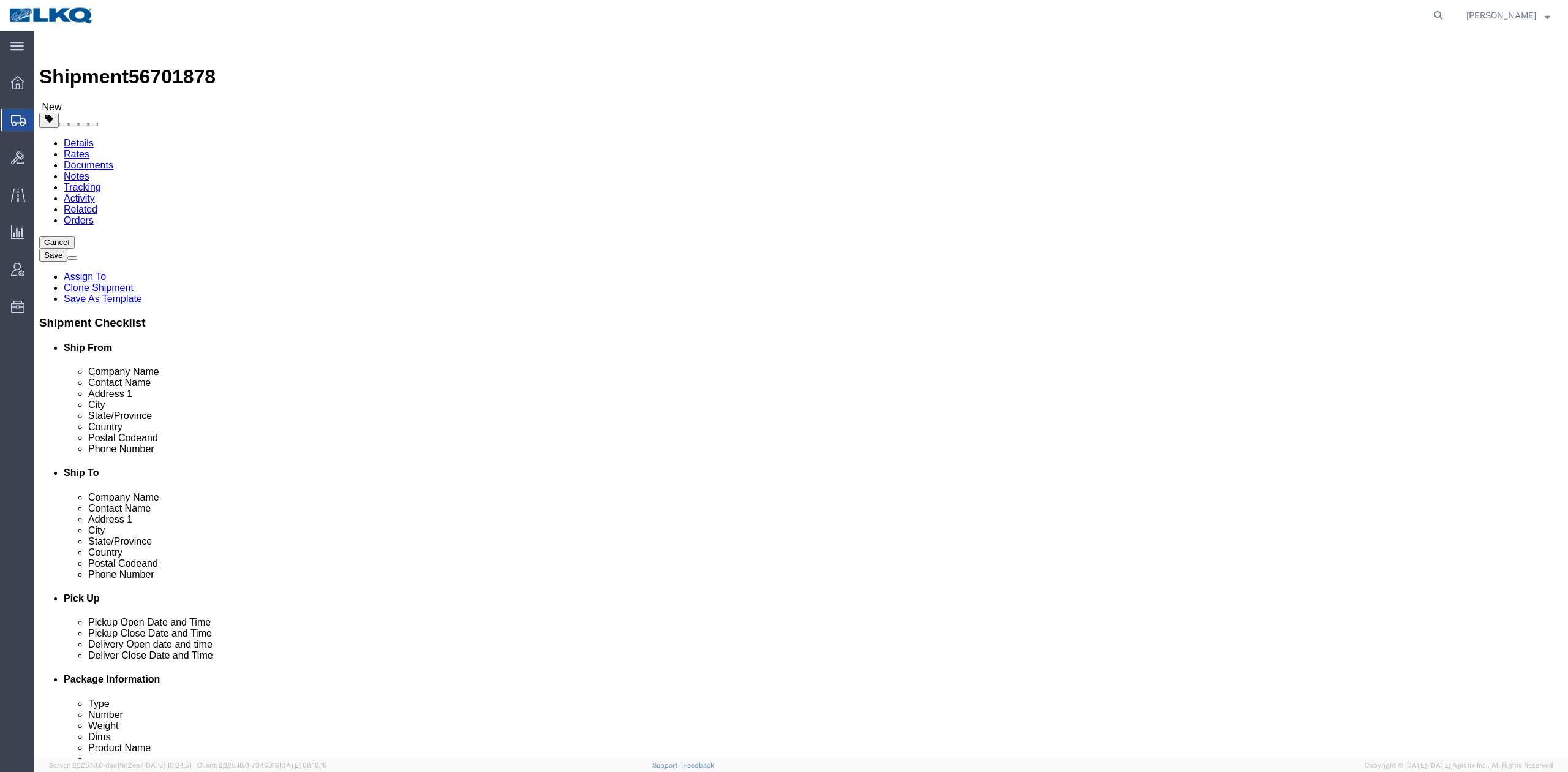
click span "56701878"
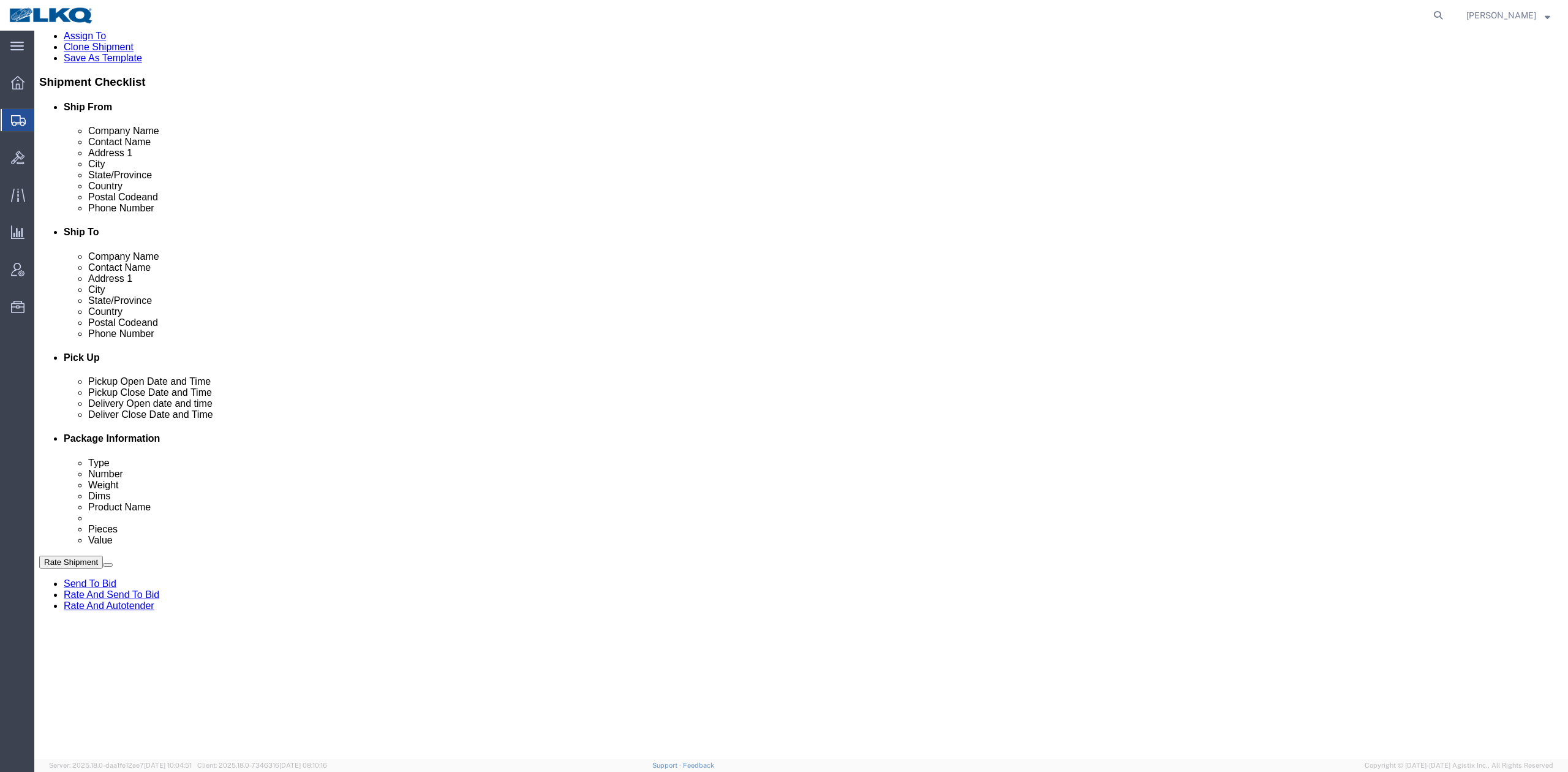
scroll to position [490, 0]
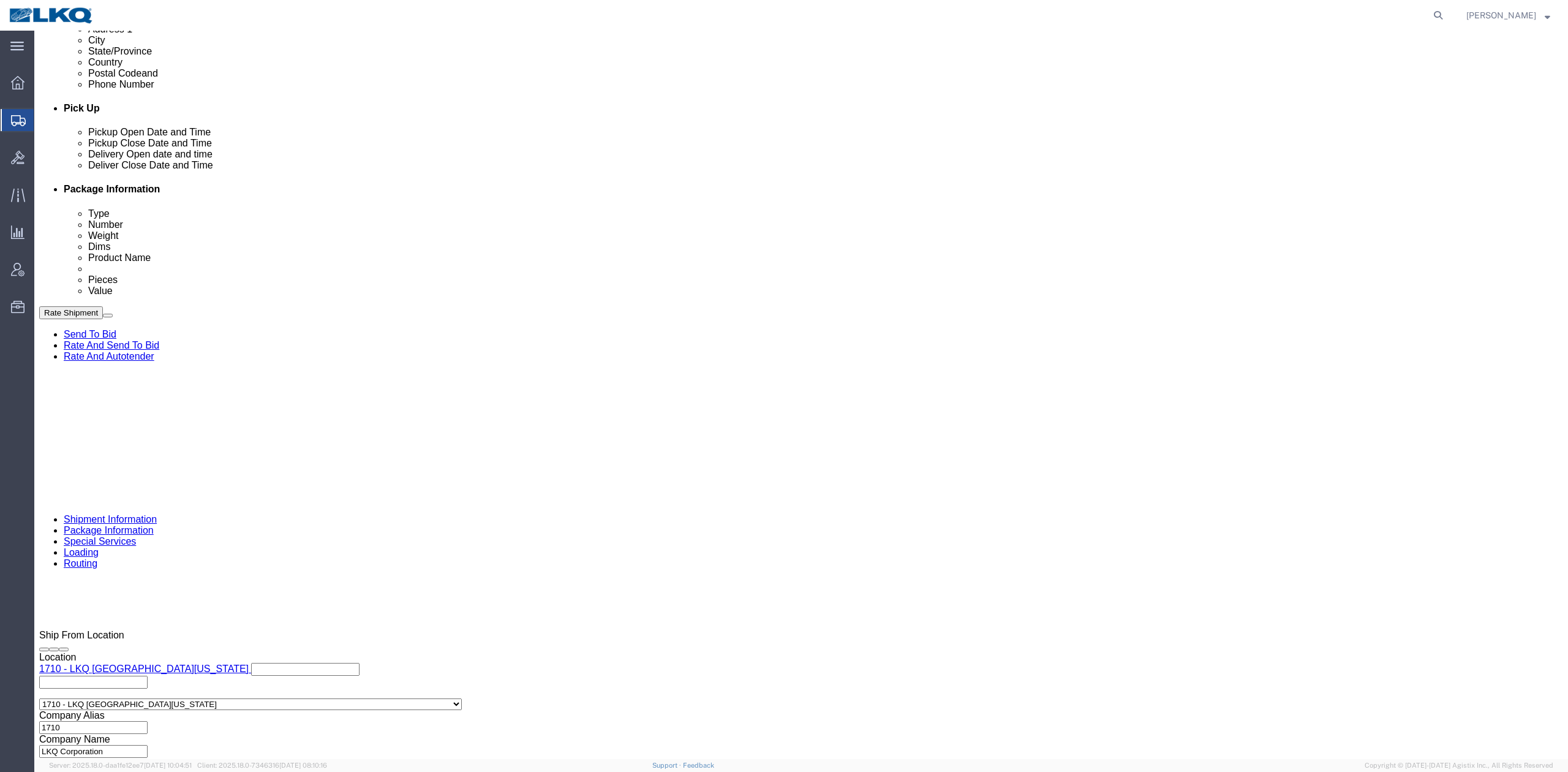
click input "56701853"
paste input "78"
type input "56701878"
click div "Sep 19 2025 7:00 AM"
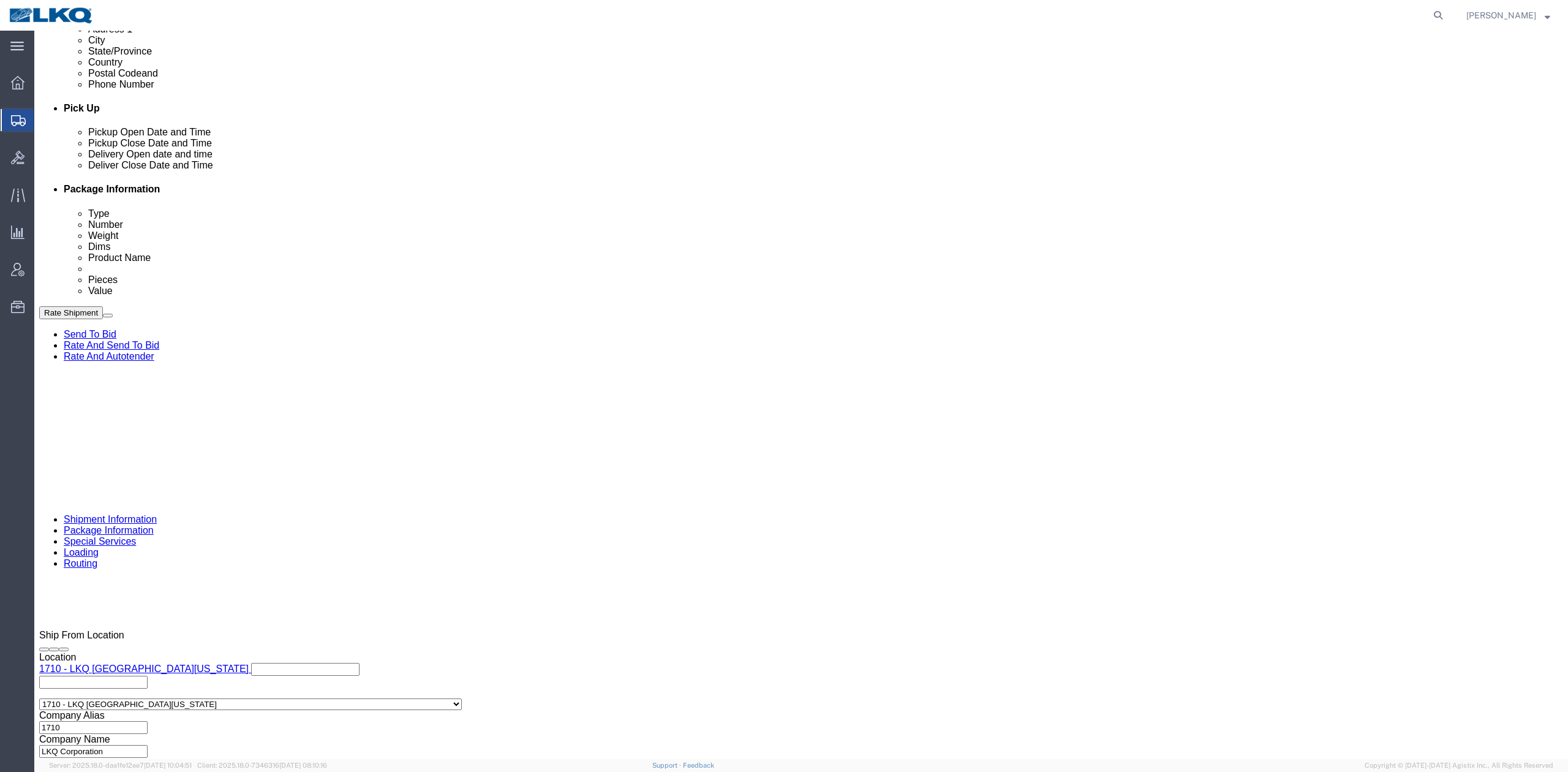
click div "Pickup Date: Pickup Start Date Pickup Start Time Pickup Open Date and Time Sep …"
drag, startPoint x: 551, startPoint y: 199, endPoint x: 564, endPoint y: 242, distance: 44.9
click link "Schedule appointment"
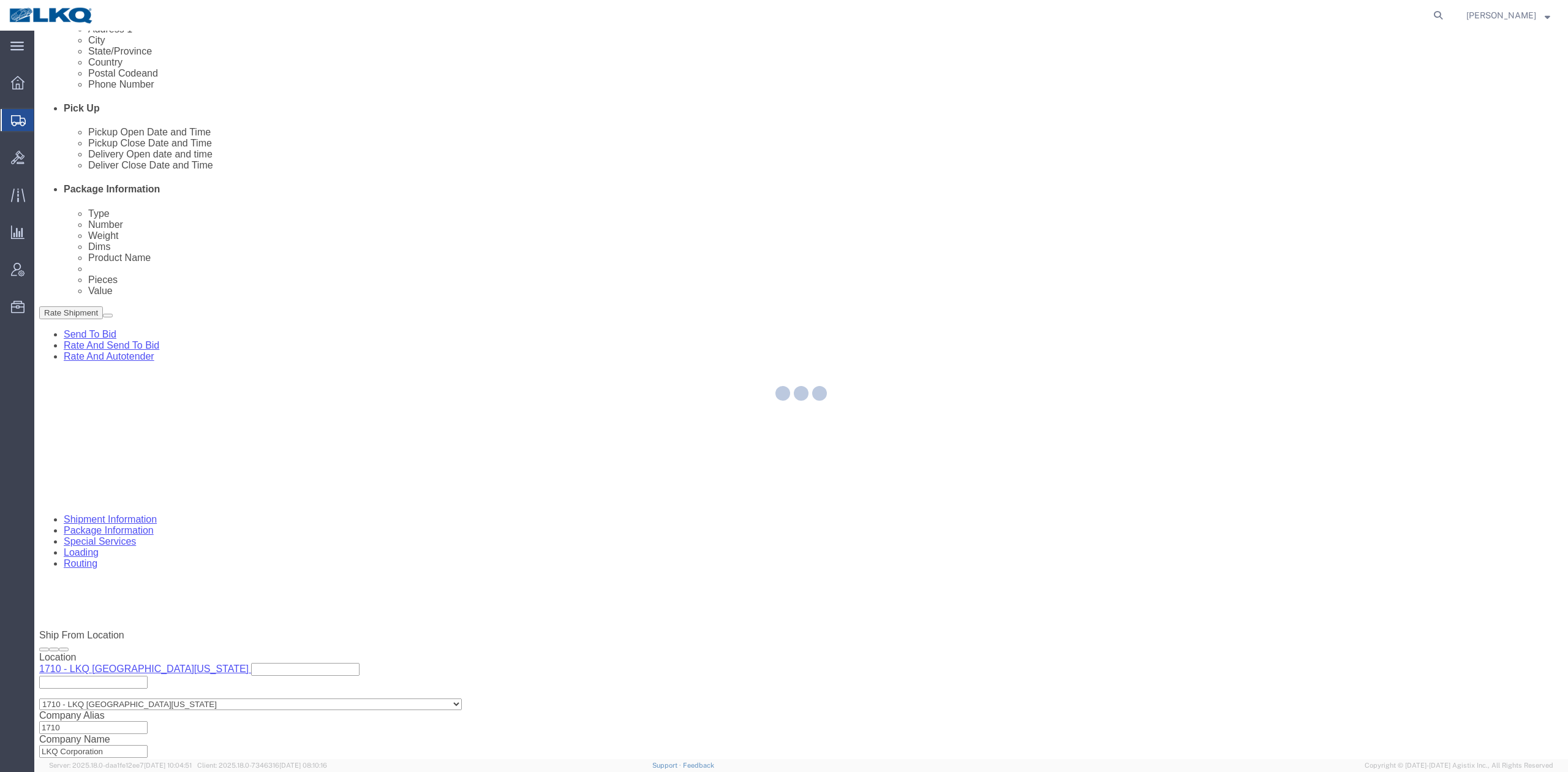
select select
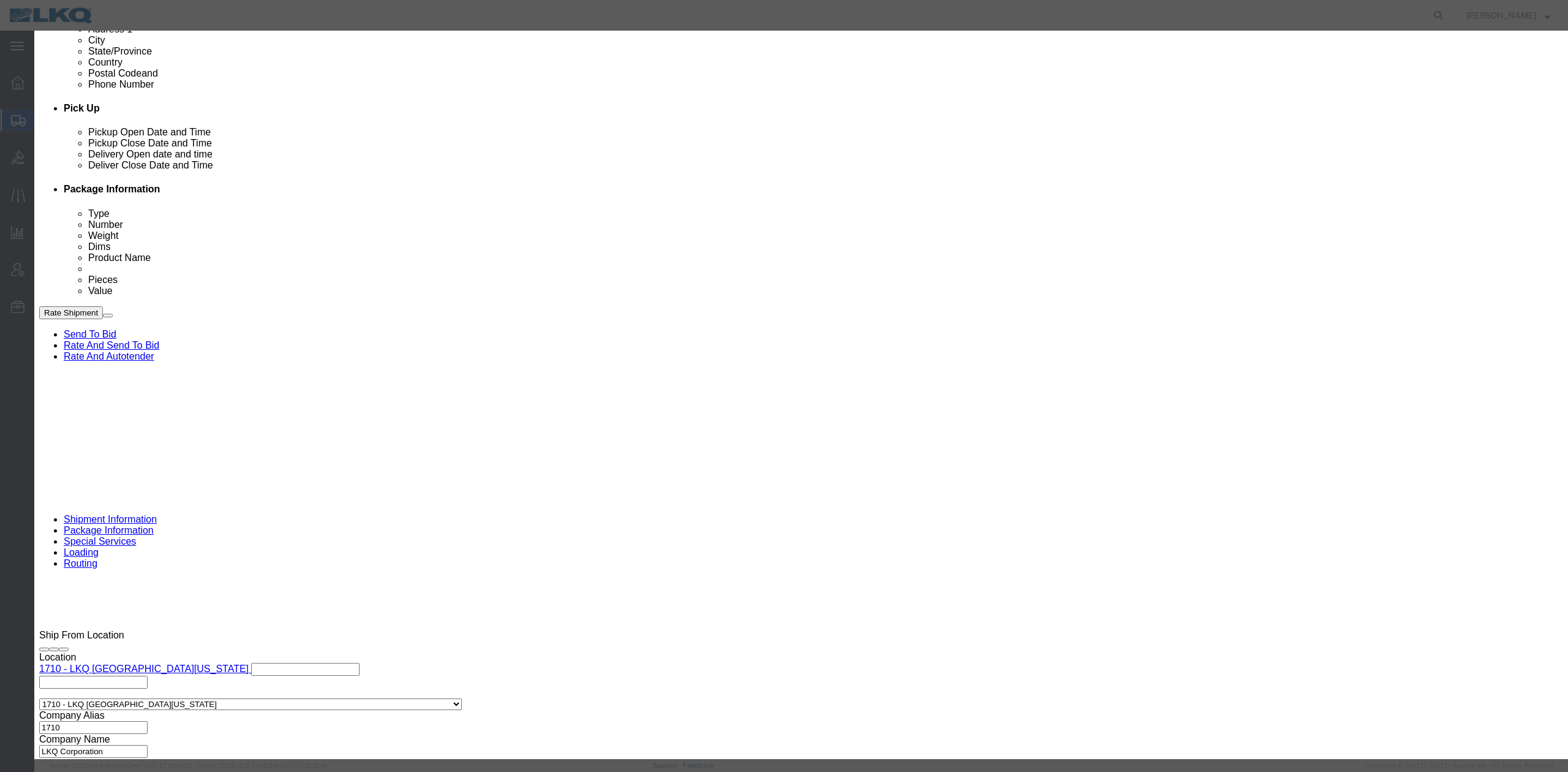
click input "9:00 AM"
type input "9:30 AM"
click select "Select 15 min 30 min 45 min 1 hr 2 hr 3 hr 4 hr"
select select "15"
click select "Select 15 min 30 min 45 min 1 hr 2 hr 3 hr 4 hr"
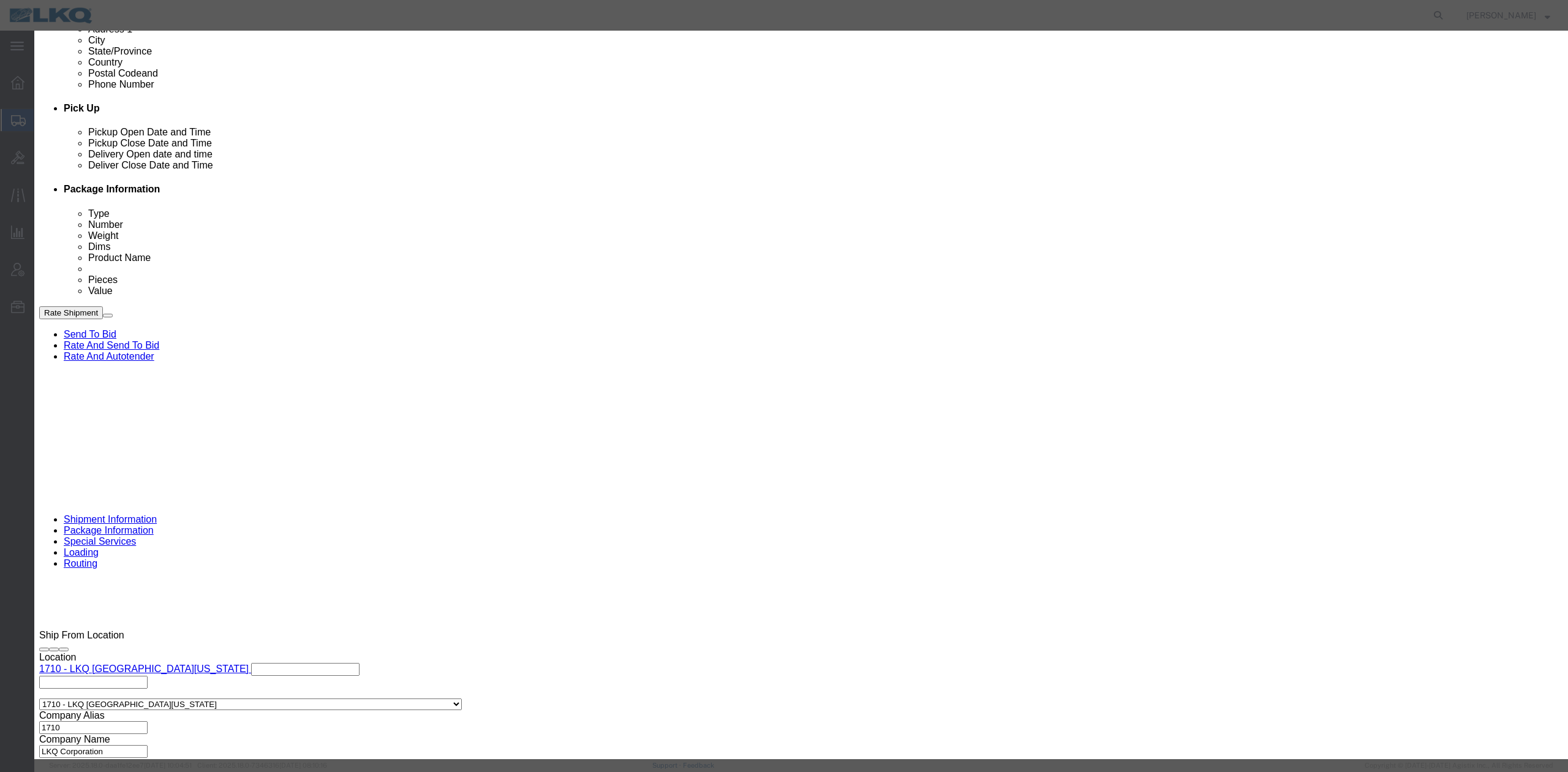
click button "Save"
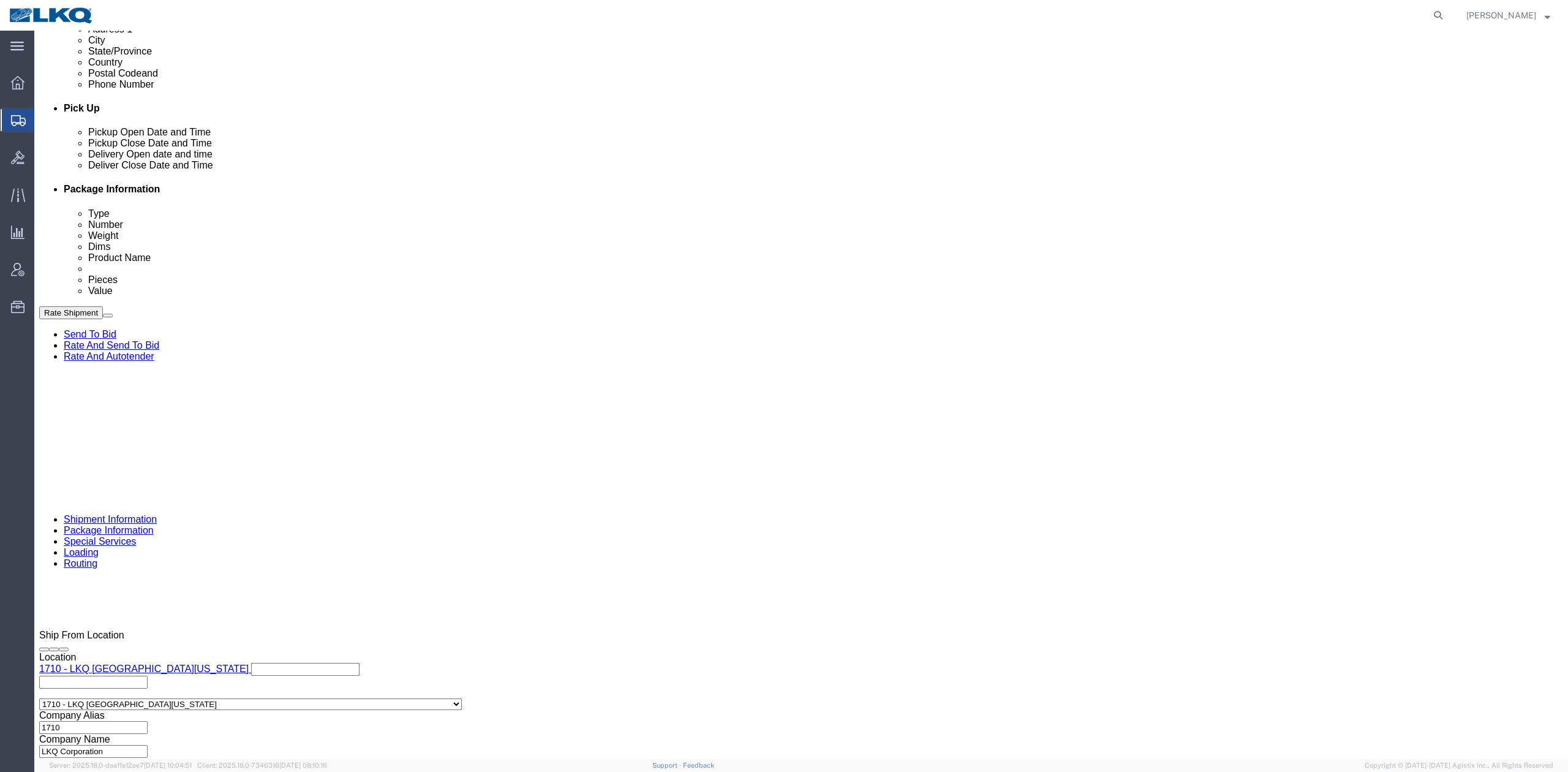
click button "Rate Shipment"
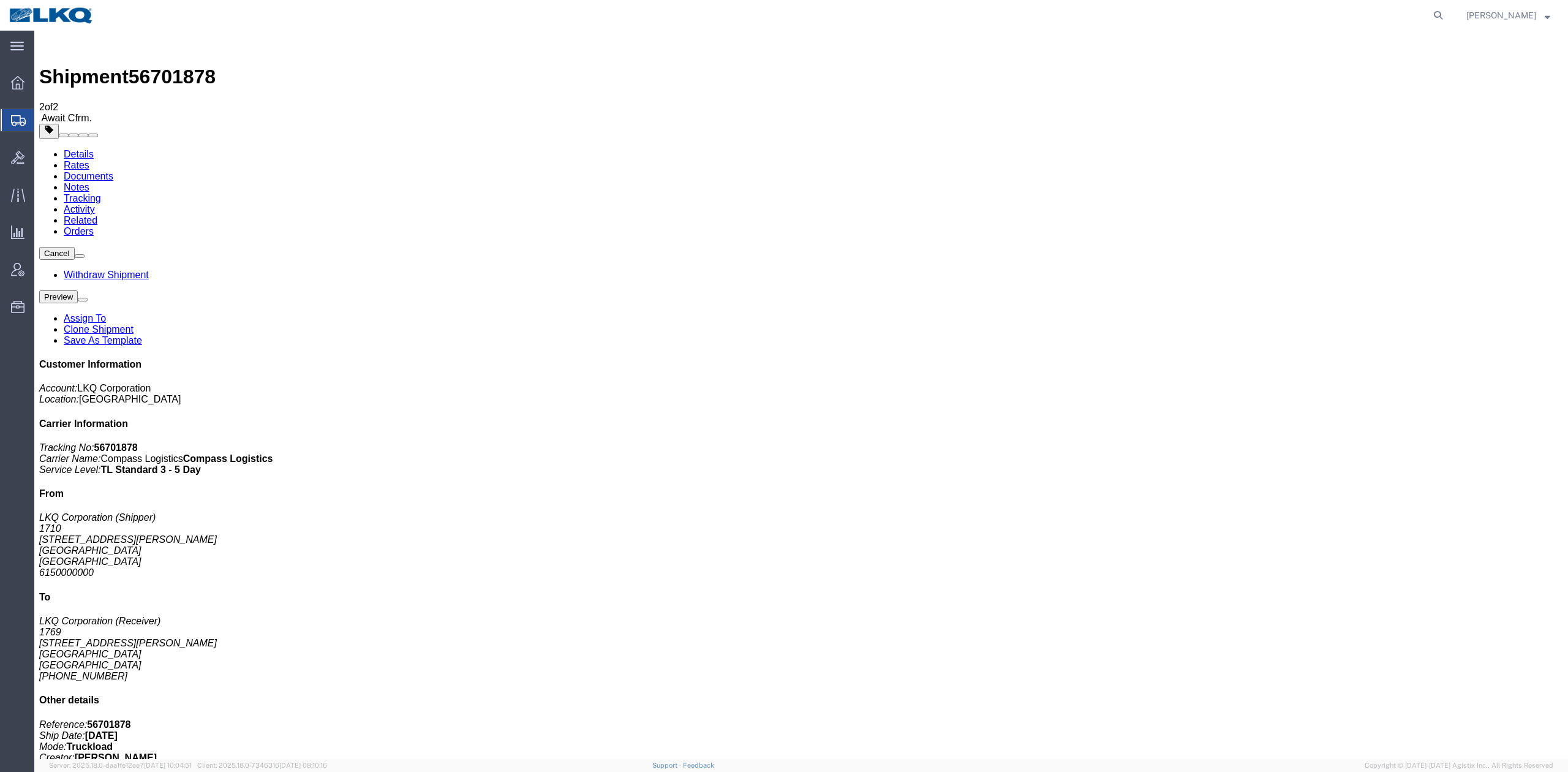
click at [134, 324] on link "Clone Shipment" at bounding box center [99, 329] width 70 height 10
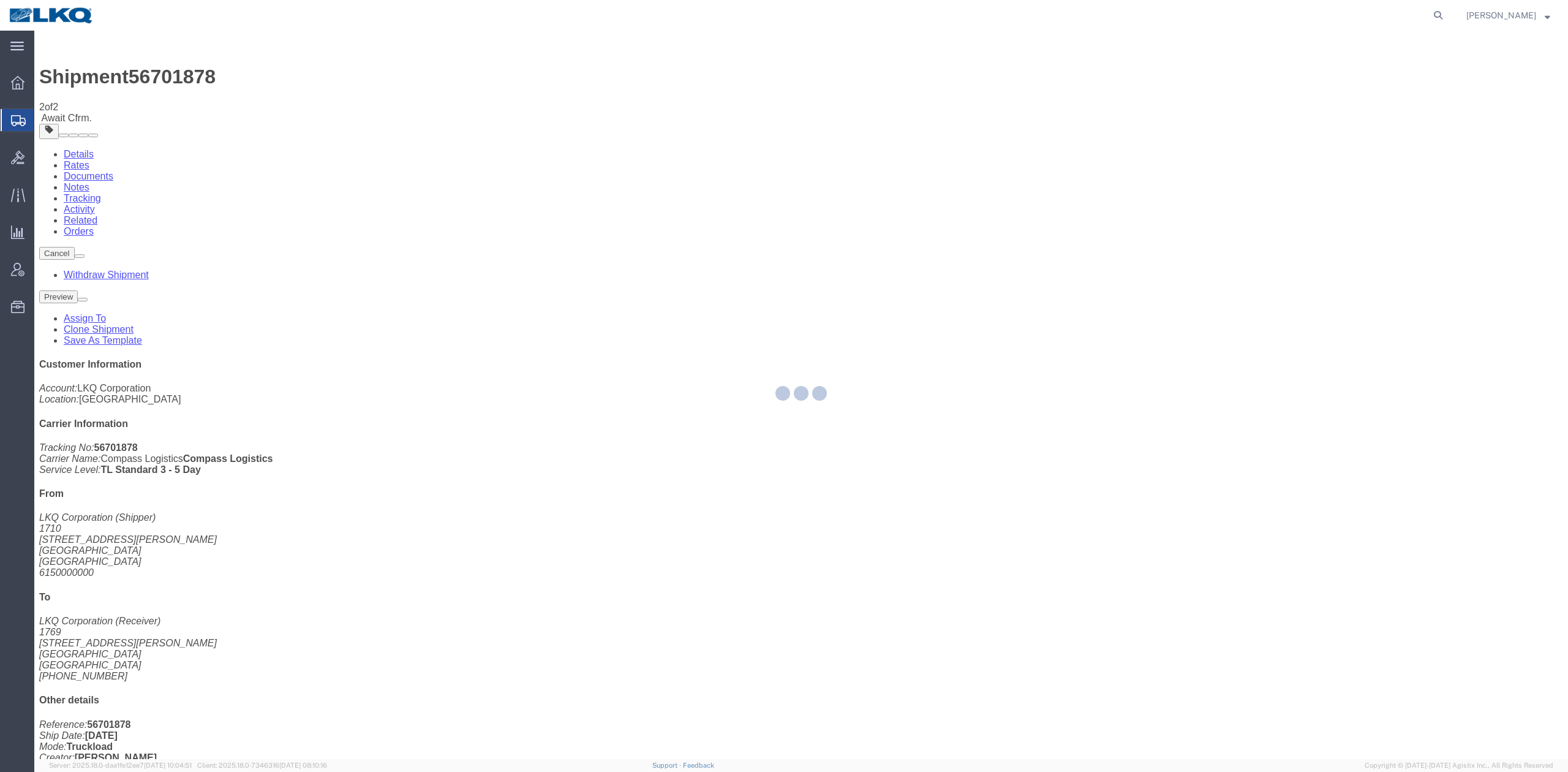
select select "30407"
select select "28716"
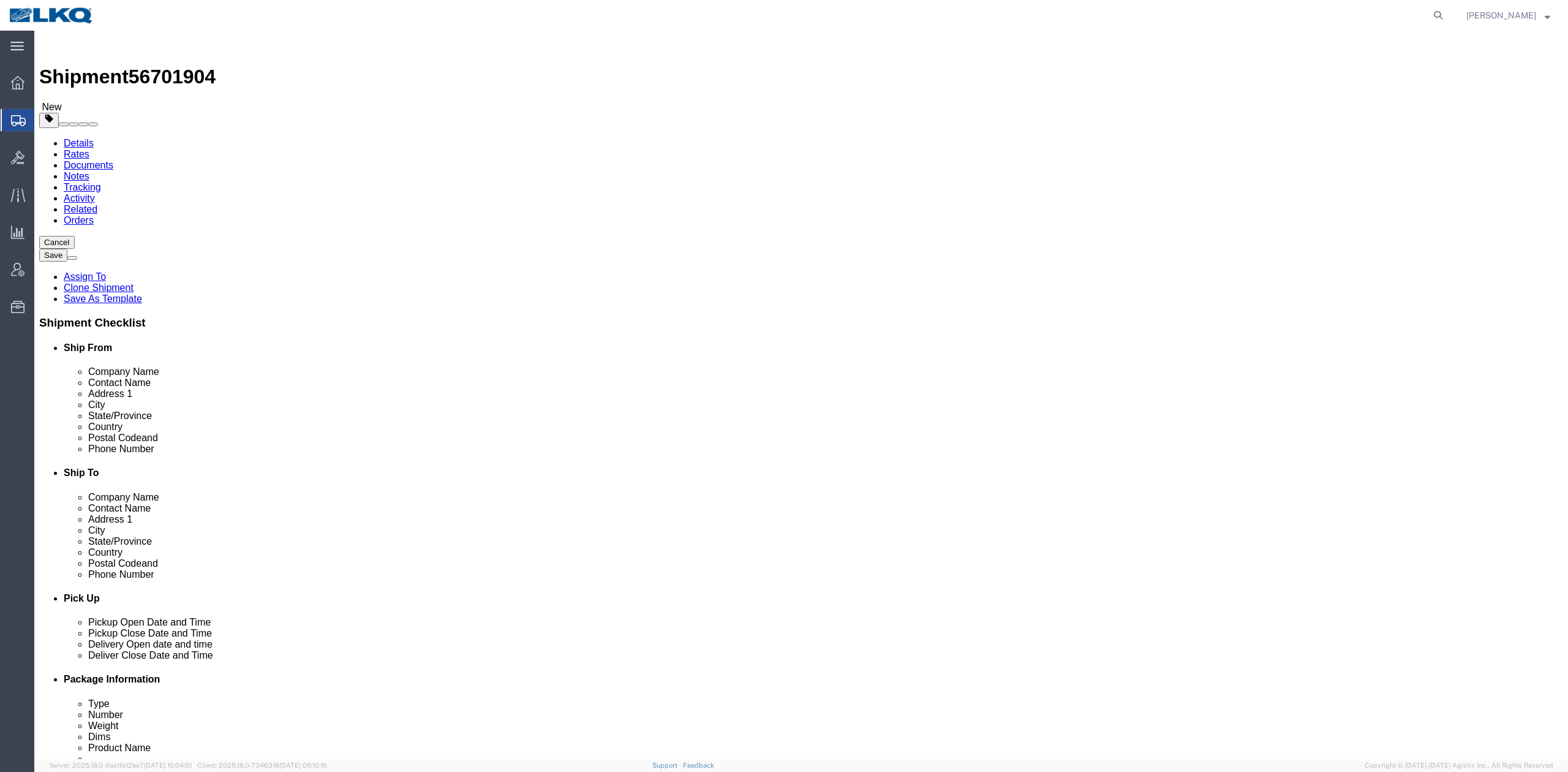
click span "56701904"
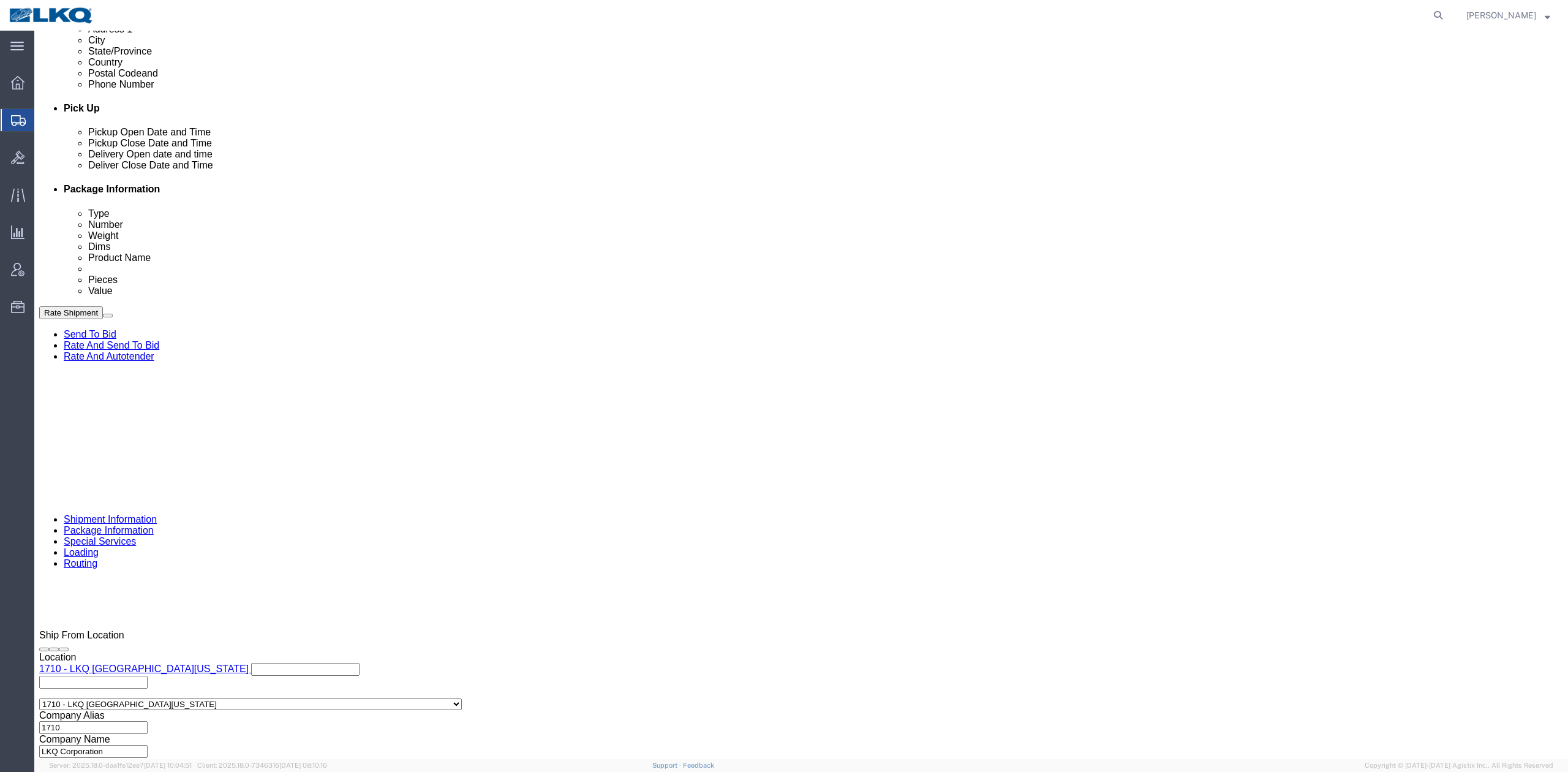
click input "56701878"
paste input "904"
type input "56701904"
click div "Sep 26 2025 7:00 AM"
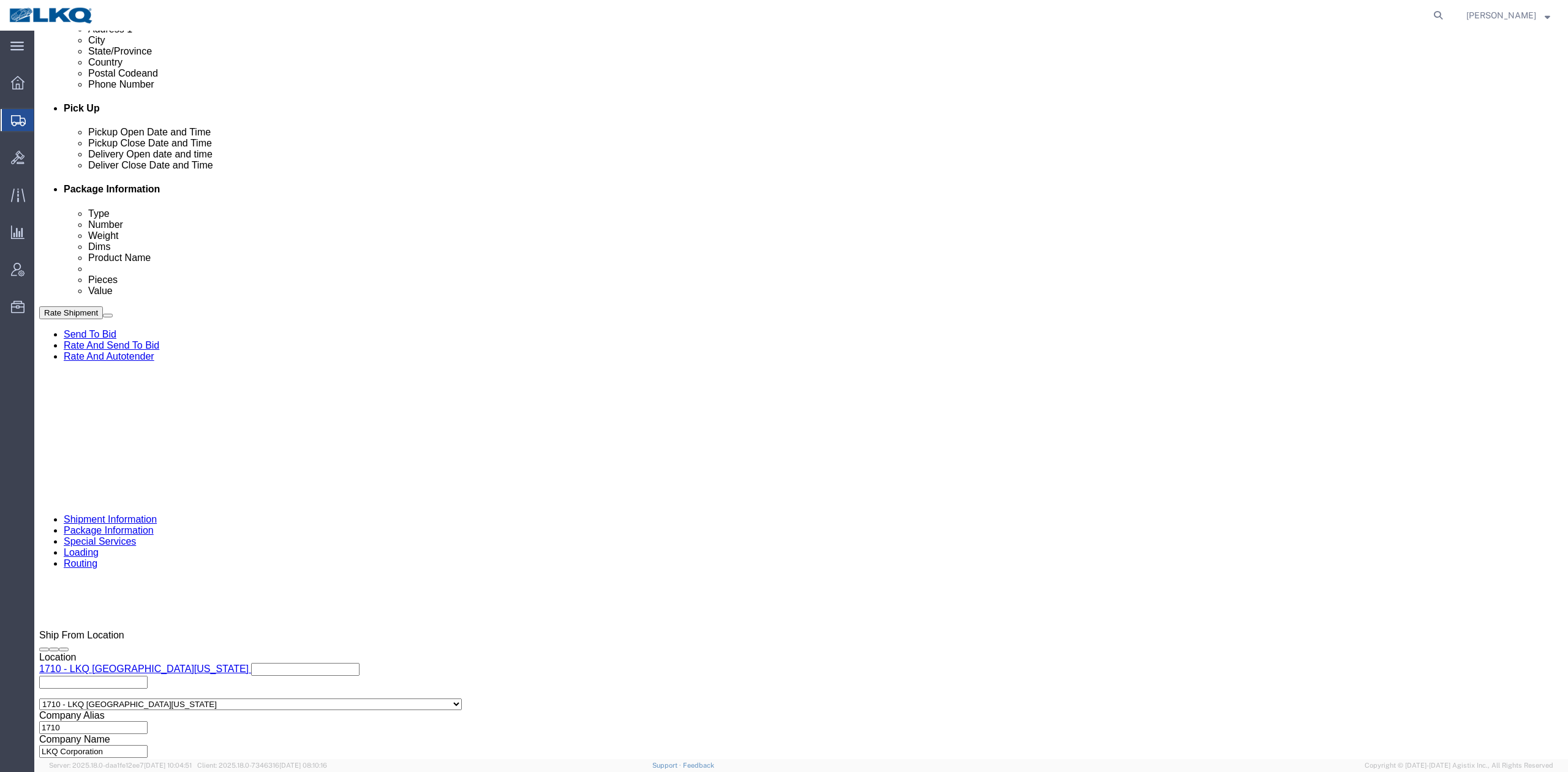
drag, startPoint x: 400, startPoint y: 409, endPoint x: 530, endPoint y: 239, distance: 214.0
click div "References Add reference"
click li "LKQ Corporation - 1769 09/26/2025 - 09/26/2025 Schedule appointment 405 S Wanam…"
click link "Schedule appointment"
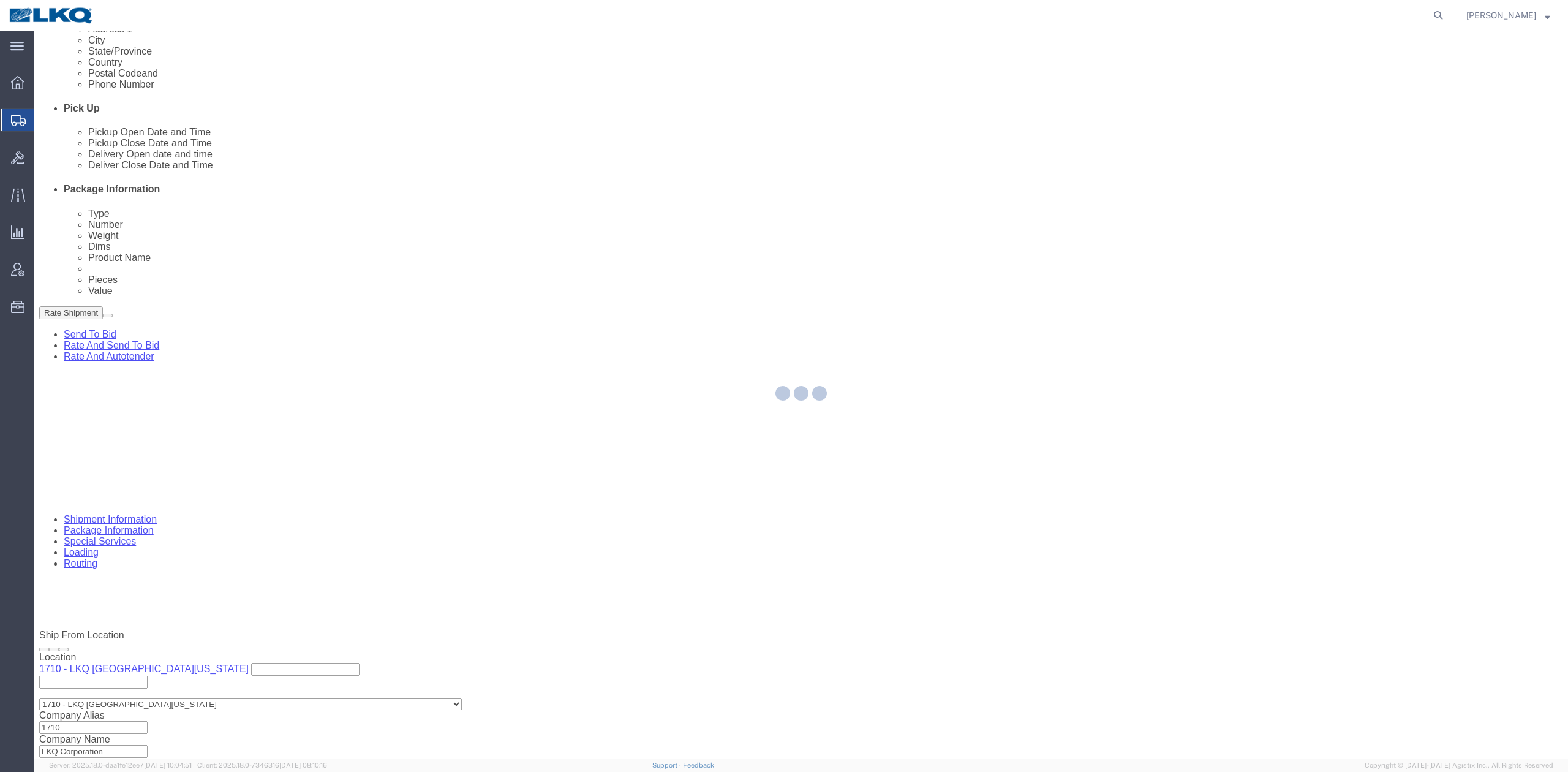
select select
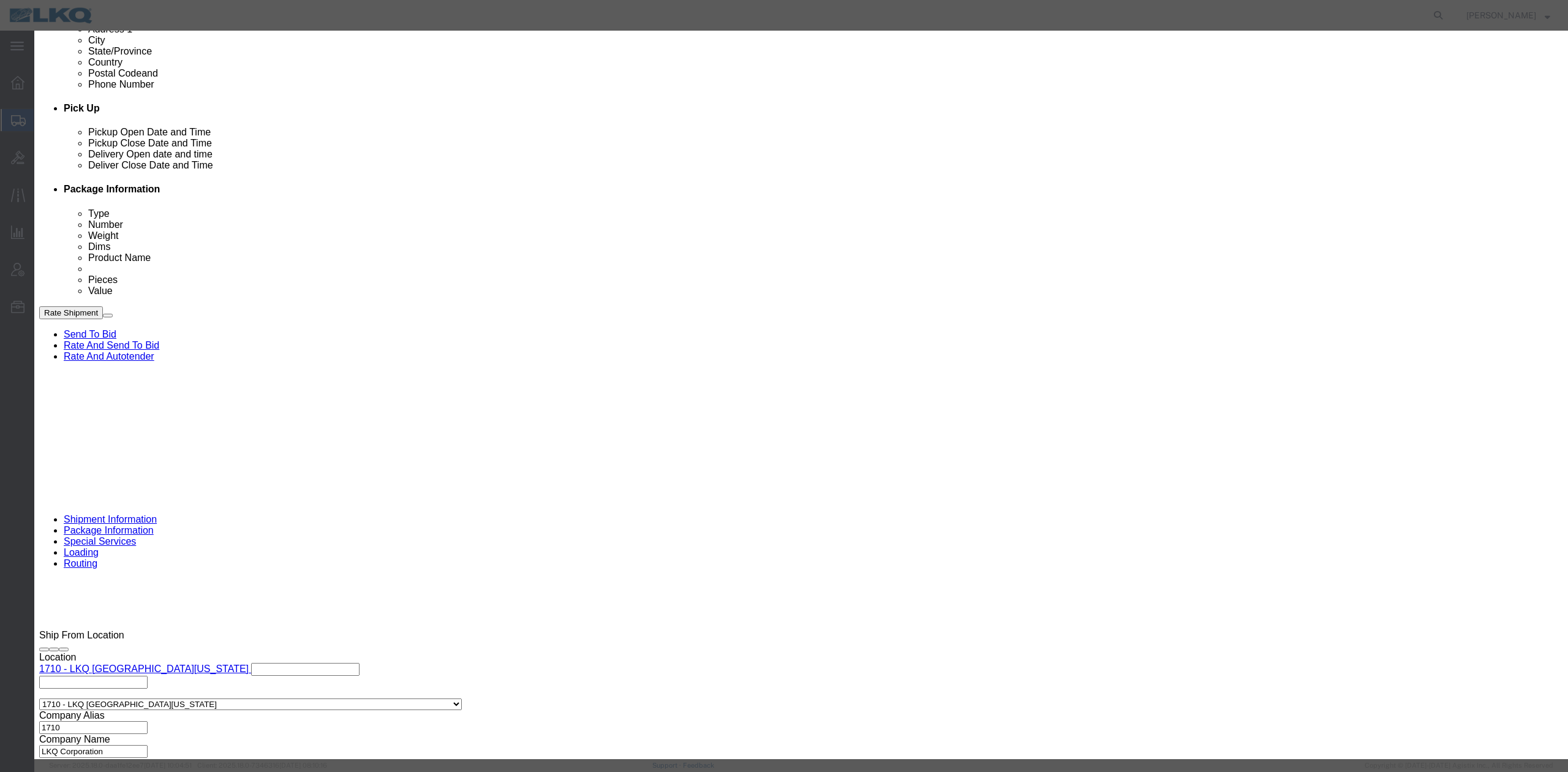
drag, startPoint x: 735, startPoint y: 173, endPoint x: 715, endPoint y: 201, distance: 34.4
click input "9:00 AM"
type input "9:30 AM"
click select "Select 15 min 30 min 45 min 1 hr 2 hr 3 hr 4 hr"
select select "15"
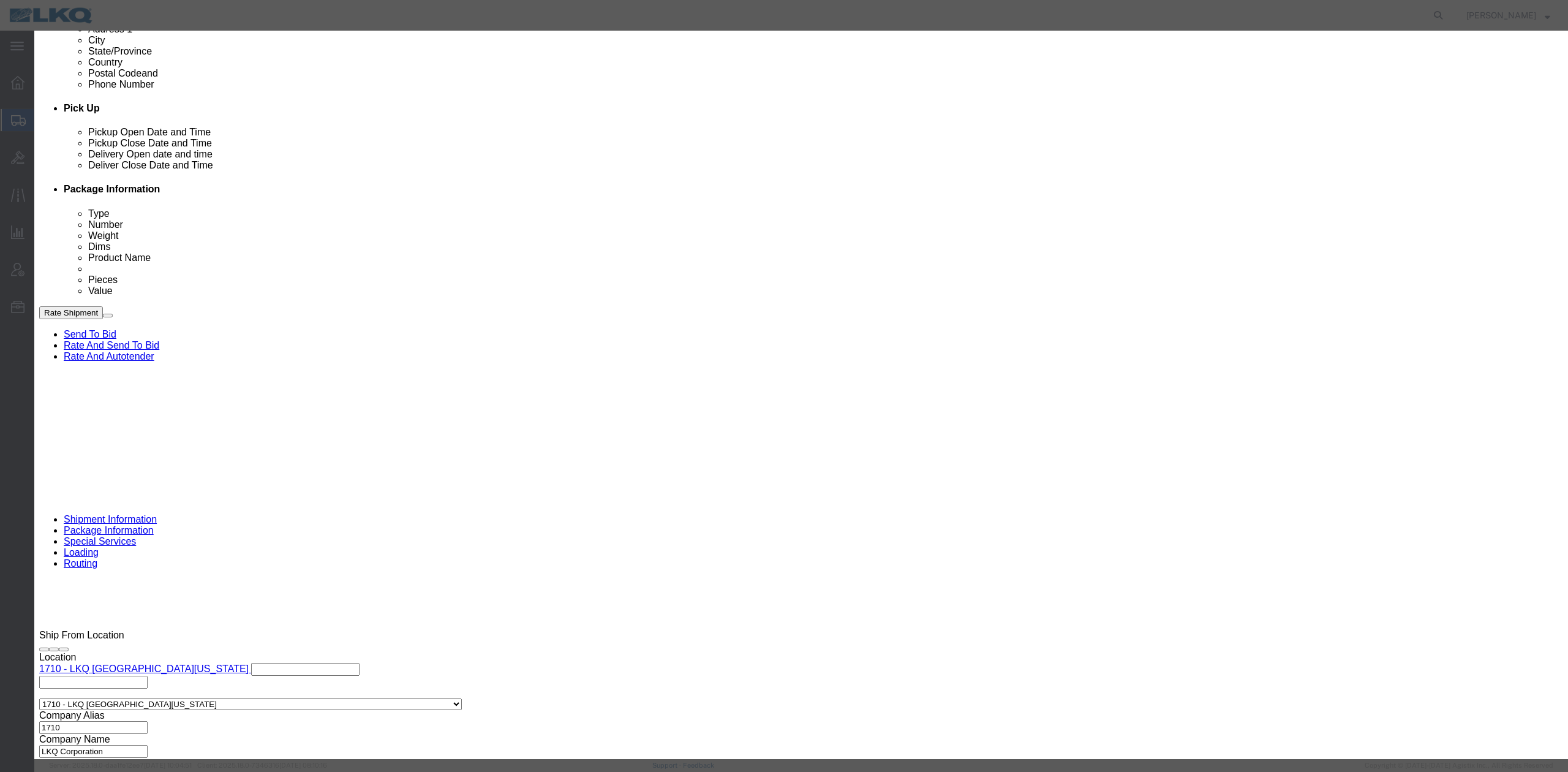
click select "Select 15 min 30 min 45 min 1 hr 2 hr 3 hr 4 hr"
click button "Save"
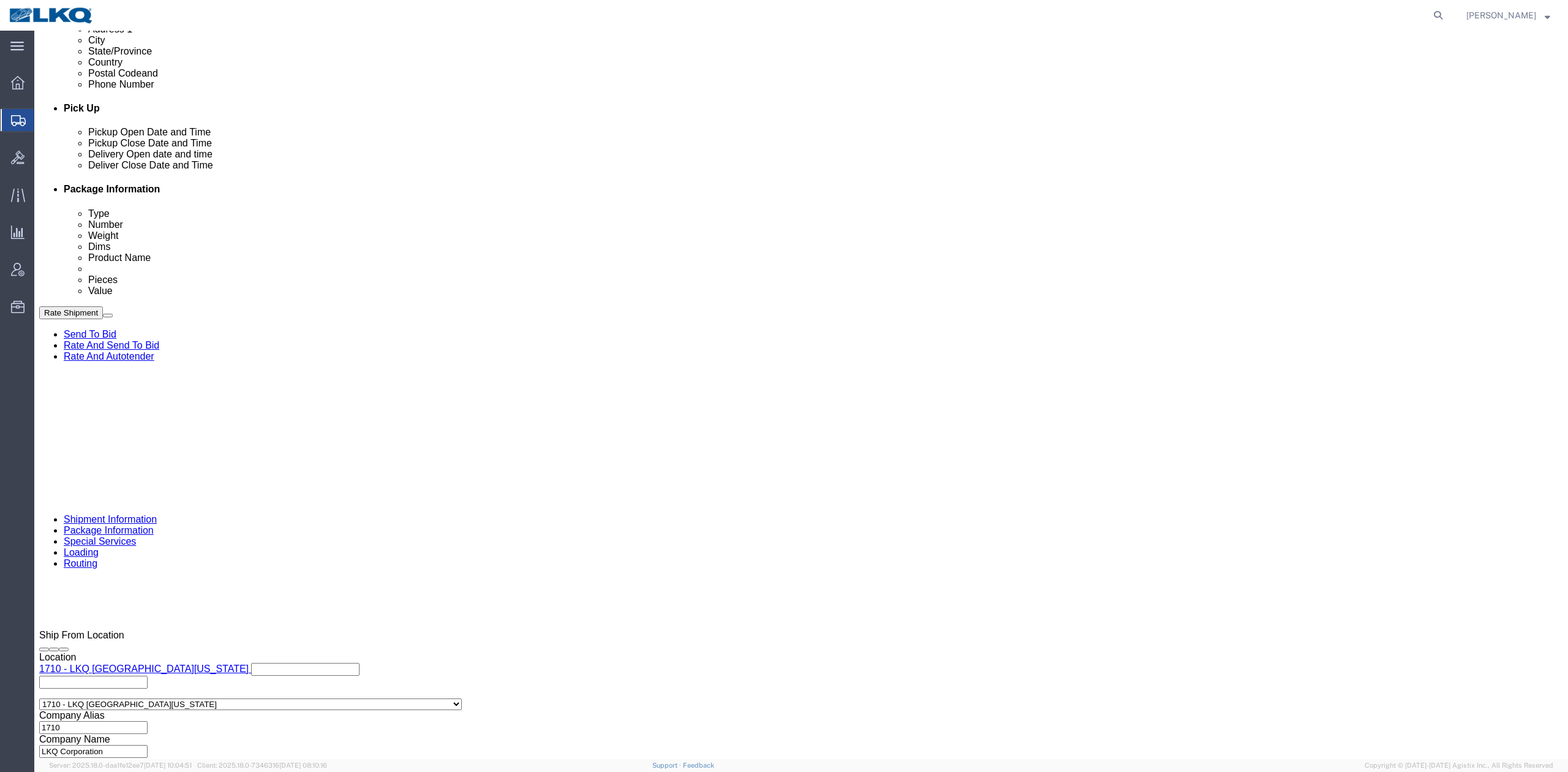
click button "Rate Shipment"
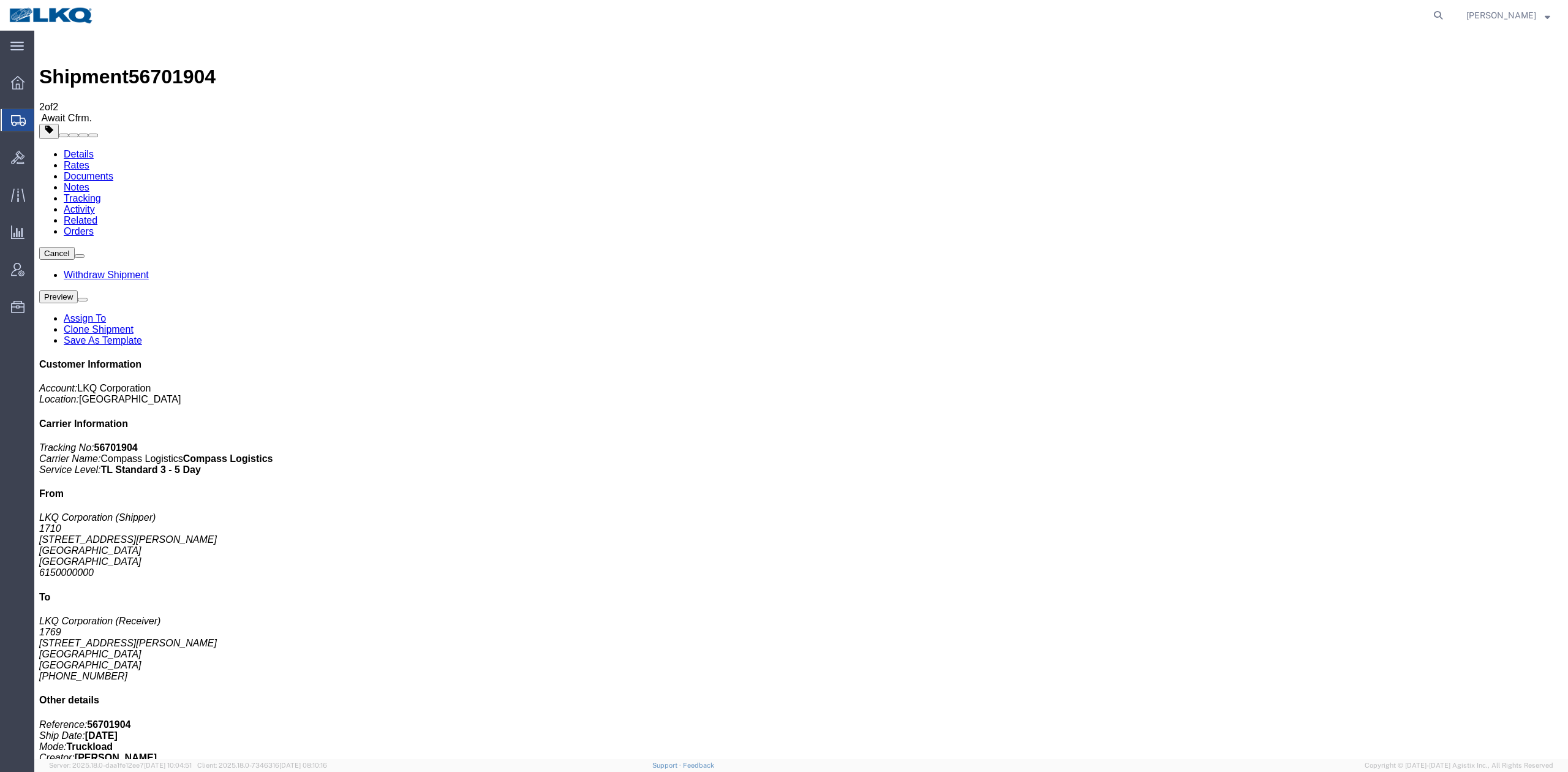
click at [134, 324] on link "Clone Shipment" at bounding box center [99, 329] width 70 height 10
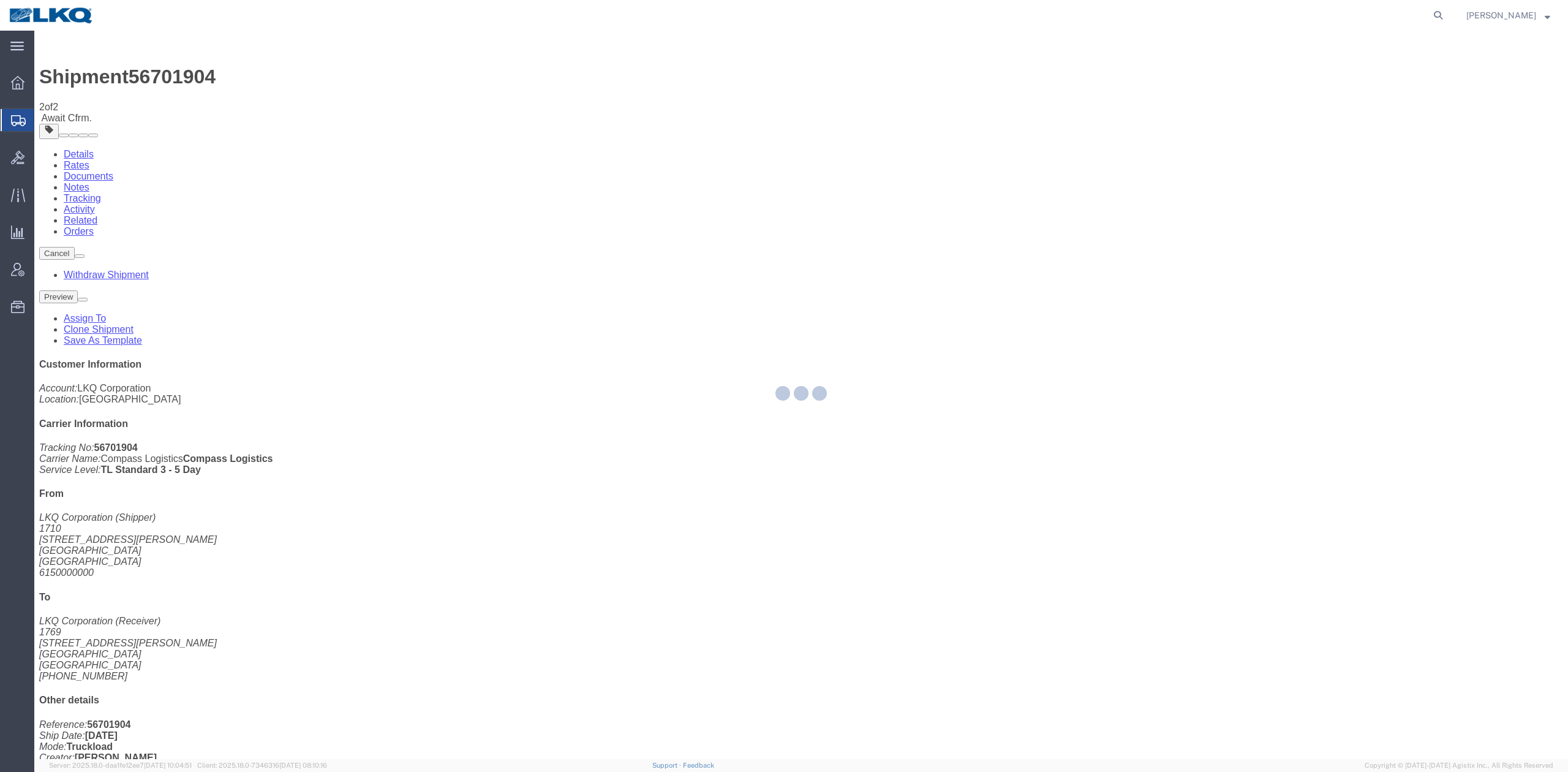
select select "30407"
select select "28716"
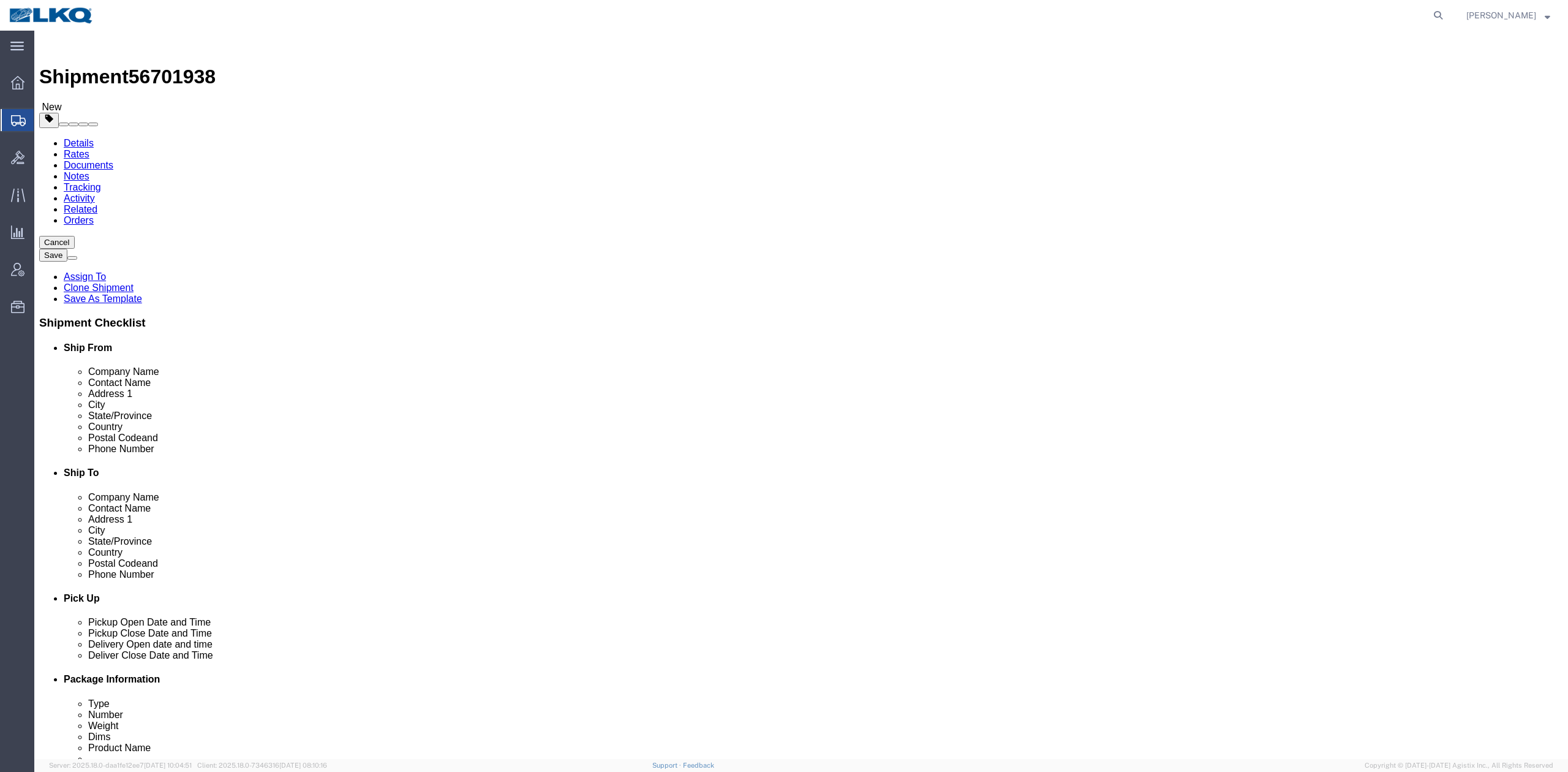
click span "56701938"
drag, startPoint x: 174, startPoint y: 49, endPoint x: 140, endPoint y: 17, distance: 46.7
click span "56701938"
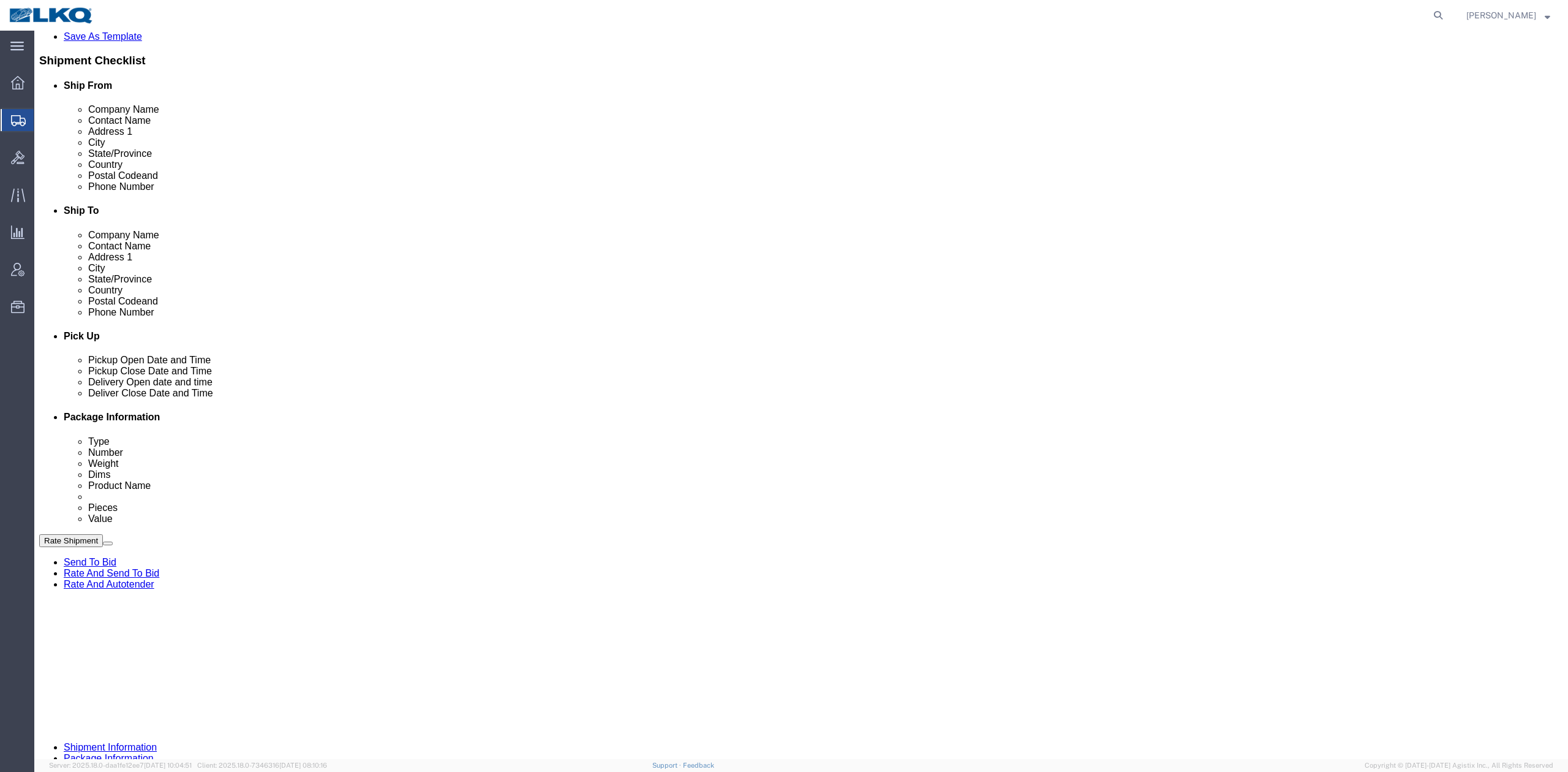
scroll to position [490, 0]
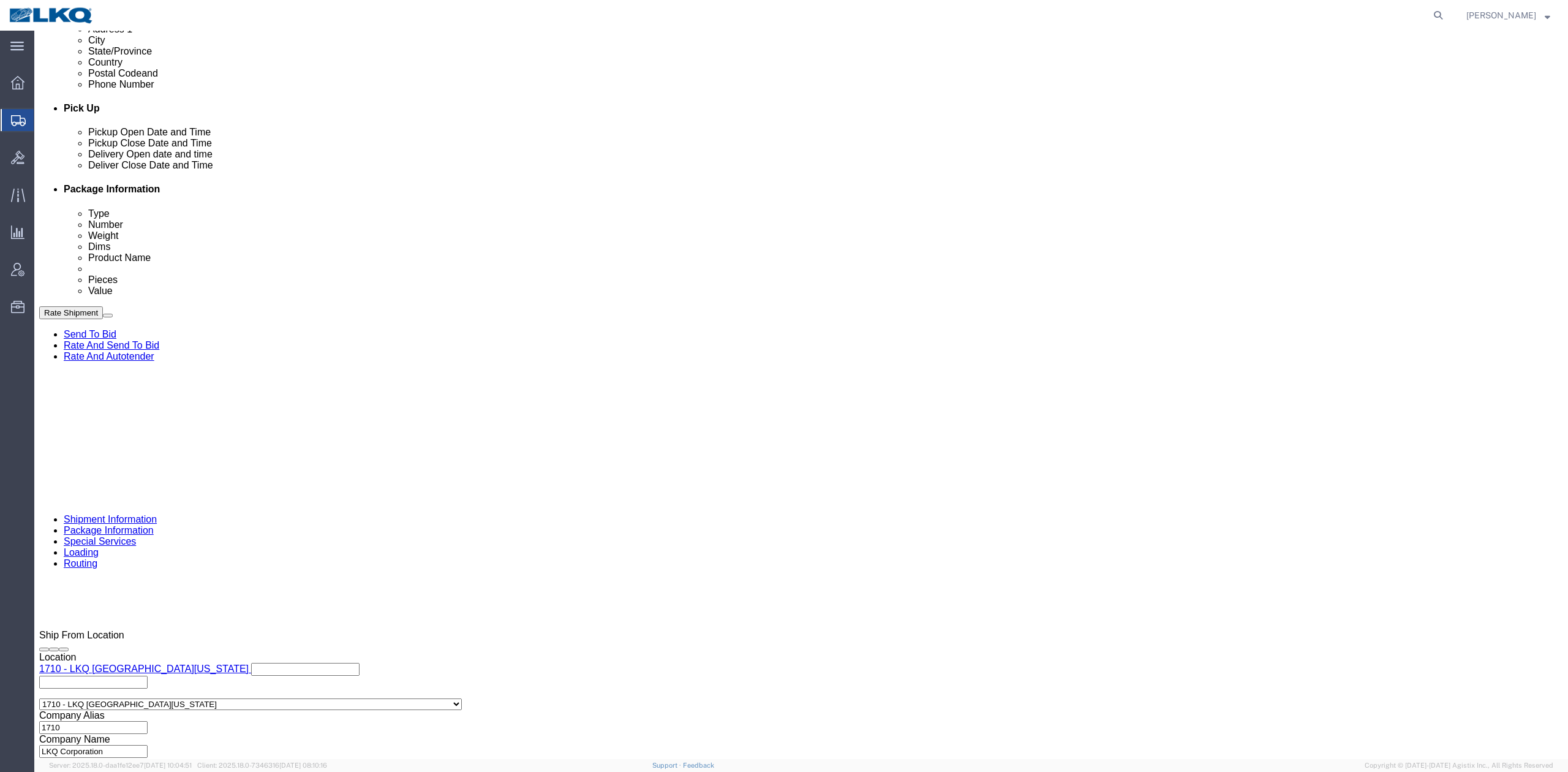
click input "56701904"
paste input "38"
type input "56701938"
click div "Oct 03 2025 7:00 AM"
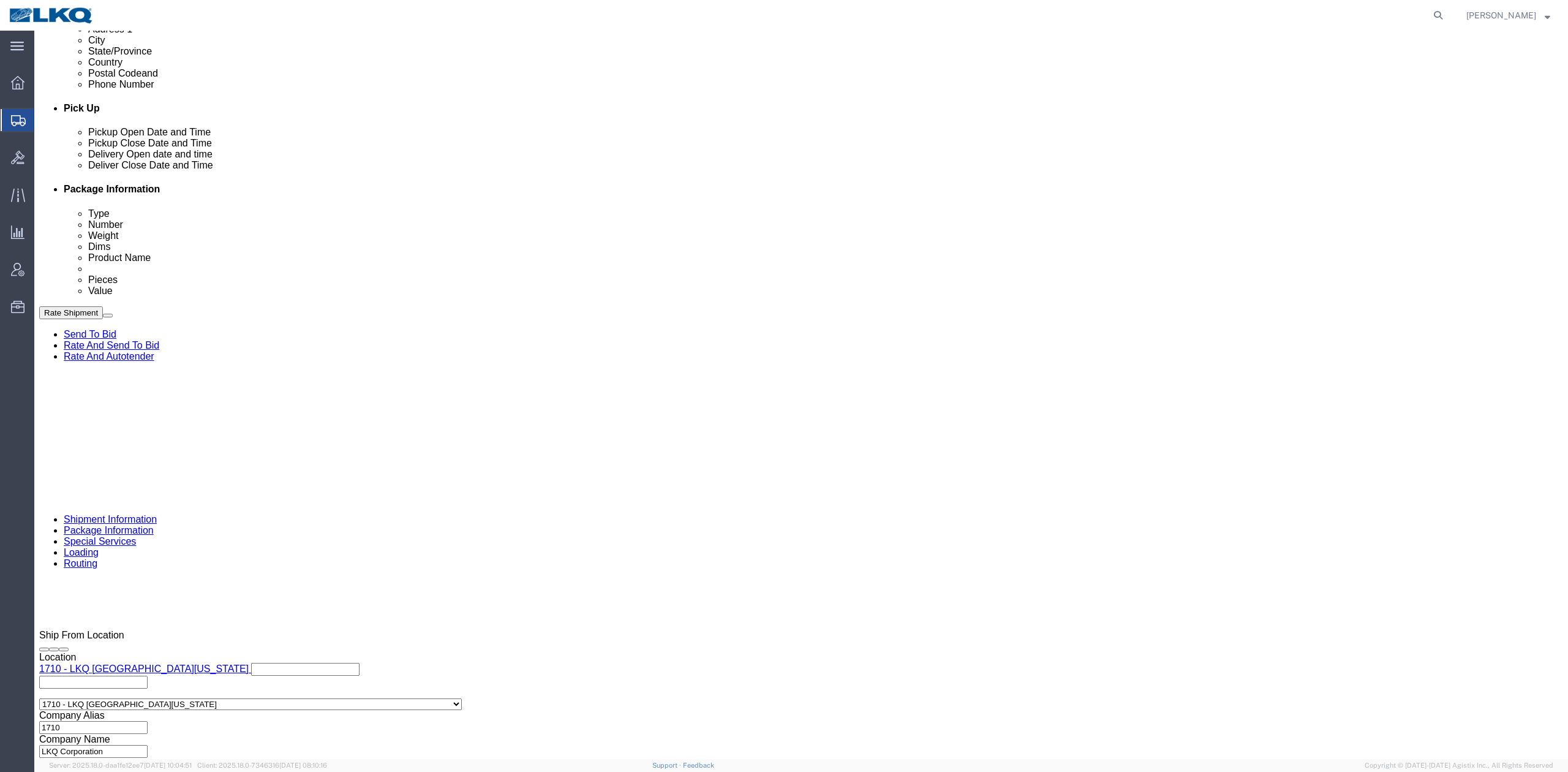
click div "References Add reference"
click link "Schedule appointment"
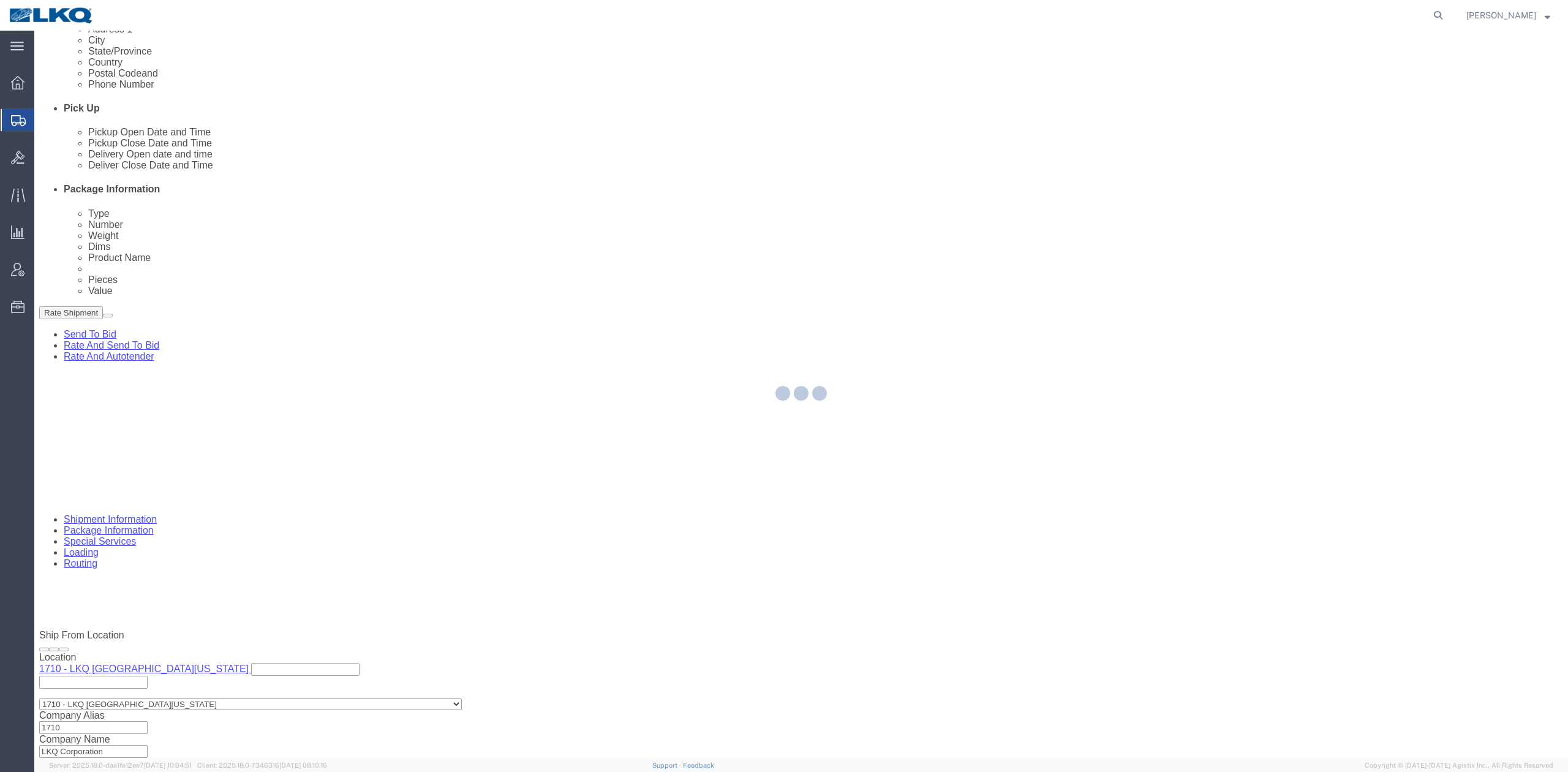
select select
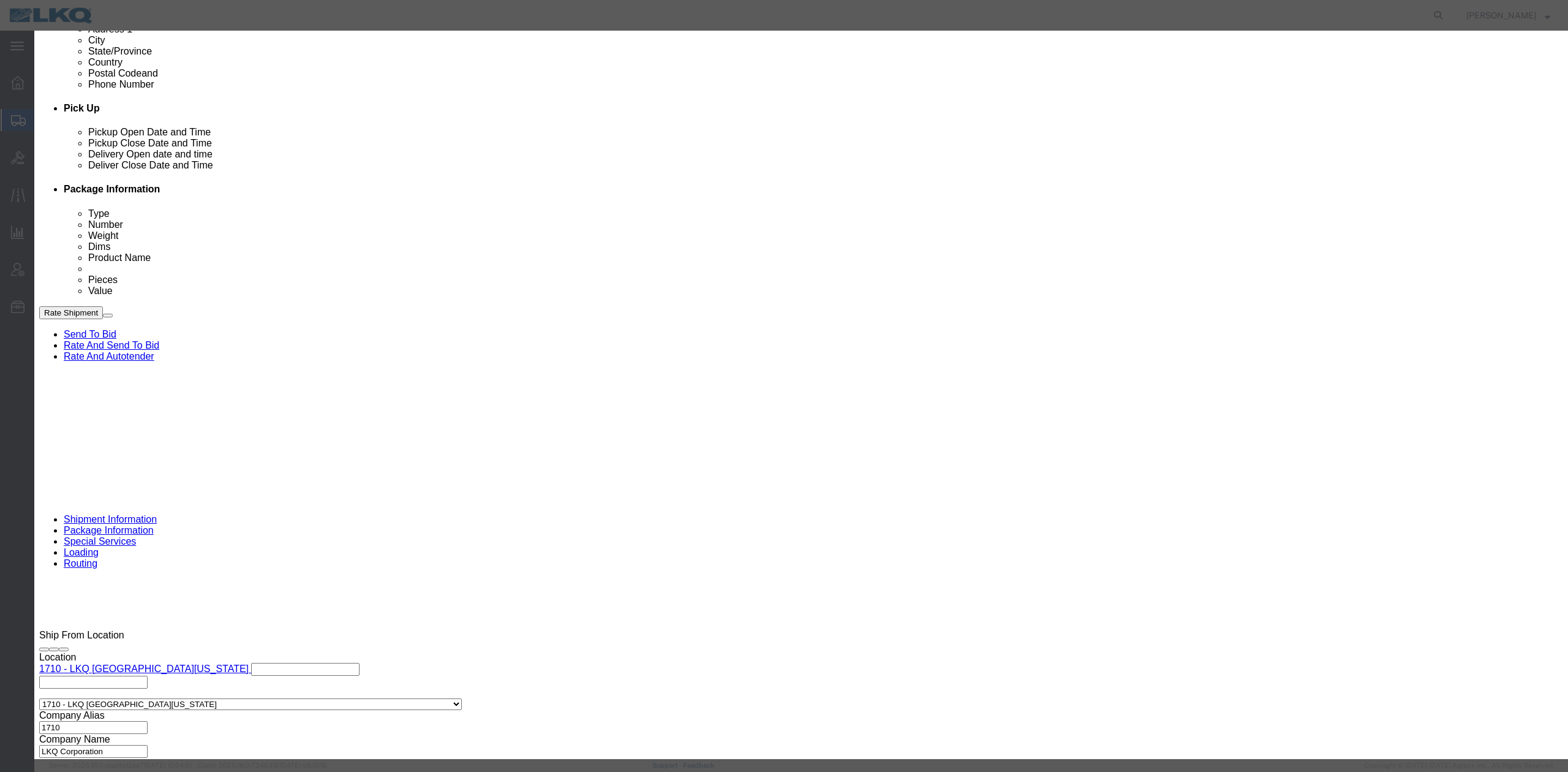
click input "9:00 AM"
type input "9:30 AM"
click select "Select 15 min 30 min 45 min 1 hr 2 hr 3 hr 4 hr"
select select "15"
click select "Select 15 min 30 min 45 min 1 hr 2 hr 3 hr 4 hr"
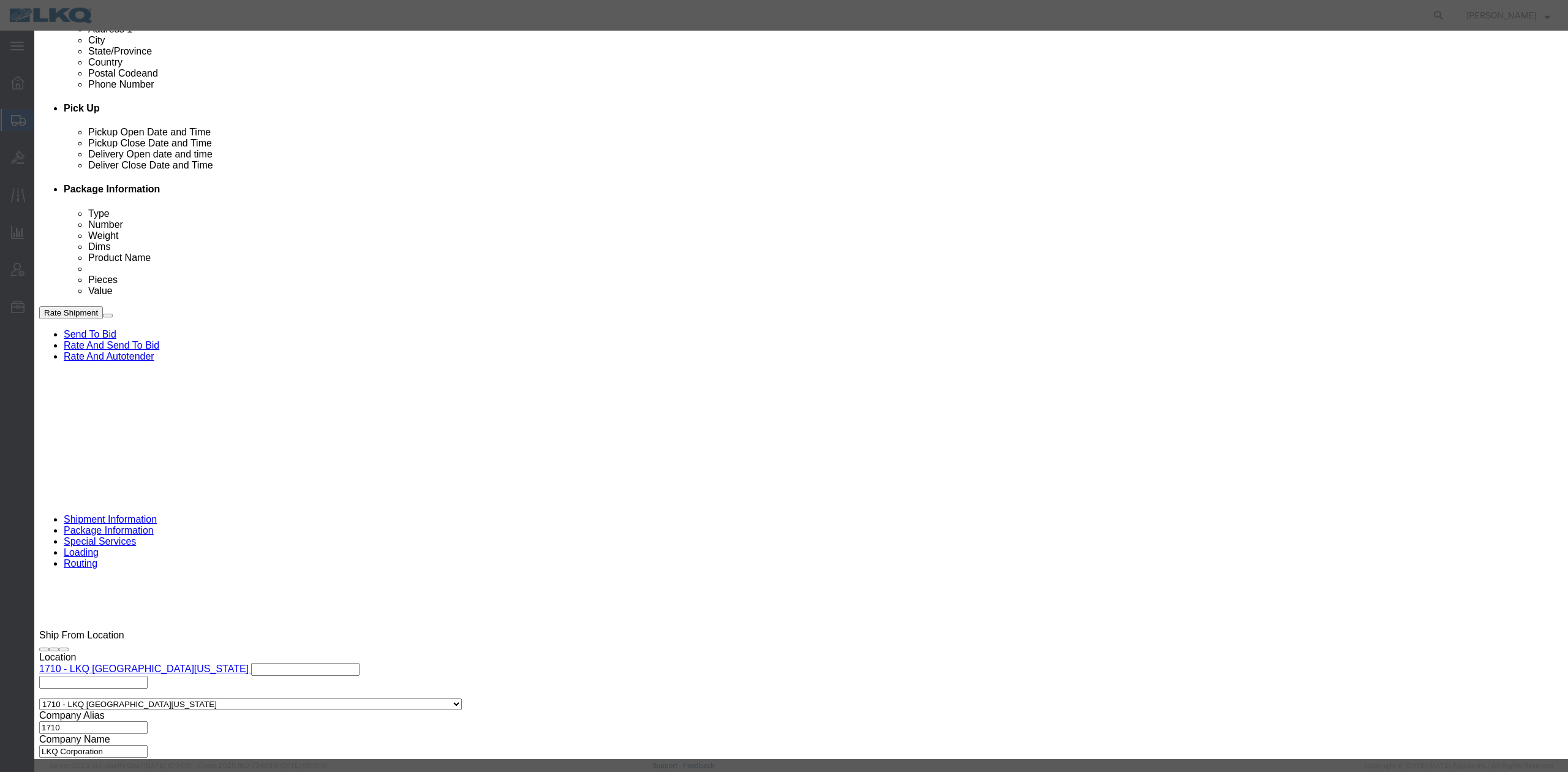
click button "Save"
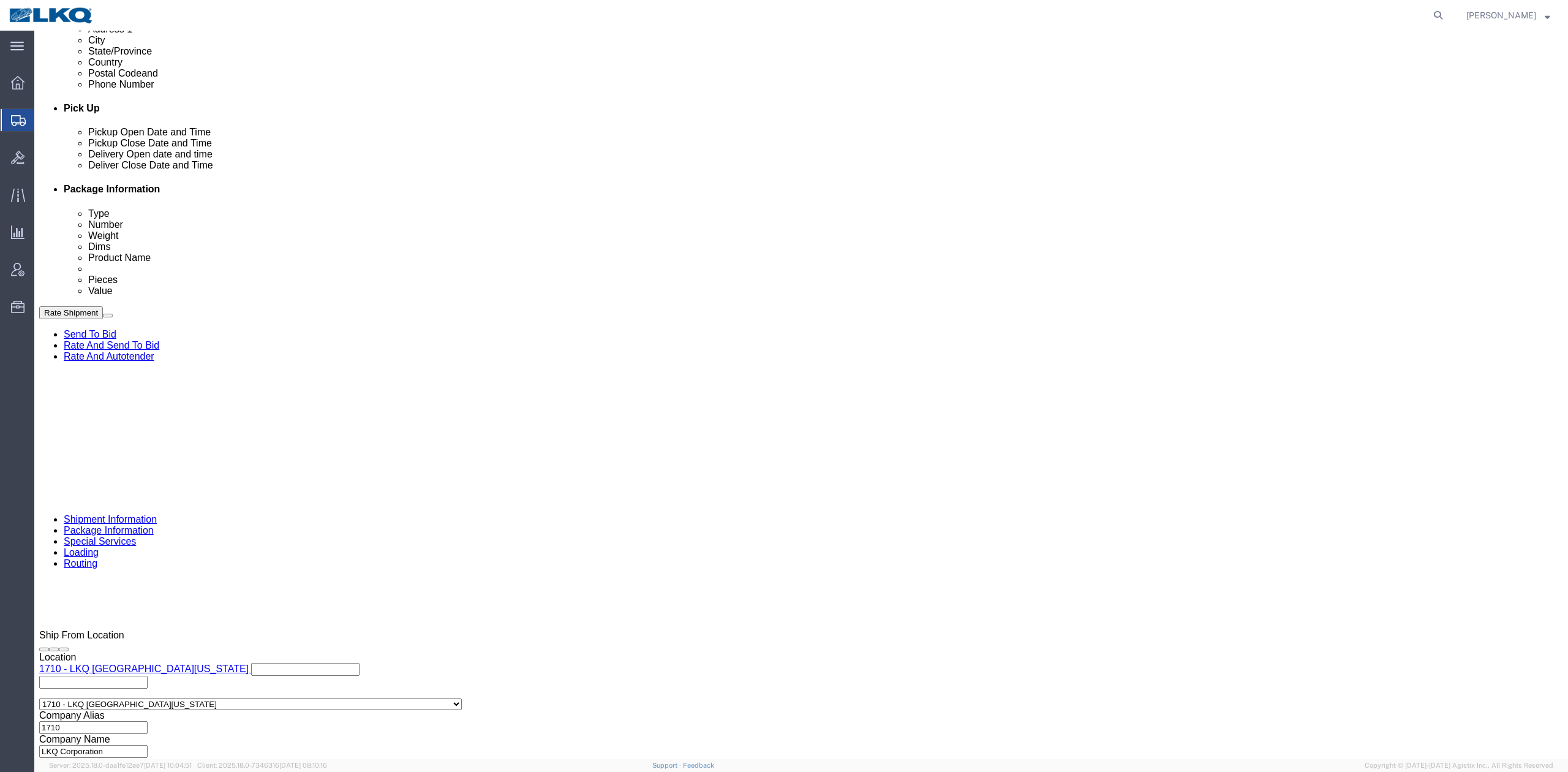
click button "Rate Shipment"
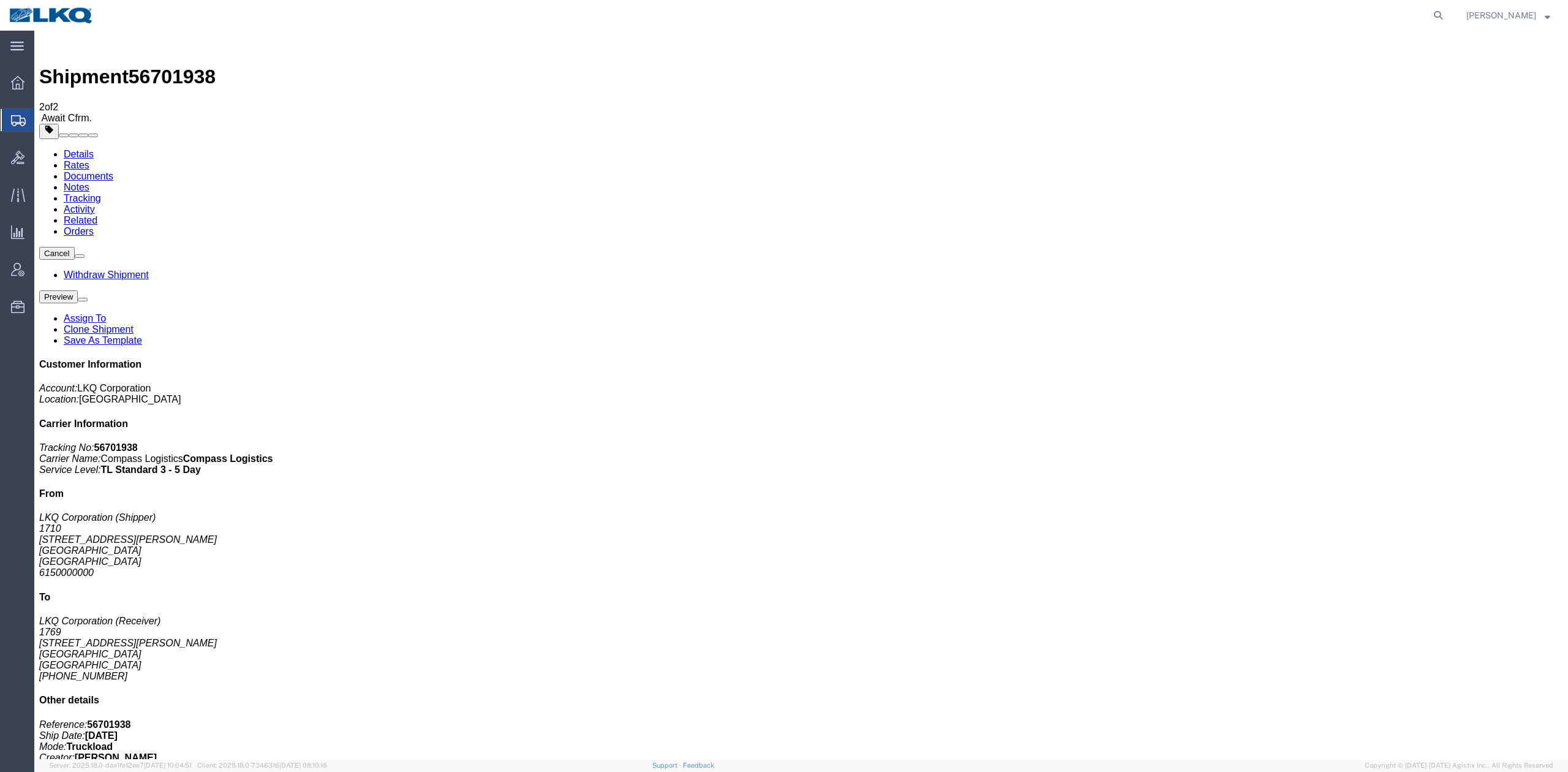
click at [134, 324] on link "Clone Shipment" at bounding box center [99, 329] width 70 height 10
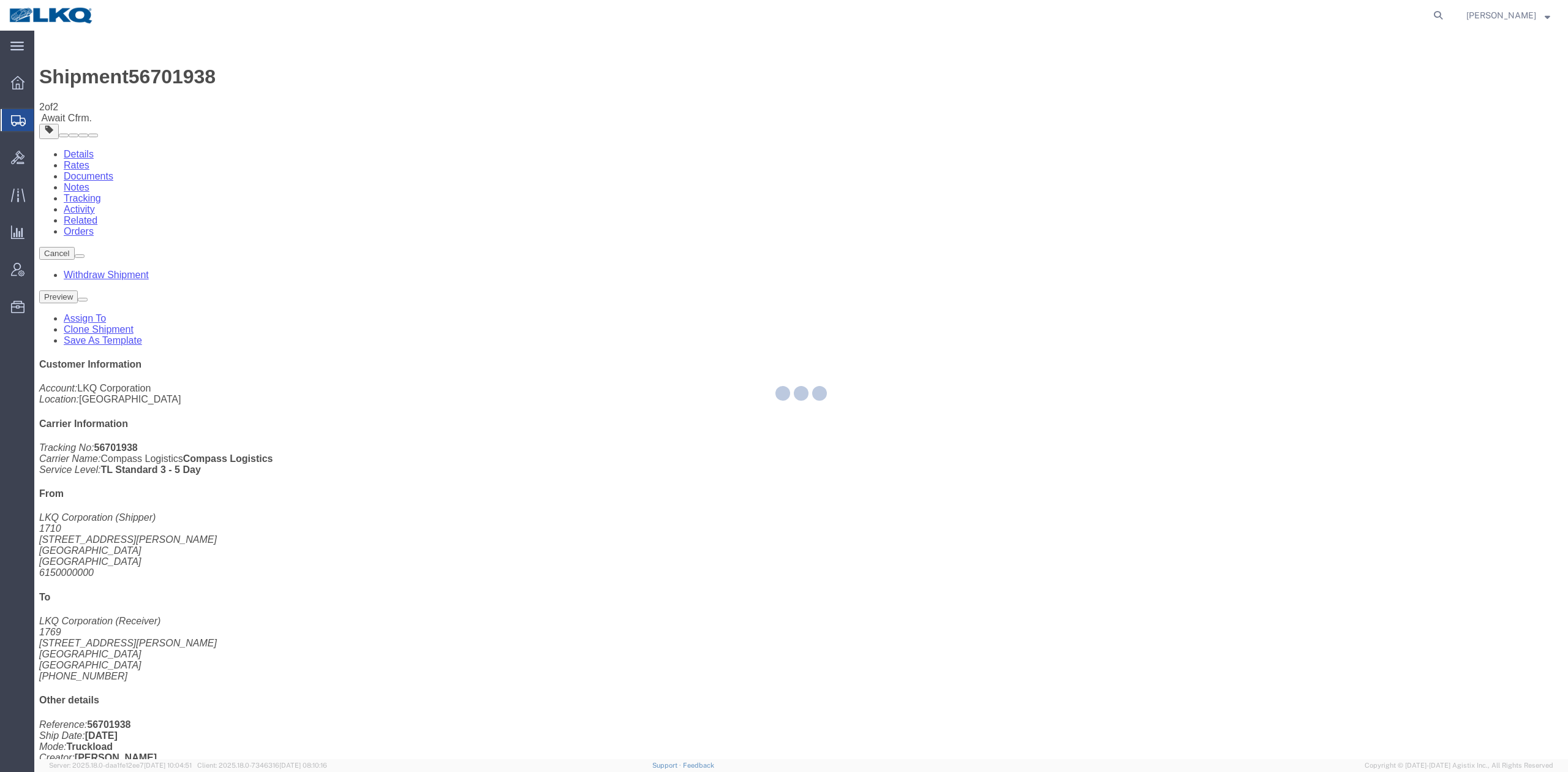
select select "30407"
select select "28716"
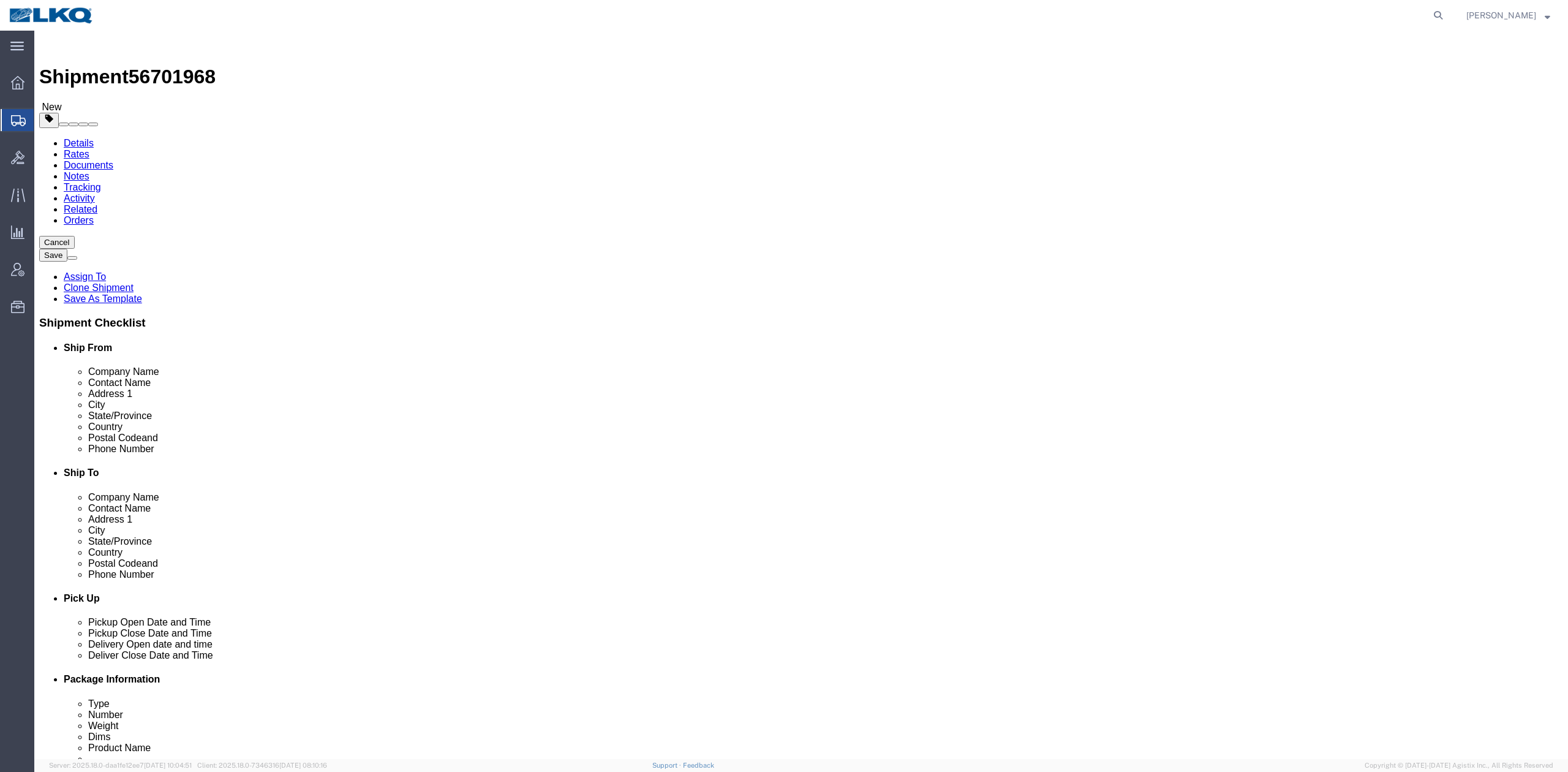
click span "56701968"
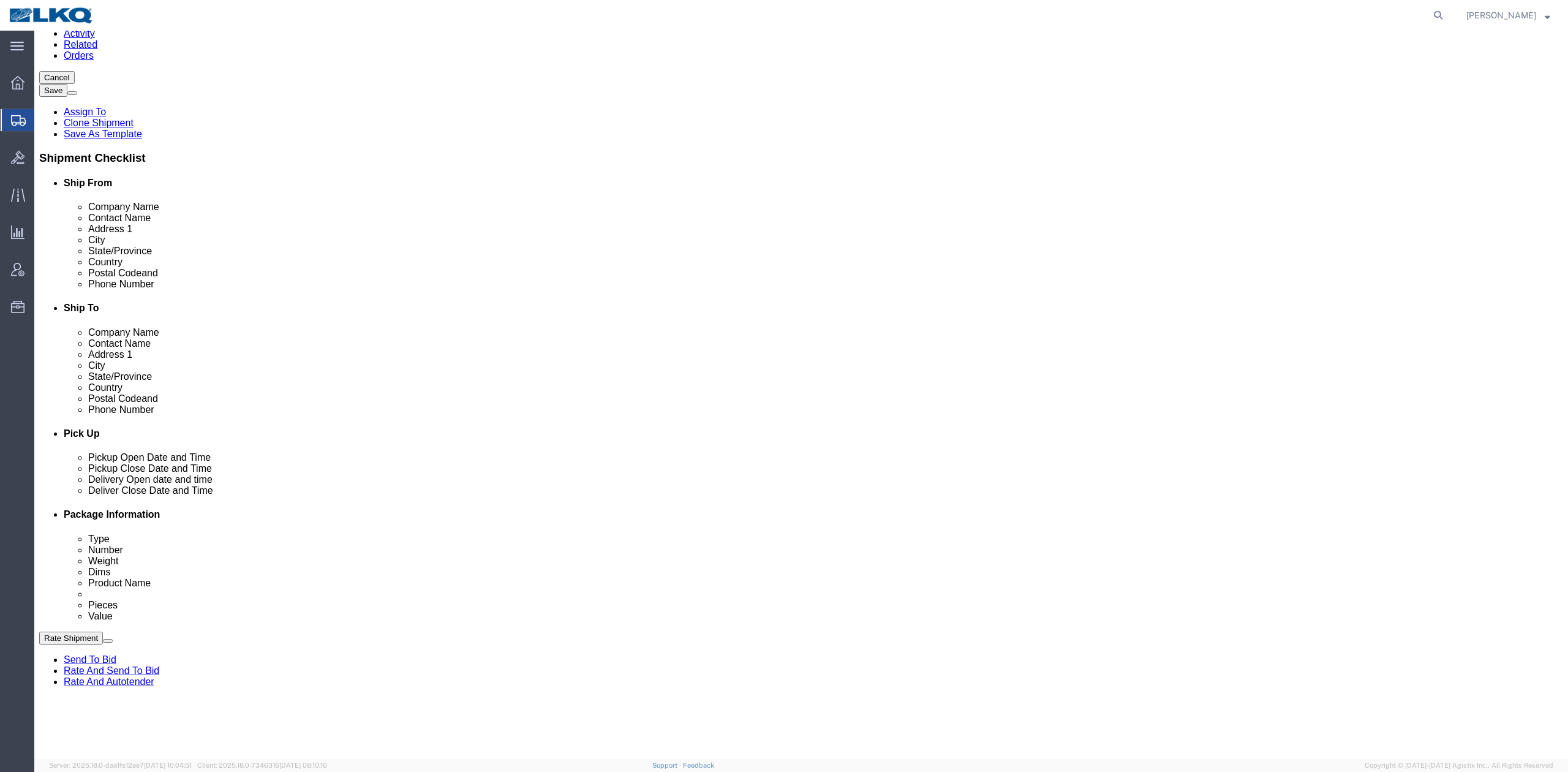
scroll to position [490, 0]
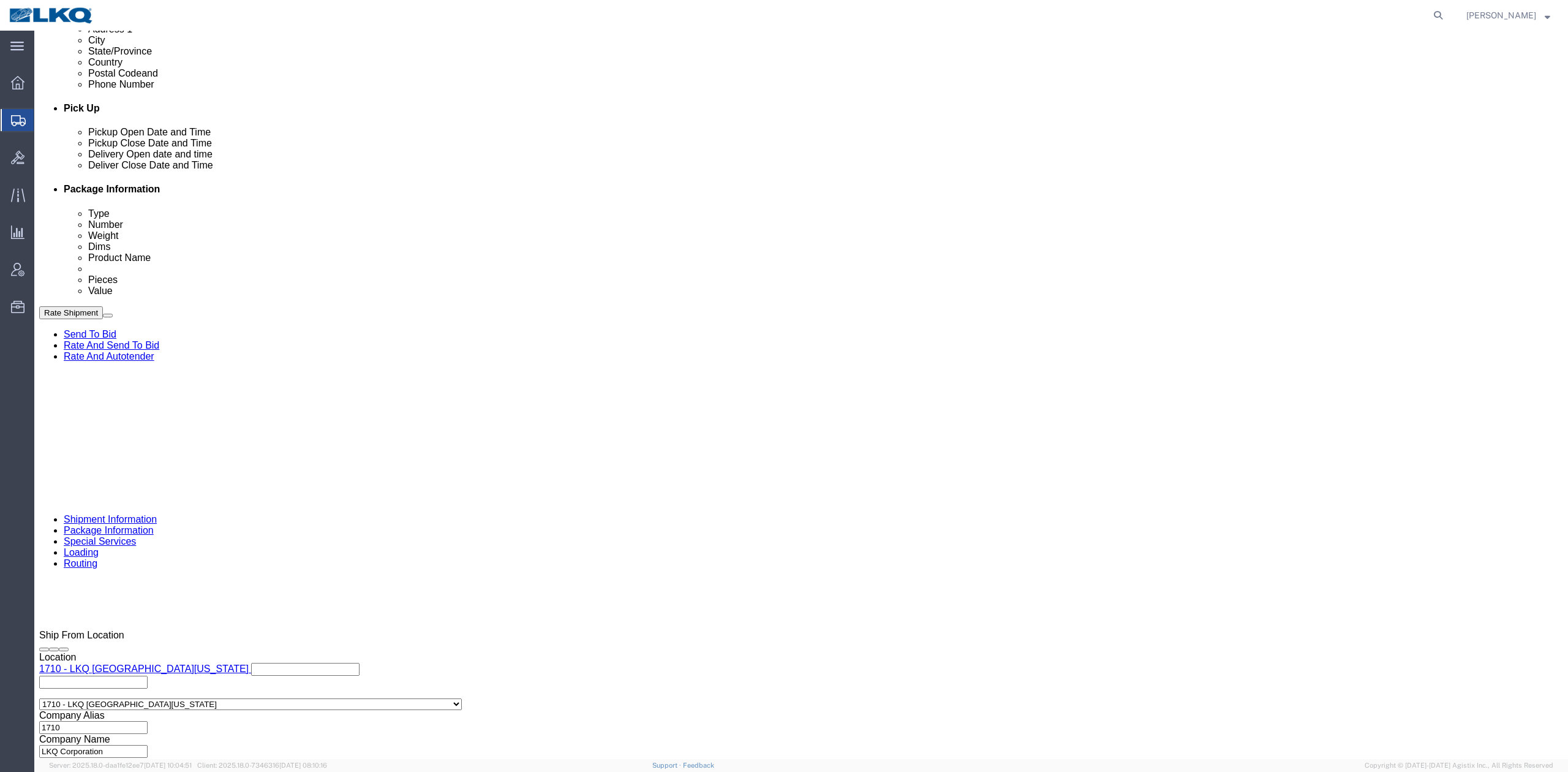
click input "56701938"
paste input "6"
type input "56701968"
click div "Oct 10 2025 7:00 AM"
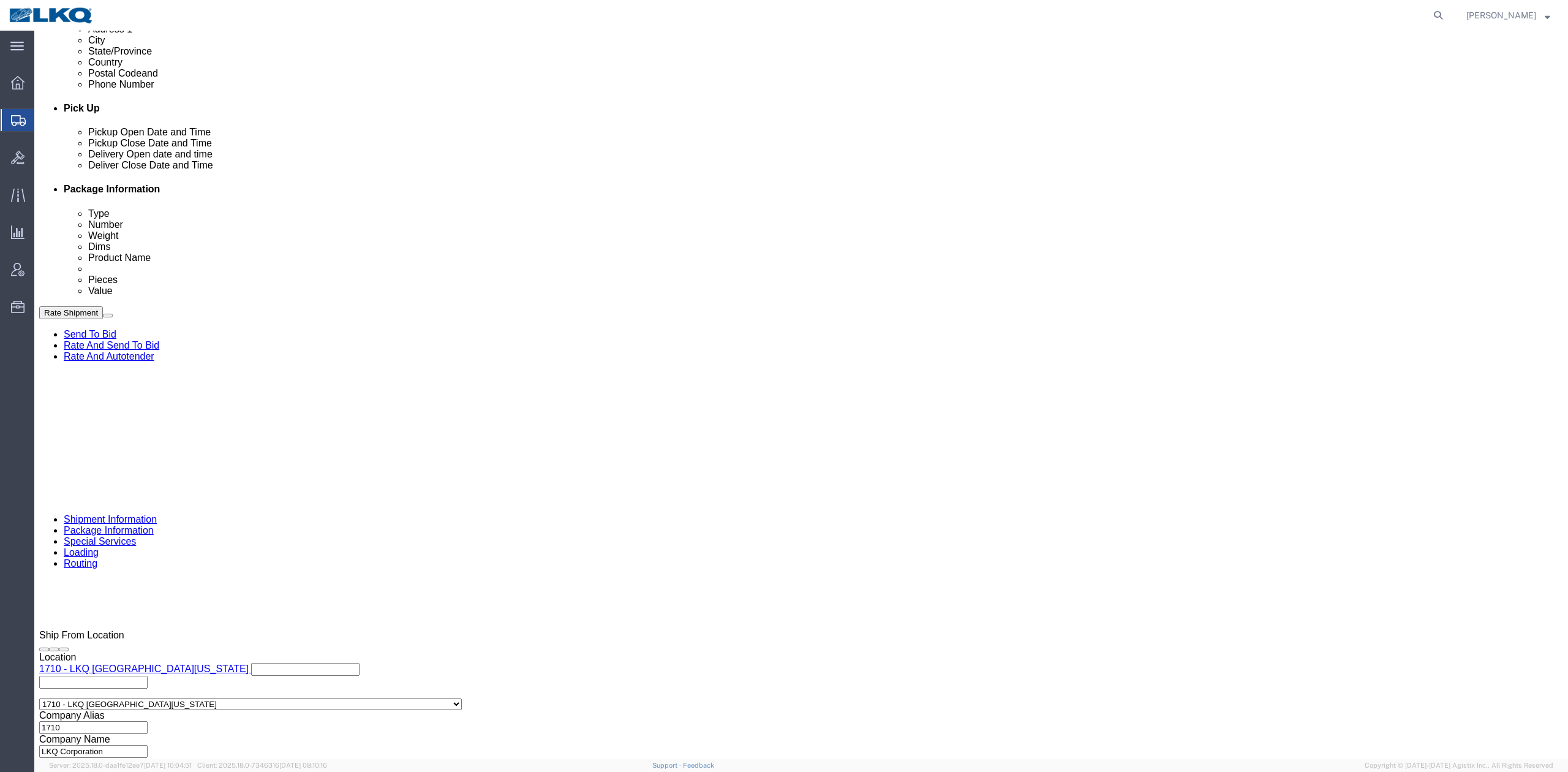
click div "Ship From Location Location 1710 - LKQ Southern California Select My Profile Lo…"
click link "Schedule appointment"
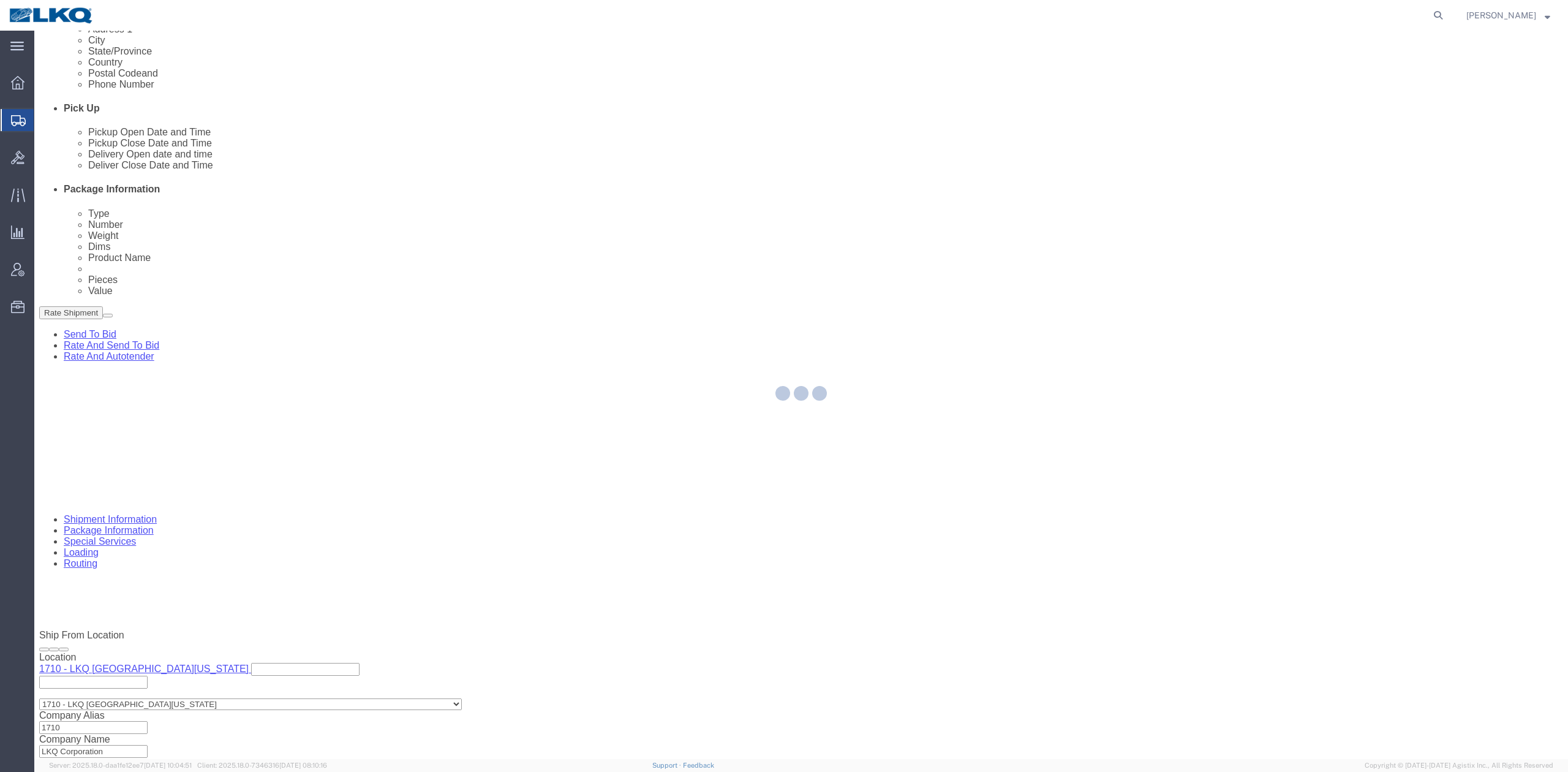
select select
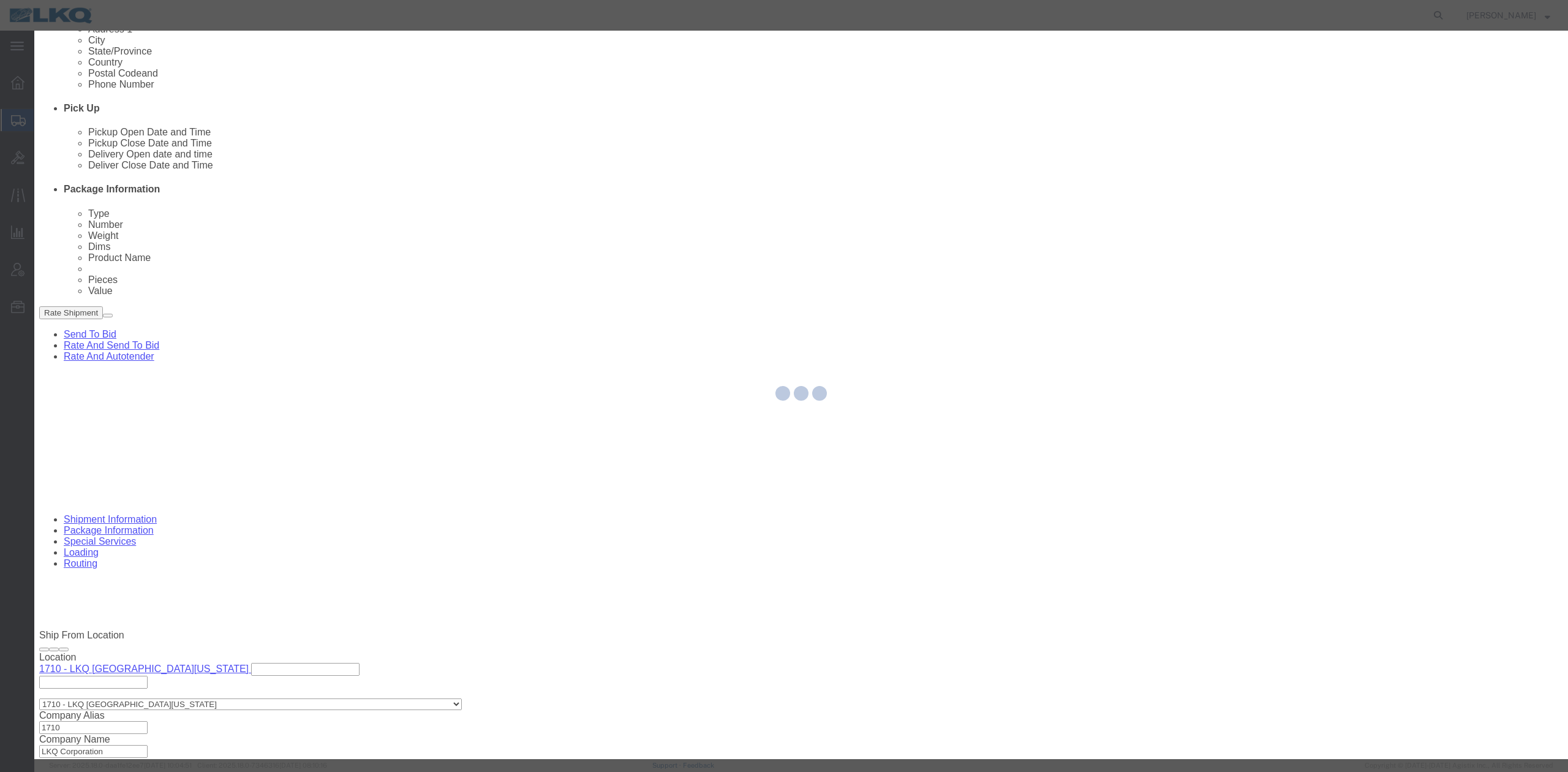
click at [804, 197] on div at bounding box center [801, 395] width 1534 height 729
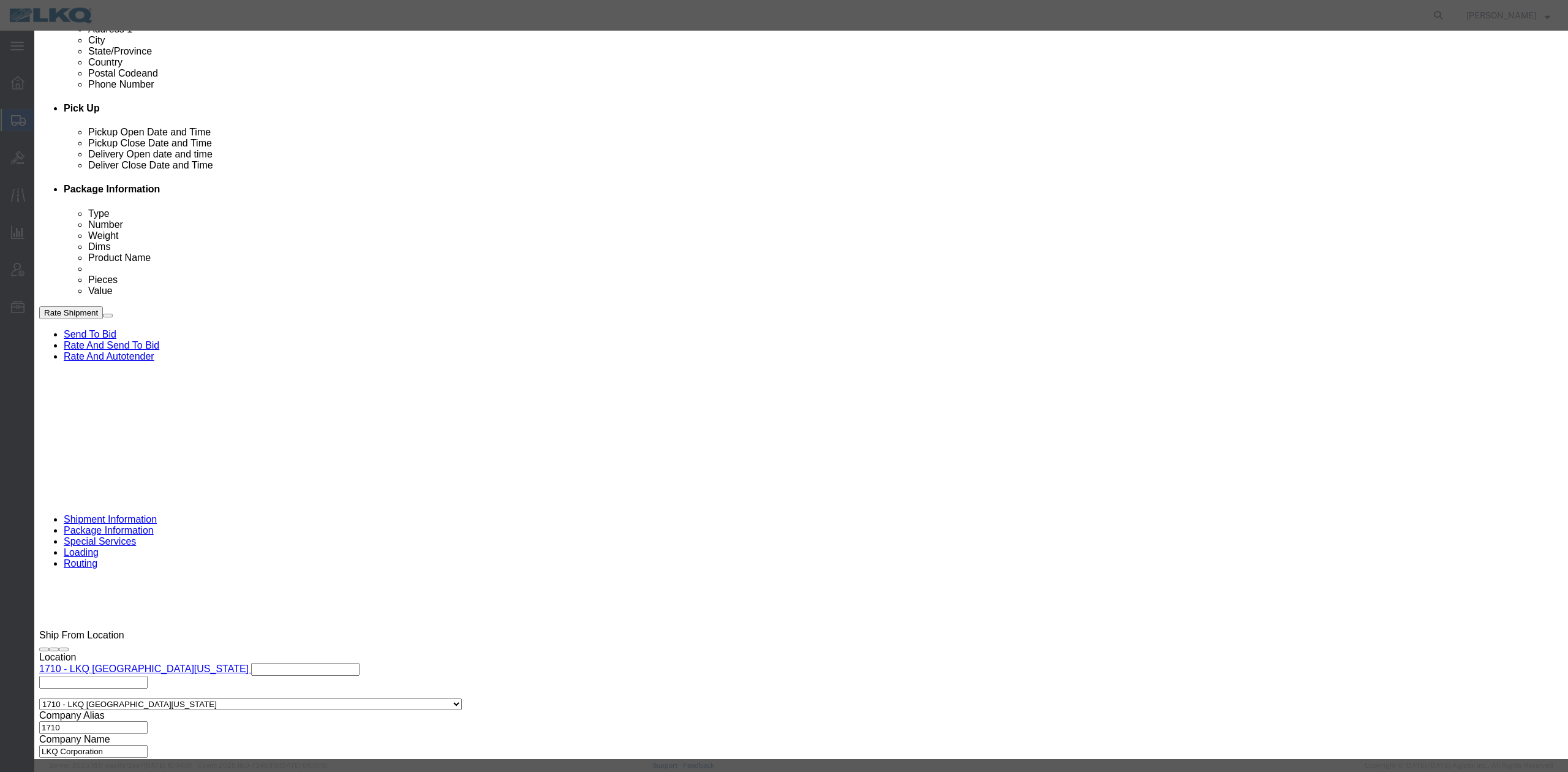
click input "9:00 AM"
type input "9:30 AM"
drag, startPoint x: 865, startPoint y: 167, endPoint x: 865, endPoint y: 176, distance: 9.0
click select "Select 15 min 30 min 45 min 1 hr 2 hr 3 hr 4 hr"
select select "15"
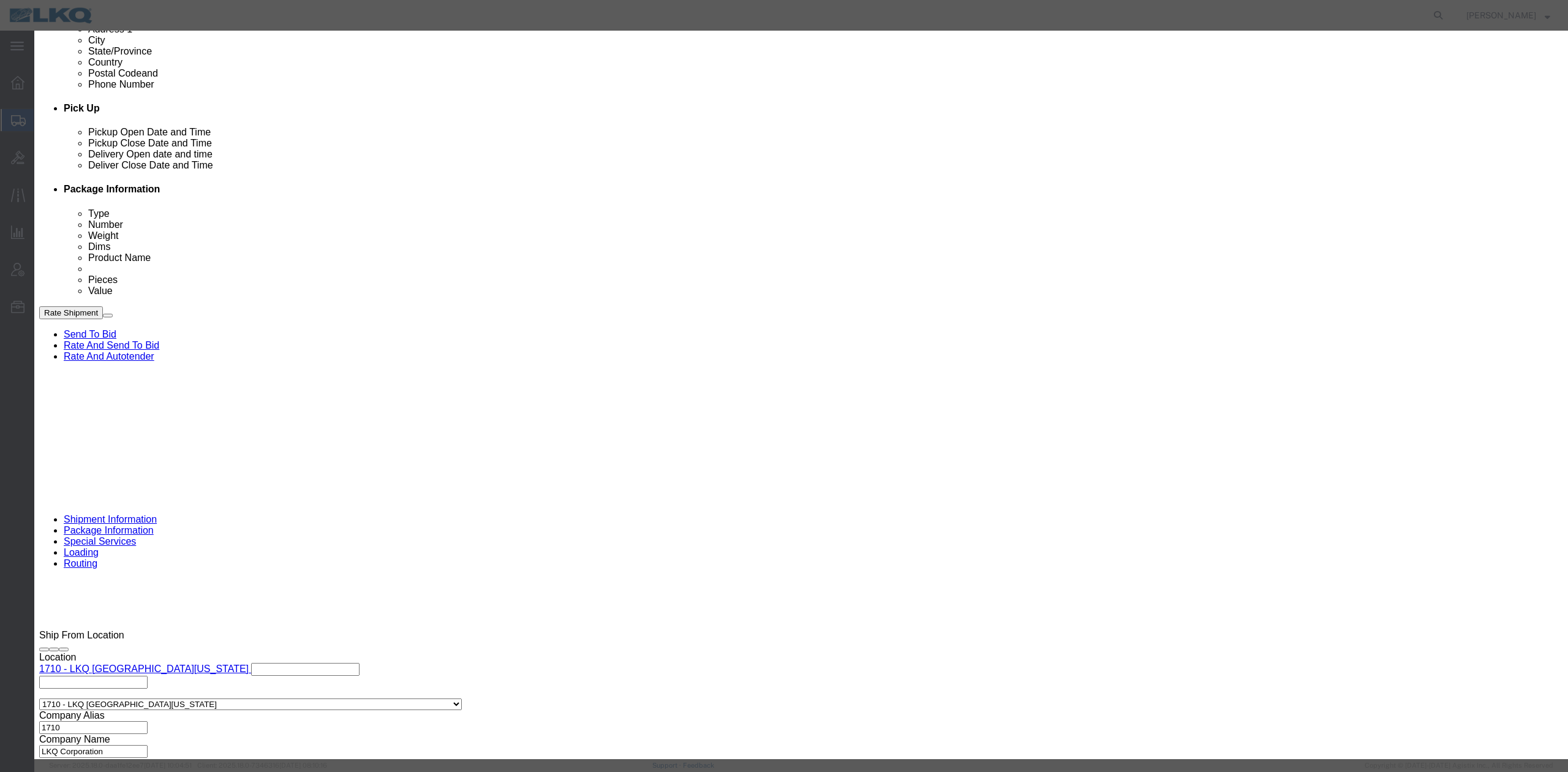
click select "Select 15 min 30 min 45 min 1 hr 2 hr 3 hr 4 hr"
click button "Save"
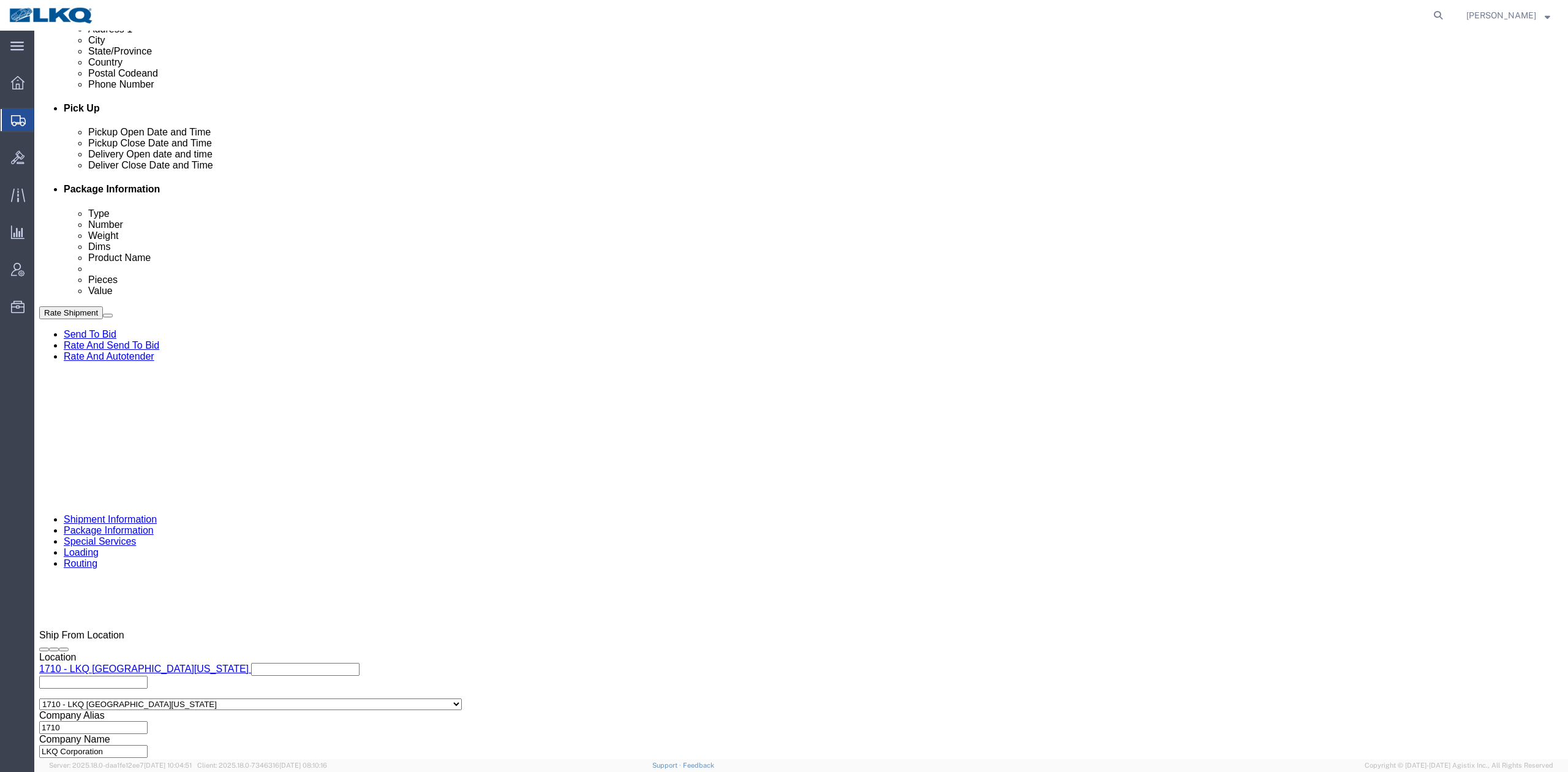
click button "Rate Shipment"
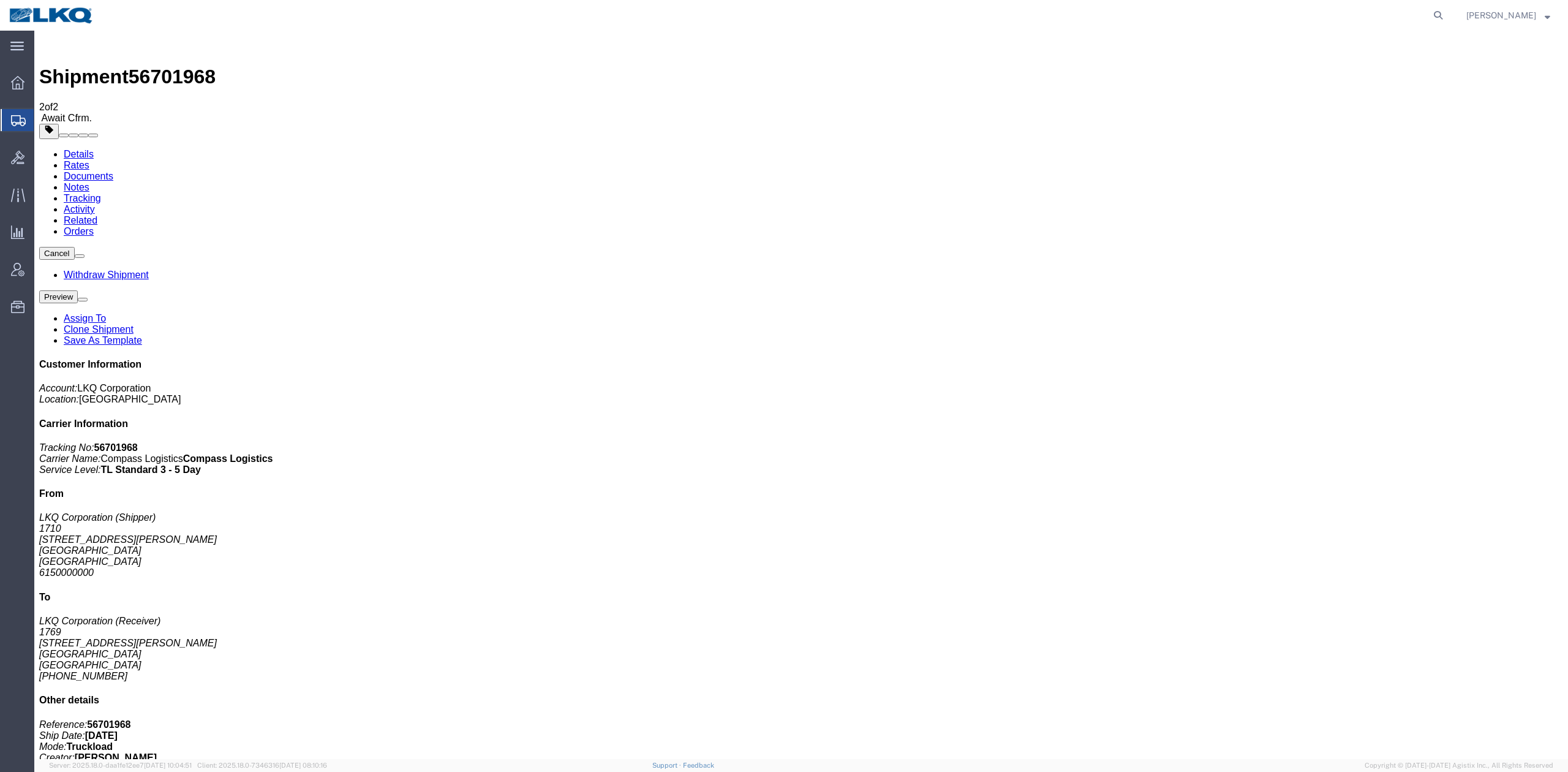
click at [134, 324] on link "Clone Shipment" at bounding box center [99, 329] width 70 height 10
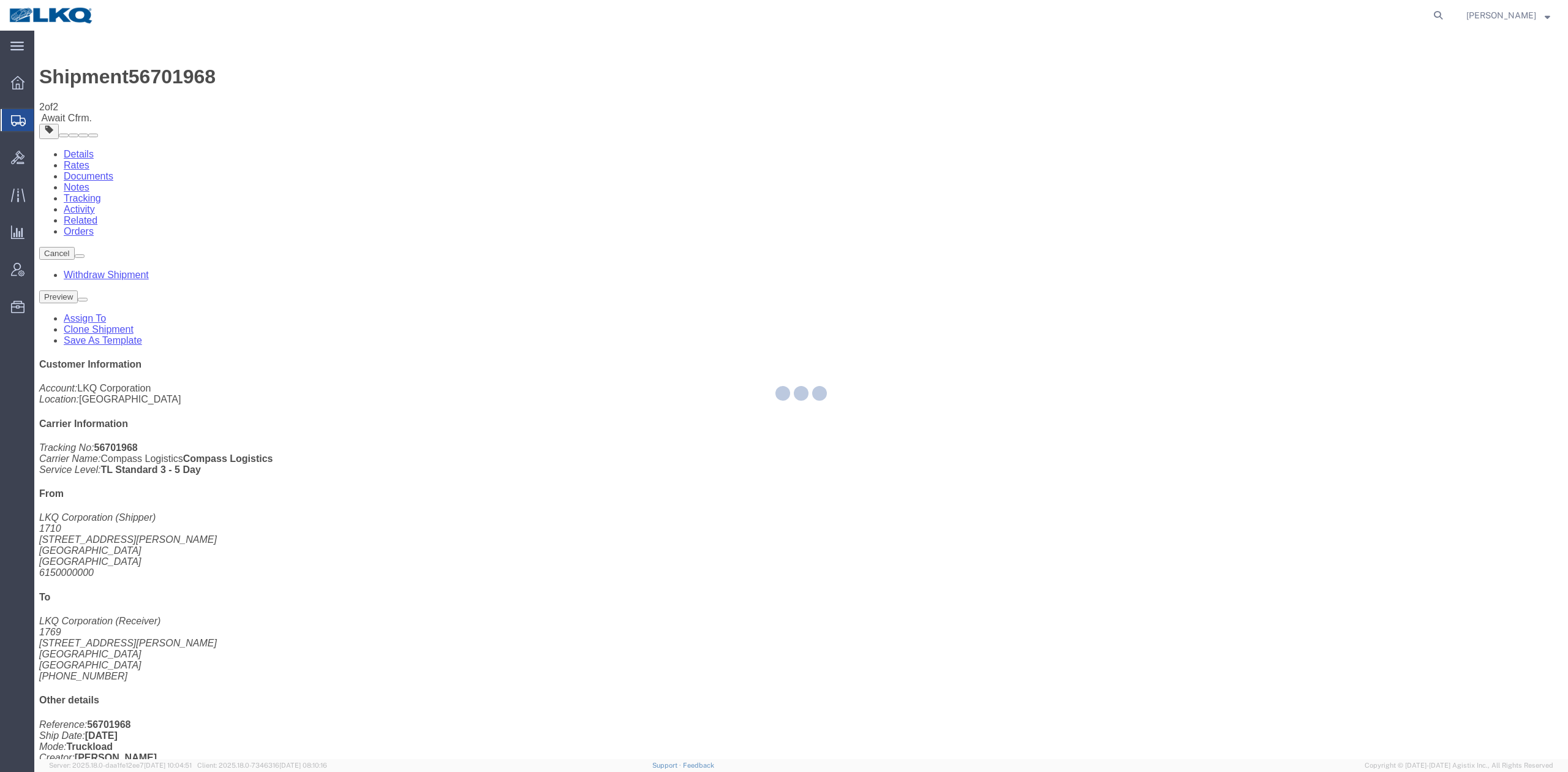
select select "30407"
select select "28716"
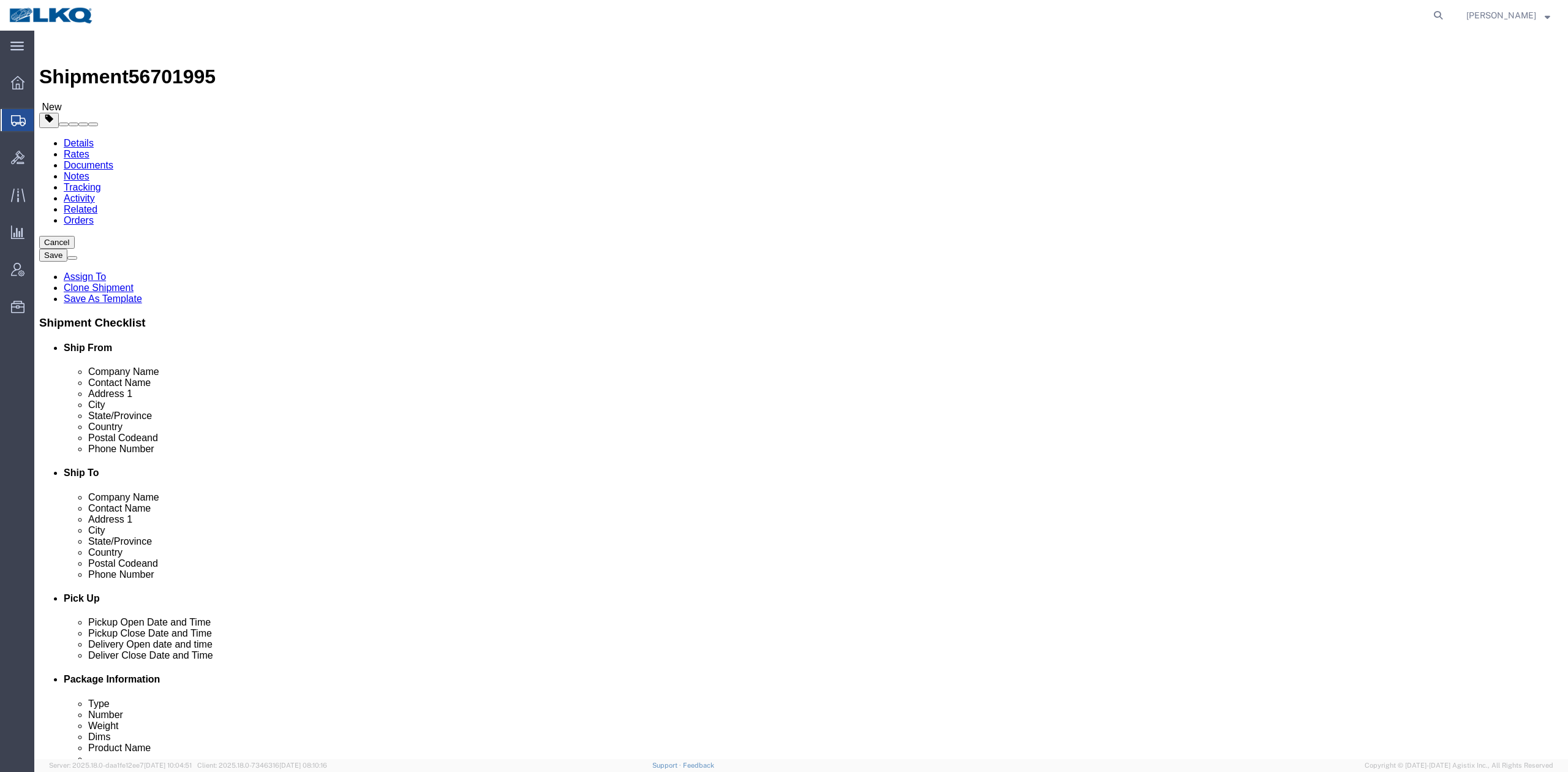
click span "56701995"
copy span "56701995"
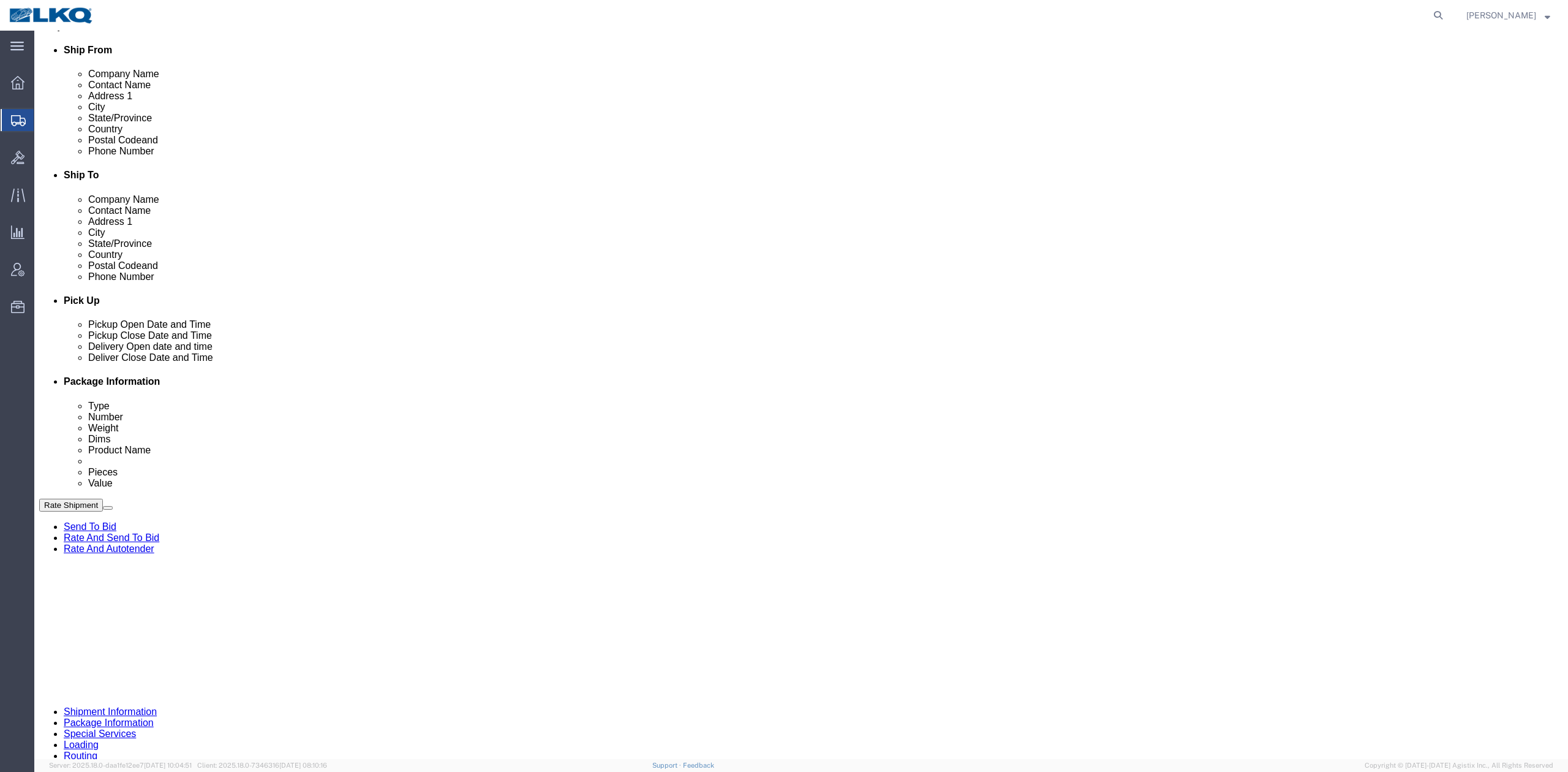
scroll to position [523, 0]
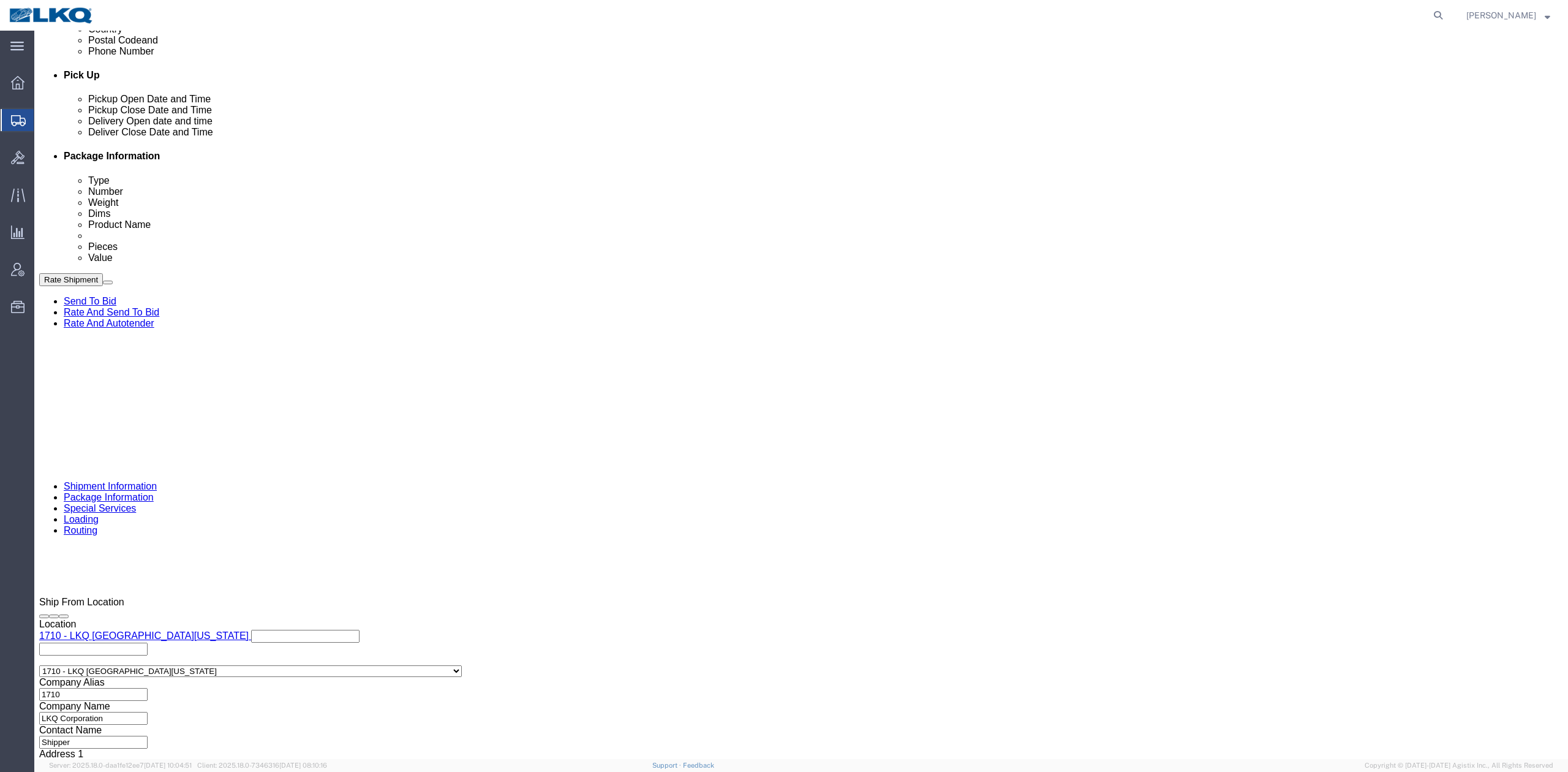
click div "Oct 17 2025 7:00 AM"
click div "Select Account Type Activity ID Airline Appointment Number ASN Batch Request # …"
click input "56701968"
paste input "95"
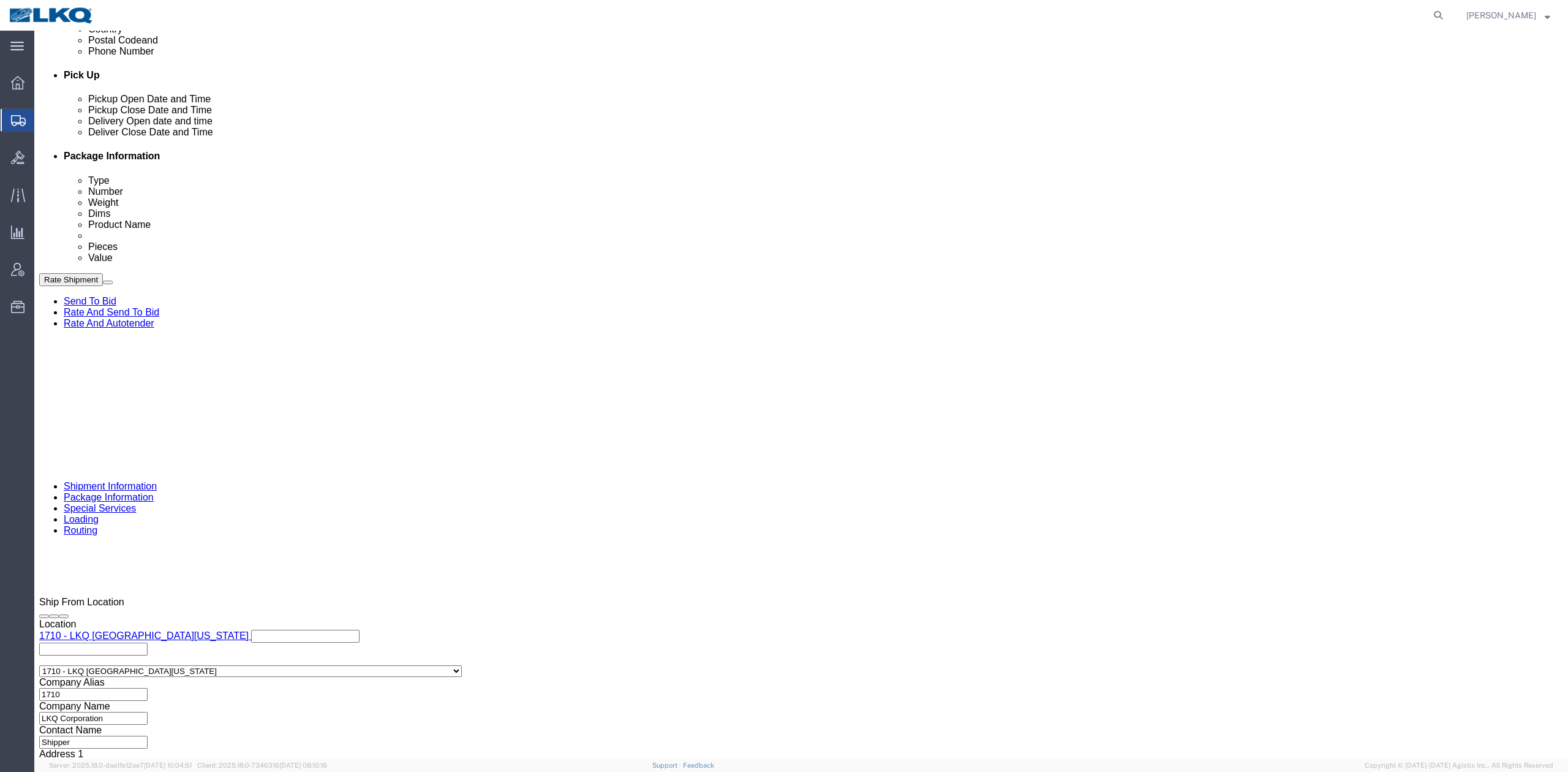
type input "56701995"
click div "Oct 17 2025 7:00 AM"
click div "References Add reference"
click link "Schedule appointment"
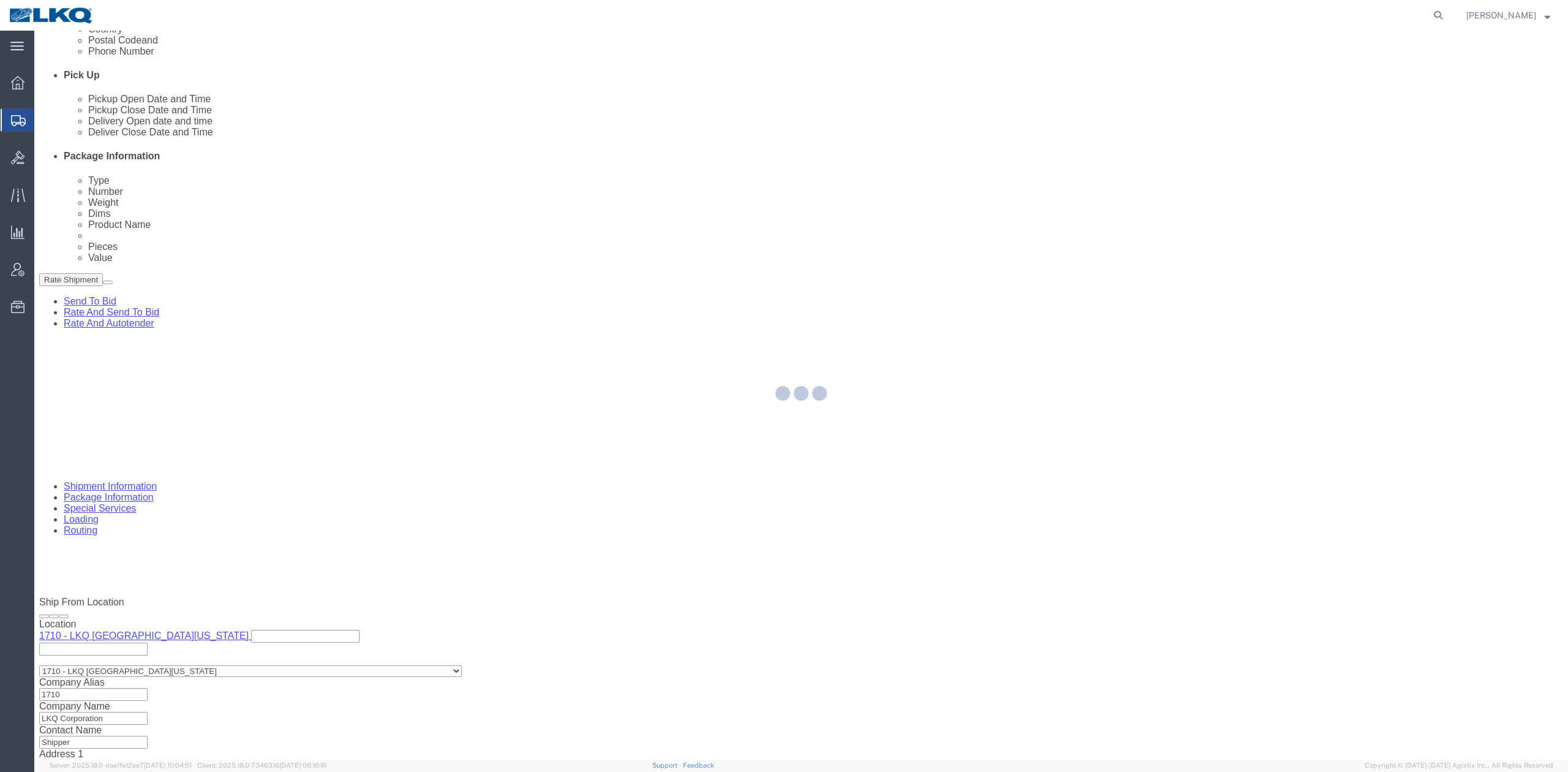
select select
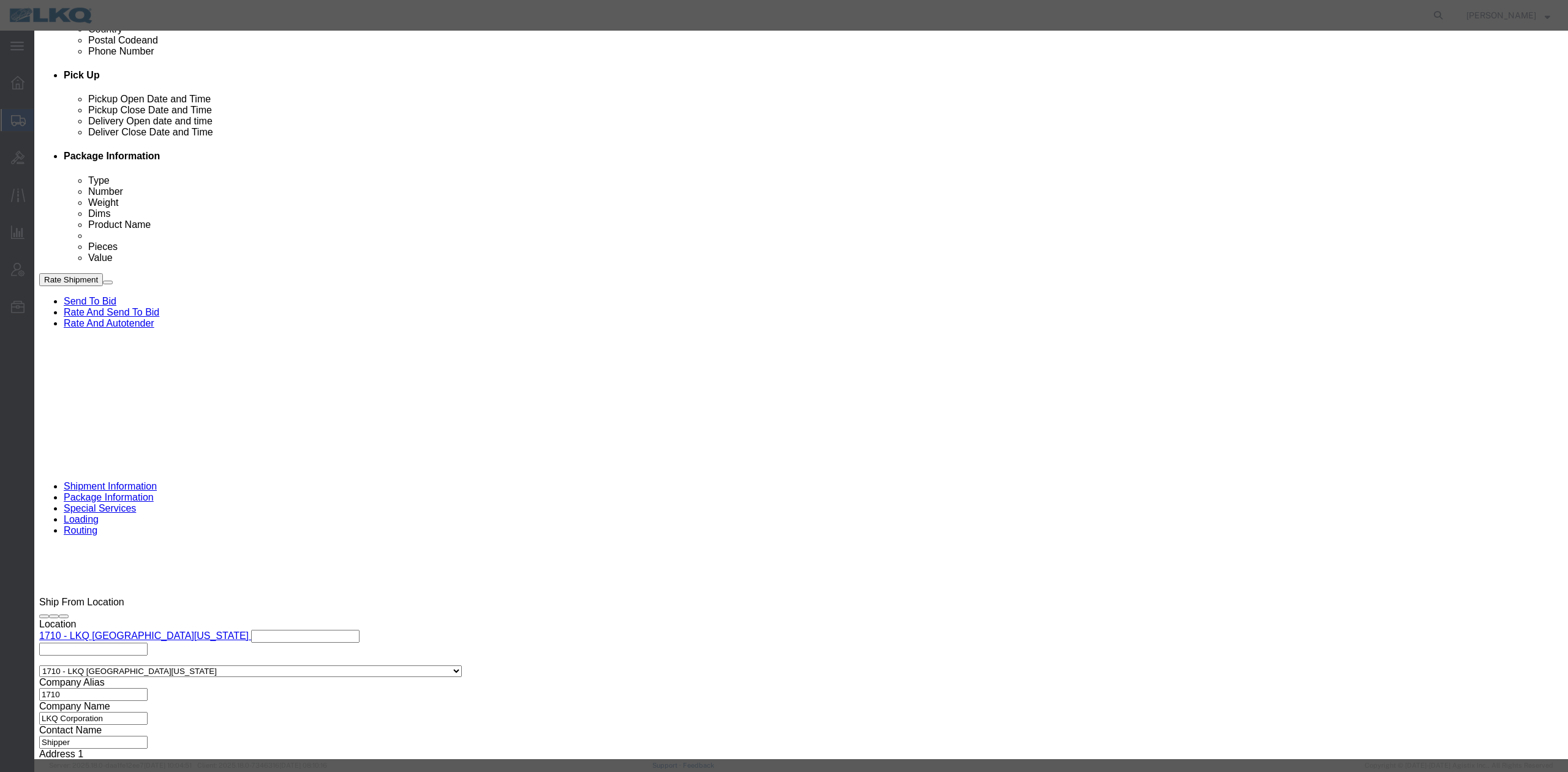
click input "9:00 AM"
type input "9:30 AM"
click select "Select 15 min 30 min 45 min 1 hr 2 hr 3 hr 4 hr"
select select "15"
click select "Select 15 min 30 min 45 min 1 hr 2 hr 3 hr 4 hr"
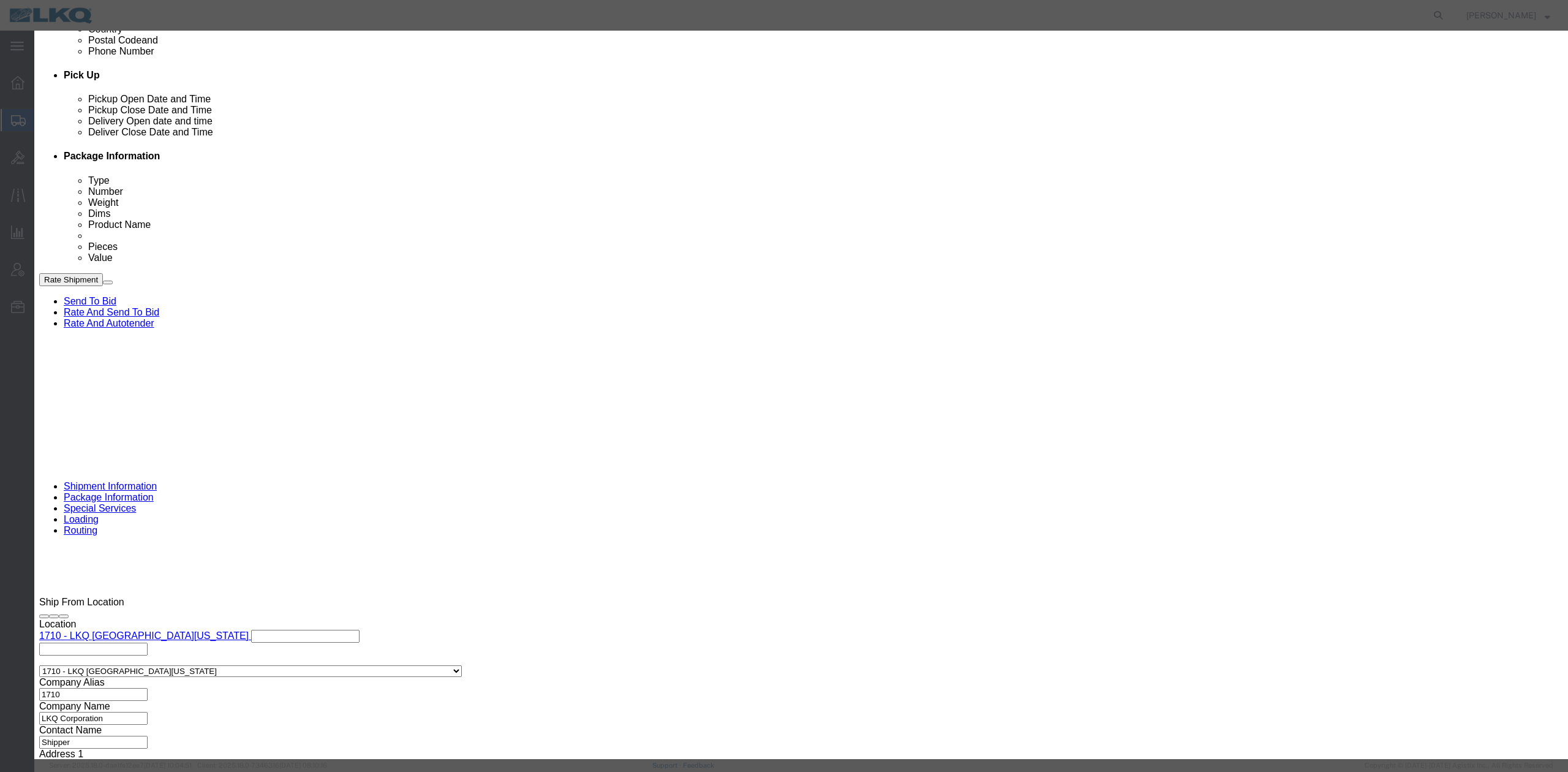
click button "Save"
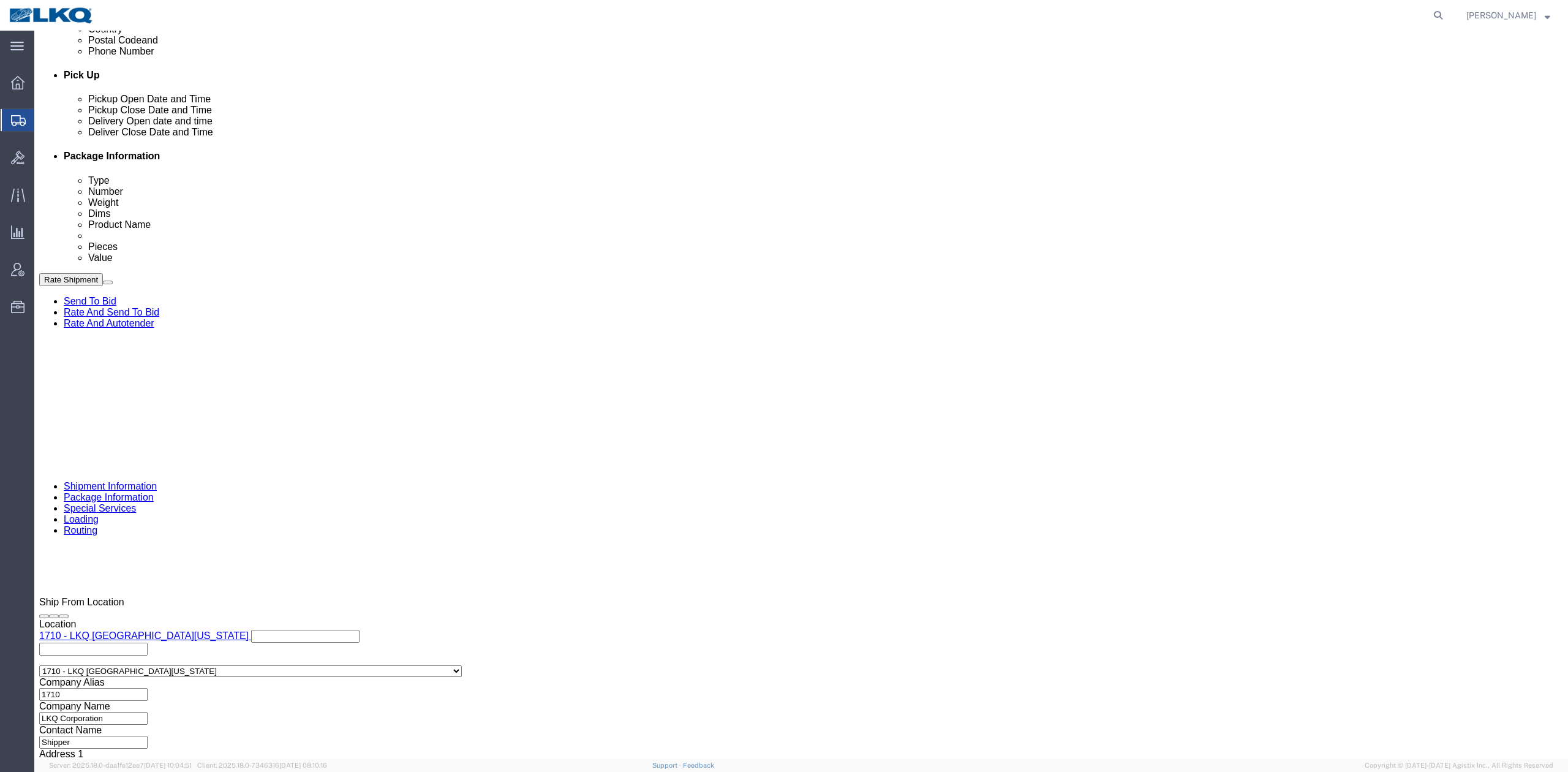
drag, startPoint x: 1425, startPoint y: 713, endPoint x: 1414, endPoint y: 697, distance: 19.4
click button "Rate Shipment"
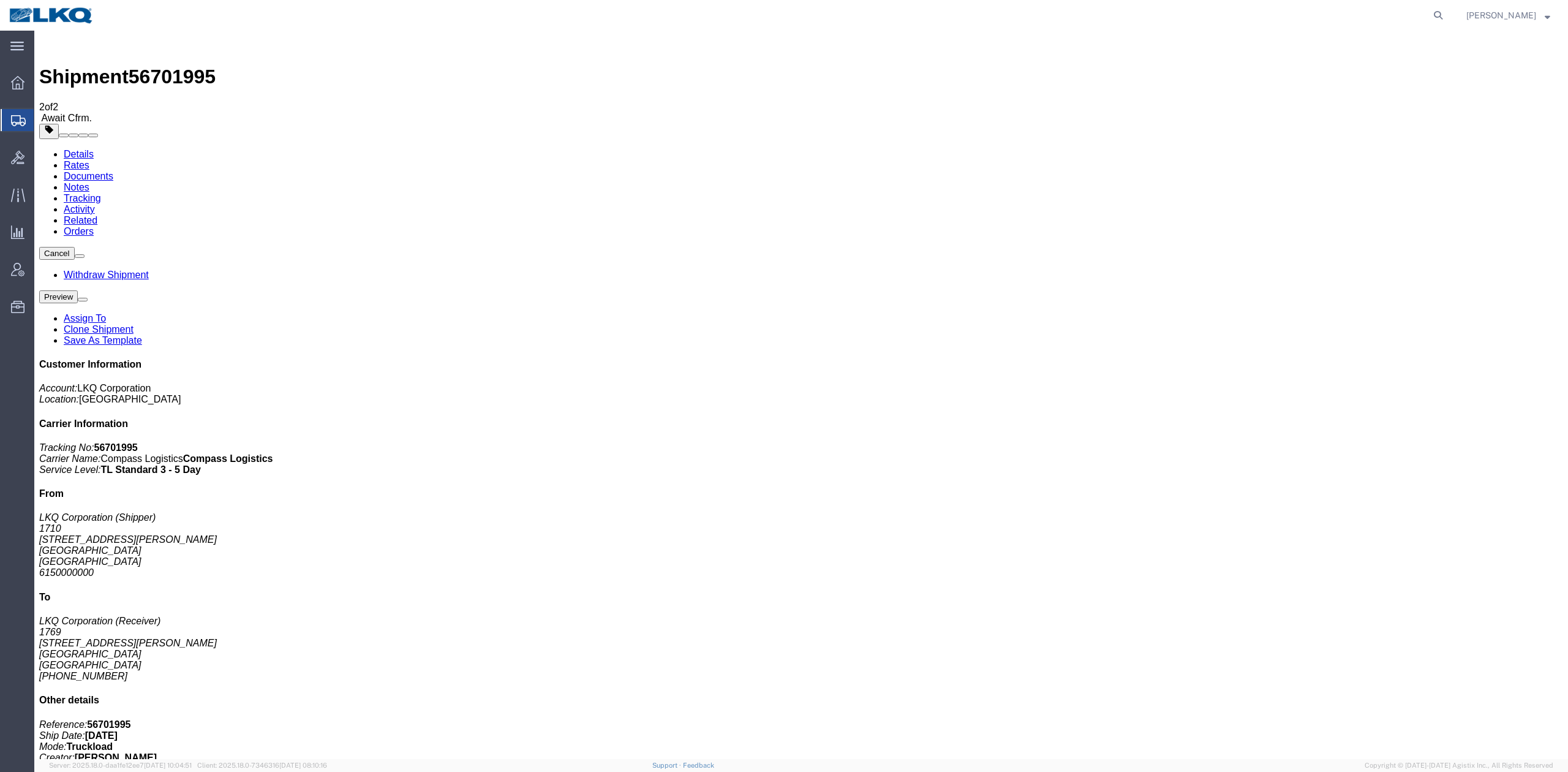
click at [134, 324] on link "Clone Shipment" at bounding box center [99, 329] width 70 height 10
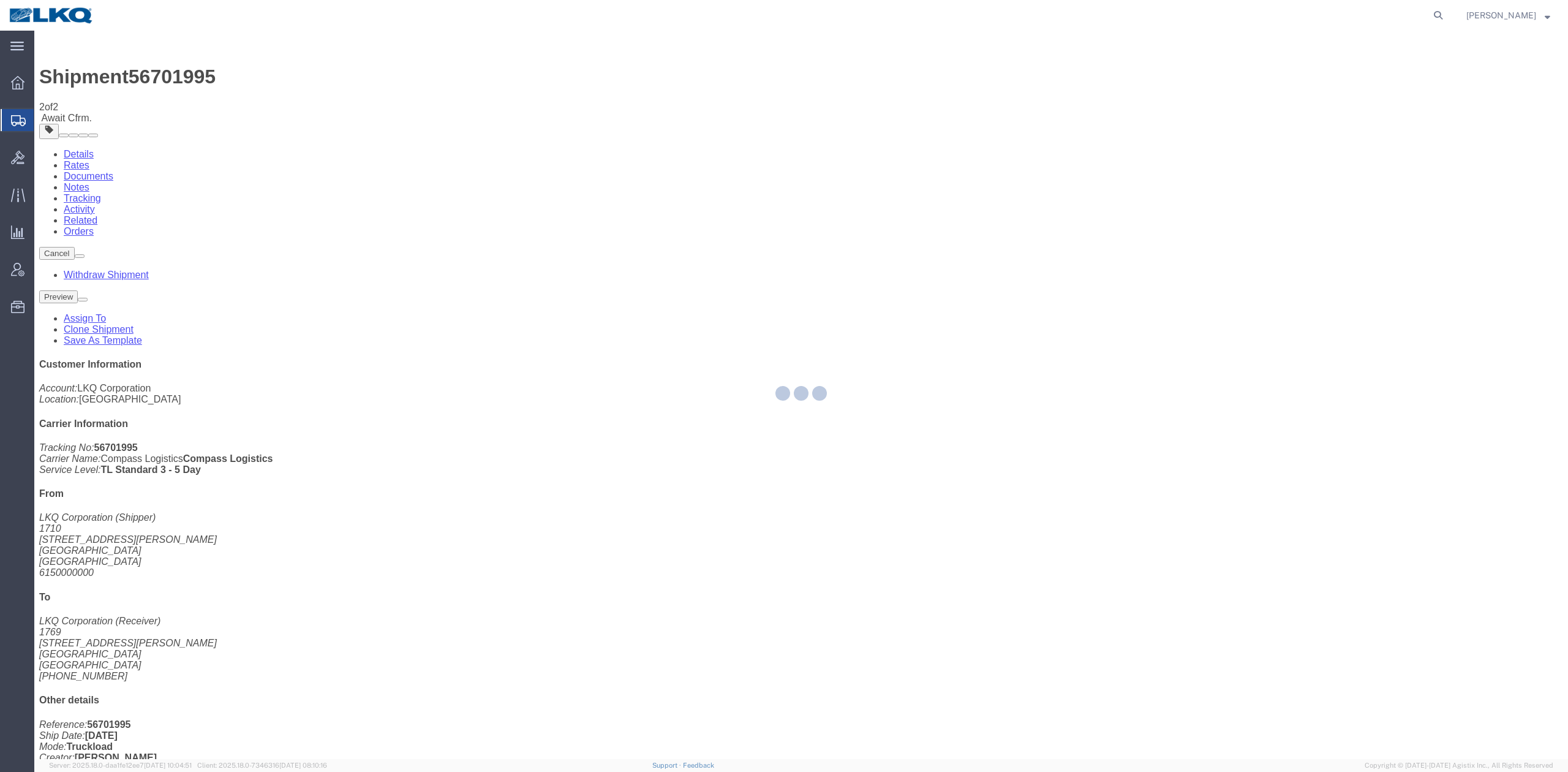
select select "30407"
select select "28716"
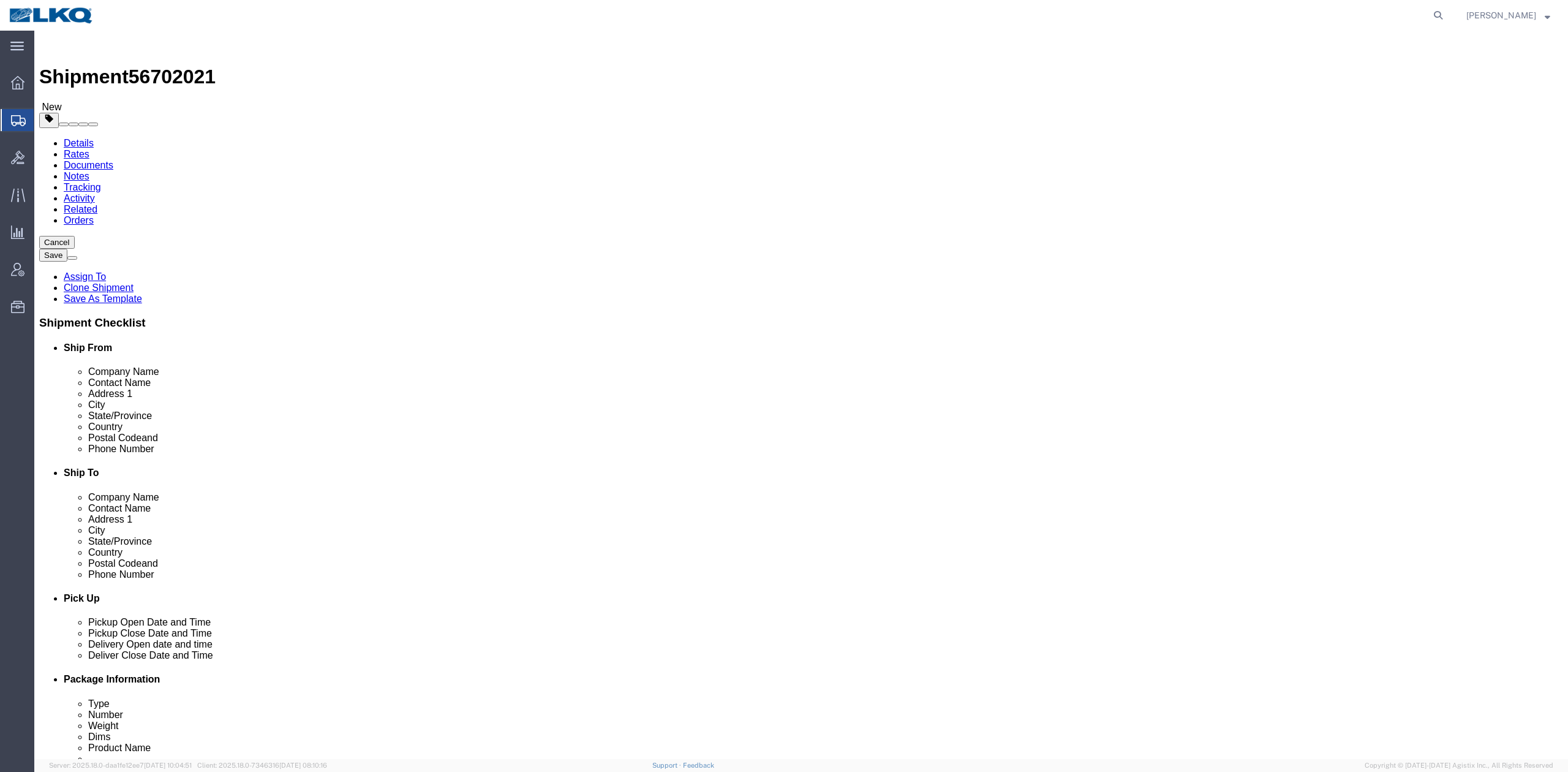
click span "56702021"
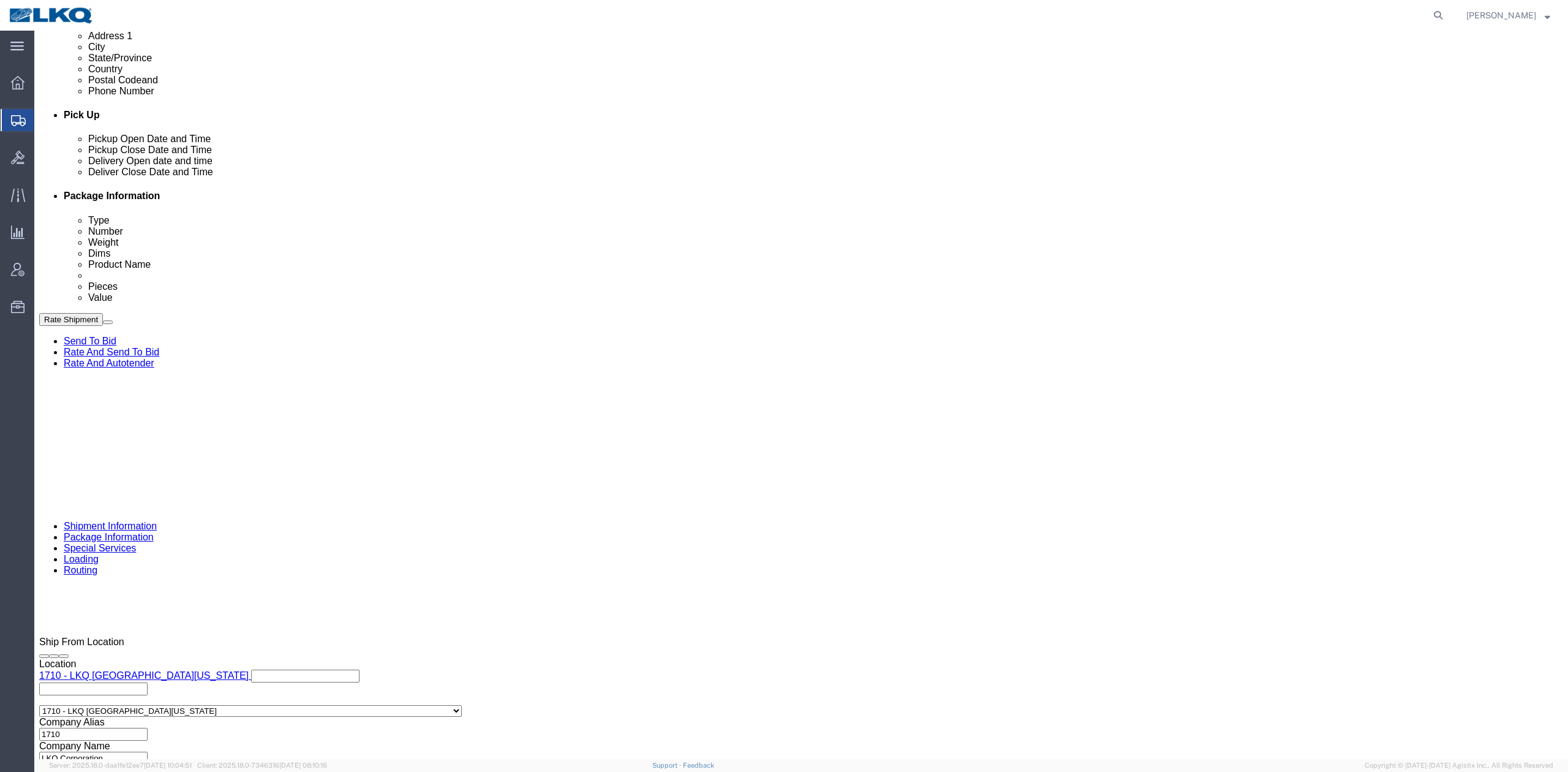
scroll to position [490, 0]
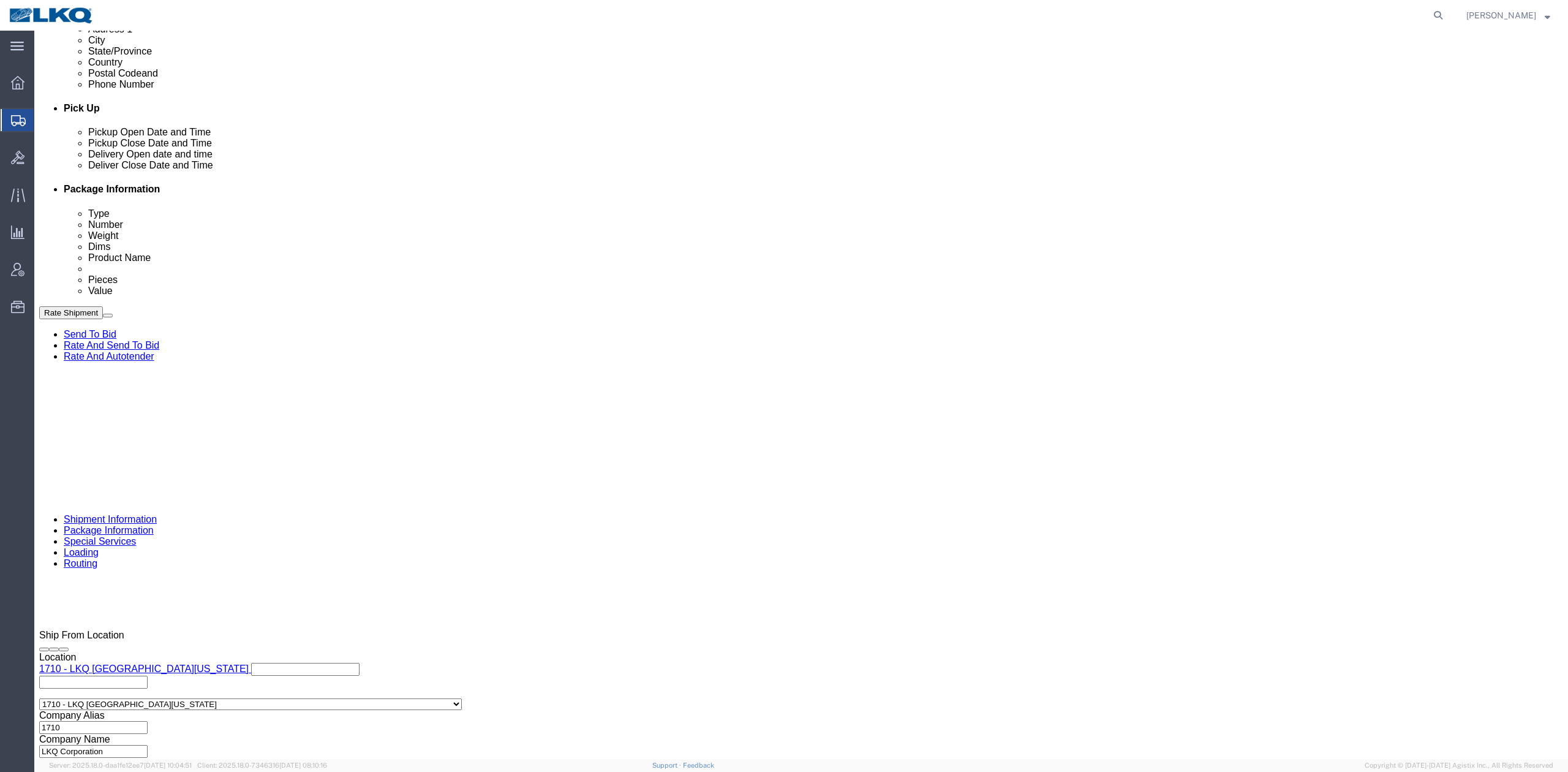
click div "Select Account Type Activity ID Airline Appointment Number ASN Batch Request # …"
click input "56701995"
paste input "2021"
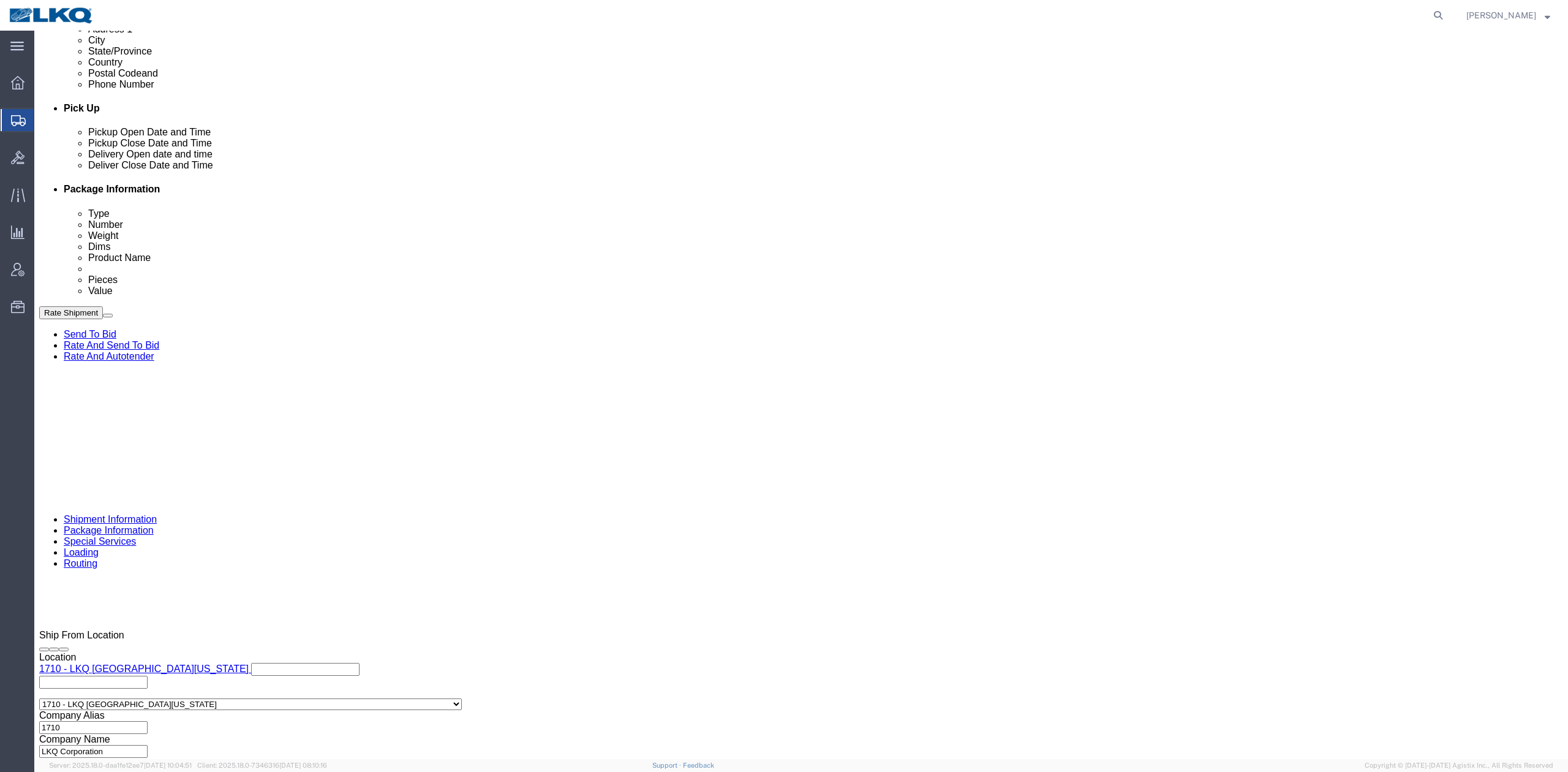
type input "56702021"
click div "Oct 24 2025 7:00 AM"
drag, startPoint x: 402, startPoint y: 415, endPoint x: 440, endPoint y: 381, distance: 51.0
click div "References Add reference"
click link "Schedule appointment"
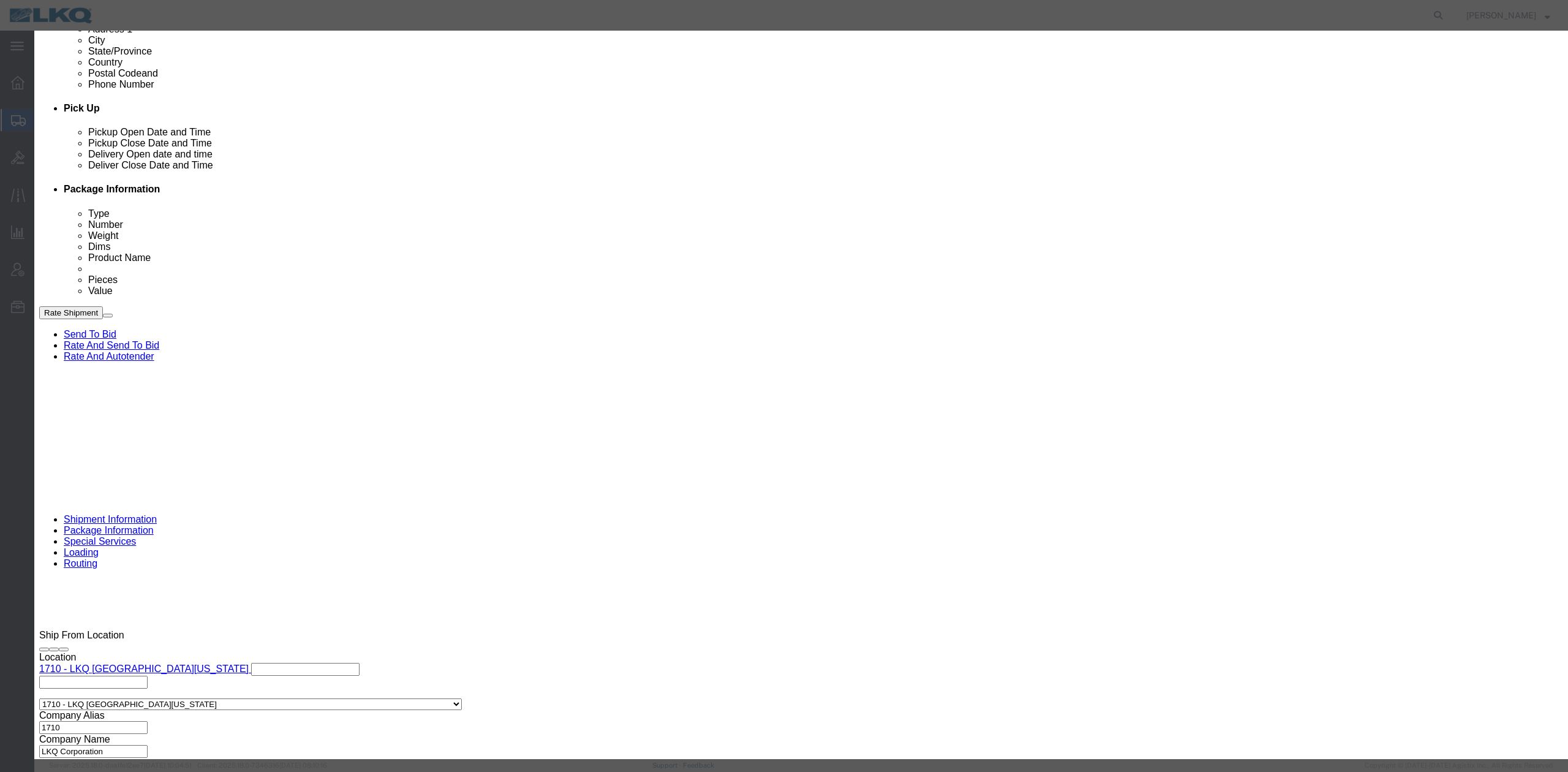
click input "9:00 AM"
type input "9:30 AM"
drag, startPoint x: 862, startPoint y: 165, endPoint x: 863, endPoint y: 176, distance: 11.0
click select "Select 15 min 30 min 45 min 1 hr 2 hr 3 hr 4 hr"
select select "15"
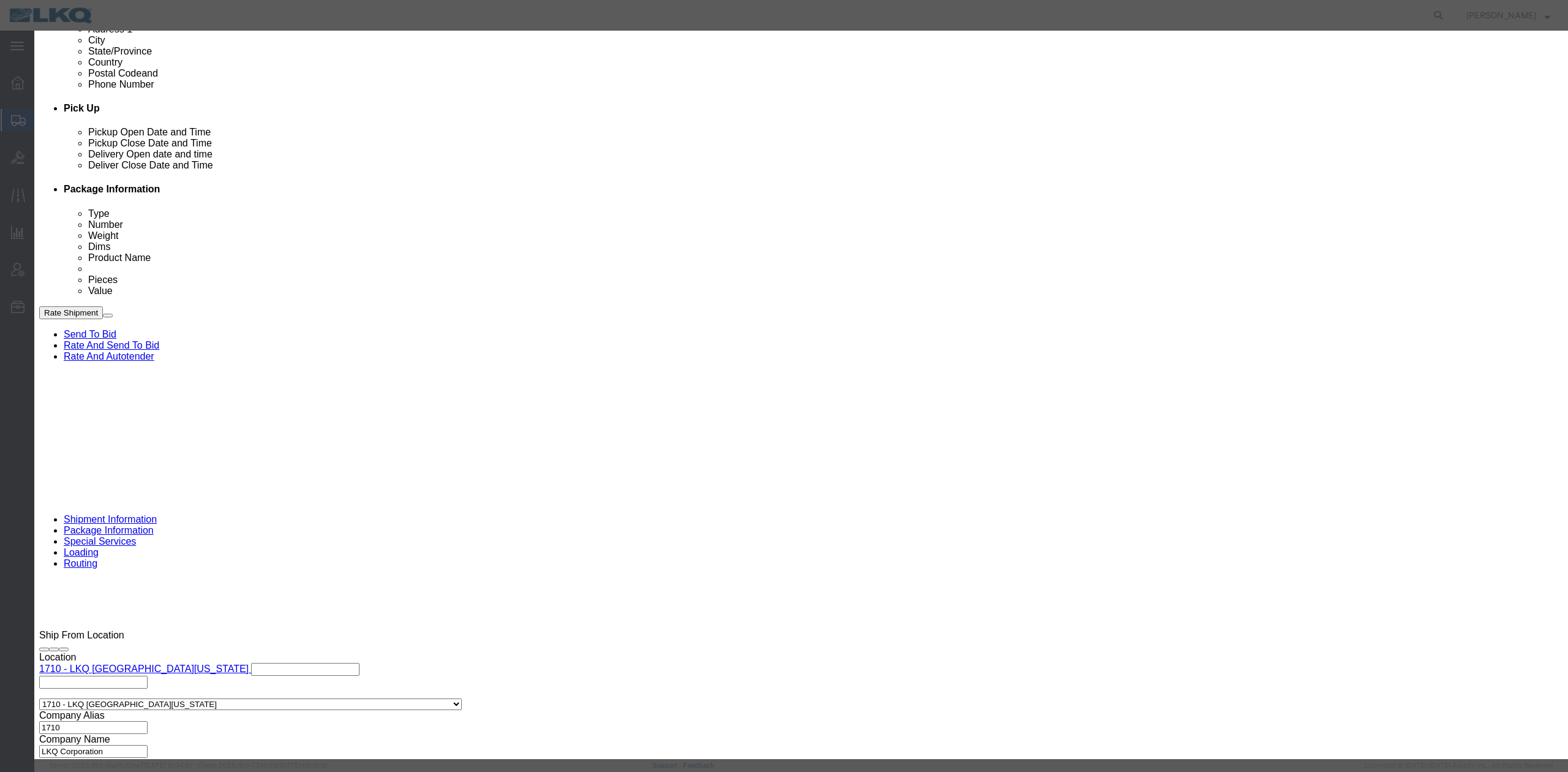
click select "Select 15 min 30 min 45 min 1 hr 2 hr 3 hr 4 hr"
click button "Save"
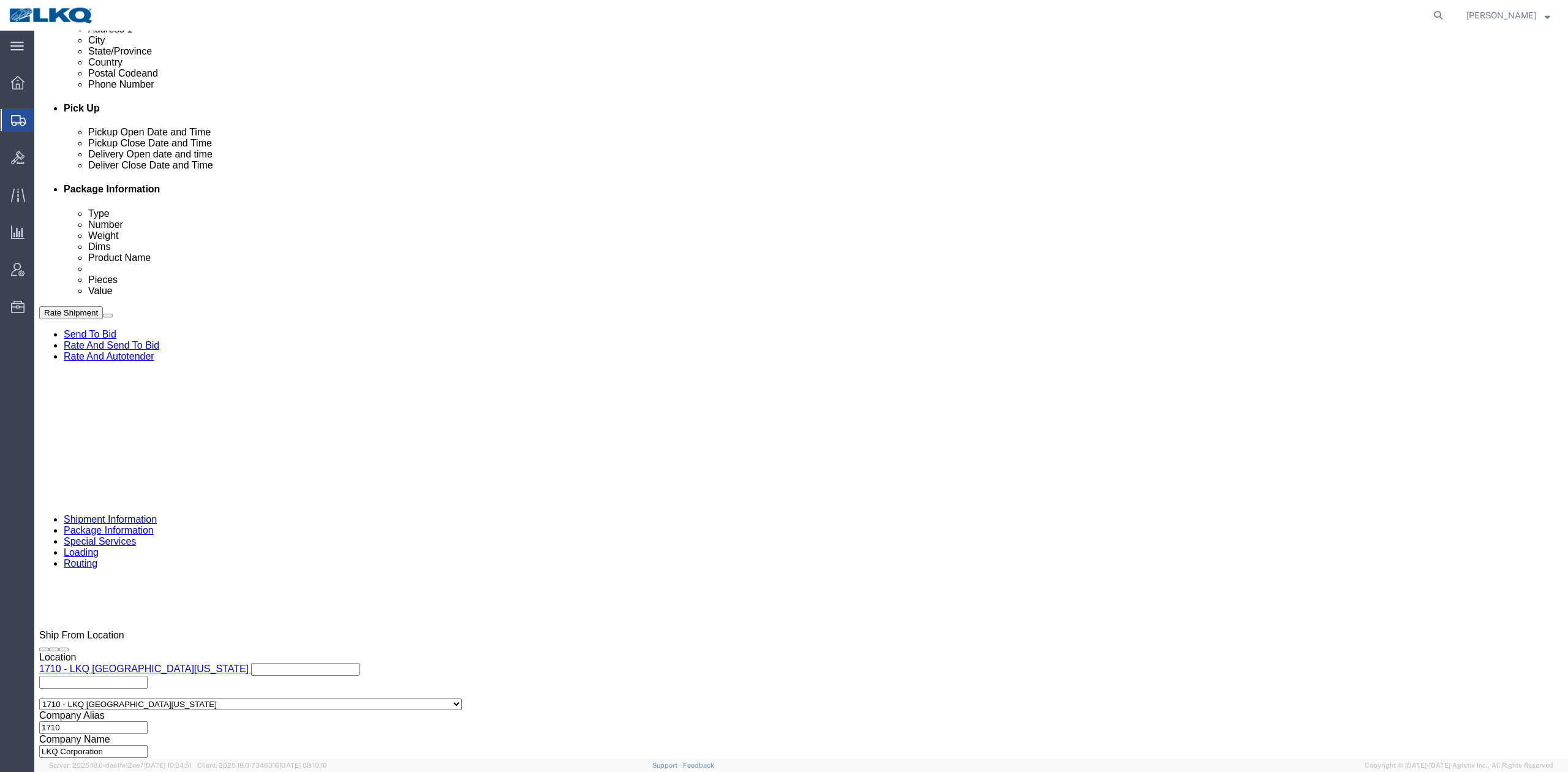
drag, startPoint x: 3, startPoint y: 293, endPoint x: 1338, endPoint y: 703, distance: 1396.5
click button "Rate Shipment"
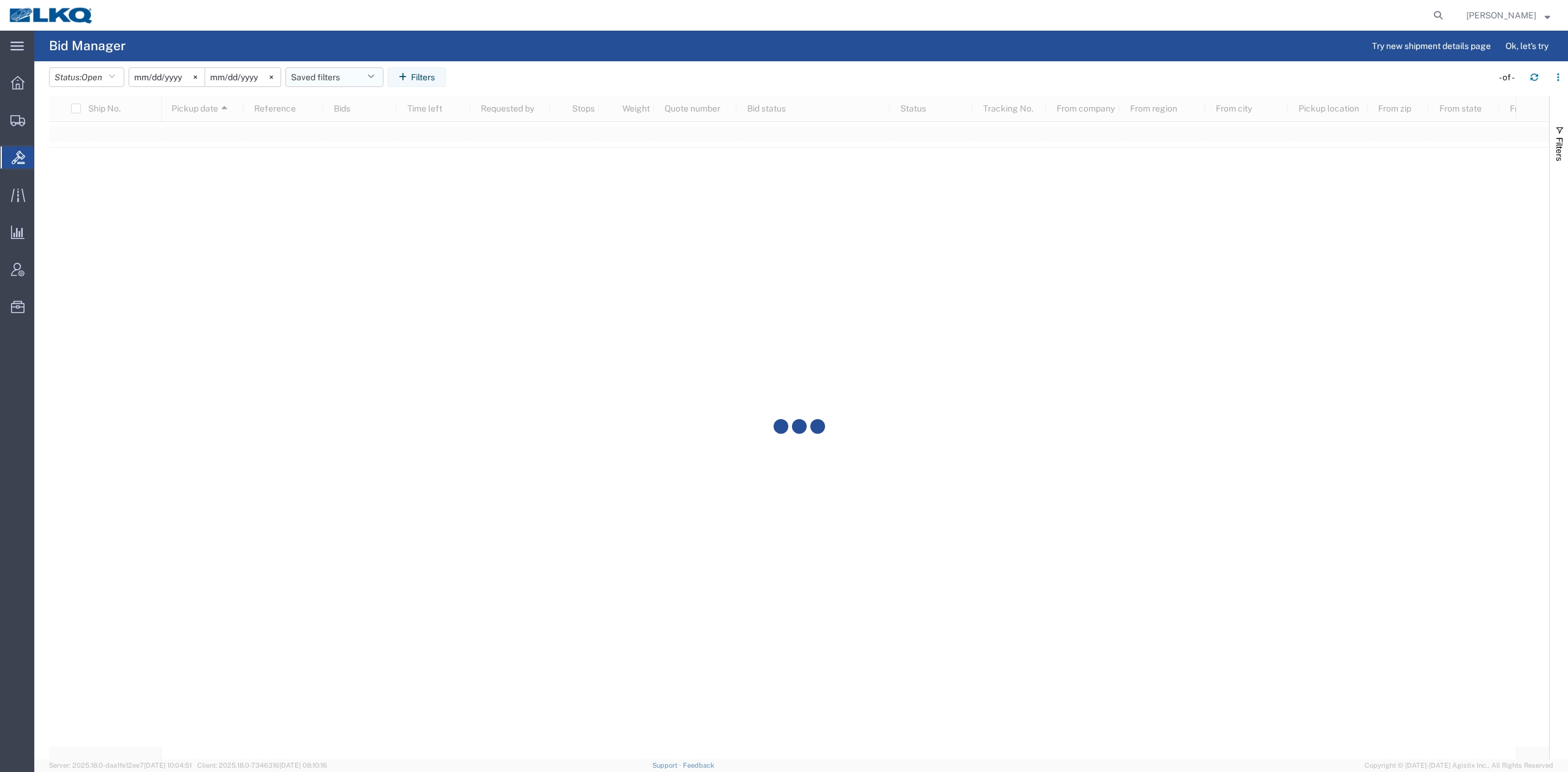
click at [331, 86] on button "Saved filters" at bounding box center [334, 77] width 98 height 20
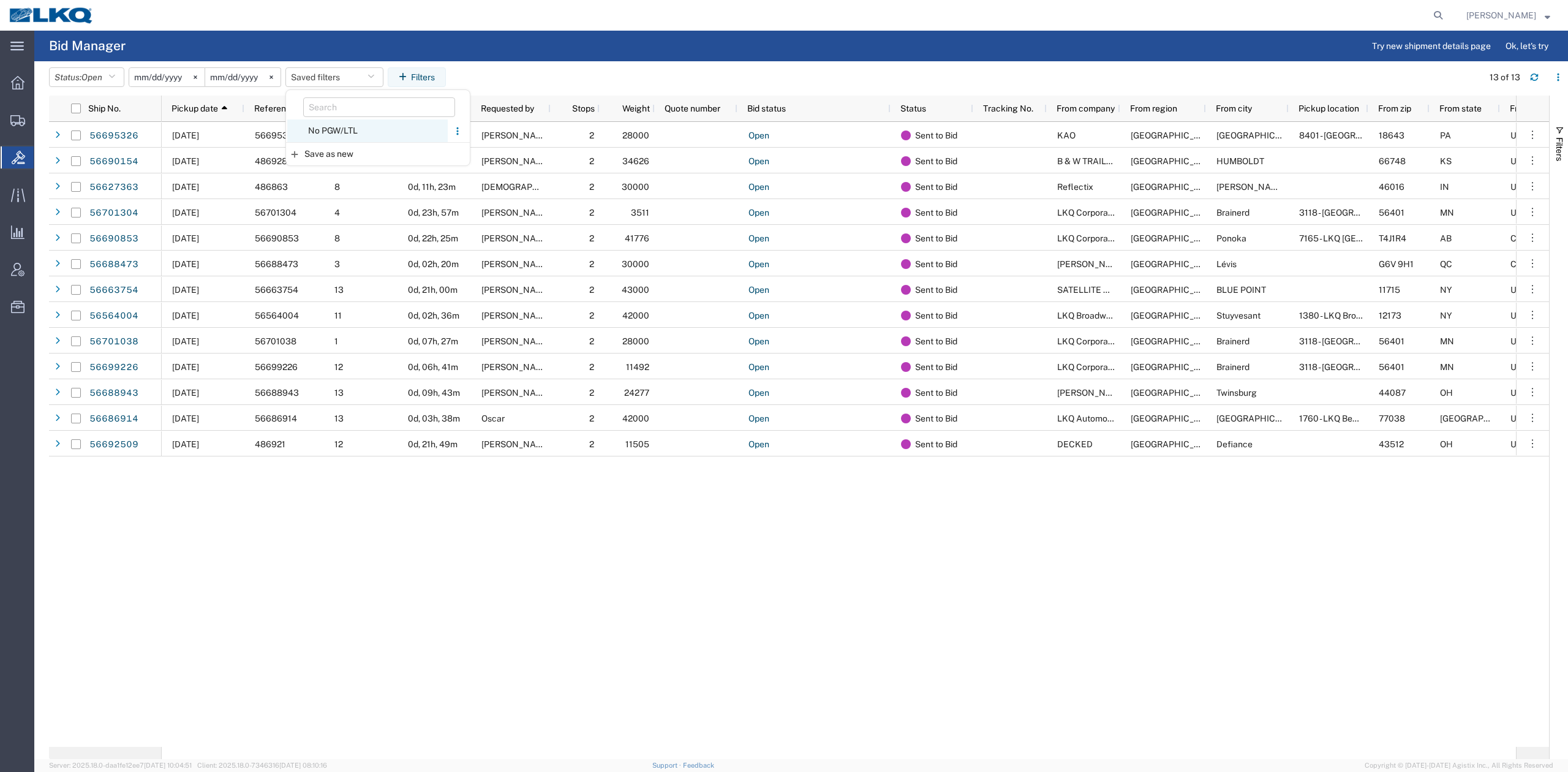
click at [361, 137] on span "No PGW/LTL" at bounding box center [367, 130] width 160 height 23
click at [124, 73] on button "Status: Open" at bounding box center [86, 77] width 75 height 20
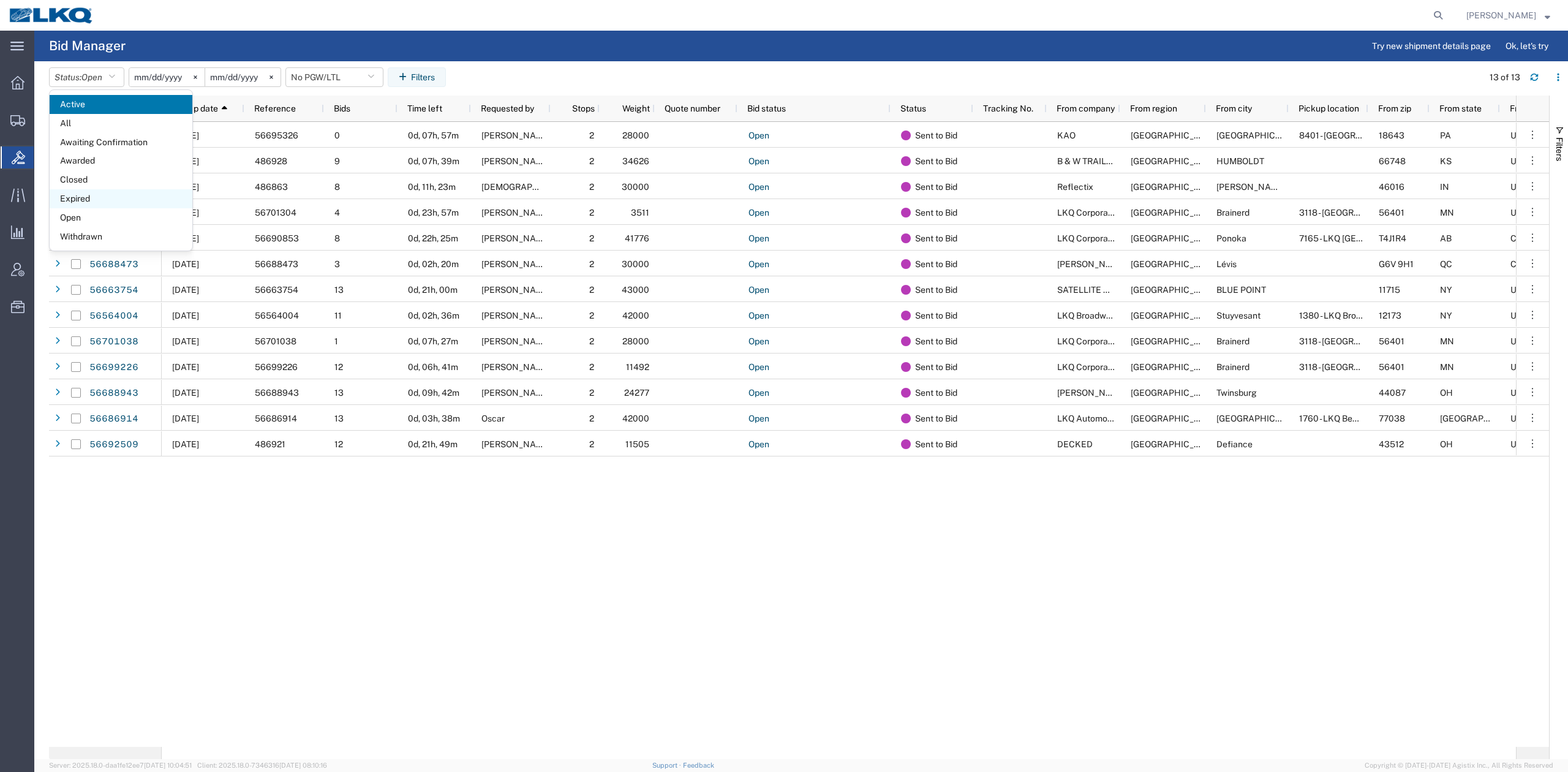
click at [90, 197] on span "Expired" at bounding box center [121, 199] width 143 height 19
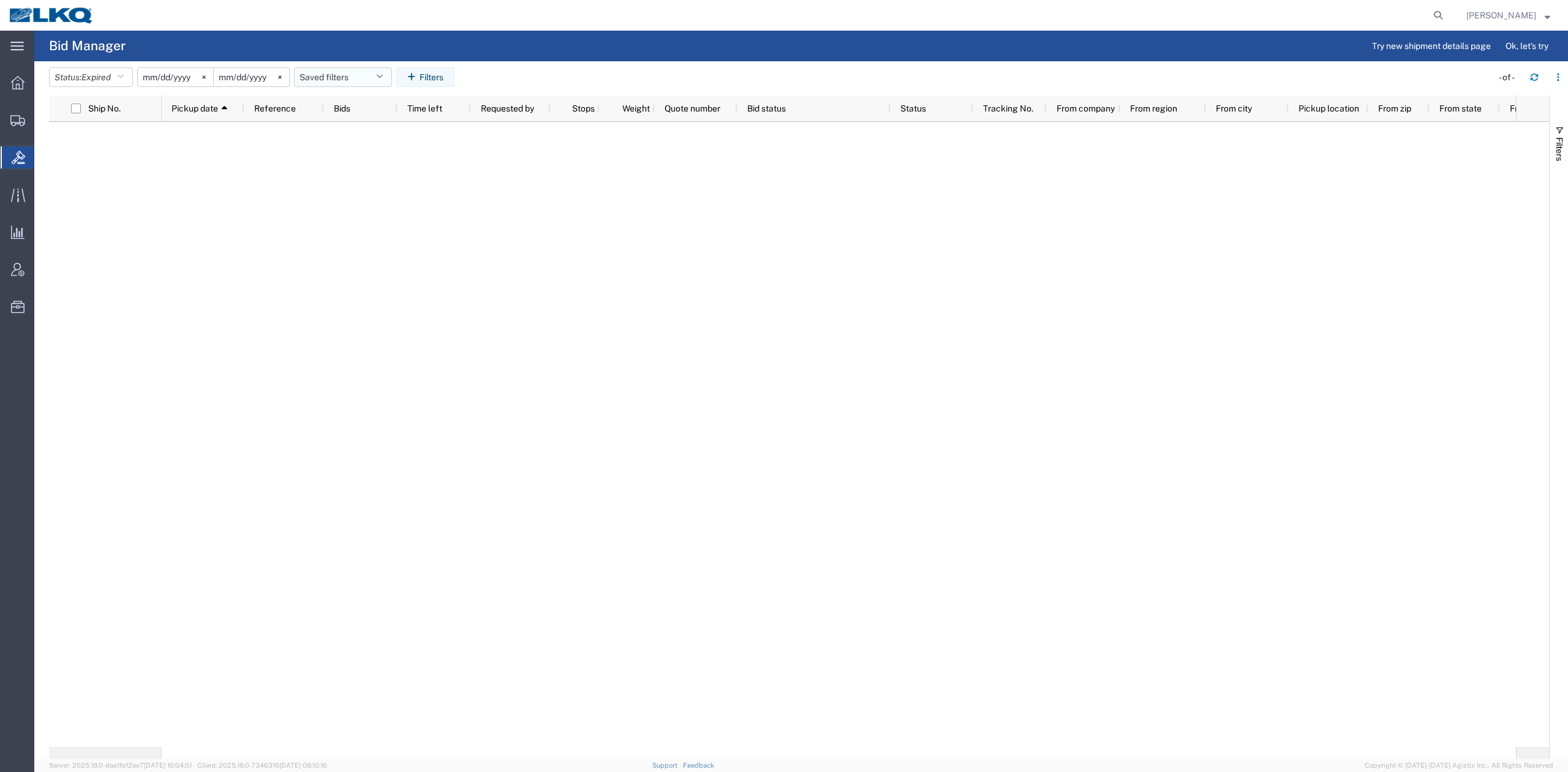
click at [341, 75] on button "Saved filters" at bounding box center [343, 77] width 98 height 20
click at [371, 134] on span "No PGW/LTL" at bounding box center [376, 130] width 160 height 23
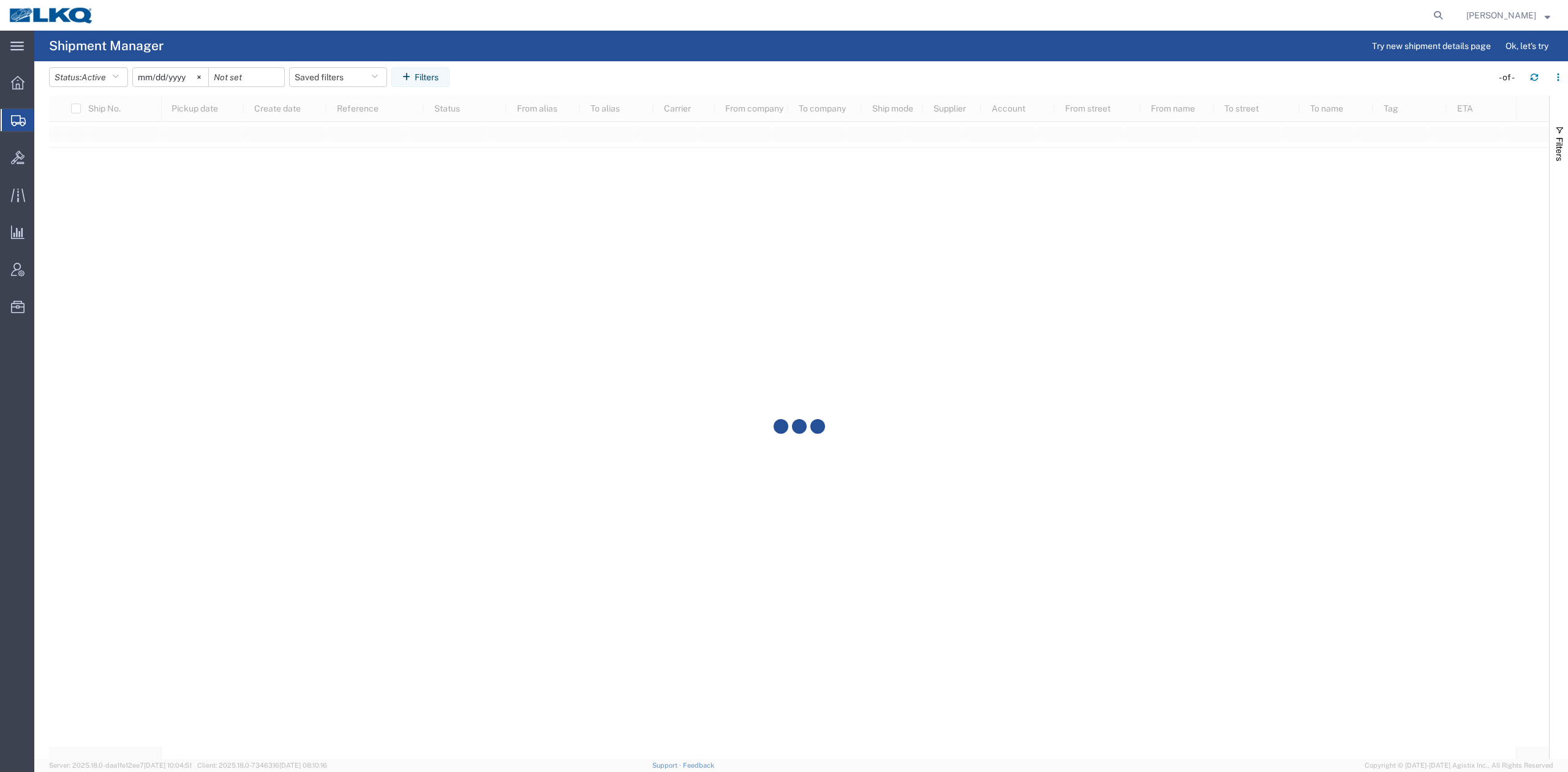
click at [223, 103] on div at bounding box center [798, 427] width 1500 height 664
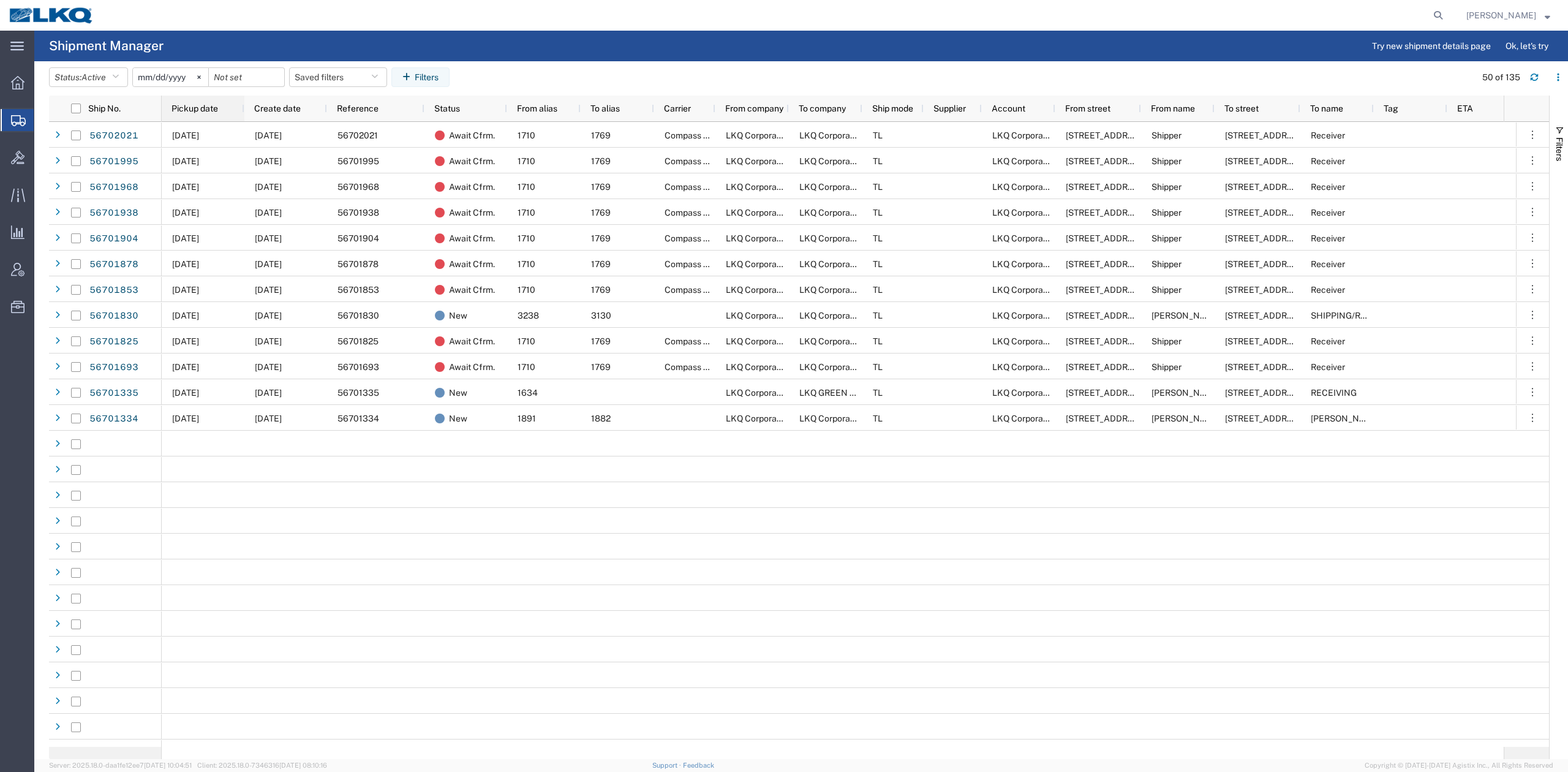
click at [208, 112] on span "Pickup date" at bounding box center [195, 108] width 47 height 10
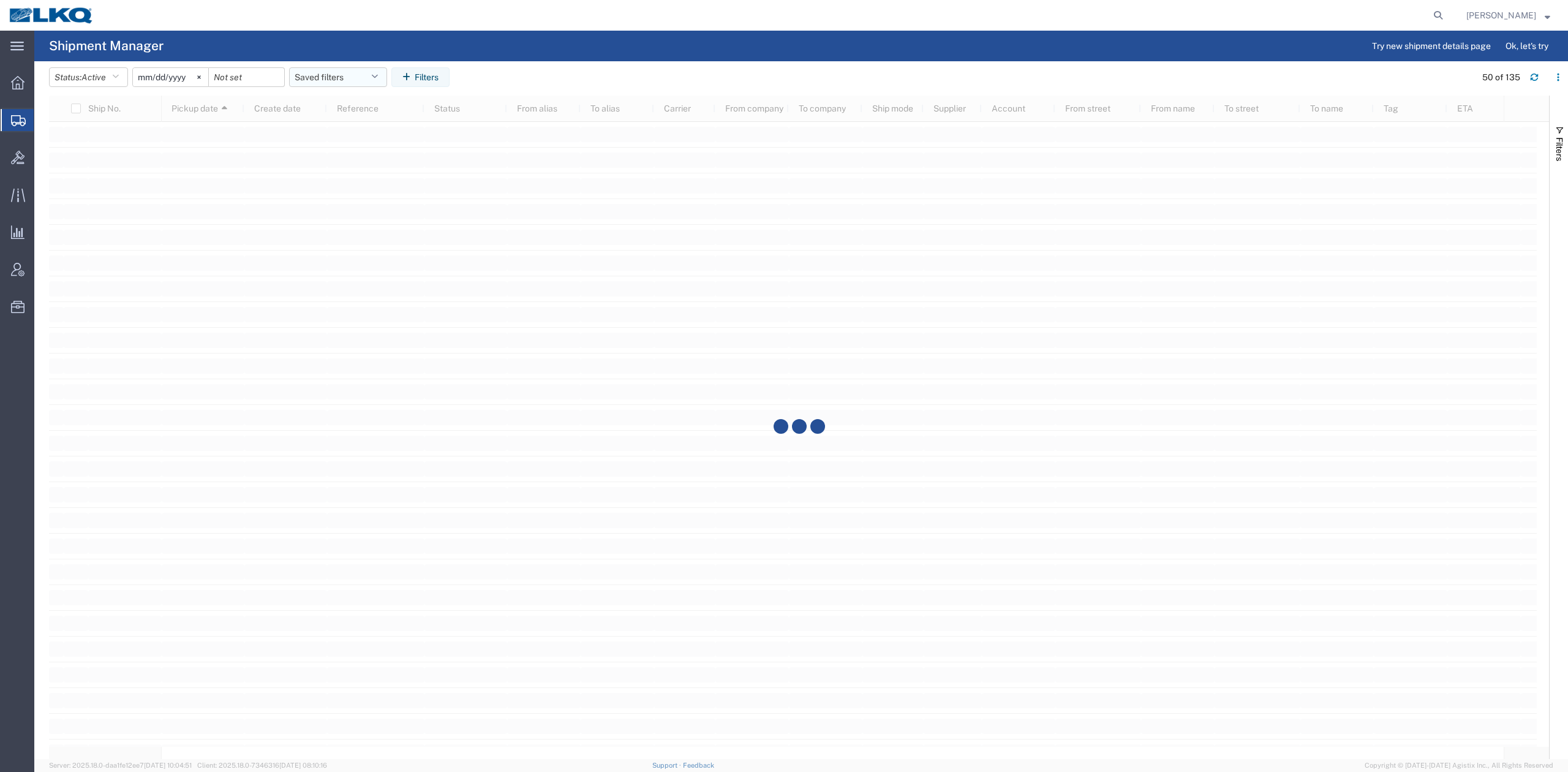
click at [334, 77] on button "Saved filters" at bounding box center [338, 77] width 98 height 20
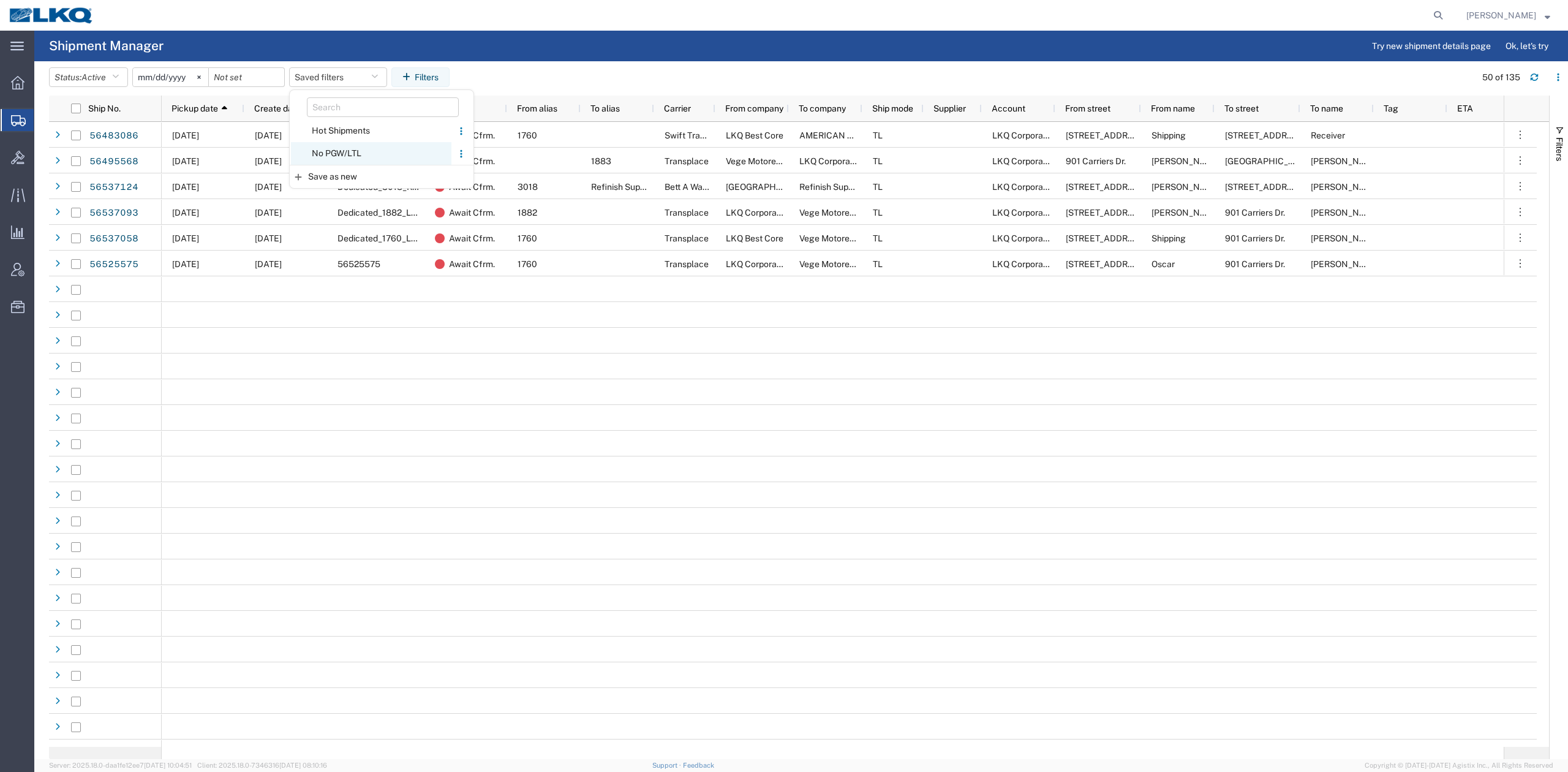
click at [366, 147] on span "No PGW/LTL" at bounding box center [371, 153] width 160 height 23
type input "[DATE]"
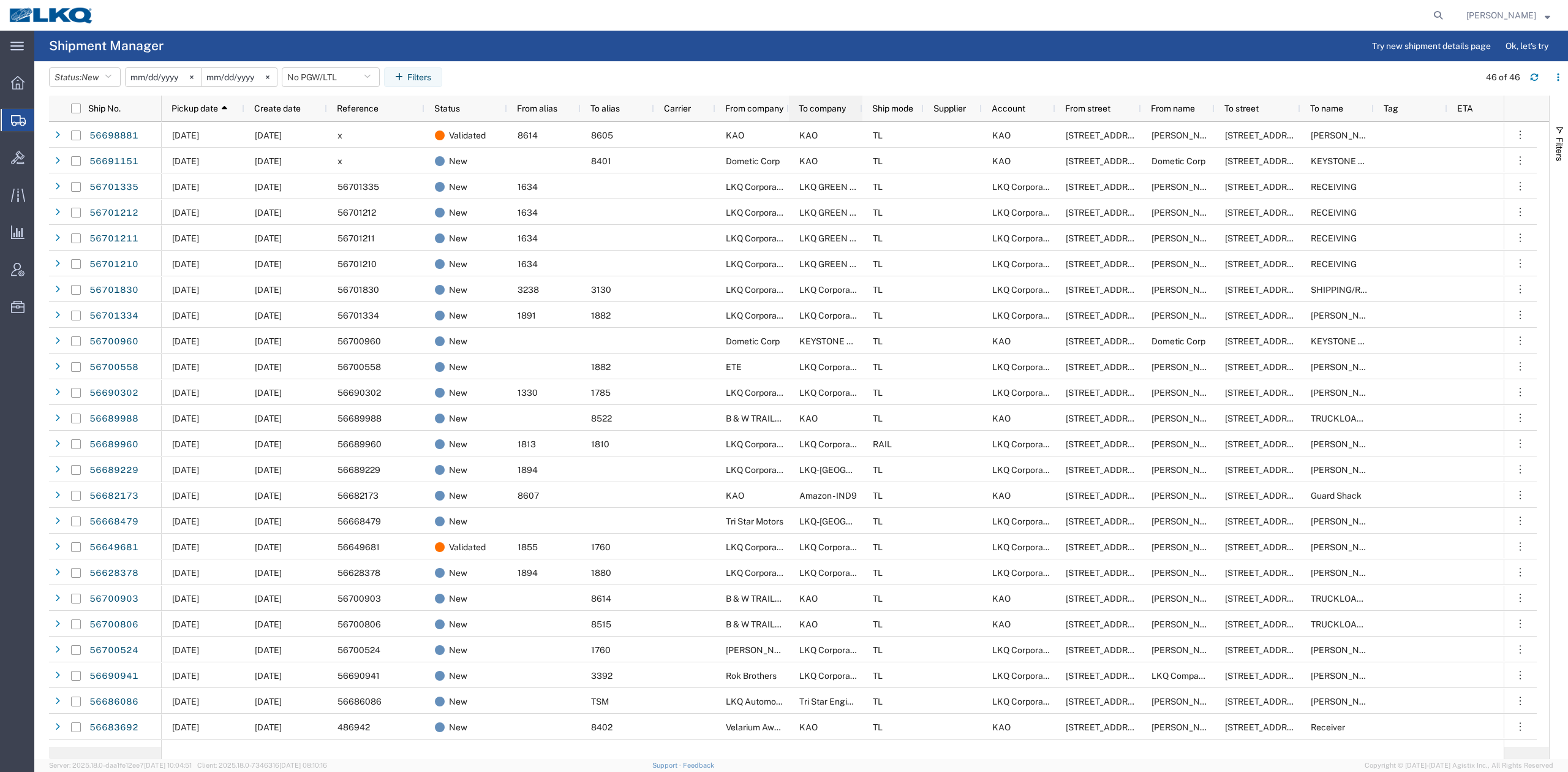
click at [805, 104] on span "To company" at bounding box center [822, 108] width 47 height 10
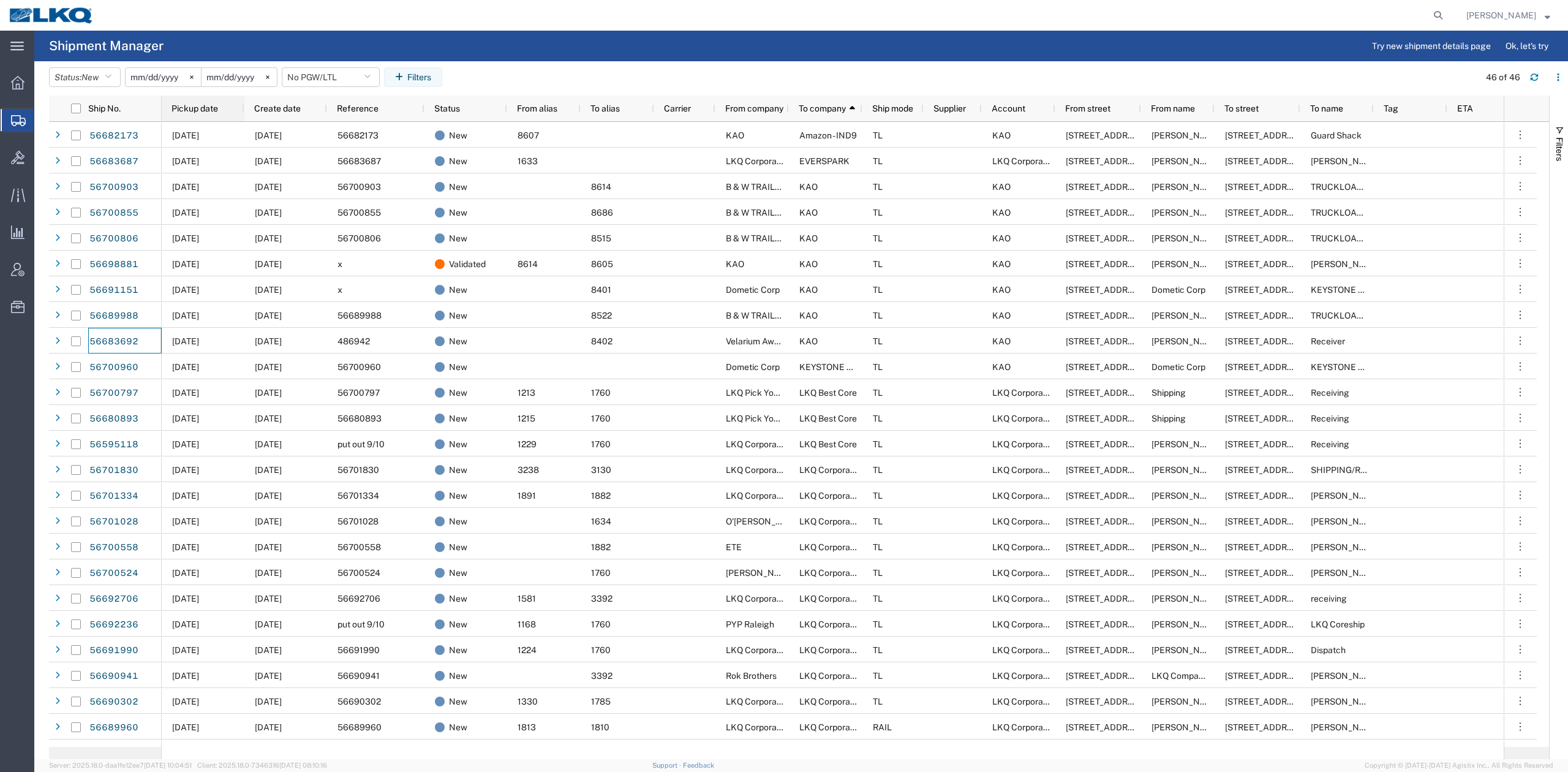
click at [209, 107] on span "Pickup date" at bounding box center [195, 108] width 47 height 10
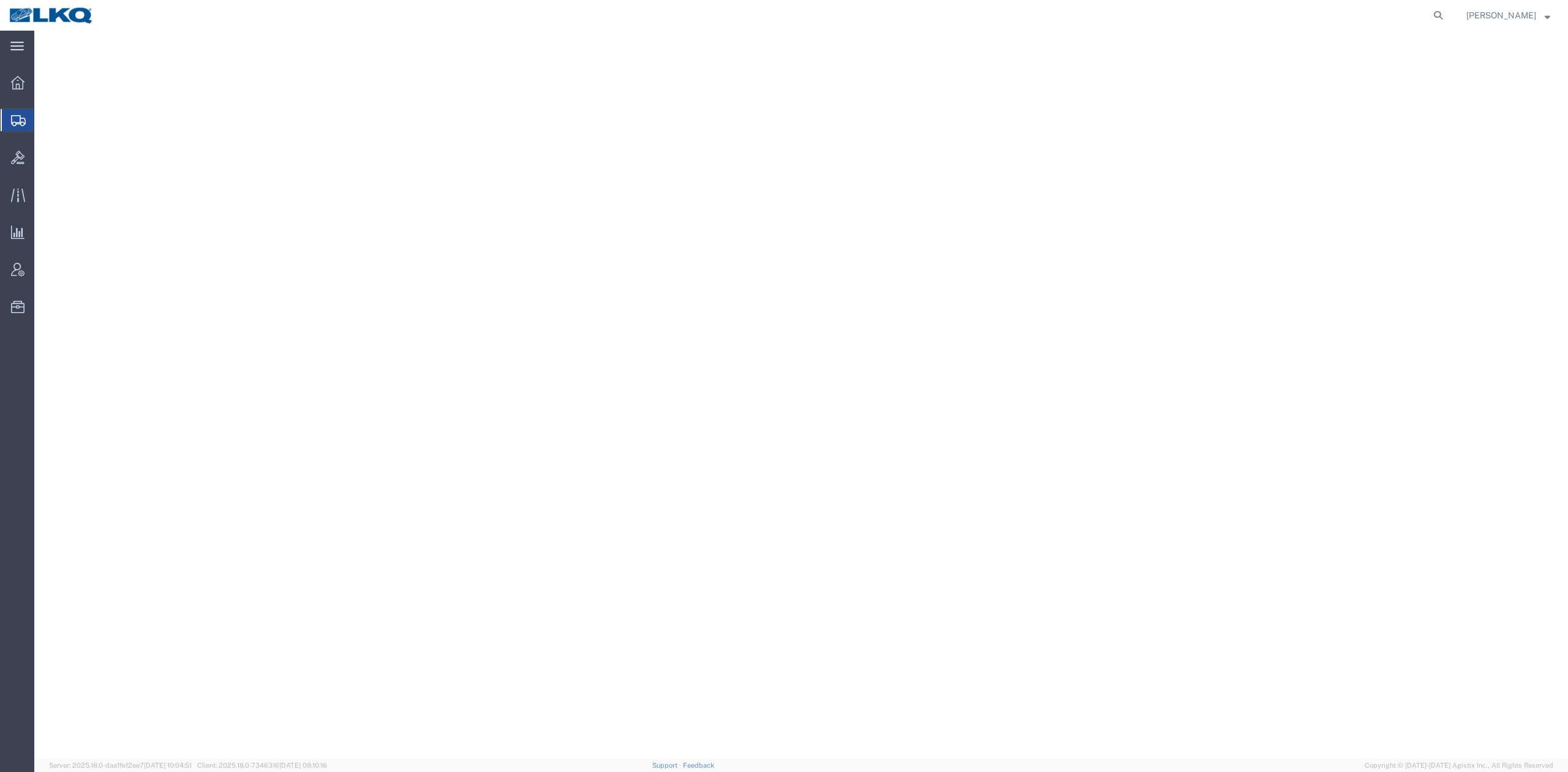
select select
select select "30605"
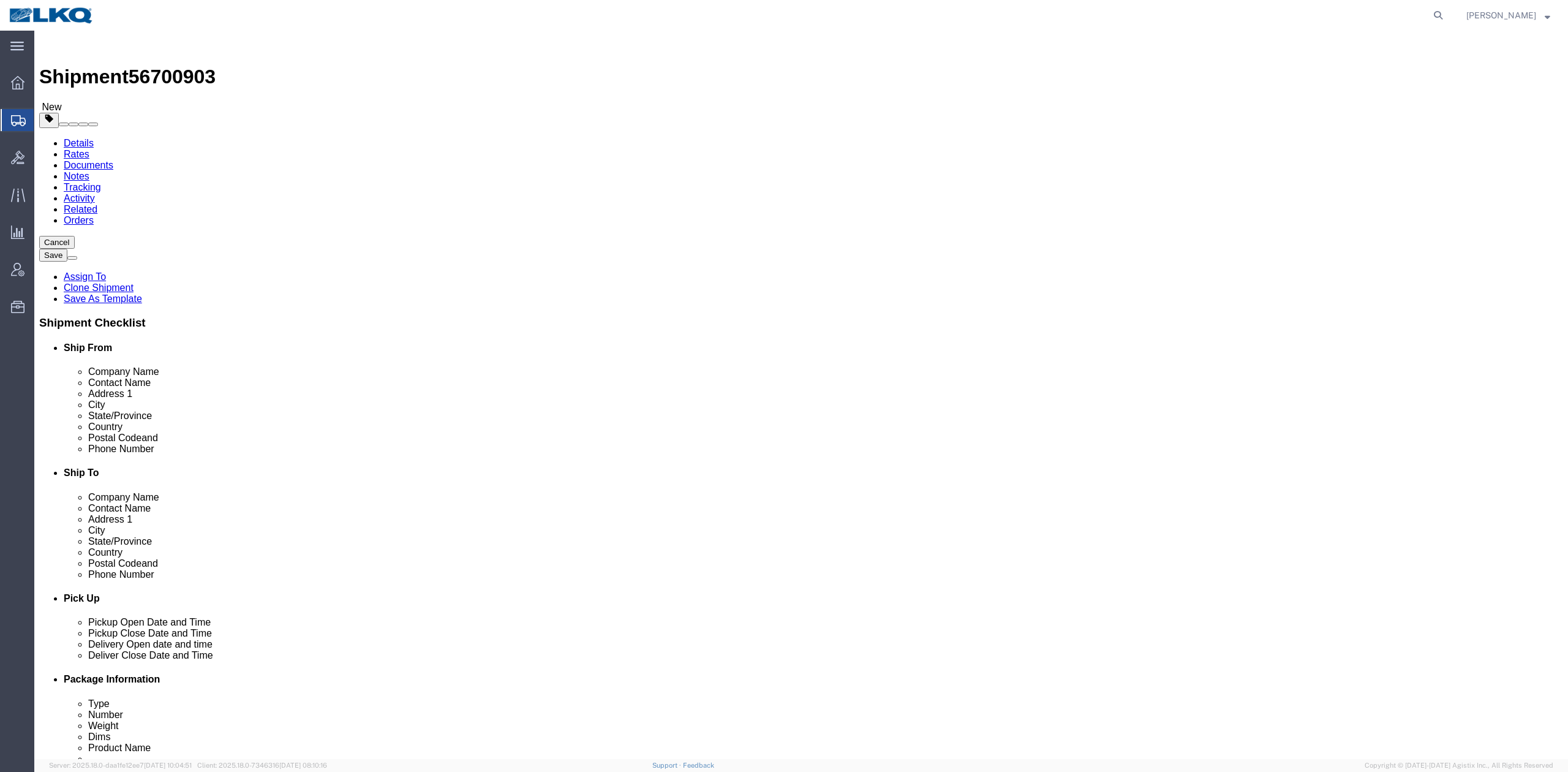
click span "56700903"
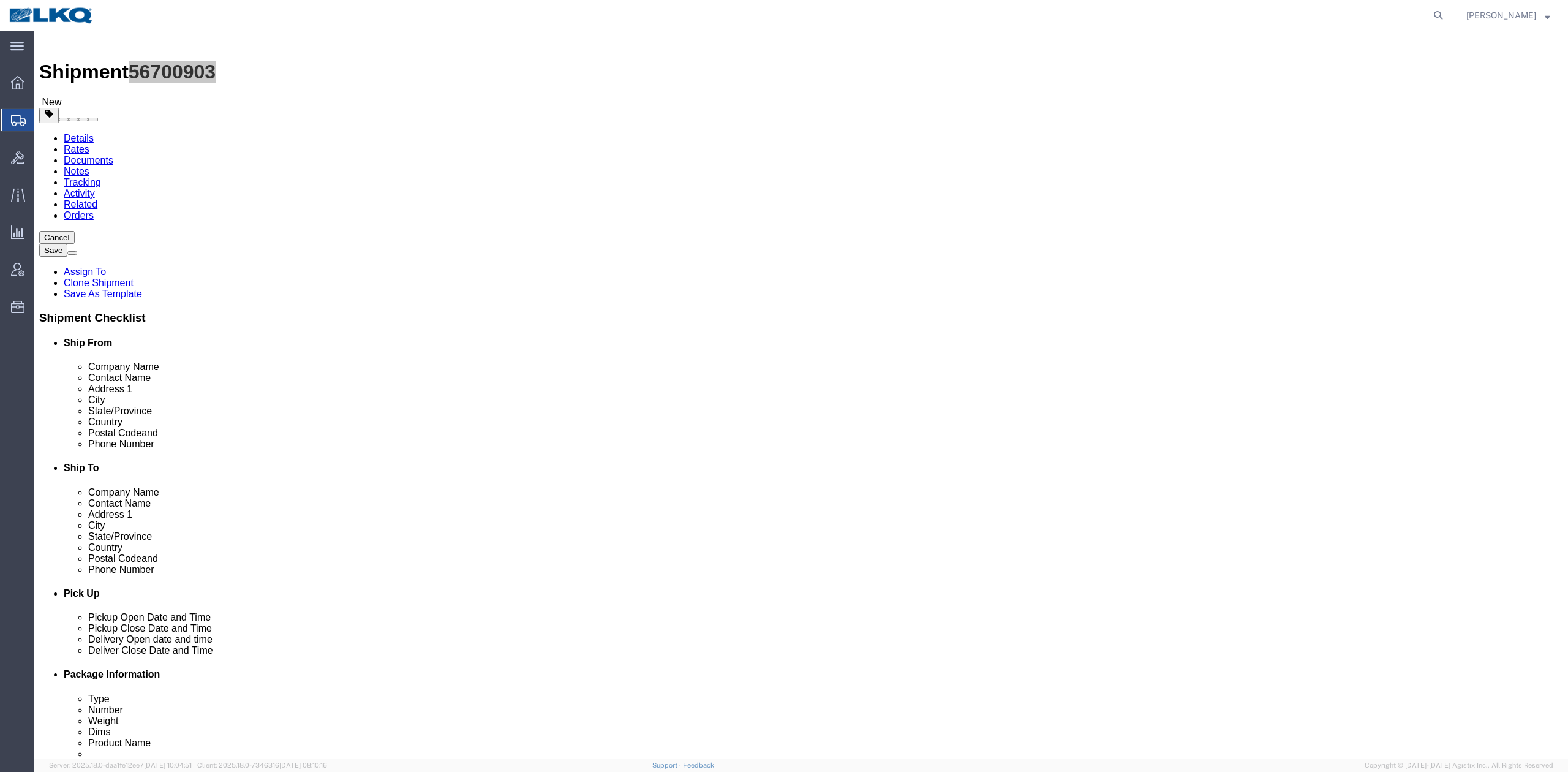
scroll to position [408, 0]
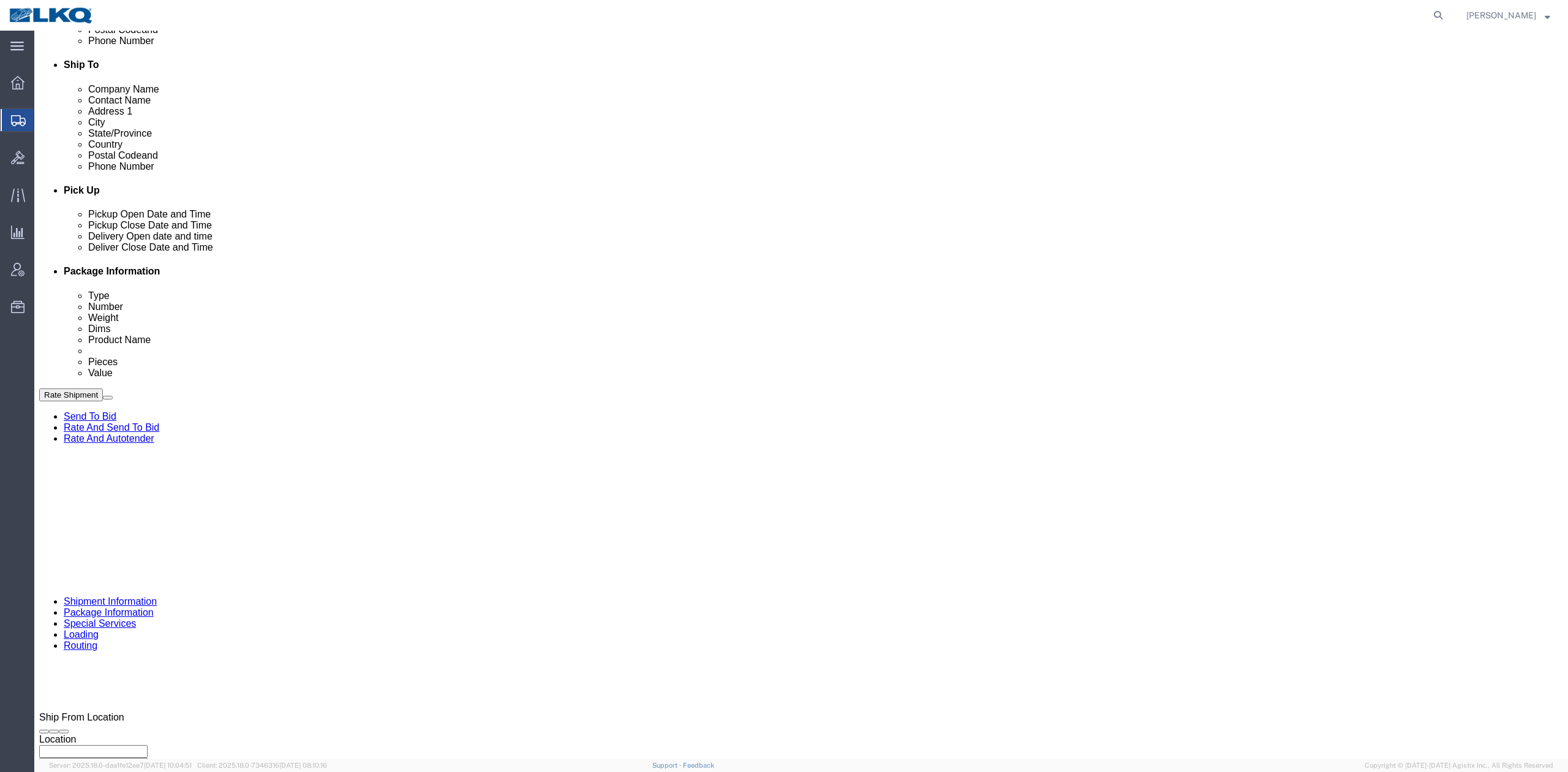
drag, startPoint x: 936, startPoint y: 416, endPoint x: 310, endPoint y: 524, distance: 635.2
click div "[DATE] 7:00 AM"
click select "Select Account Type Activity ID Airline Appointment Number ASN Batch Request # …"
select select "DELNUM"
click select "Select Account Type Activity ID Airline Appointment Number ASN Batch Request # …"
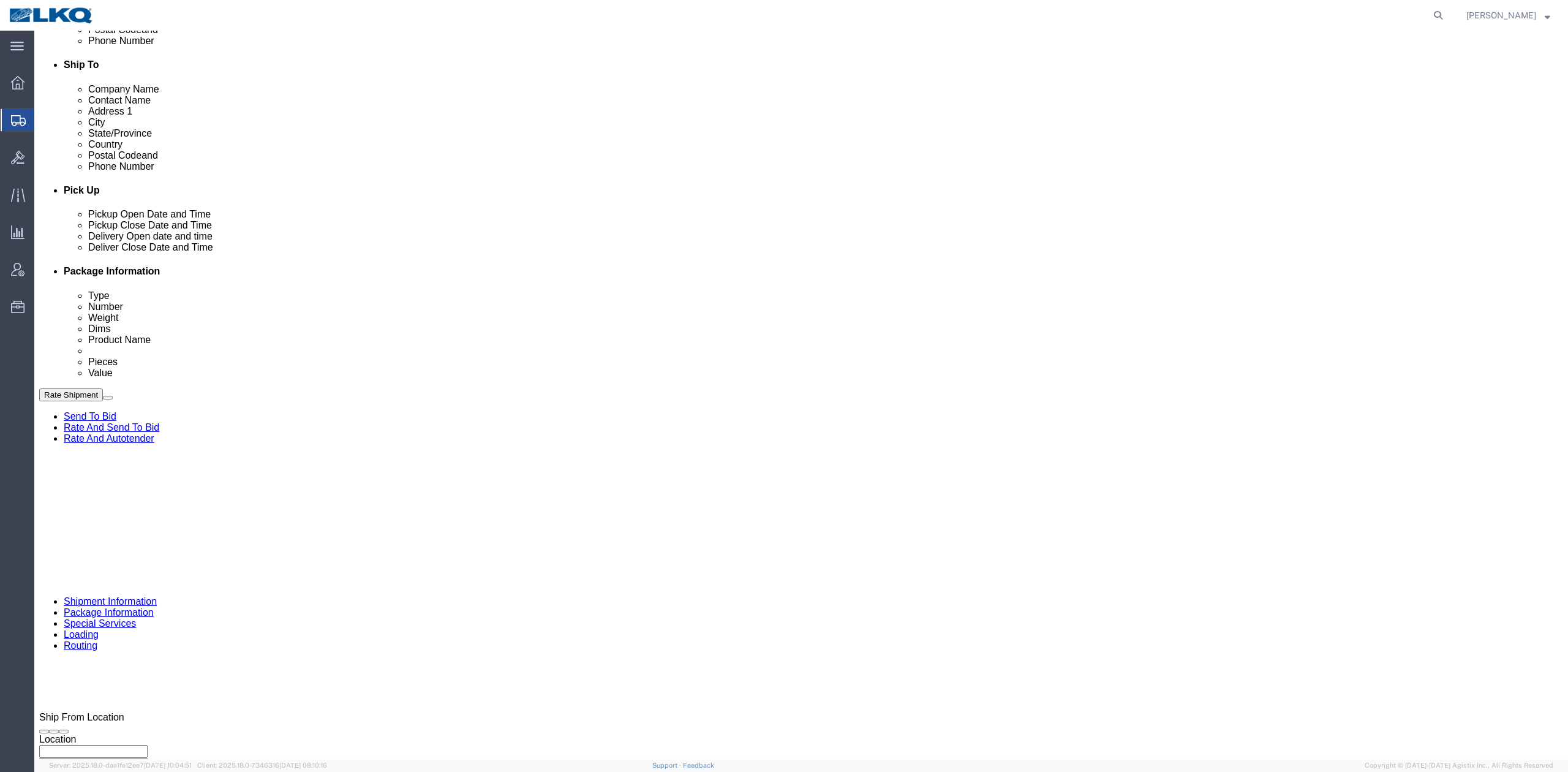
type input "x"
select select "BOL"
paste input "56700903"
type input "56700903"
click icon
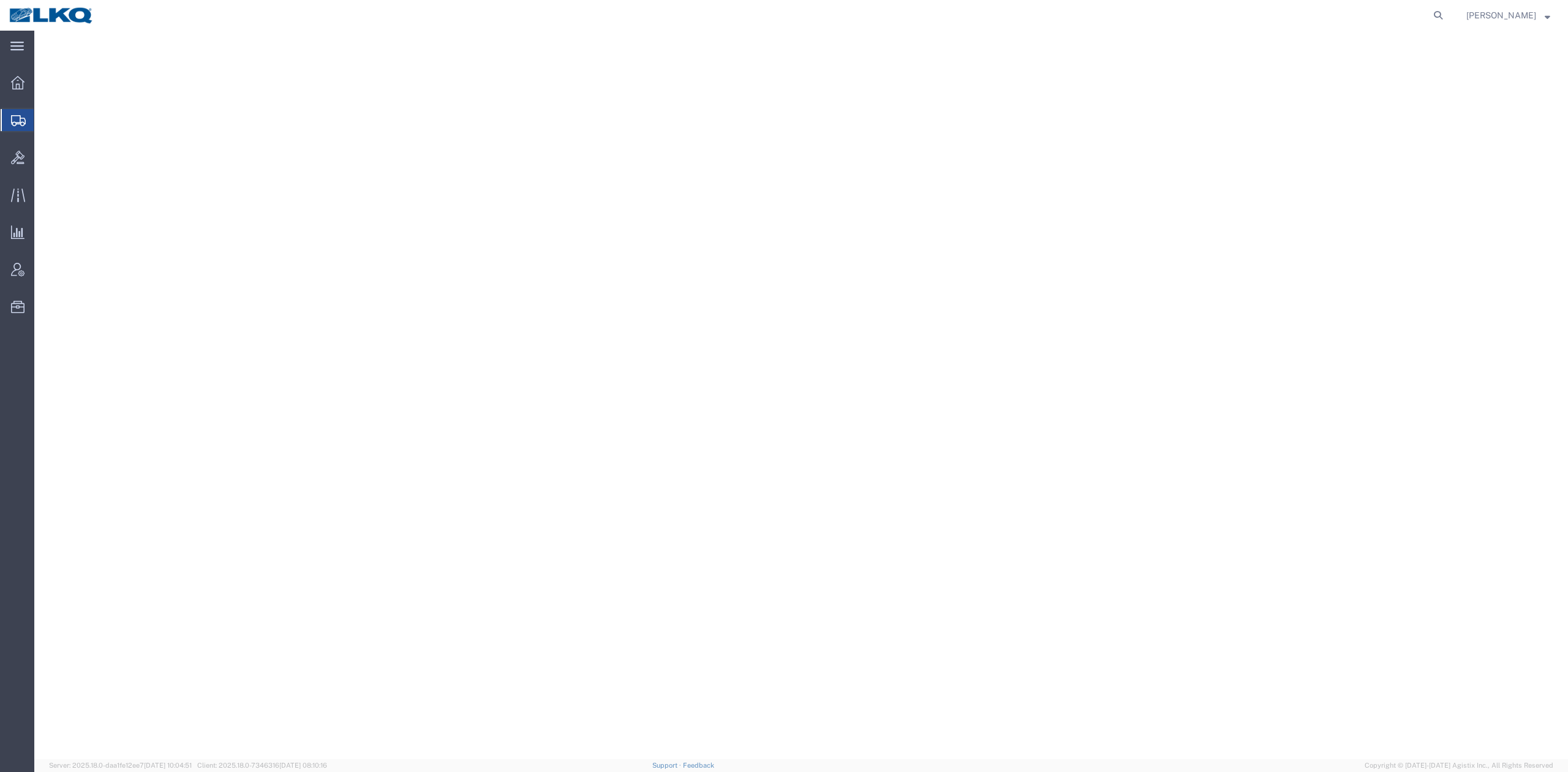
select select
select select "50211"
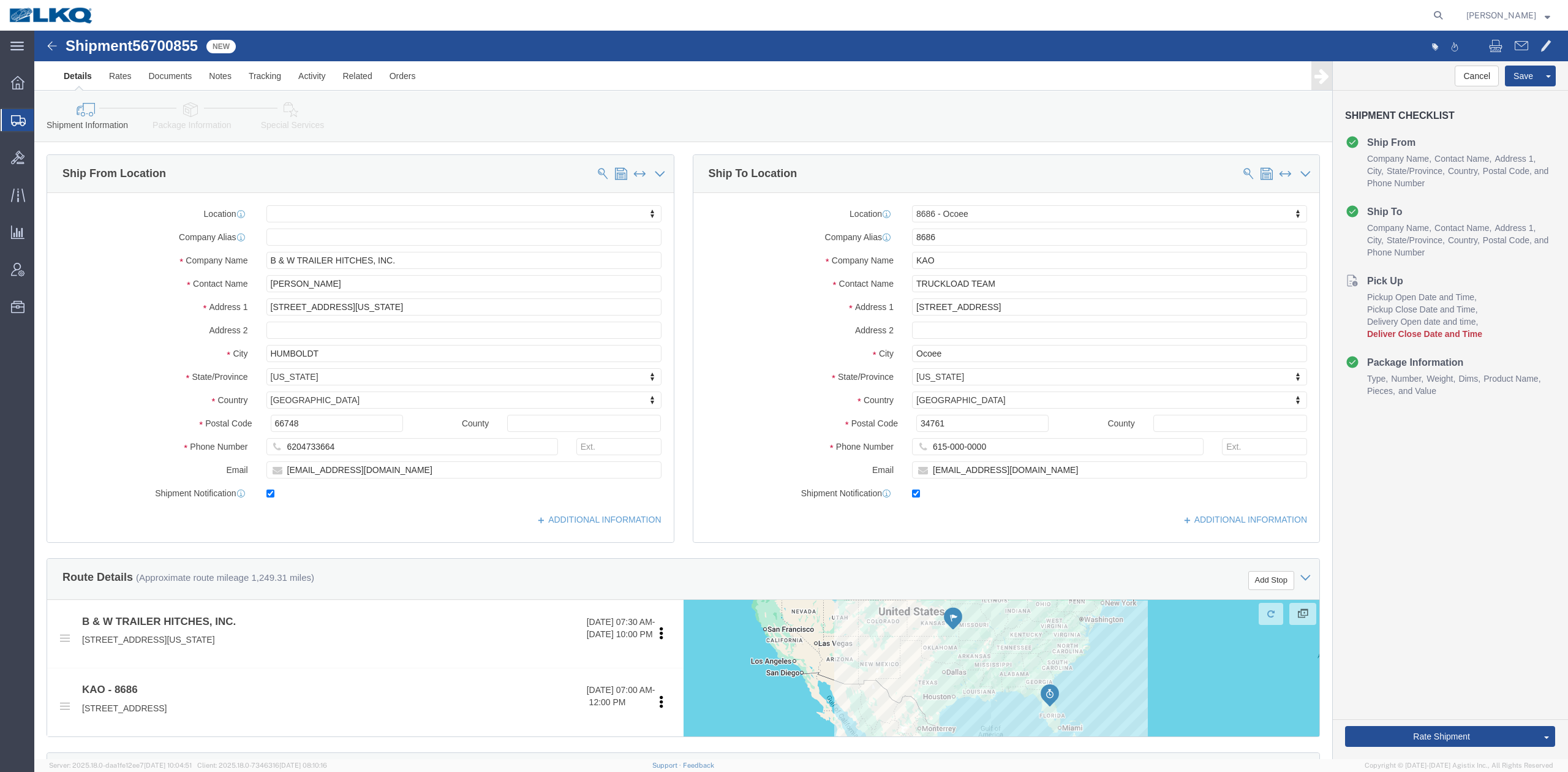
click span "56700855"
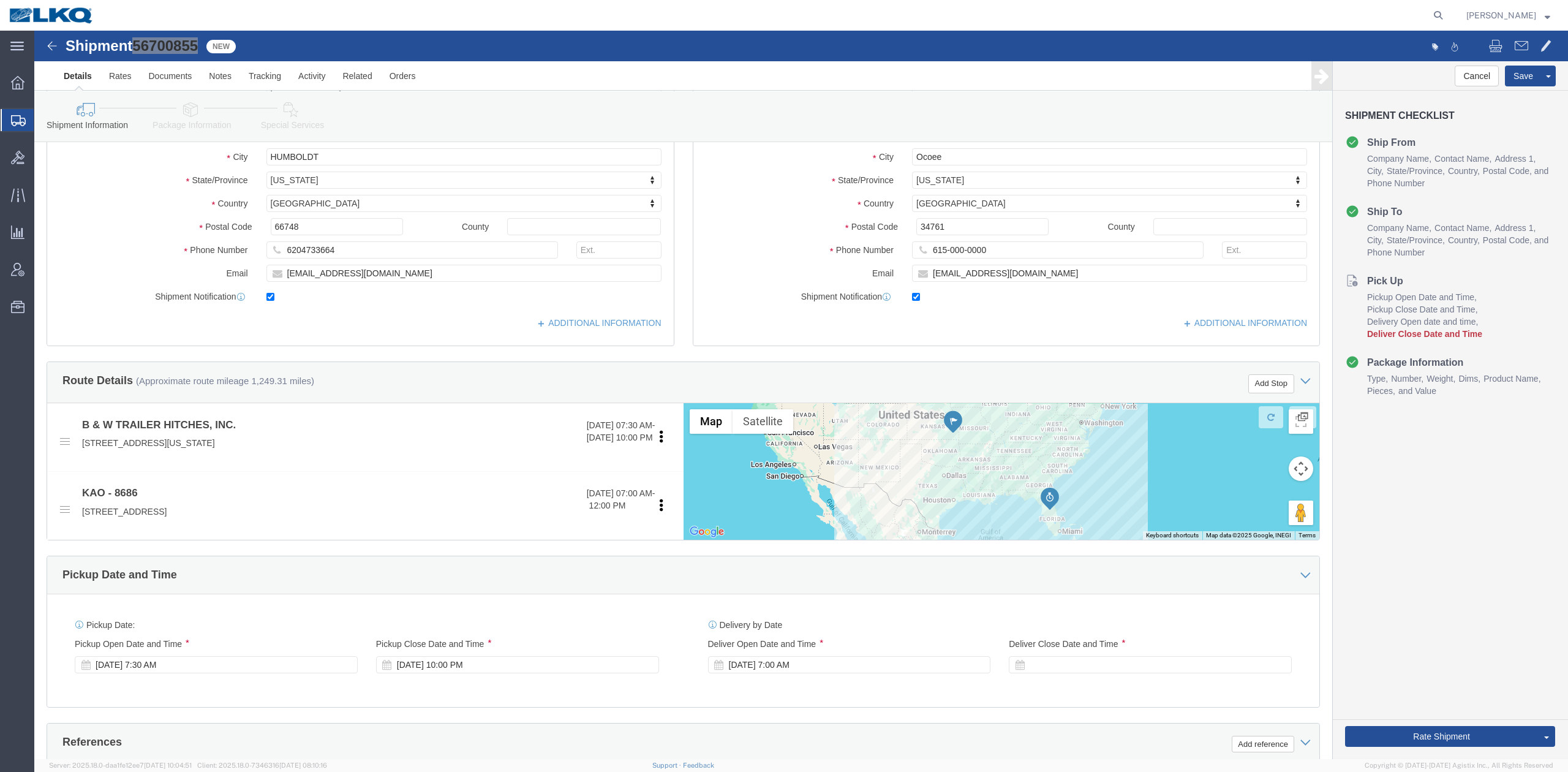
scroll to position [408, 0]
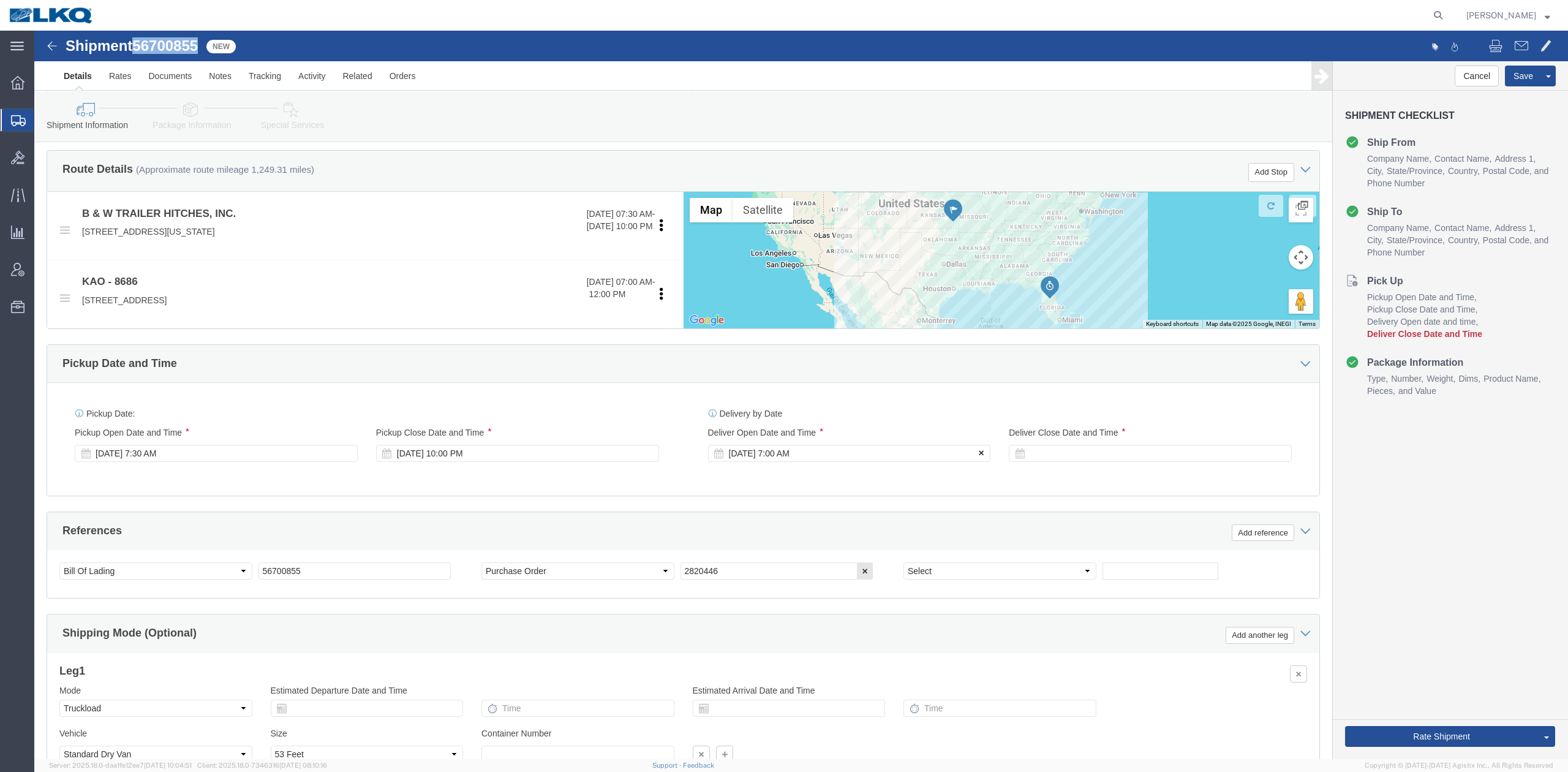
drag, startPoint x: 938, startPoint y: 413, endPoint x: 937, endPoint y: 425, distance: 12.0
click div "Delivery Start Date Delivery Start Time Deliver Open Date and Time Sep 09 2025 …"
drag, startPoint x: 937, startPoint y: 425, endPoint x: 896, endPoint y: 437, distance: 42.7
click icon
click select "Select Account Type Activity ID Airline Appointment Number ASN Batch Request # …"
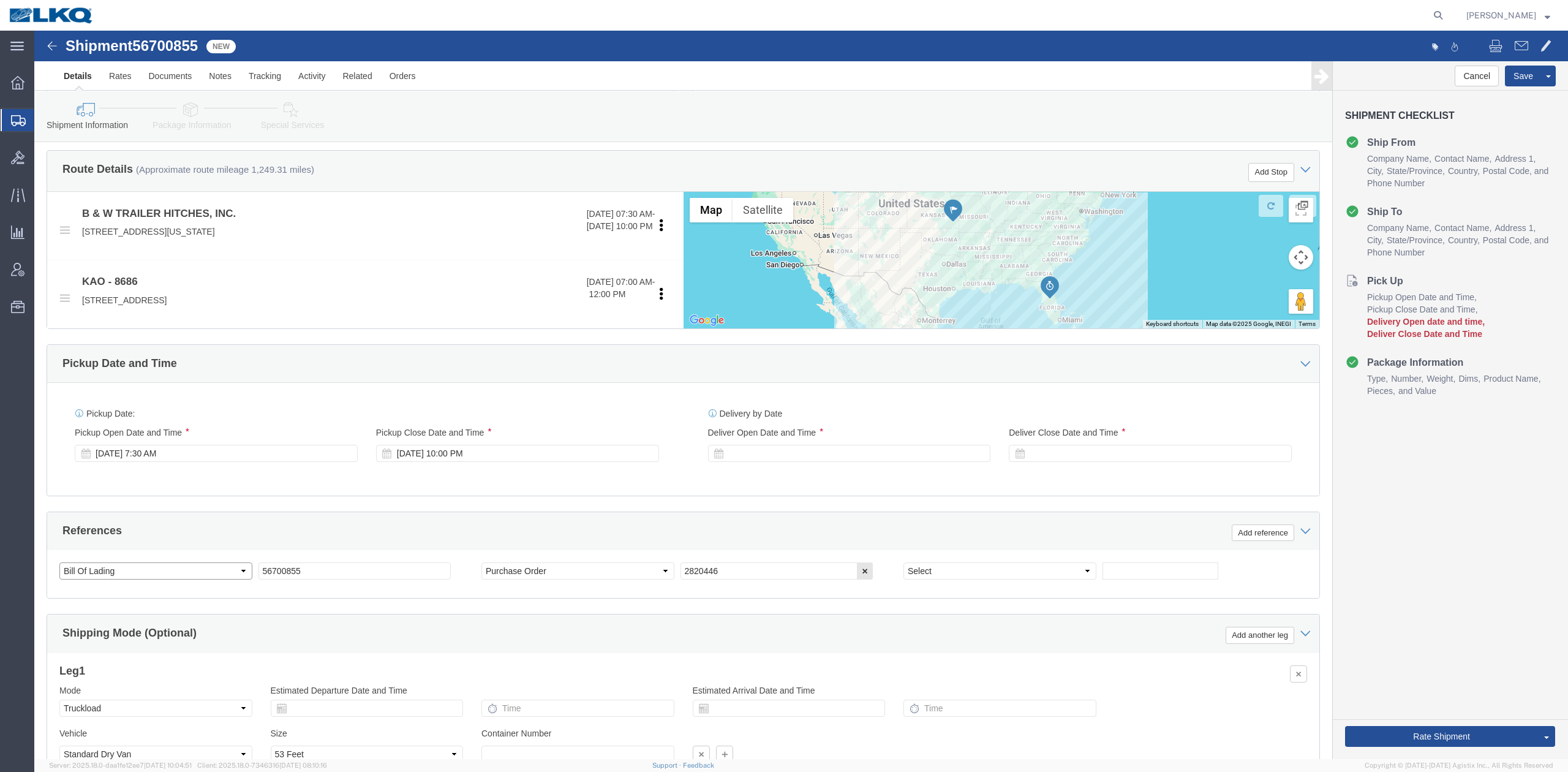
select select "DELNUM"
click select "Select Account Type Activity ID Airline Appointment Number ASN Batch Request # …"
type input "x"
select select "BOL"
paste input "56700855"
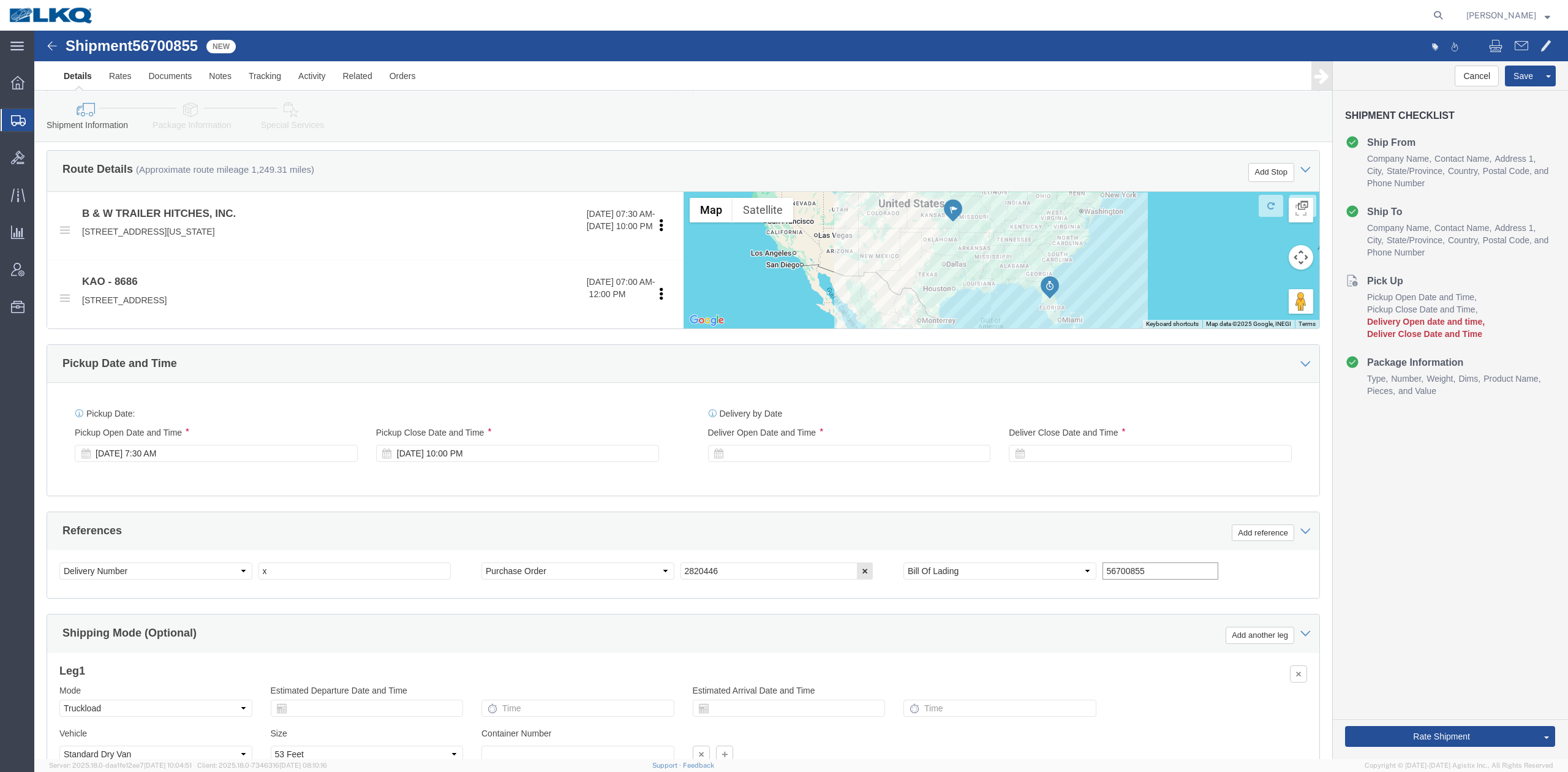
type input "56700855"
click icon
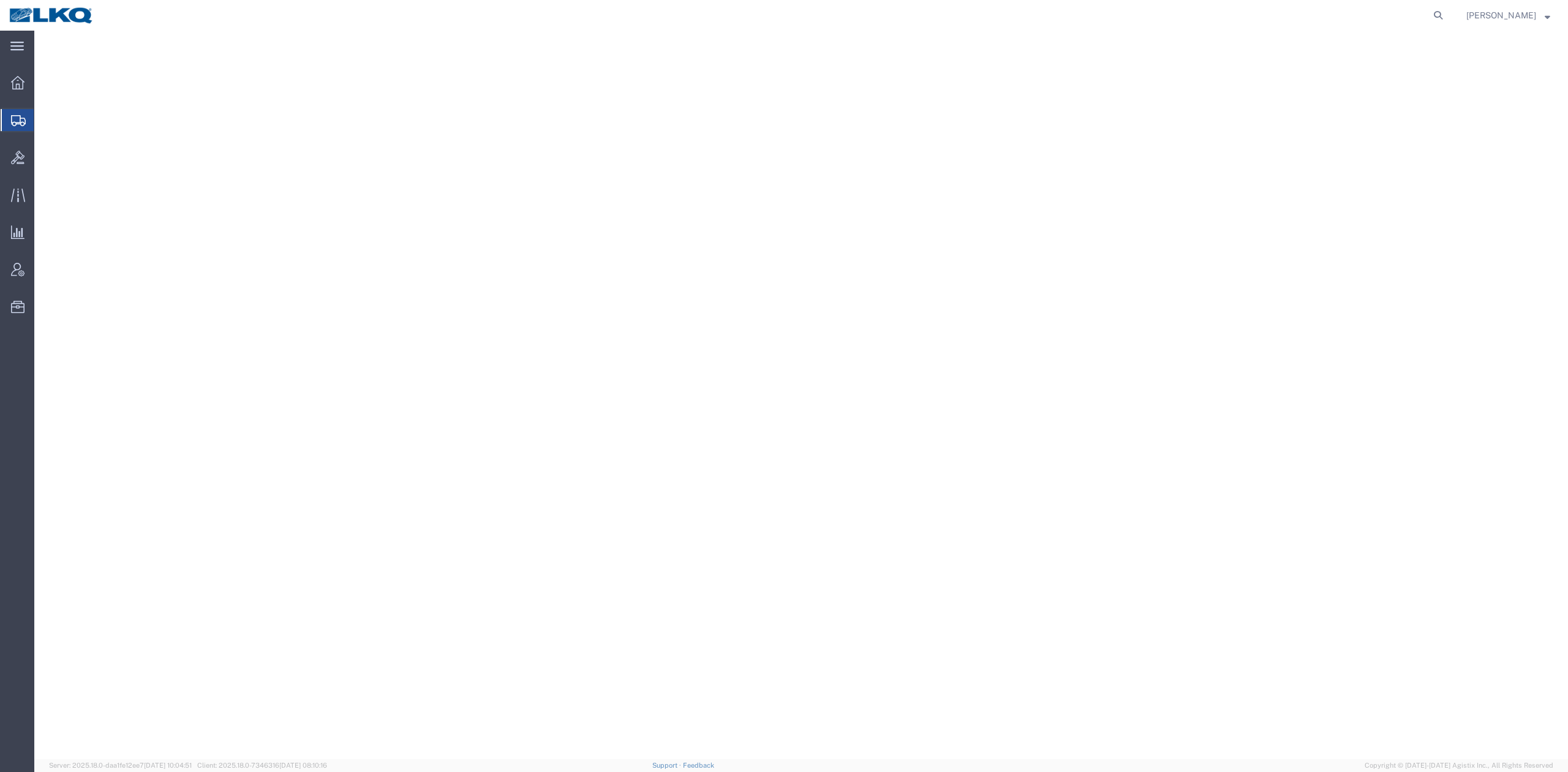
select select
select select "30588"
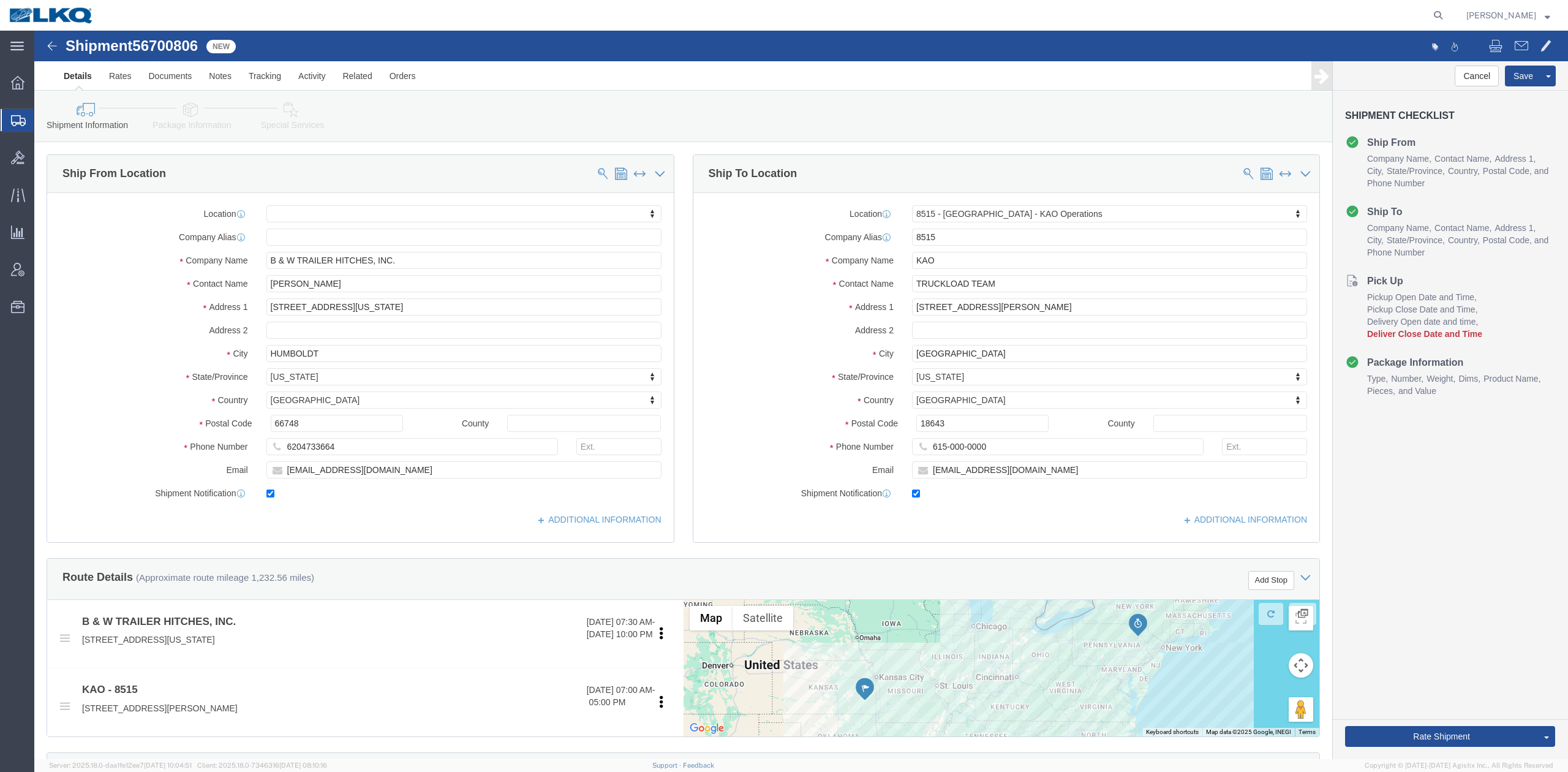
click span "56700806"
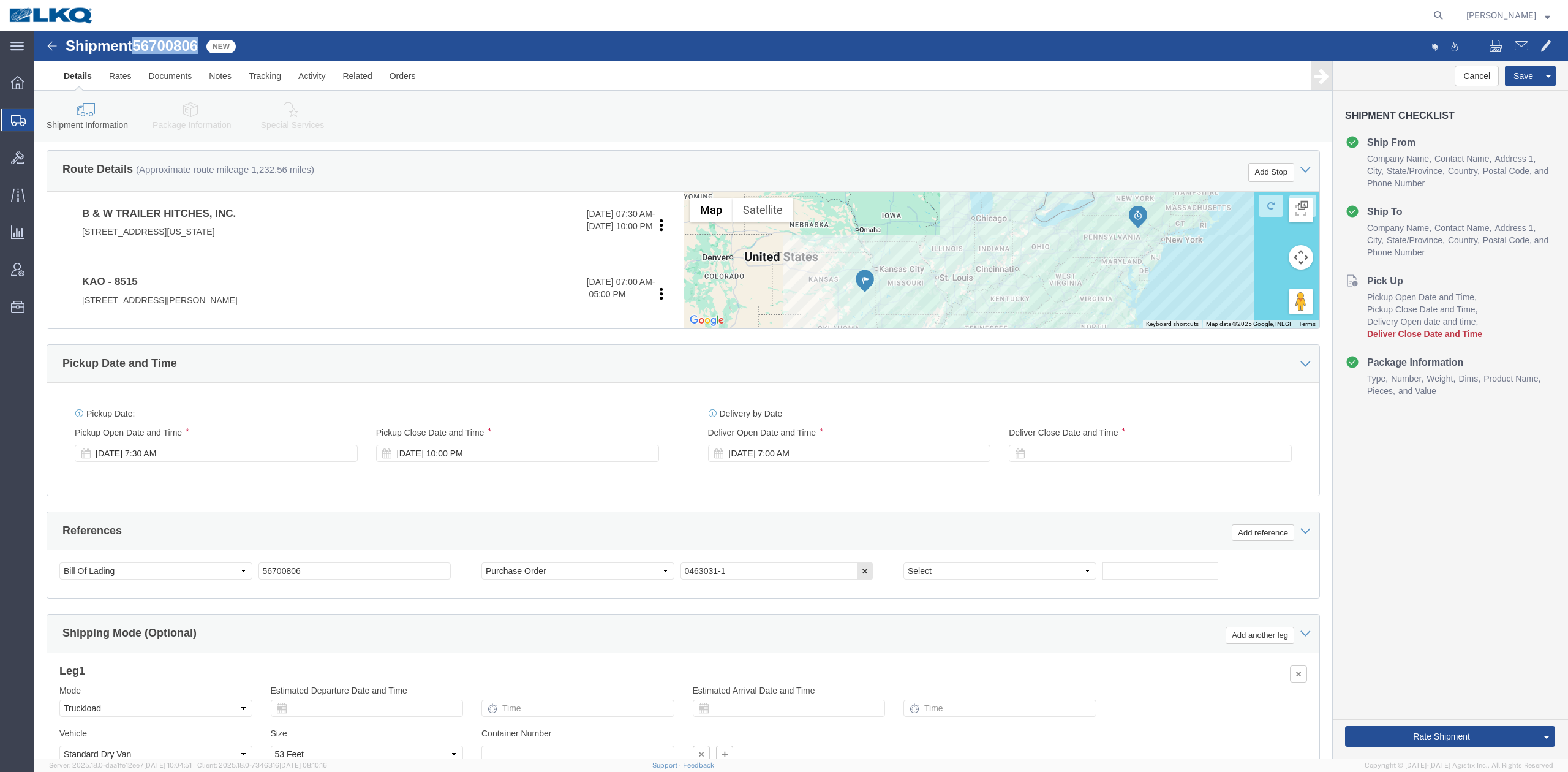
drag, startPoint x: 941, startPoint y: 425, endPoint x: 207, endPoint y: 526, distance: 740.9
click icon
click select "Select Account Type Activity ID Airline Appointment Number ASN Batch Request # …"
select select "DELNUM"
click select "Select Account Type Activity ID Airline Appointment Number ASN Batch Request # …"
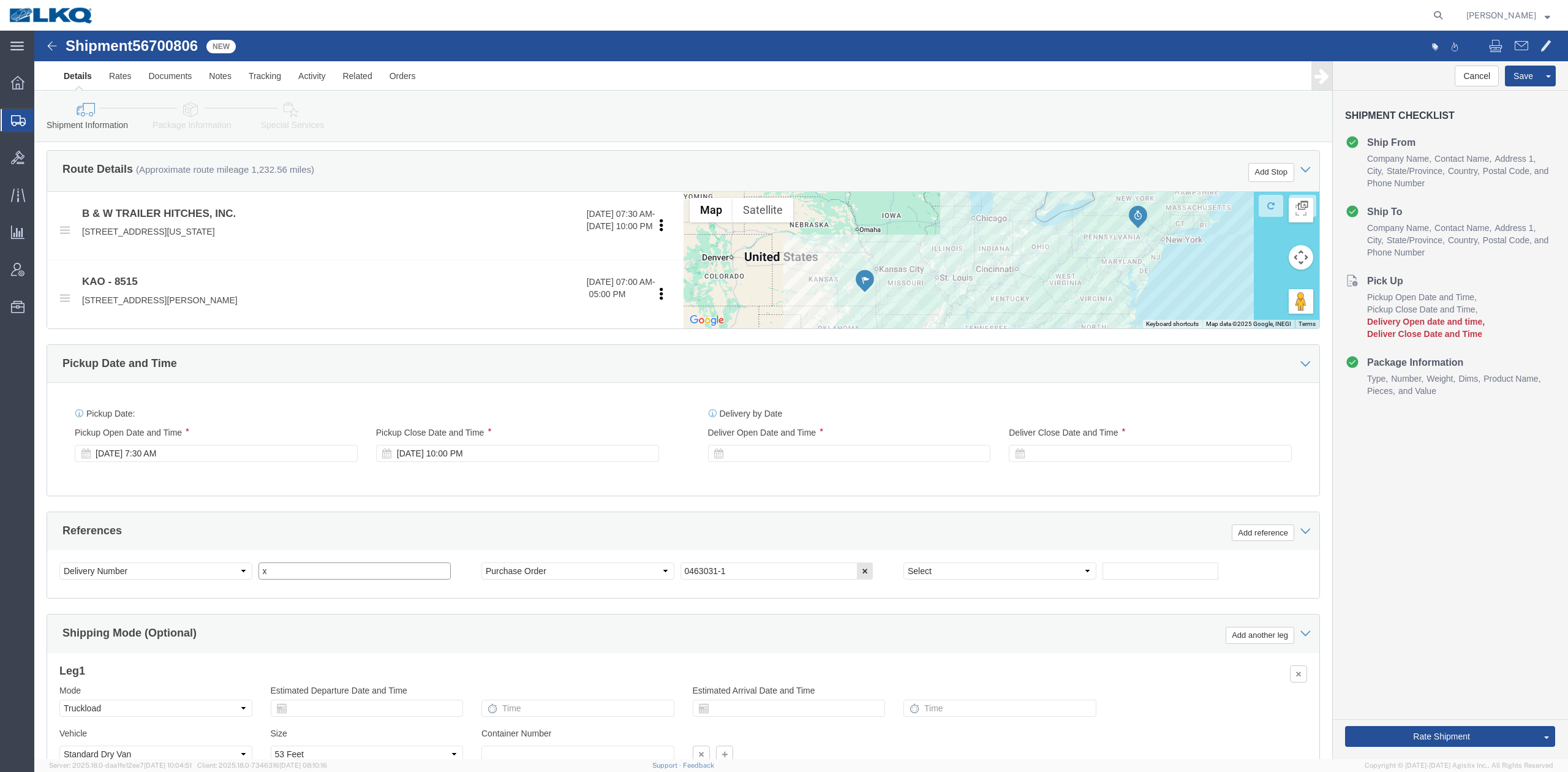
type input "x"
select select "BOL"
paste input "56700806"
type input "56700806"
click link "Package Information"
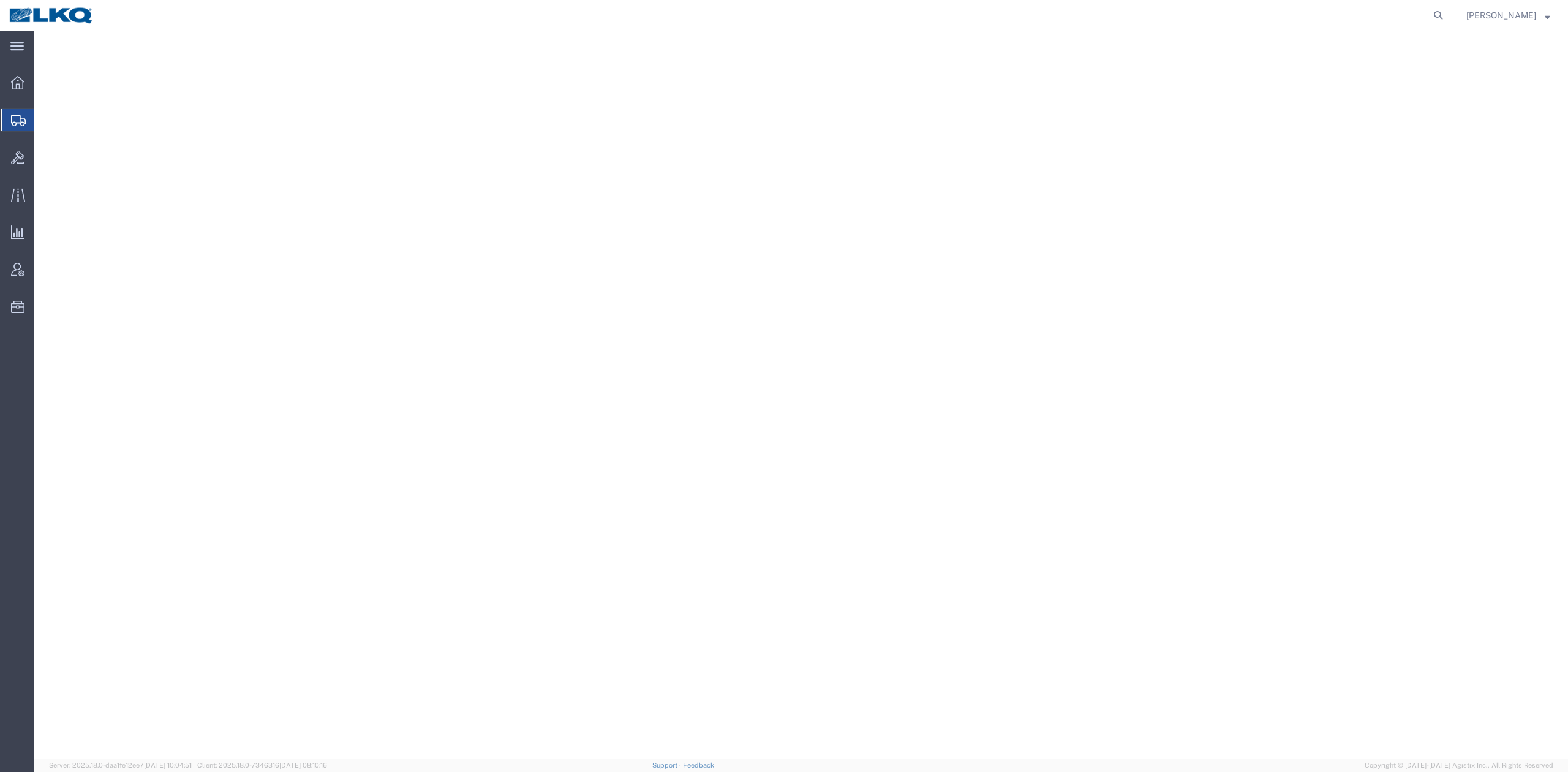
select select
select select "30590"
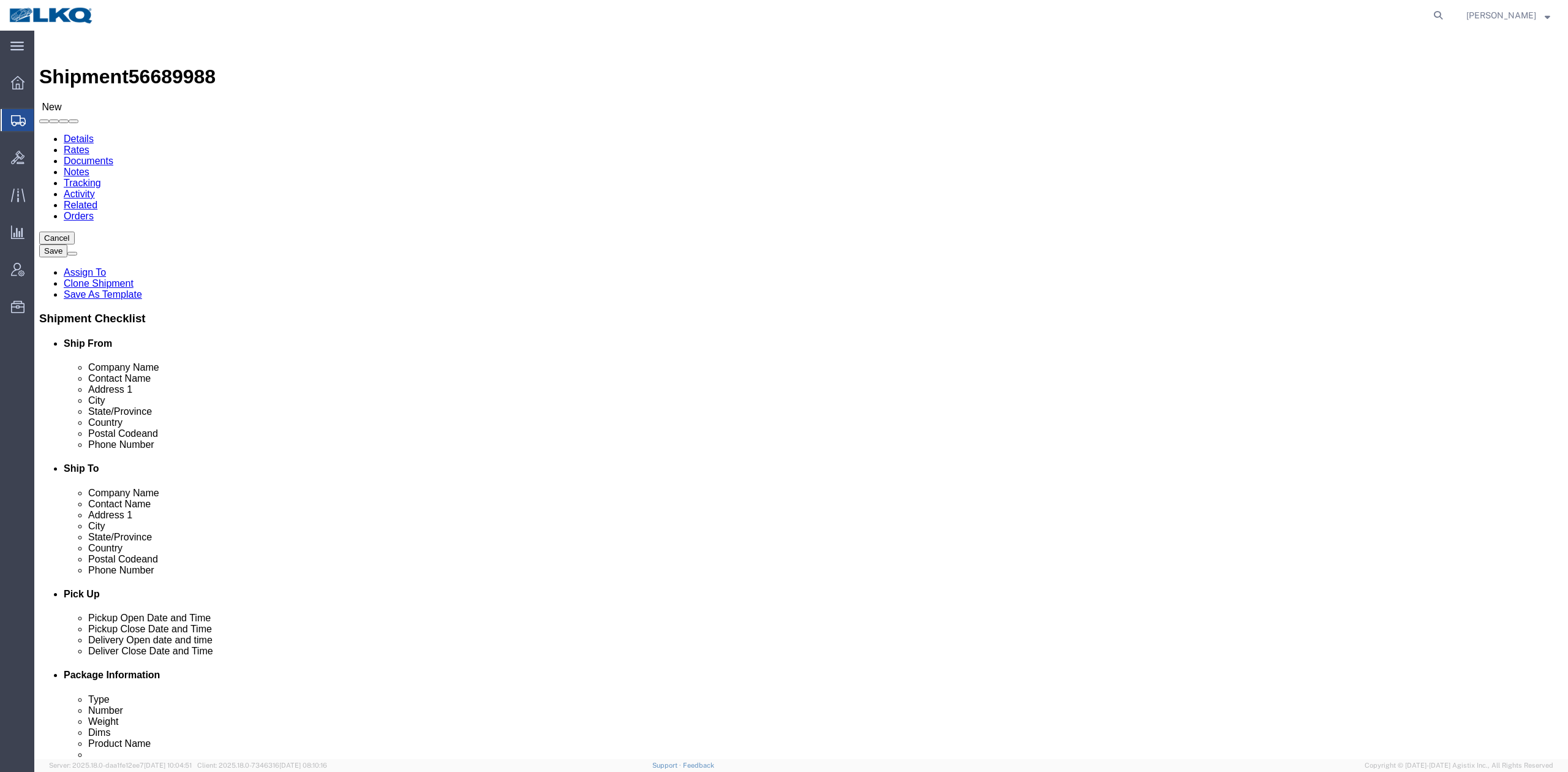
drag, startPoint x: 154, startPoint y: 17, endPoint x: 159, endPoint y: 37, distance: 20.6
click span "56689988"
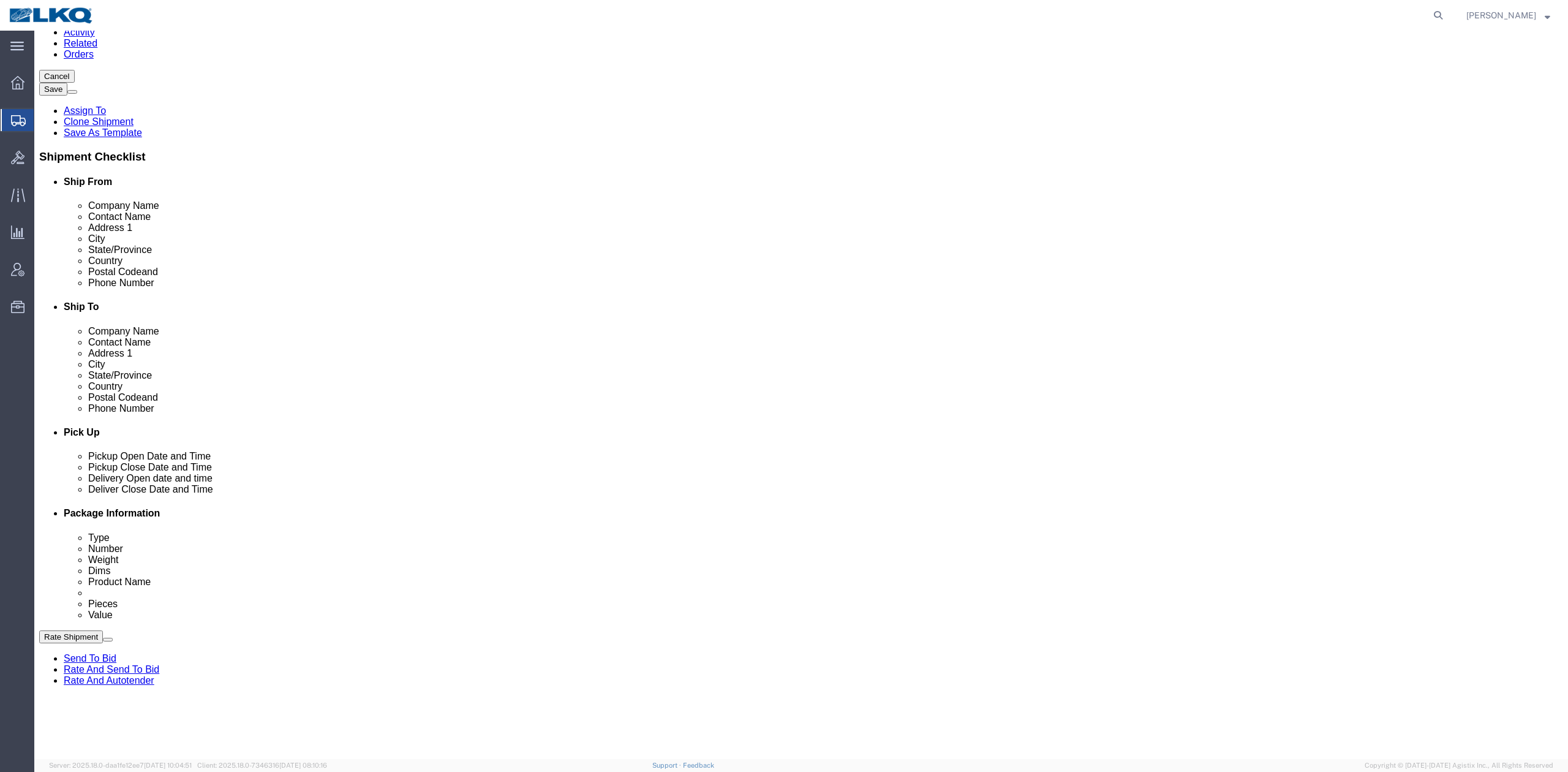
scroll to position [326, 0]
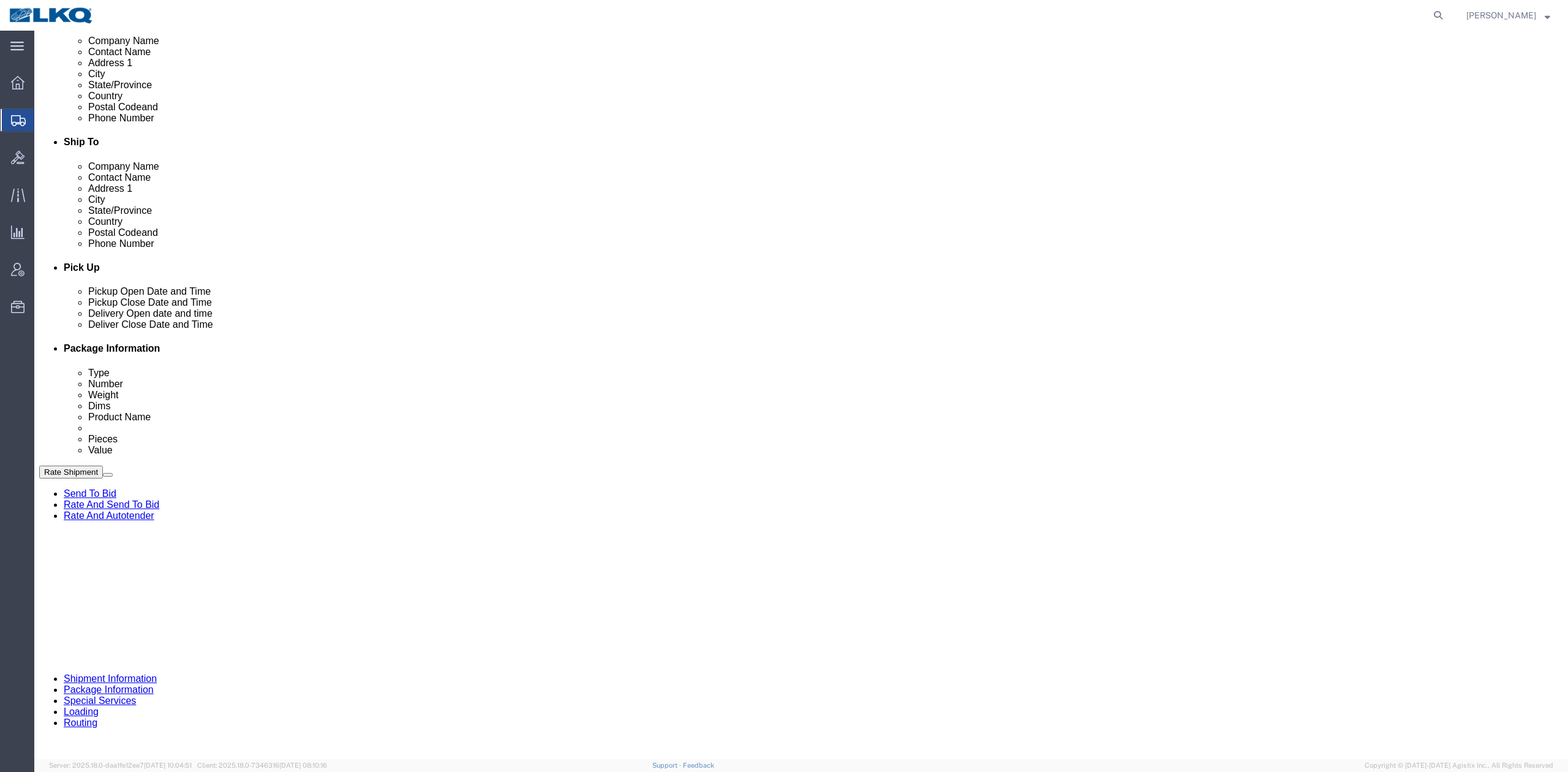
drag, startPoint x: 938, startPoint y: 504, endPoint x: 291, endPoint y: 587, distance: 652.3
click icon
click select "Select Account Type Activity ID Airline Appointment Number ASN Batch Request # …"
select select "DELNUM"
click select "Select Account Type Activity ID Airline Appointment Number ASN Batch Request # …"
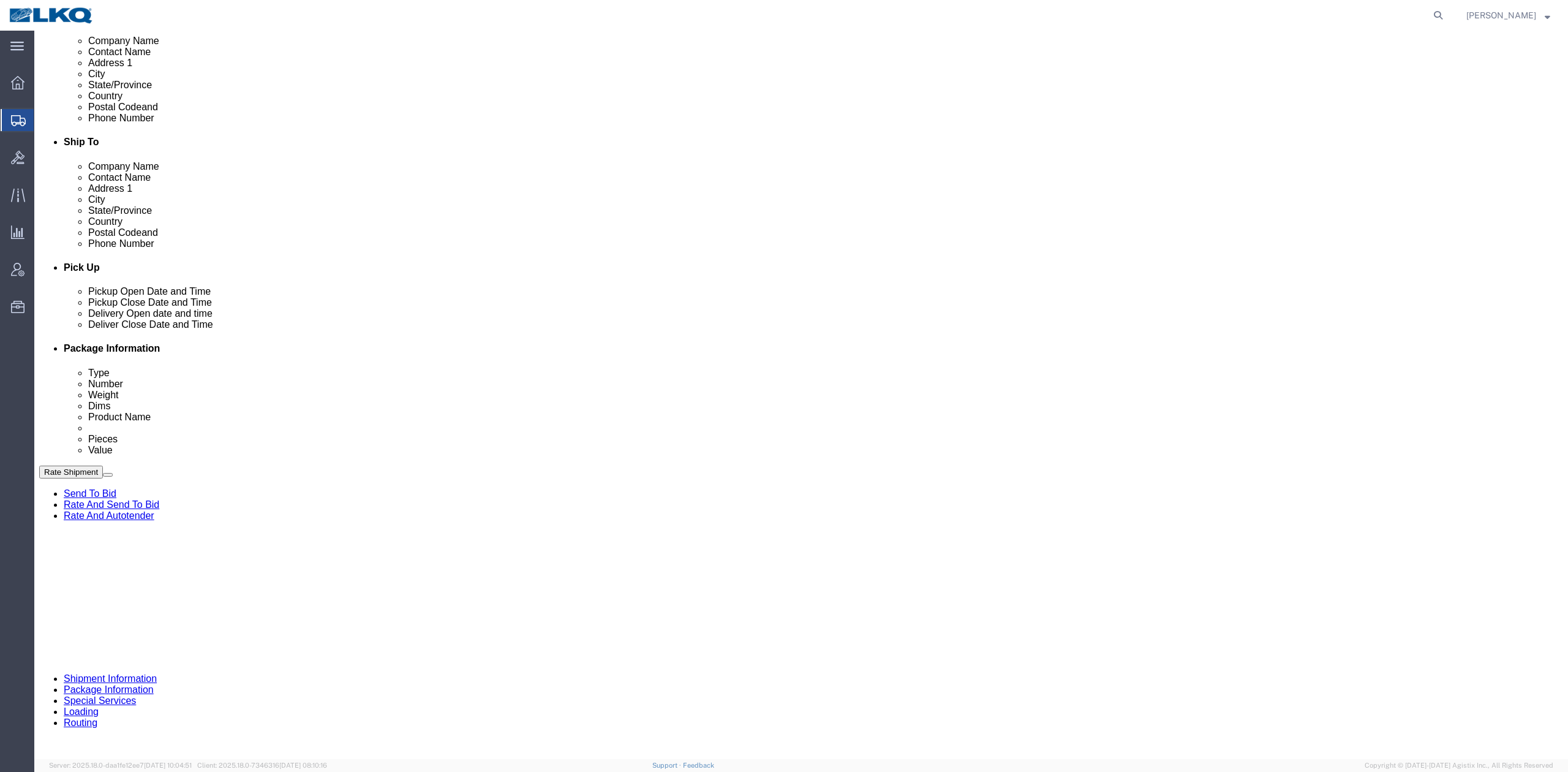
type input "x"
select select "BOL"
paste input "56689988"
type input "56689988"
click link "Package Information"
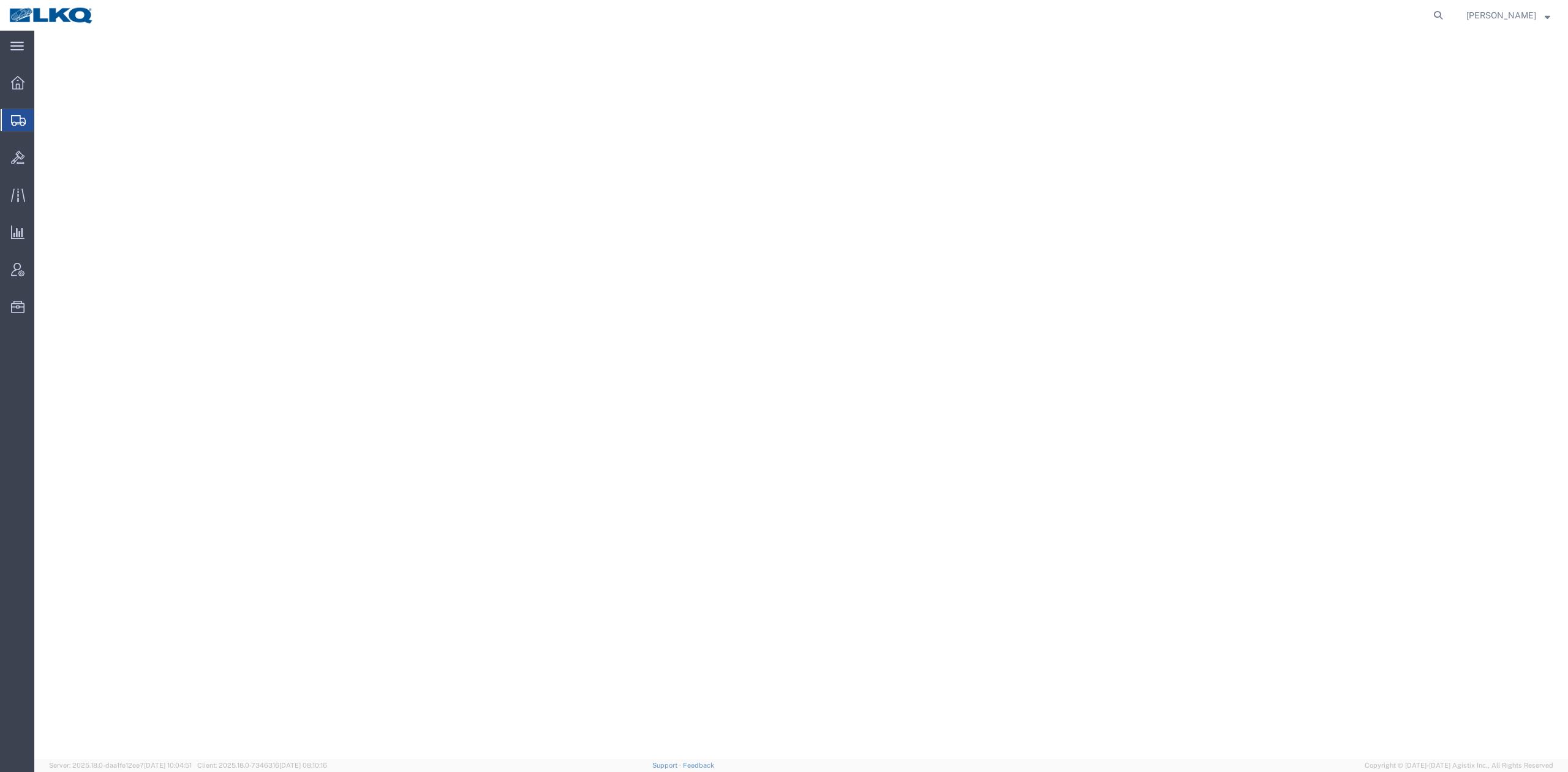
select select
select select "30523"
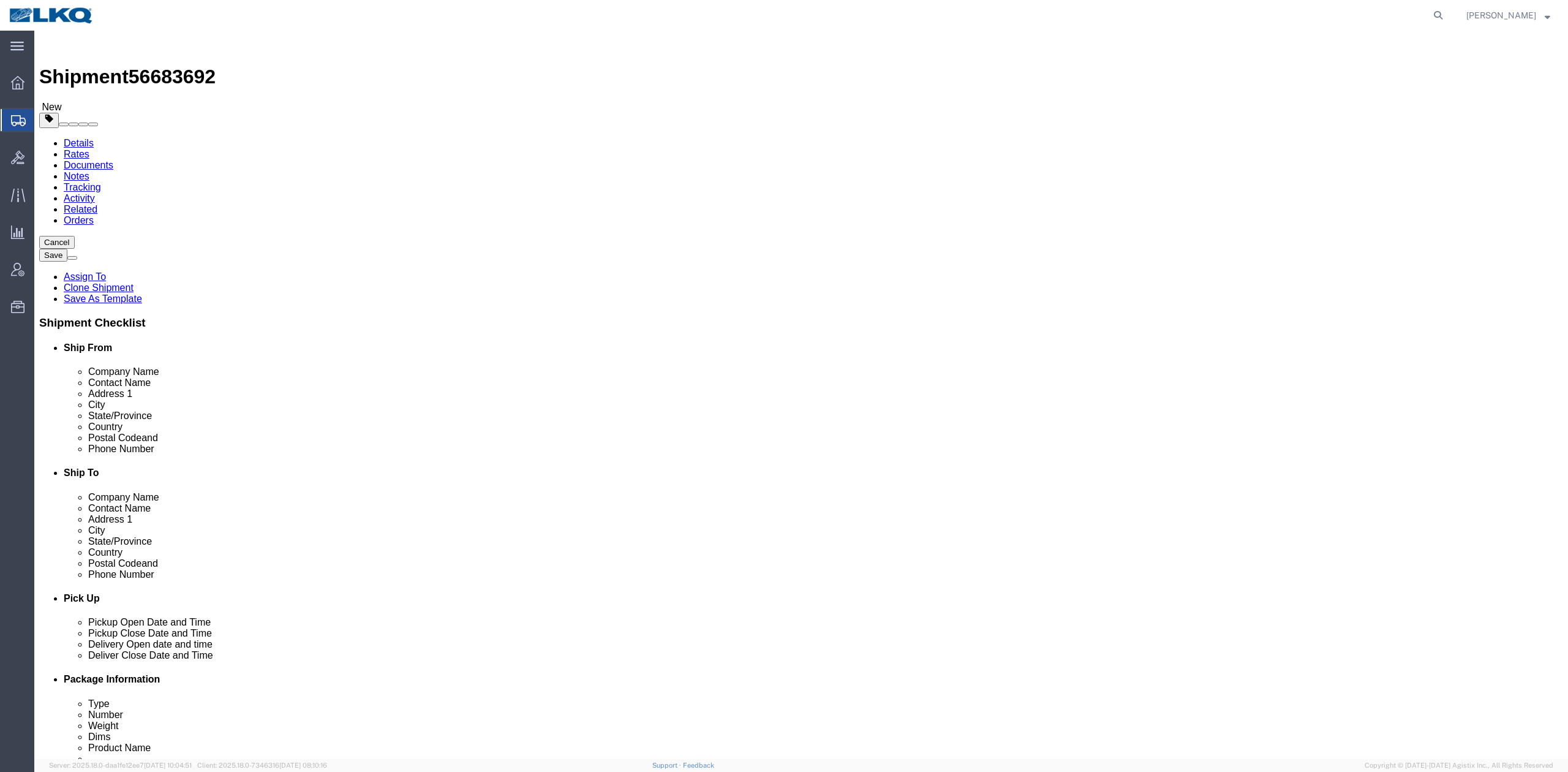
click span "56683692"
copy span "56683692"
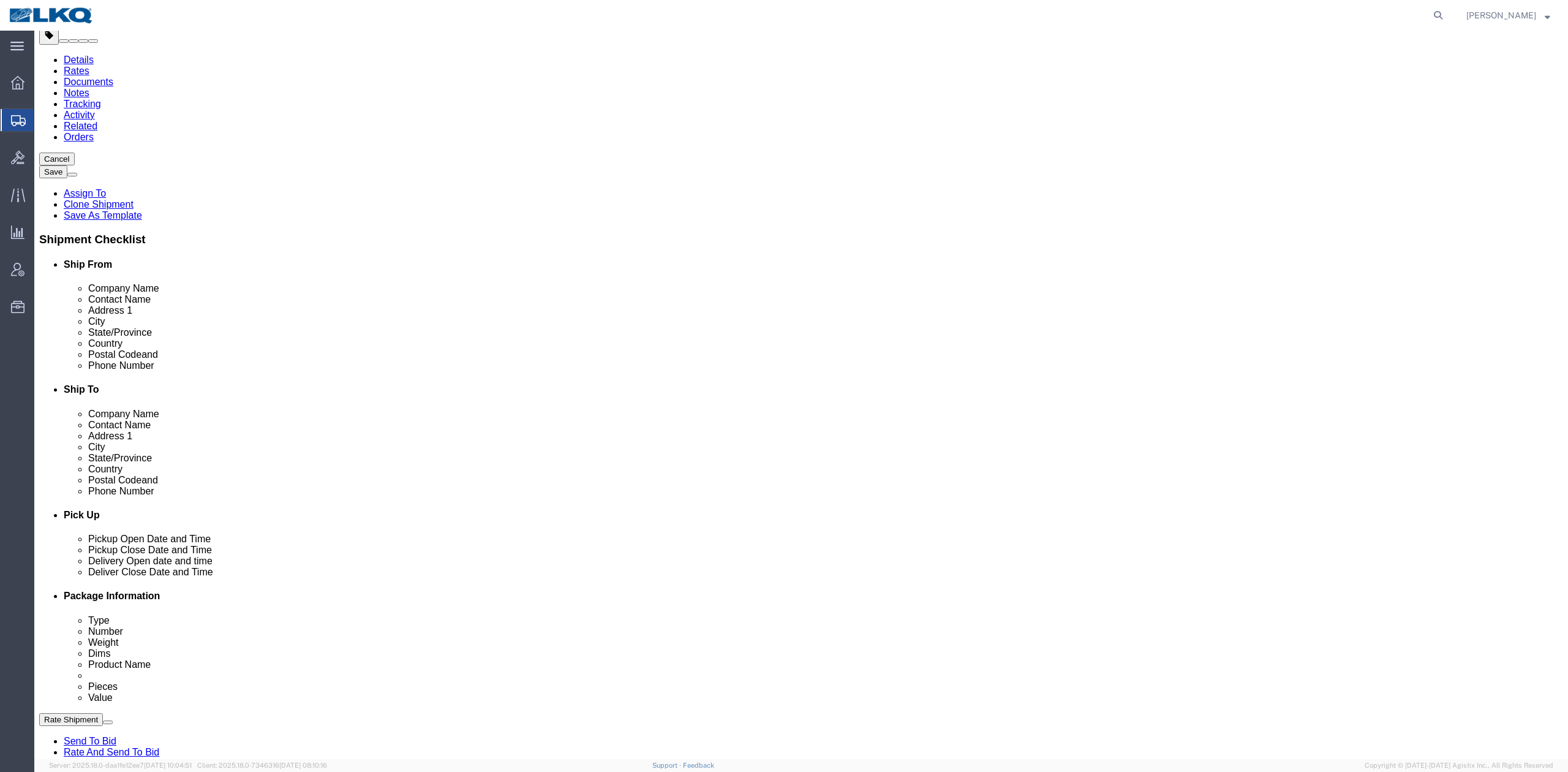
scroll to position [408, 0]
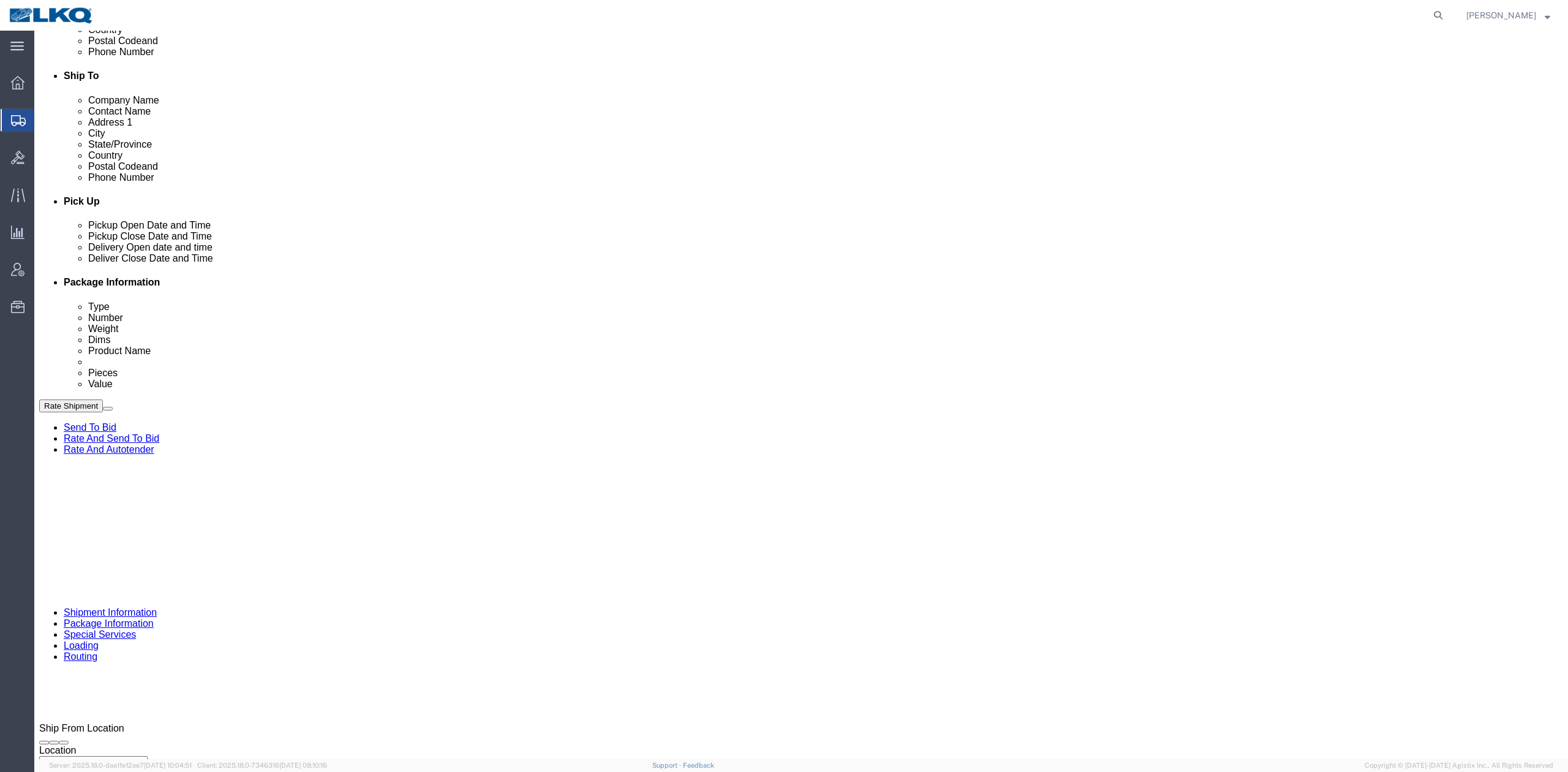
click button
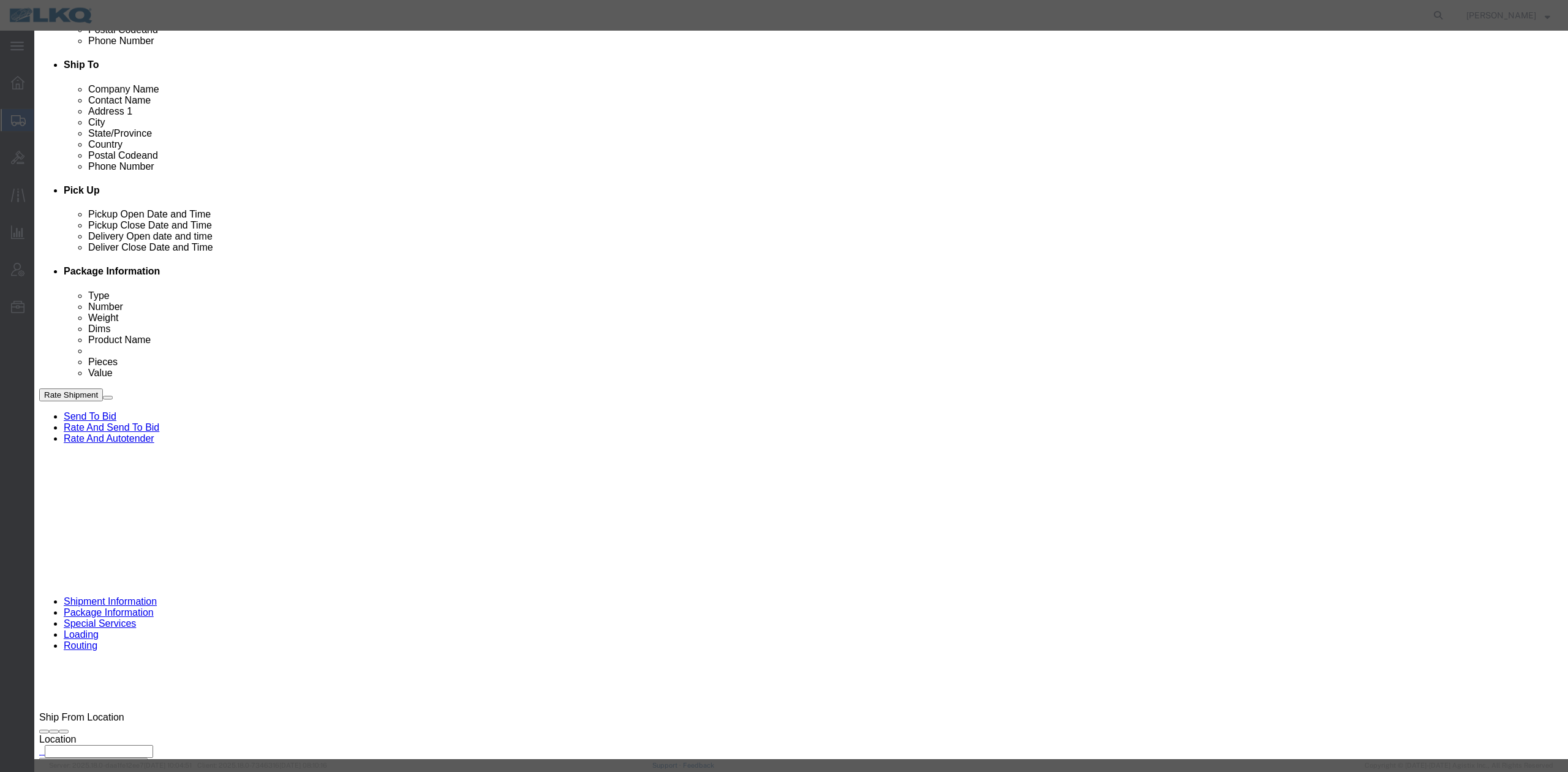
drag, startPoint x: 646, startPoint y: 81, endPoint x: 643, endPoint y: 88, distance: 7.6
click select "Select Approval Bid Notes Carrier Change Notes Claim Notes Content Hazmat Notes…"
select select "BID_NOTES"
click select "Select Approval Bid Notes Carrier Change Notes Claim Notes Content Hazmat Notes…"
click select "Select Private to Account Private to Vendor Public"
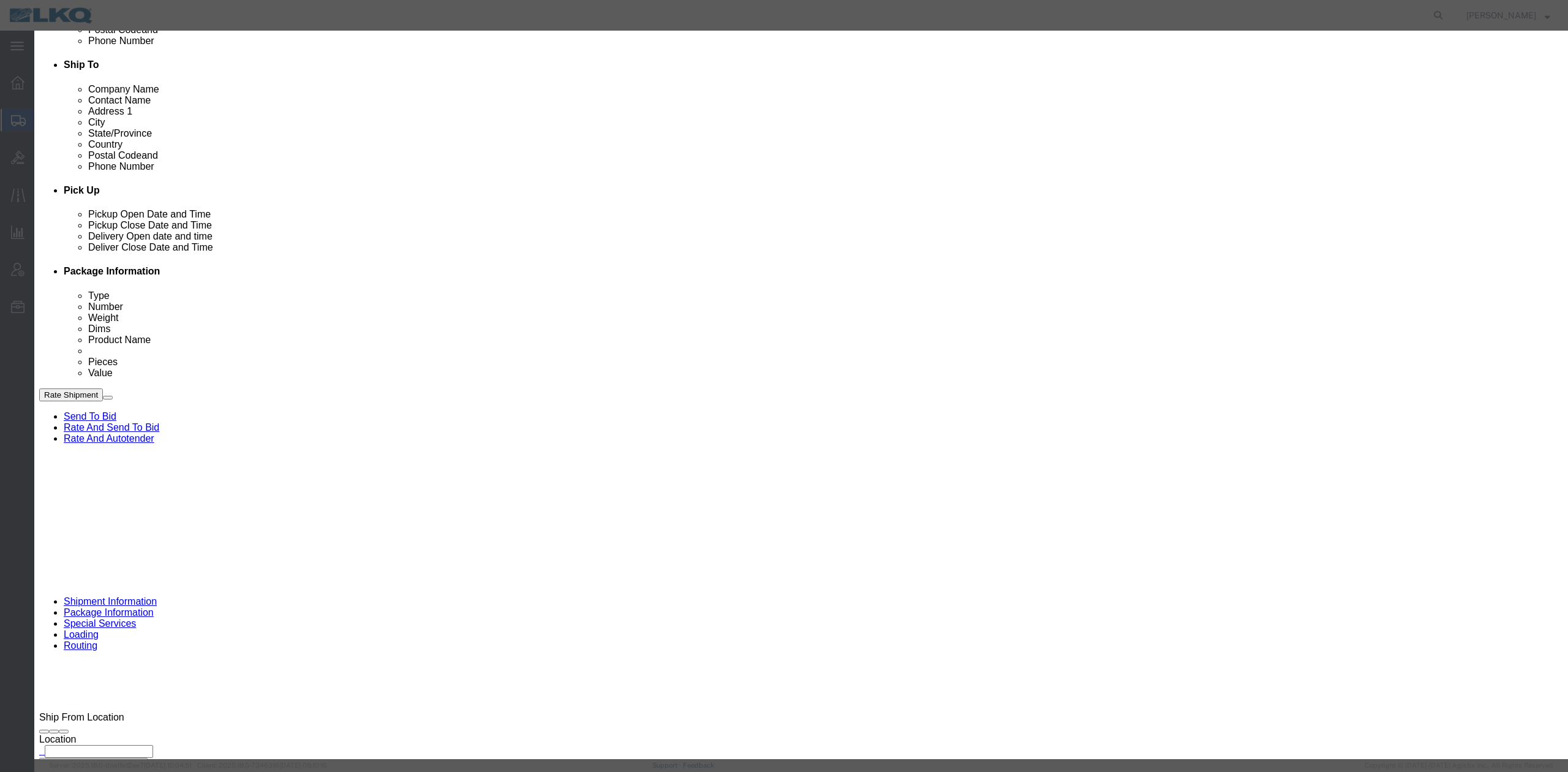
select select "PRIVATE_TO_ACCOUNT"
click select "Select Private to Account Private to Vendor Public"
click textarea
type textarea "DAT: $1719"
click button "Save"
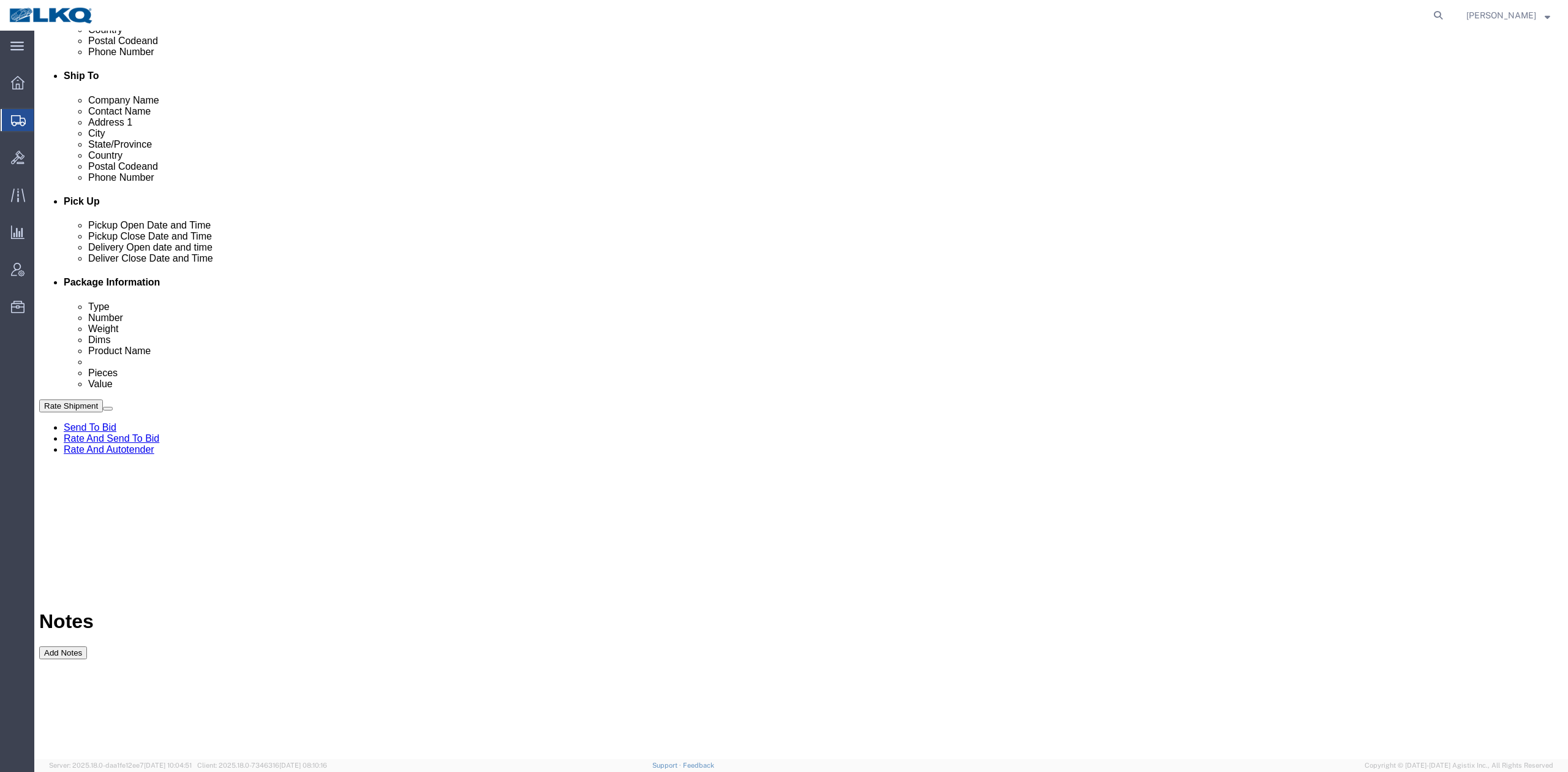
scroll to position [0, 0]
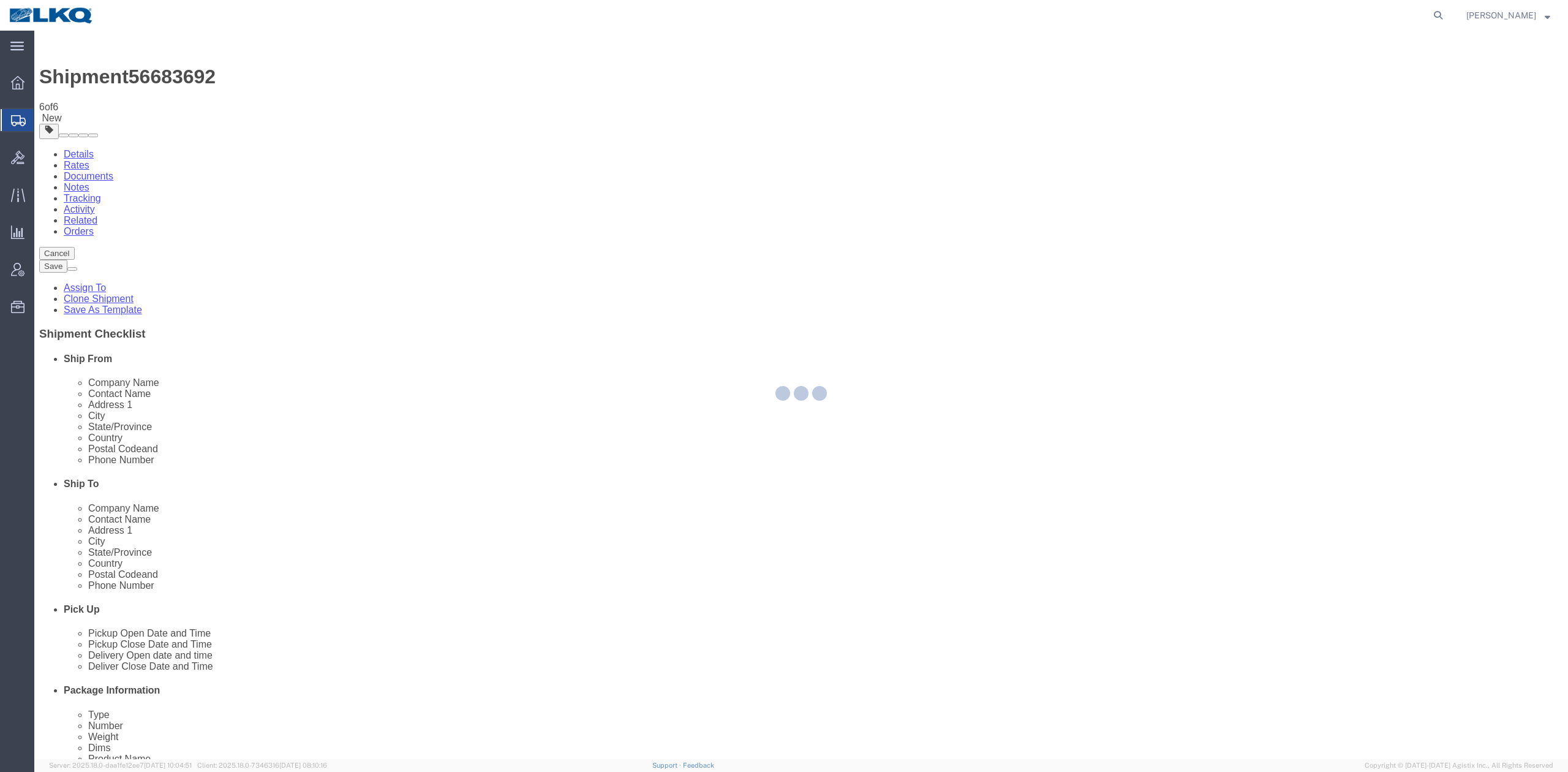
select select "30523"
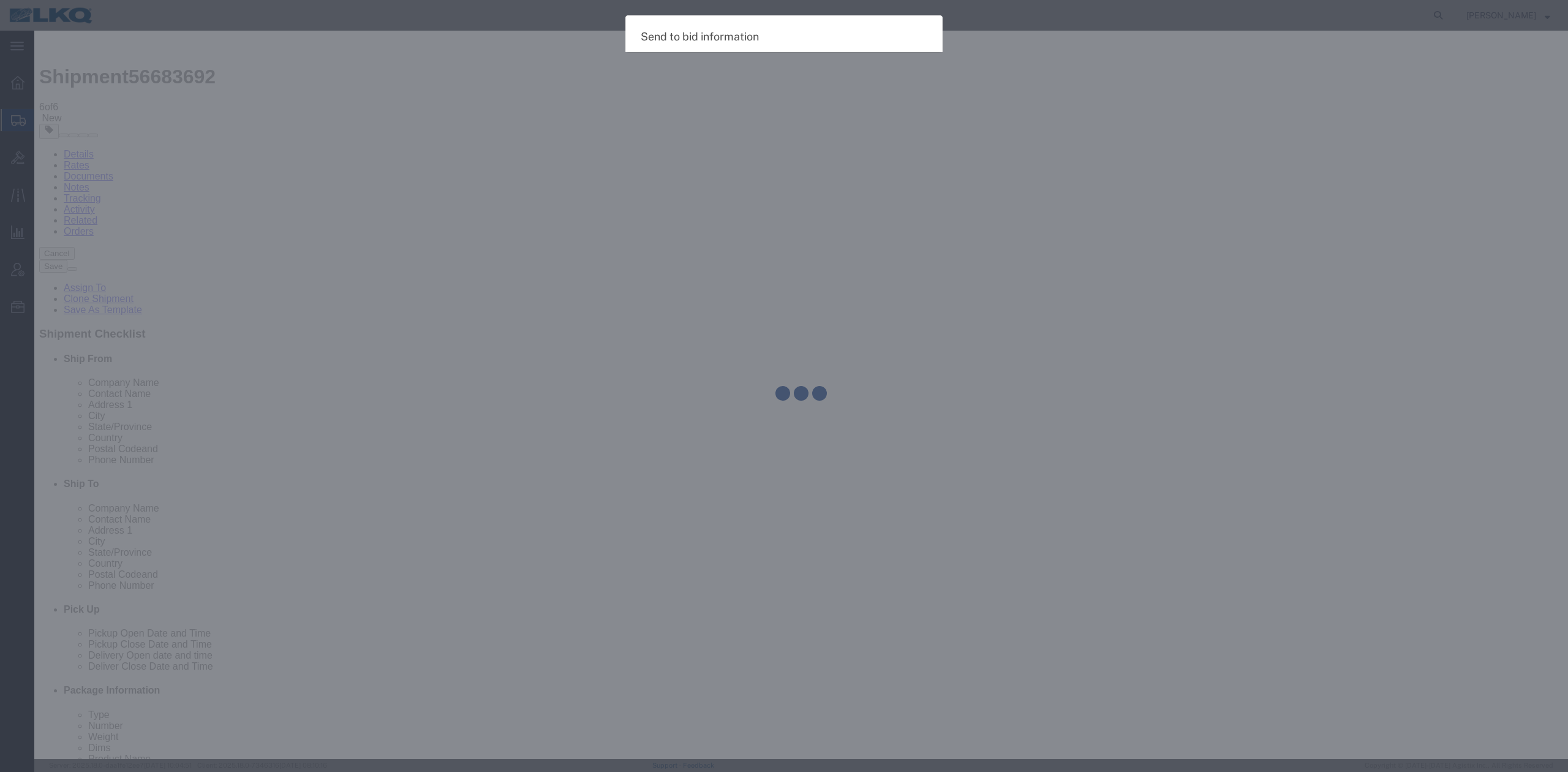
select select "TL"
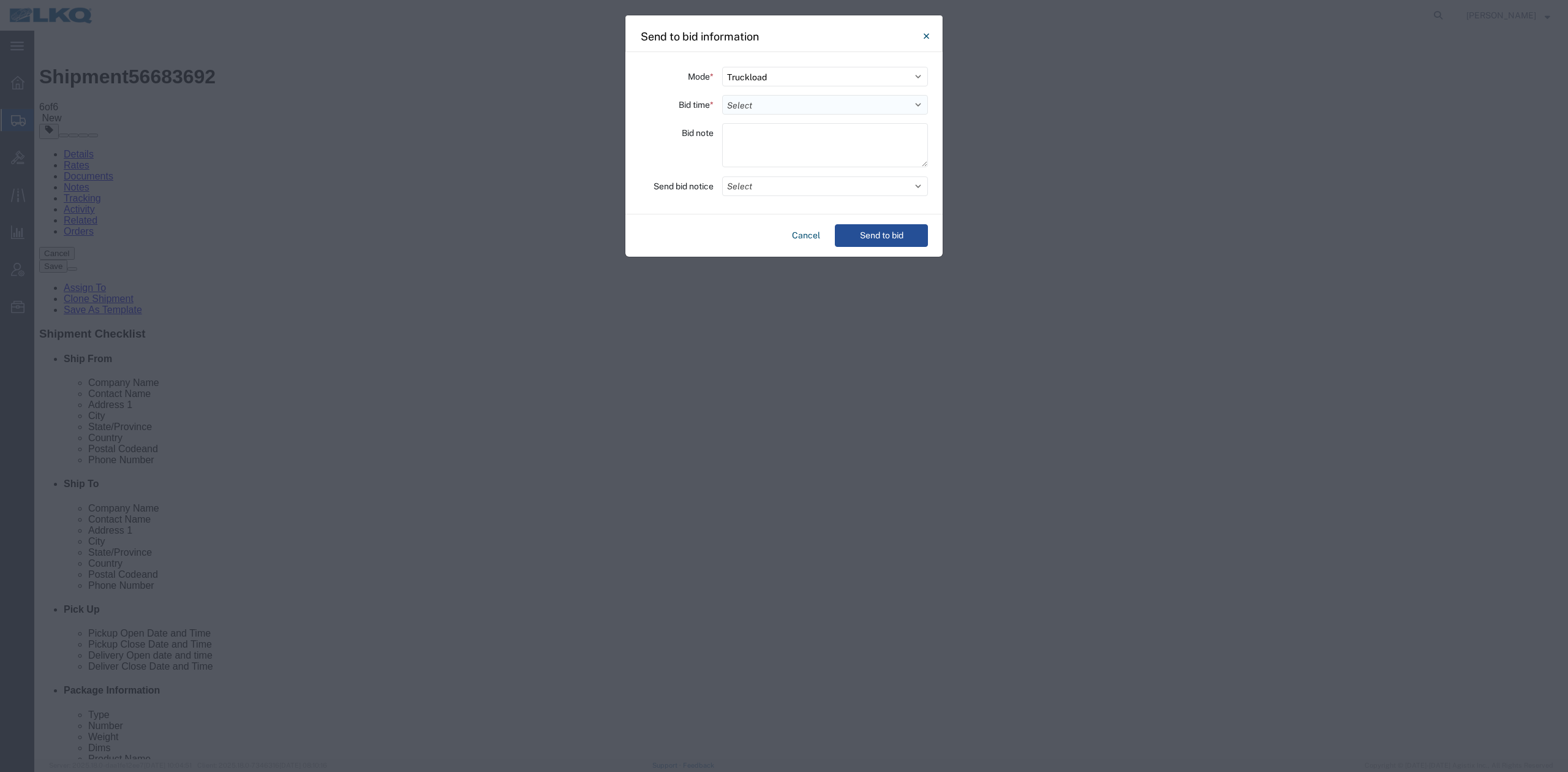
click at [755, 106] on select "Select 30 Min (Rush) 1 Hour (Rush) 2 Hours (Rush) 4 Hours (Rush) 8 Hours (Rush)…" at bounding box center [825, 105] width 206 height 20
select select "24"
click at [722, 95] on select "Select 30 Min (Rush) 1 Hour (Rush) 2 Hours (Rush) 4 Hours (Rush) 8 Hours (Rush)…" at bounding box center [825, 105] width 206 height 20
click at [763, 182] on button "Select" at bounding box center [825, 186] width 206 height 20
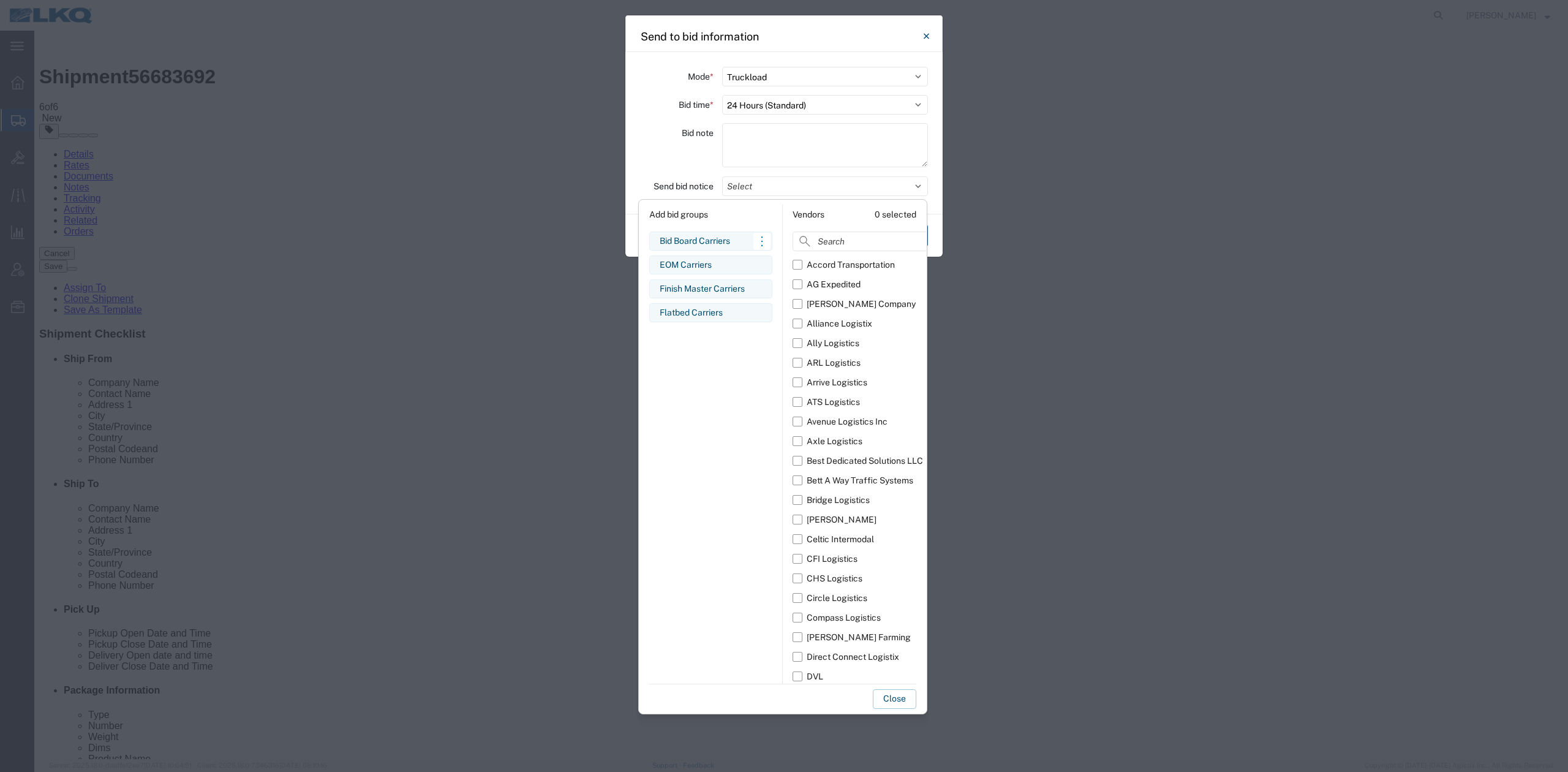
click at [698, 236] on div "Bid Board Carriers" at bounding box center [711, 241] width 102 height 13
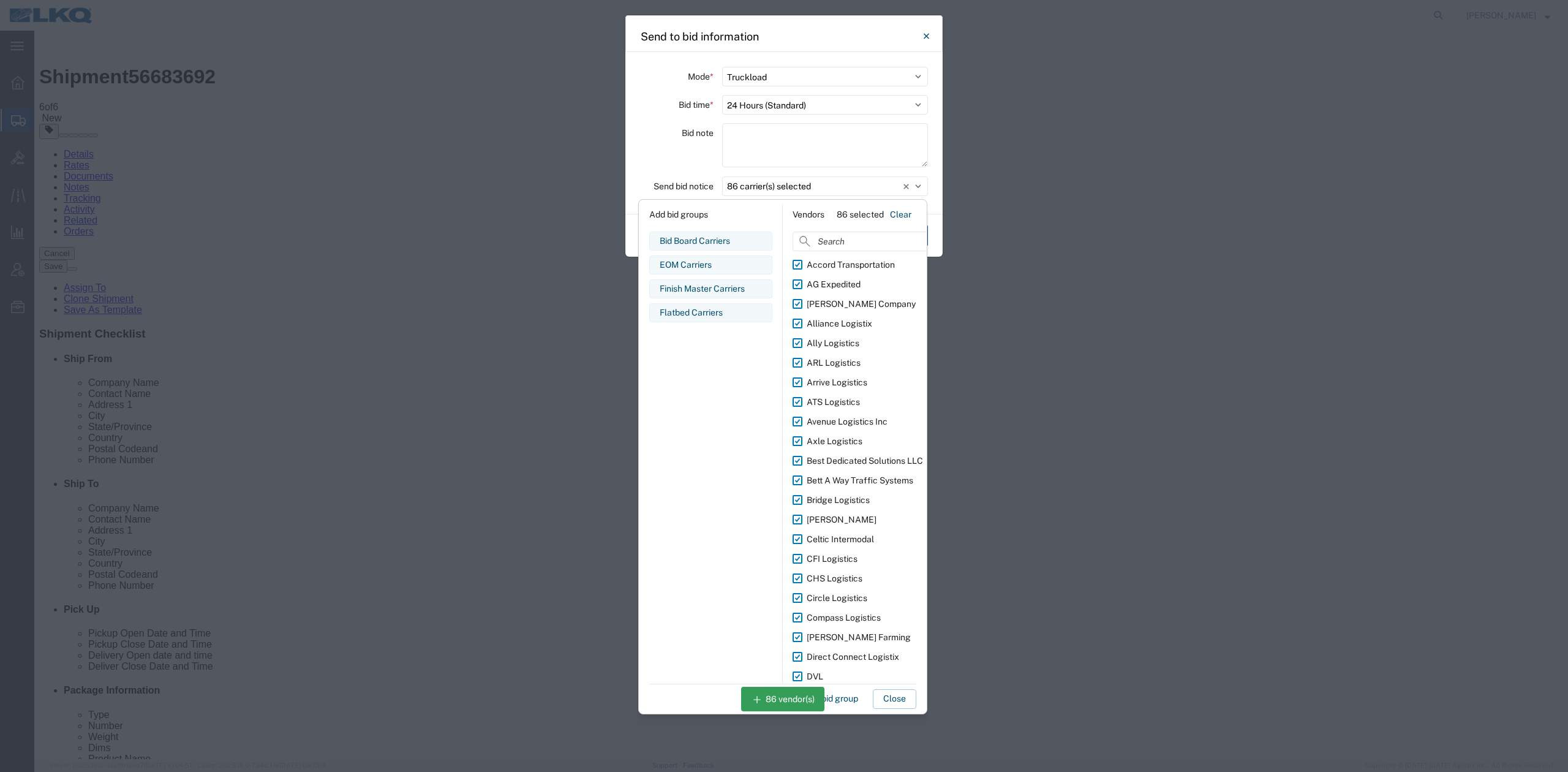
drag, startPoint x: 894, startPoint y: 706, endPoint x: 890, endPoint y: 697, distance: 9.8
click at [893, 706] on button "Close" at bounding box center [894, 699] width 43 height 20
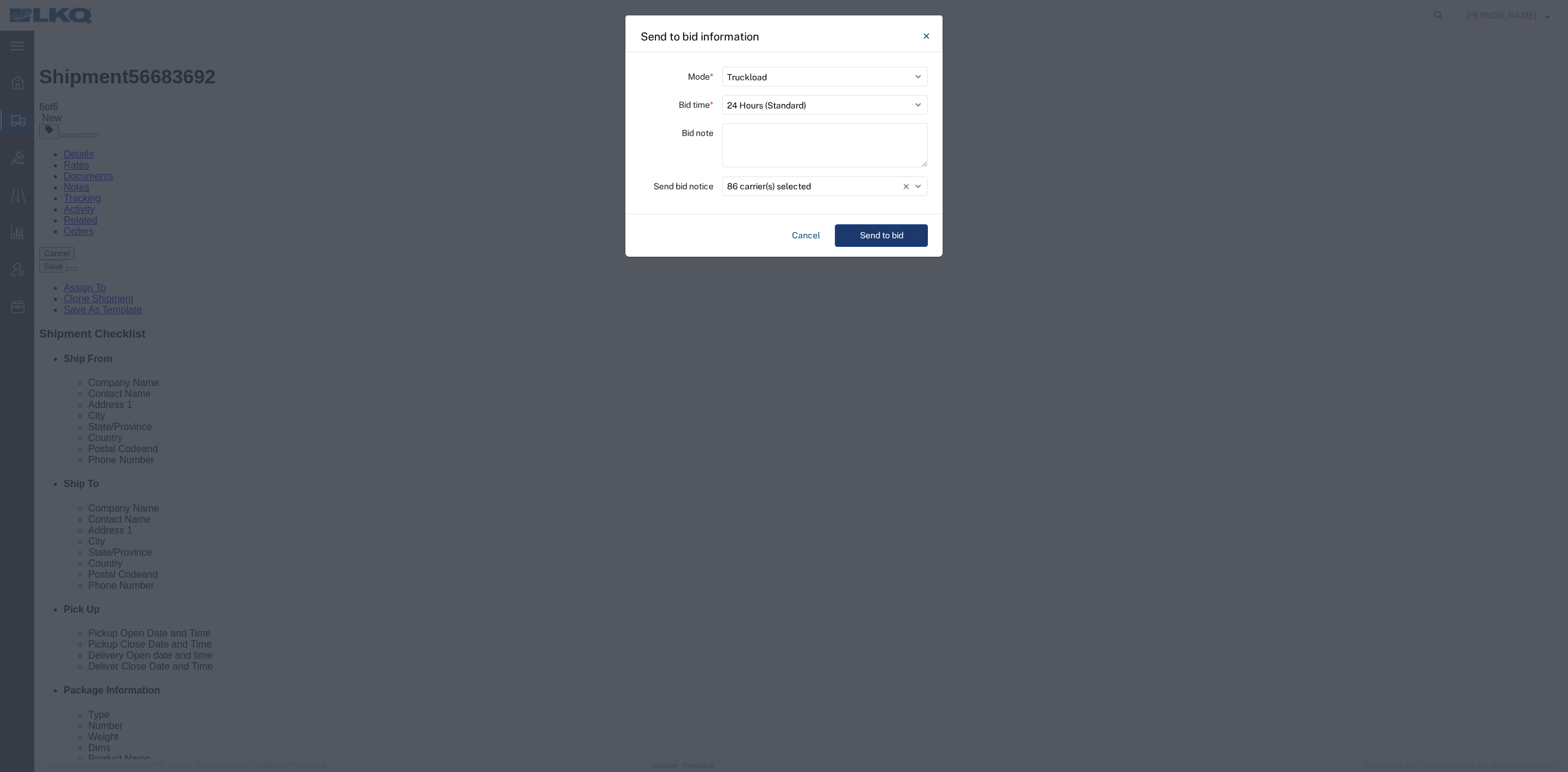
click at [877, 247] on button "Send to bid" at bounding box center [881, 235] width 93 height 23
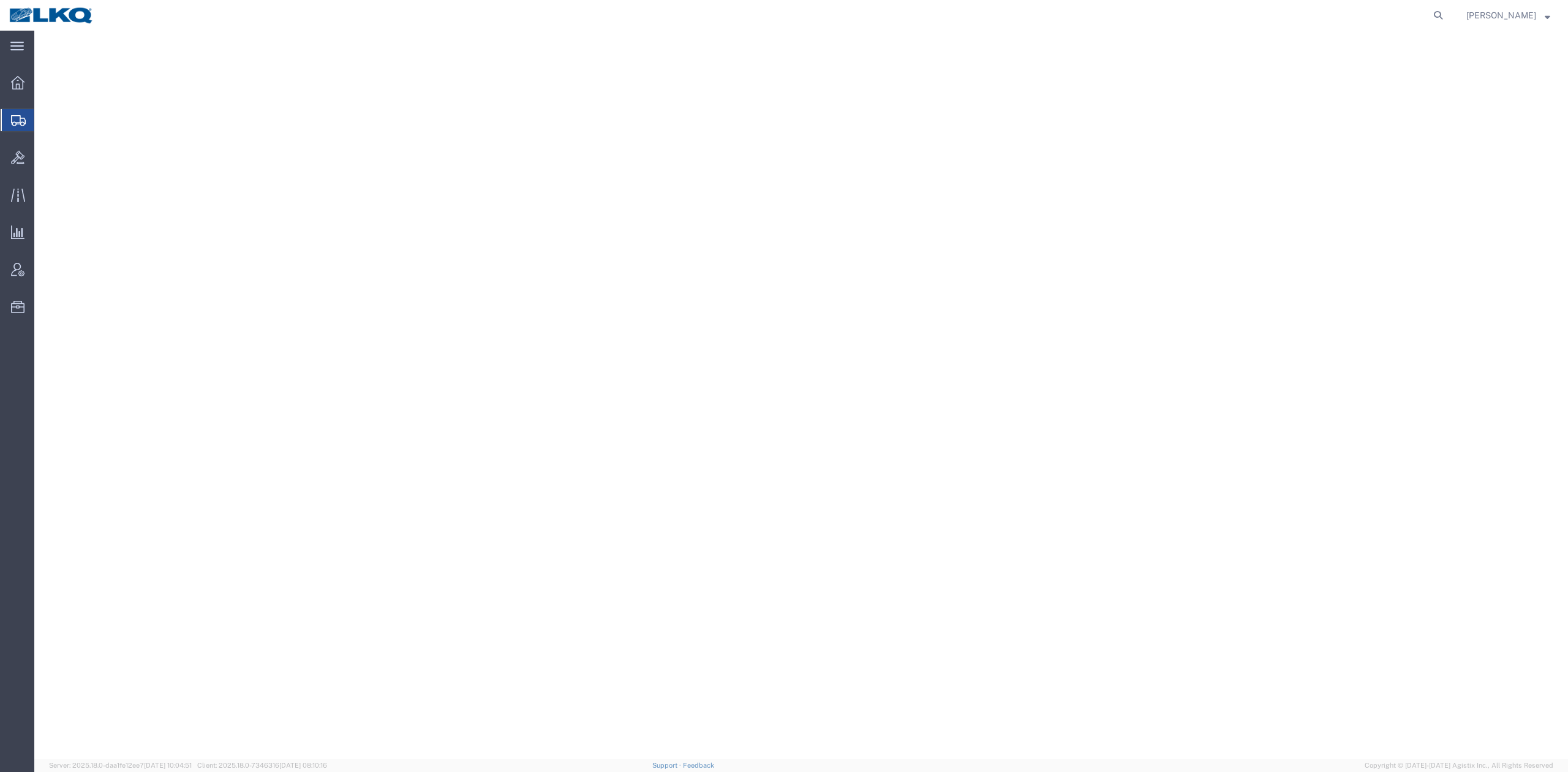
select select
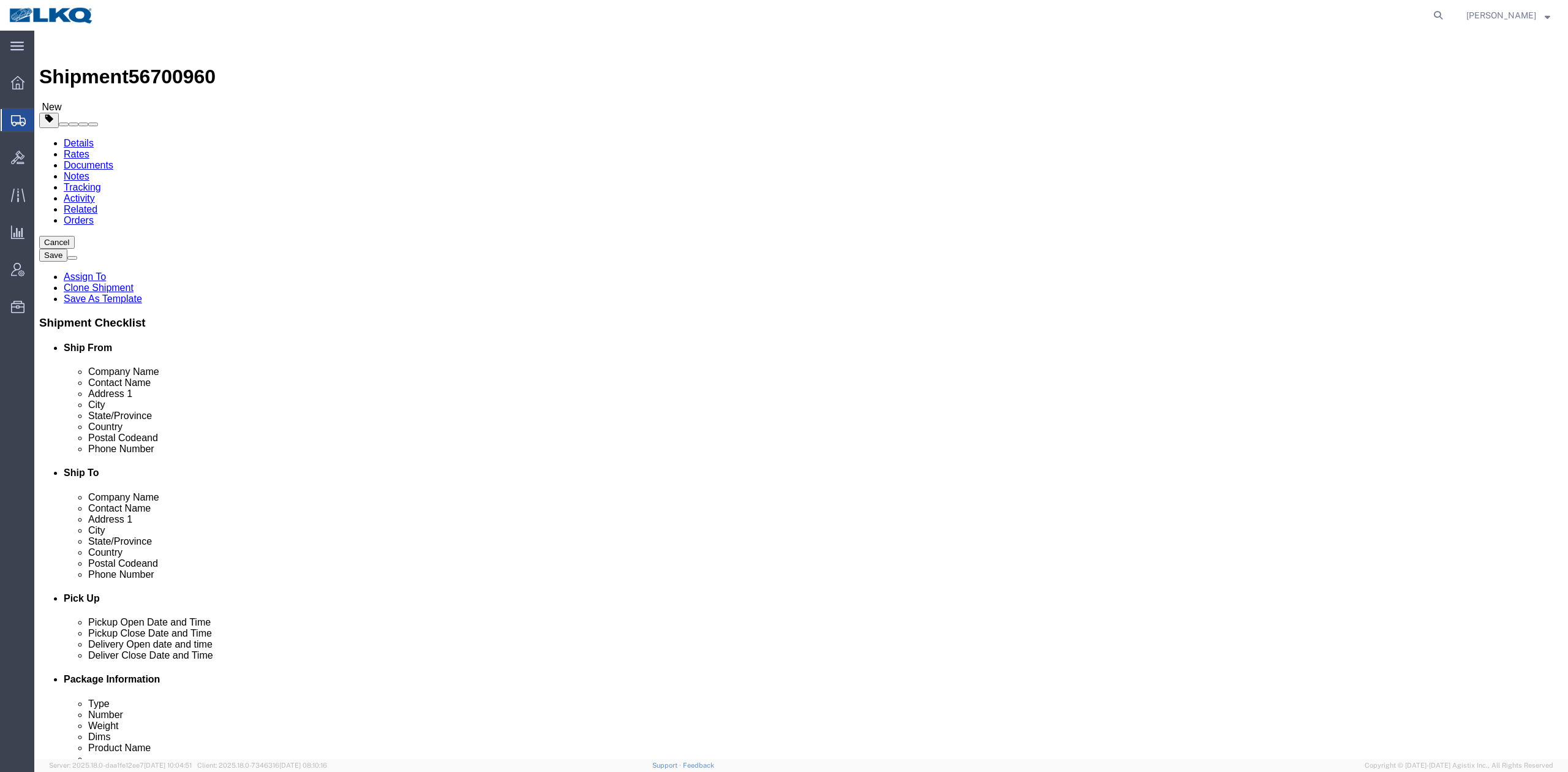
type input "spokane"
select select "30553"
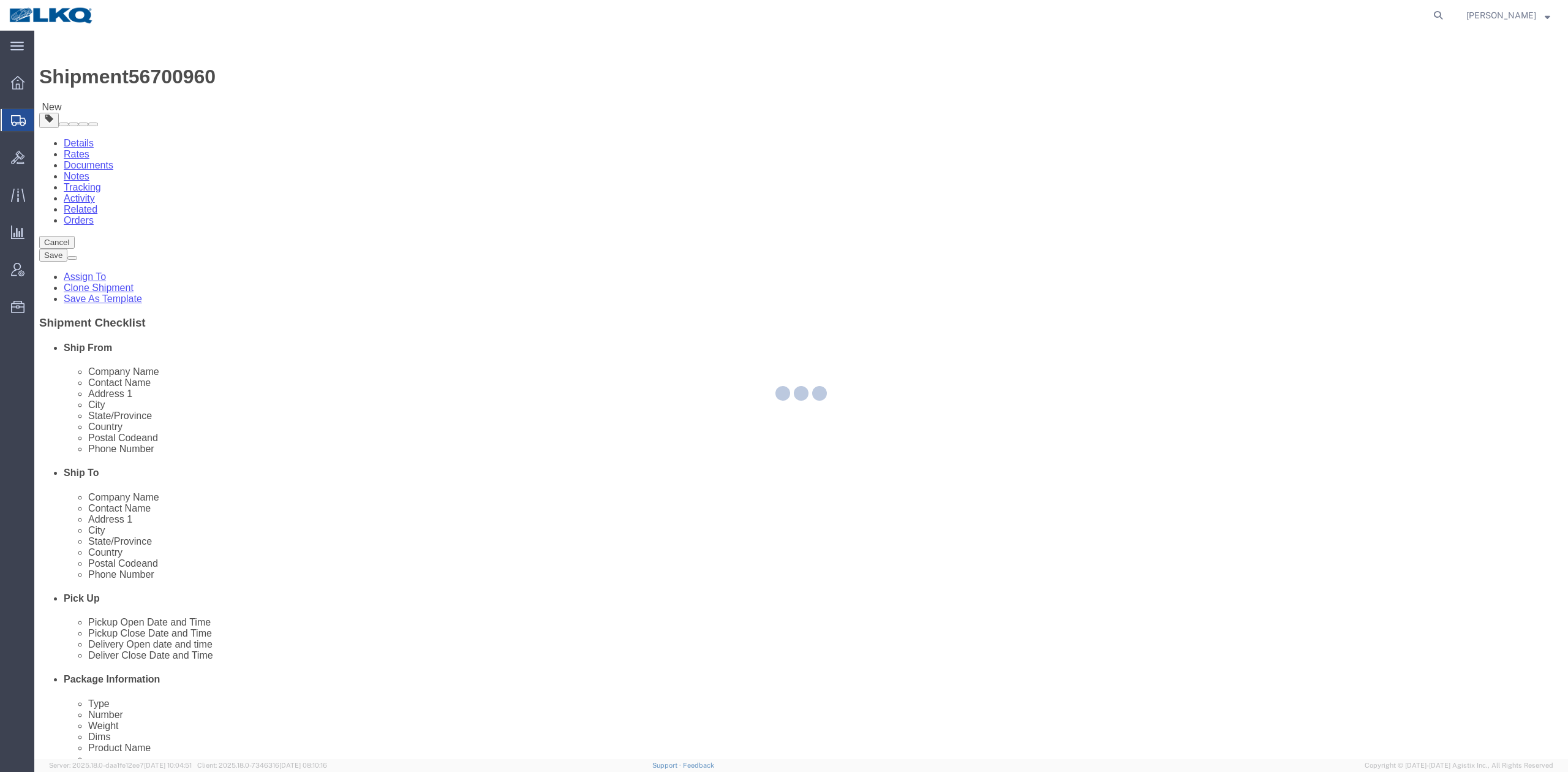
select select "WA"
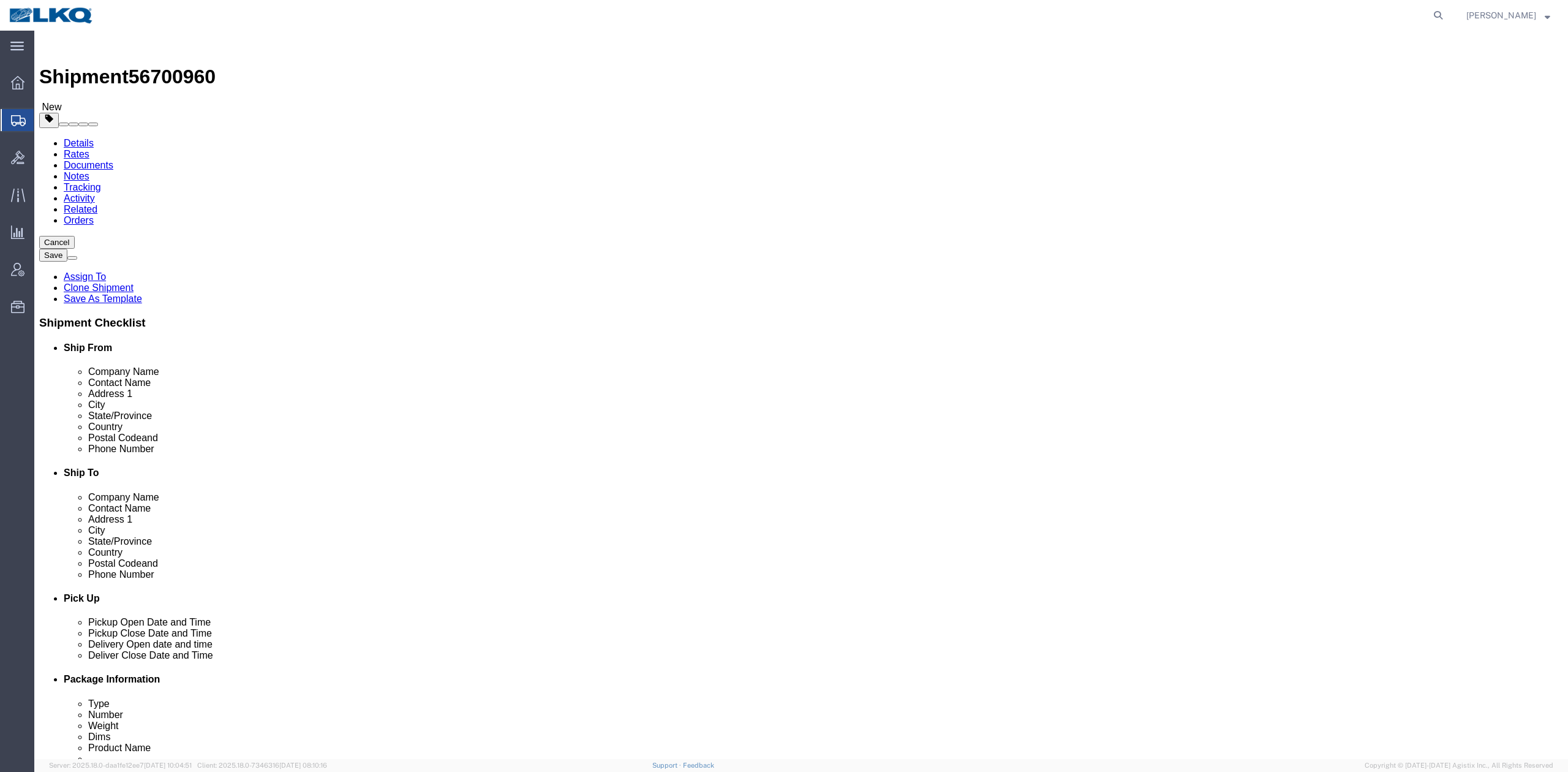
click input "KEYSTONE AUTO OPERATIONS RV"
type input "Receiver"
click label "Company Name"
click input "[PHONE_NUMBER]"
type input "6150000000"
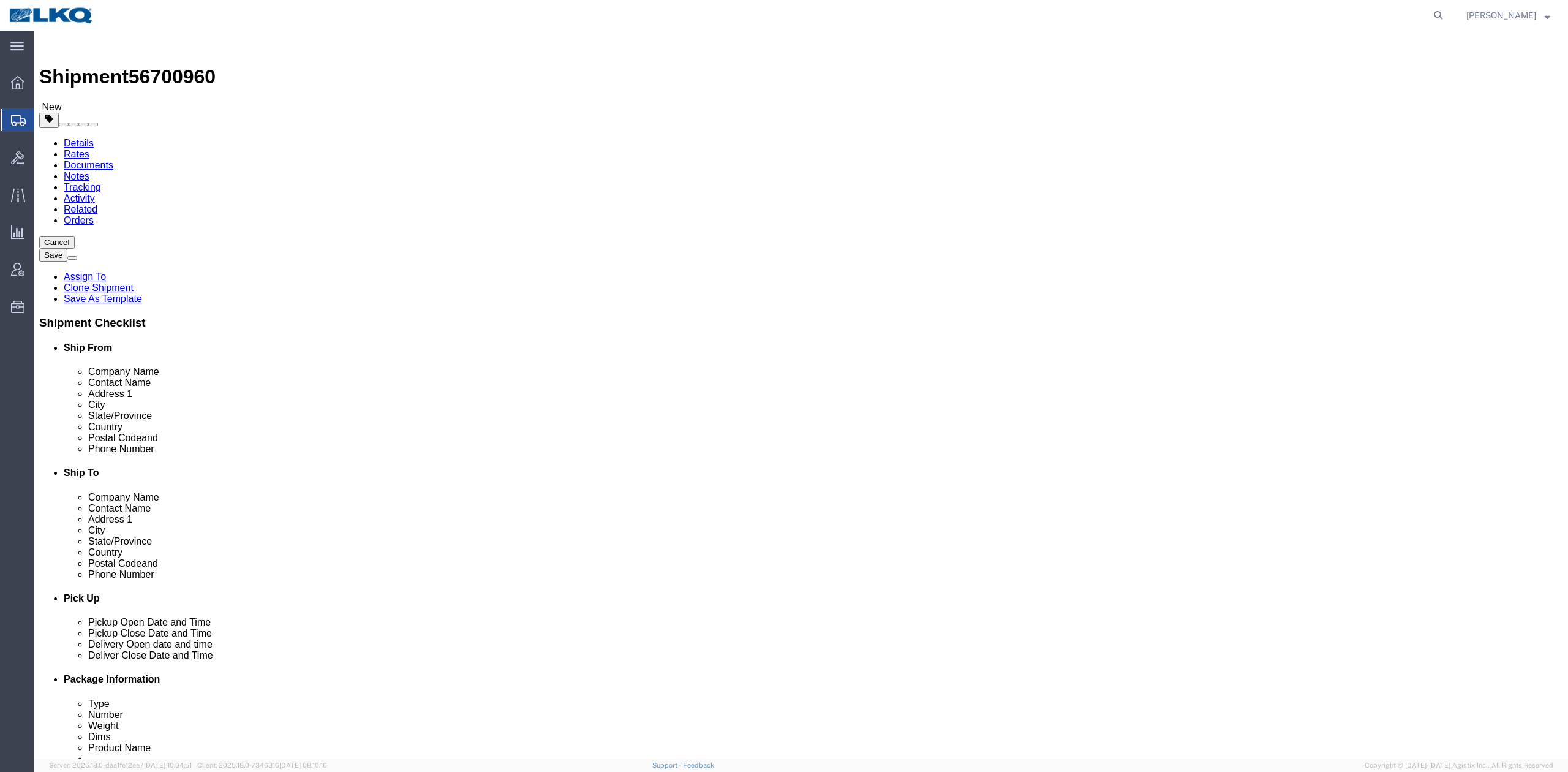
click label "Address 1"
click span "56700960"
copy span "56700960"
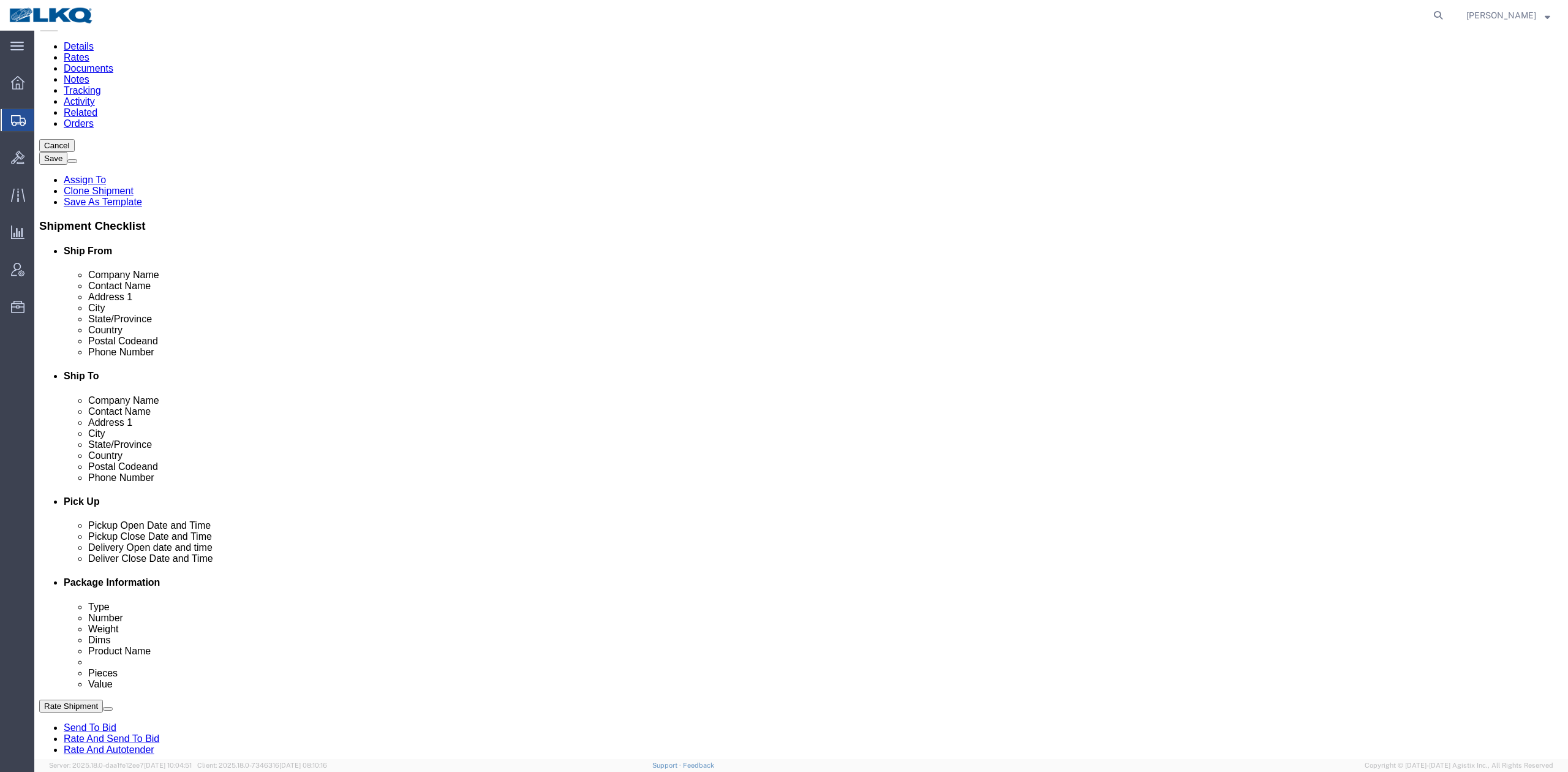
scroll to position [408, 0]
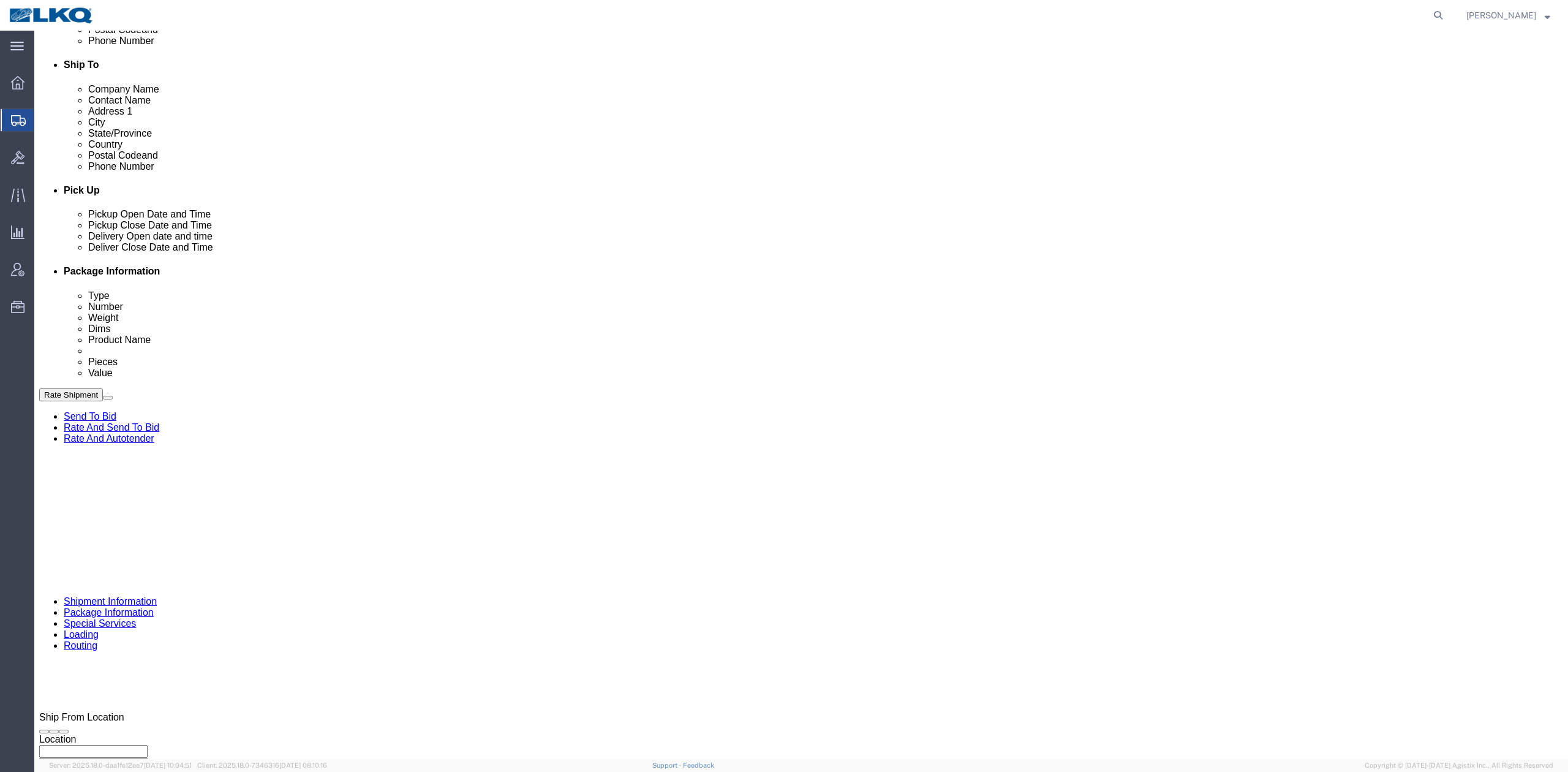
click div "Sep 08 2025 3:30 PM"
click div "Ship From Location Location My Profile Location 1100 - LKQ Crystal River 1103 -…"
drag, startPoint x: 941, startPoint y: 424, endPoint x: 267, endPoint y: 558, distance: 687.2
click icon
click select "Select Account Type Activity ID Airline Appointment Number ASN Batch Request # …"
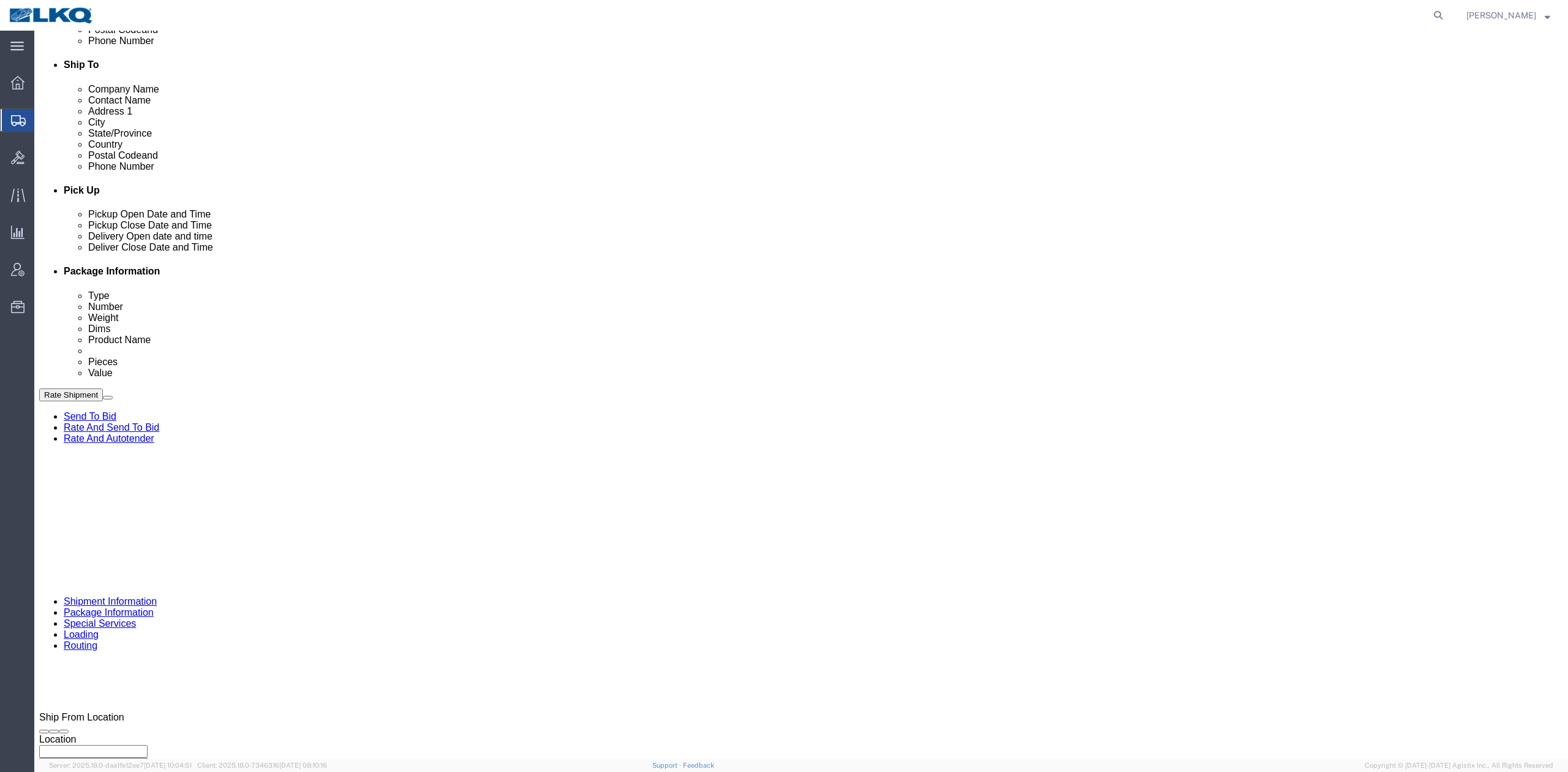
select select "DELNUM"
click select "Select Account Type Activity ID Airline Appointment Number ASN Batch Request # …"
type input "x"
select select "BOL"
paste input "56700960"
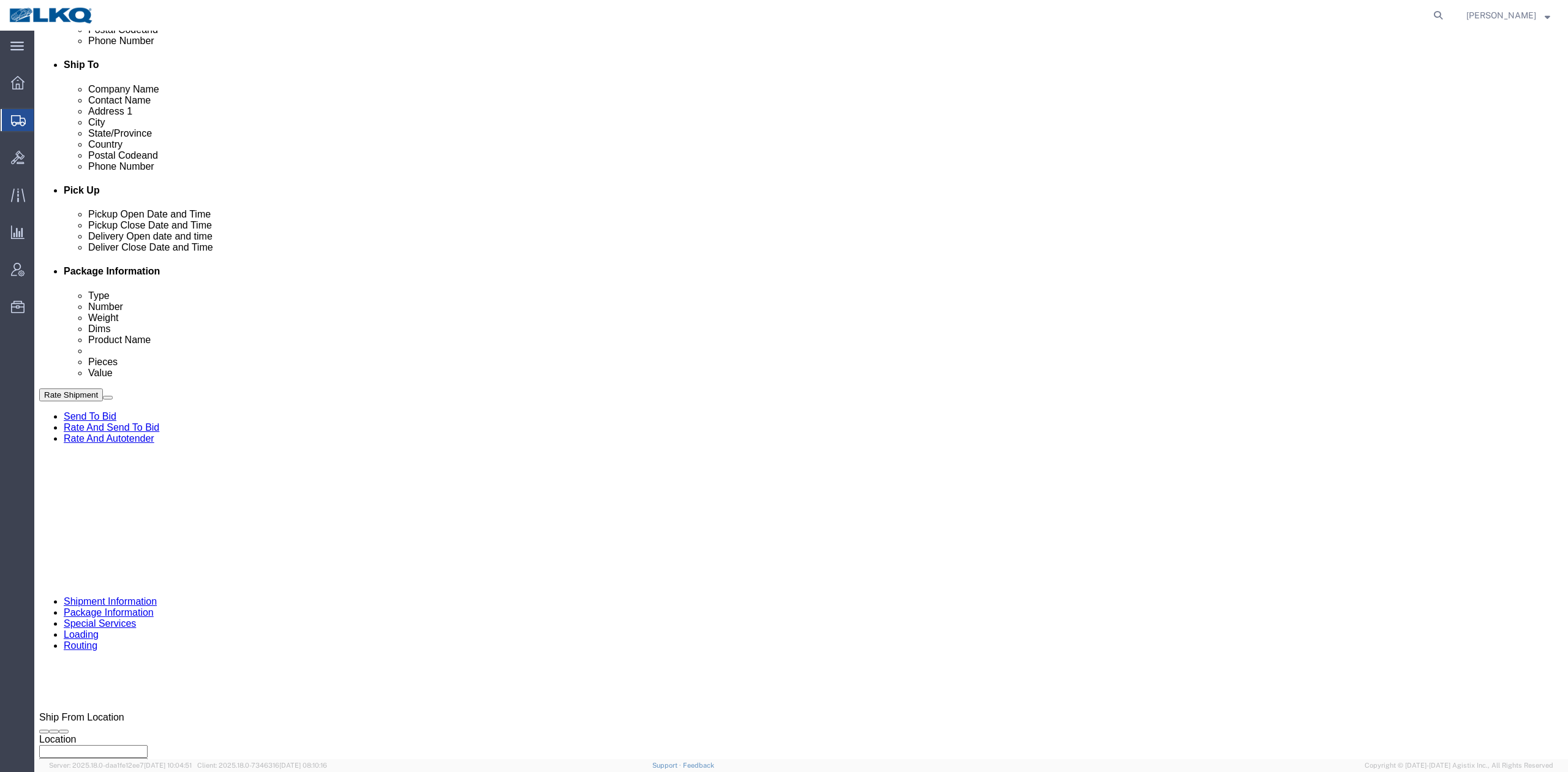
type input "56700960"
click link "Package Information"
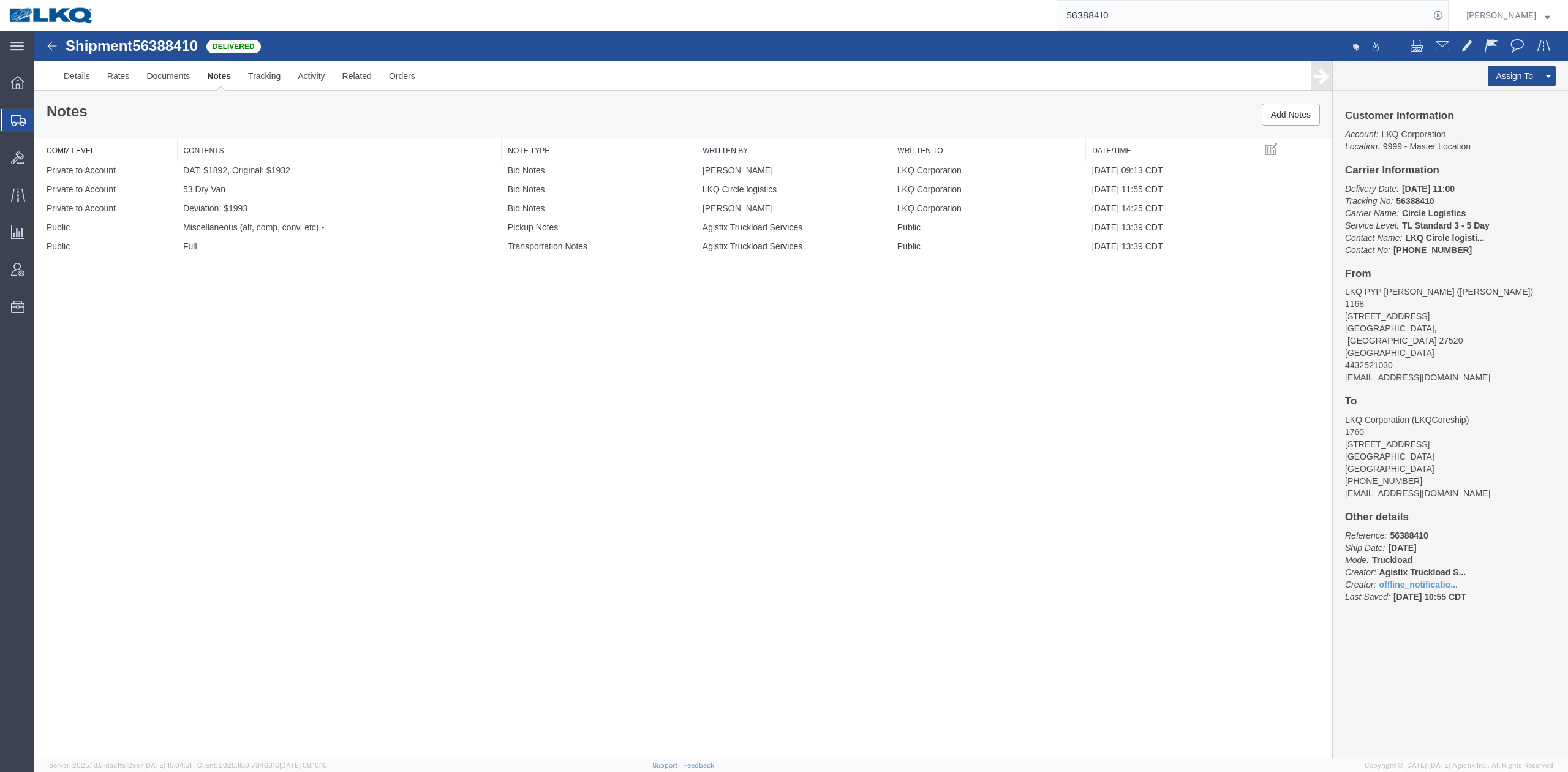
click at [1147, 25] on input "56388410" at bounding box center [1243, 15] width 372 height 29
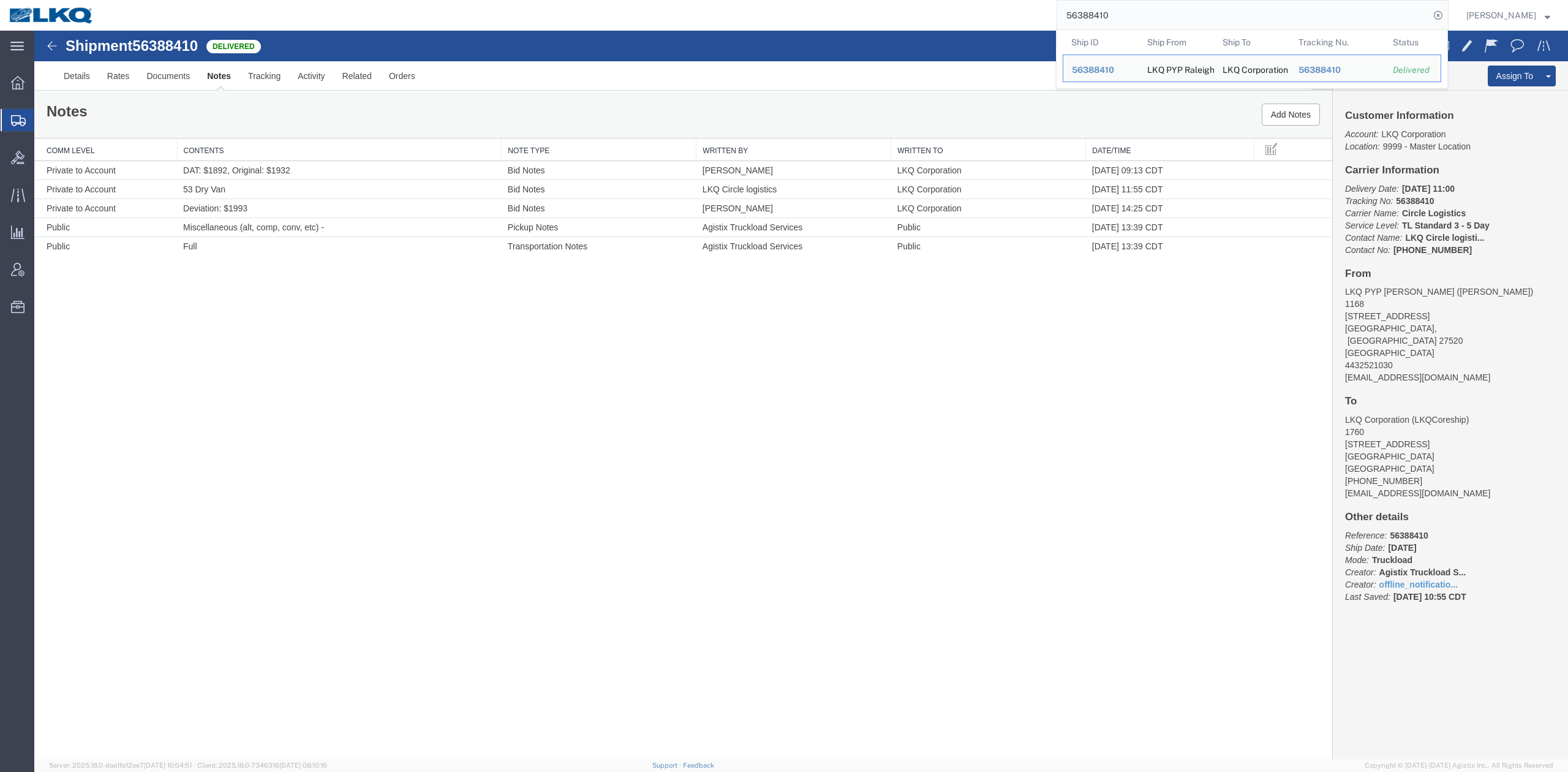
click at [1147, 25] on input "56388410" at bounding box center [1243, 15] width 372 height 29
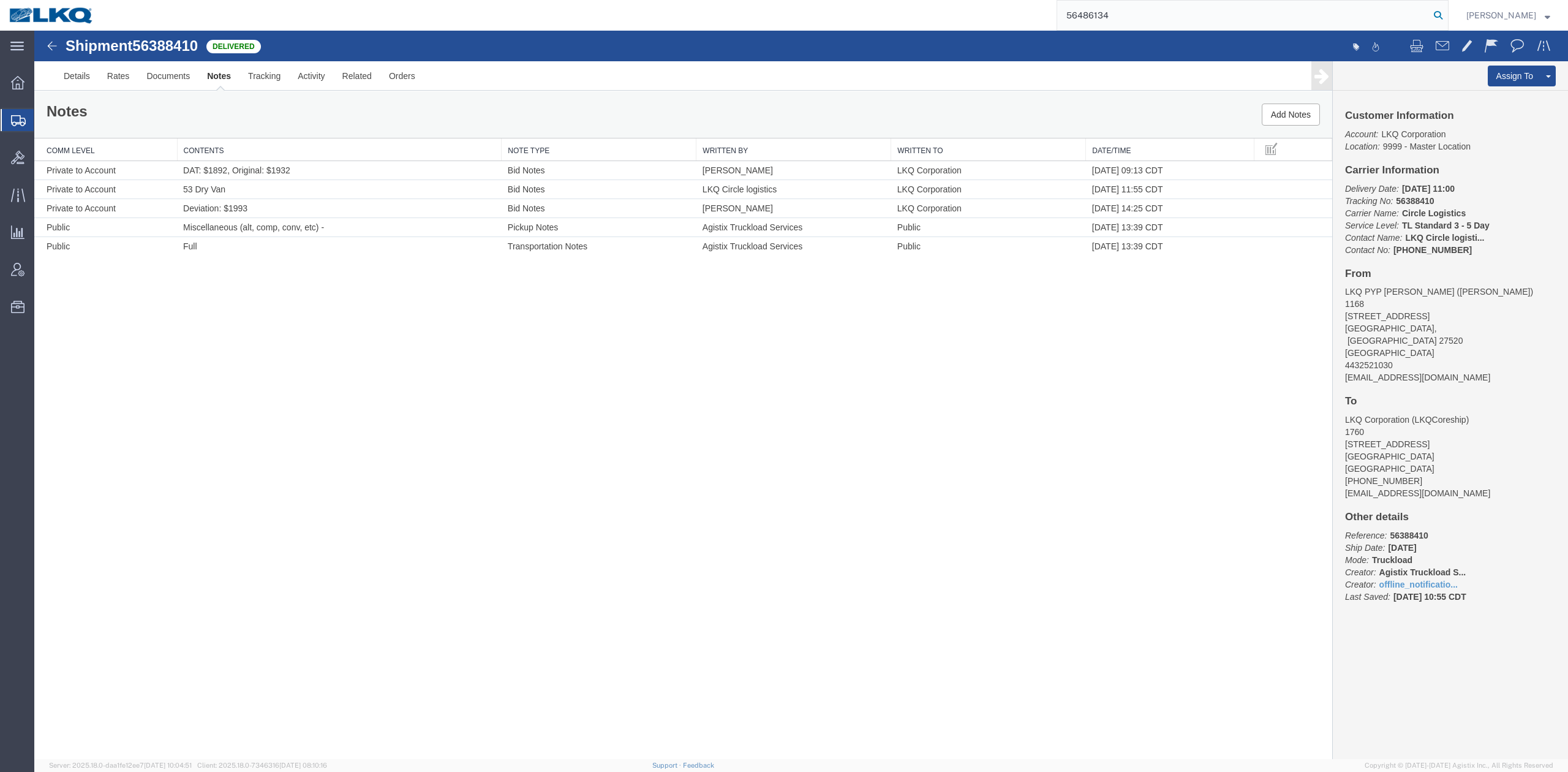
click at [1447, 13] on icon at bounding box center [1438, 15] width 17 height 17
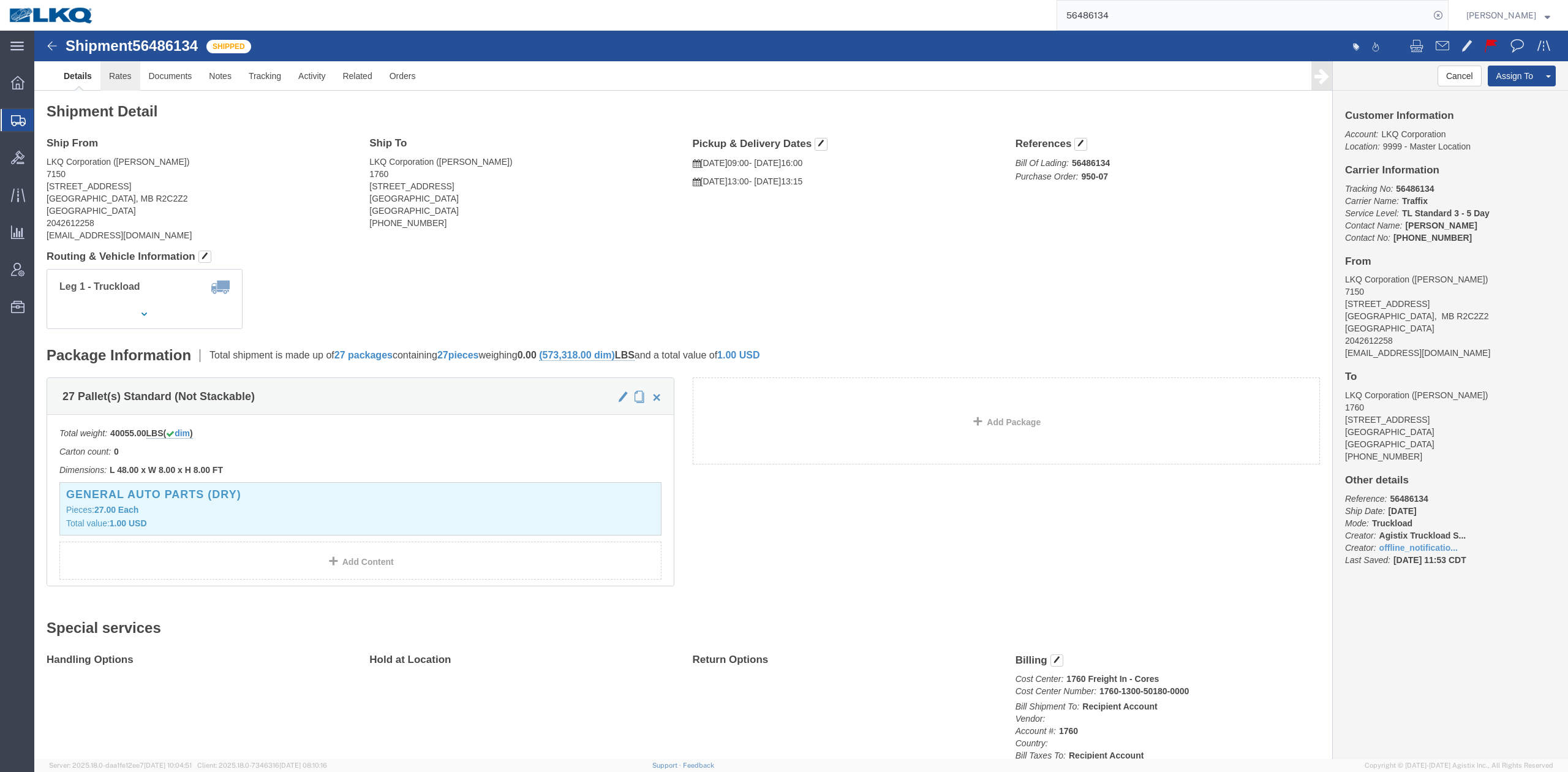
drag, startPoint x: 123, startPoint y: 79, endPoint x: 89, endPoint y: 49, distance: 45.3
click link "Rates"
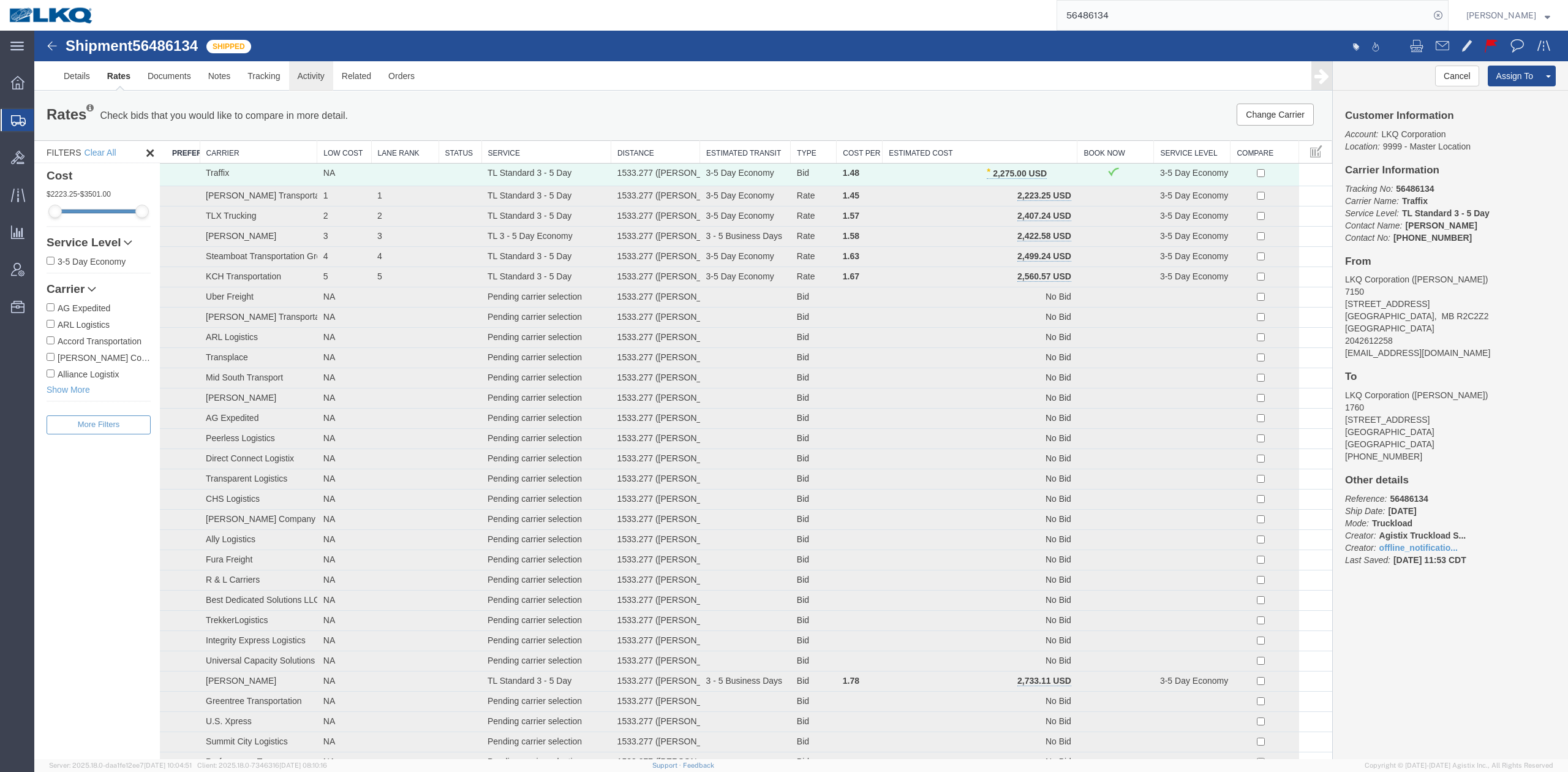
click at [320, 72] on link "Activity" at bounding box center [311, 75] width 44 height 29
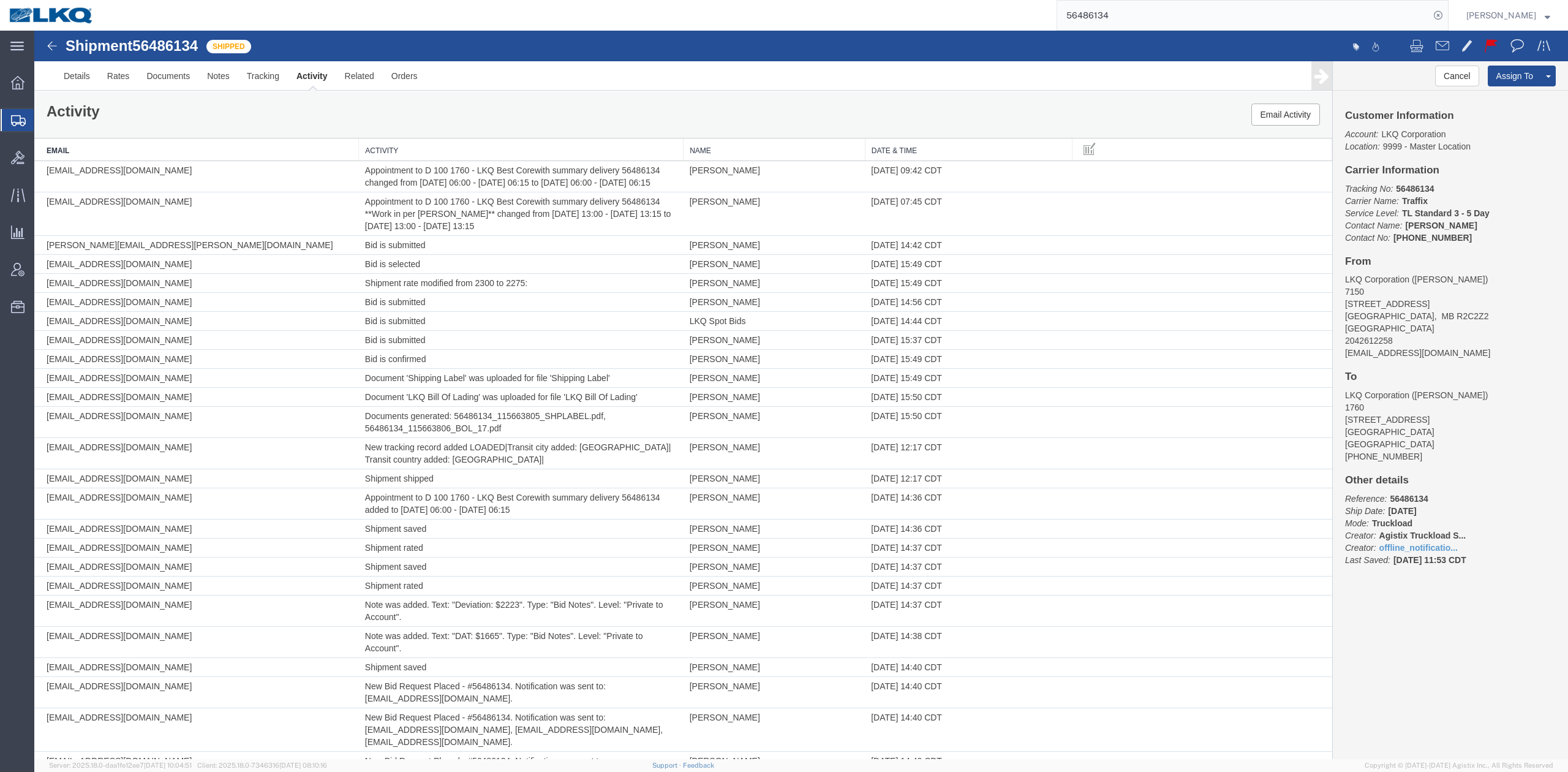
click at [454, 155] on th "Activity" at bounding box center [522, 149] width 325 height 23
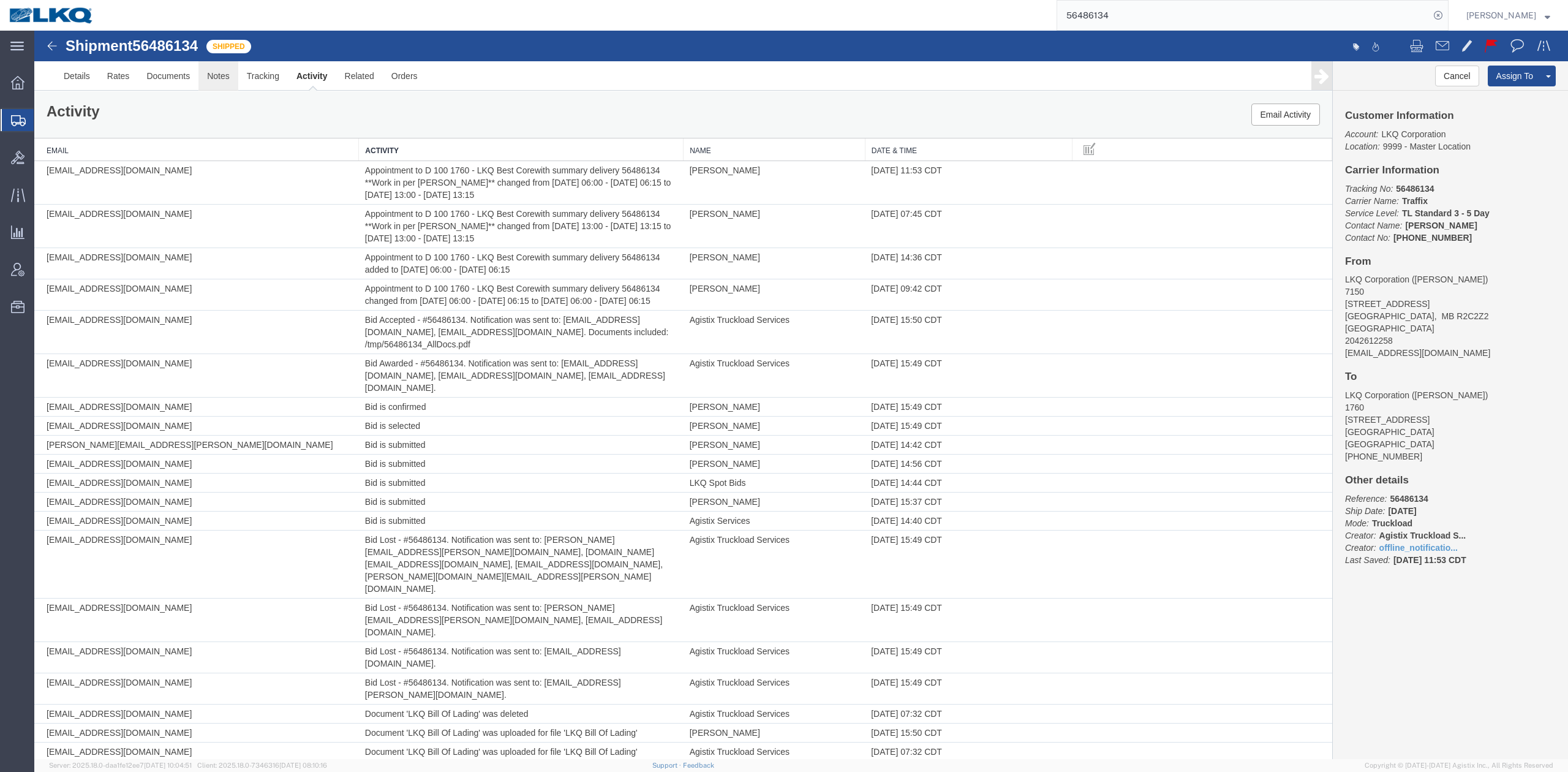
click at [223, 79] on link "Notes" at bounding box center [219, 75] width 40 height 29
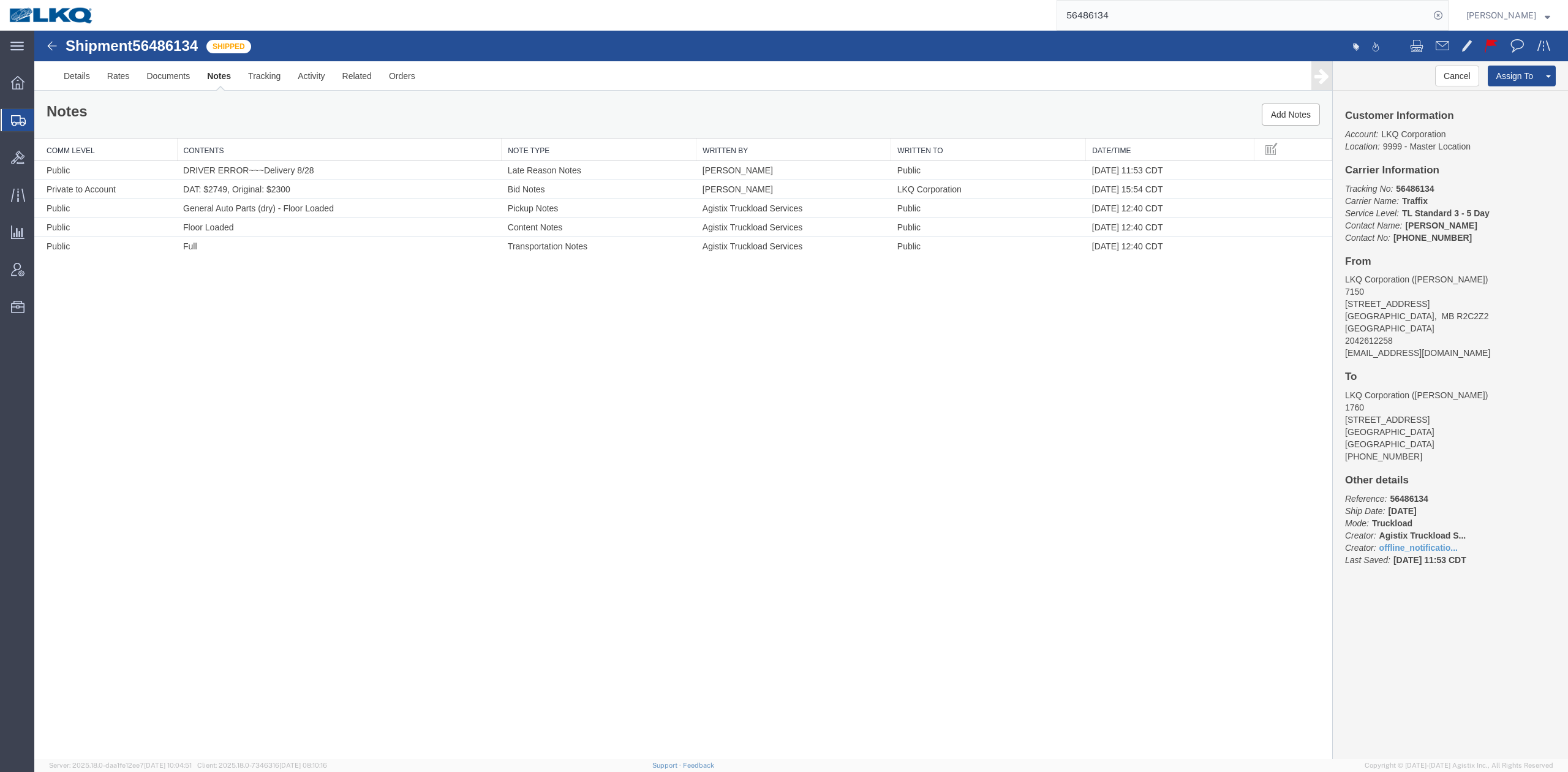
click at [1142, 3] on input "56486134" at bounding box center [1243, 15] width 372 height 29
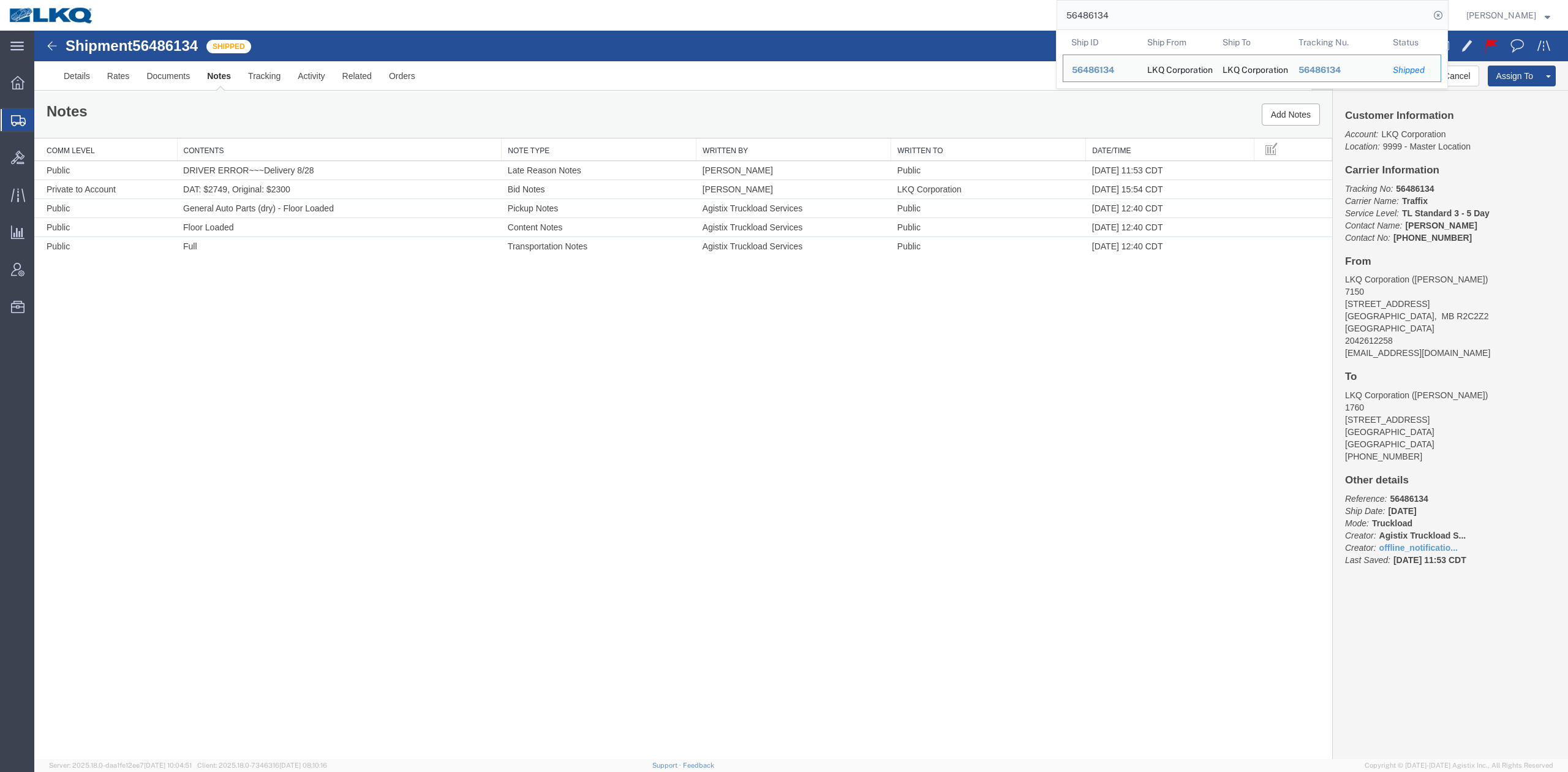
click at [1142, 3] on input "56486134" at bounding box center [1243, 15] width 372 height 29
paste input "625415"
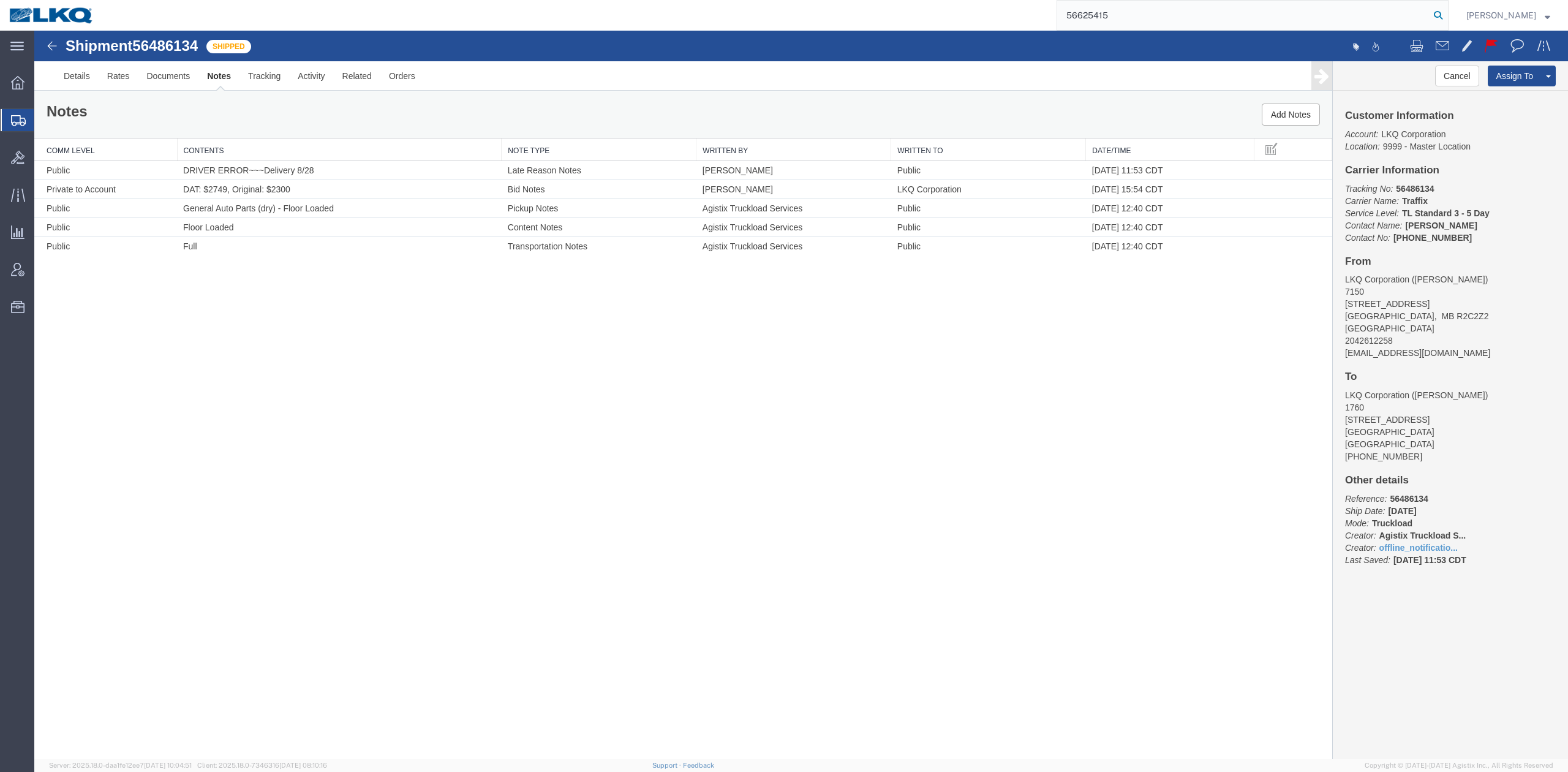
click at [1447, 12] on icon at bounding box center [1438, 15] width 17 height 17
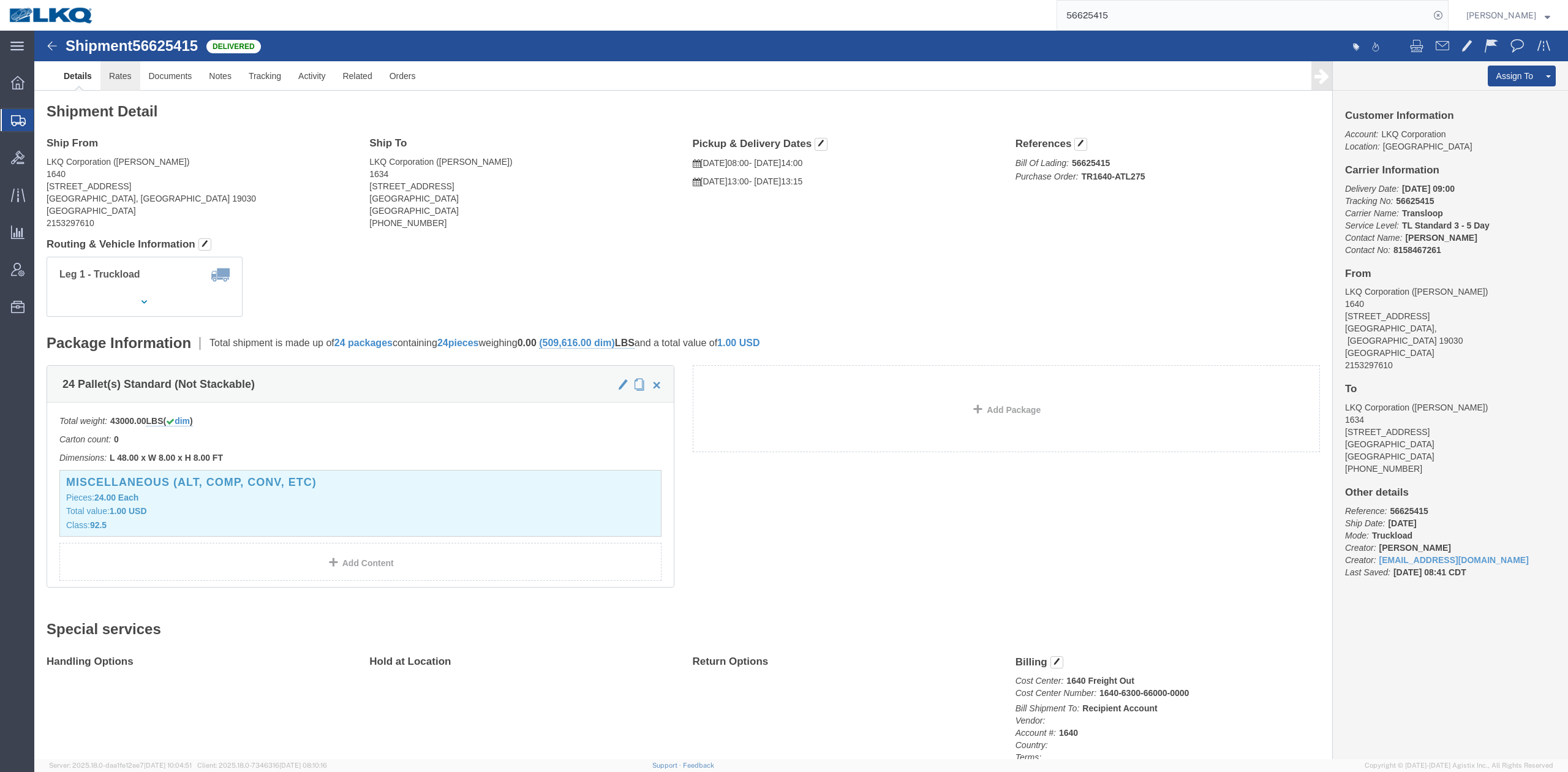
click link "Rates"
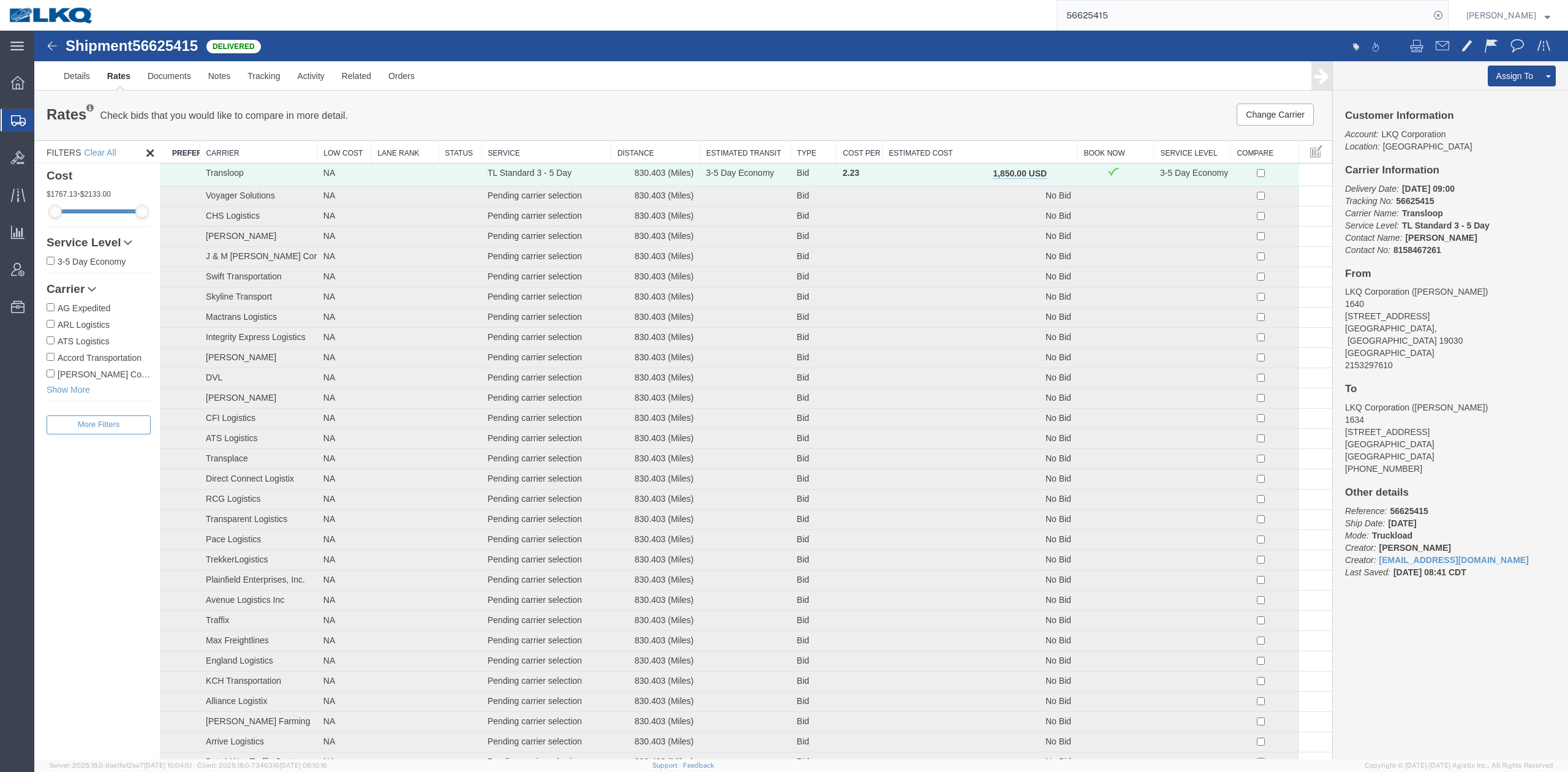
click at [1132, 1] on input "56625415" at bounding box center [1243, 15] width 372 height 29
paste input "579759"
click at [1447, 15] on icon at bounding box center [1438, 15] width 17 height 17
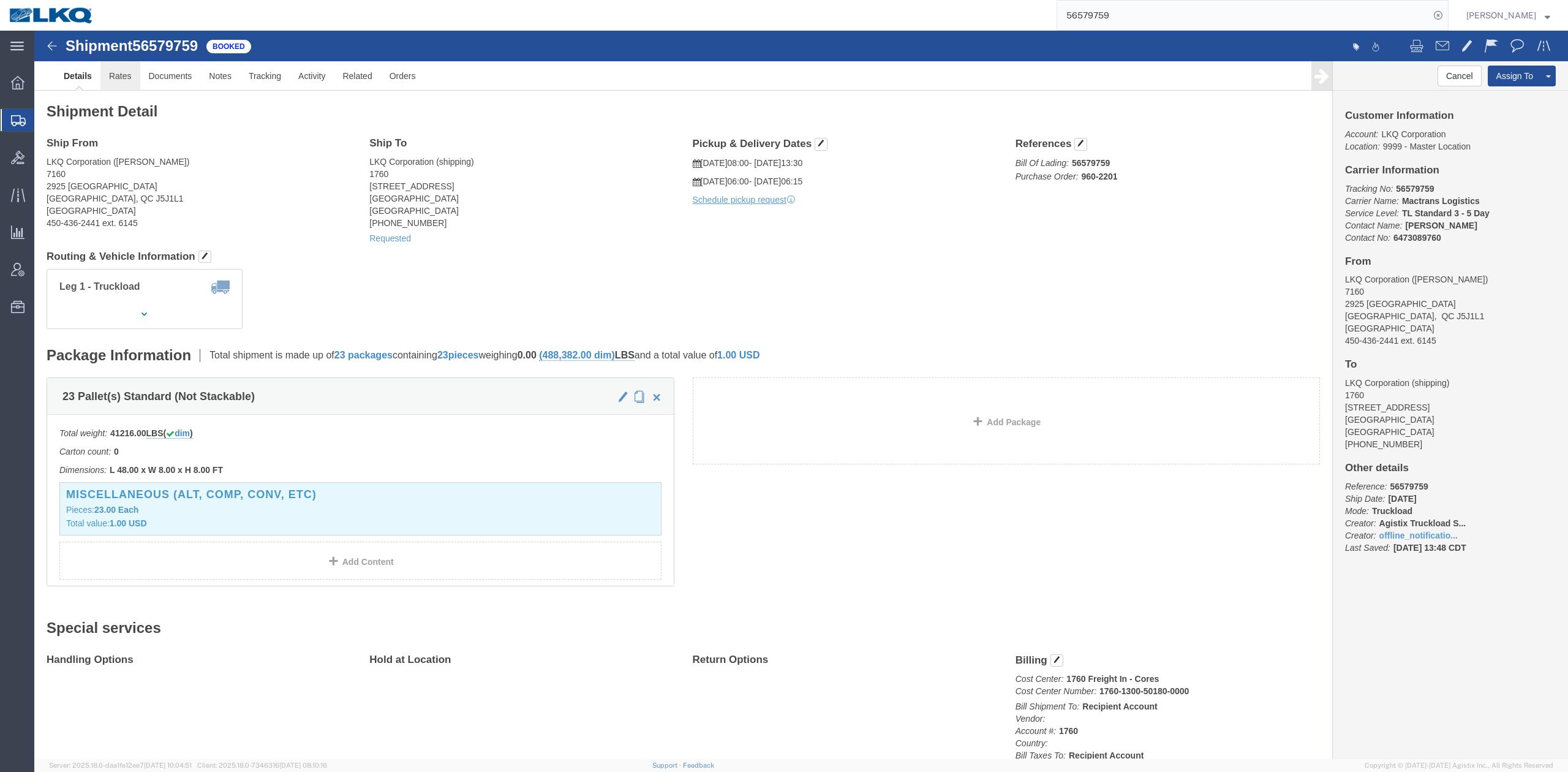
click link "Rates"
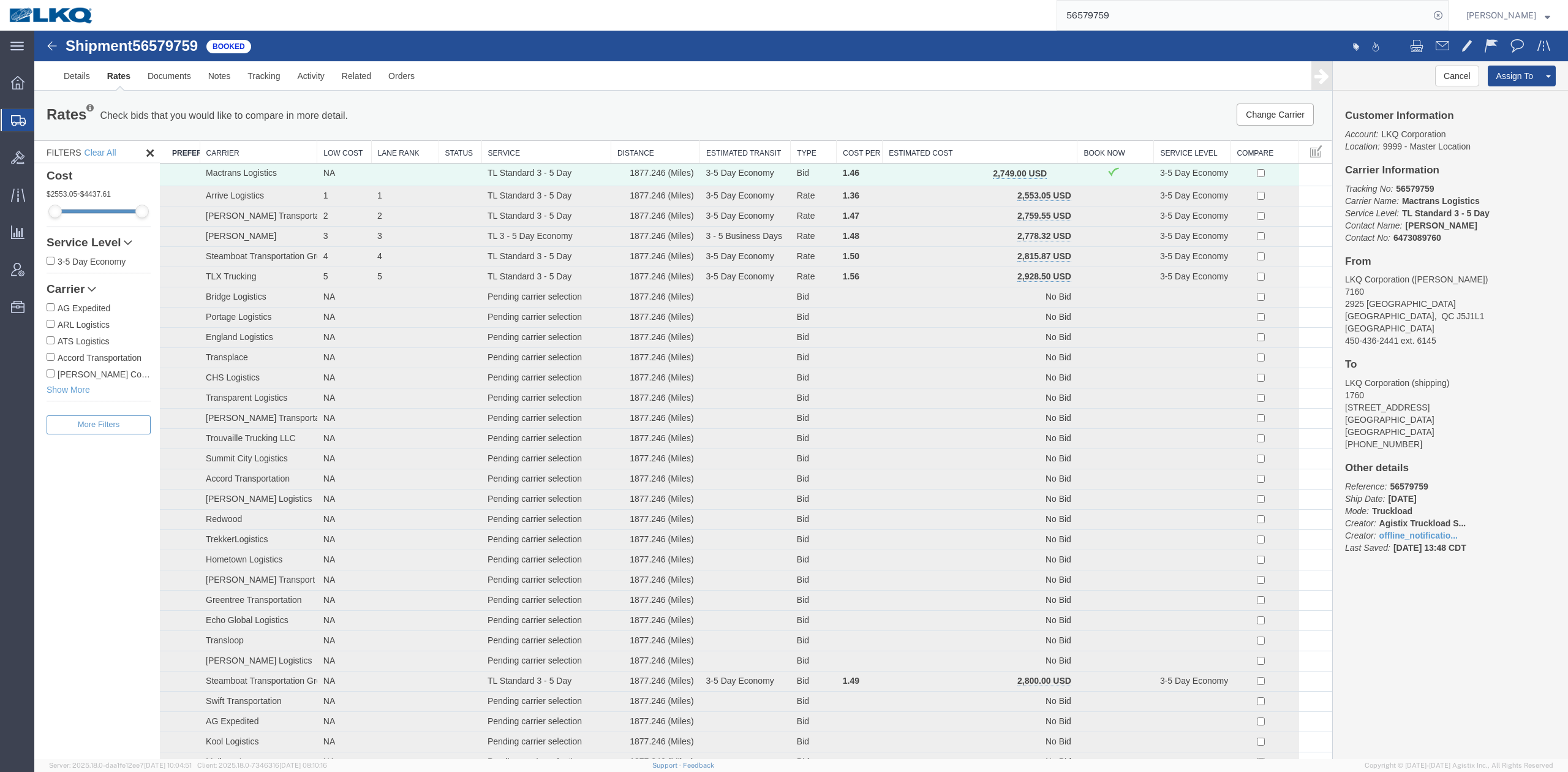
click at [963, 151] on th "Estimated Cost" at bounding box center [980, 152] width 195 height 23
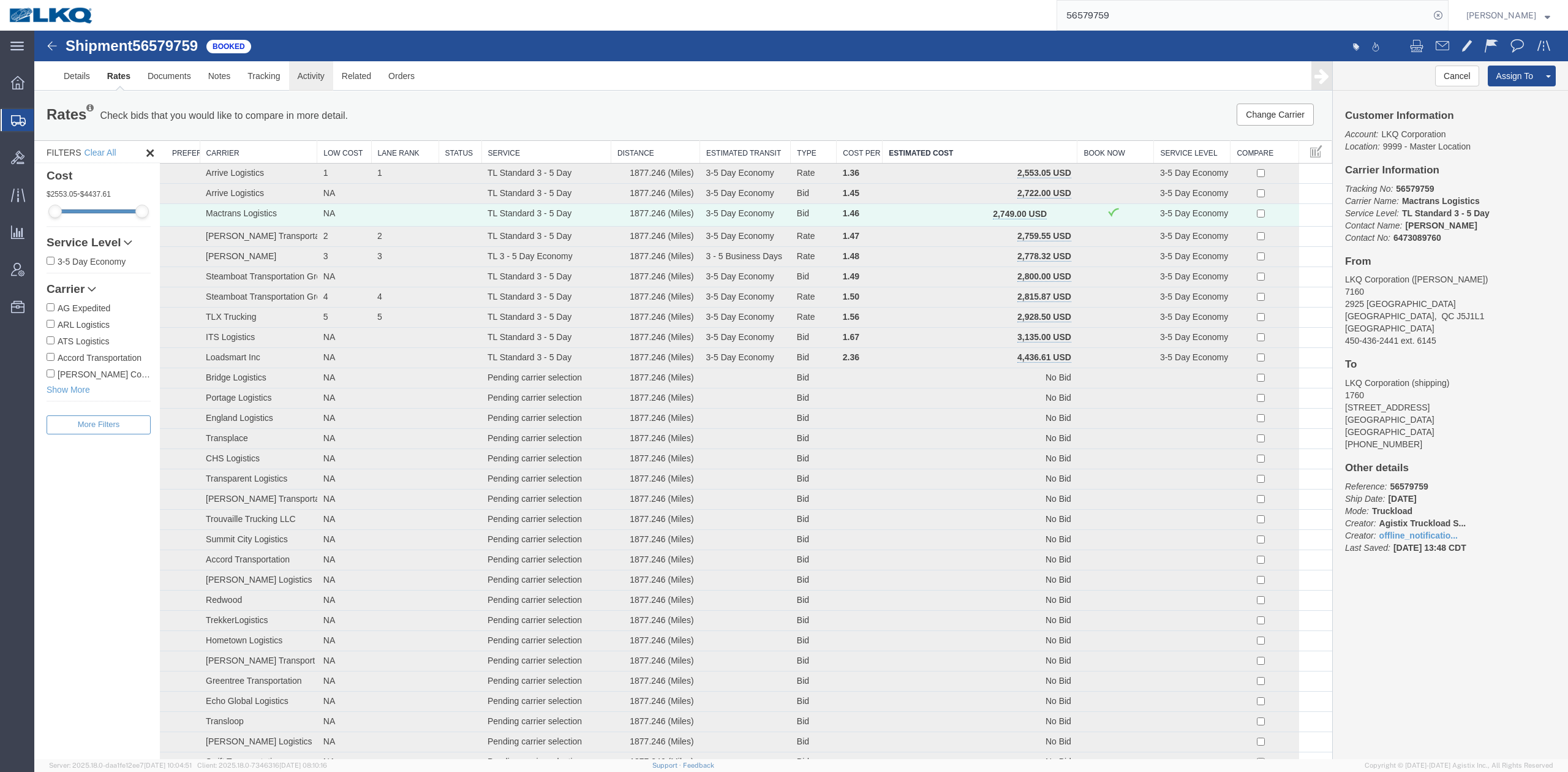
click at [304, 76] on link "Activity" at bounding box center [311, 75] width 44 height 29
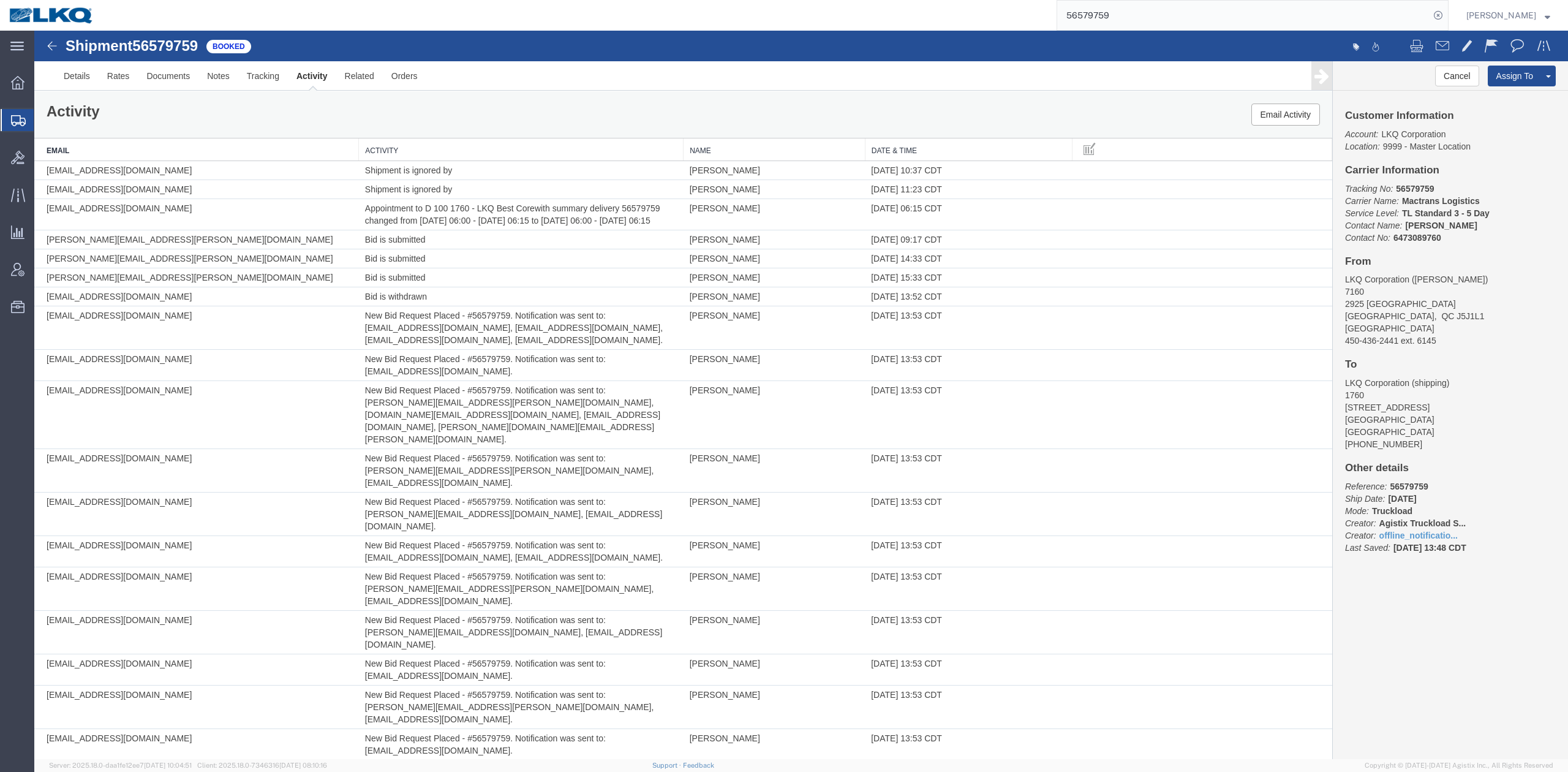
click at [393, 152] on th "Activity" at bounding box center [522, 149] width 325 height 23
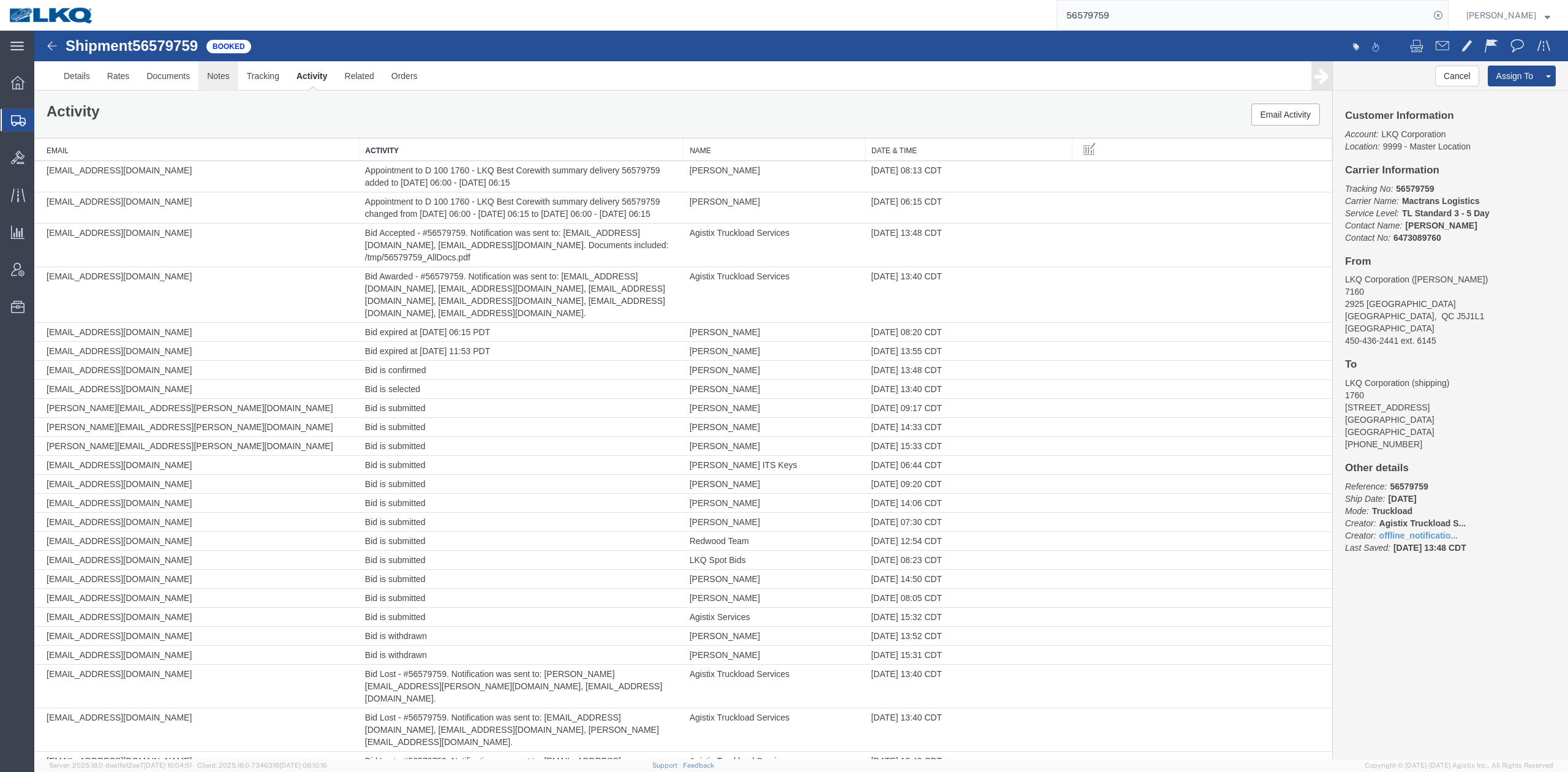
click at [222, 75] on link "Notes" at bounding box center [219, 75] width 40 height 29
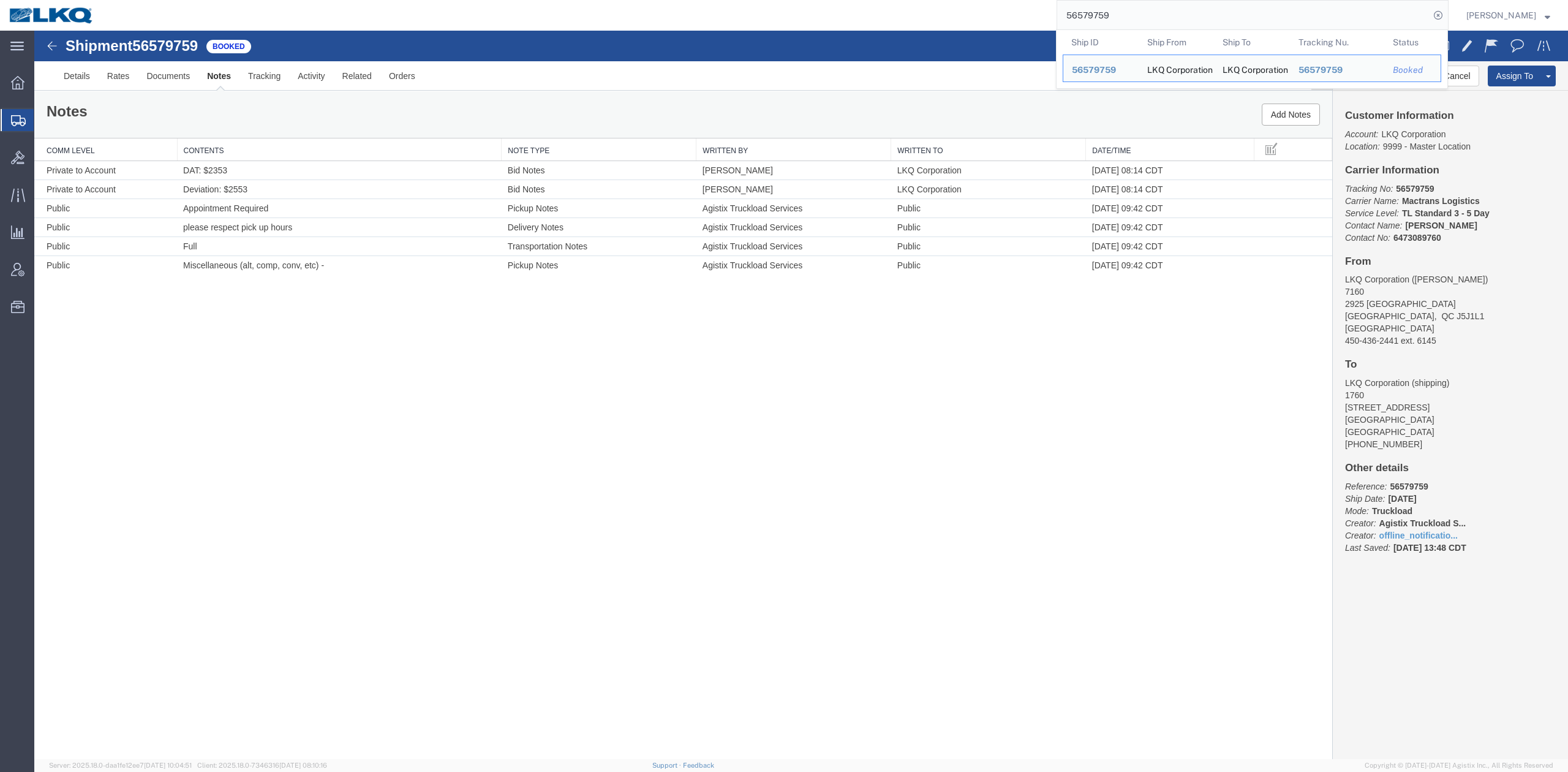
click at [1131, 10] on input "56579759" at bounding box center [1243, 15] width 372 height 29
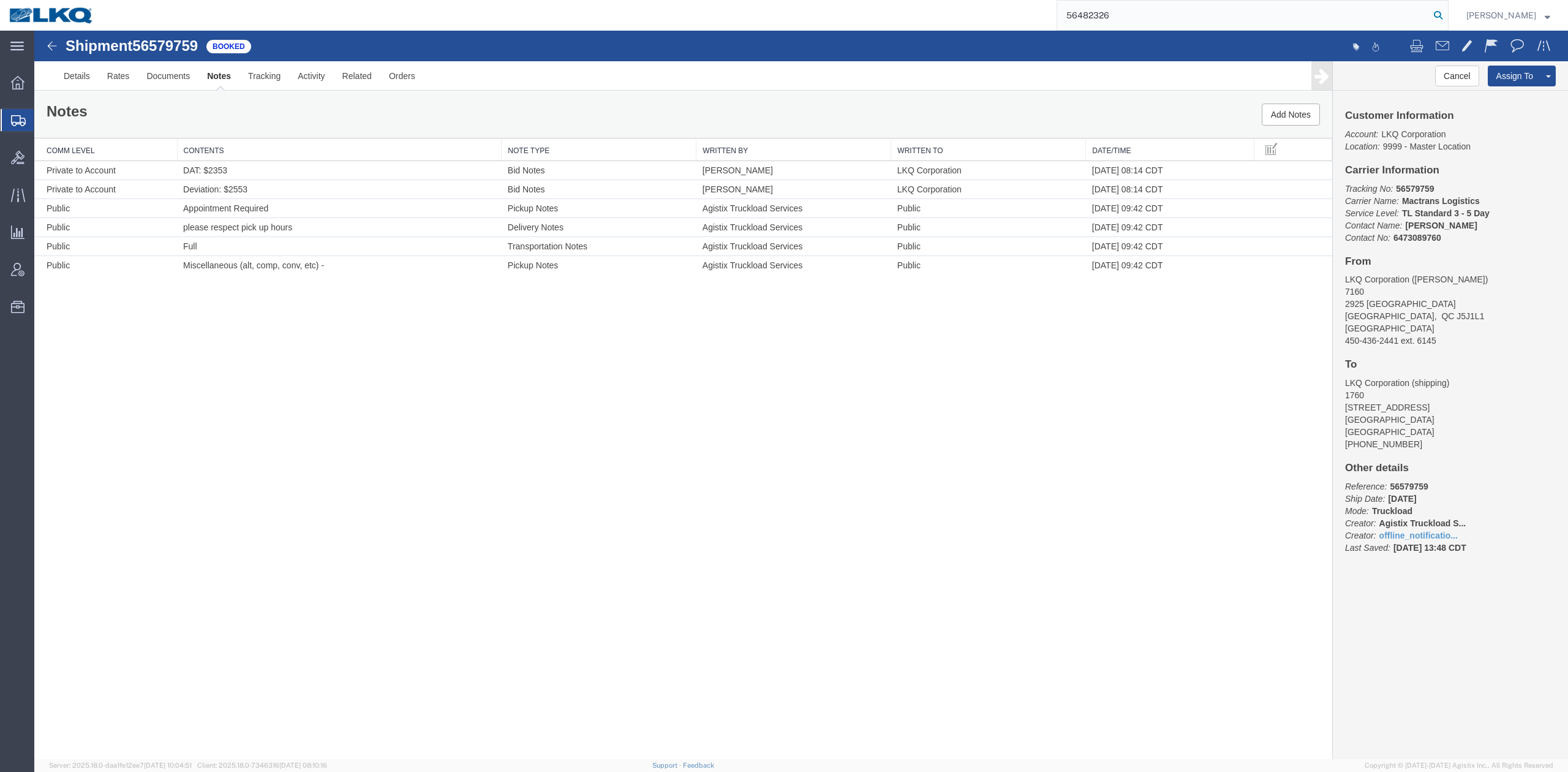
type input "56482326"
click at [1447, 20] on icon at bounding box center [1438, 15] width 17 height 17
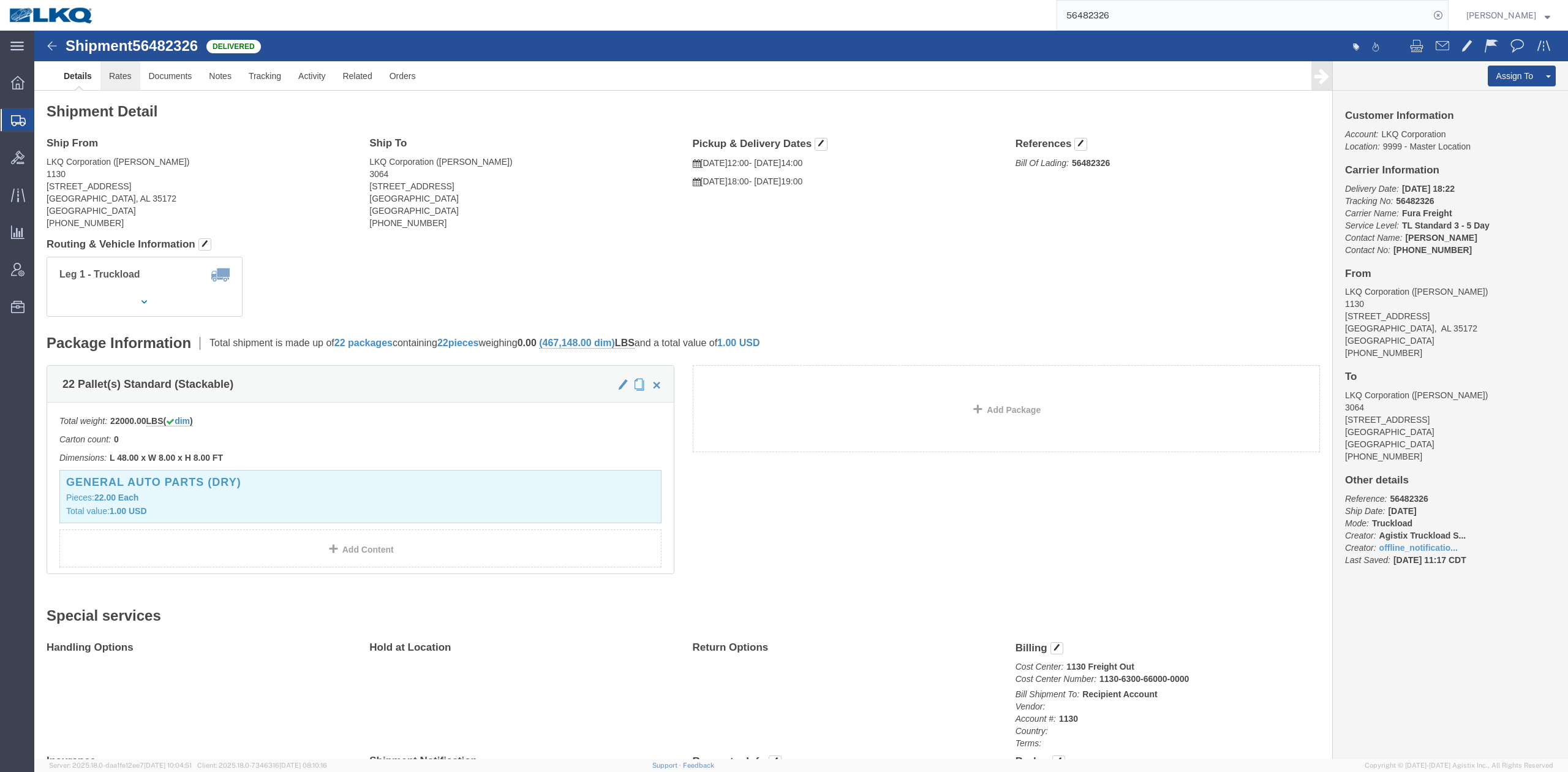
click link "Rates"
